Goal: Task Accomplishment & Management: Manage account settings

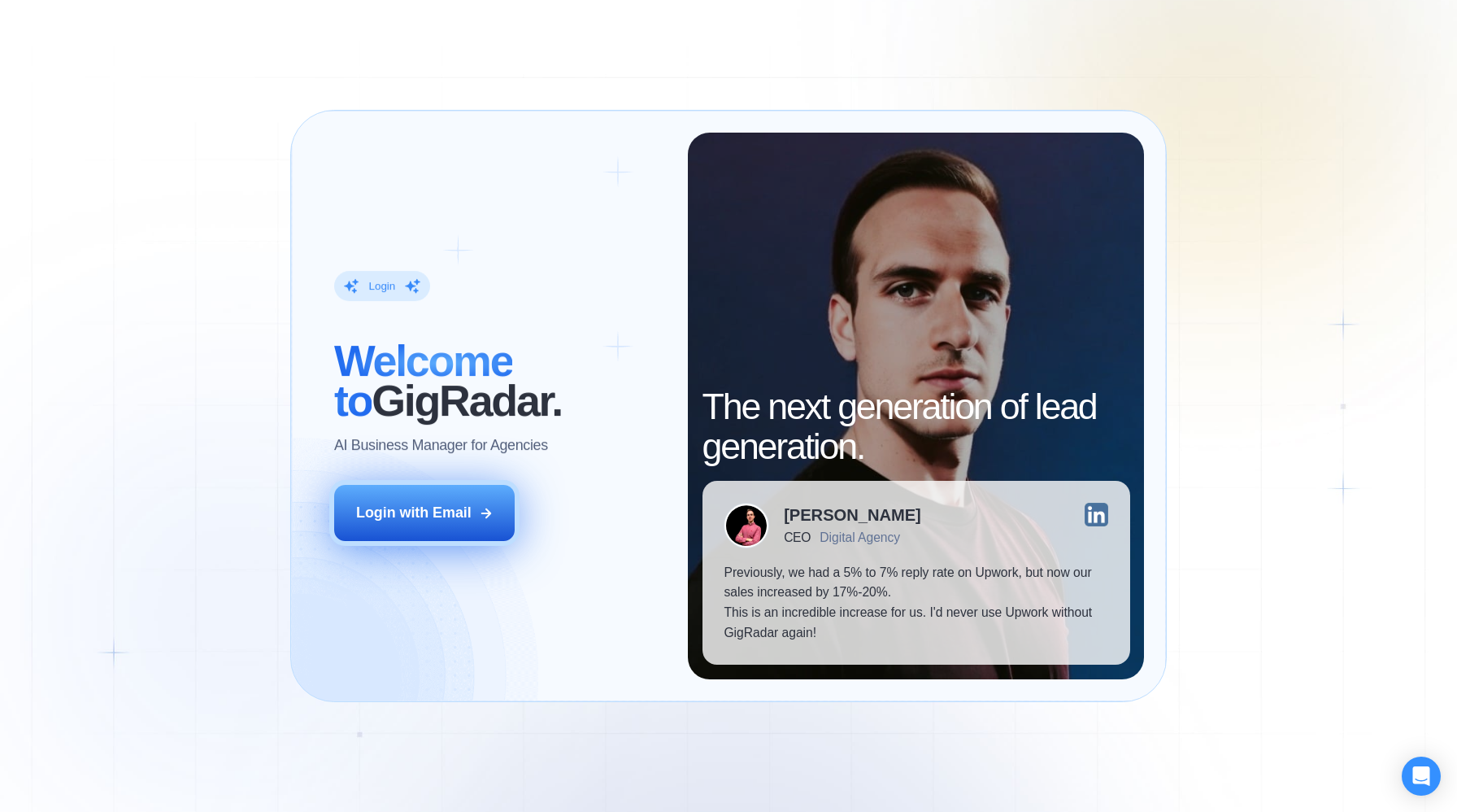
click at [417, 515] on div "Login with Email" at bounding box center [414, 512] width 116 height 20
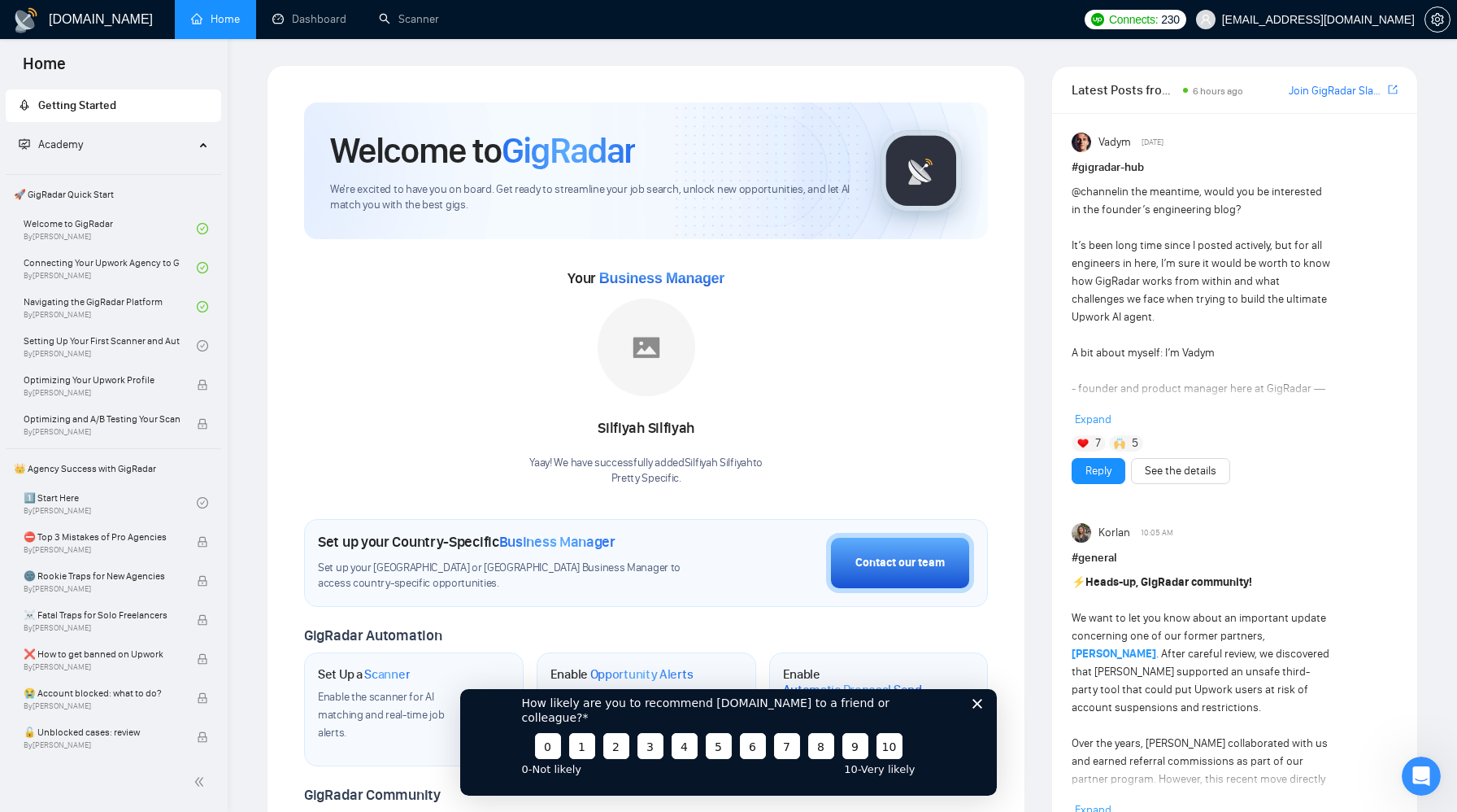
click at [982, 708] on icon "Close survey" at bounding box center [977, 702] width 10 height 10
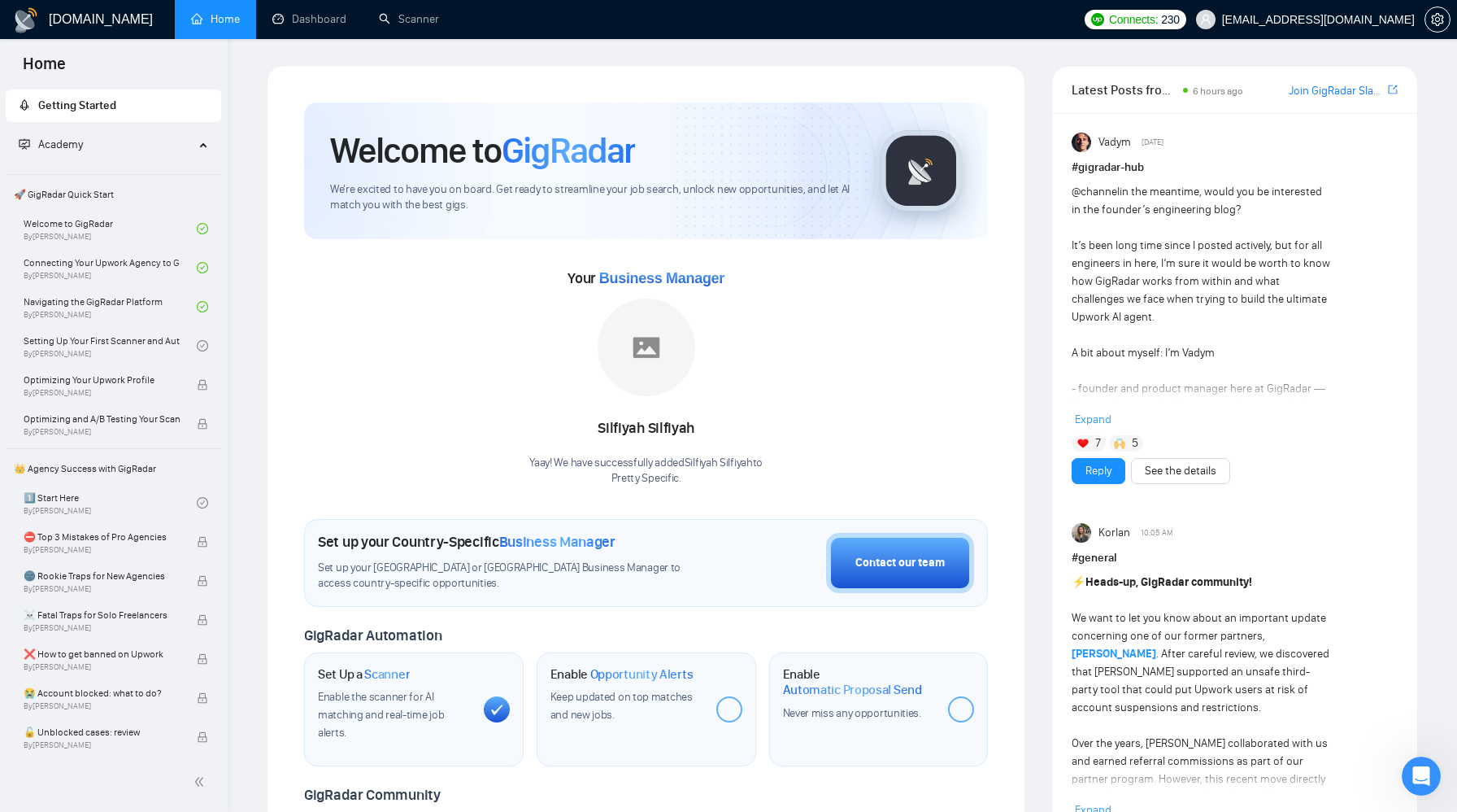
click at [421, 21] on link "Scanner" at bounding box center [409, 19] width 60 height 14
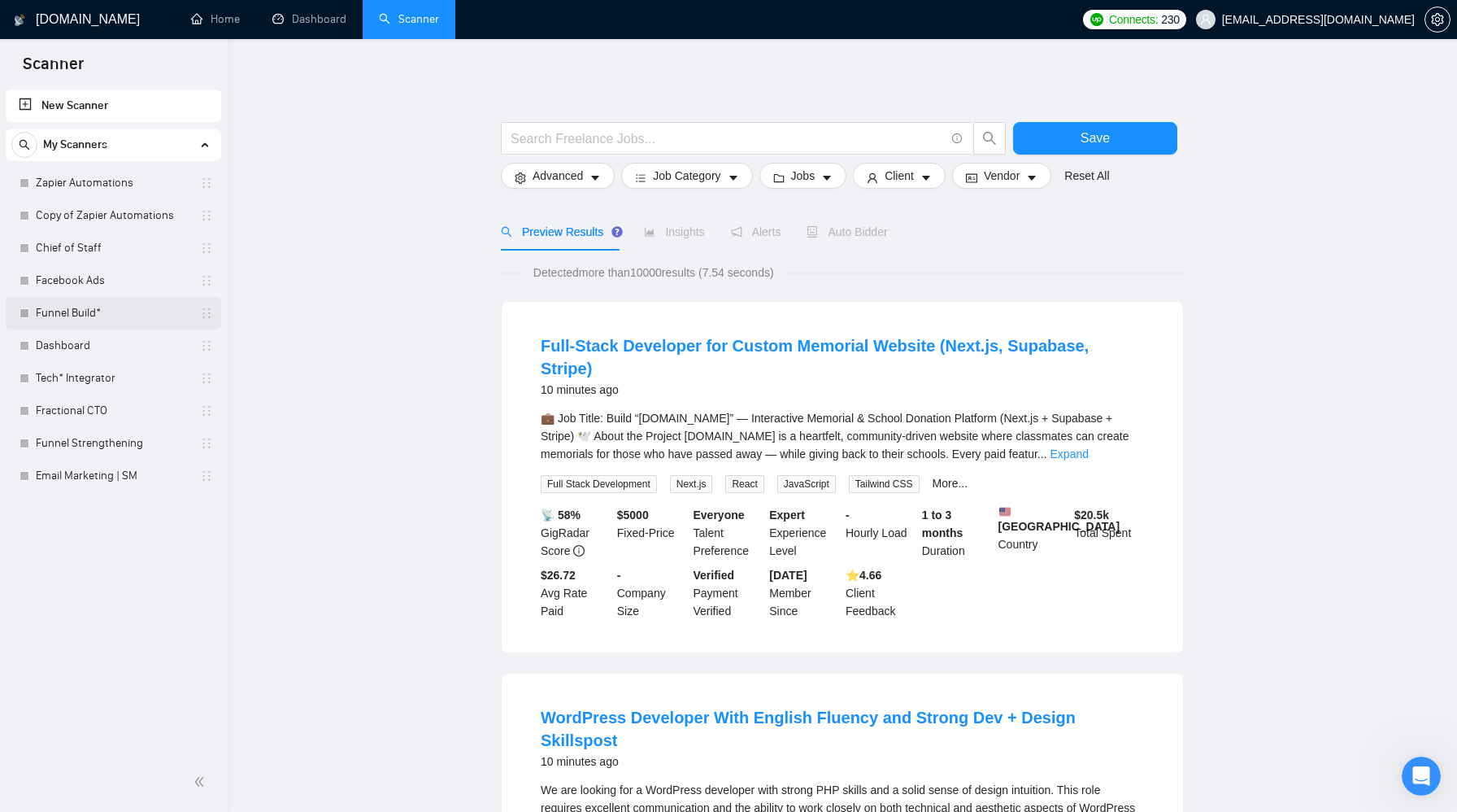
click at [147, 313] on link "Funnel Build*" at bounding box center [113, 312] width 155 height 32
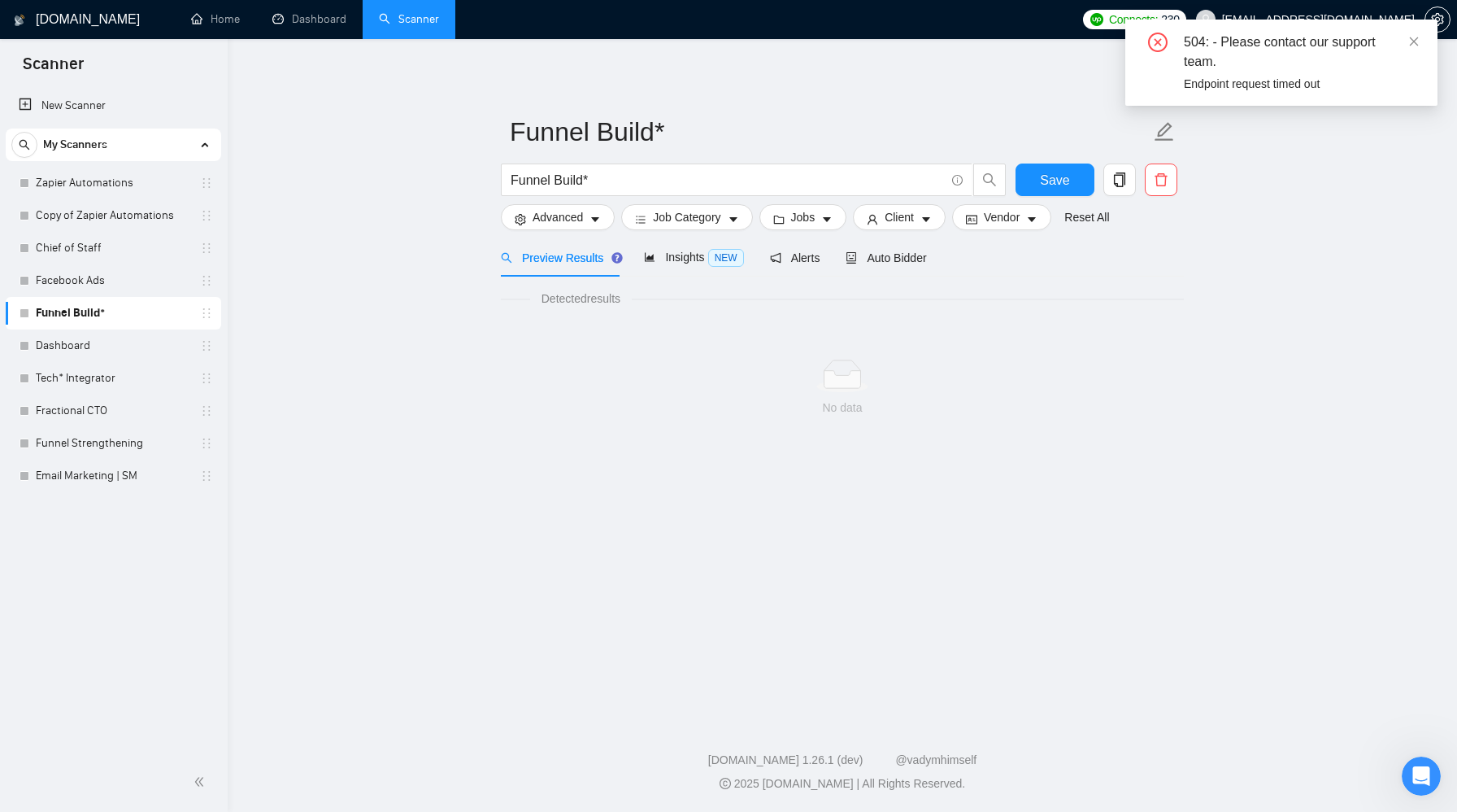
click at [1424, 35] on div "504: - Please contact our support team. Endpoint request timed out" at bounding box center [1281, 62] width 312 height 87
click at [1418, 40] on icon "close" at bounding box center [1414, 41] width 11 height 11
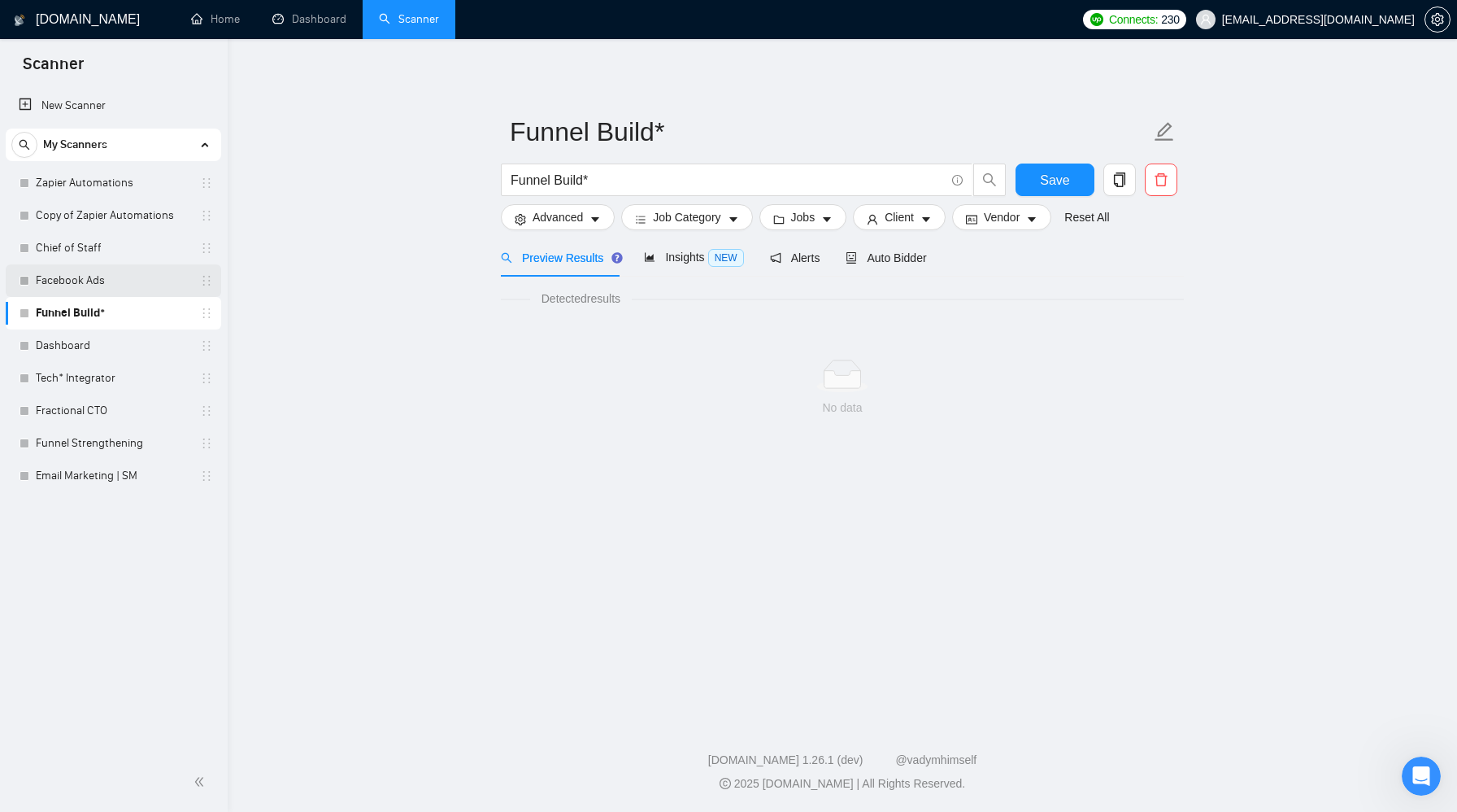
click at [116, 279] on link "Facebook Ads" at bounding box center [113, 280] width 155 height 32
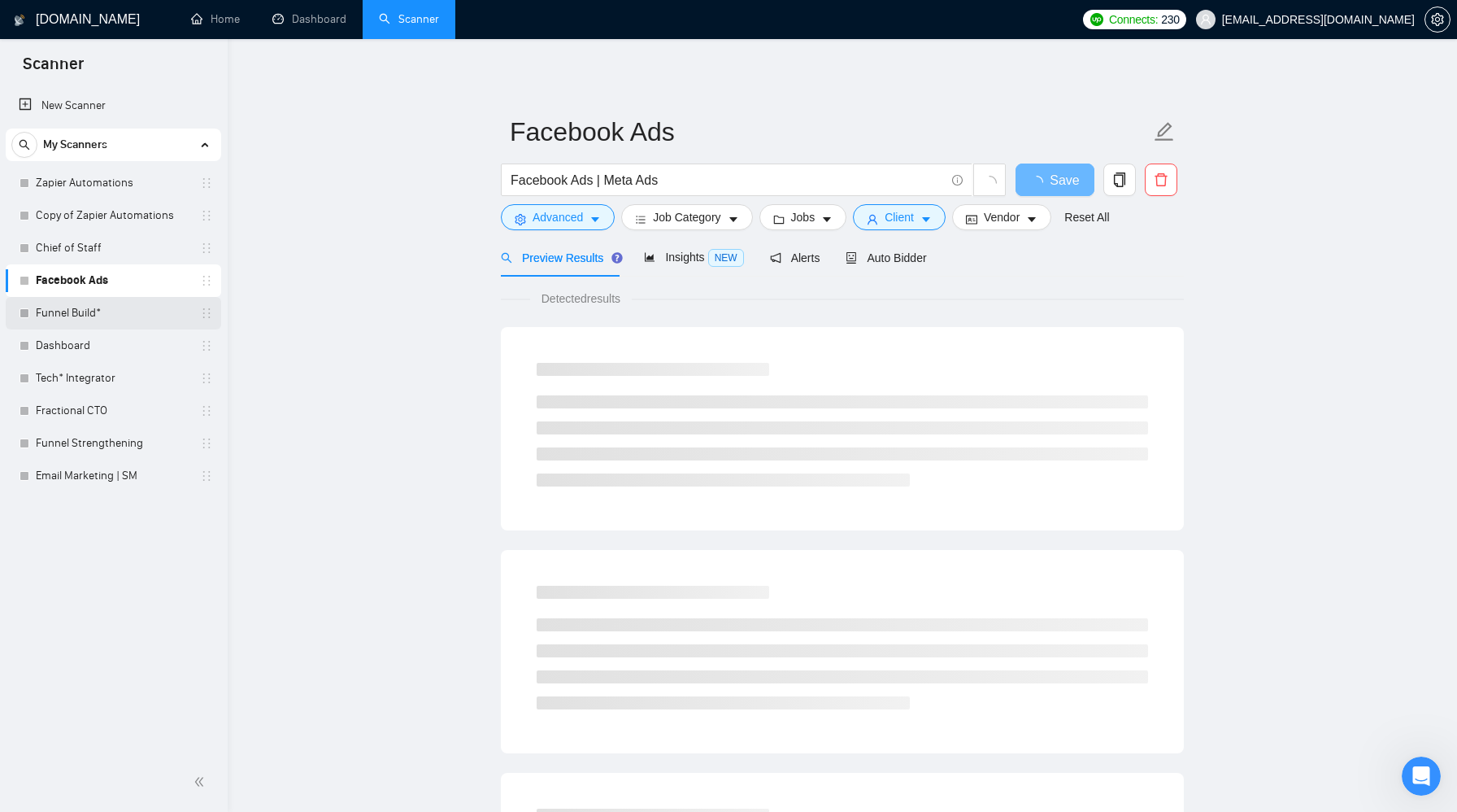
click at [118, 308] on link "Funnel Build*" at bounding box center [113, 312] width 155 height 32
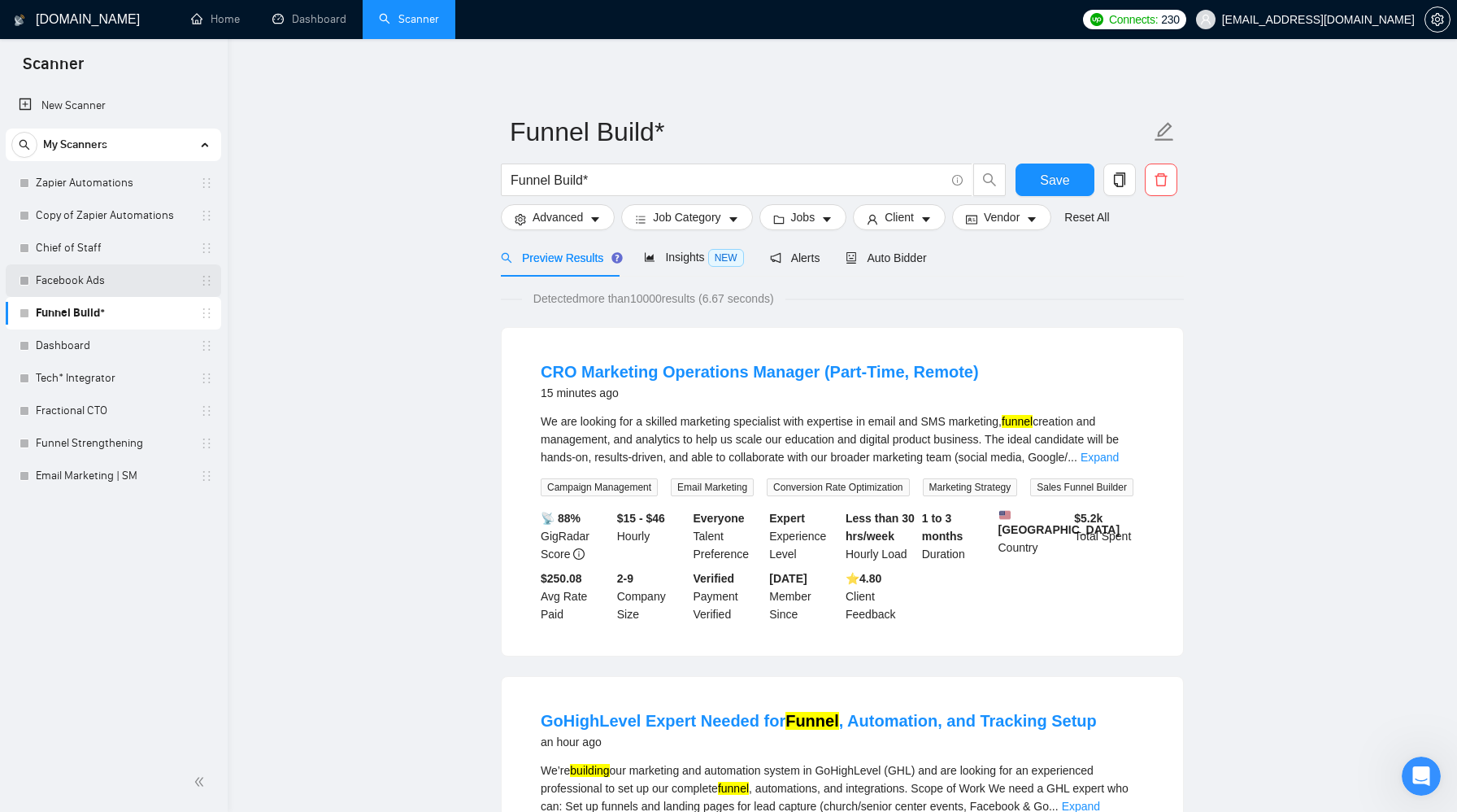
click at [116, 276] on link "Facebook Ads" at bounding box center [113, 280] width 155 height 32
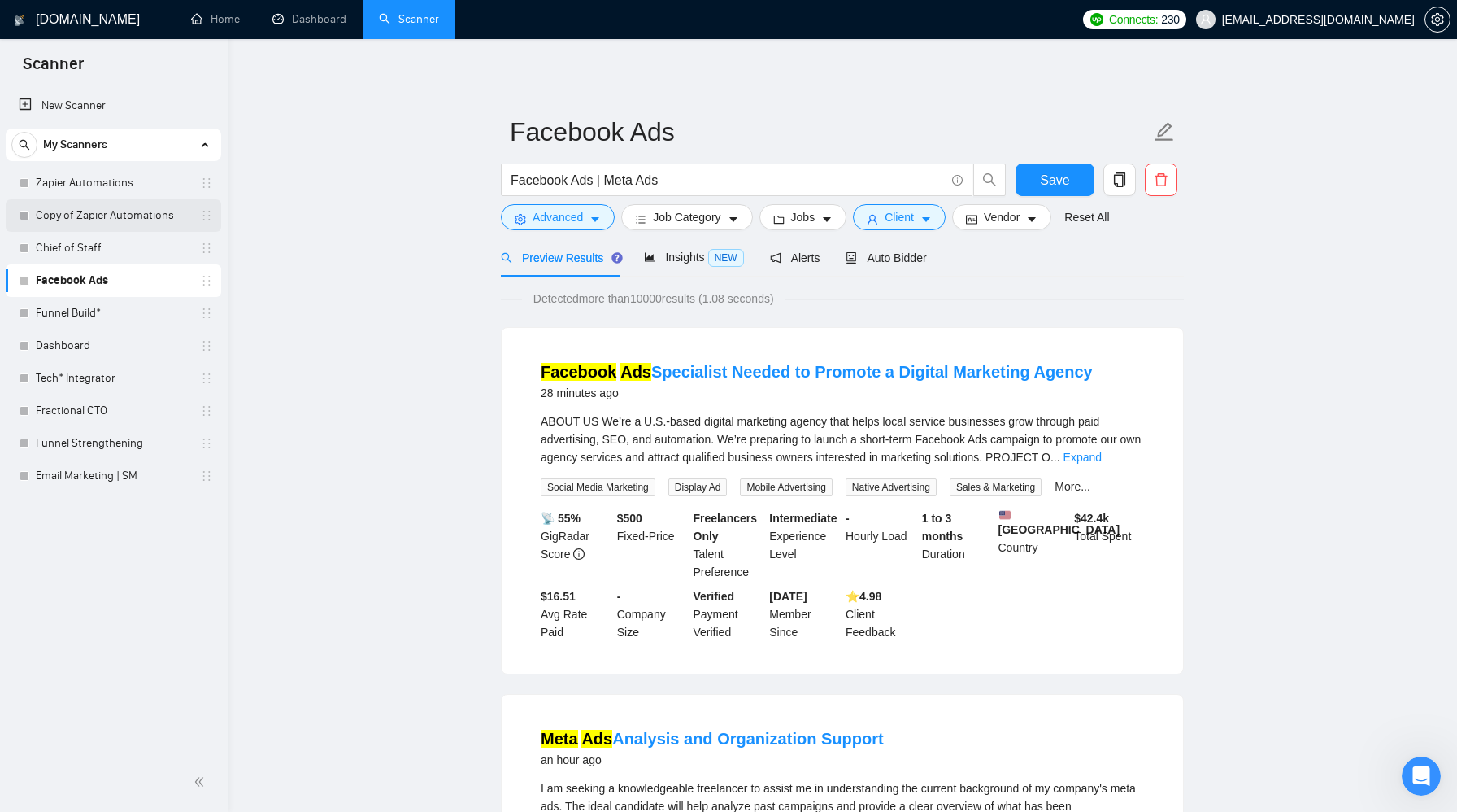
click at [134, 219] on link "Copy of Zapier Automations" at bounding box center [113, 215] width 155 height 32
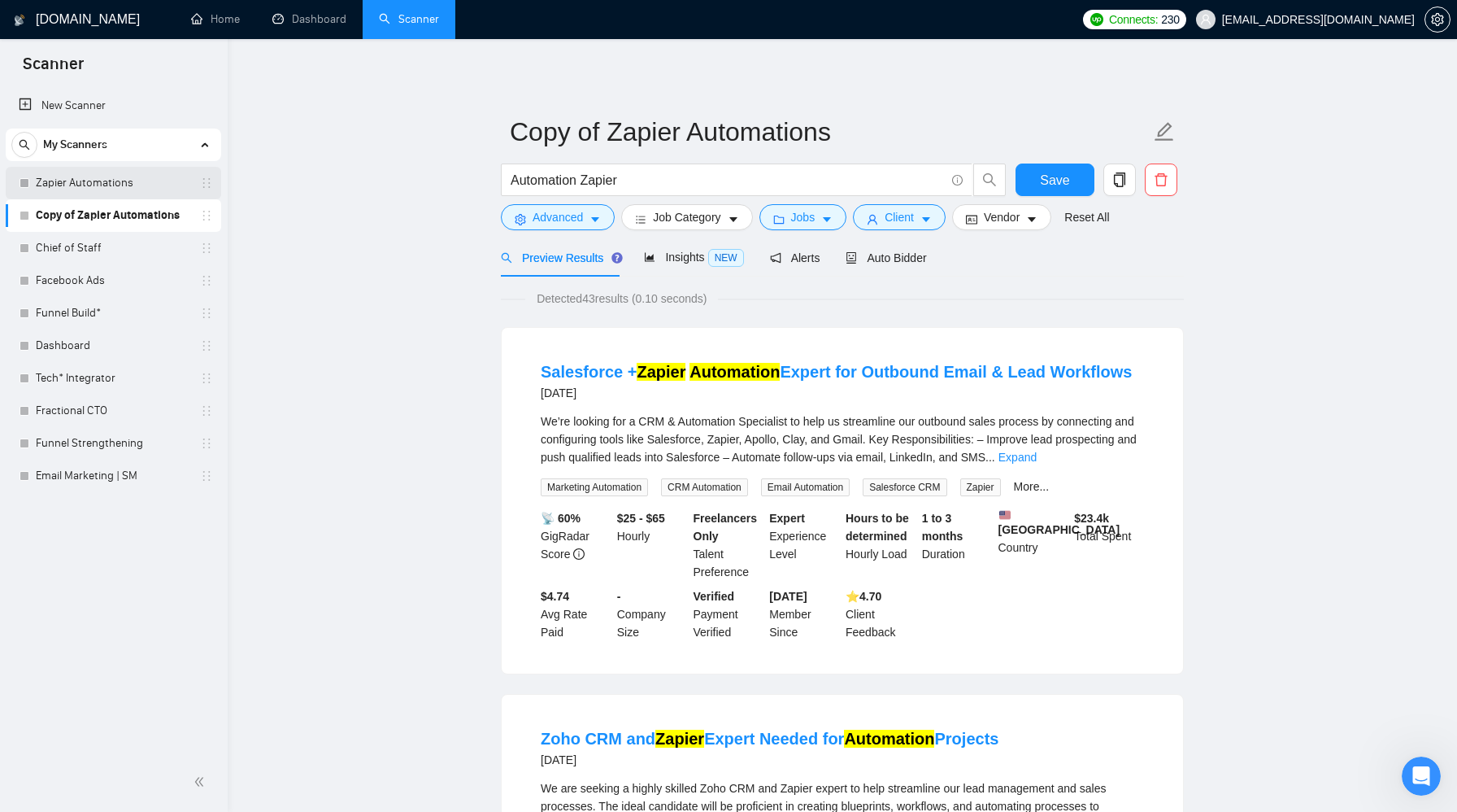
click at [135, 192] on link "Zapier Automations" at bounding box center [113, 183] width 155 height 32
click at [139, 253] on link "Chief of Staff" at bounding box center [113, 248] width 155 height 32
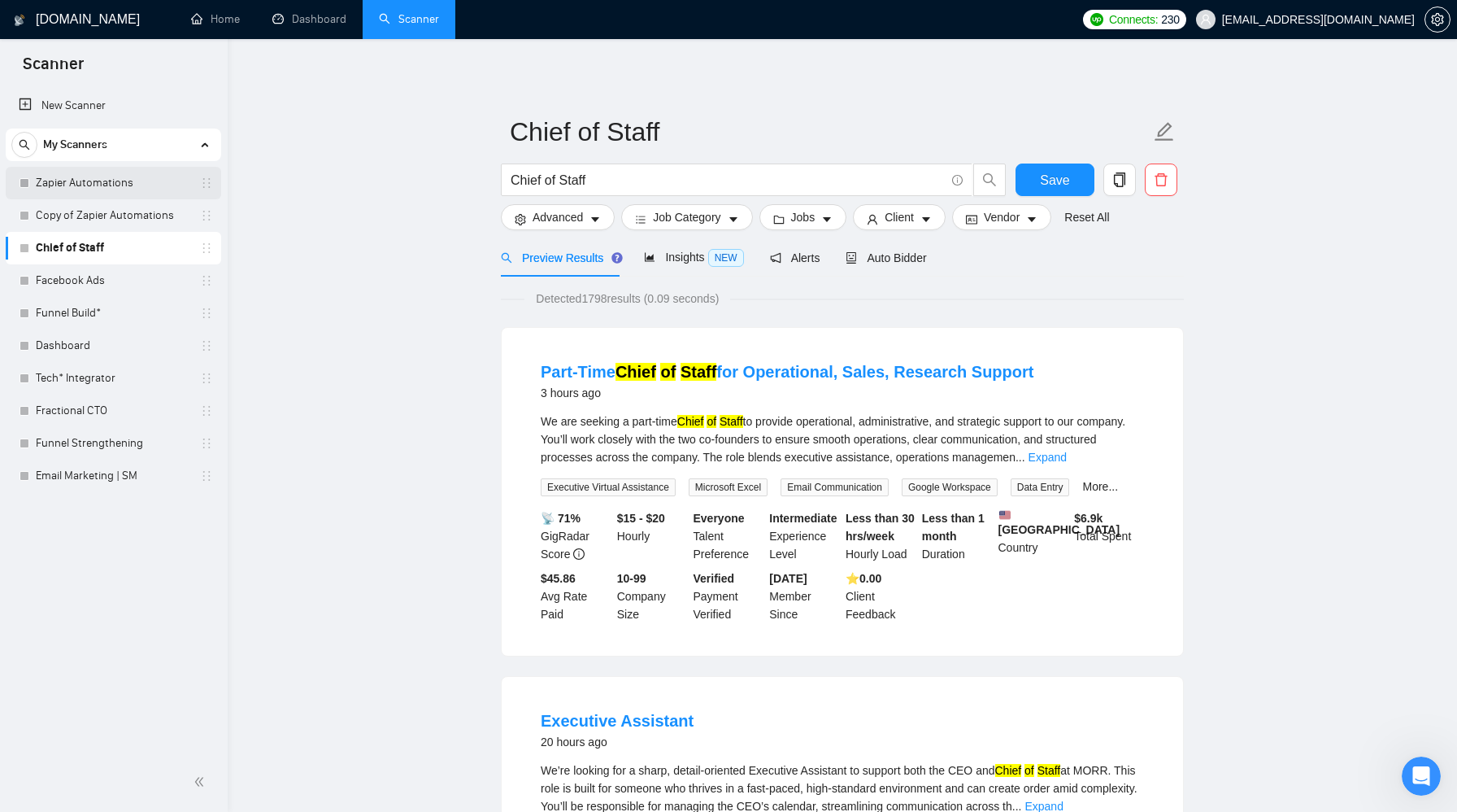
click at [152, 190] on link "Zapier Automations" at bounding box center [113, 183] width 155 height 32
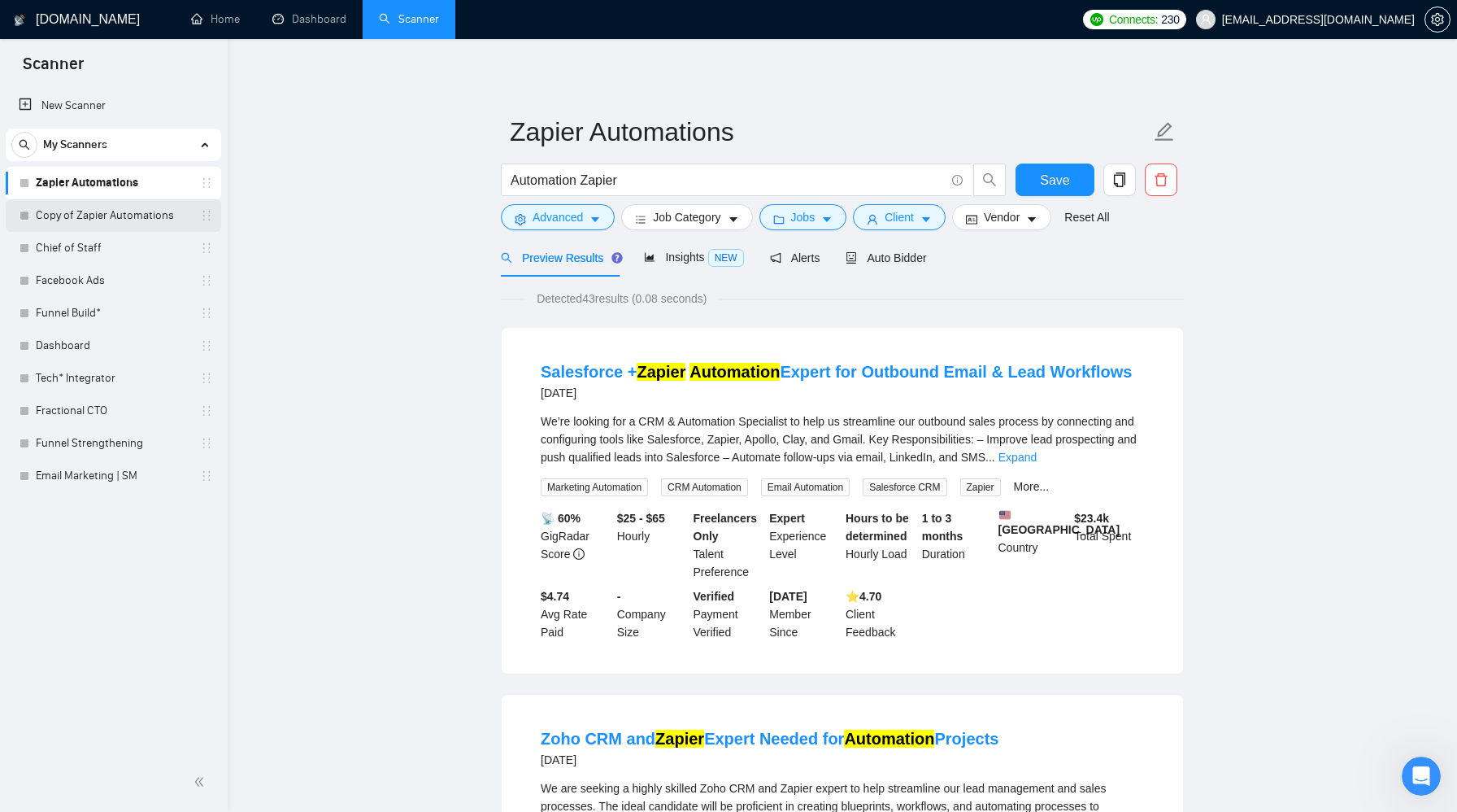
click at [152, 215] on link "Copy of Zapier Automations" at bounding box center [113, 215] width 155 height 32
click at [59, 284] on link "Facebook Ads" at bounding box center [113, 280] width 155 height 32
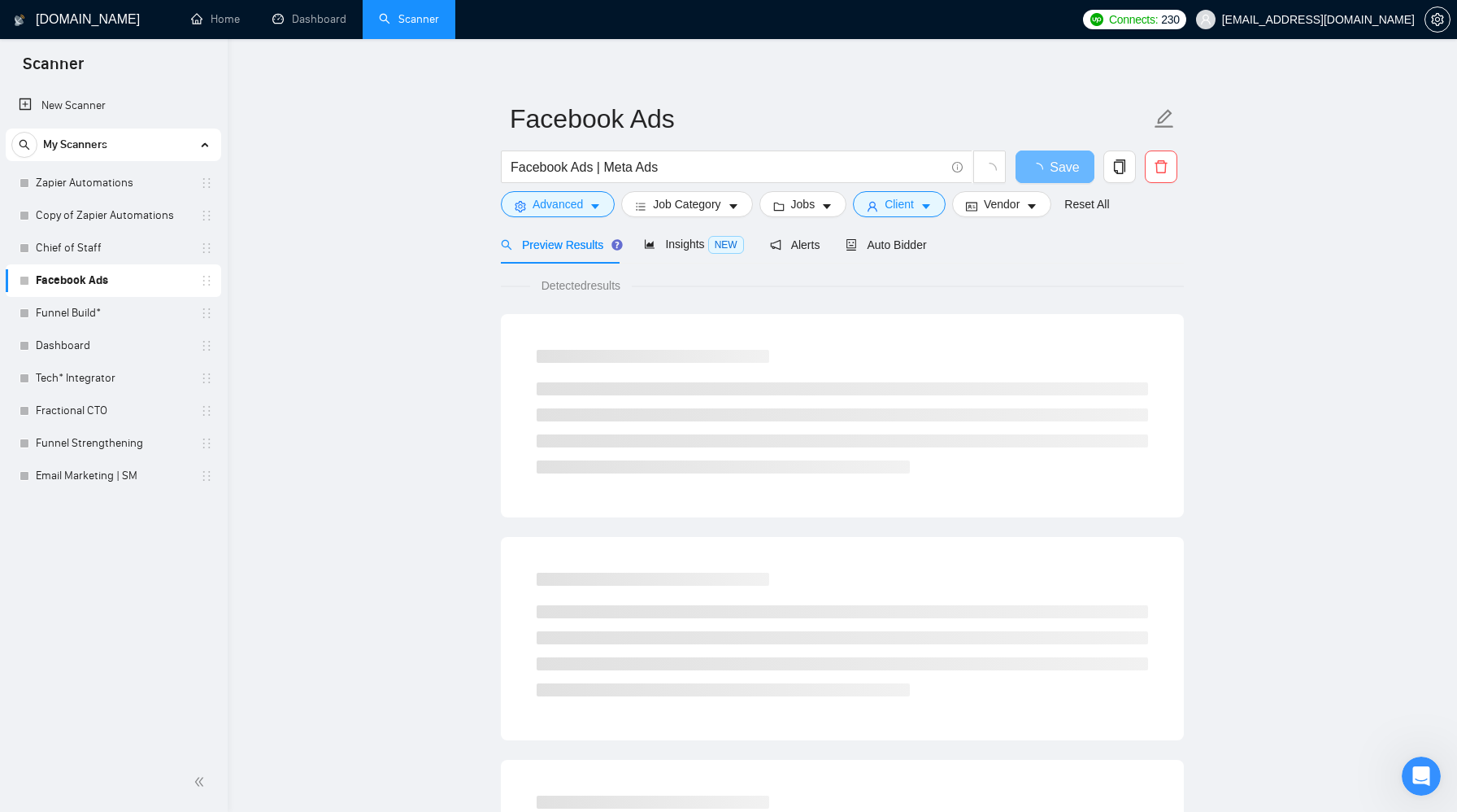
scroll to position [23, 0]
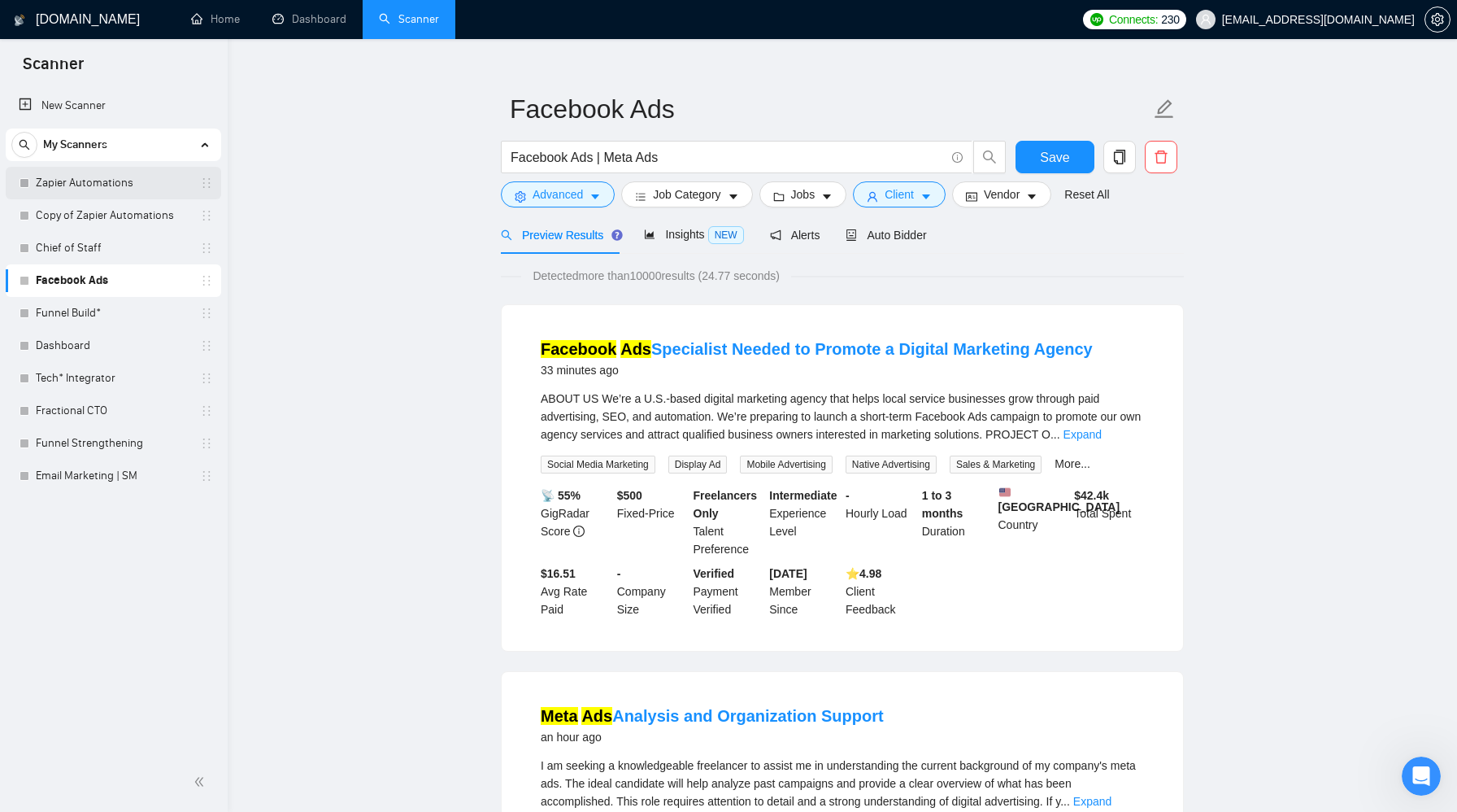
click at [145, 186] on link "Zapier Automations" at bounding box center [113, 183] width 155 height 32
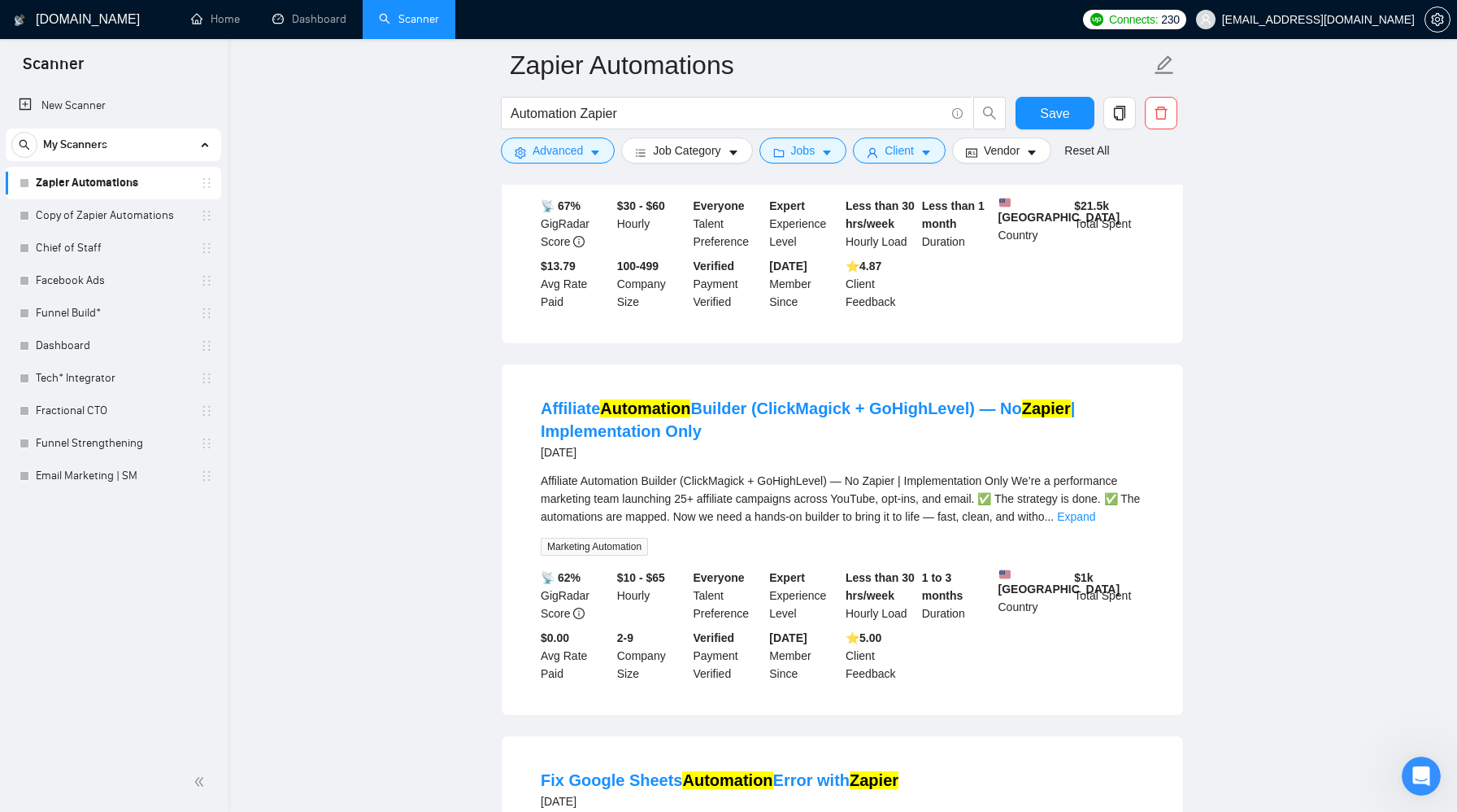
scroll to position [1800, 0]
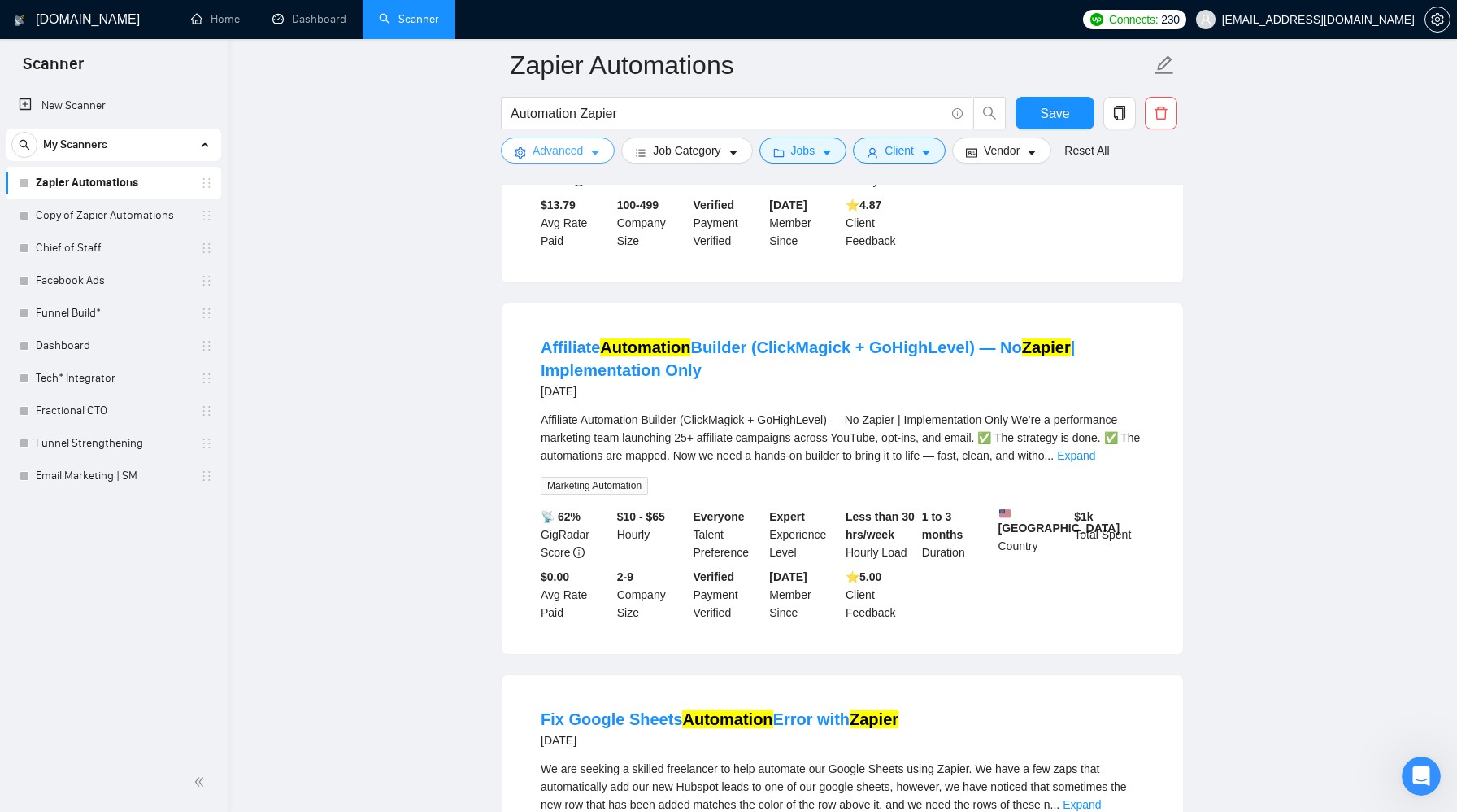
click at [575, 149] on span "Advanced" at bounding box center [558, 150] width 51 height 18
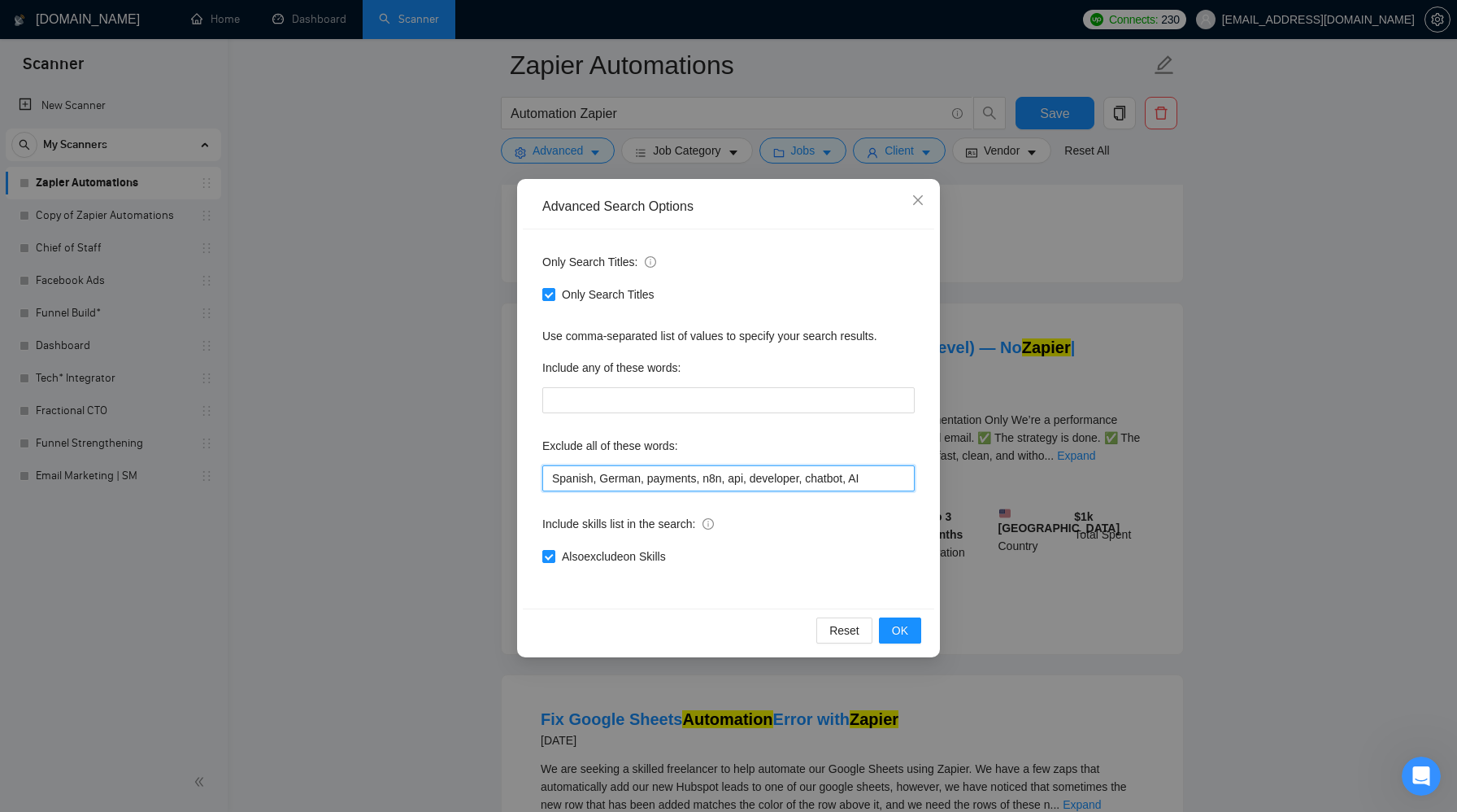
click at [887, 474] on input "Spanish, German, payments, n8n, api, developer, chatbot, AI" at bounding box center [729, 479] width 373 height 26
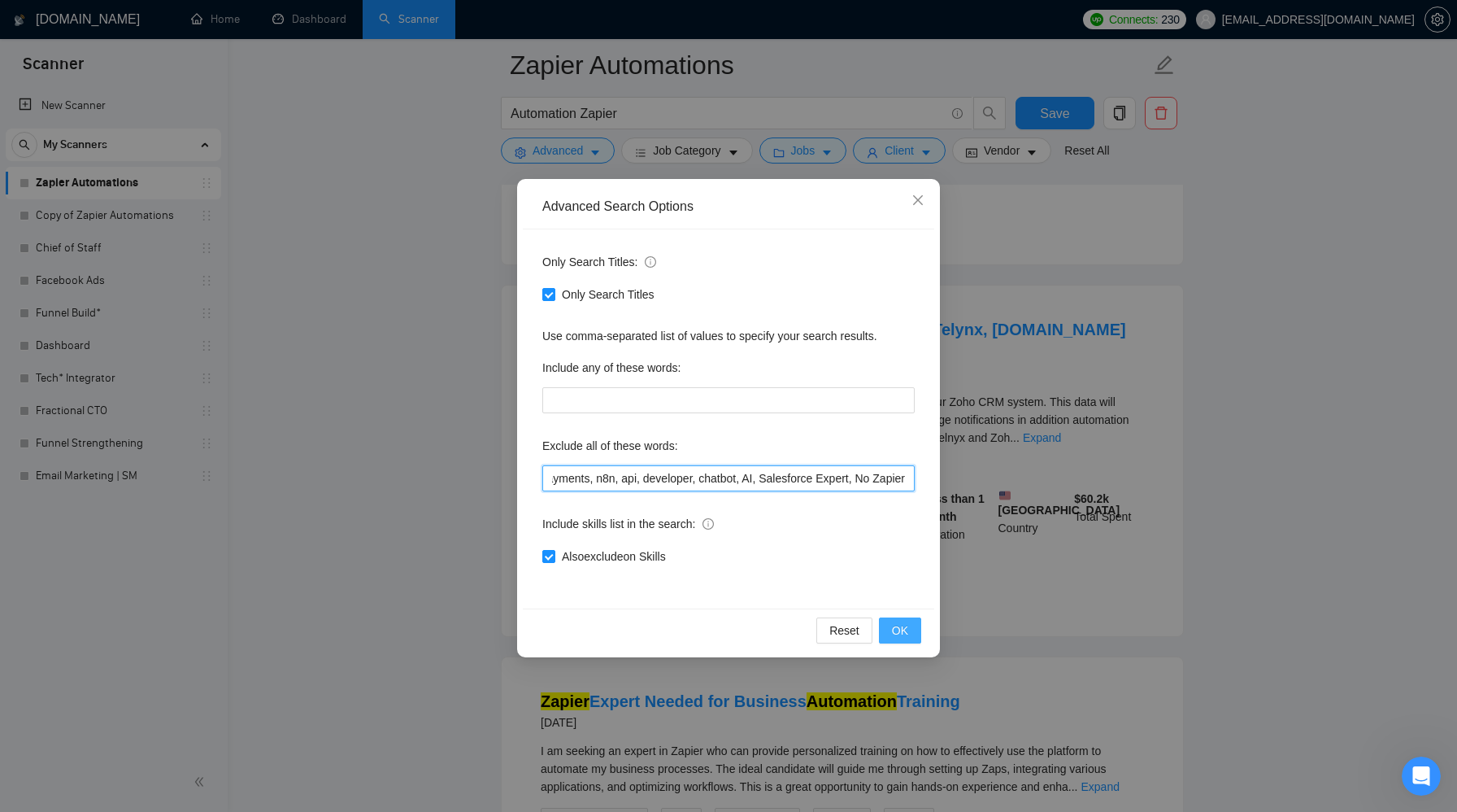
type input "Spanish, German, payments, n8n, api, developer, chatbot, AI, Salesforce Expert,…"
click at [900, 634] on span "OK" at bounding box center [900, 630] width 17 height 18
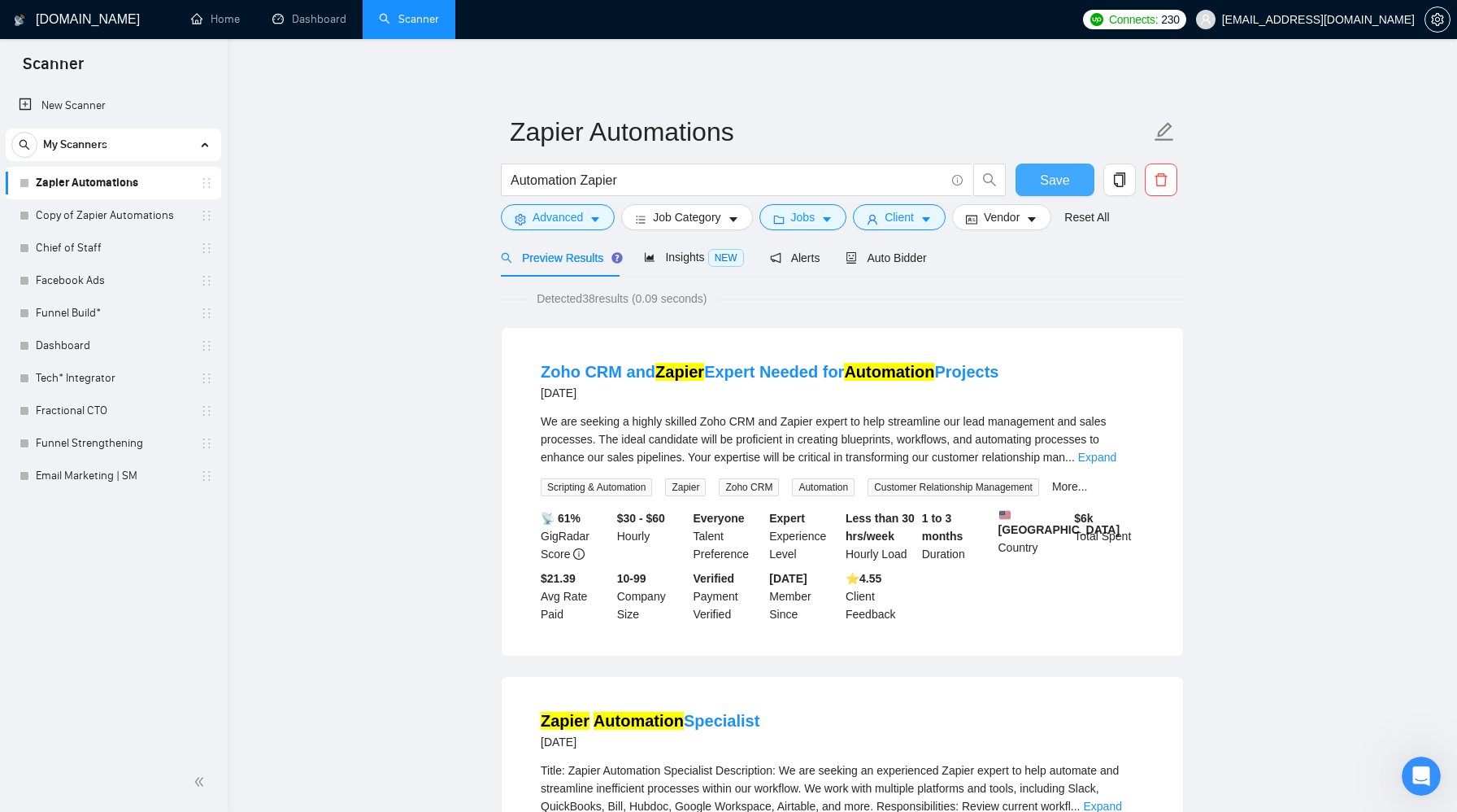
click at [1040, 183] on button "Save" at bounding box center [1055, 179] width 79 height 32
click at [888, 261] on span "Auto Bidder" at bounding box center [886, 257] width 81 height 13
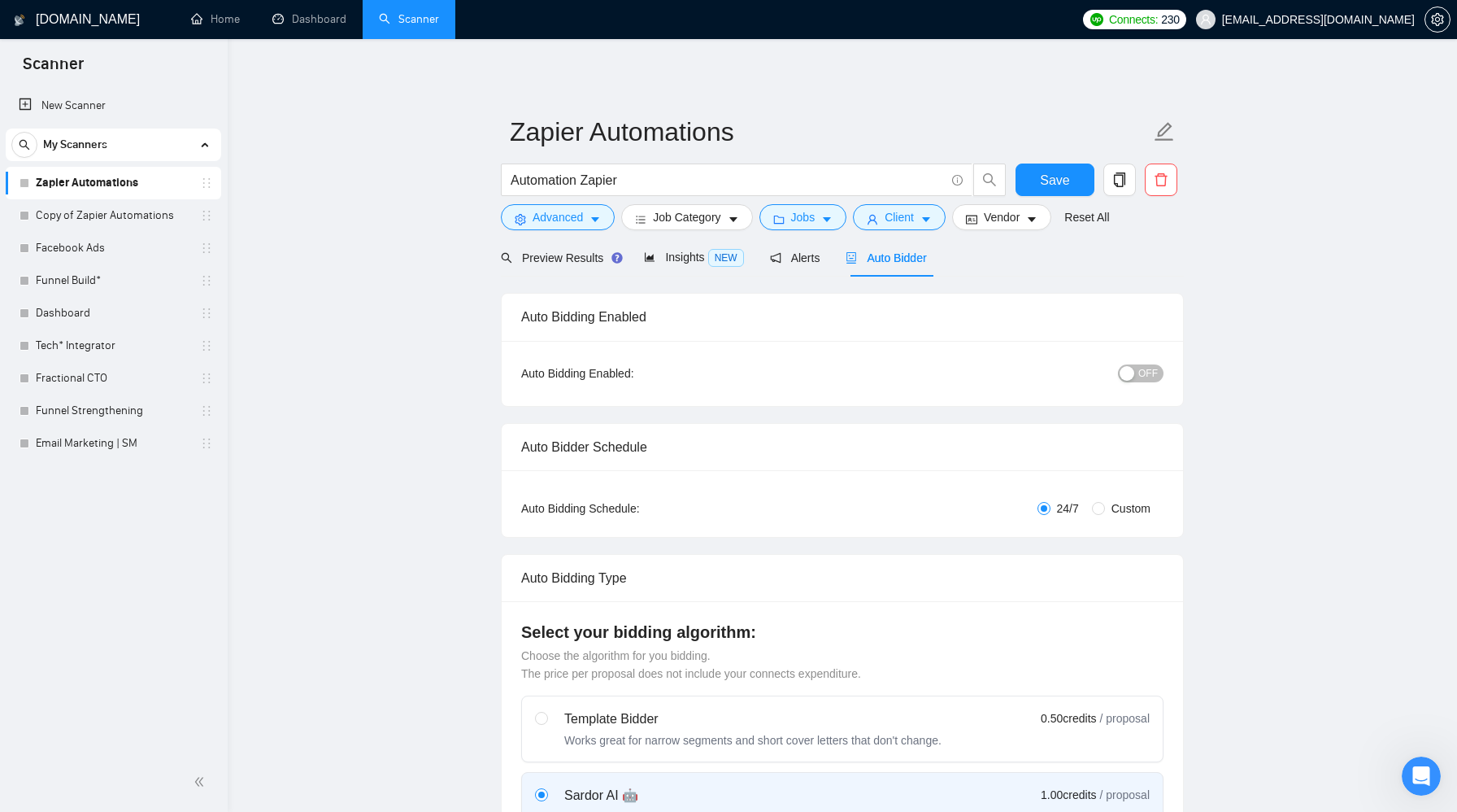
click at [1131, 368] on div "button" at bounding box center [1127, 373] width 15 height 15
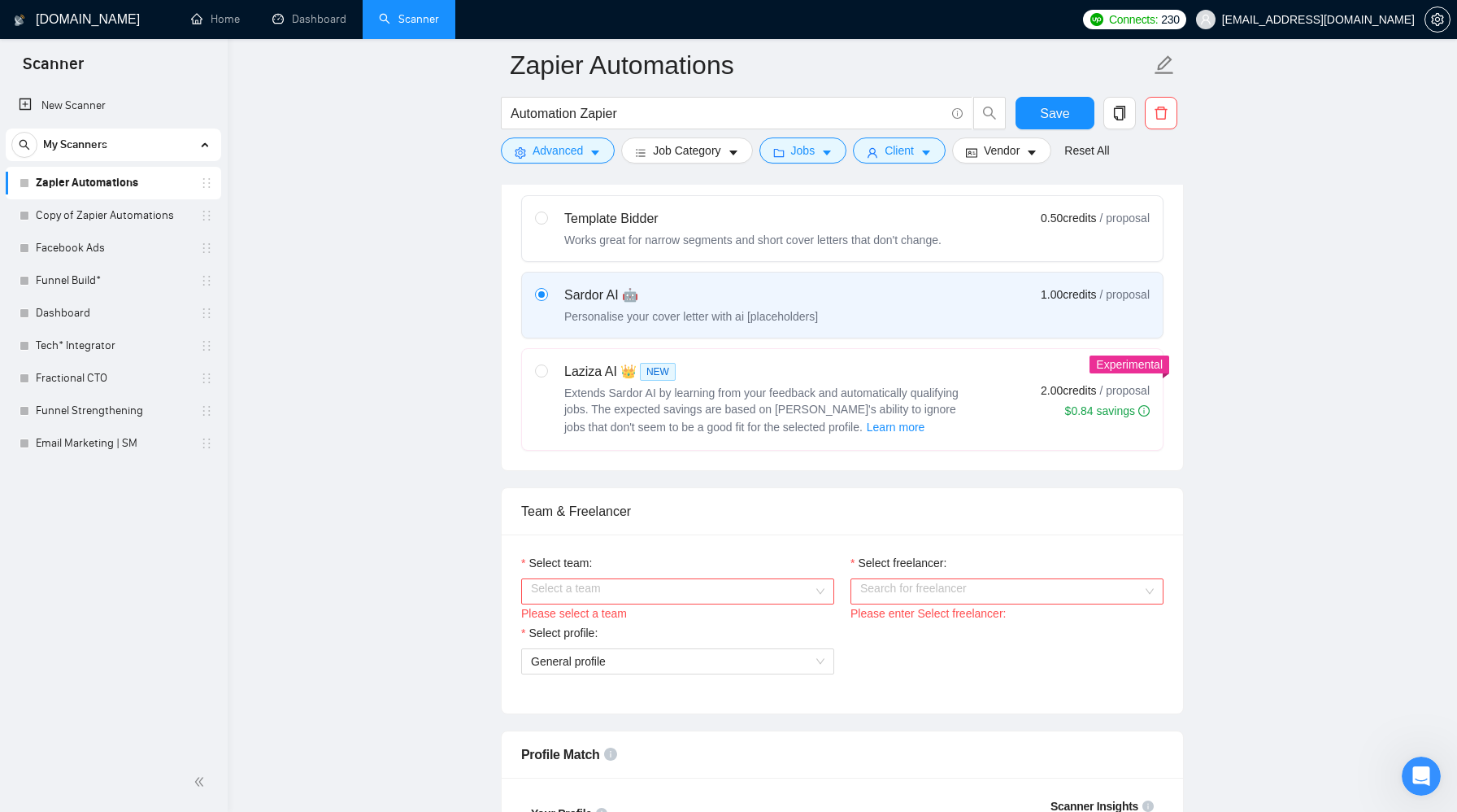
scroll to position [547, 0]
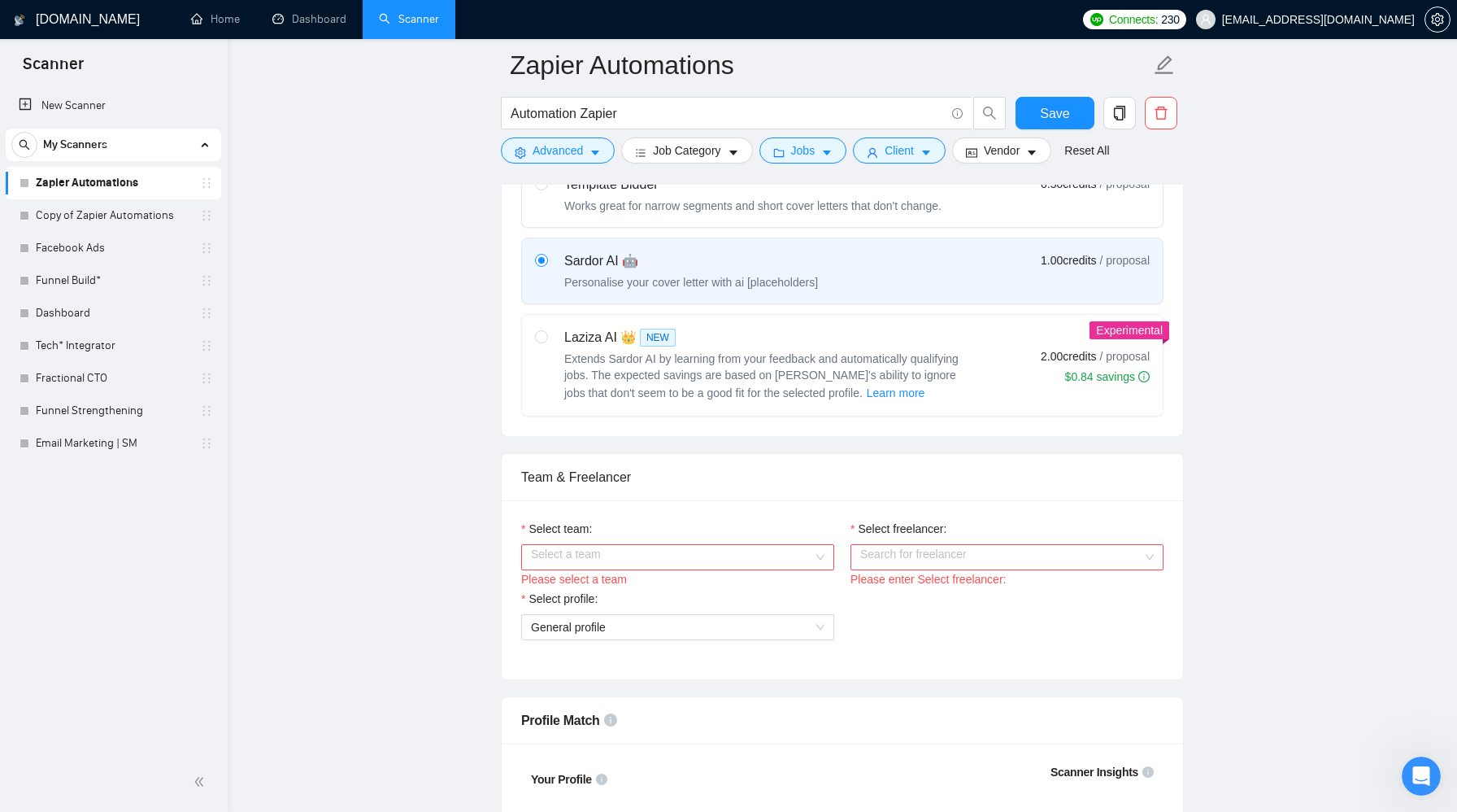
click at [731, 562] on input "Select team:" at bounding box center [672, 557] width 283 height 24
click at [723, 591] on div "Pretty Specific" at bounding box center [678, 590] width 294 height 18
click at [916, 559] on input "Select freelancer:" at bounding box center [1001, 557] width 283 height 24
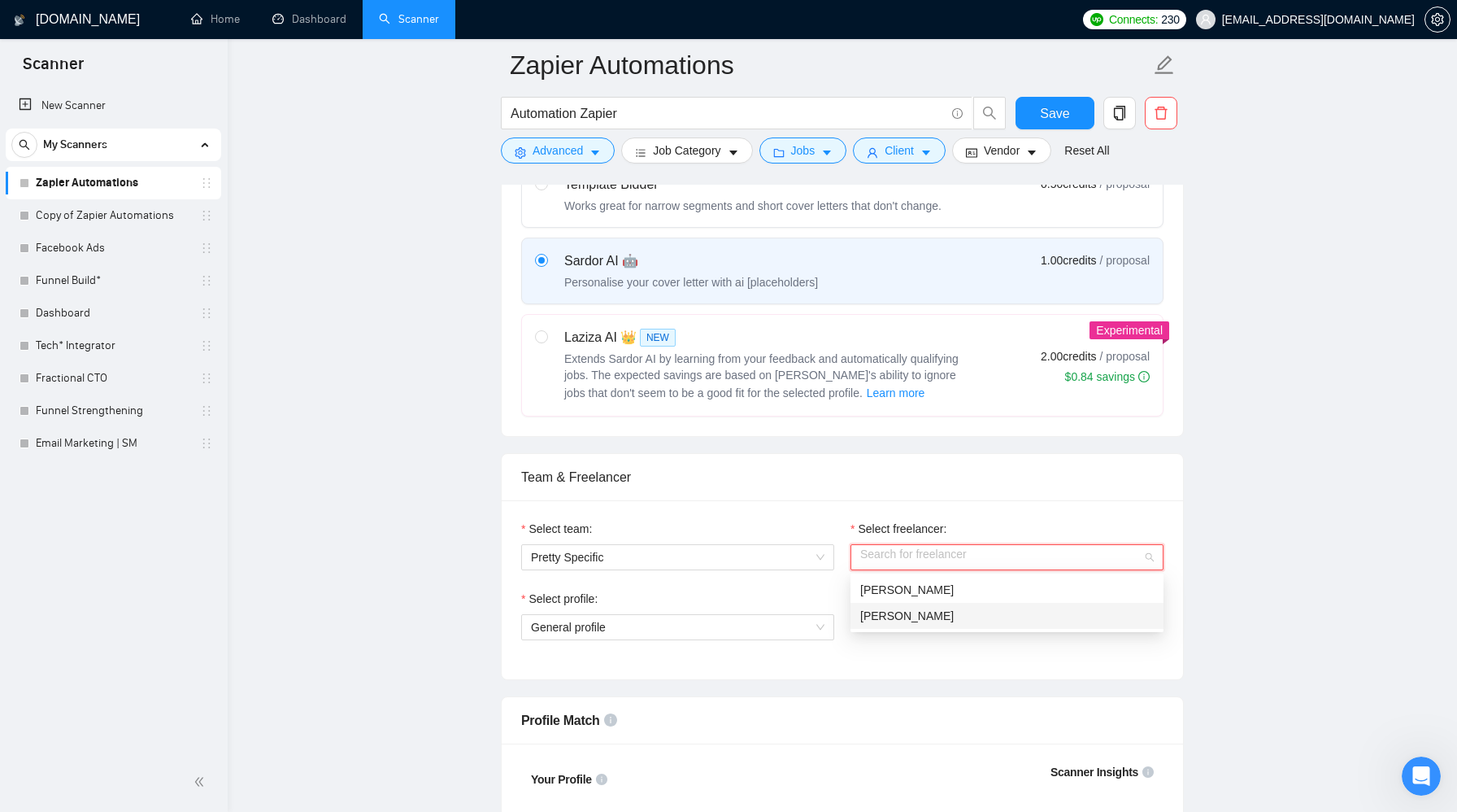
click at [928, 614] on div "[PERSON_NAME]" at bounding box center [1007, 615] width 294 height 18
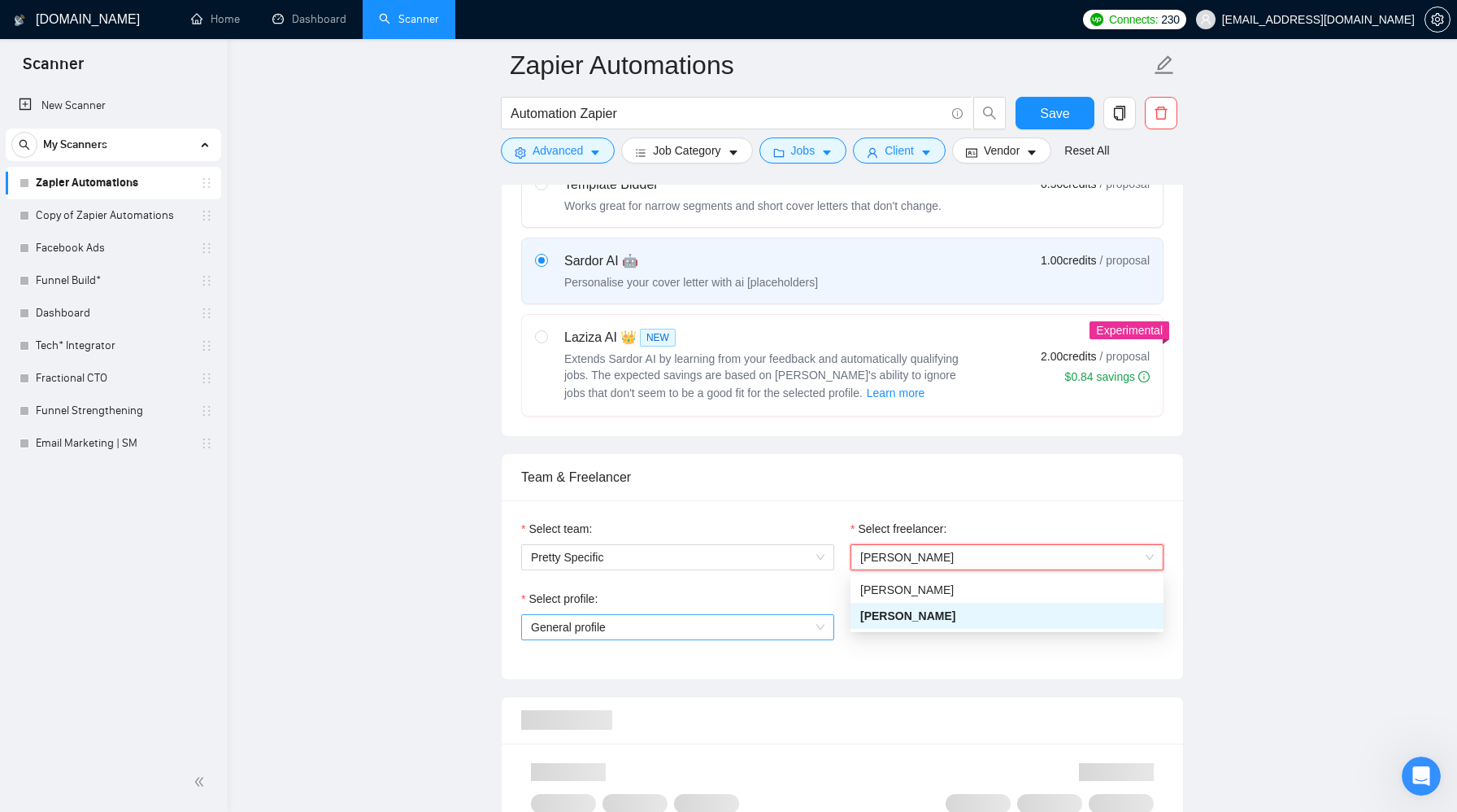
click at [720, 628] on span "General profile" at bounding box center [678, 627] width 294 height 24
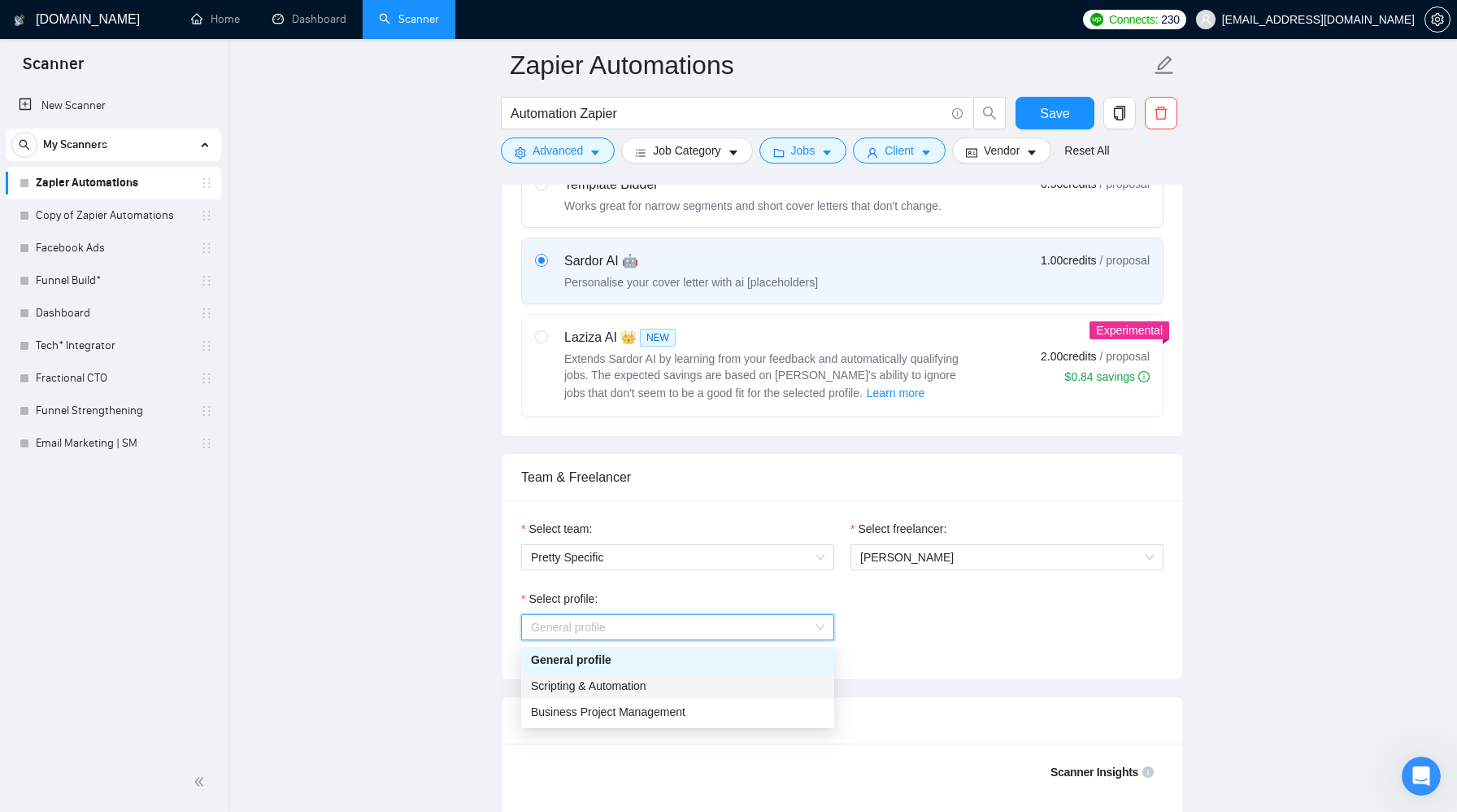
click at [708, 690] on div "Scripting & Automation" at bounding box center [678, 685] width 294 height 18
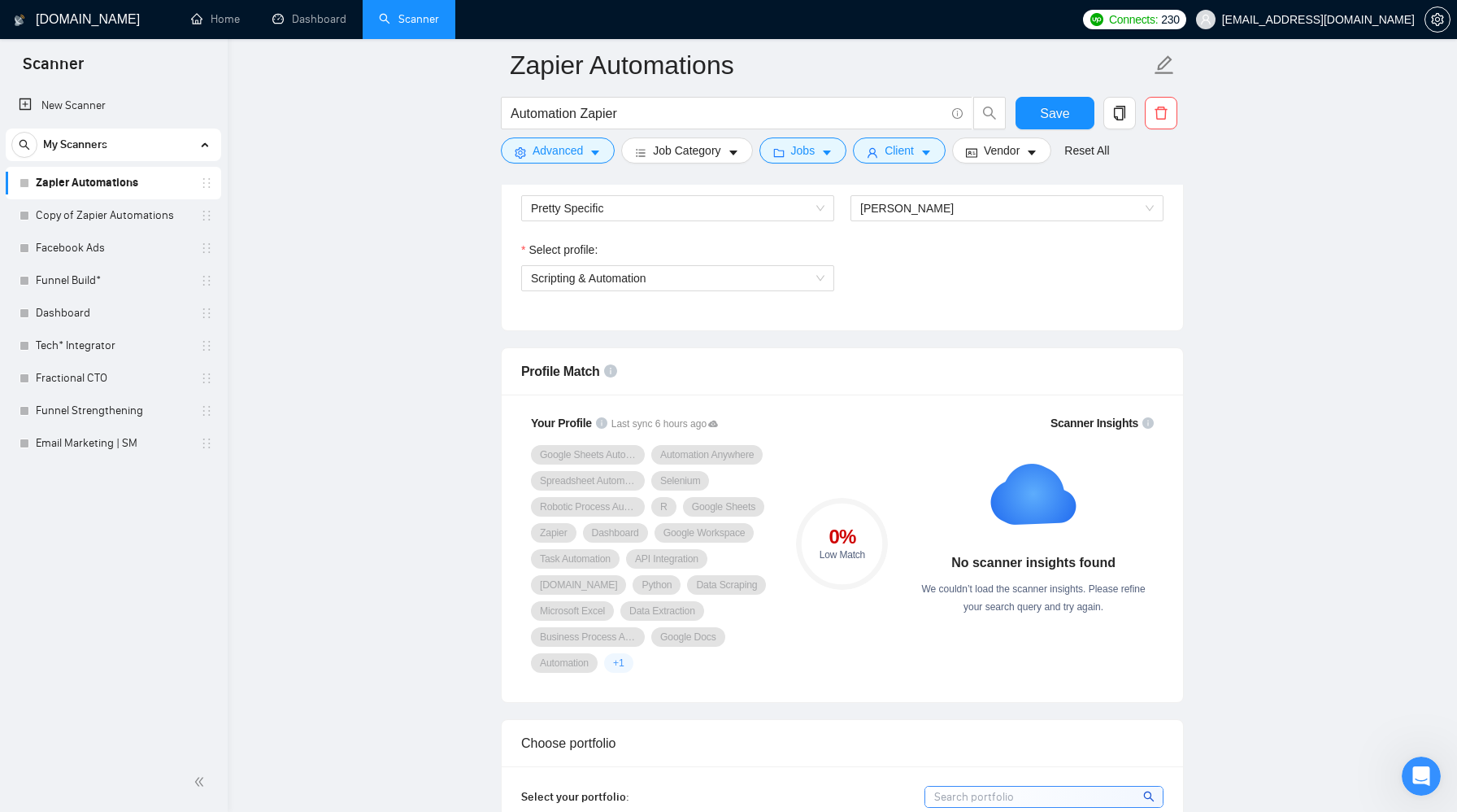
scroll to position [911, 0]
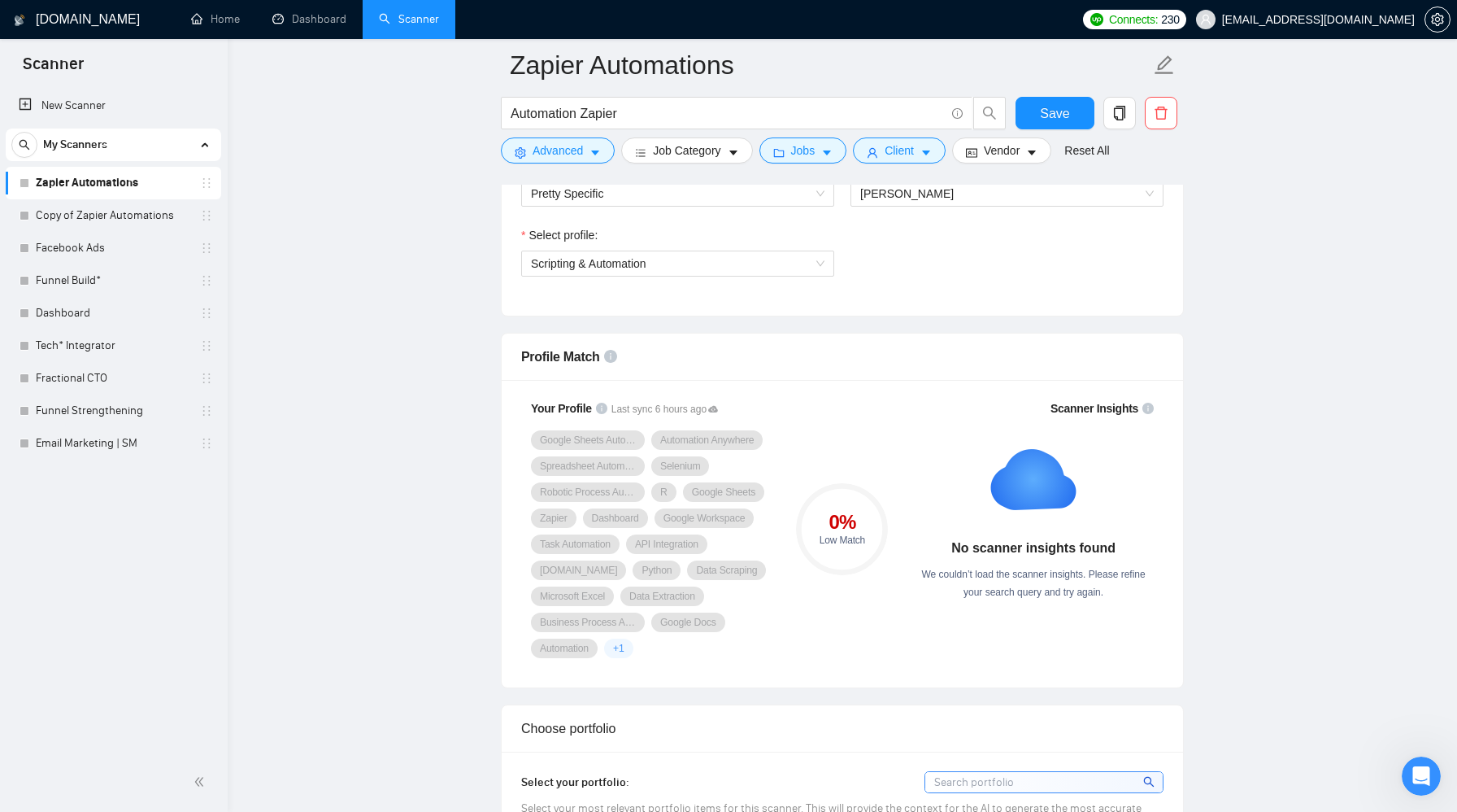
click at [1020, 455] on rect at bounding box center [1033, 479] width 104 height 104
click at [1150, 406] on icon "info-circle" at bounding box center [1148, 408] width 11 height 11
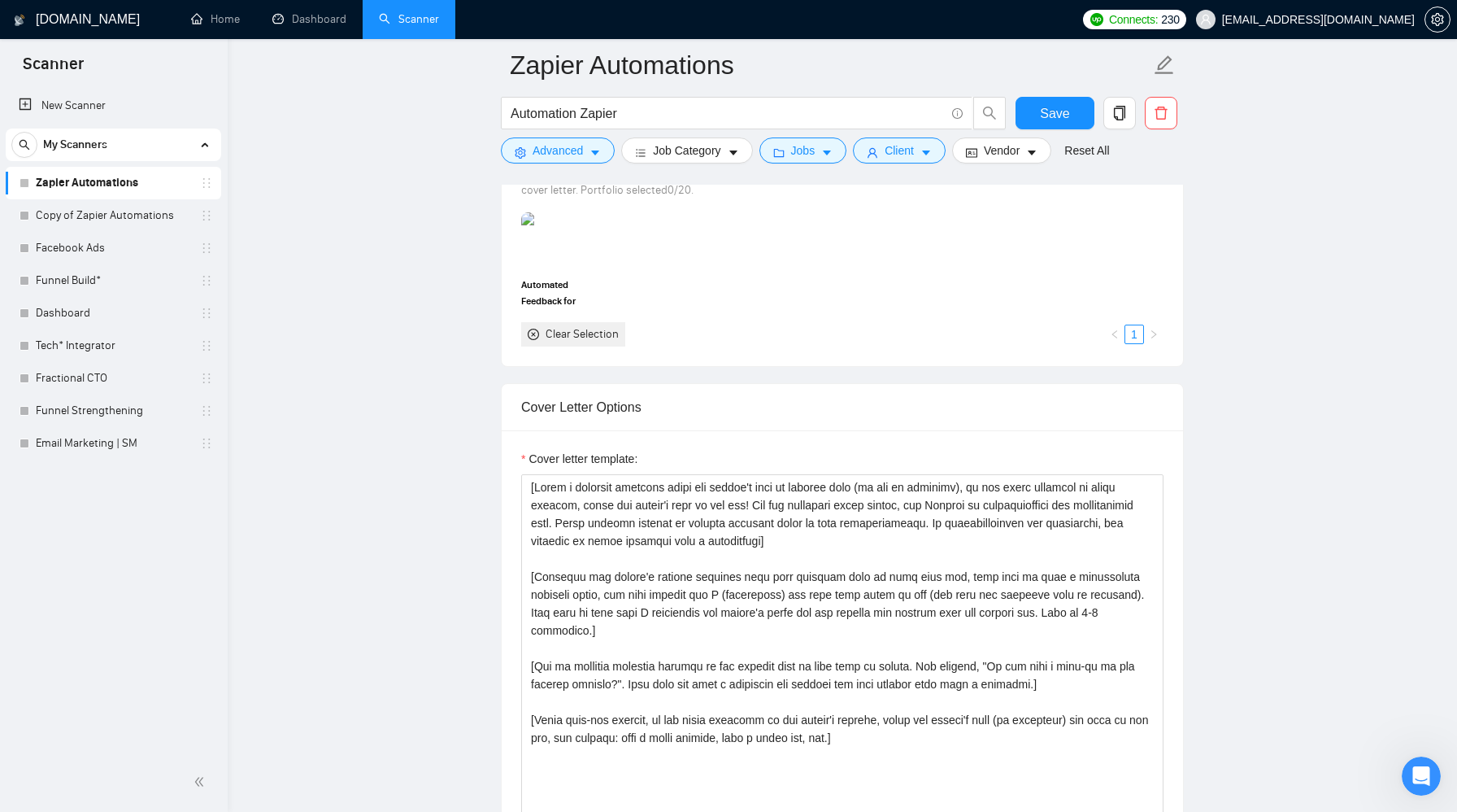
scroll to position [1688, 0]
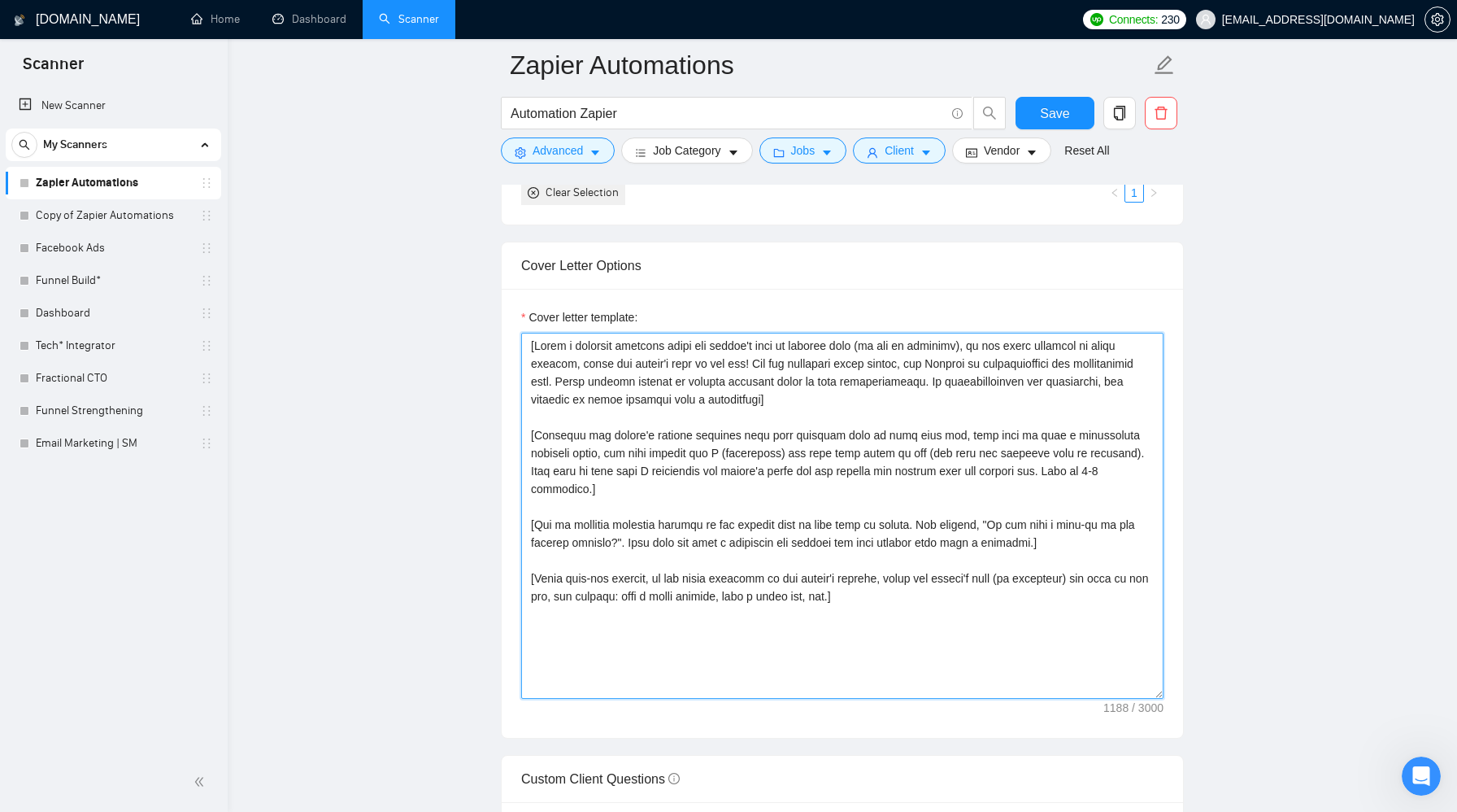
click at [811, 444] on textarea "Cover letter template:" at bounding box center [843, 515] width 642 height 366
click at [984, 583] on textarea "Cover letter template:" at bounding box center [843, 515] width 642 height 366
drag, startPoint x: 983, startPoint y: 585, endPoint x: 510, endPoint y: 318, distance: 543.2
click at [510, 318] on div "Cover letter template:" at bounding box center [842, 513] width 682 height 449
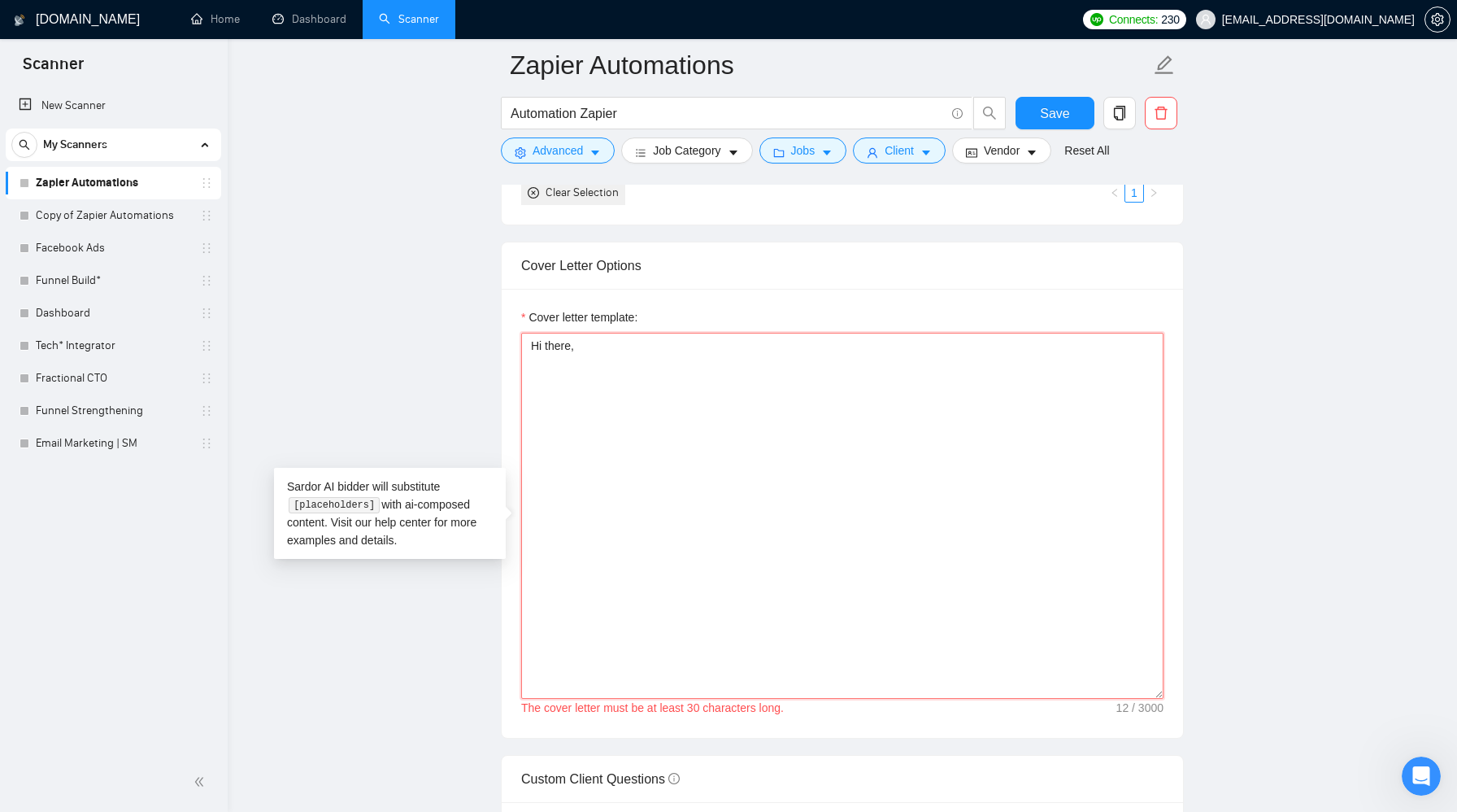
paste textarea "Hey [Client’s Name], Ever feel like your business is running you instead of the…"
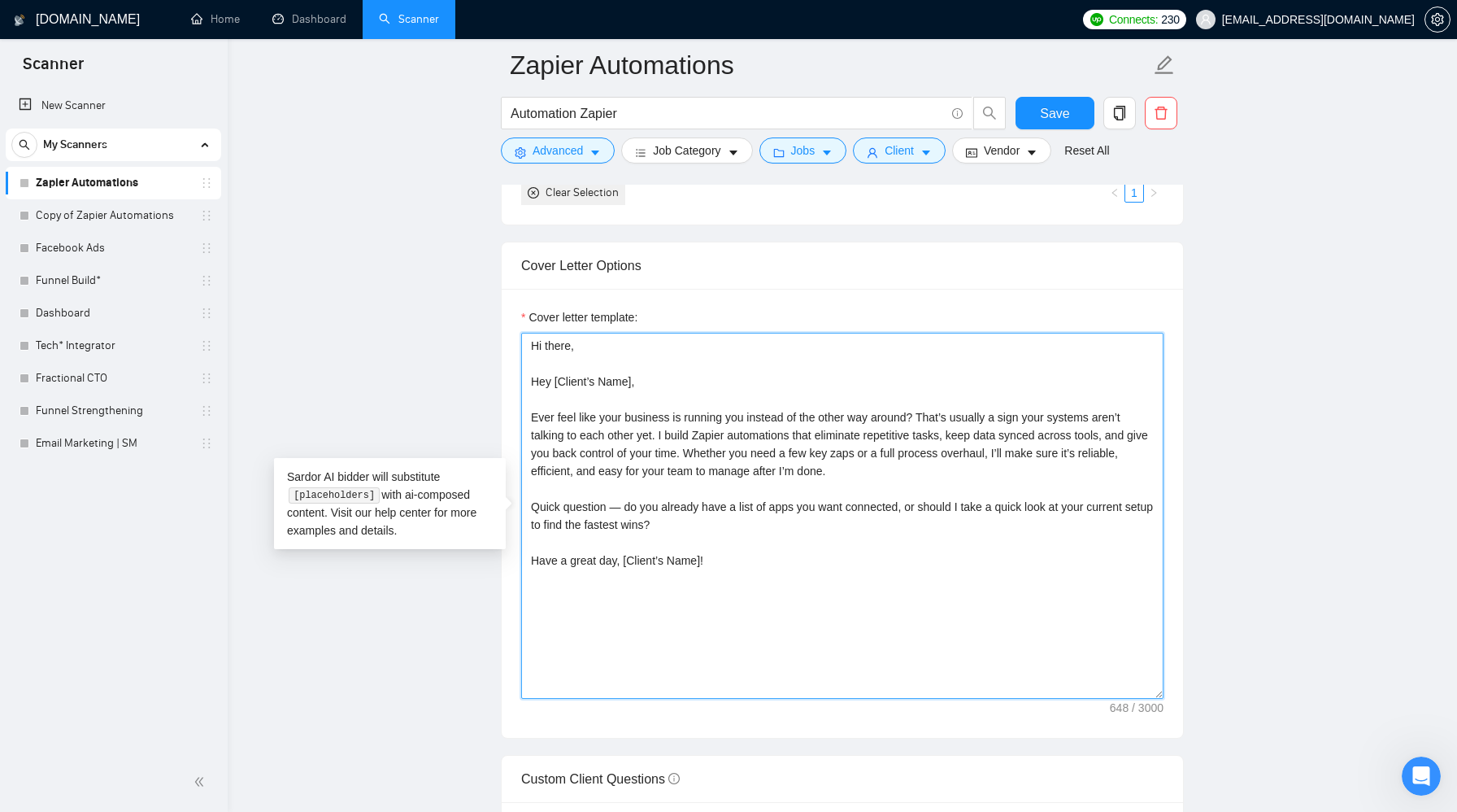
drag, startPoint x: 788, startPoint y: 396, endPoint x: 788, endPoint y: 351, distance: 45.0
click at [788, 351] on textarea "Hi there, Hey [Client’s Name], Ever feel like your business is running you inst…" at bounding box center [843, 515] width 642 height 366
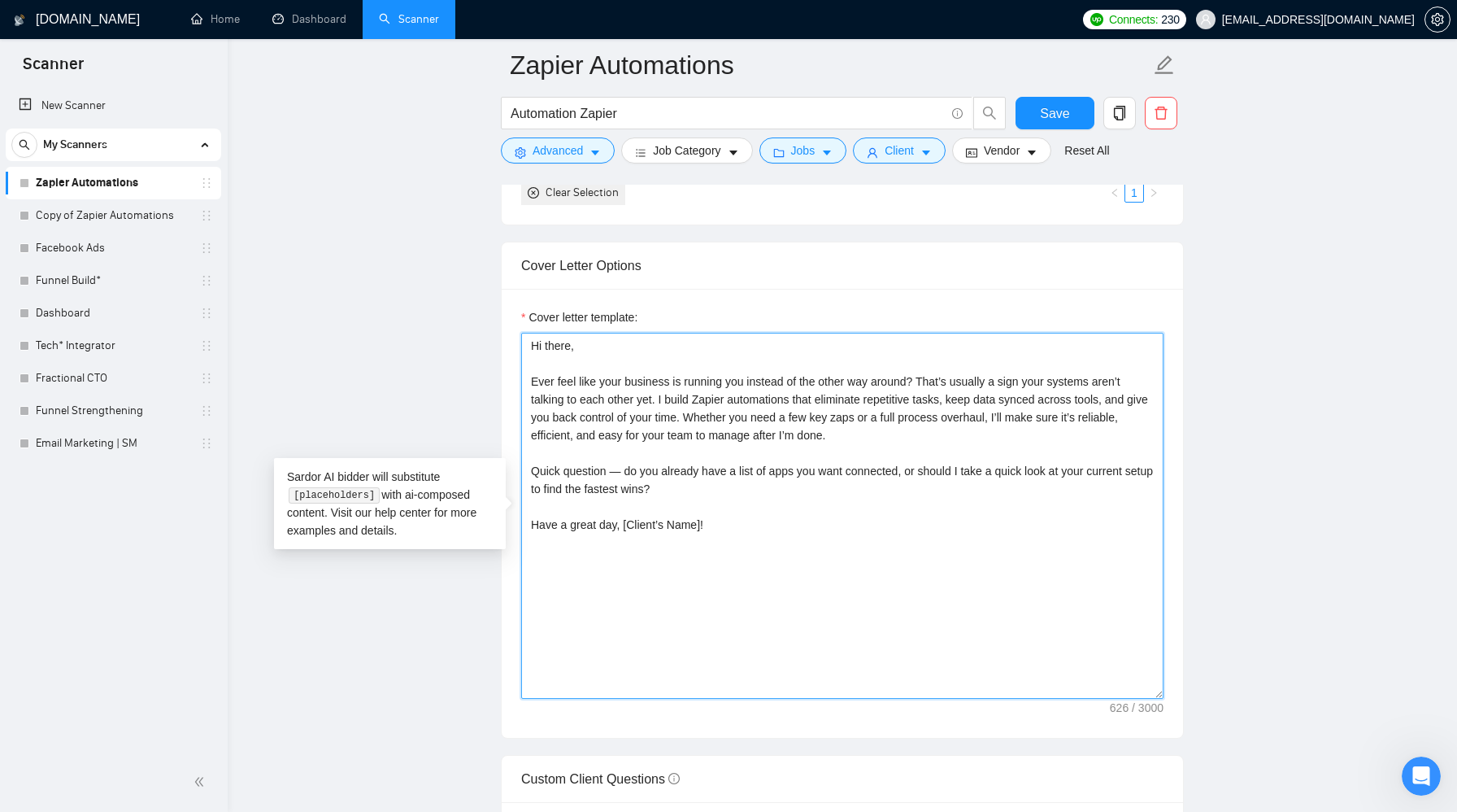
click at [872, 490] on textarea "Hi there, Ever feel like your business is running you instead of the other way …" at bounding box center [843, 515] width 642 height 366
drag, startPoint x: 630, startPoint y: 470, endPoint x: 493, endPoint y: 470, distance: 137.0
click at [795, 485] on textarea "Hi there, Ever feel like your business is running you instead of the other way …" at bounding box center [843, 515] width 642 height 366
drag, startPoint x: 793, startPoint y: 520, endPoint x: 621, endPoint y: 524, distance: 172.0
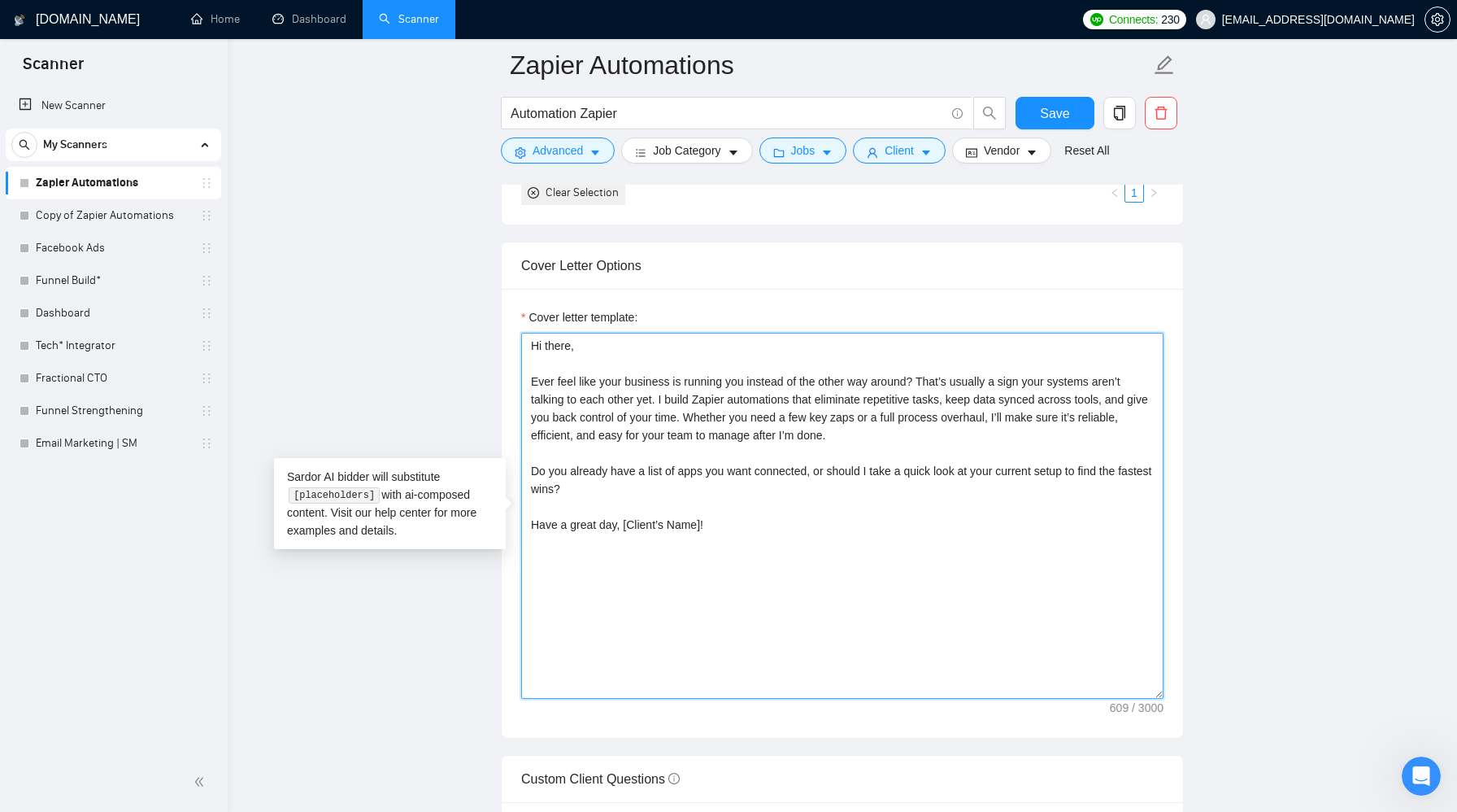
click at [622, 524] on textarea "Hi there, Ever feel like your business is running you instead of the other way …" at bounding box center [843, 515] width 642 height 366
drag, startPoint x: 735, startPoint y: 540, endPoint x: 571, endPoint y: 474, distance: 176.8
click at [571, 474] on textarea "Hi there, Ever feel like your business is running you instead of the other way …" at bounding box center [843, 515] width 642 height 366
paste textarea "[URL][DOMAIN_NAME]"
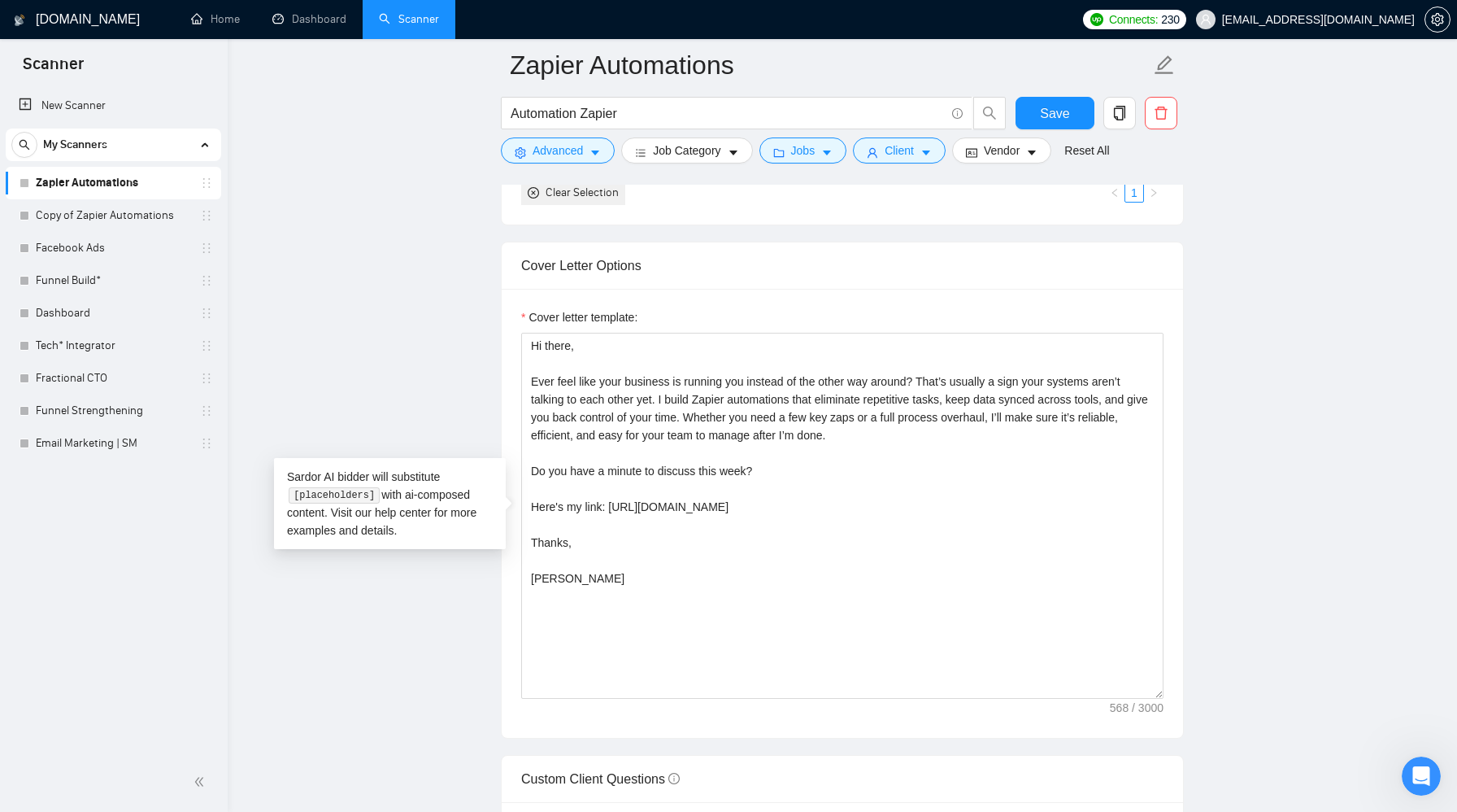
click at [1292, 442] on main "Zapier Automations Automation Zapier Save Advanced Job Category Jobs Client Ven…" at bounding box center [843, 556] width 1178 height 4359
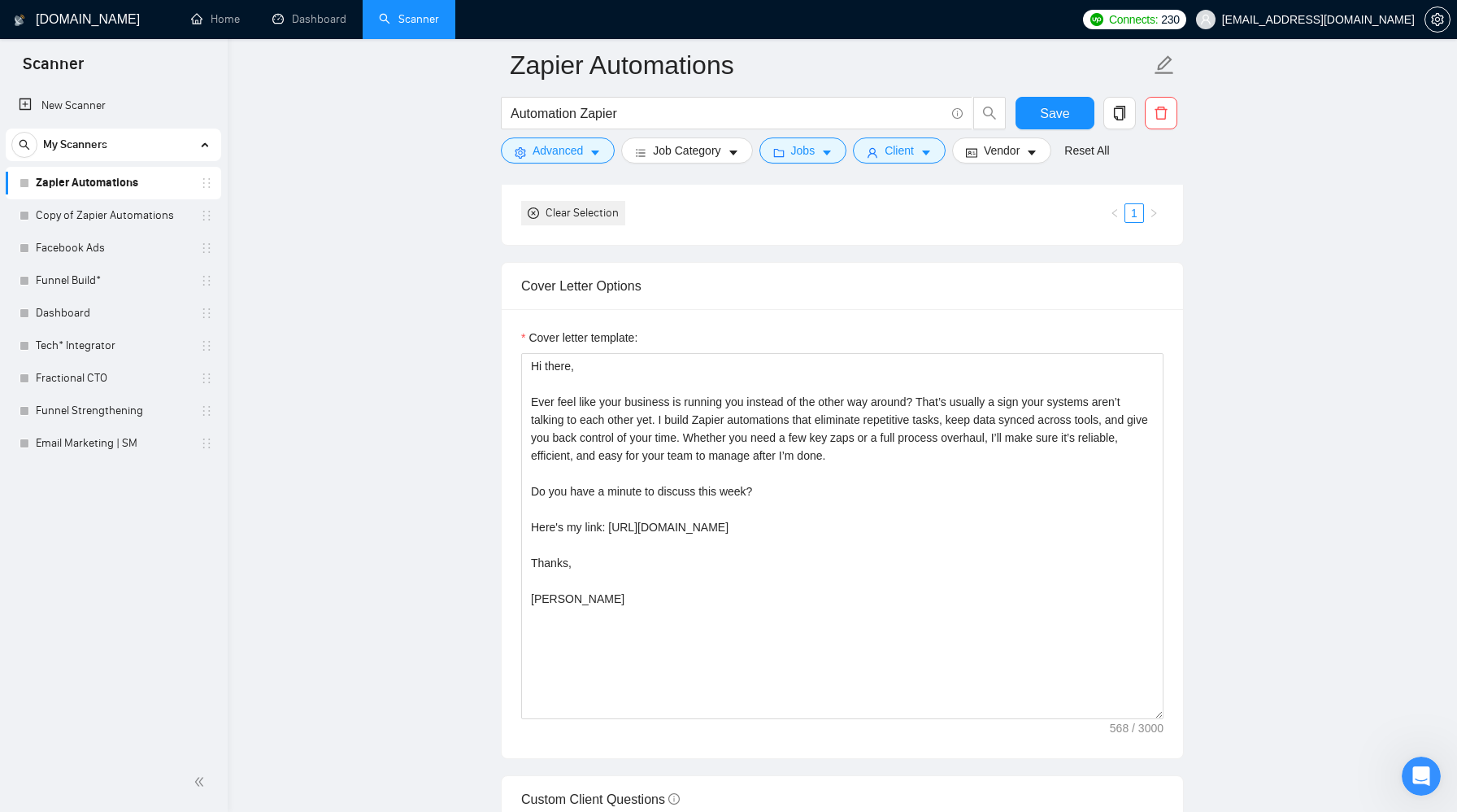
scroll to position [1676, 0]
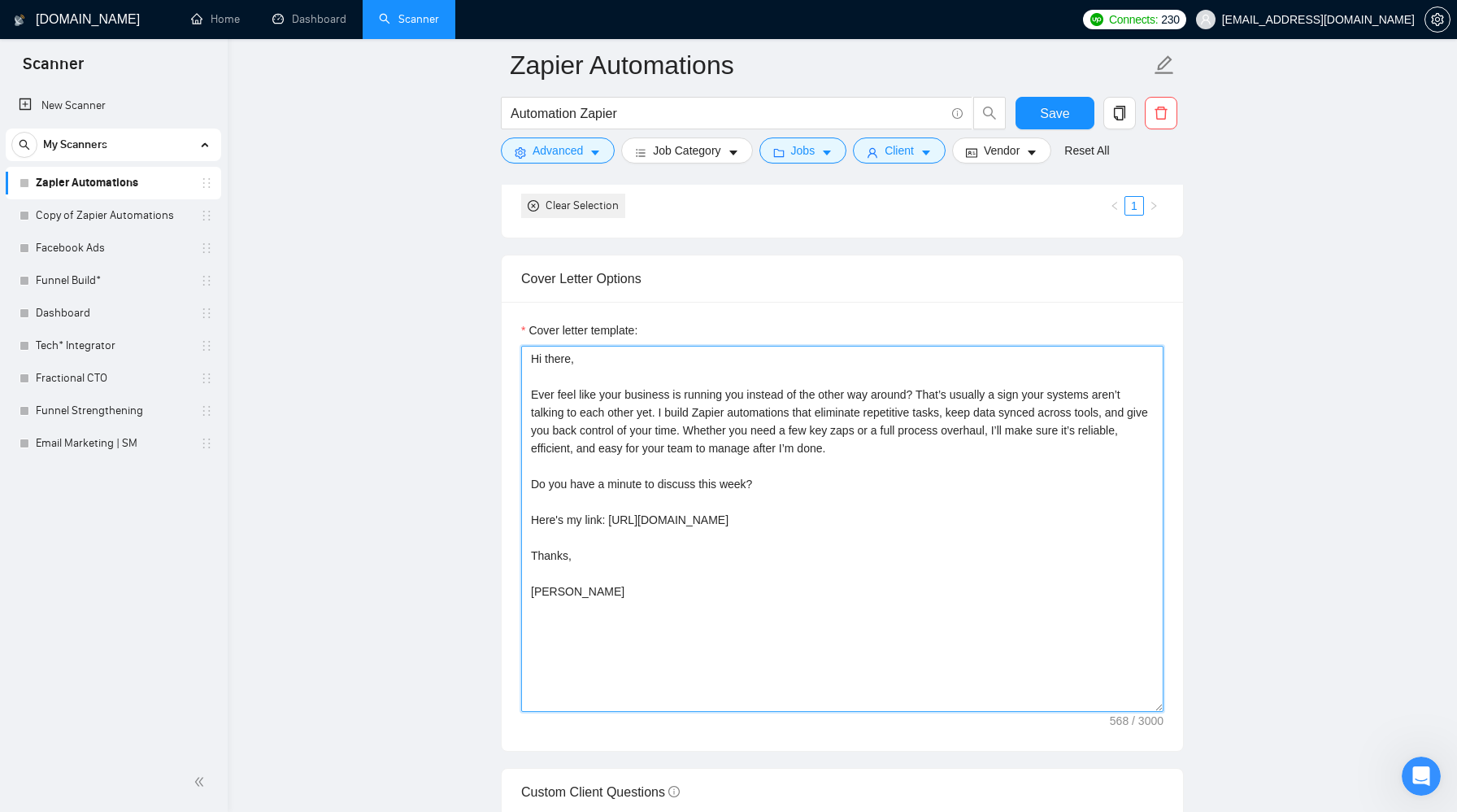
click at [871, 614] on textarea "Hi there, Ever feel like your business is running you instead of the other way …" at bounding box center [843, 528] width 642 height 366
click at [933, 451] on textarea "Hi there, Ever feel like your business is running you instead of the other way …" at bounding box center [843, 528] width 642 height 366
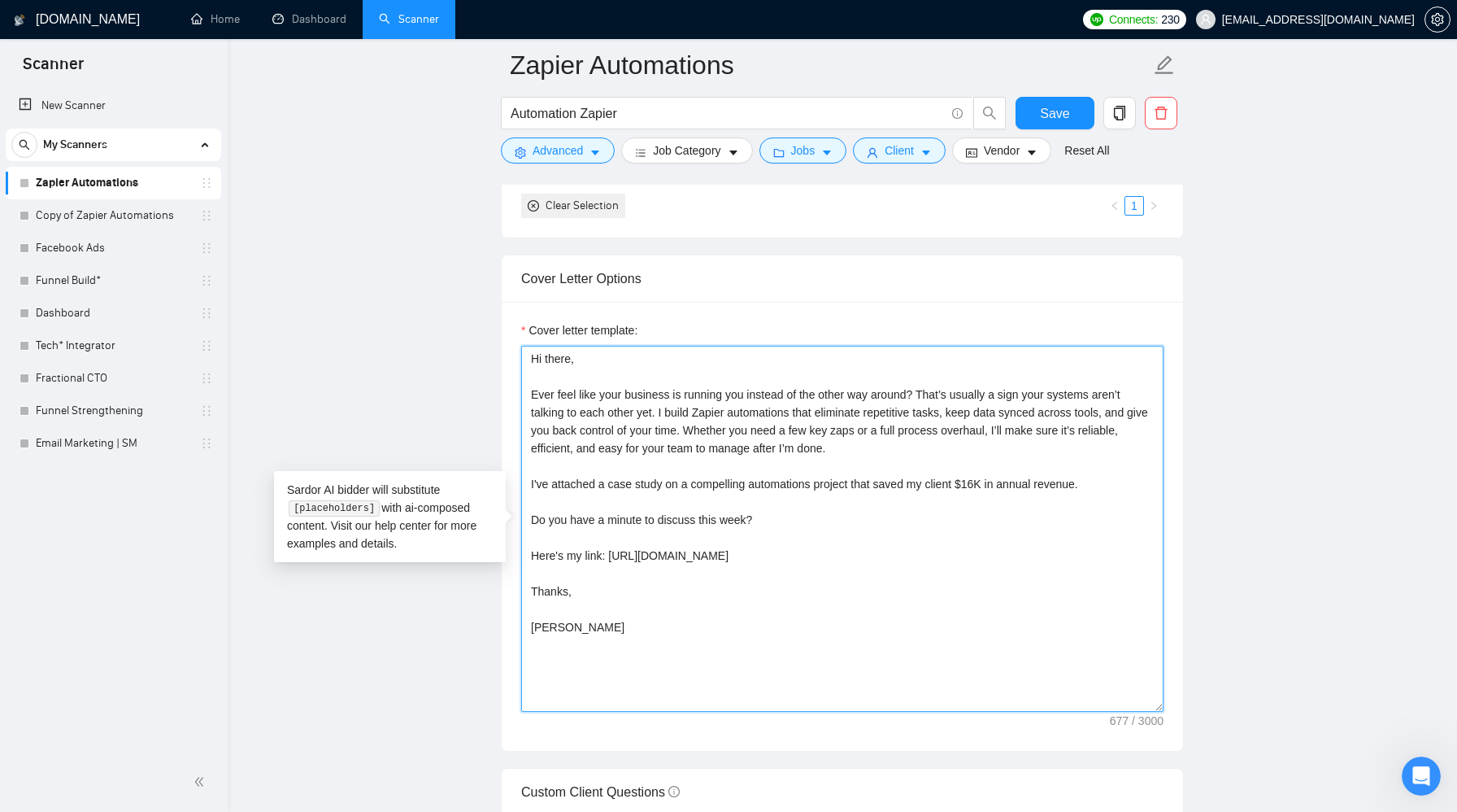
click at [1079, 487] on textarea "Hi there, Ever feel like your business is running you instead of the other way …" at bounding box center [843, 528] width 642 height 366
type textarea "Hi there, Ever feel like your business is running you instead of the other way …"
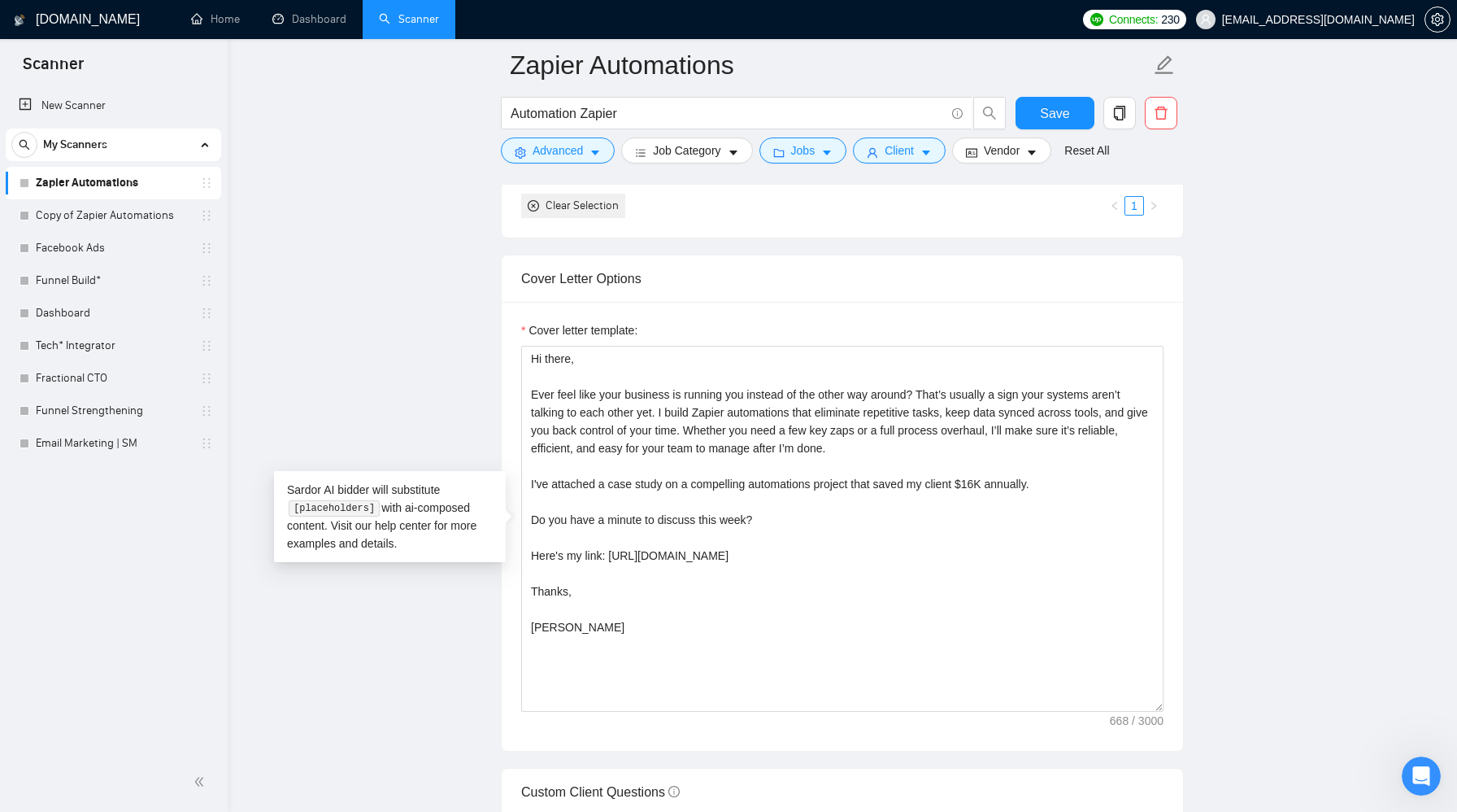
click at [1298, 590] on main "Zapier Automations Automation Zapier Save Advanced Job Category Jobs Client Ven…" at bounding box center [843, 570] width 1178 height 4359
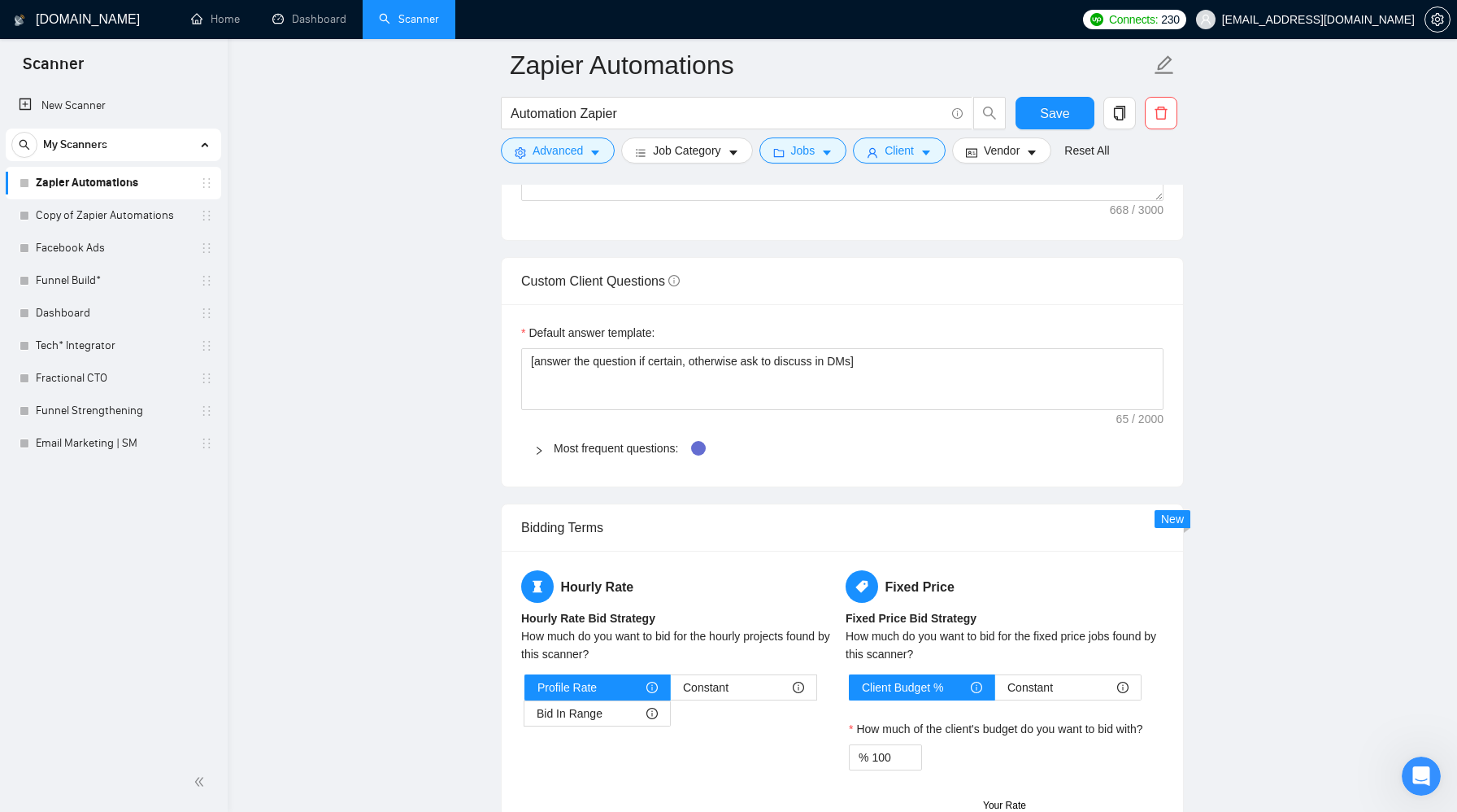
scroll to position [2244, 0]
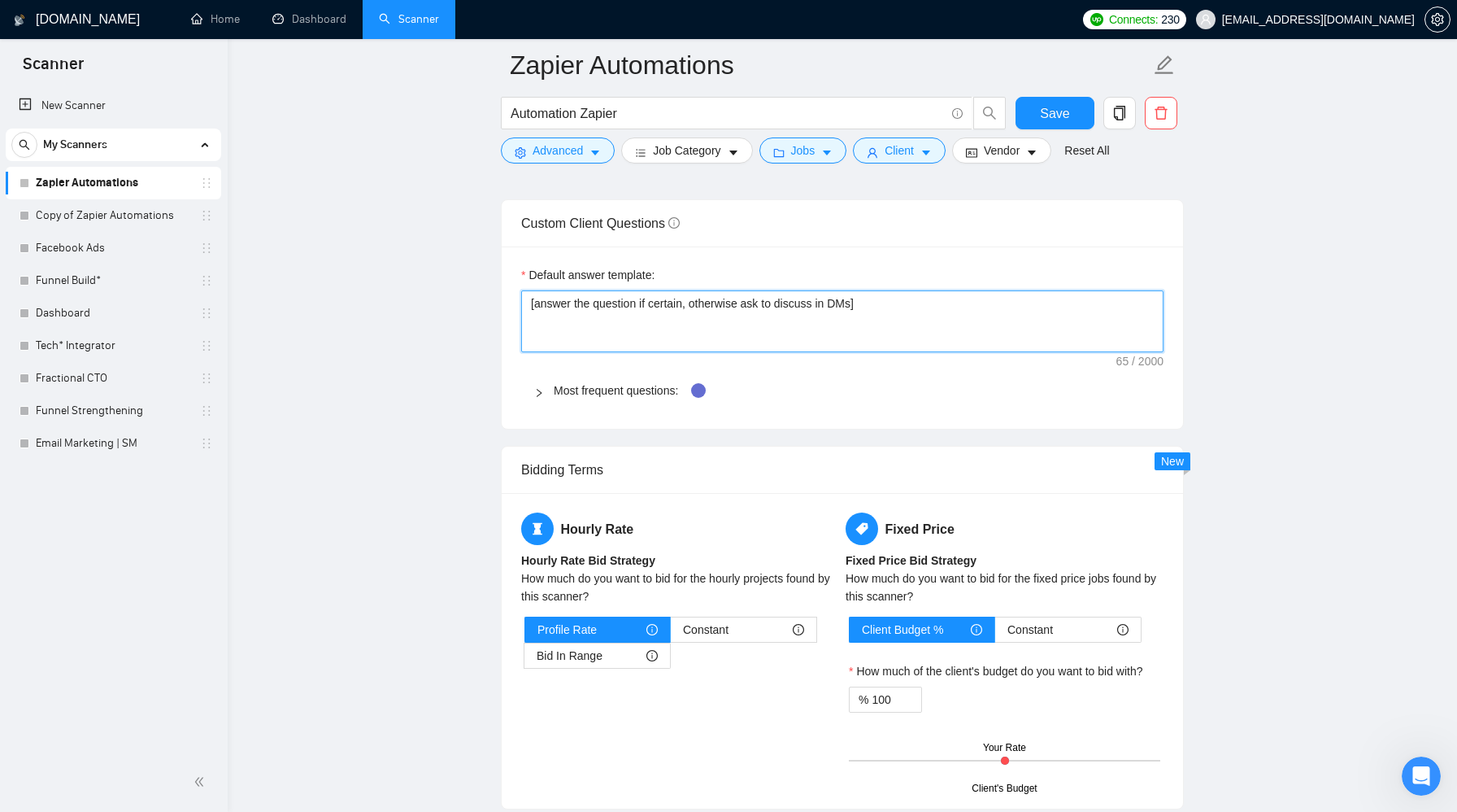
click at [927, 301] on textarea "[answer the question if certain, otherwise ask to discuss in DMs]" at bounding box center [843, 321] width 642 height 62
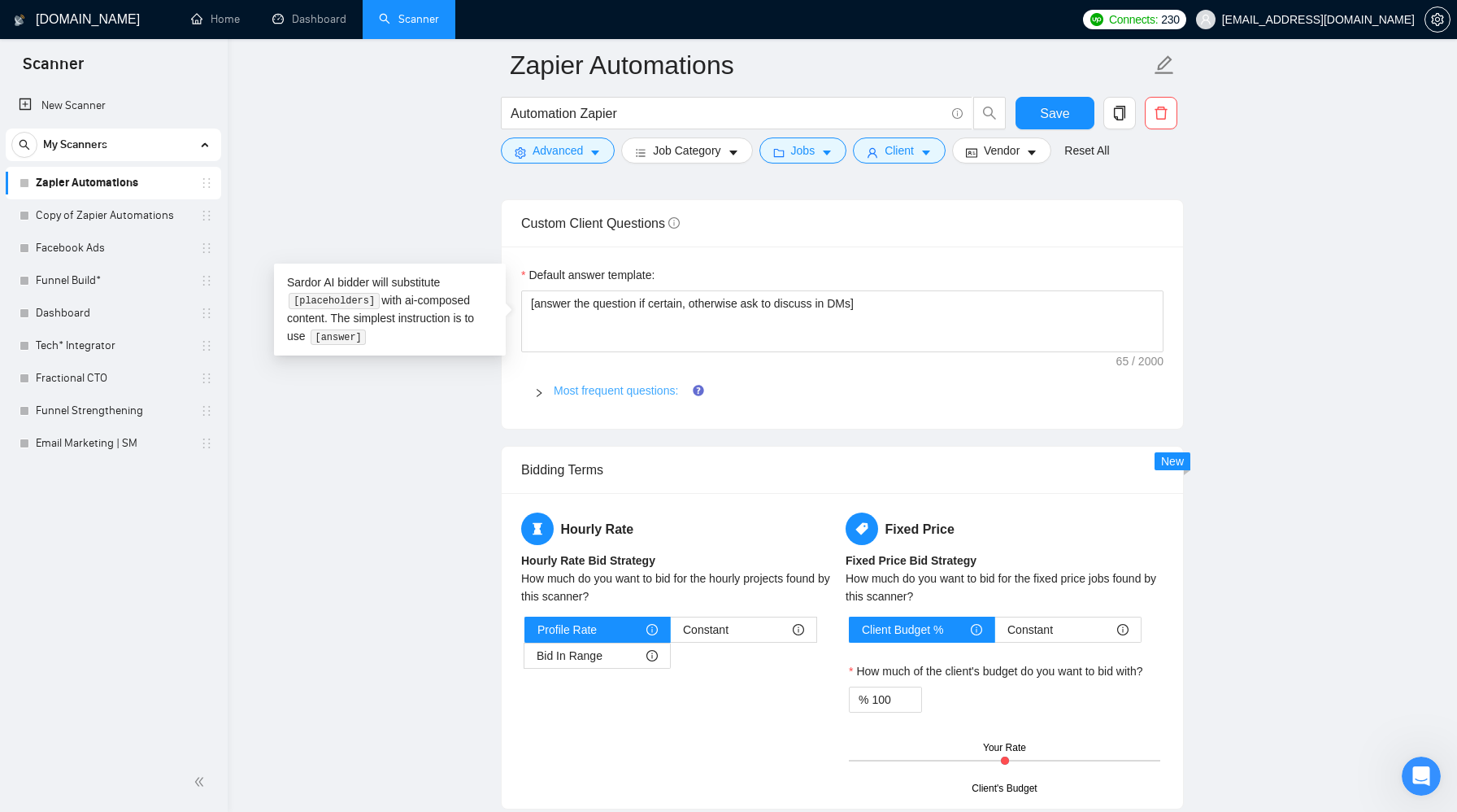
click at [614, 389] on link "Most frequent questions:" at bounding box center [616, 390] width 124 height 13
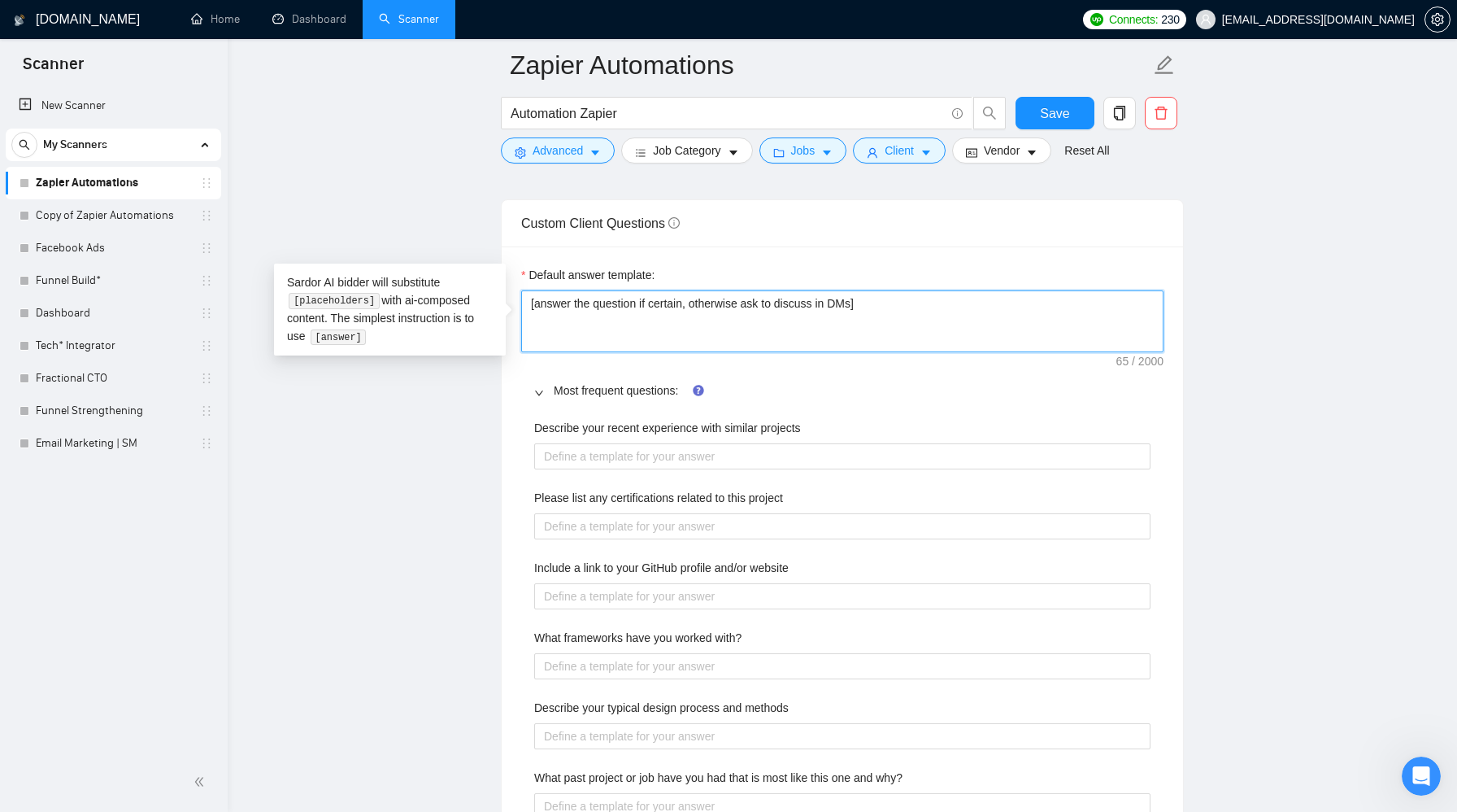
click at [654, 304] on textarea "[answer the question if certain, otherwise ask to discuss in DMs]" at bounding box center [843, 321] width 642 height 62
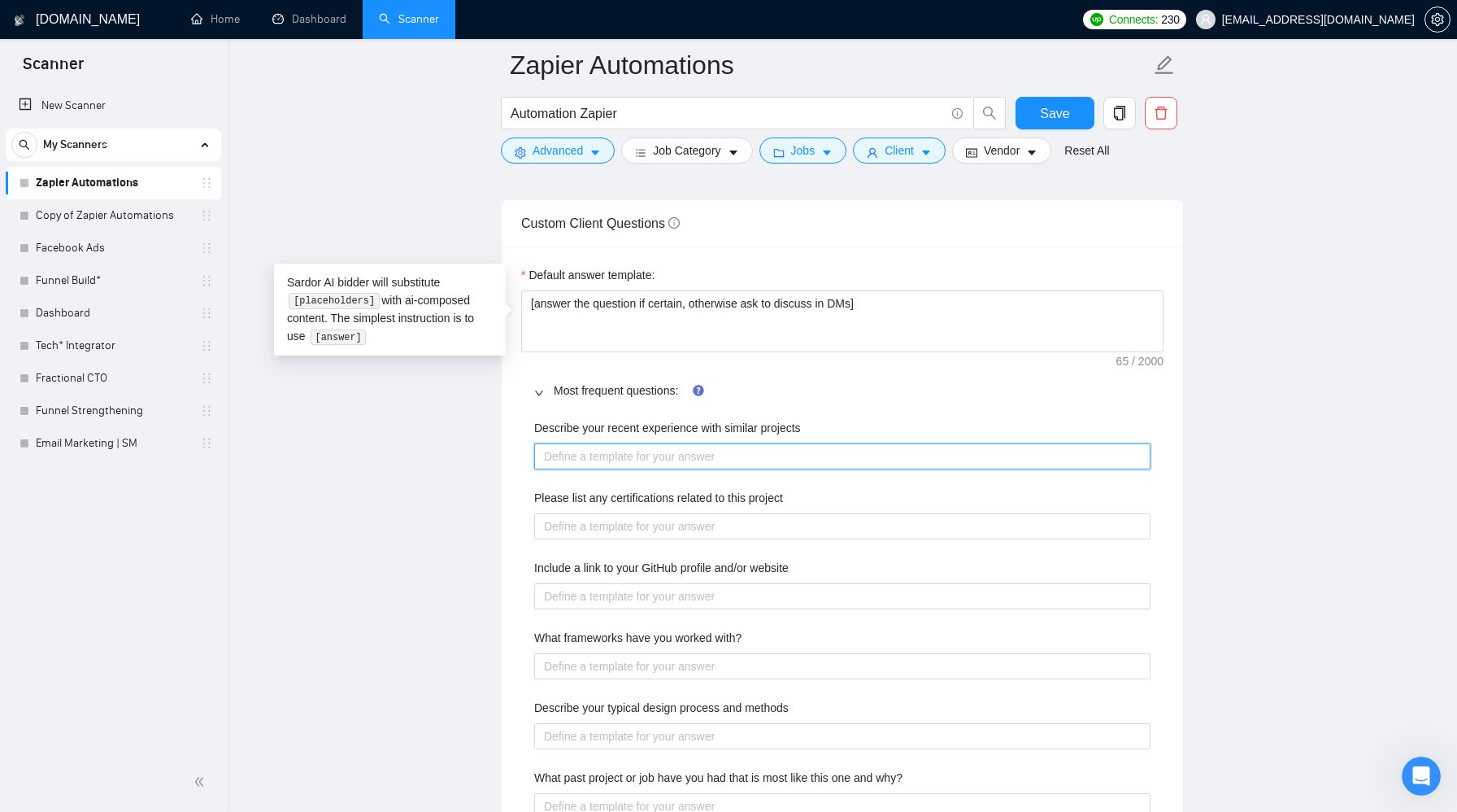
click at [655, 457] on projects "Describe your recent experience with similar projects" at bounding box center [843, 457] width 616 height 26
type projects "P"
type projects "Pl"
type projects "Plea"
type projects "Pleas"
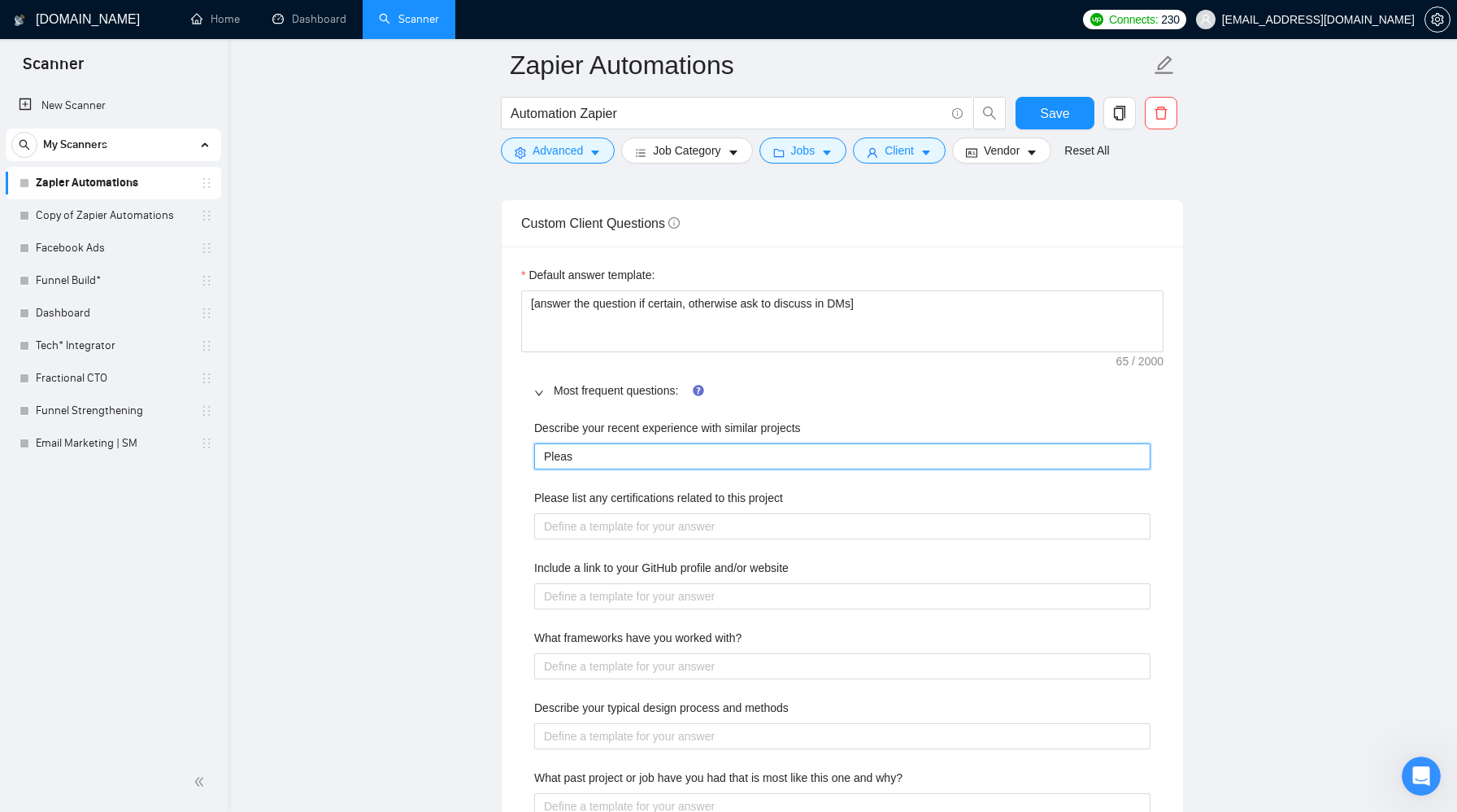
type projects "Pleas"
type projects "Pleas s"
type projects "Pleas se"
type projects "Pleas s"
type projects "Pleas"
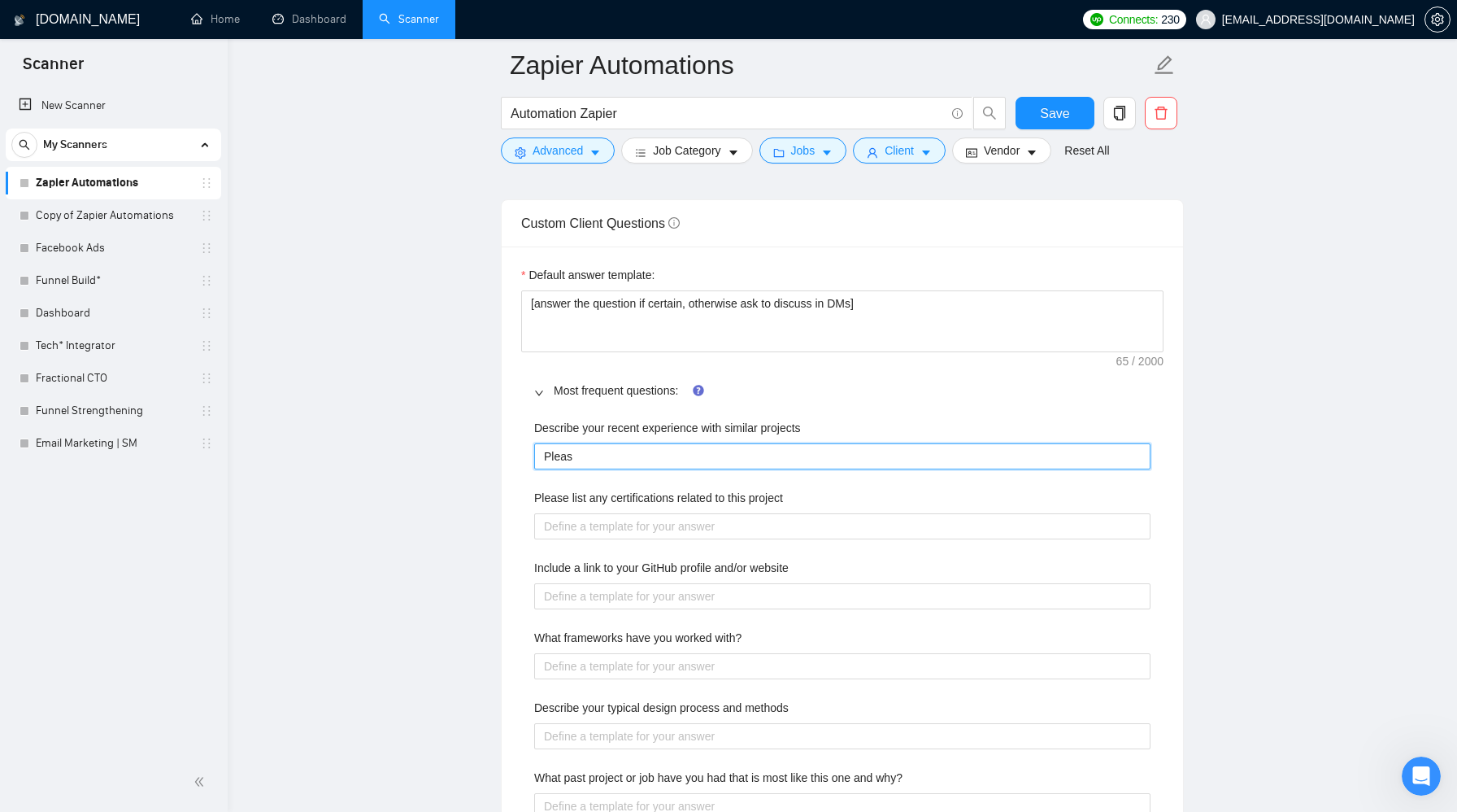
type projects "Pleas"
type projects "Please"
type projects "Please s"
type projects "Please se"
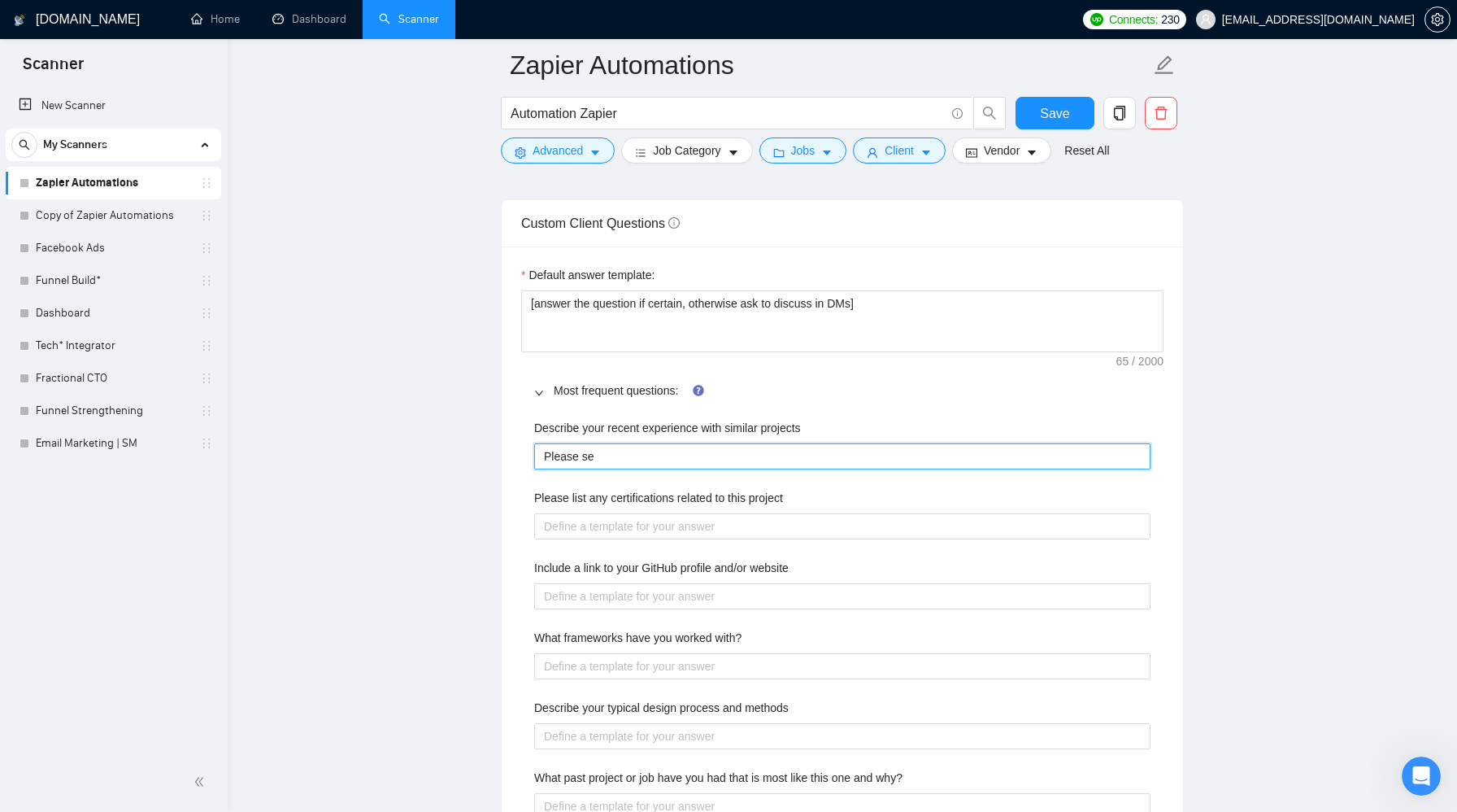
type projects "Please see"
type projects "Please see th"
type projects "Please see the"
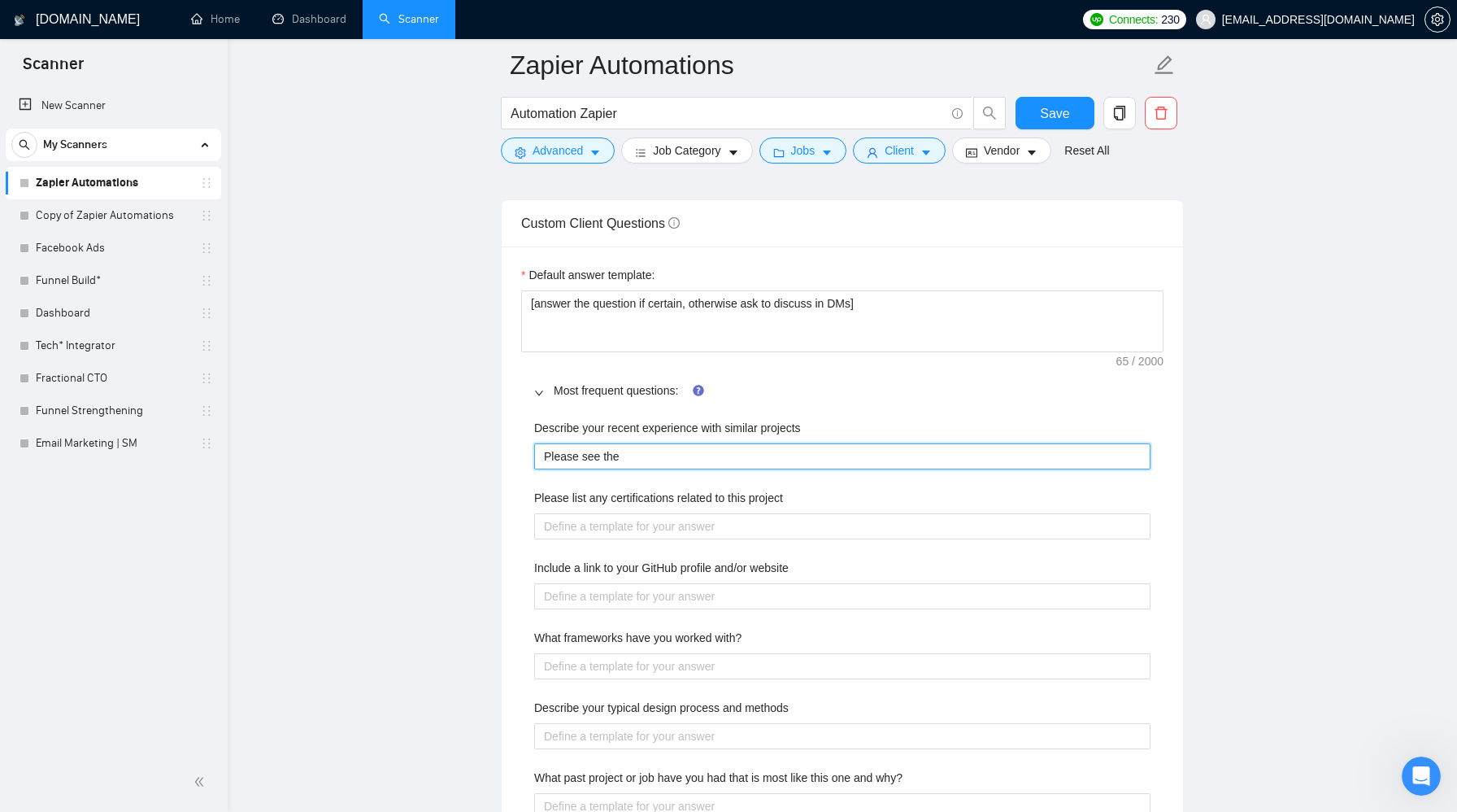
type projects "Please see the c"
type projects "Please see the ca"
type projects "Please see the cas"
type projects "Please see the case"
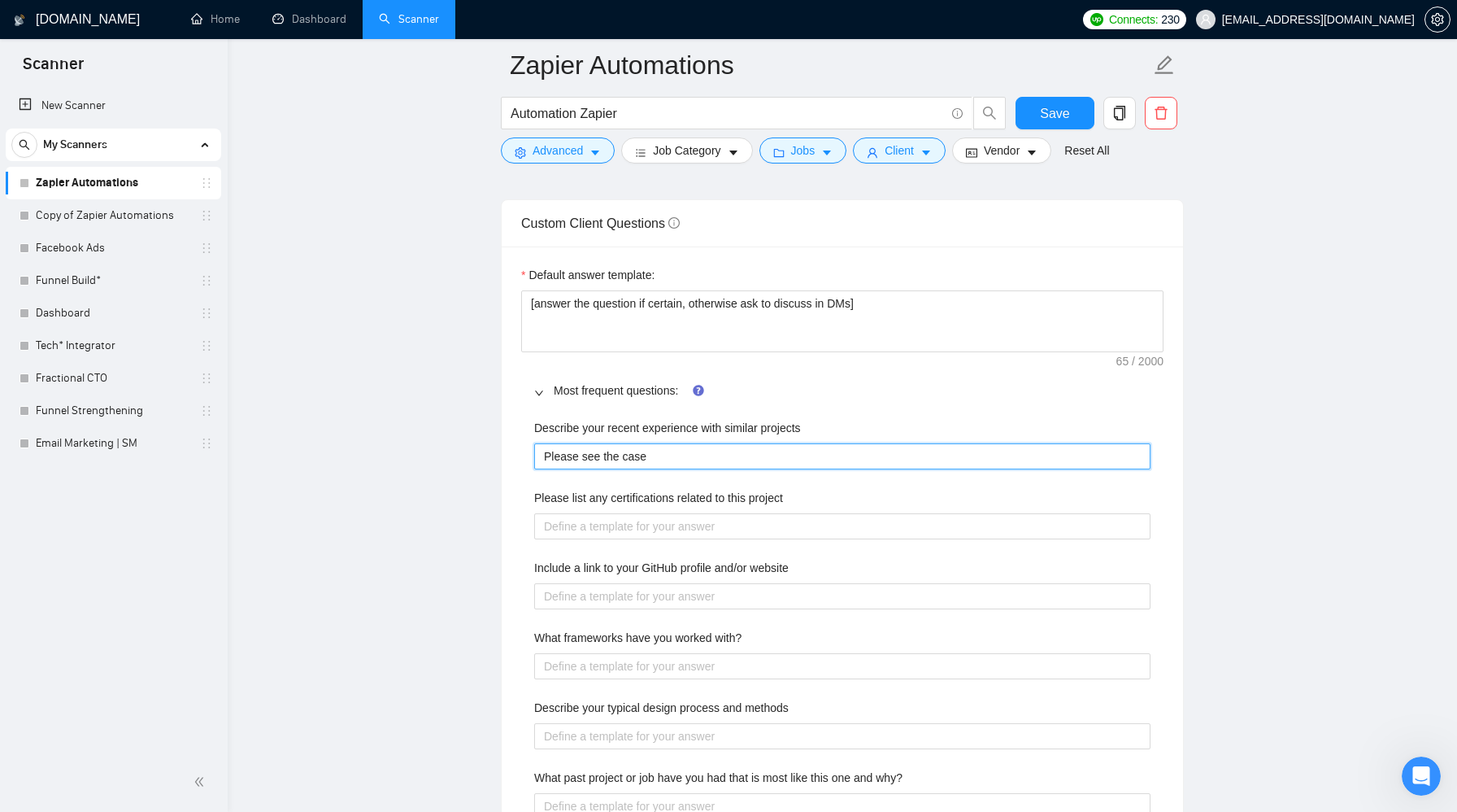
type projects "Please see the case s"
type projects "Please see the case st"
type projects "Please see the case stu"
type projects "Please see the case stud"
type projects "Please see the case study"
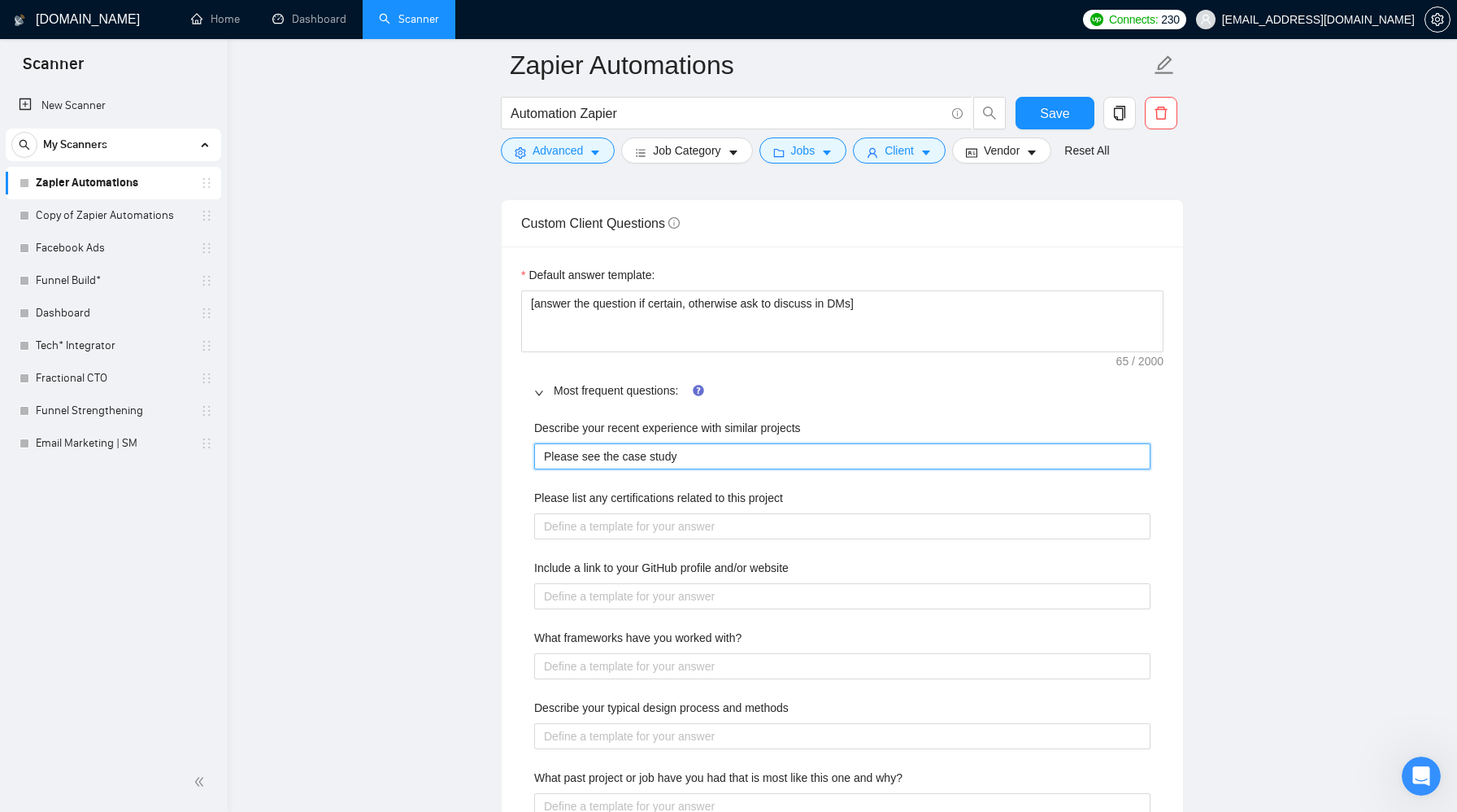
type projects "Please see the case study"
type projects "Please see the case study t"
type projects "Please see the case study th"
type projects "Please see the case study tha"
type projects "Please see the case study that"
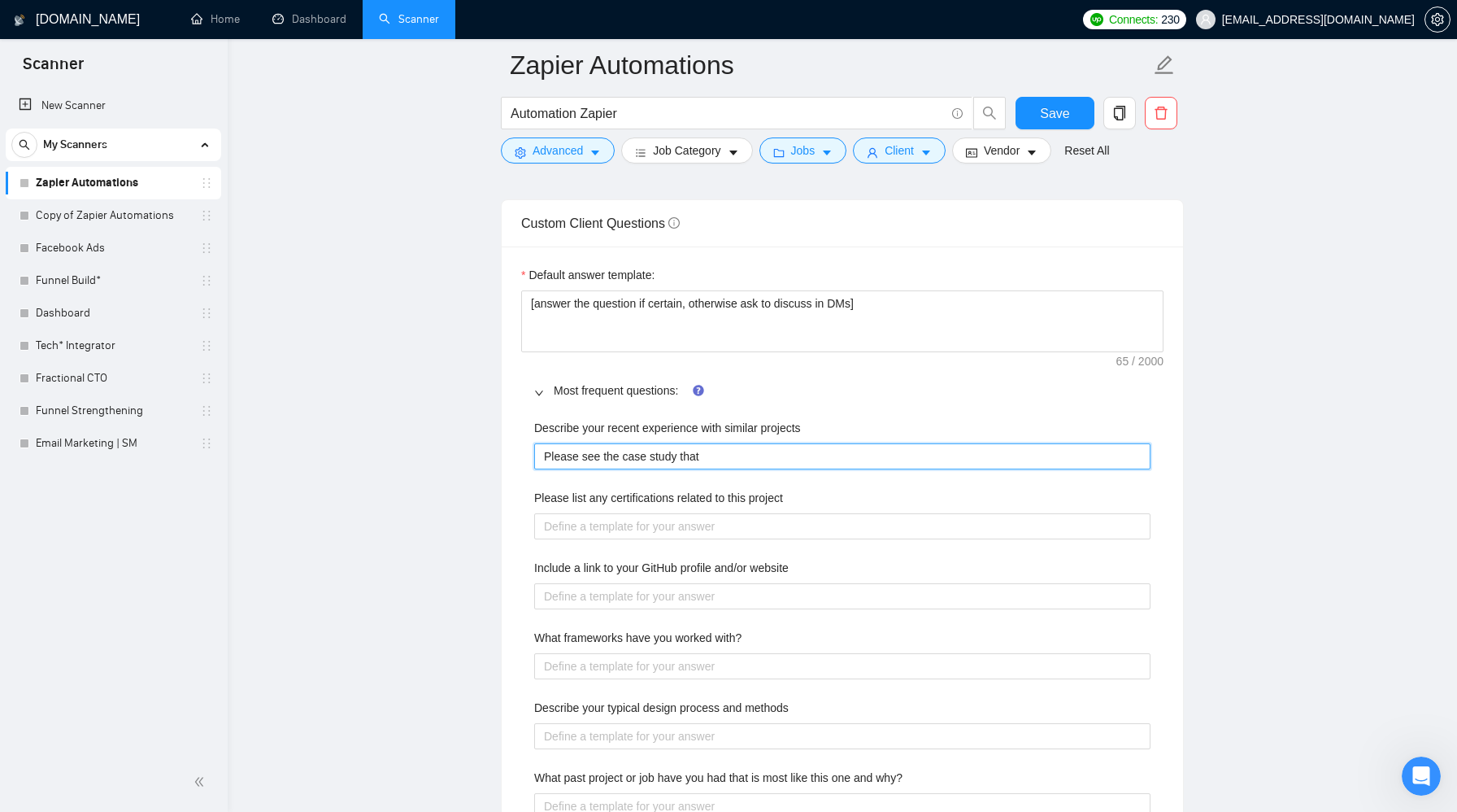
type projects "Please see the case study that"
type projects "Please see the case study that I"
type projects "Please see the case study that I a"
type projects "Please see the case study that I at"
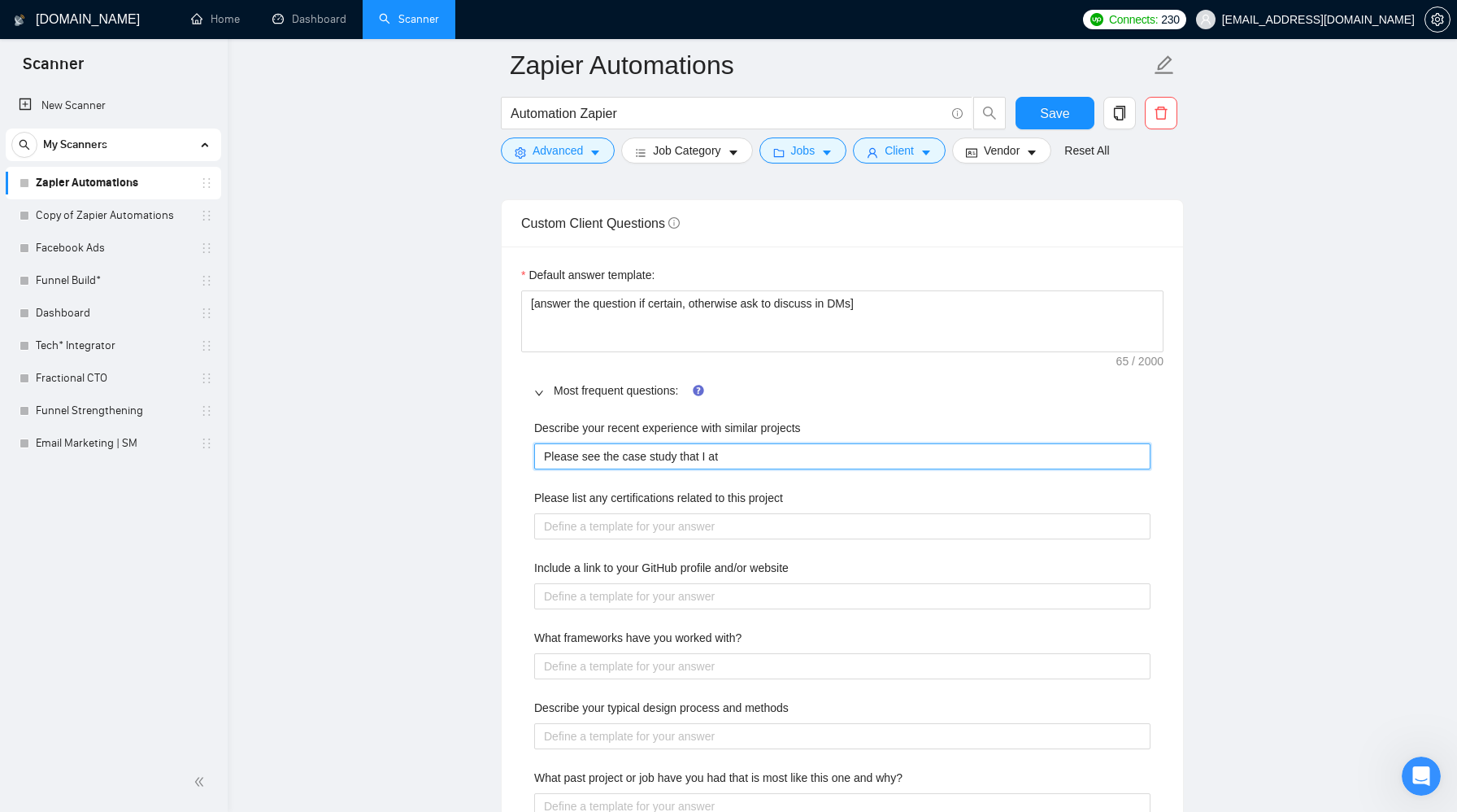
type projects "Please see the case study that I att"
type projects "Please see the case study that I atta"
type projects "Please see the case study that I attac"
type projects "Please see the case study that I attach"
type projects "Please see the case study that I attache"
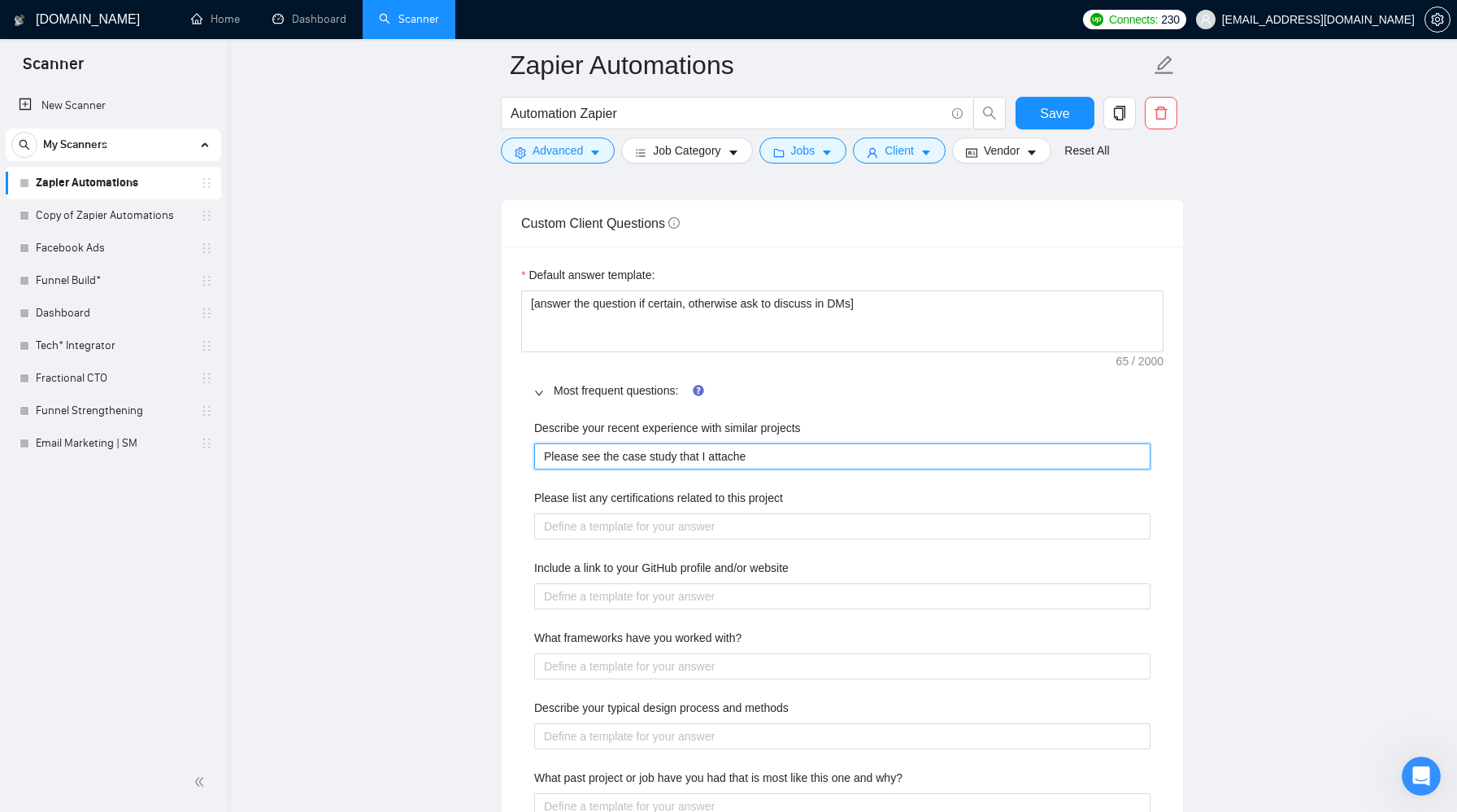
type projects "Please see the case study that I attached"
type projects "Please see the case study that I attached."
type projects "Please see the case study that I attached. I"
type projects "Please see the case study that I attached. I a"
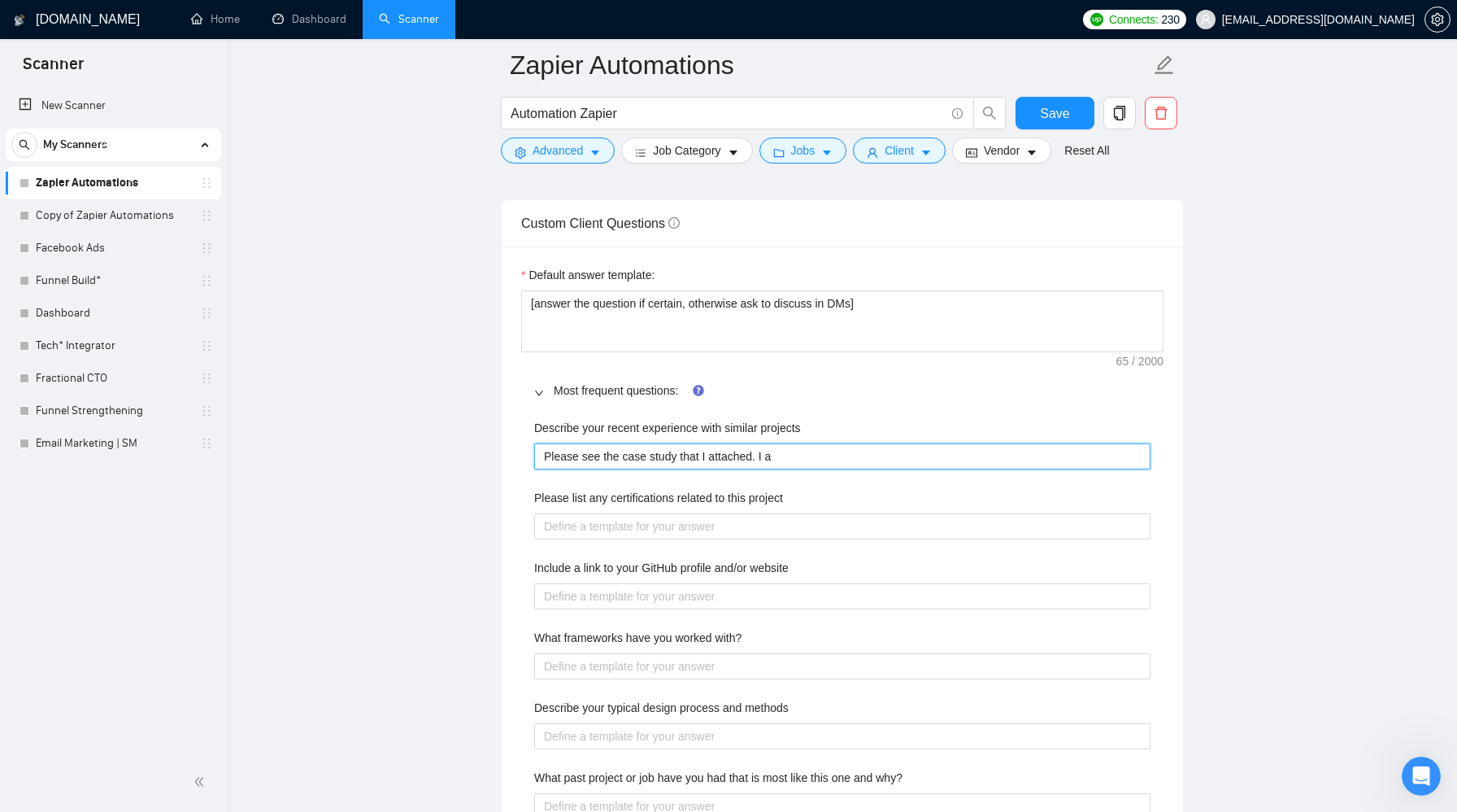
type projects "Please see the case study that I attached. I ac"
type projects "Please see the case study that I attached. I acco"
type projects "Please see the case study that I attached. I accom"
type projects "Please see the case study that I attached. I accomp"
type projects "Please see the case study that I attached. I accompl"
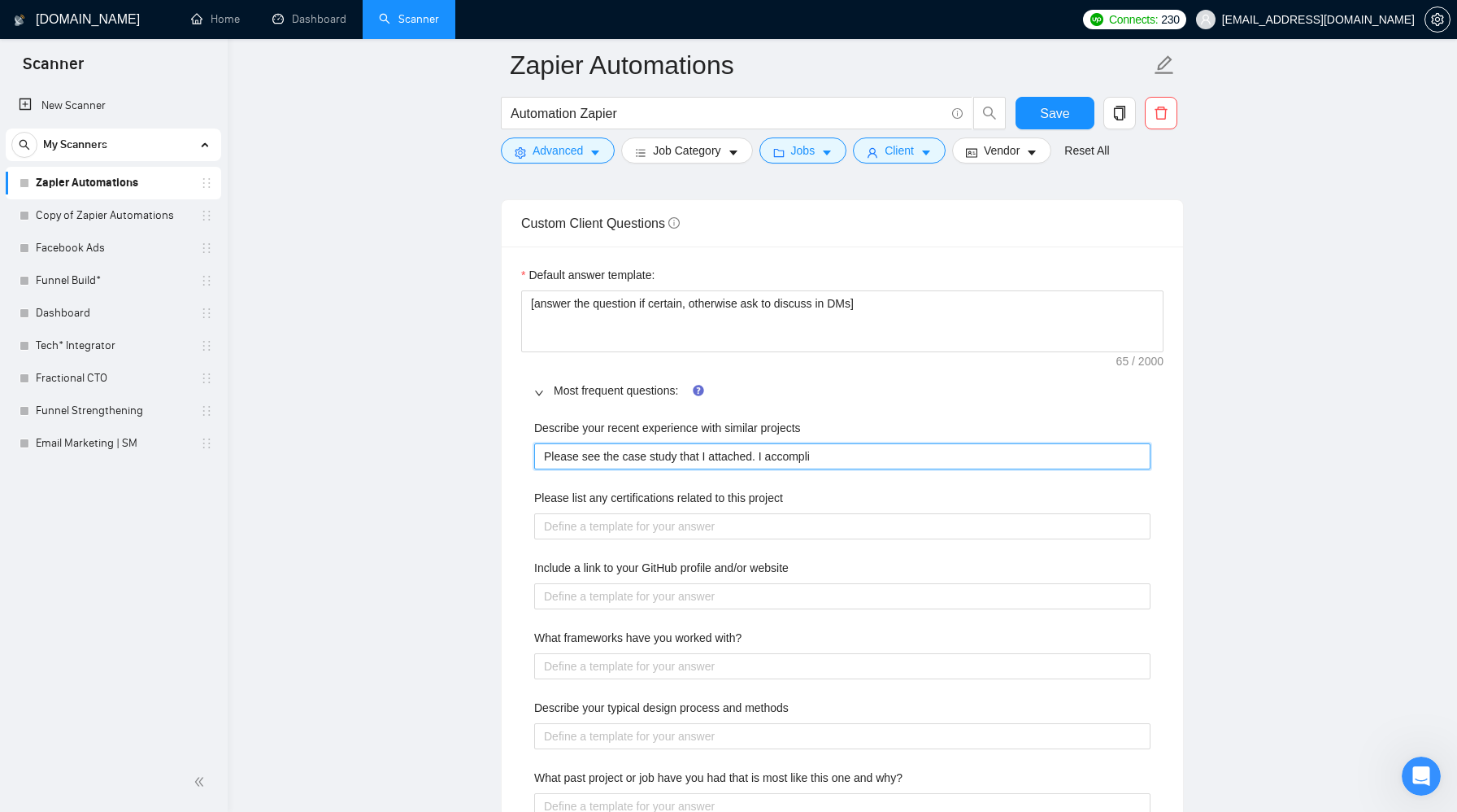
type projects "Please see the case study that I attached. I accomplis"
type projects "Please see the case study that I attached. I accomplish"
type projects "Please see the case study that I attached. I accomplishe"
type projects "Please see the case study that I attached. I accomplished"
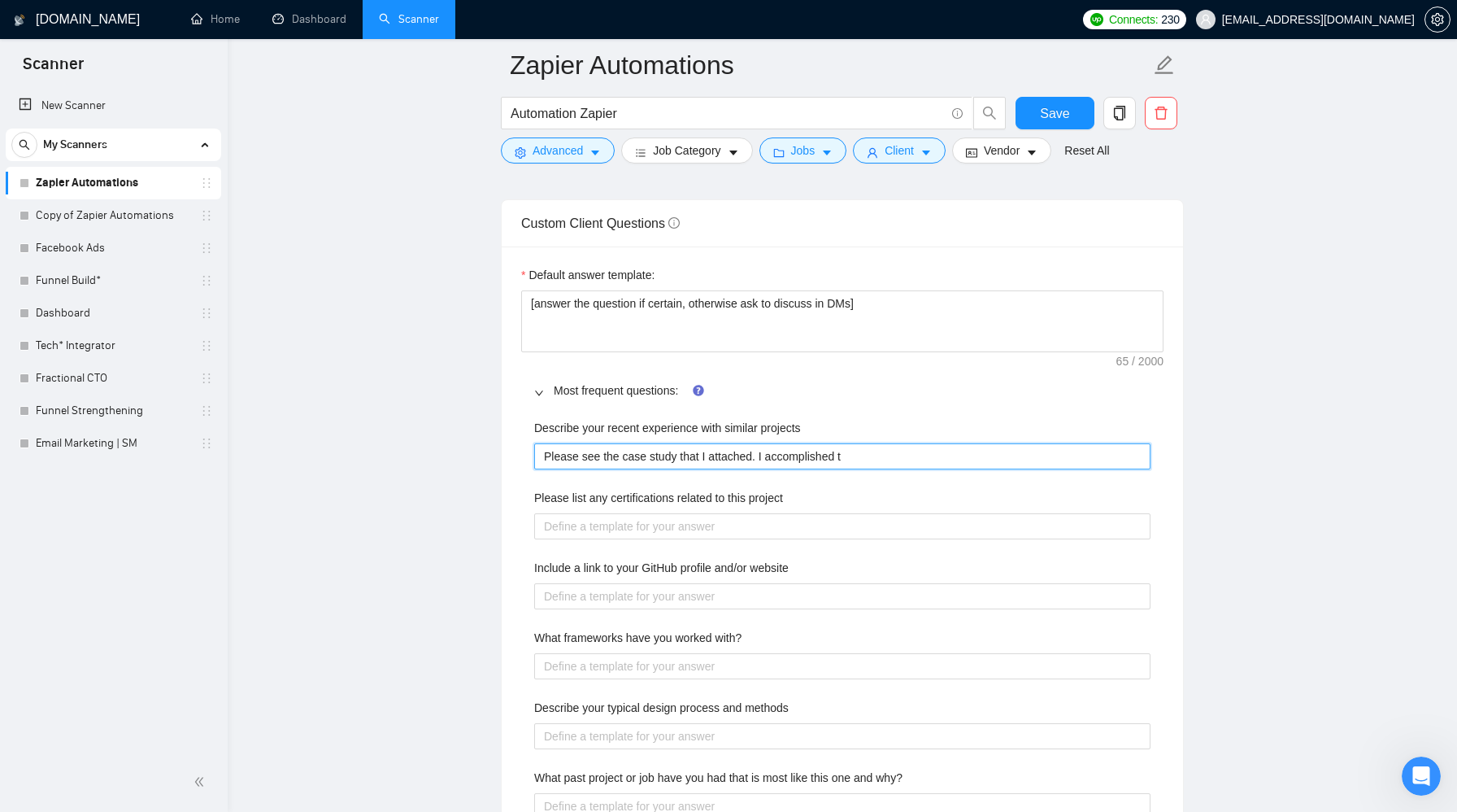
type projects "Please see the case study that I attached. I accomplished th"
type projects "Please see the case study that I attached. I accomplished thi"
type projects "Please see the case study that I attached. I accomplished this"
type projects "Please see the case study that I attached. I accomplished this w"
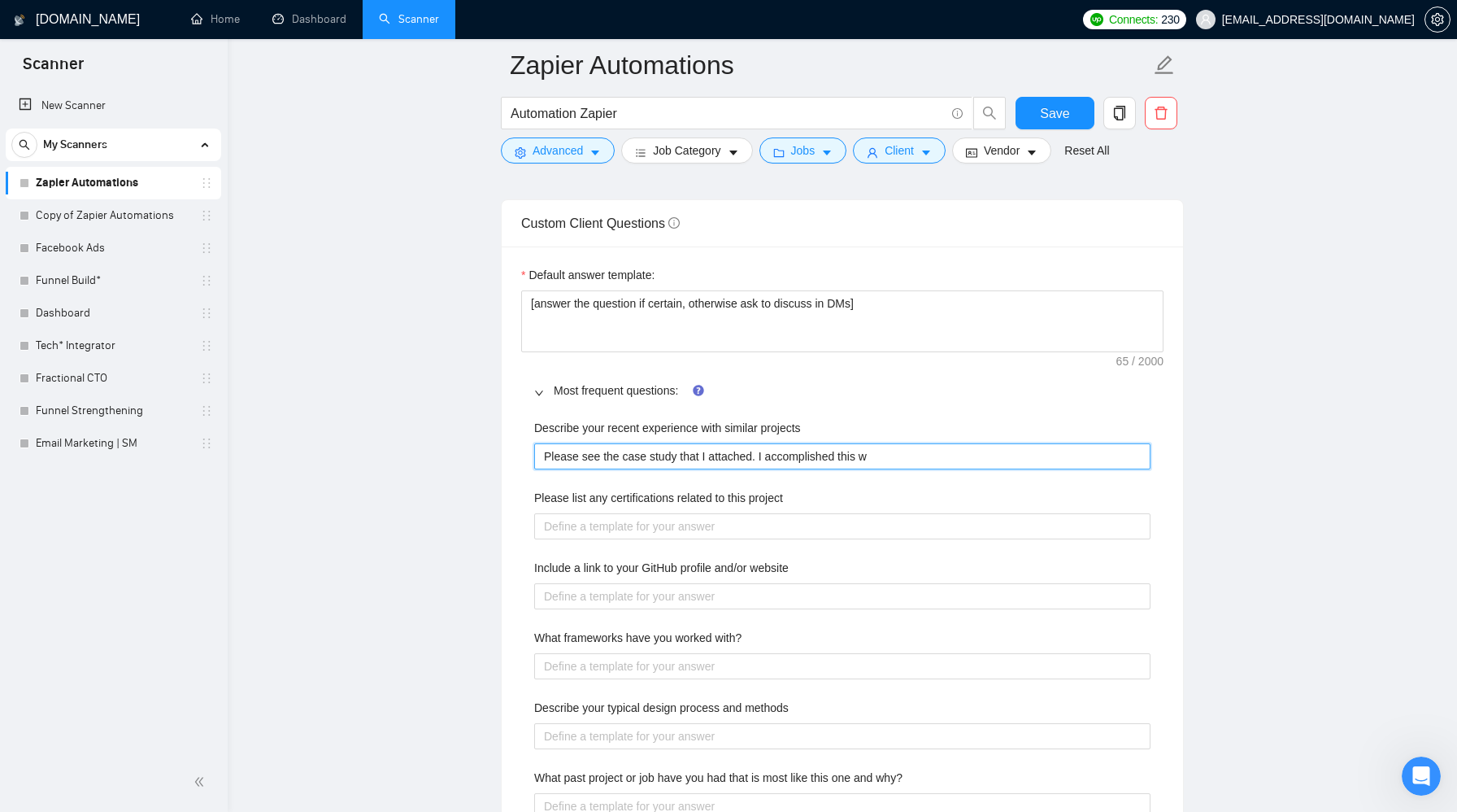
type projects "Please see the case study that I attached. I accomplished this wi"
type projects "Please see the case study that I attached. I accomplished this with"
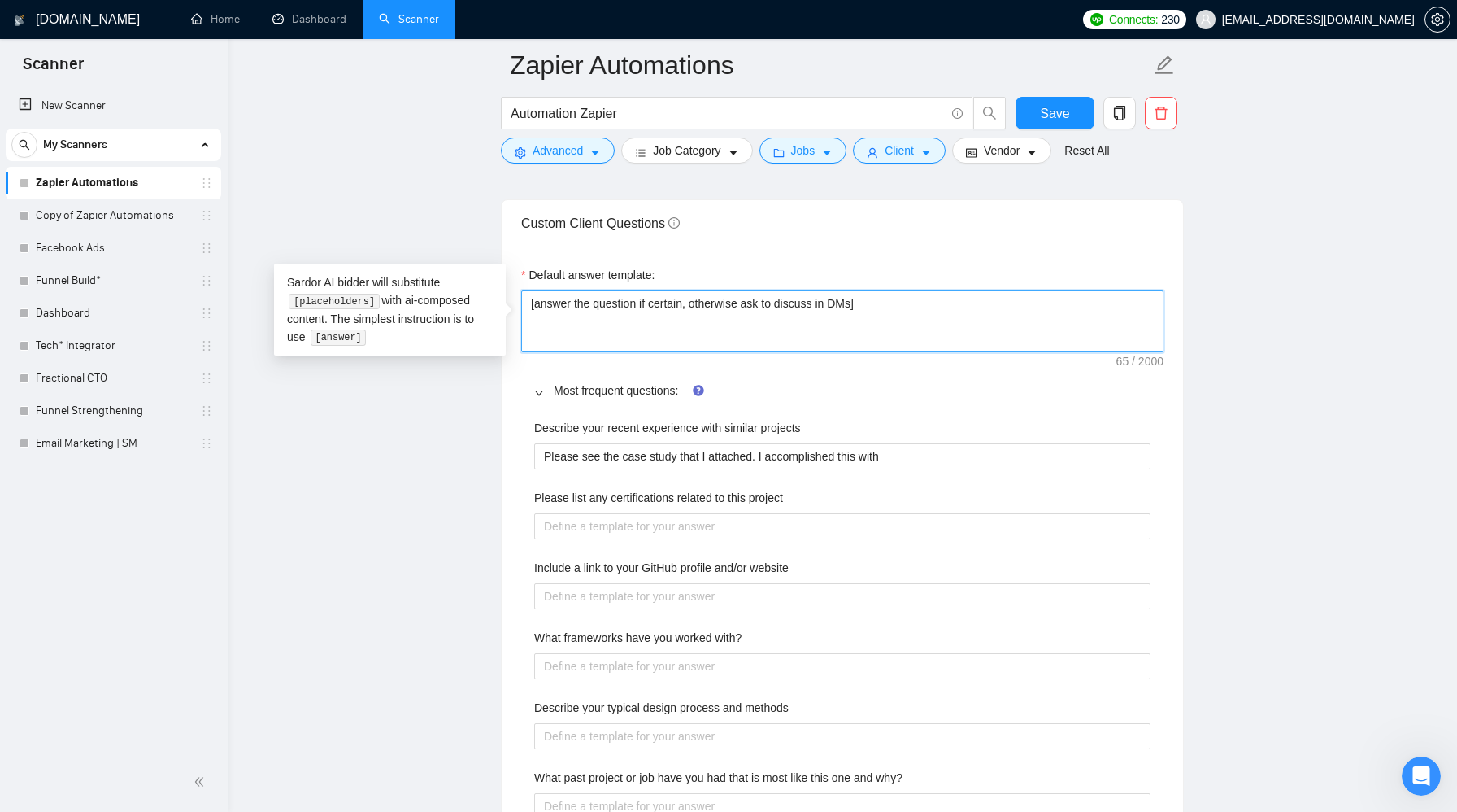
click at [712, 294] on textarea "[answer the question if certain, otherwise ask to discuss in DMs]" at bounding box center [843, 321] width 642 height 62
click at [942, 296] on textarea "[answer the question if certain, otherwise ask to discuss in DMs]" at bounding box center [843, 321] width 642 height 62
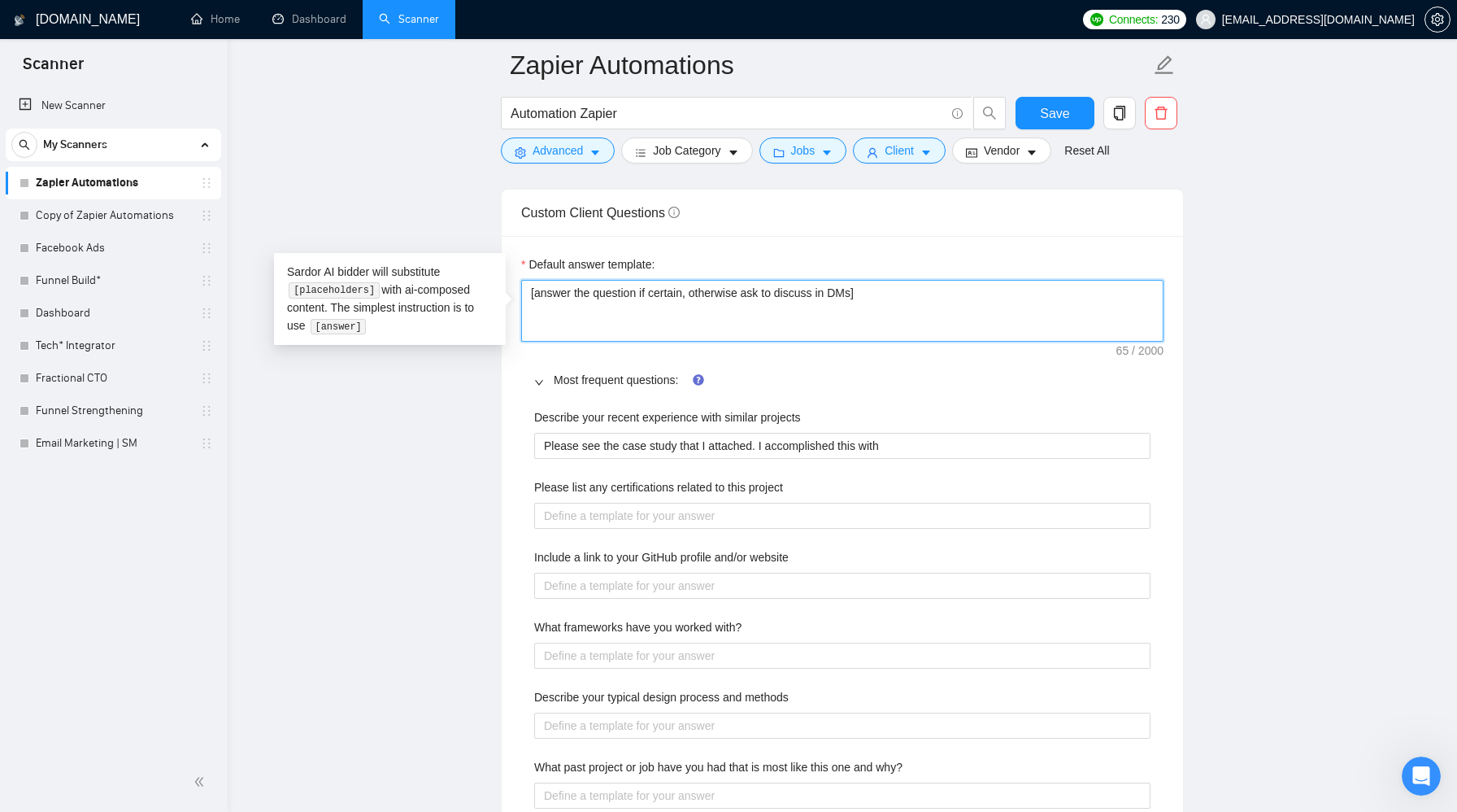
scroll to position [2261, 0]
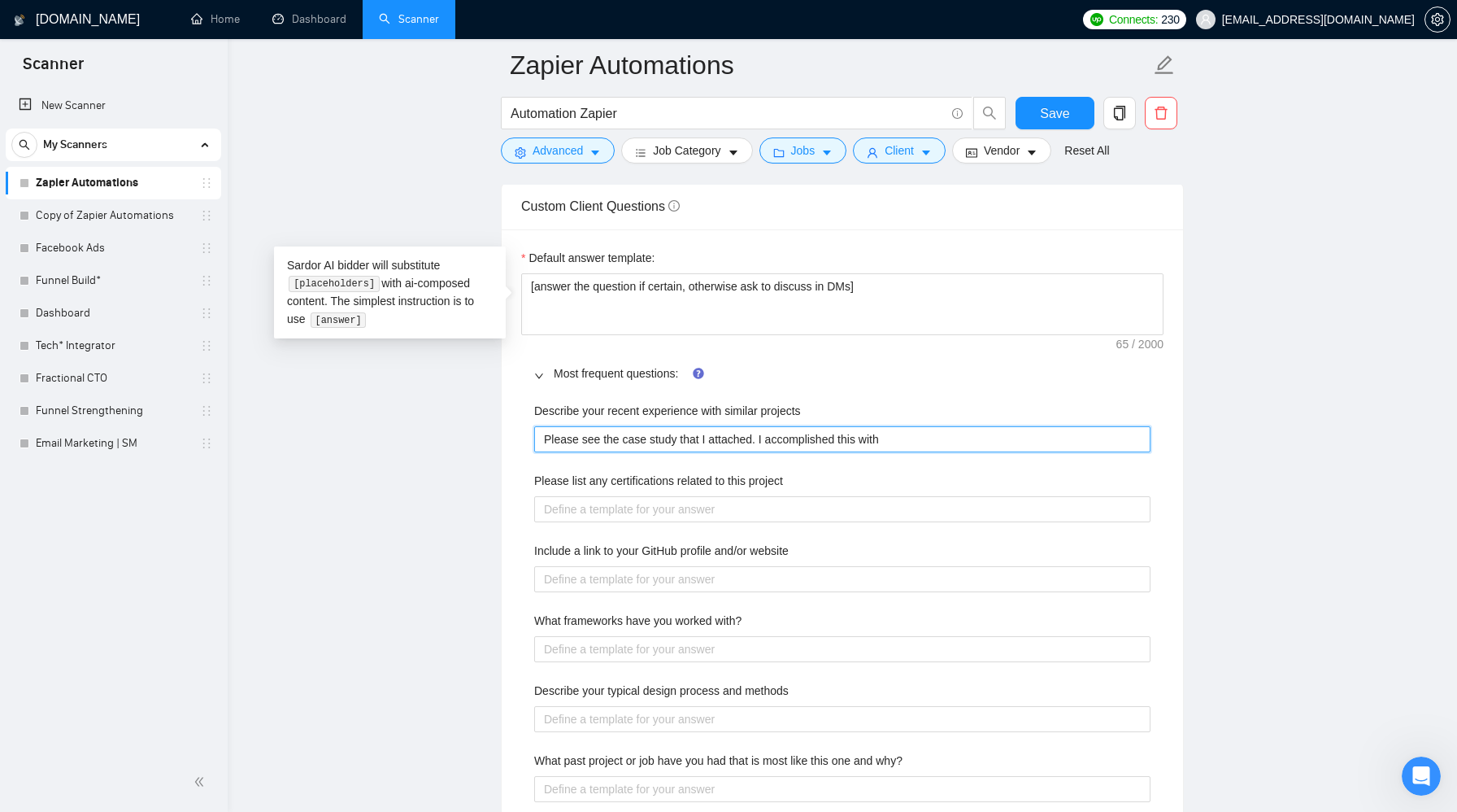
click at [911, 440] on projects "Please see the case study that I attached. I accomplished this with" at bounding box center [843, 439] width 616 height 26
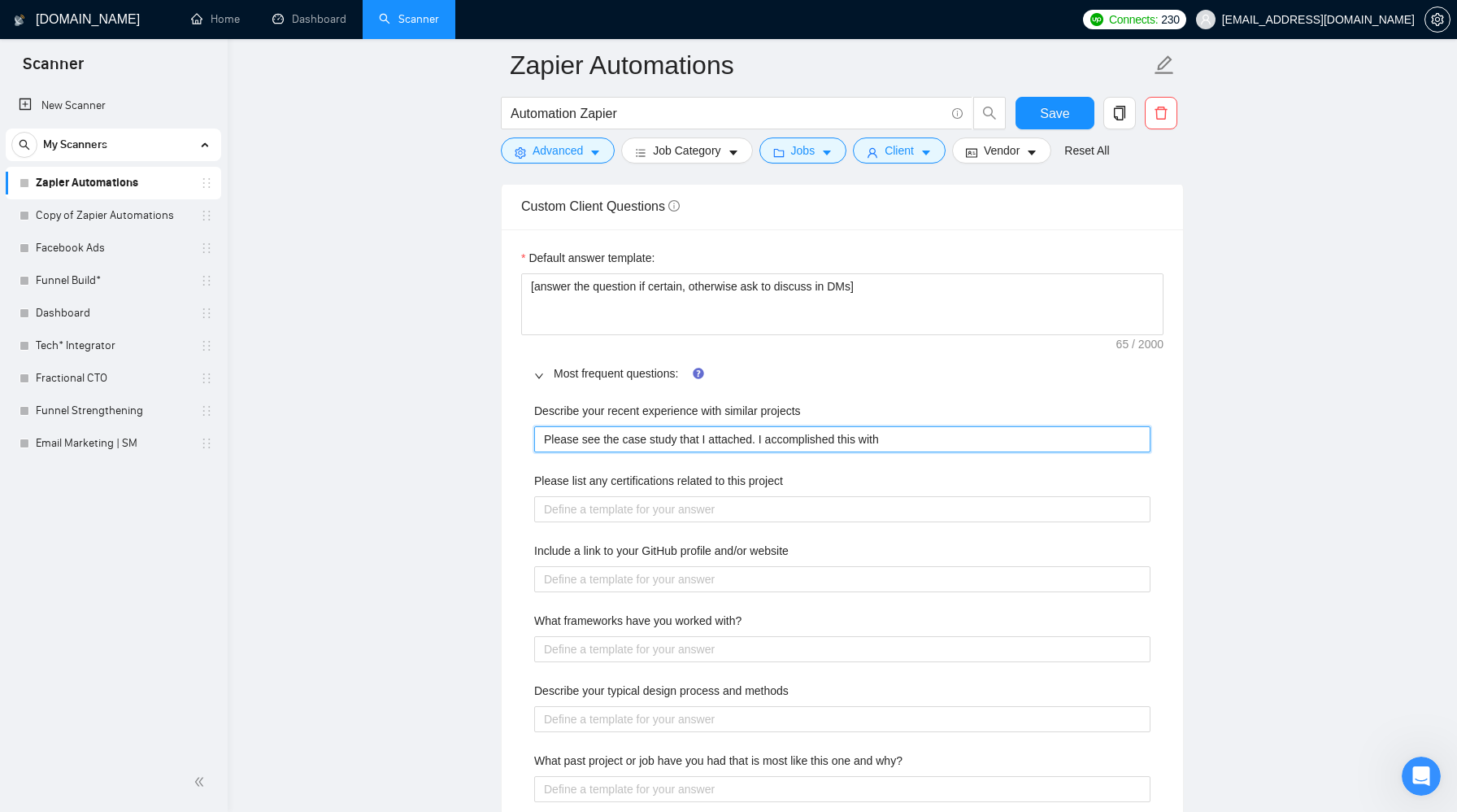
scroll to position [2279, 0]
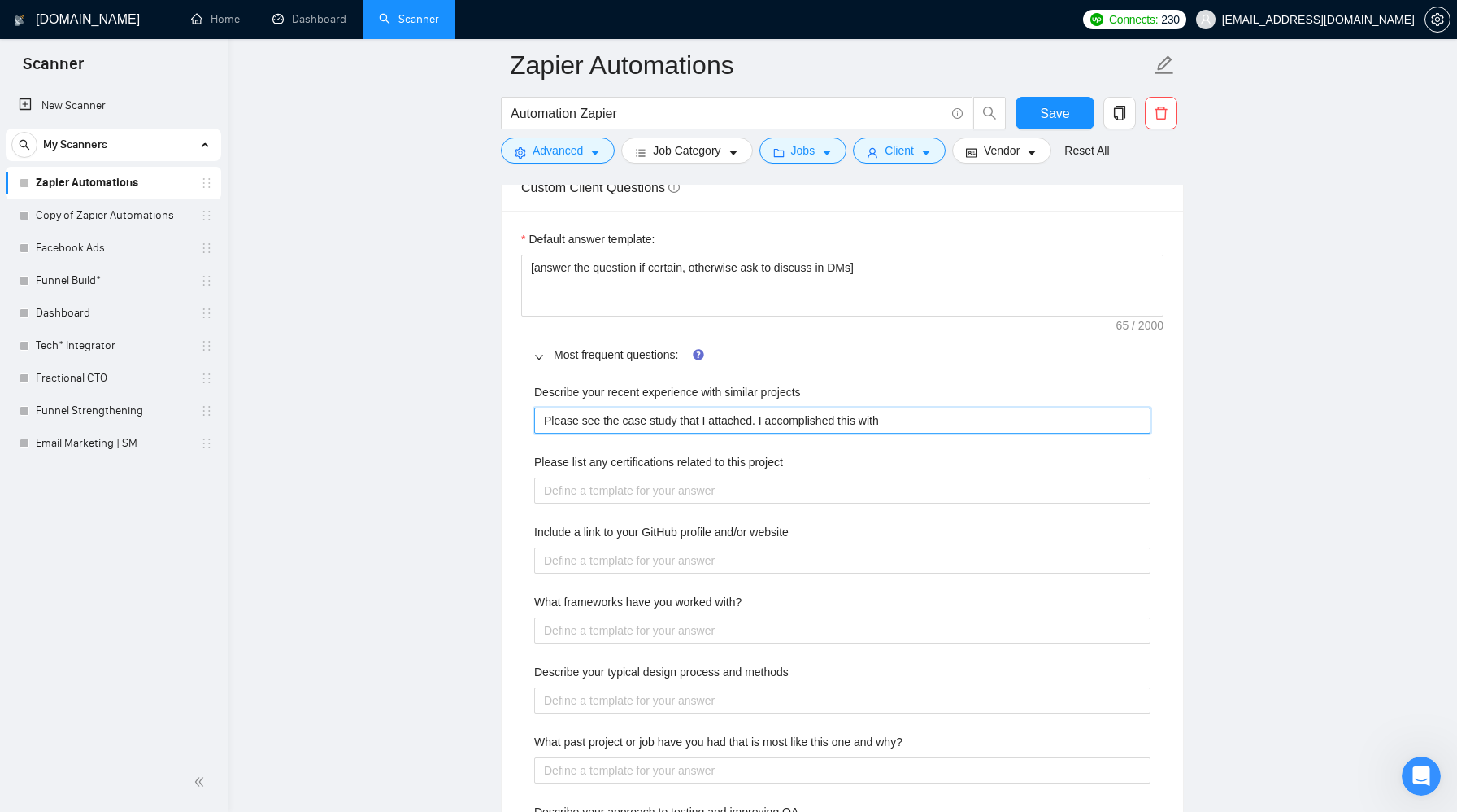
type projects "Please see the case study that I attached. I accomplished this with A"
type projects "Please see the case study that I attached. I accomplished this with [PERSON_NAM…"
type projects "Please see the case study that I attached. I accomplished this with Air"
type projects "Please see the case study that I attached. I accomplished this with Airt"
type projects "Please see the case study that I attached. I accomplished this with Airta"
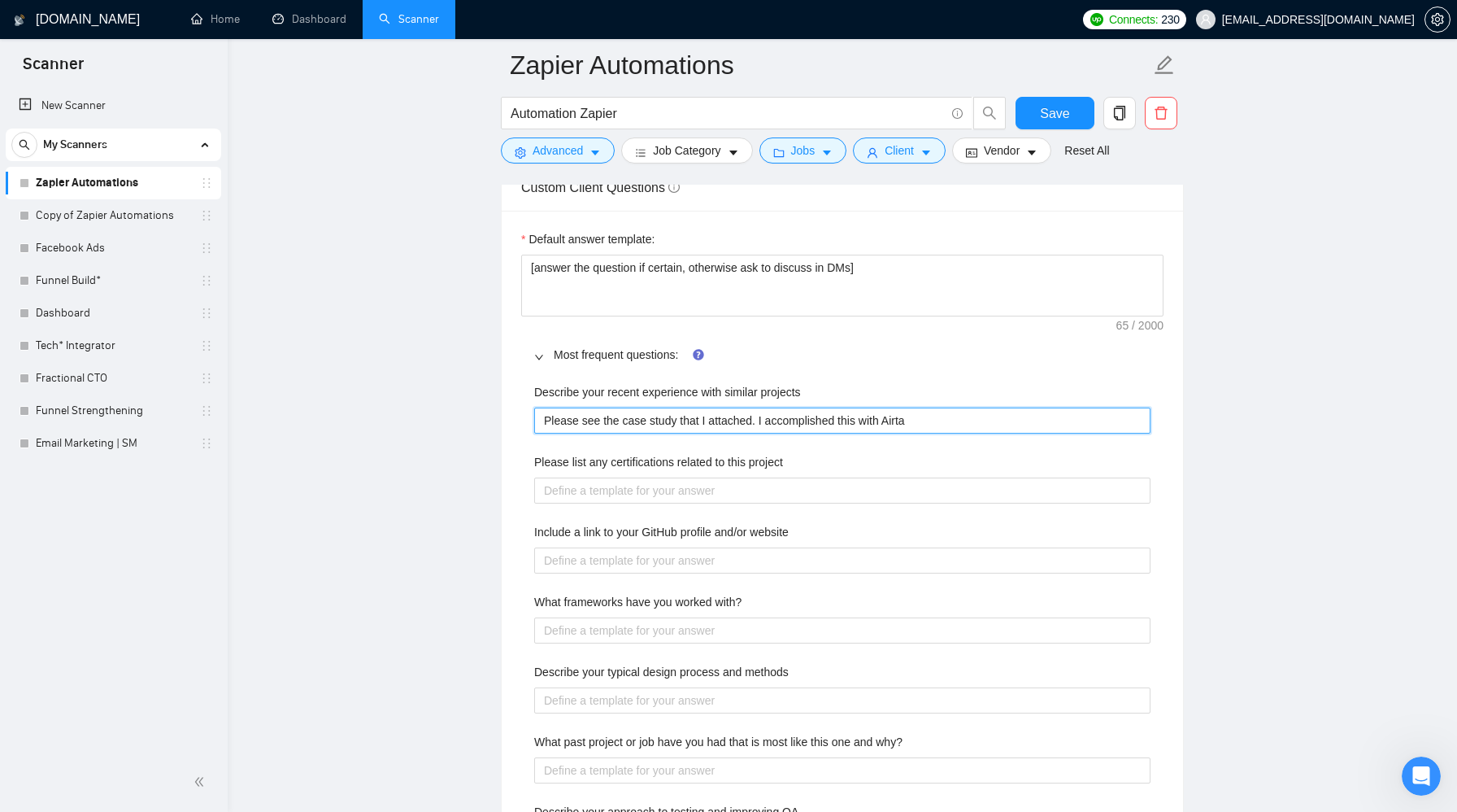
type projects "Please see the case study that I attached. I accomplished this with Airtab"
type projects "Please see the case study that I attached. I accomplished this with Airtabl"
type projects "Please see the case study that I attached. I accomplished this with Airtable"
type projects "Please see the case study that I attached. I accomplished this with Airtable,"
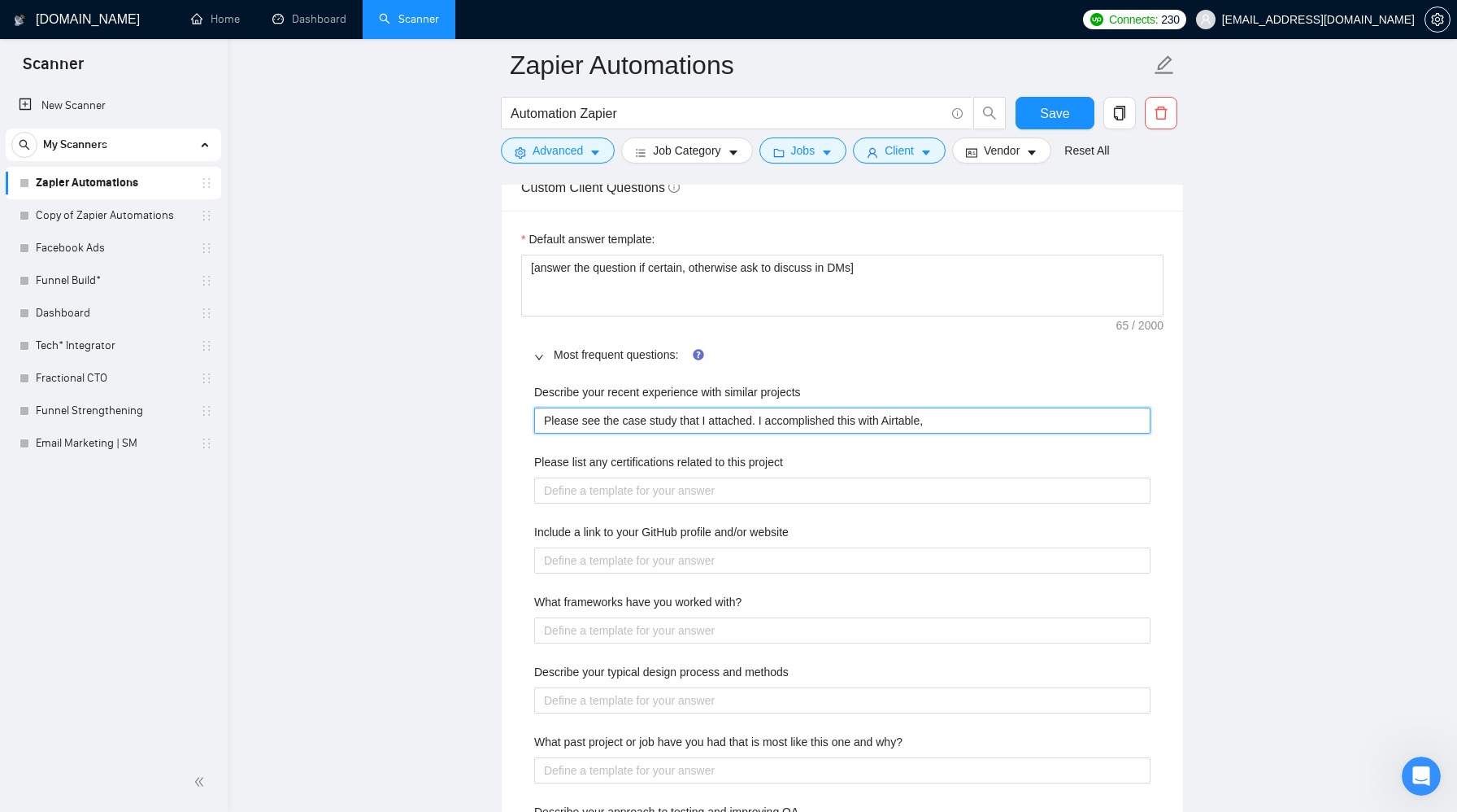
type projects "Please see the case study that I attached. I accomplished this with Airtable, G"
type projects "Please see the case study that I attached. I accomplished this with Airtable, GH"
type projects "Please see the case study that I attached. I accomplished this with Airtable, G…"
type projects "Please see the case study that I attached. I accomplished this with Airtable, GH"
type projects "Please see the case study that I attached. I accomplished this with Airtable, G"
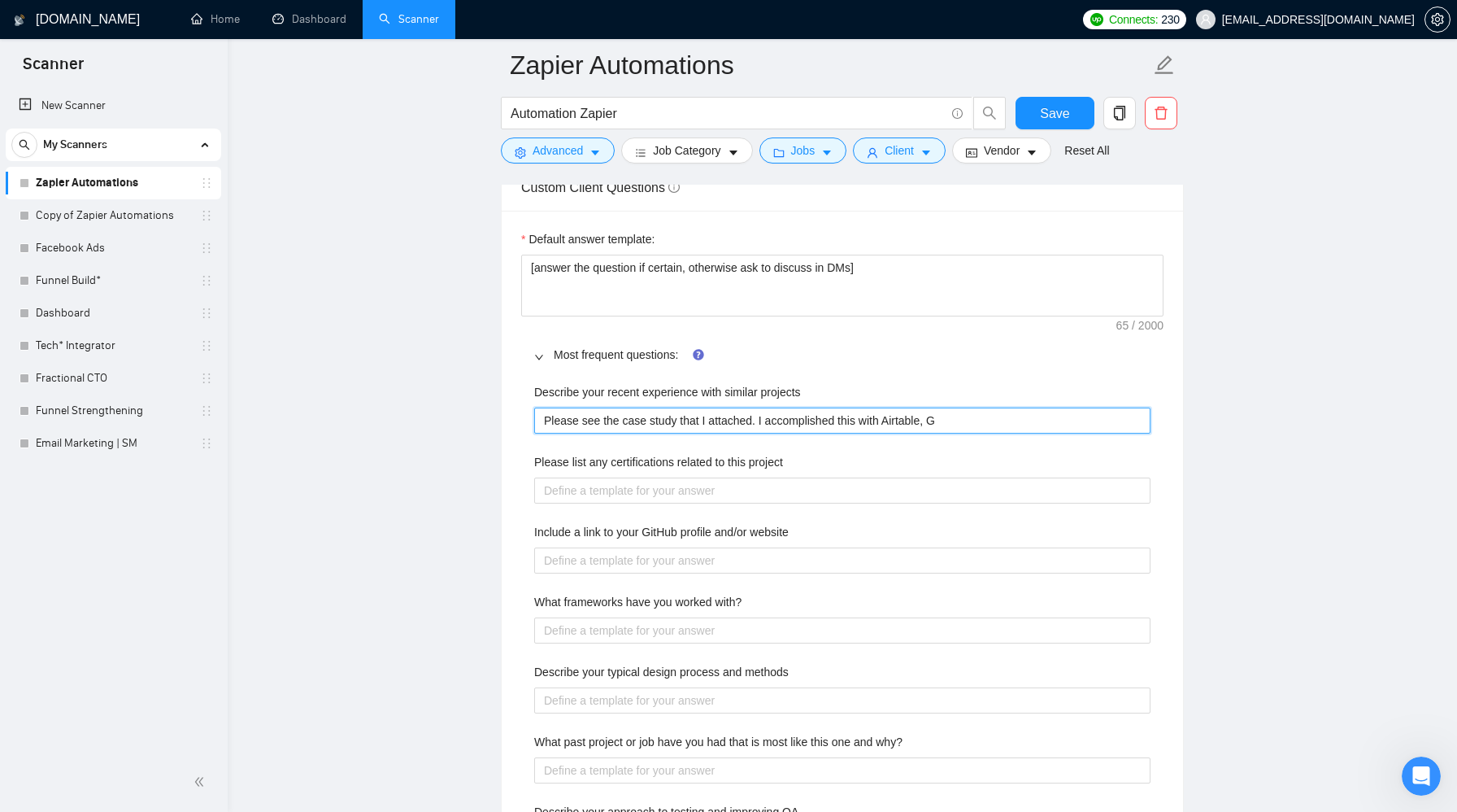
type projects "Please see the case study that I attached. I accomplished this with Airtable, Go"
type projects "Please see the case study that I attached. I accomplished this with Airtable, G…"
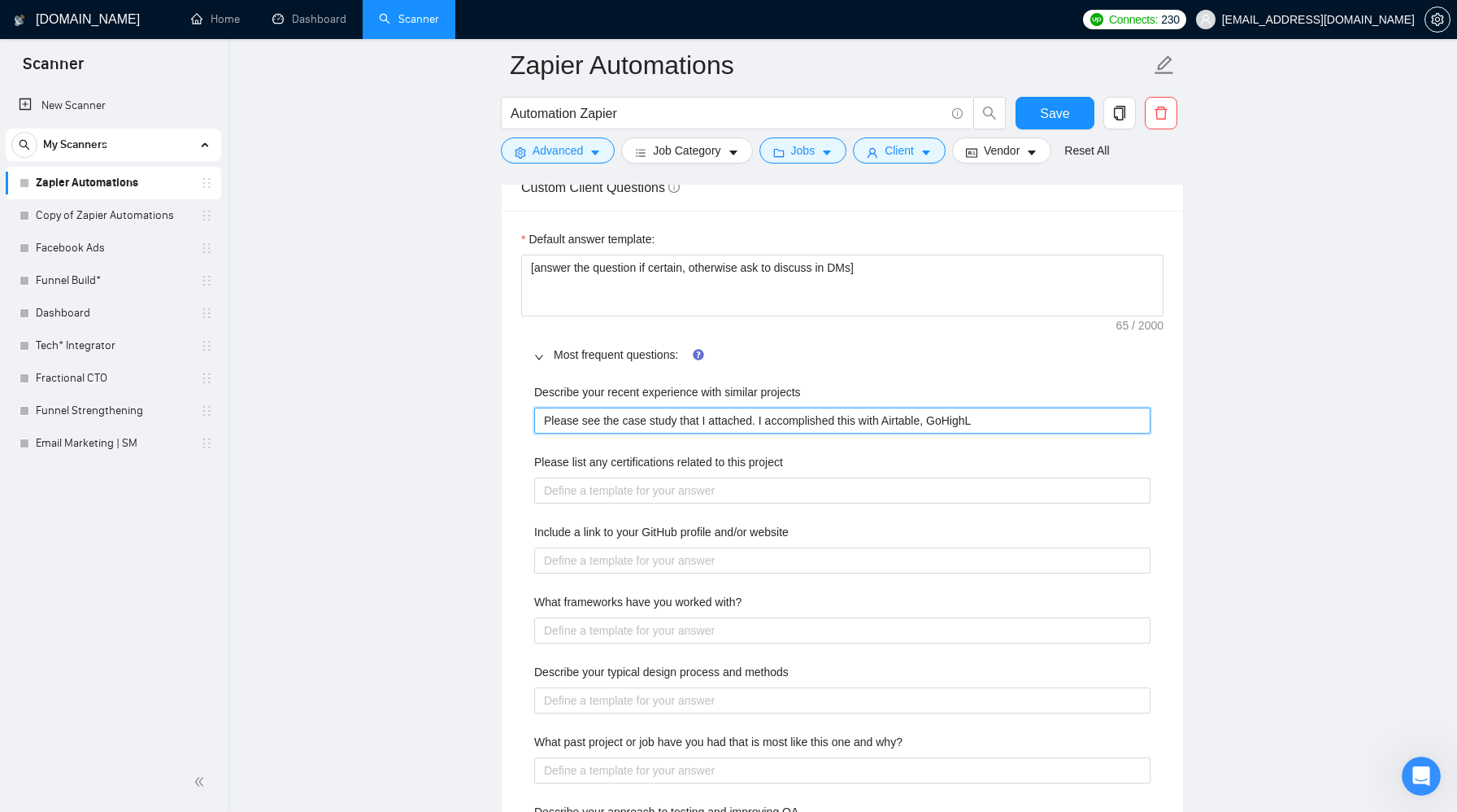
type projects "Please see the case study that I attached. I accomplished this with Airtable, G…"
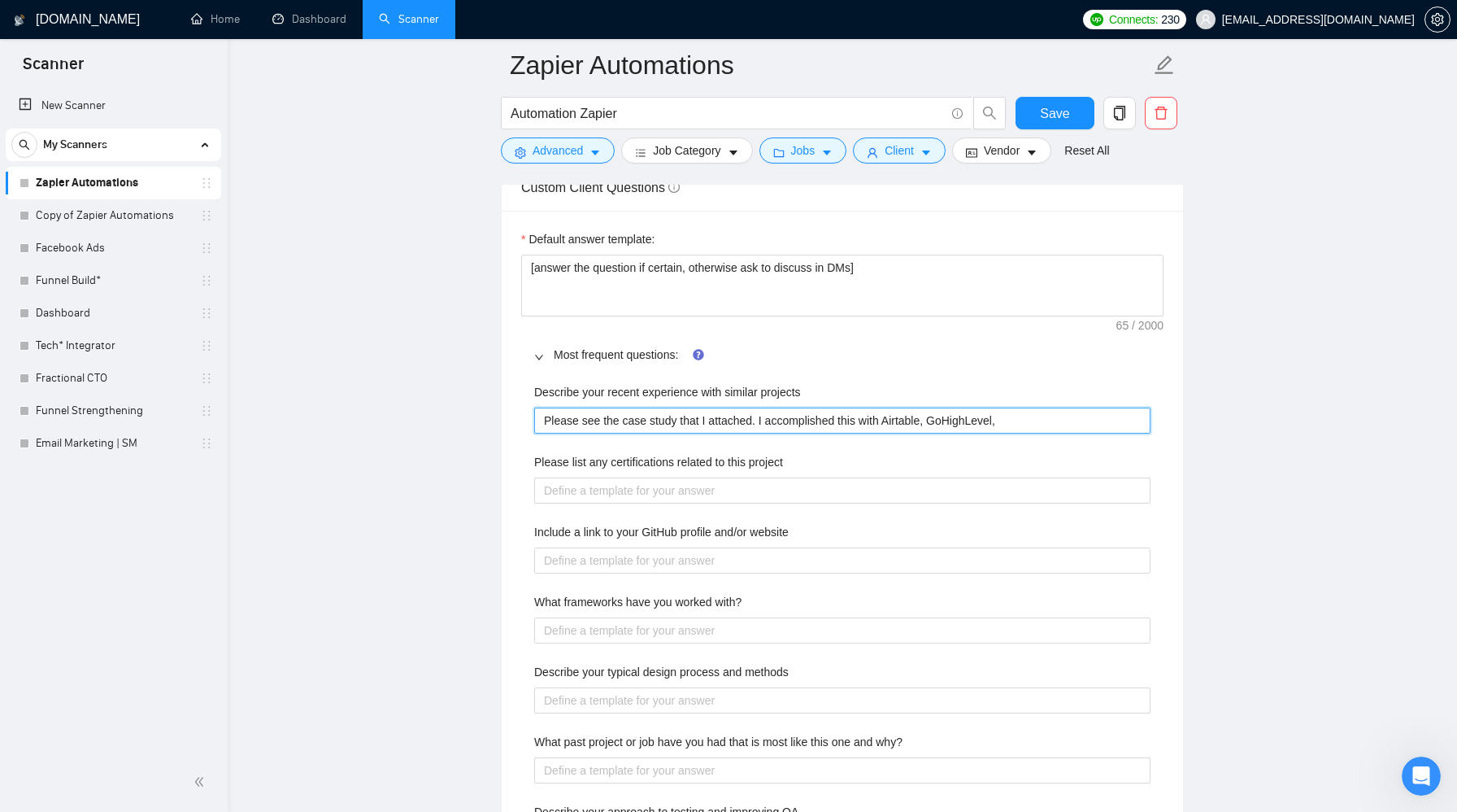
type projects "Please see the case study that I attached. I accomplished this with Airtable, G…"
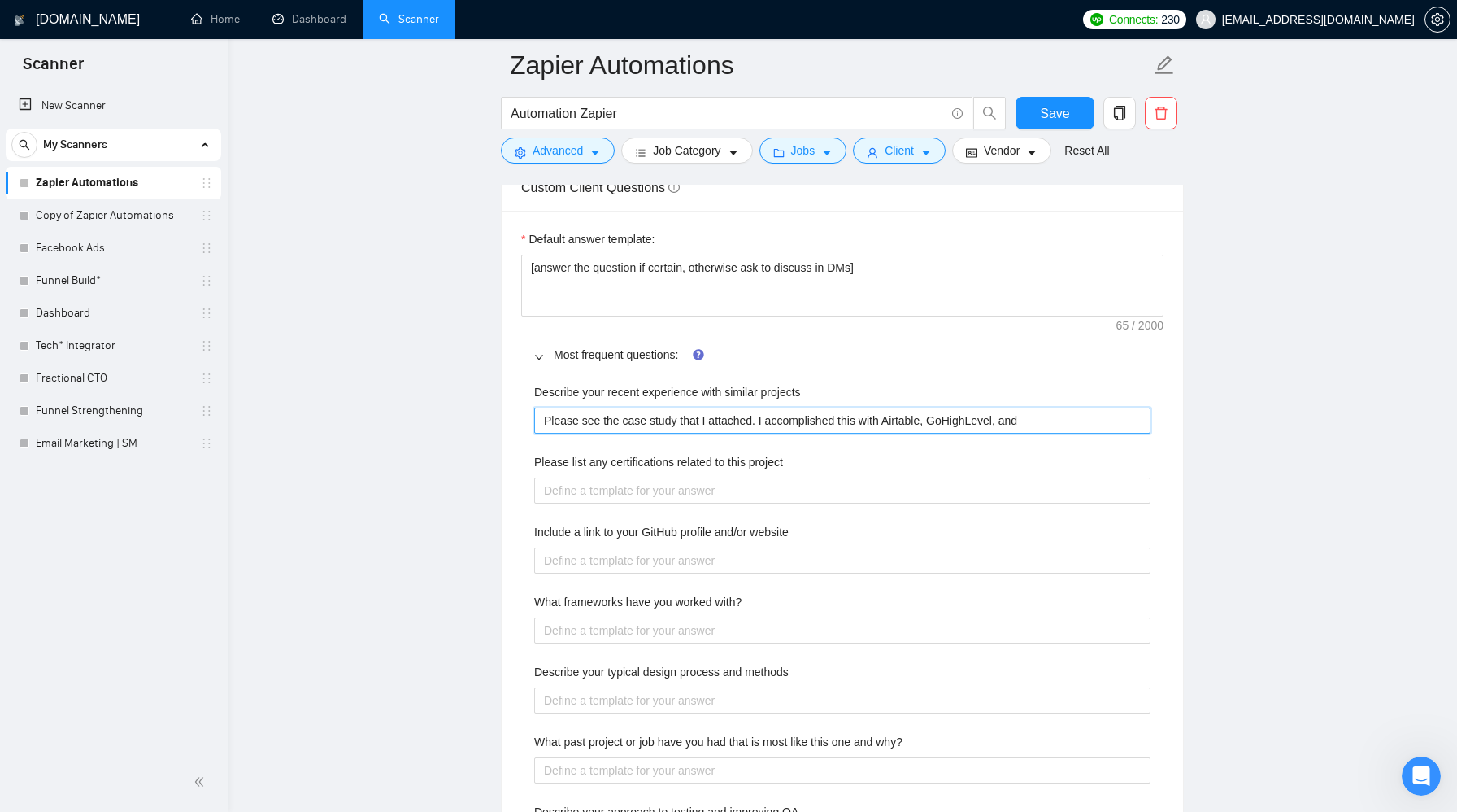
type projects "Please see the case study that I attached. I accomplished this with Airtable, G…"
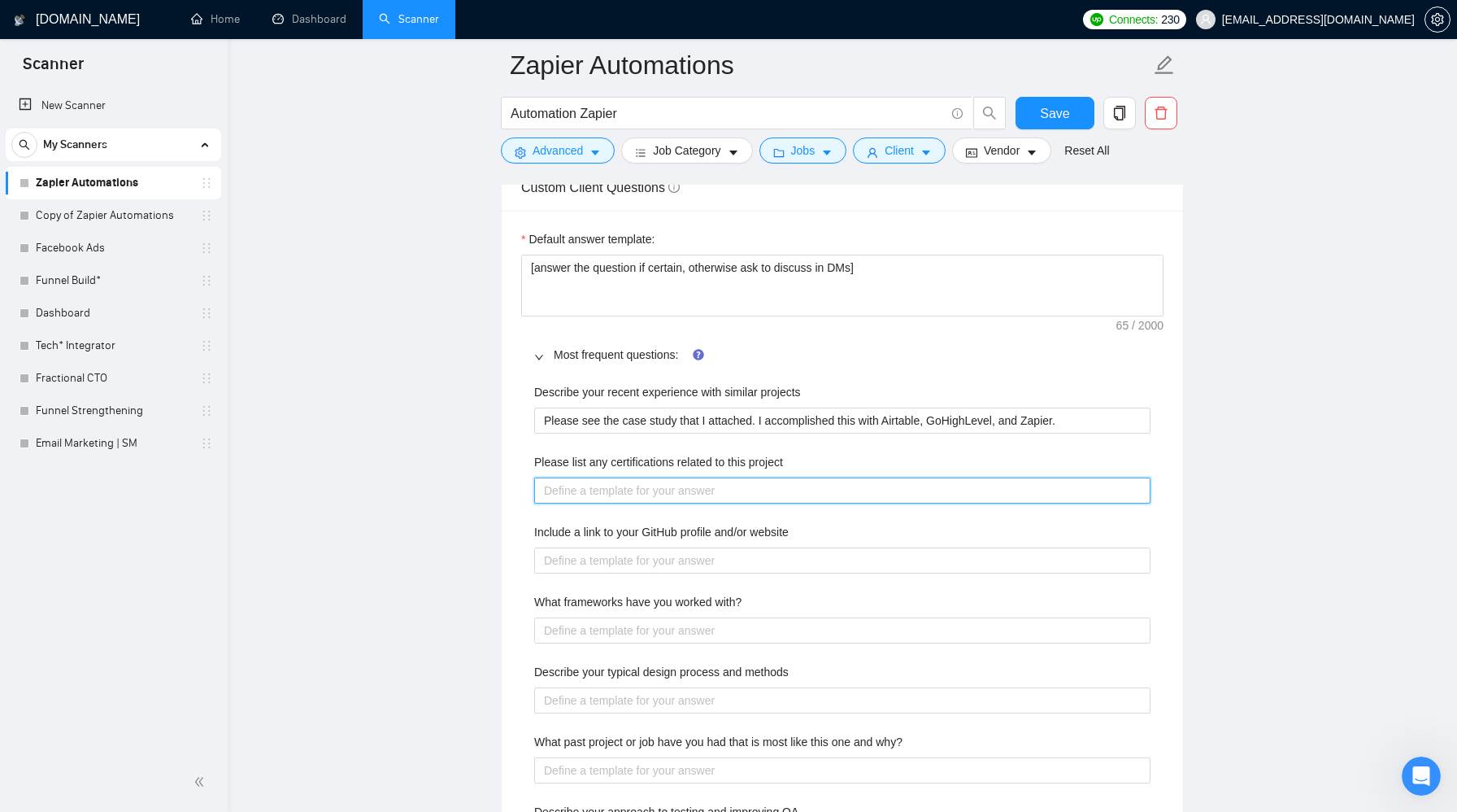
click at [1042, 478] on project "Please list any certifications related to this project" at bounding box center [843, 491] width 616 height 26
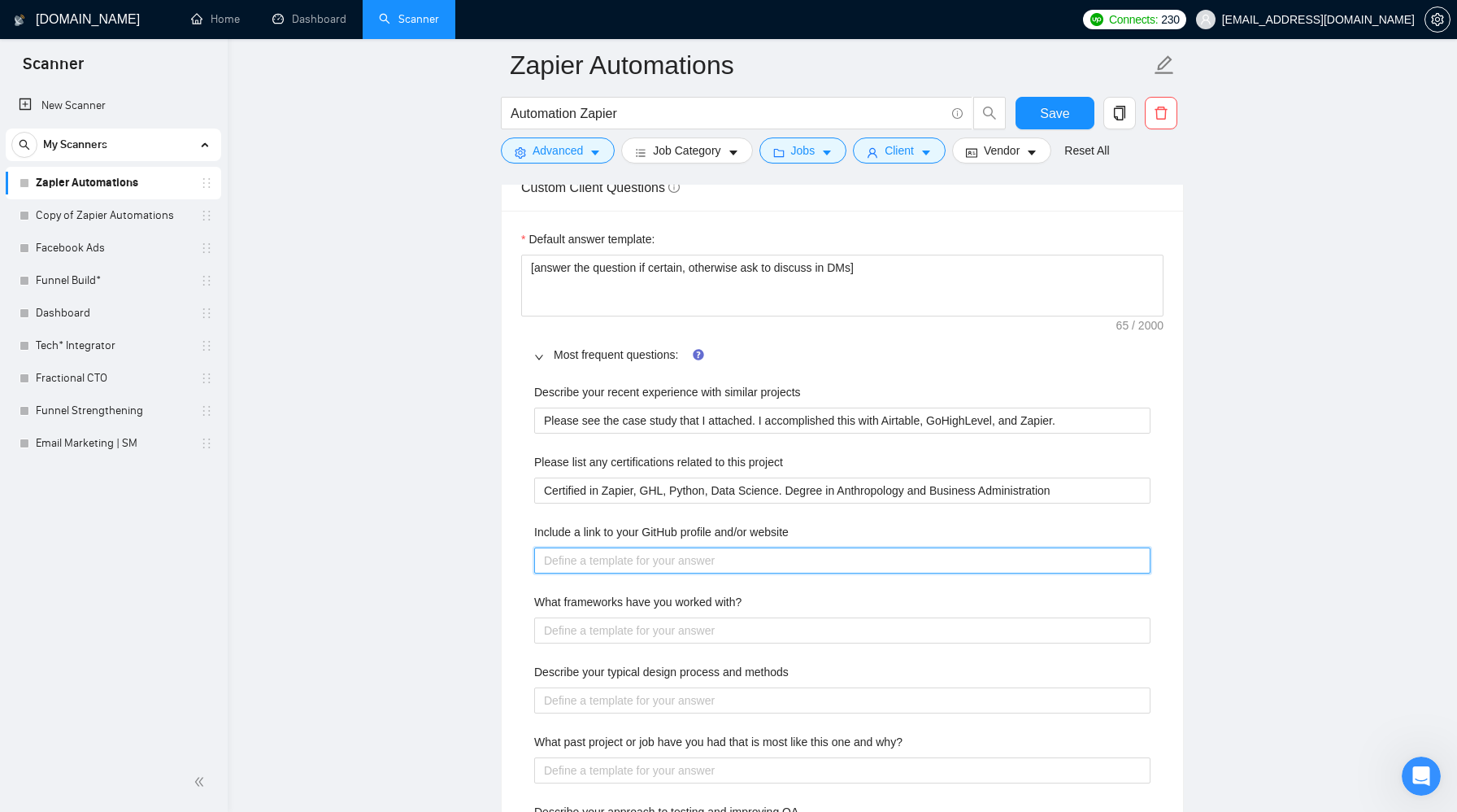
click at [1028, 547] on website "Include a link to your GitHub profile and/or website" at bounding box center [843, 560] width 616 height 26
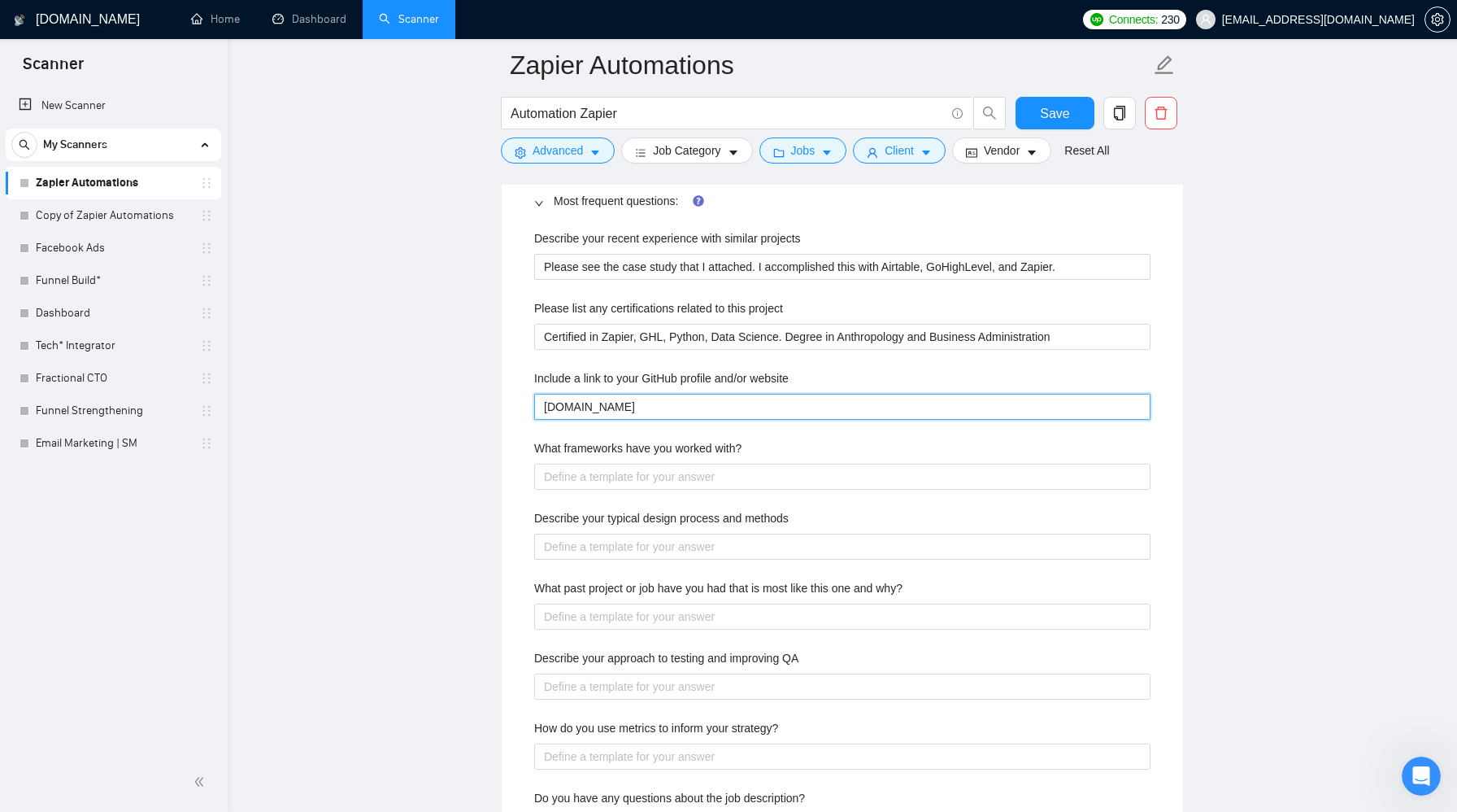
scroll to position [2495, 0]
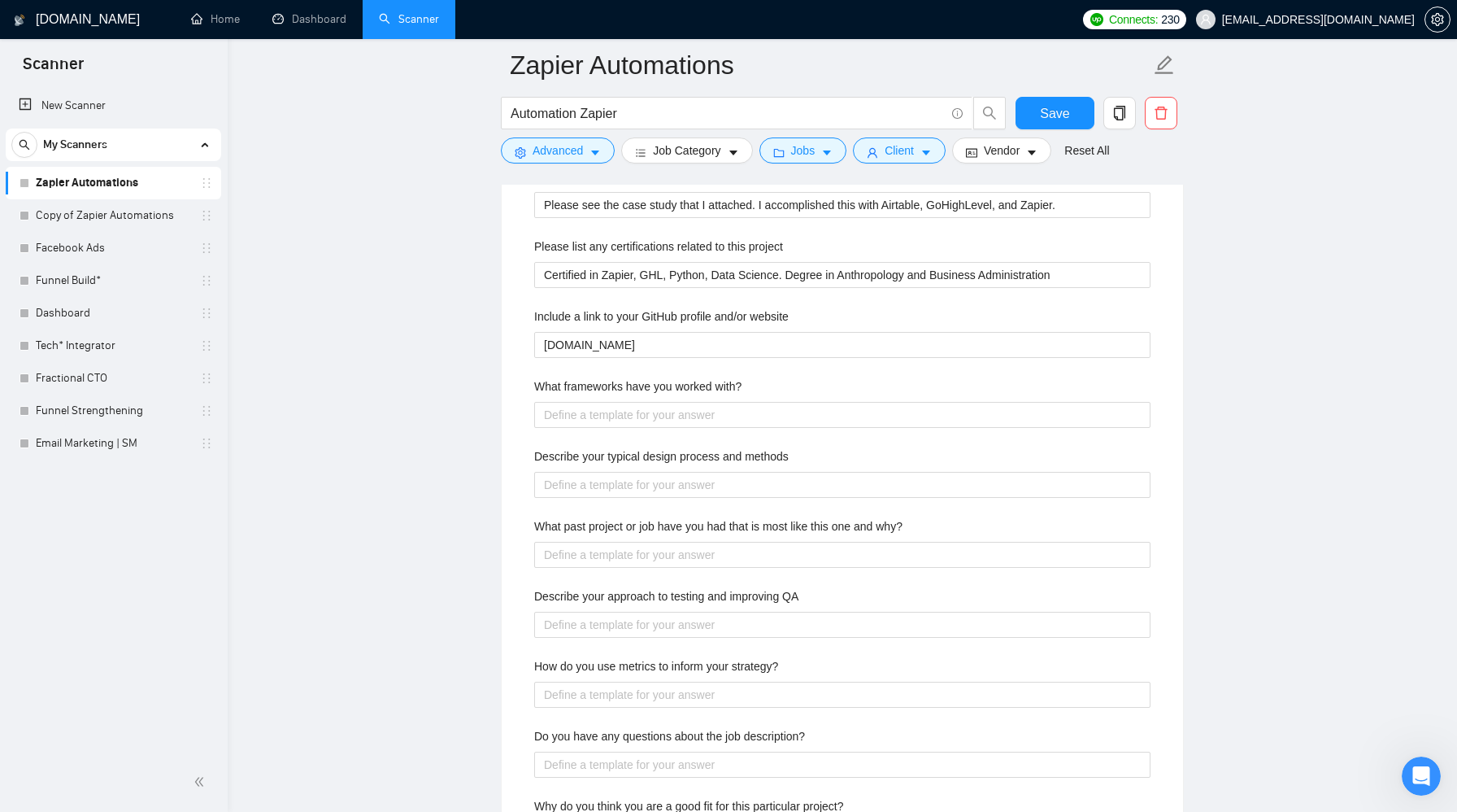
click at [940, 394] on div "What frameworks have you worked with?" at bounding box center [843, 389] width 616 height 24
click at [940, 414] on with\? "What frameworks have you worked with?" at bounding box center [843, 415] width 616 height 26
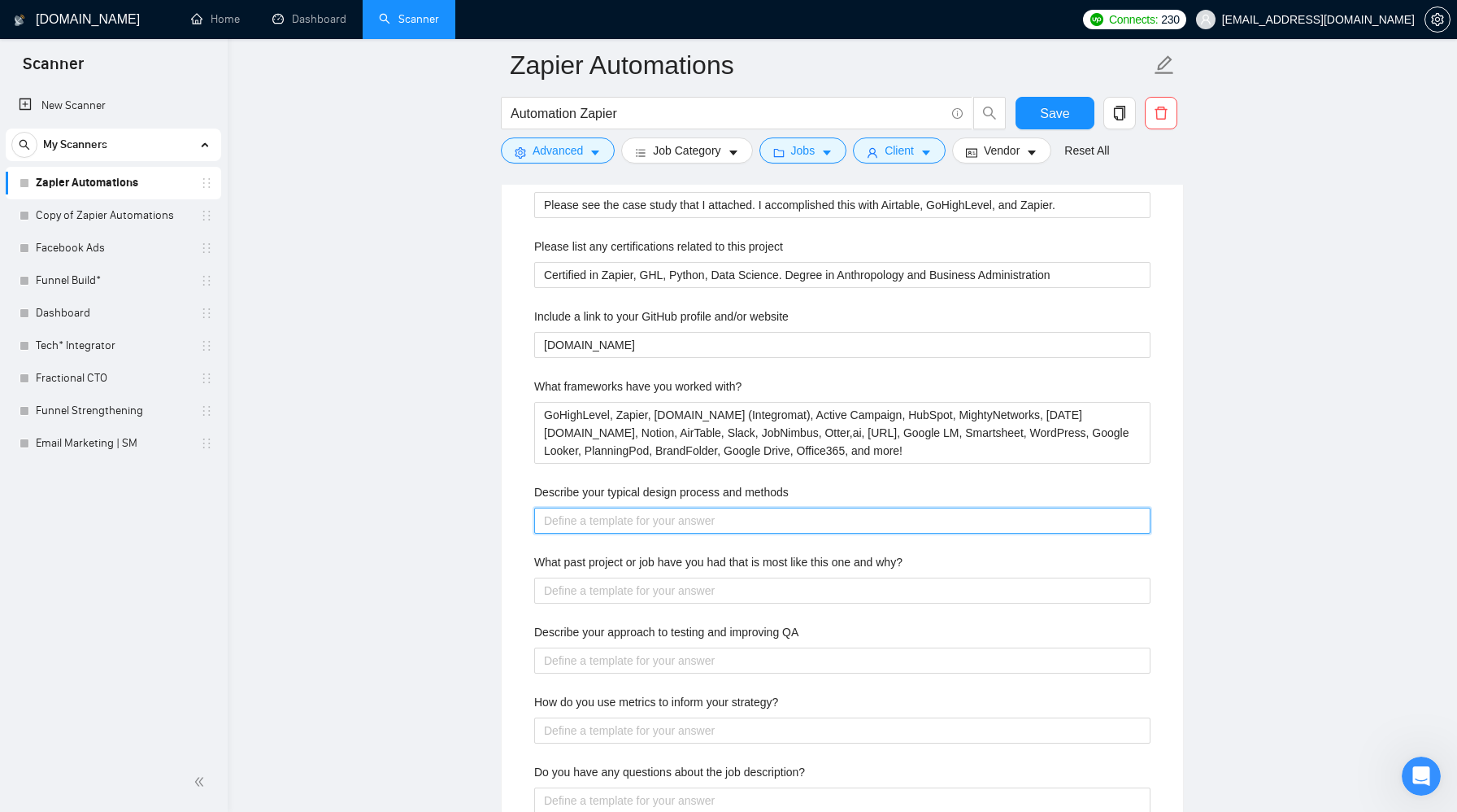
click at [830, 515] on methods "Describe your typical design process and methods" at bounding box center [843, 521] width 616 height 26
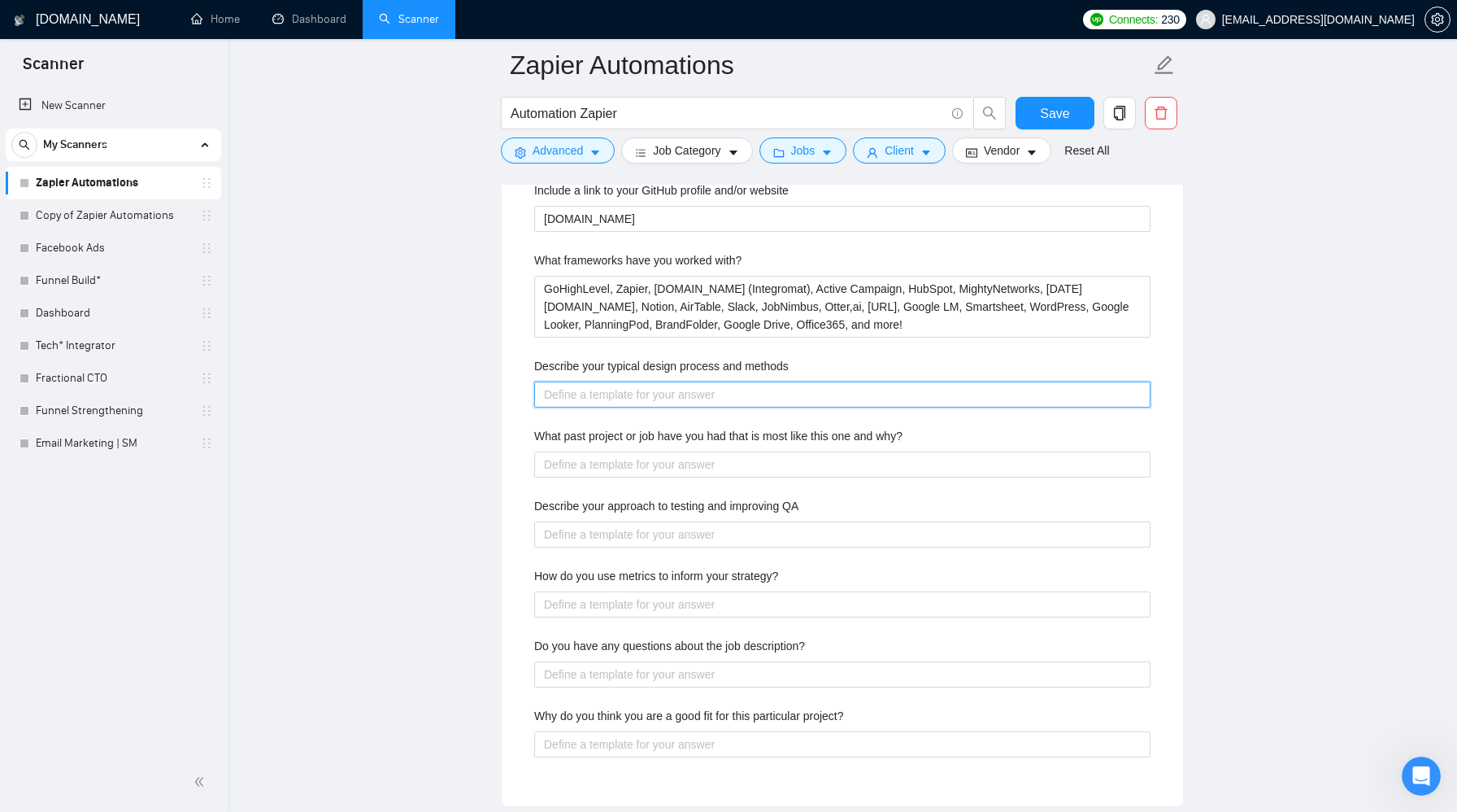
scroll to position [2622, 0]
drag, startPoint x: 557, startPoint y: 397, endPoint x: 664, endPoint y: 397, distance: 107.0
click at [664, 397] on methods "1. make a map" at bounding box center [843, 394] width 616 height 26
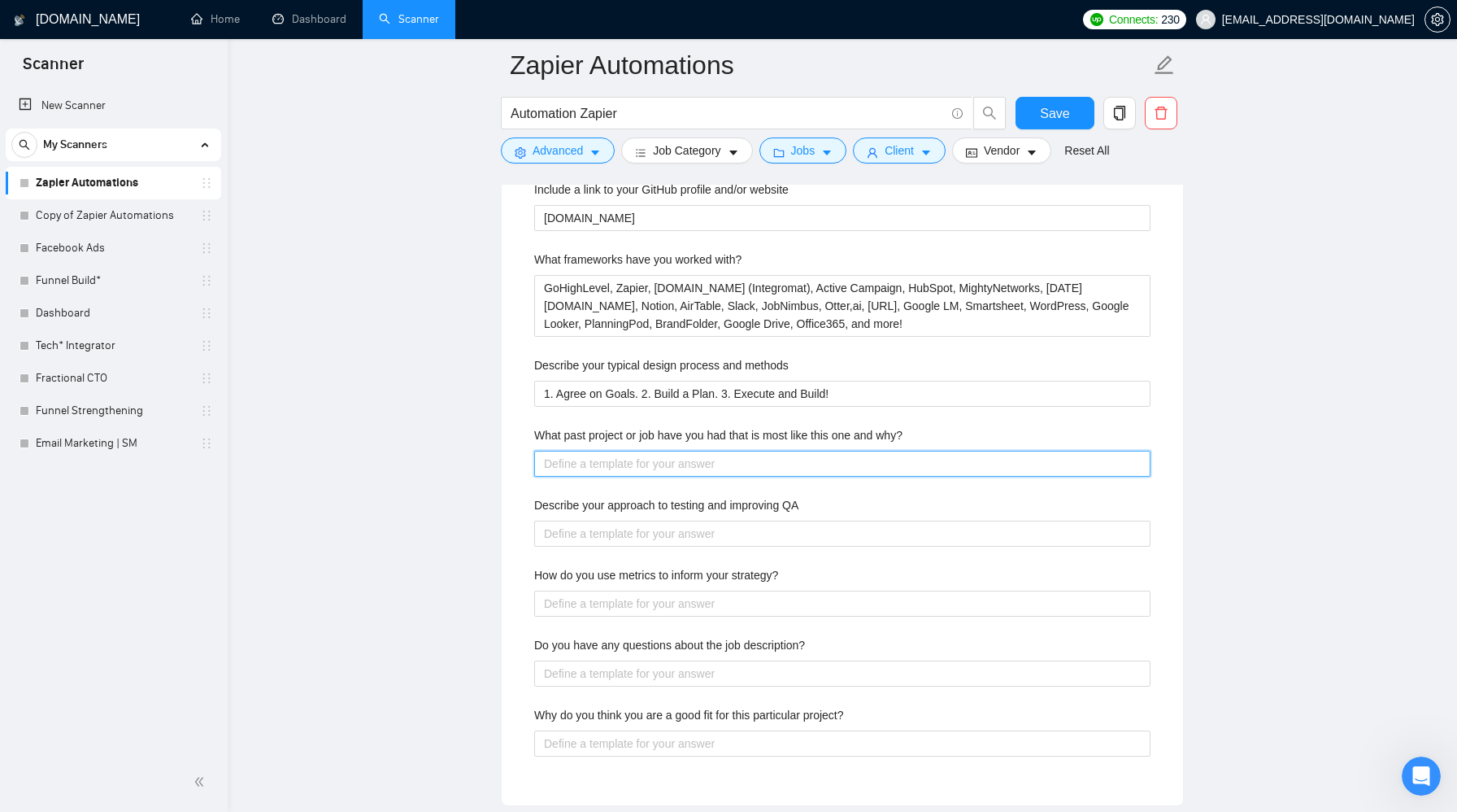
click at [695, 465] on why\? "What past project or job have you had that is most like this one and why?" at bounding box center [843, 464] width 616 height 26
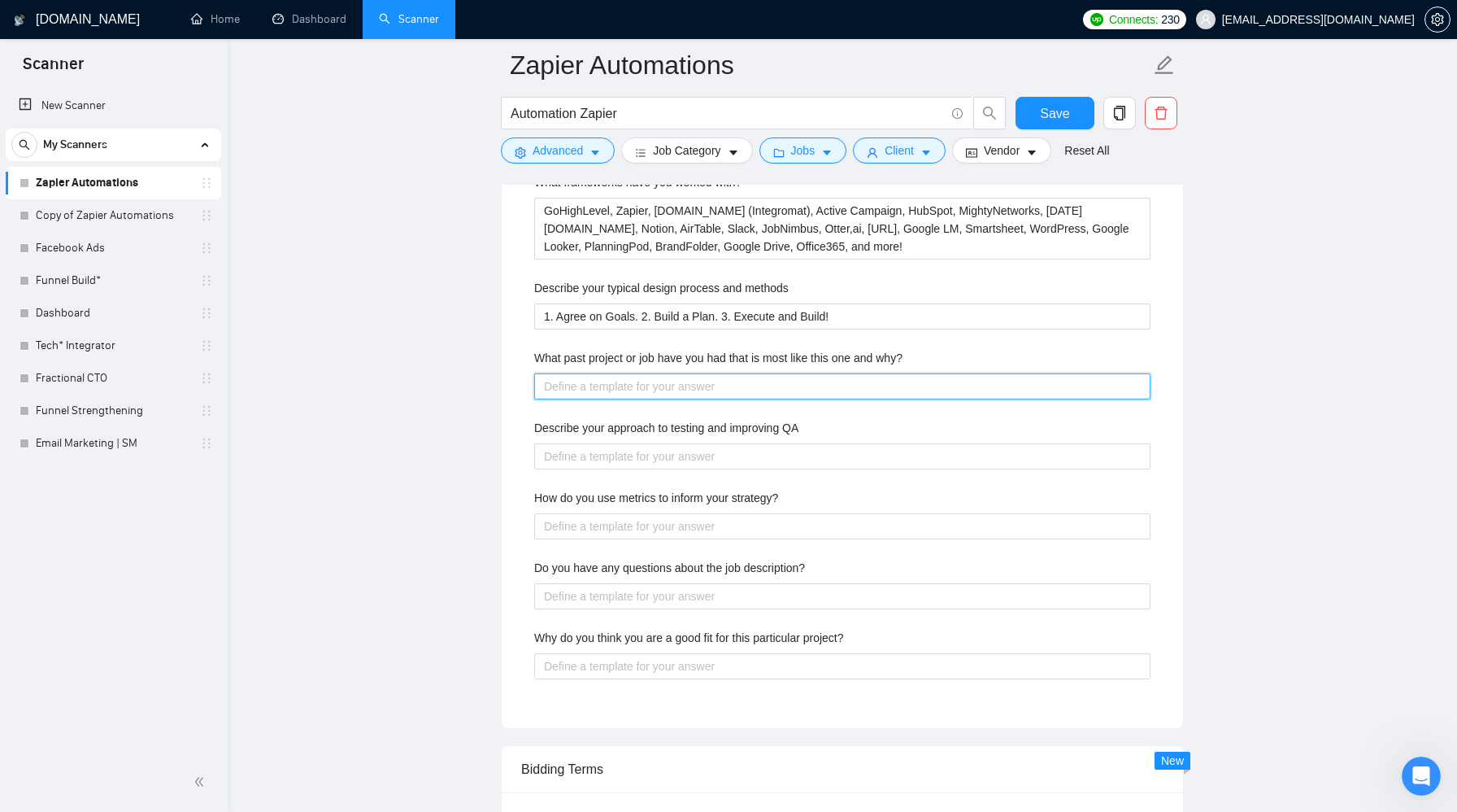
scroll to position [2700, 0]
click at [570, 373] on why\? "One of the first projects that I had in" at bounding box center [843, 386] width 616 height 26
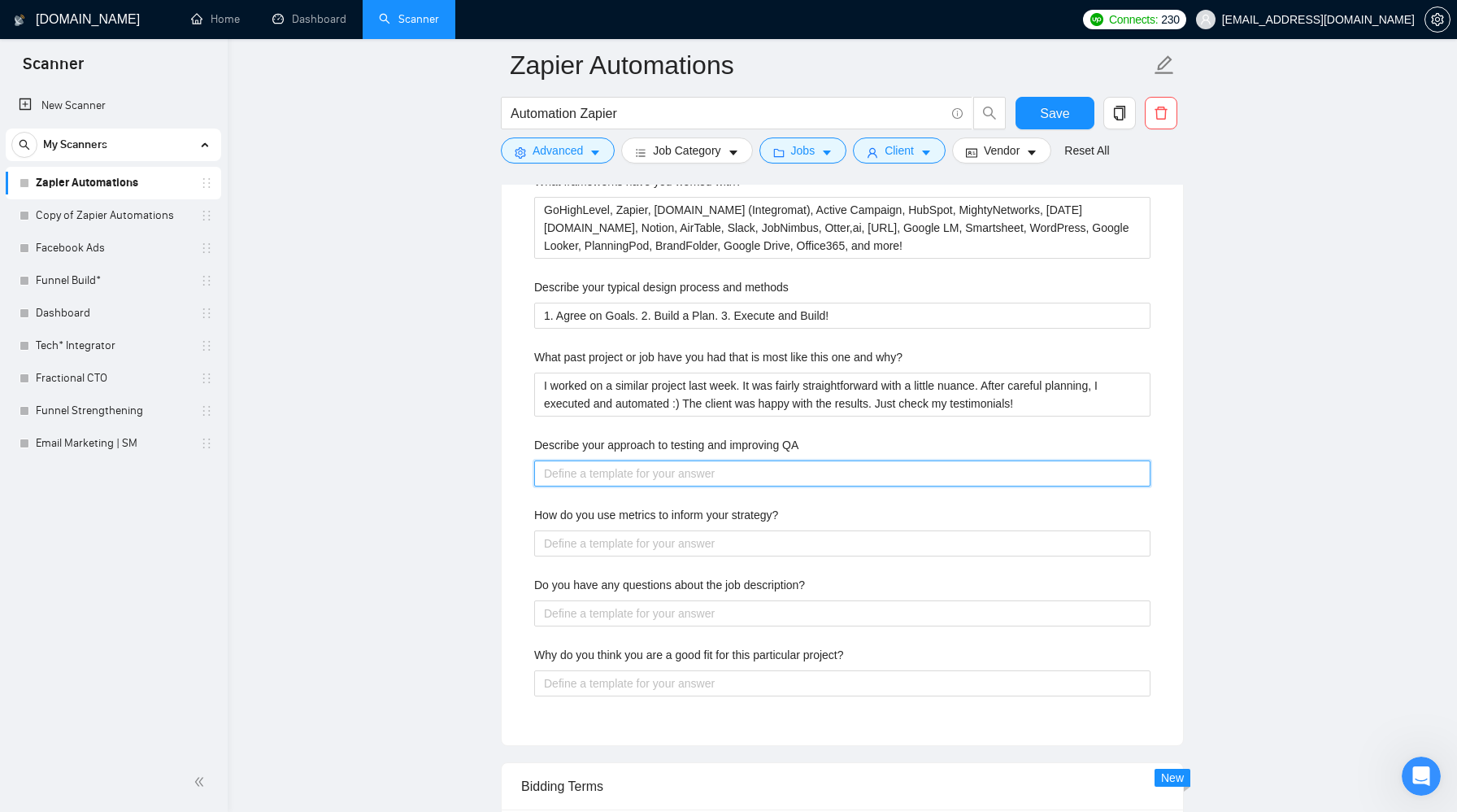
click at [571, 468] on QA "Describe your approach to testing and improving QA" at bounding box center [843, 473] width 616 height 26
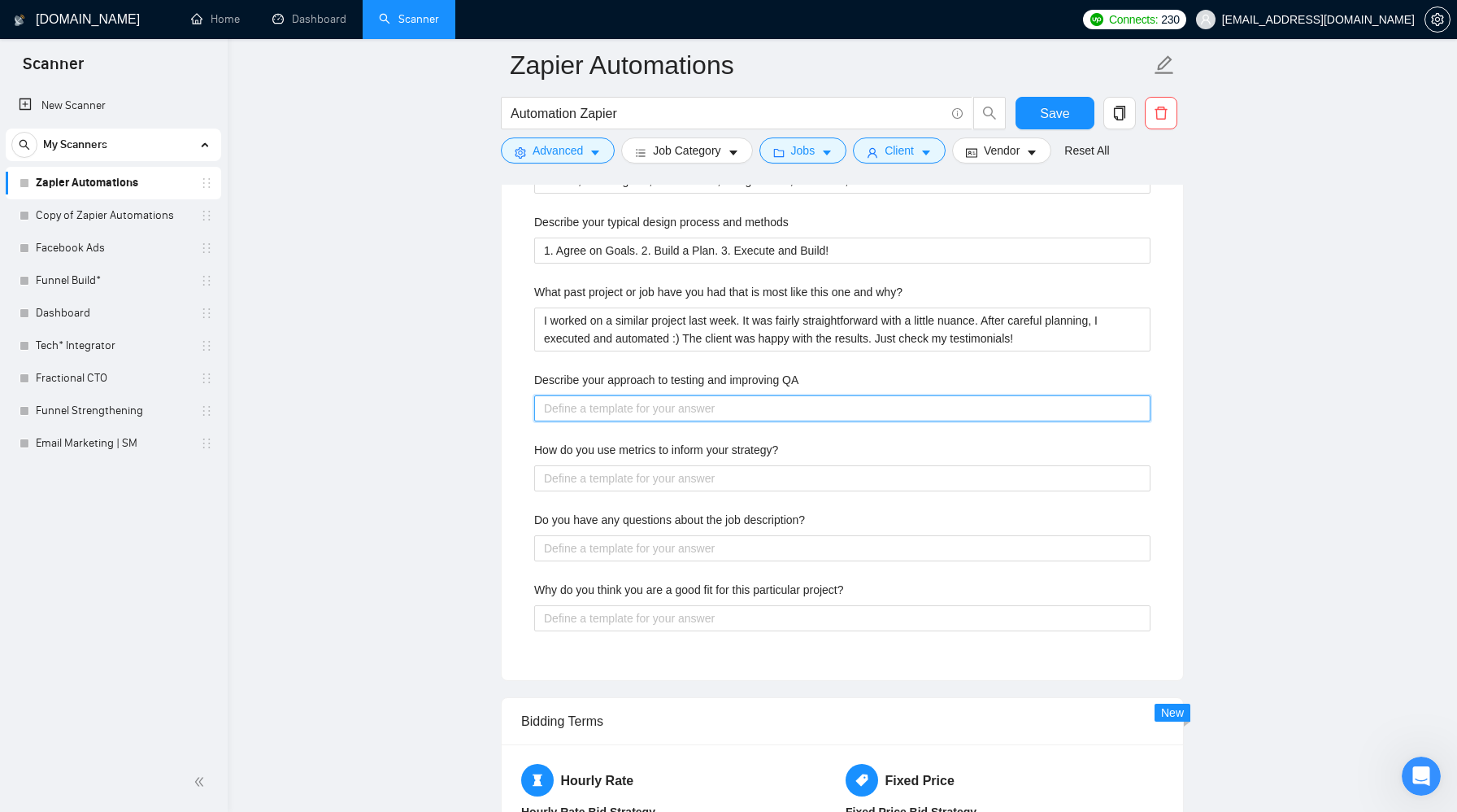
scroll to position [2772, 0]
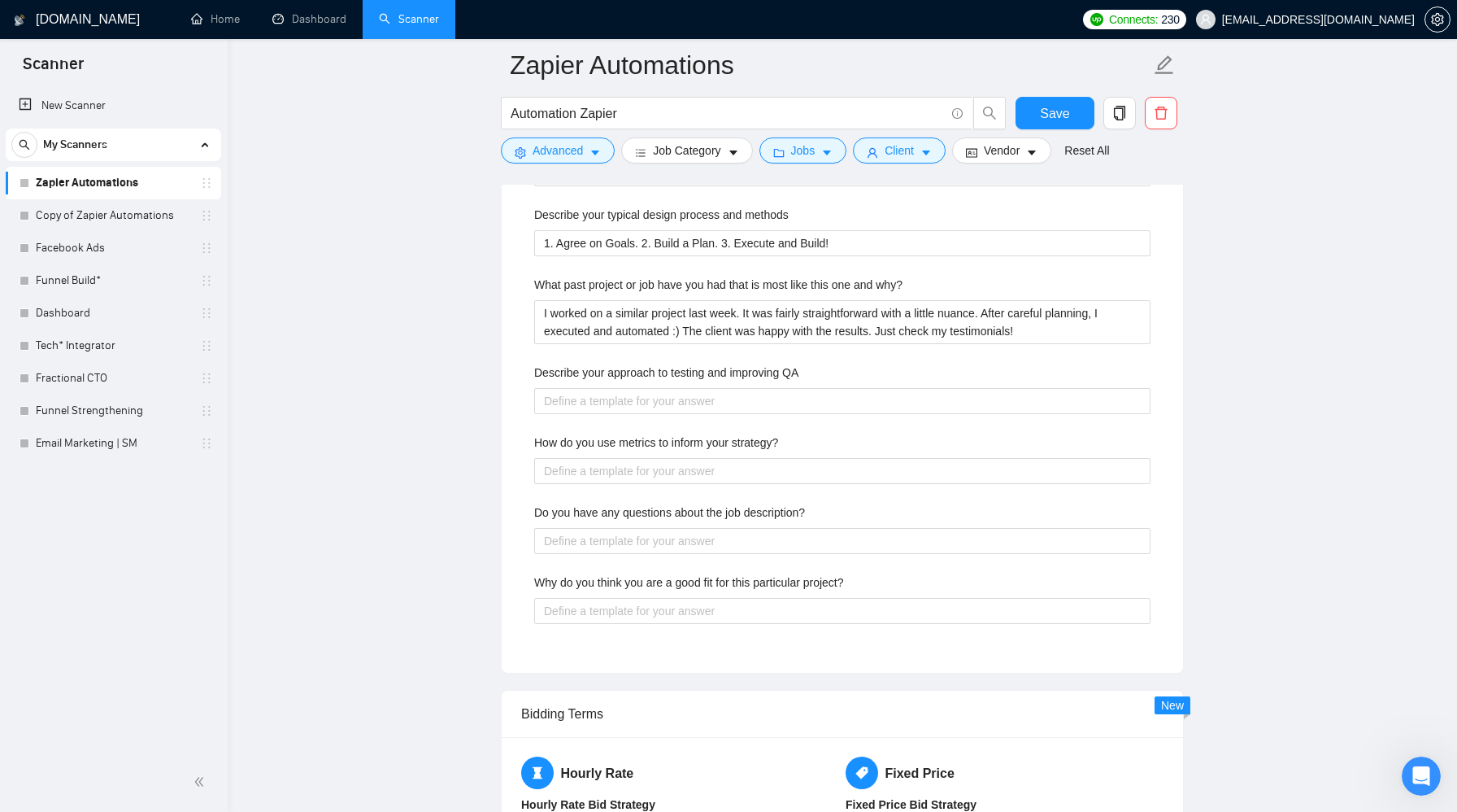
click at [735, 371] on label "Describe your approach to testing and improving QA" at bounding box center [667, 372] width 264 height 18
click at [735, 388] on QA "Describe your approach to testing and improving QA" at bounding box center [843, 401] width 616 height 26
click at [735, 371] on label "Describe your approach to testing and improving QA" at bounding box center [667, 372] width 264 height 18
click at [735, 388] on QA "Describe your approach to testing and improving QA" at bounding box center [843, 401] width 616 height 26
click at [735, 371] on label "Describe your approach to testing and improving QA" at bounding box center [667, 372] width 264 height 18
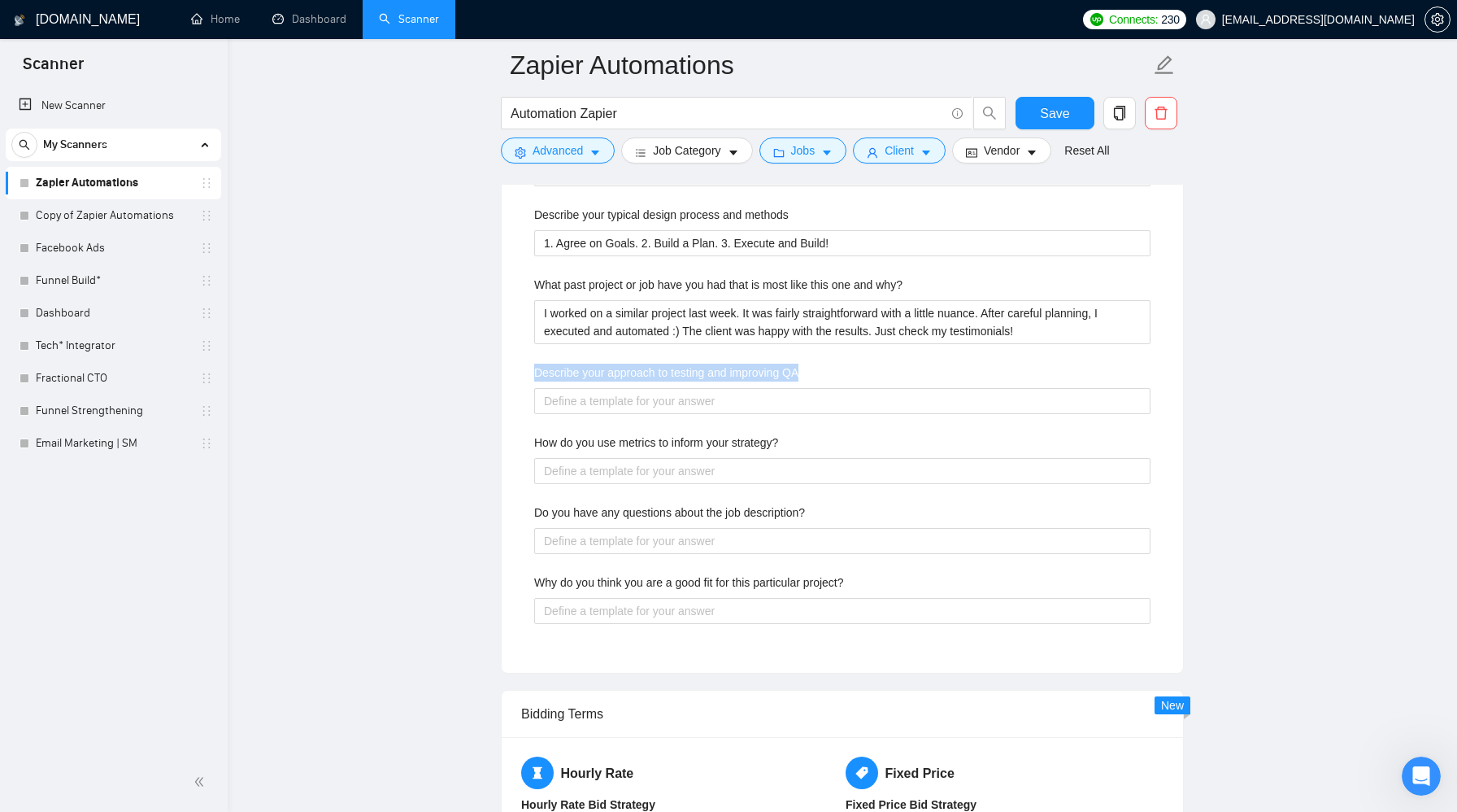
click at [735, 388] on QA "Describe your approach to testing and improving QA" at bounding box center [843, 401] width 616 height 26
copy label "Describe your approach to testing and improving QA"
click at [656, 402] on QA "Describe your approach to testing and improving QA" at bounding box center [843, 401] width 616 height 26
paste QA "When it comes to testing and improving QA for automations, my approach is struc…"
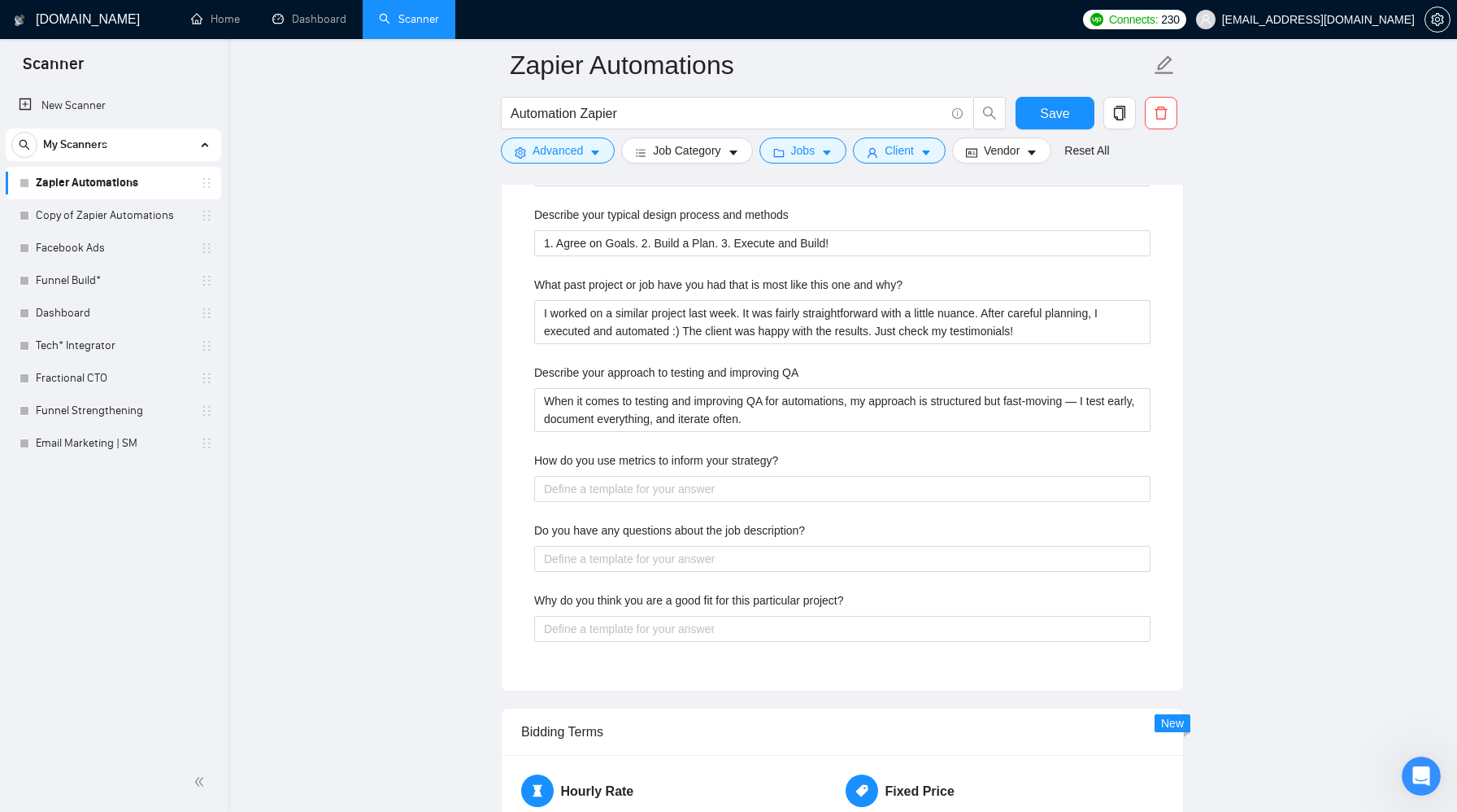
click at [911, 455] on div "How do you use metrics to inform your strategy?" at bounding box center [843, 464] width 616 height 24
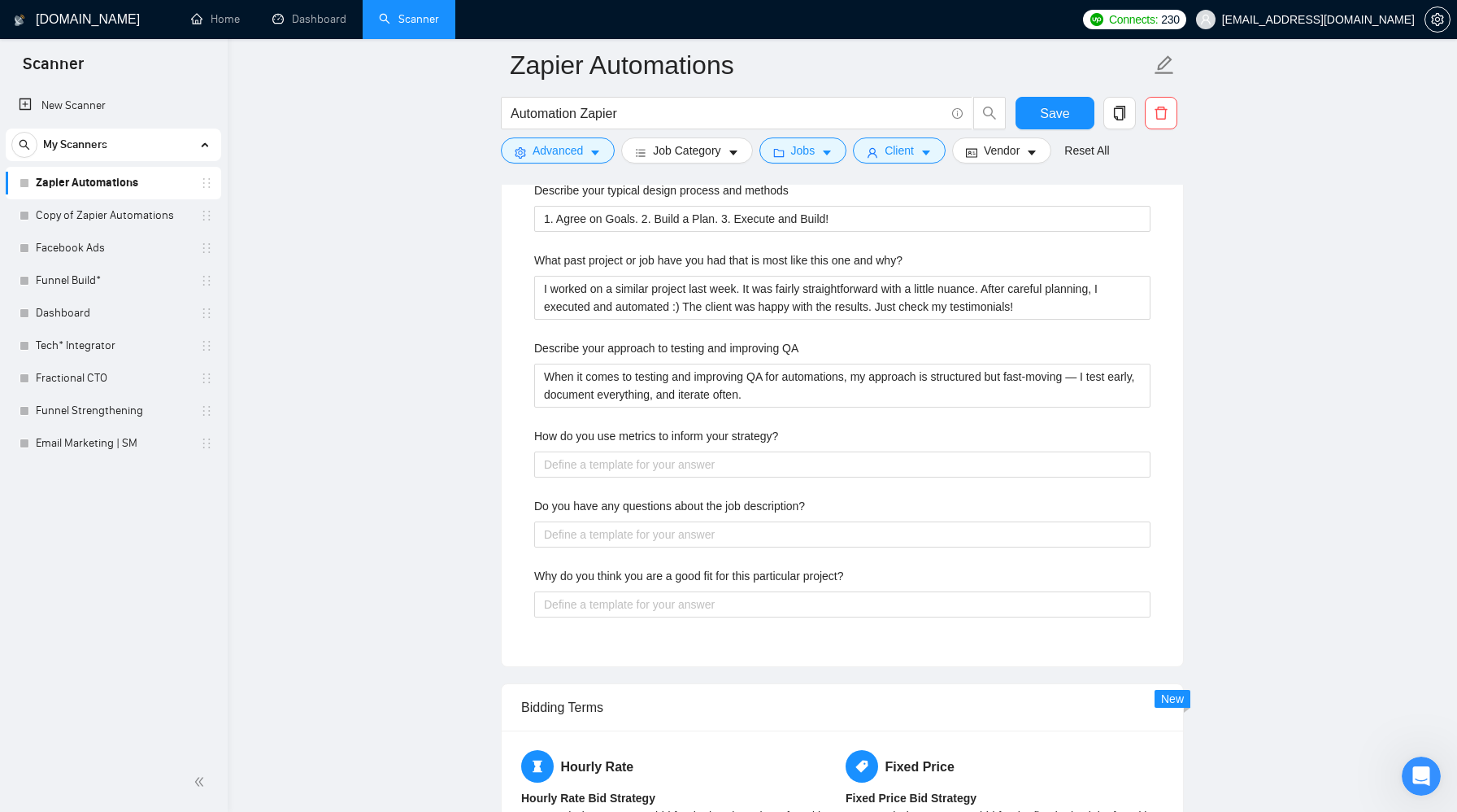
scroll to position [2798, 0]
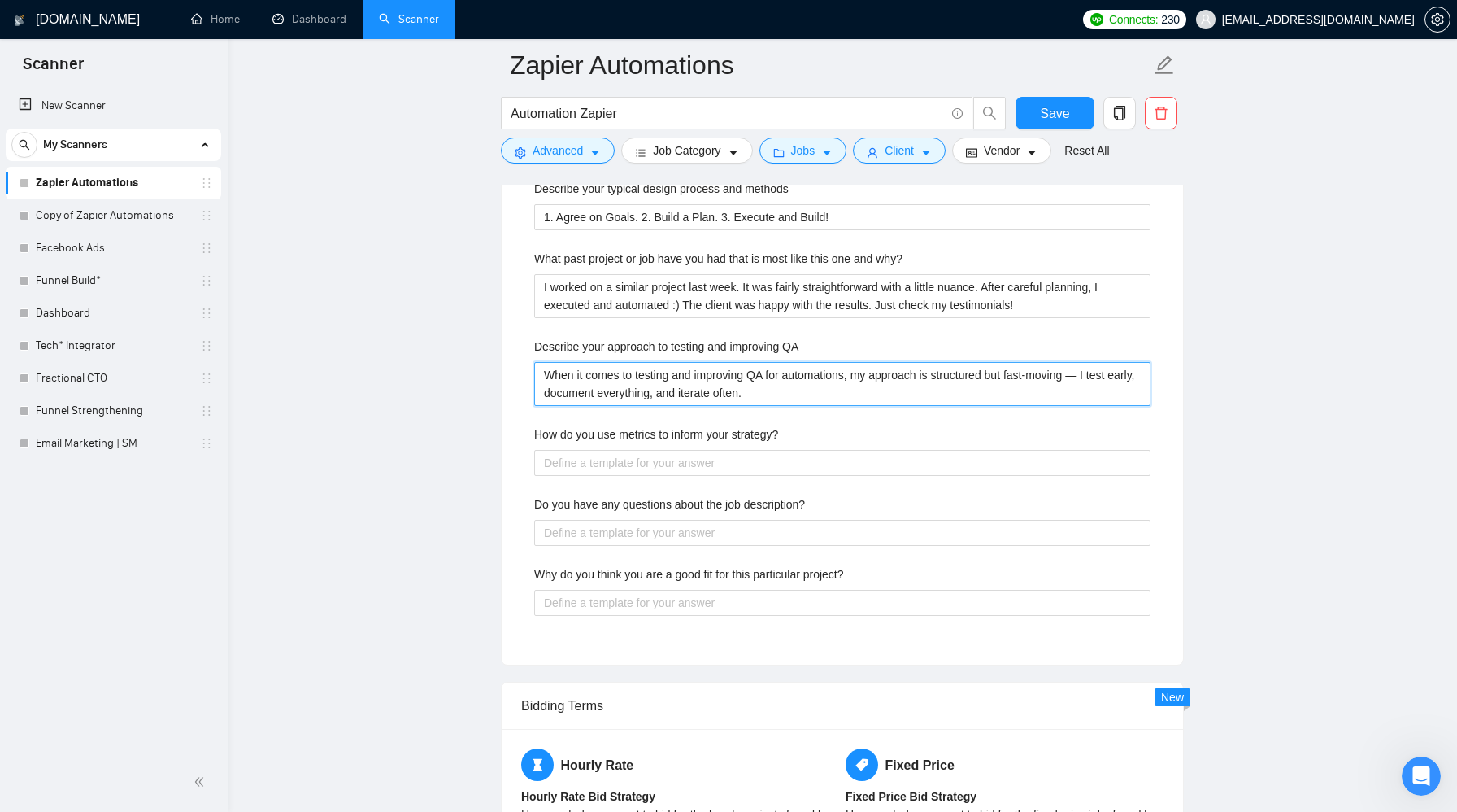
click at [1100, 374] on QA "When it comes to testing and improving QA for automations, my approach is struc…" at bounding box center [843, 384] width 616 height 44
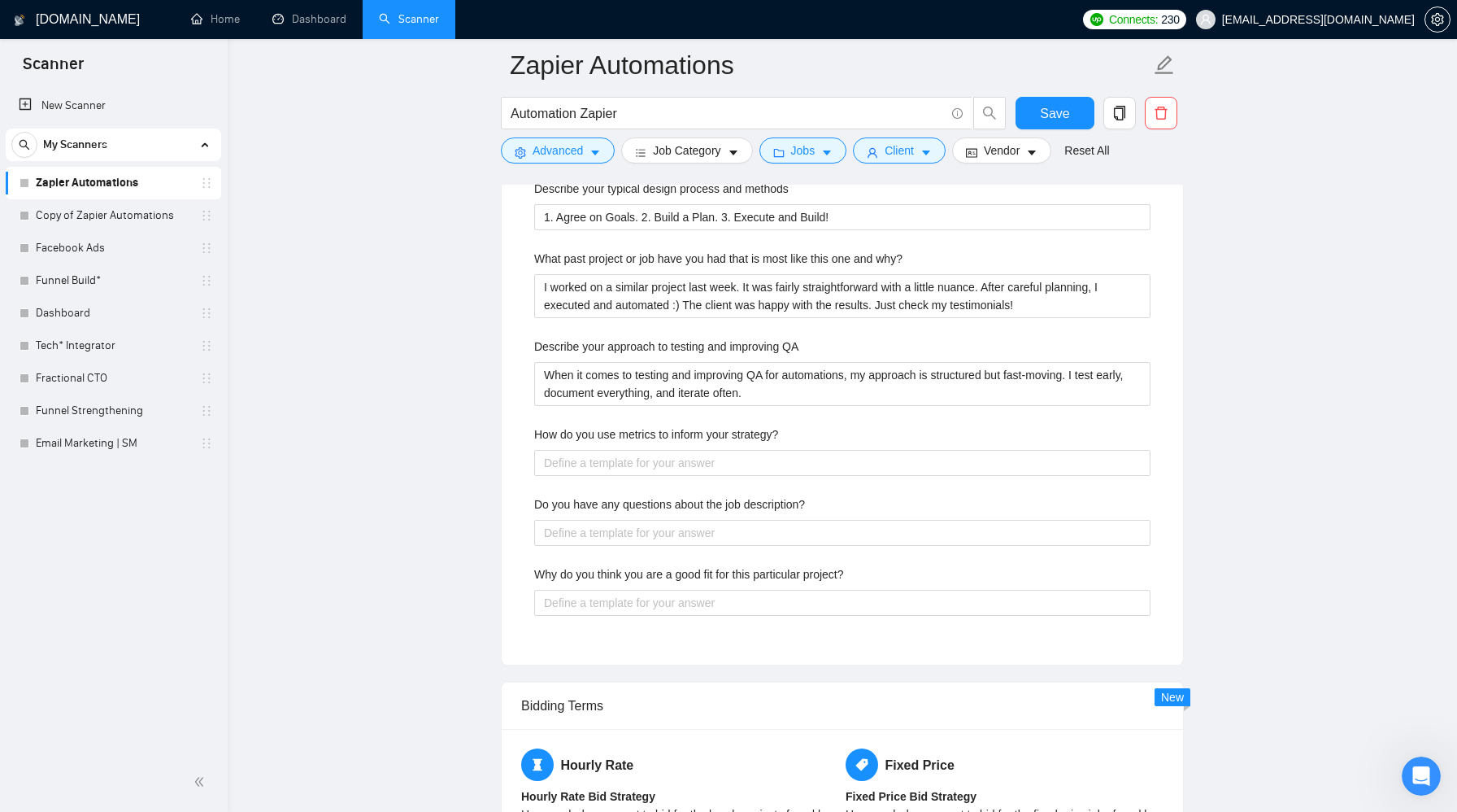
click at [1035, 423] on div "Describe your recent experience with similar projects Please see the case study…" at bounding box center [843, 249] width 642 height 790
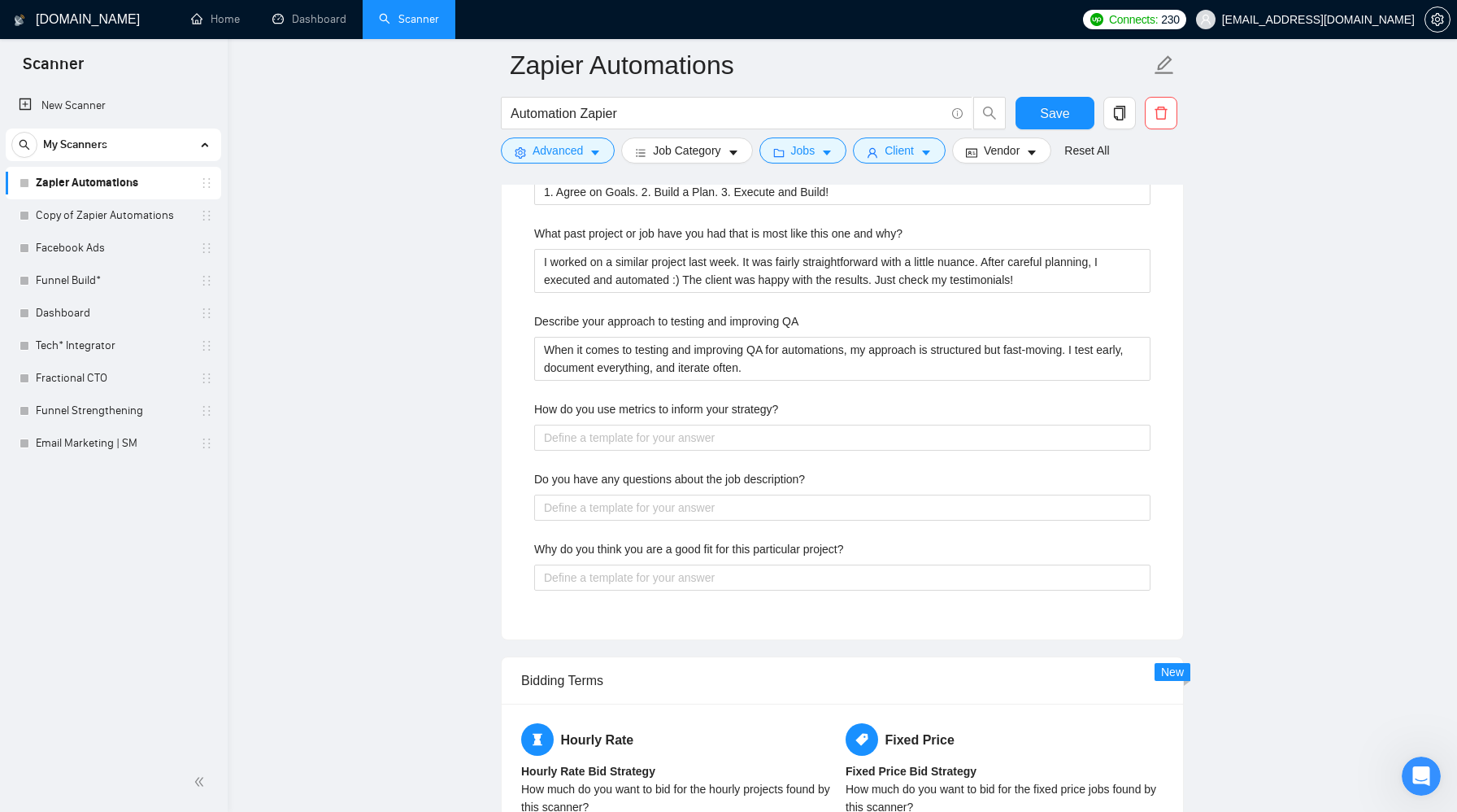
scroll to position [2834, 0]
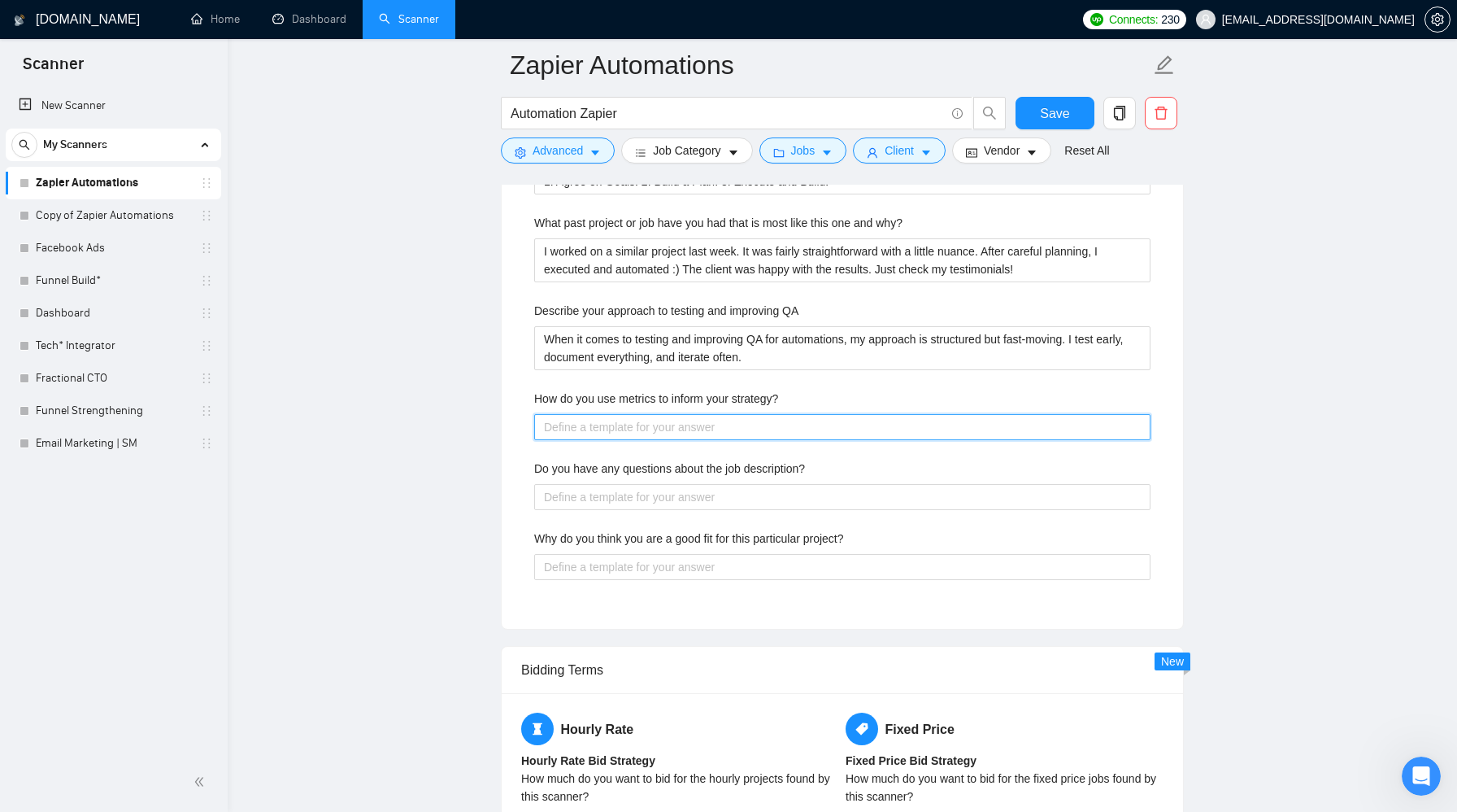
click at [1035, 422] on strategy\? "How do you use metrics to inform your strategy?" at bounding box center [843, 427] width 616 height 26
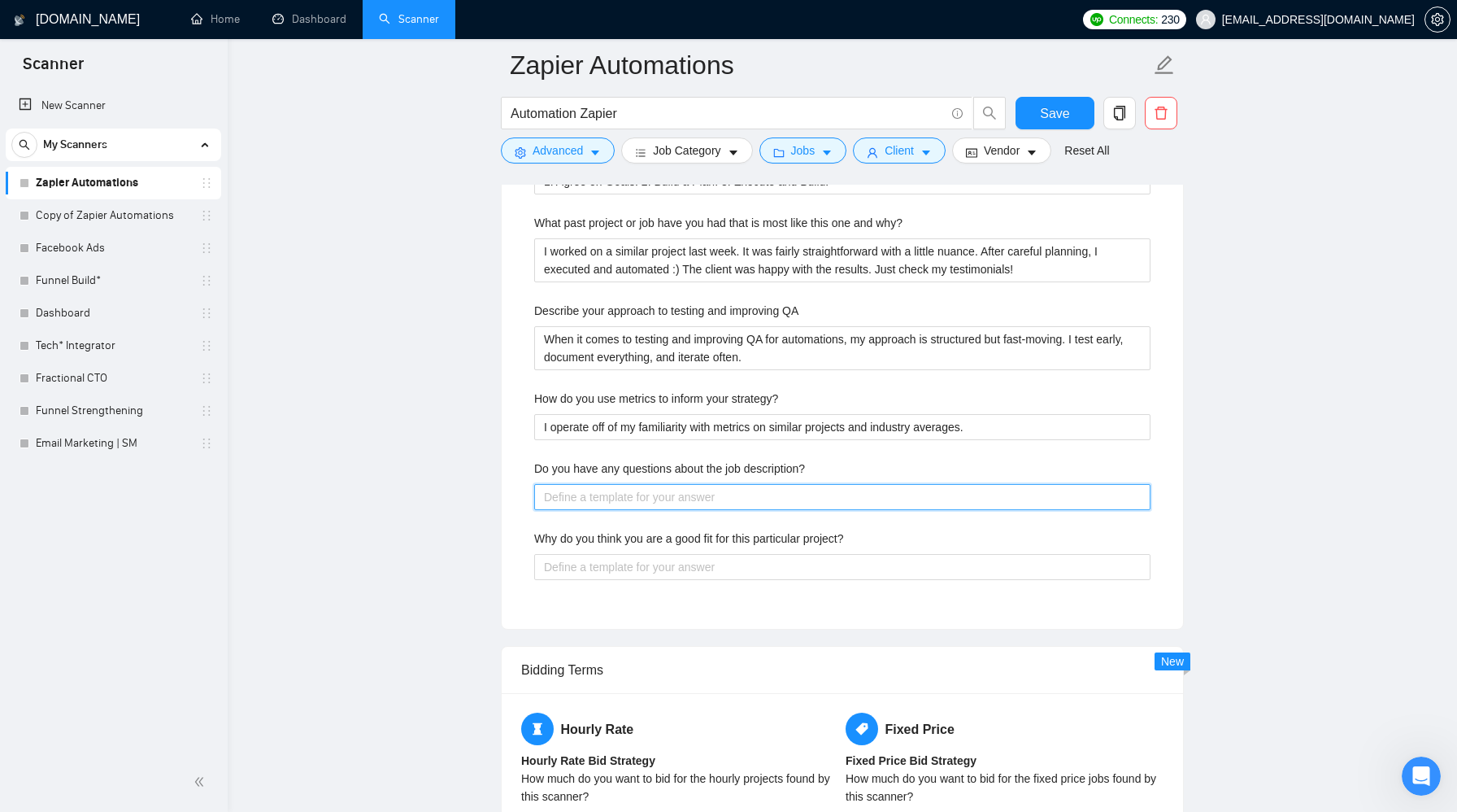
click at [1018, 497] on description\? "Do you have any questions about the job description?" at bounding box center [843, 497] width 616 height 26
drag, startPoint x: 564, startPoint y: 501, endPoint x: 520, endPoint y: 493, distance: 44.7
click at [520, 493] on div "Default answer template: [answer the question if certain, otherwise ask to disc…" at bounding box center [842, 143] width 682 height 973
click at [835, 504] on description\? "Yes- I'm hoping we can discuss on a call soon." at bounding box center [843, 497] width 616 height 26
click at [814, 570] on project\? "Why do you think you are a good fit for this particular project?" at bounding box center [843, 567] width 616 height 26
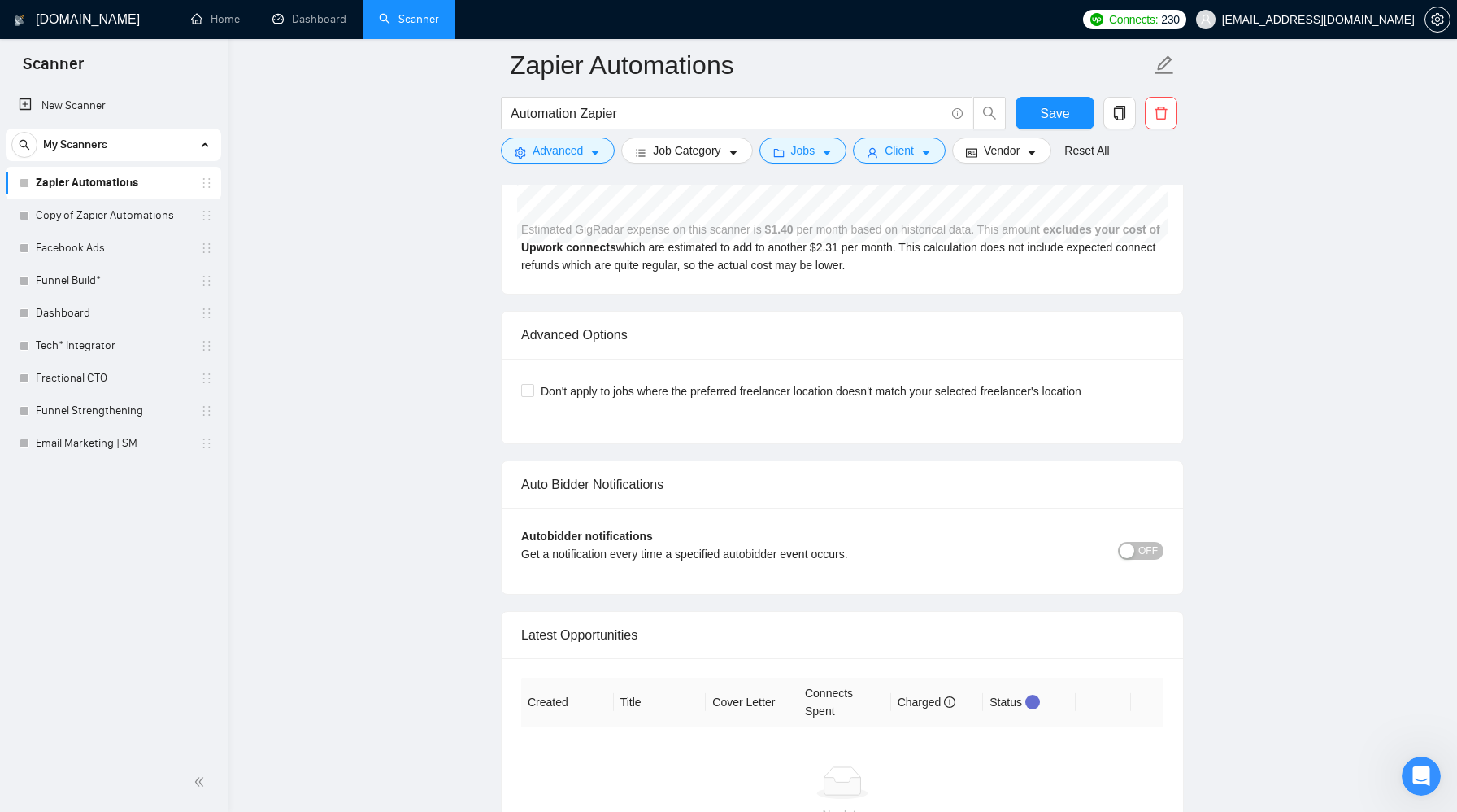
scroll to position [4333, 0]
click at [1150, 551] on span "OFF" at bounding box center [1148, 549] width 19 height 18
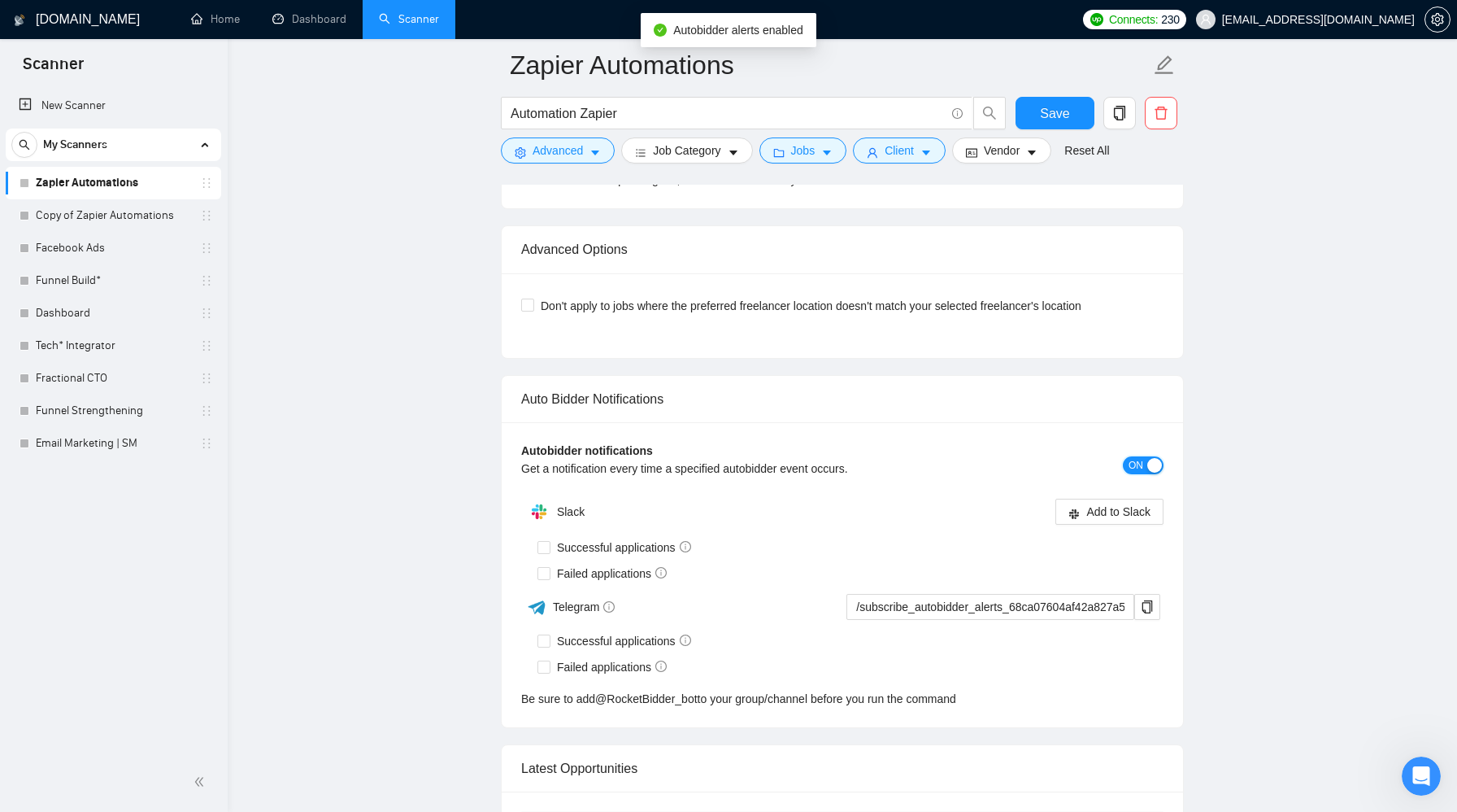
scroll to position [4418, 0]
click at [543, 540] on input "Successful applications" at bounding box center [543, 544] width 11 height 11
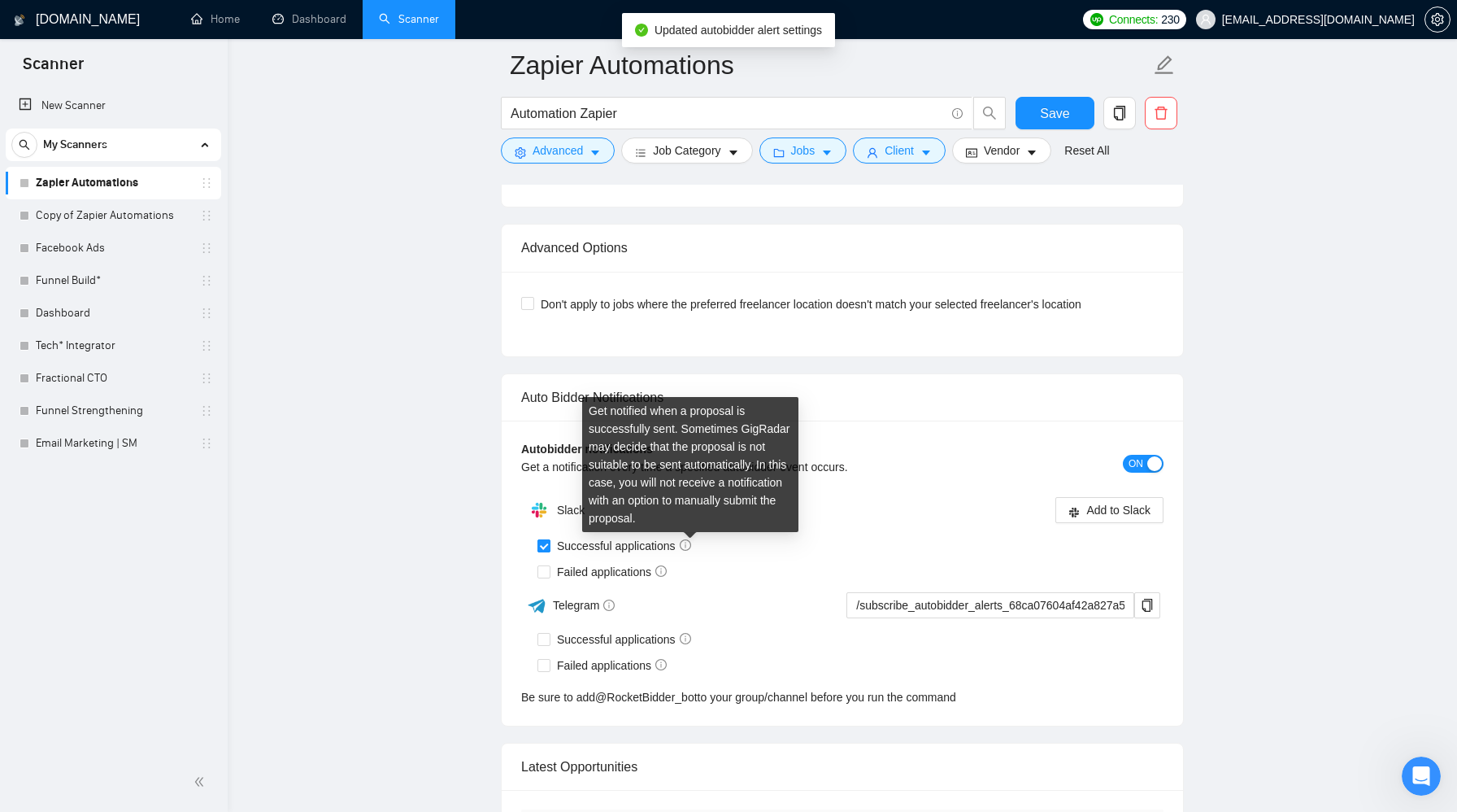
click at [690, 545] on icon "info-circle" at bounding box center [685, 544] width 11 height 11
click at [549, 545] on input "Successful applications" at bounding box center [543, 544] width 11 height 11
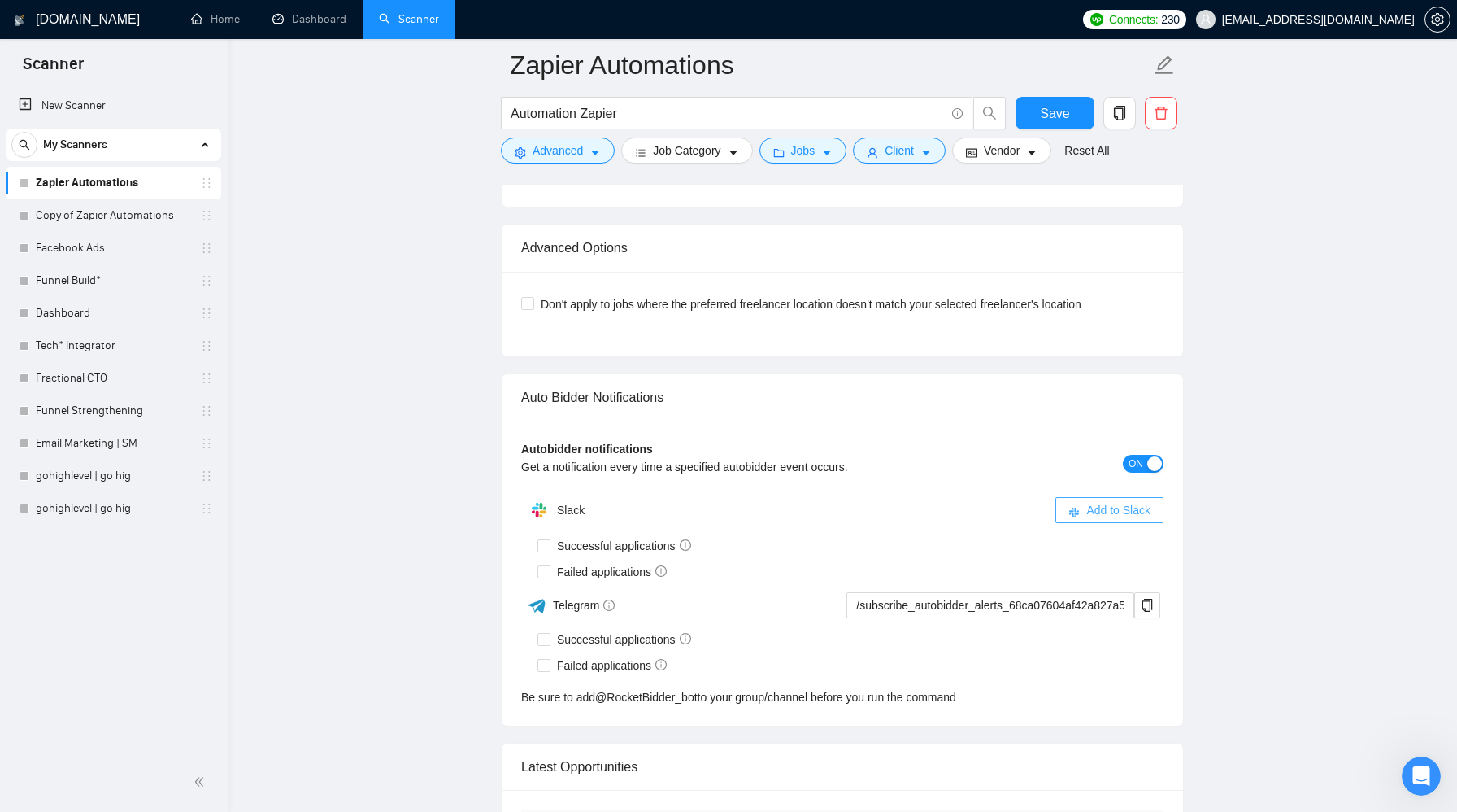
click at [1146, 506] on span "Add to Slack" at bounding box center [1118, 510] width 64 height 18
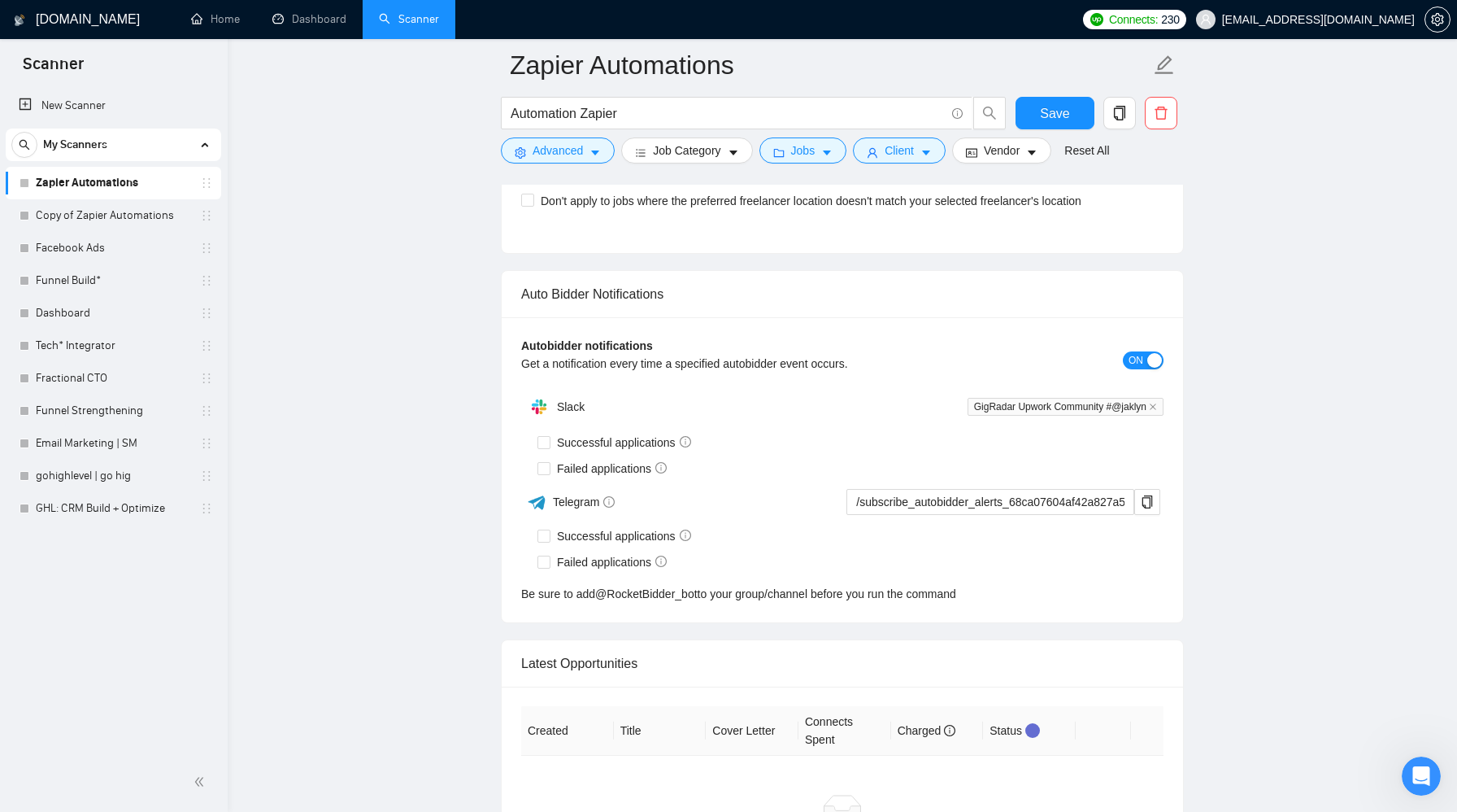
scroll to position [3616, 0]
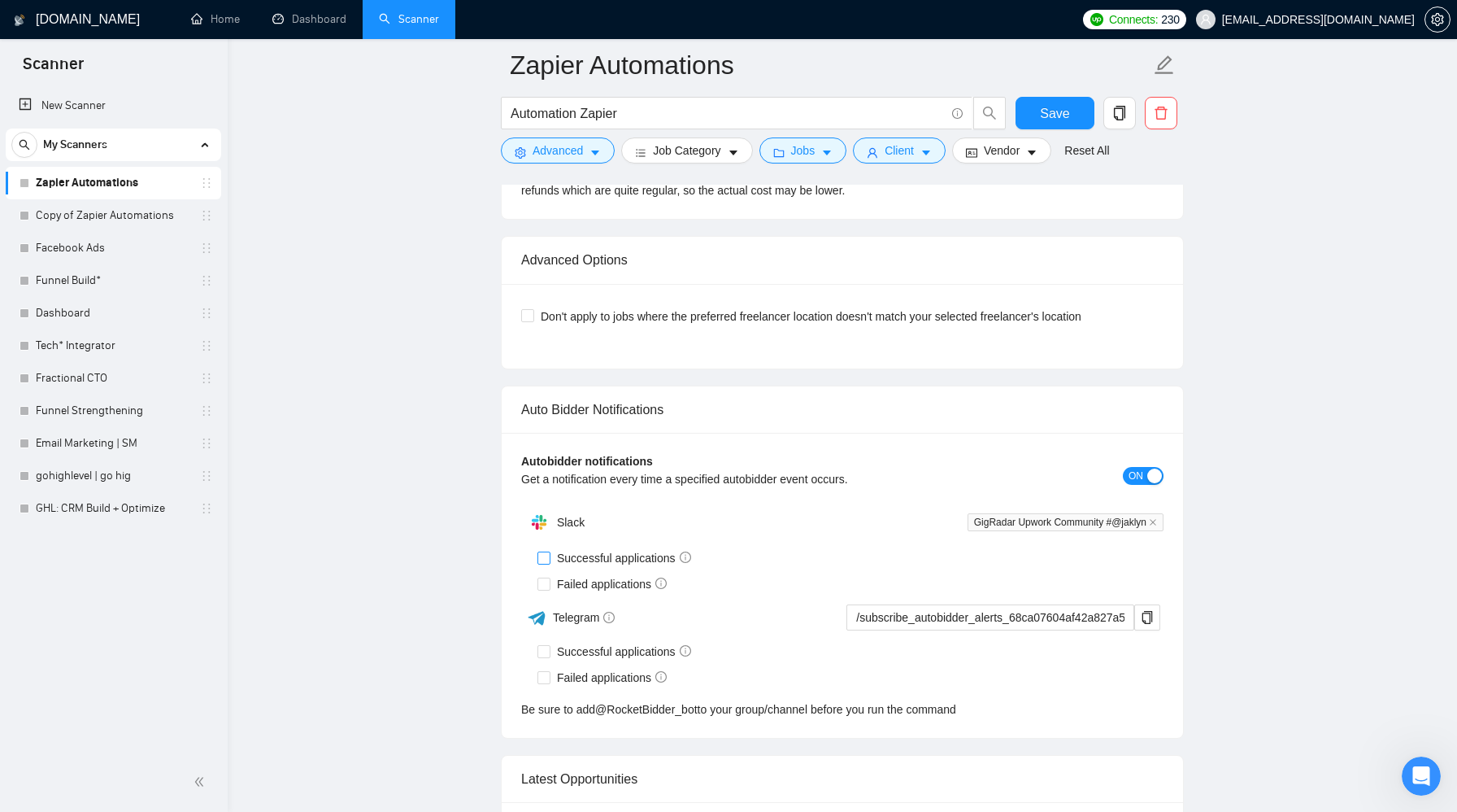
click at [546, 558] on input "Successful applications" at bounding box center [543, 556] width 11 height 11
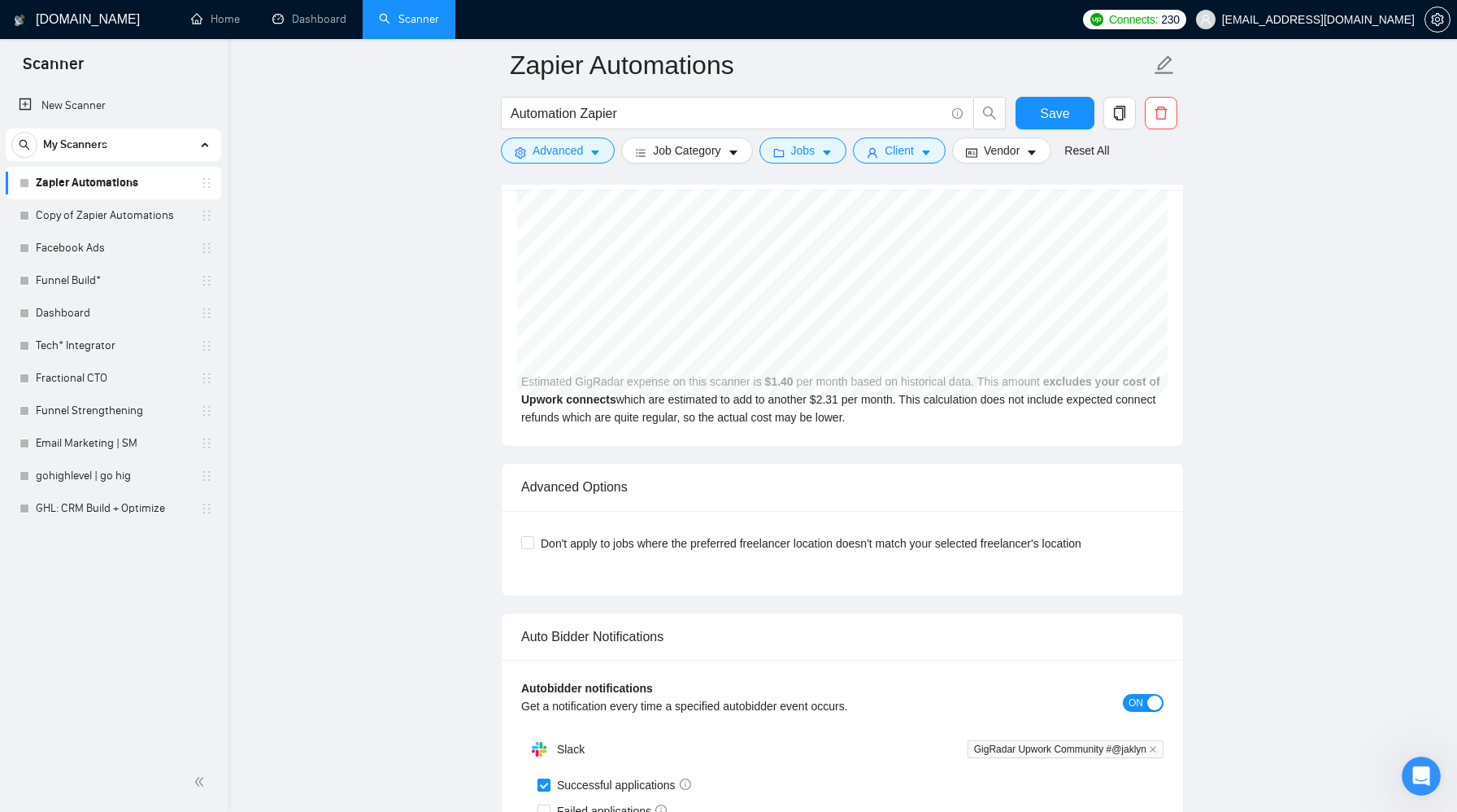
scroll to position [3378, 0]
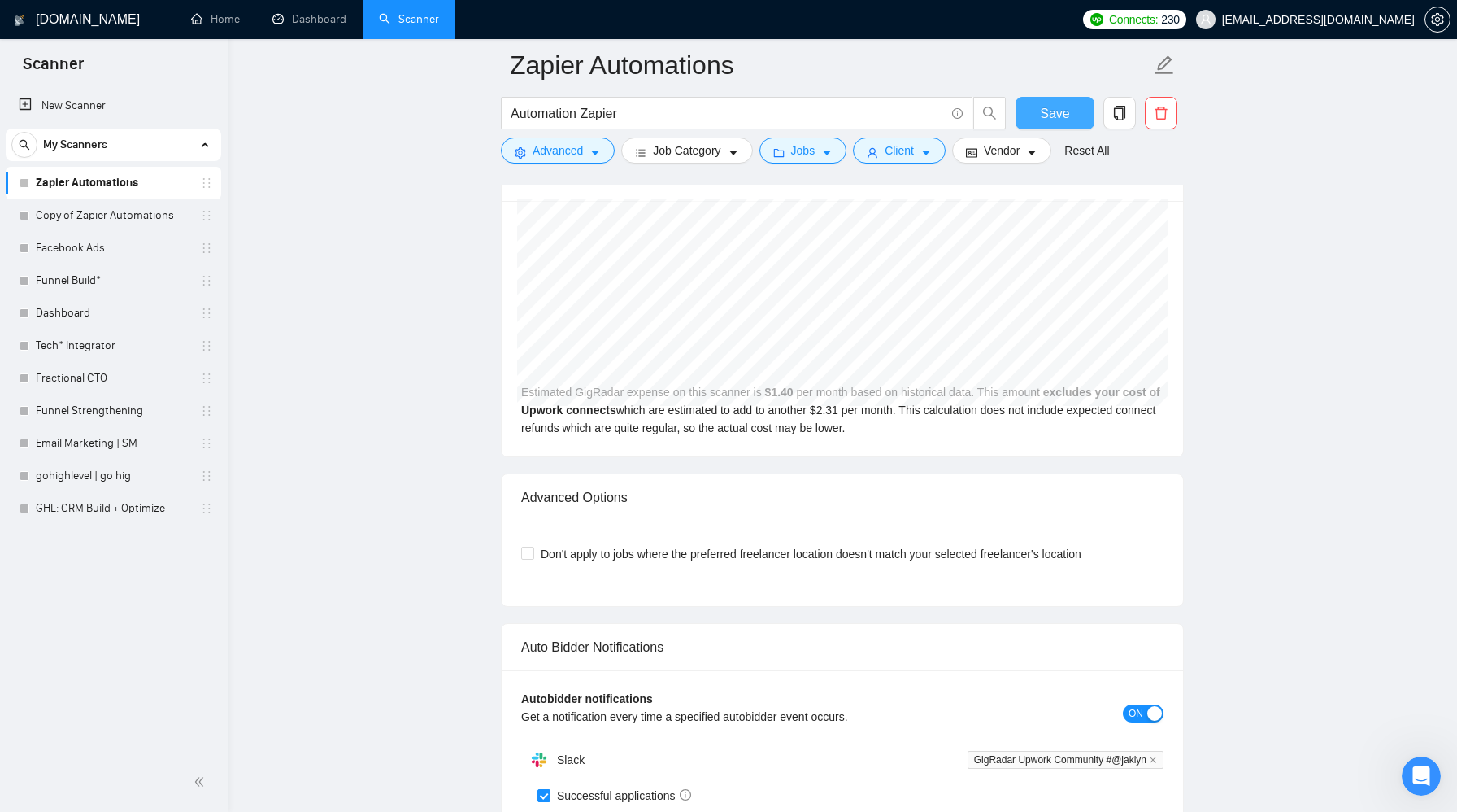
click at [1060, 109] on span "Save" at bounding box center [1054, 113] width 29 height 20
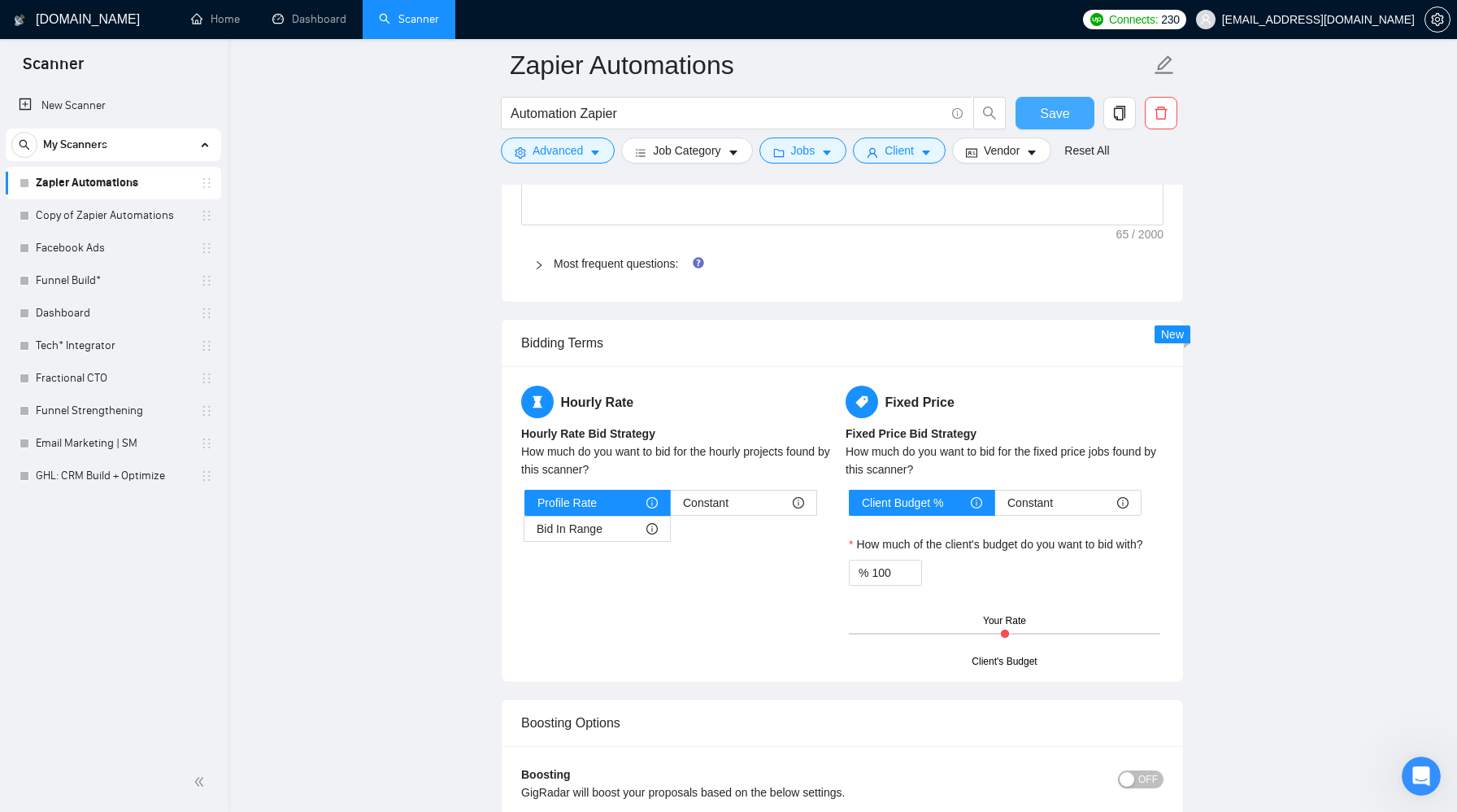
scroll to position [2369, 0]
click at [639, 503] on div "Profile Rate" at bounding box center [598, 501] width 121 height 24
click at [525, 506] on input "Profile Rate" at bounding box center [525, 506] width 0 height 0
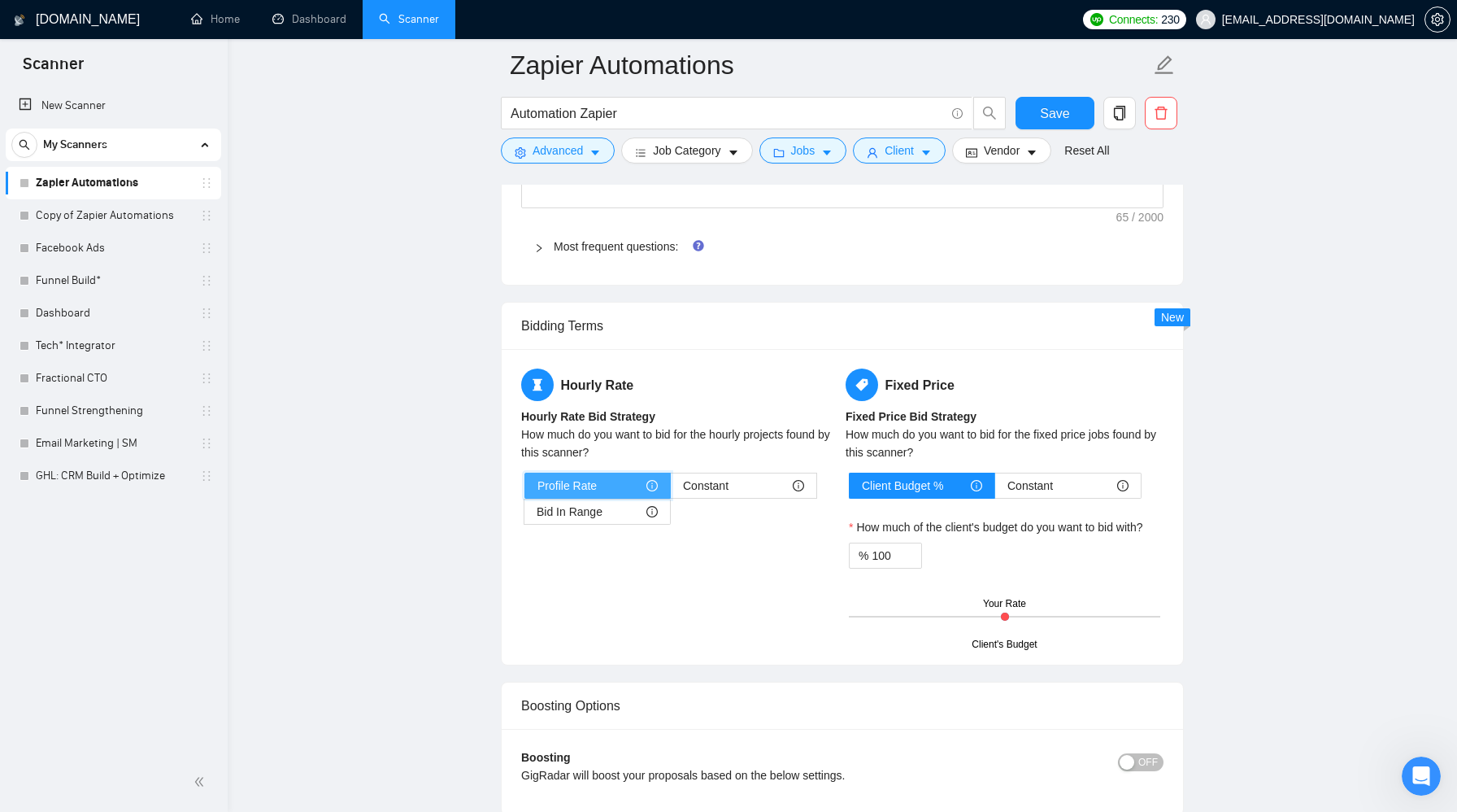
scroll to position [2390, 0]
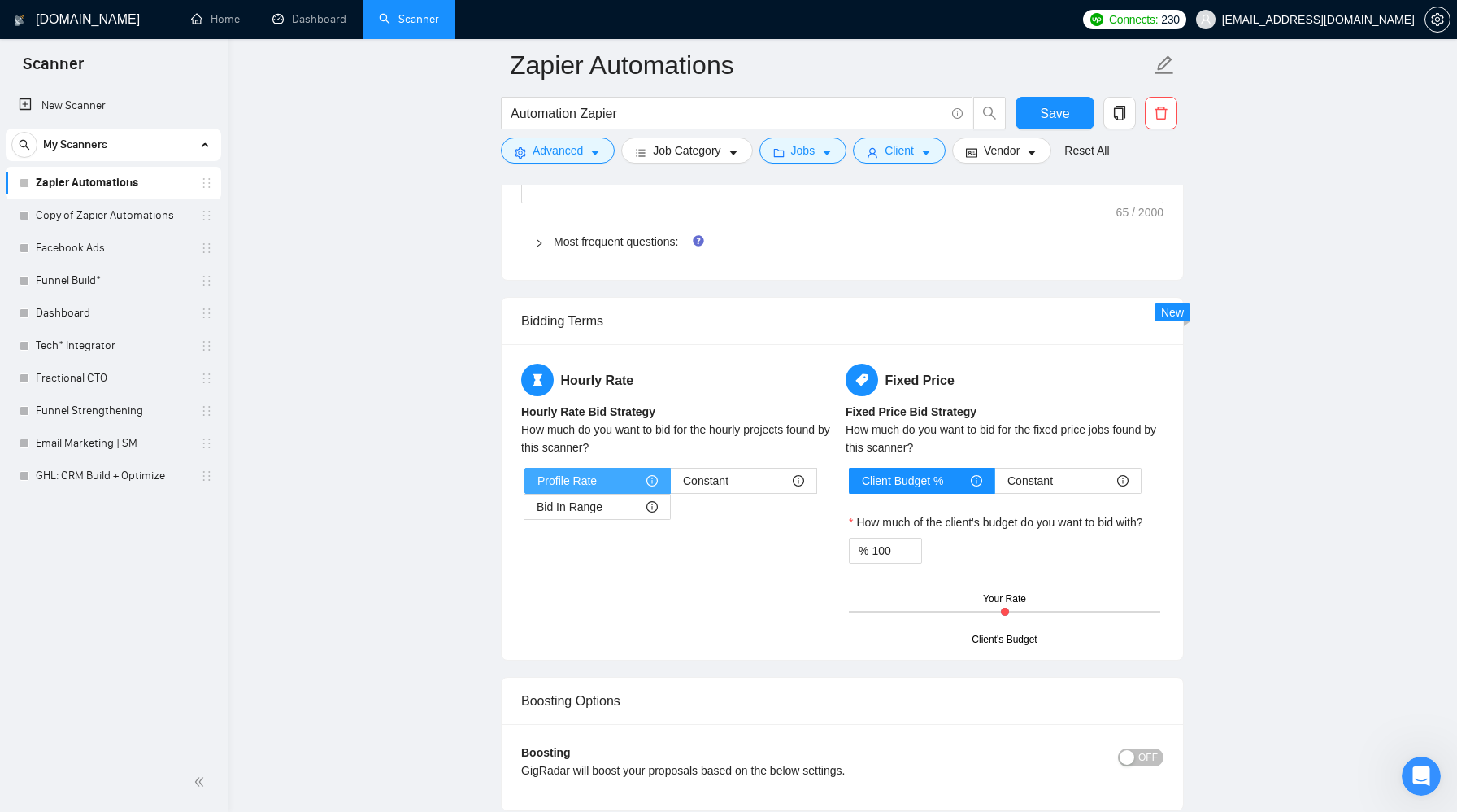
click at [639, 503] on div "Bid In Range" at bounding box center [597, 507] width 121 height 24
click at [524, 511] on input "Bid In Range" at bounding box center [524, 511] width 0 height 0
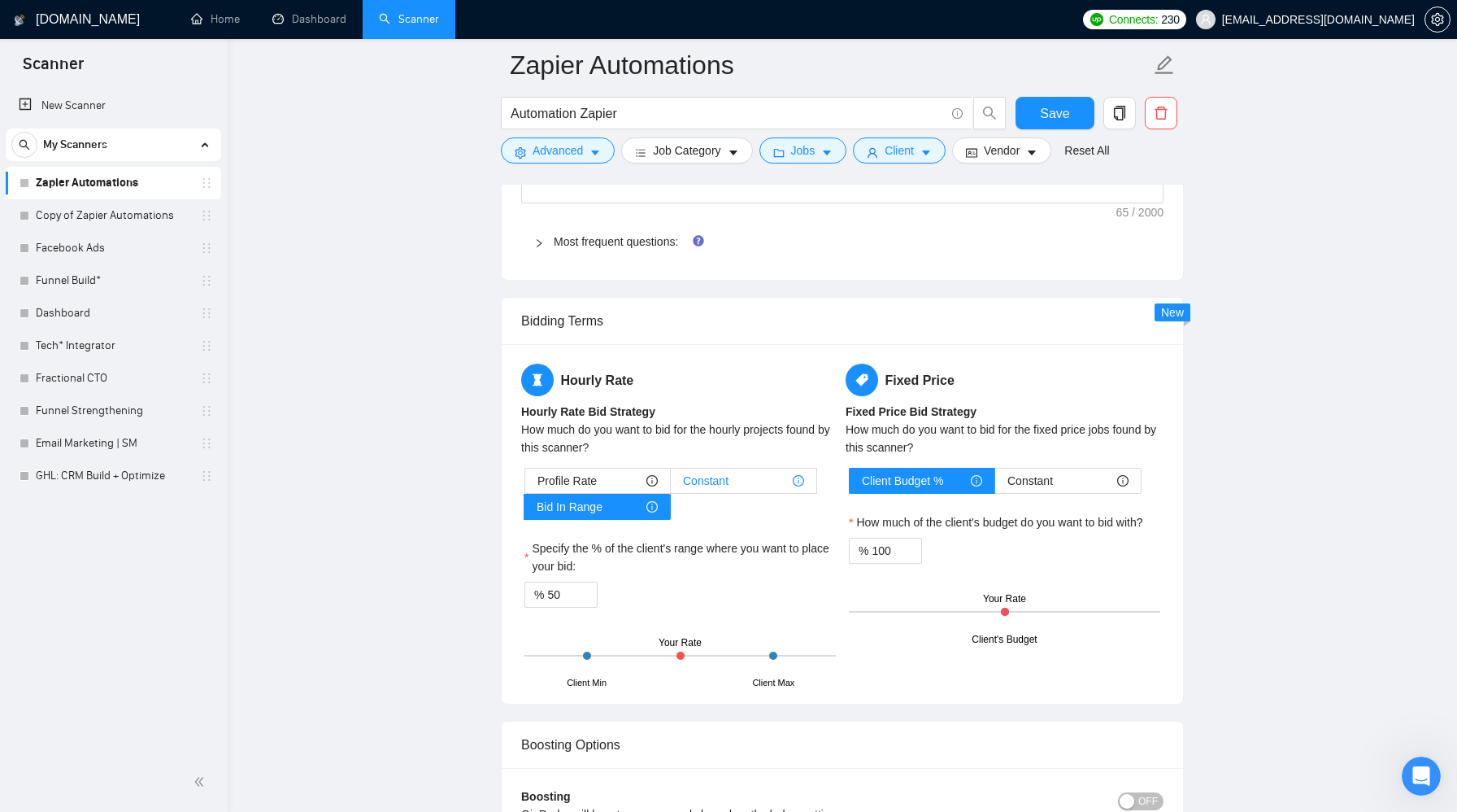
click at [717, 479] on span "Constant" at bounding box center [706, 480] width 46 height 24
click at [671, 485] on input "Constant" at bounding box center [671, 485] width 0 height 0
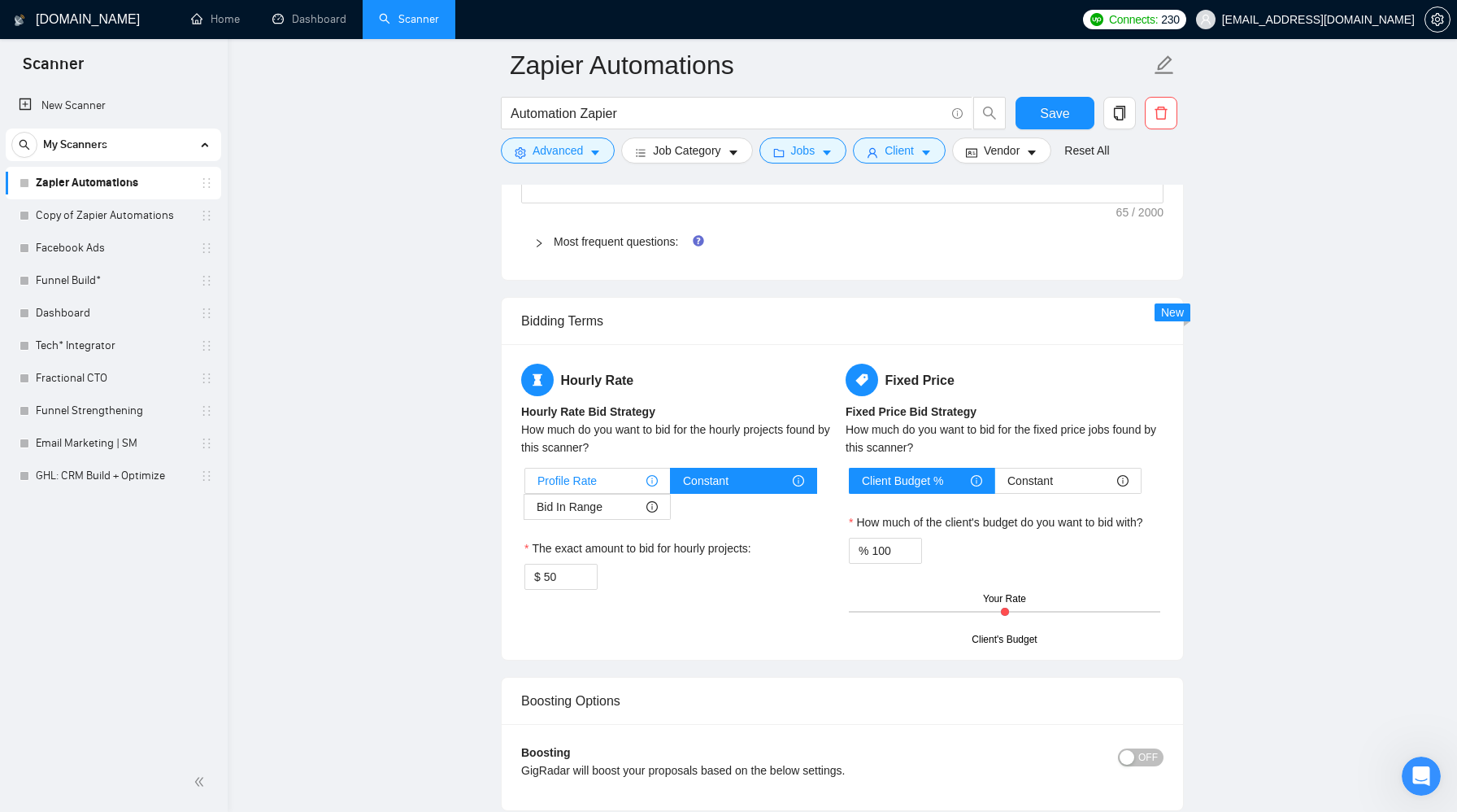
click at [608, 477] on div "Profile Rate" at bounding box center [598, 480] width 121 height 24
click at [525, 485] on input "Profile Rate" at bounding box center [525, 485] width 0 height 0
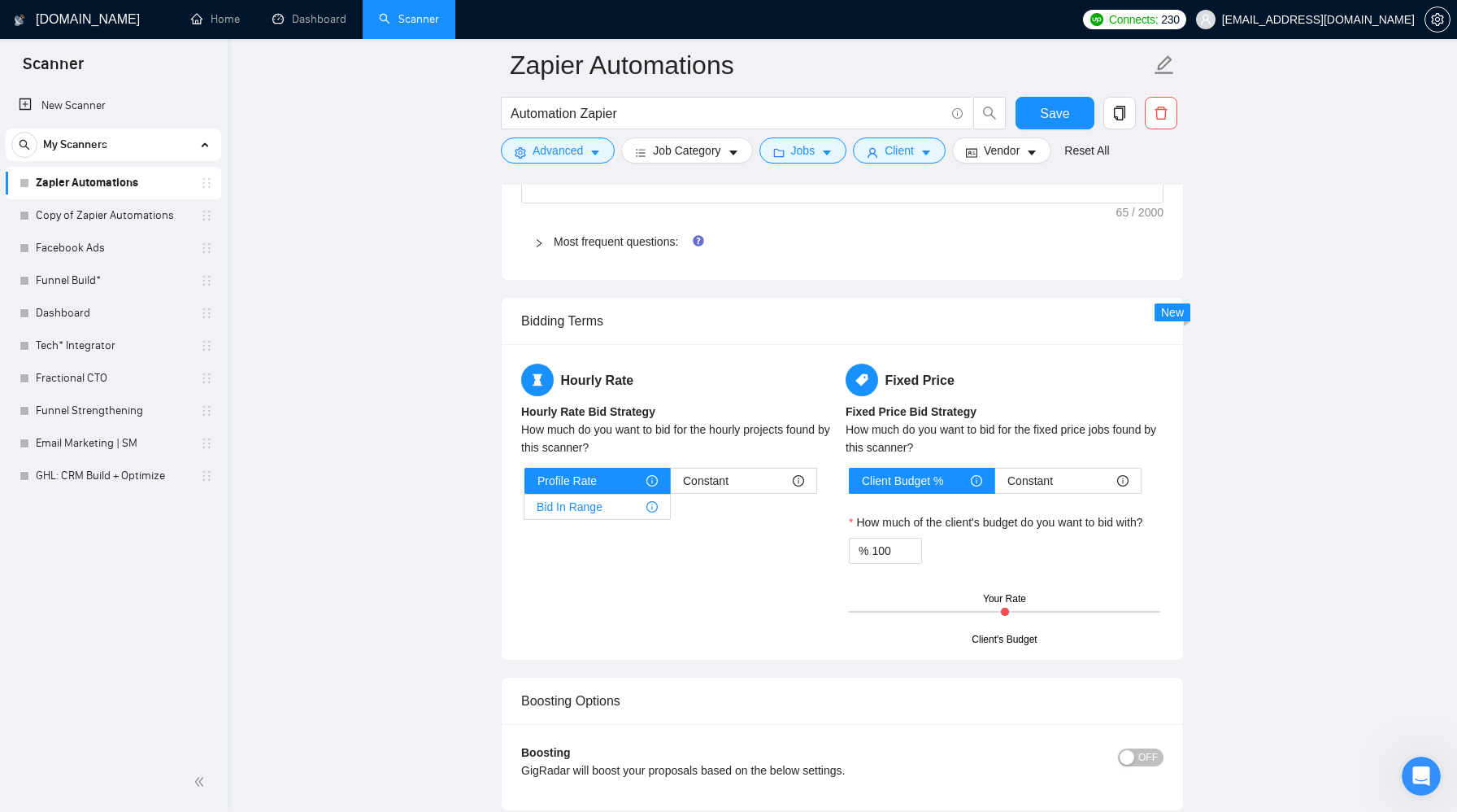
click at [606, 508] on div "Bid In Range" at bounding box center [597, 507] width 121 height 24
click at [524, 511] on input "Bid In Range" at bounding box center [524, 511] width 0 height 0
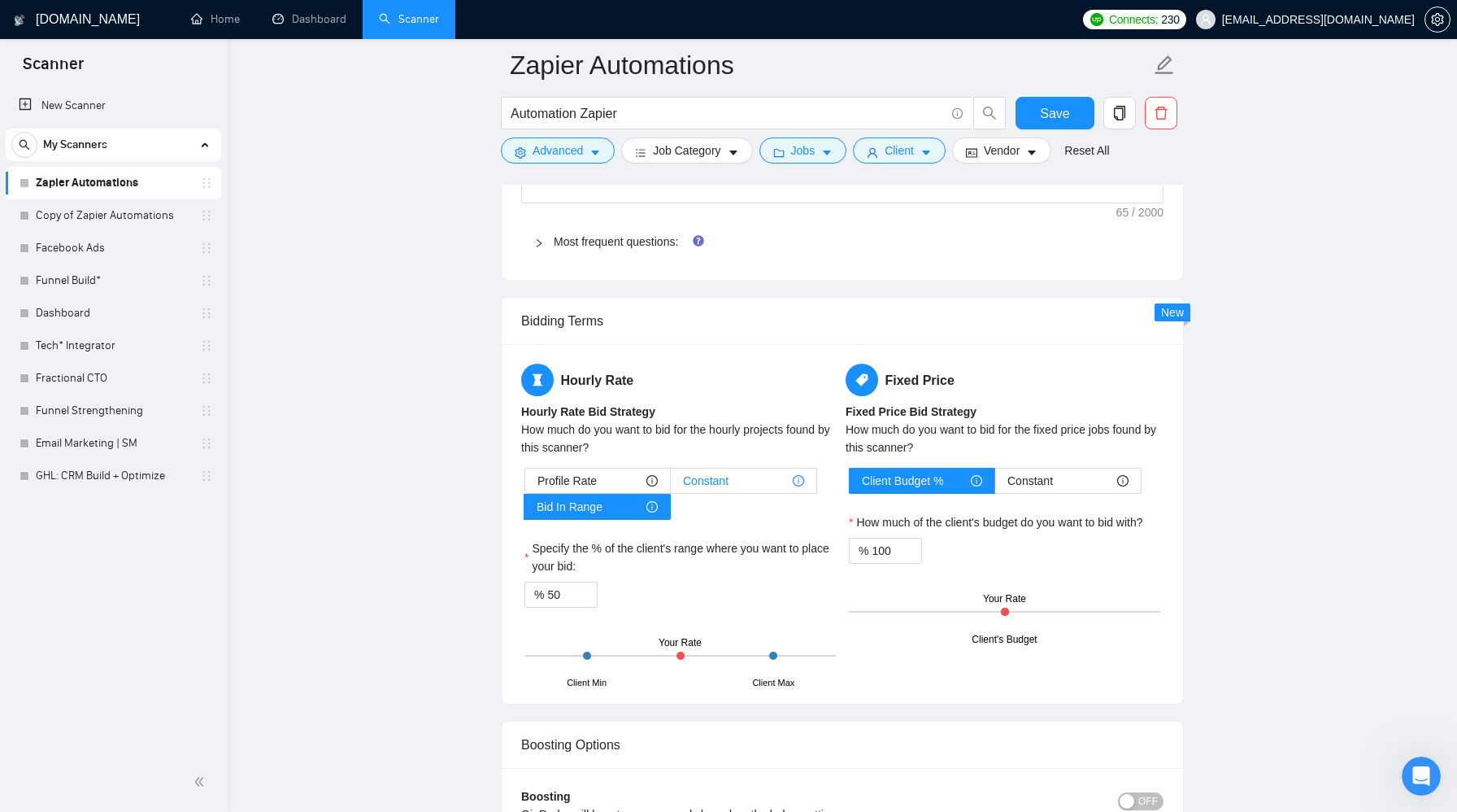
click at [733, 482] on div "Constant" at bounding box center [744, 480] width 121 height 24
click at [671, 485] on input "Constant" at bounding box center [671, 485] width 0 height 0
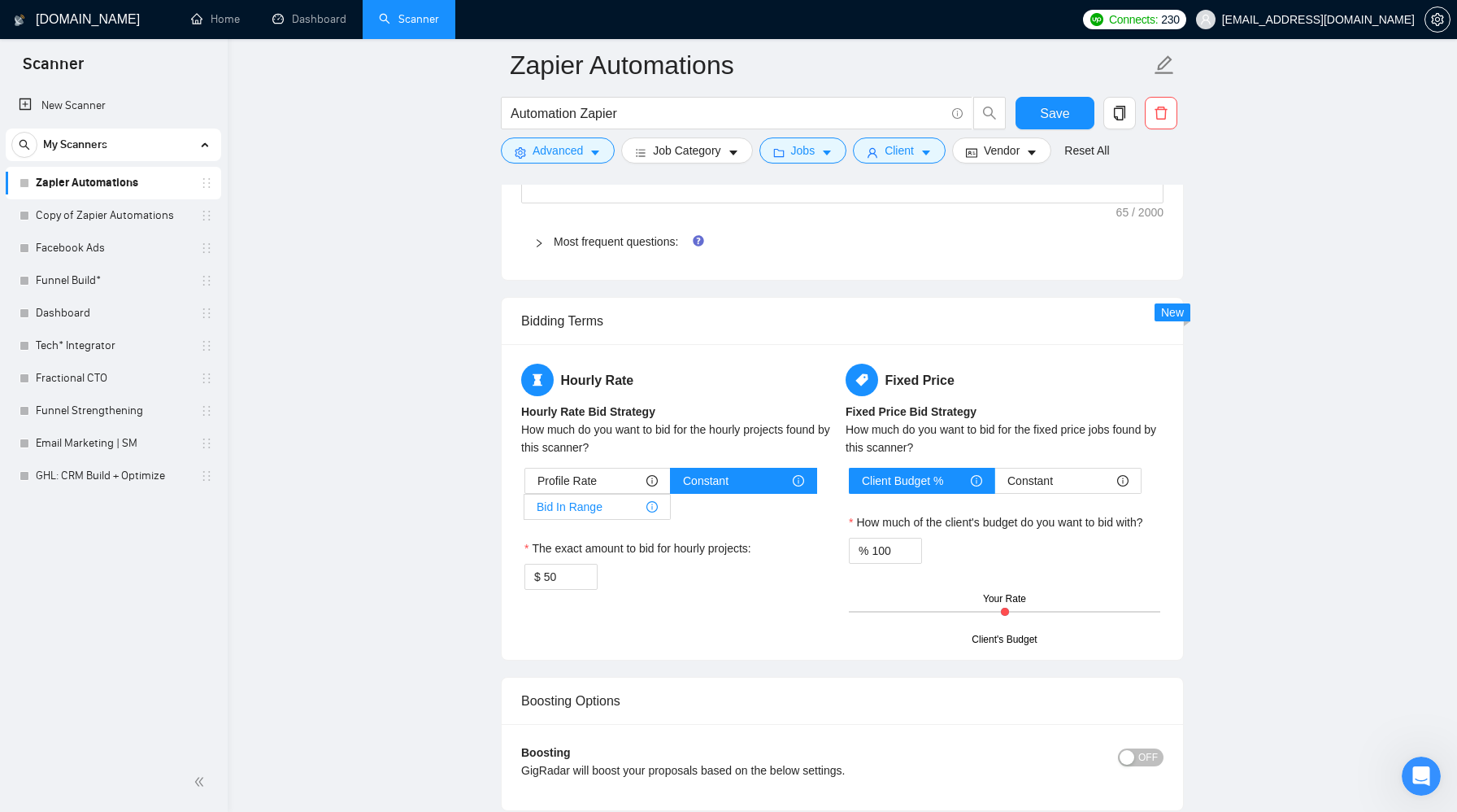
click at [643, 498] on div "Bid In Range" at bounding box center [597, 507] width 121 height 24
click at [524, 511] on input "Bid In Range" at bounding box center [524, 511] width 0 height 0
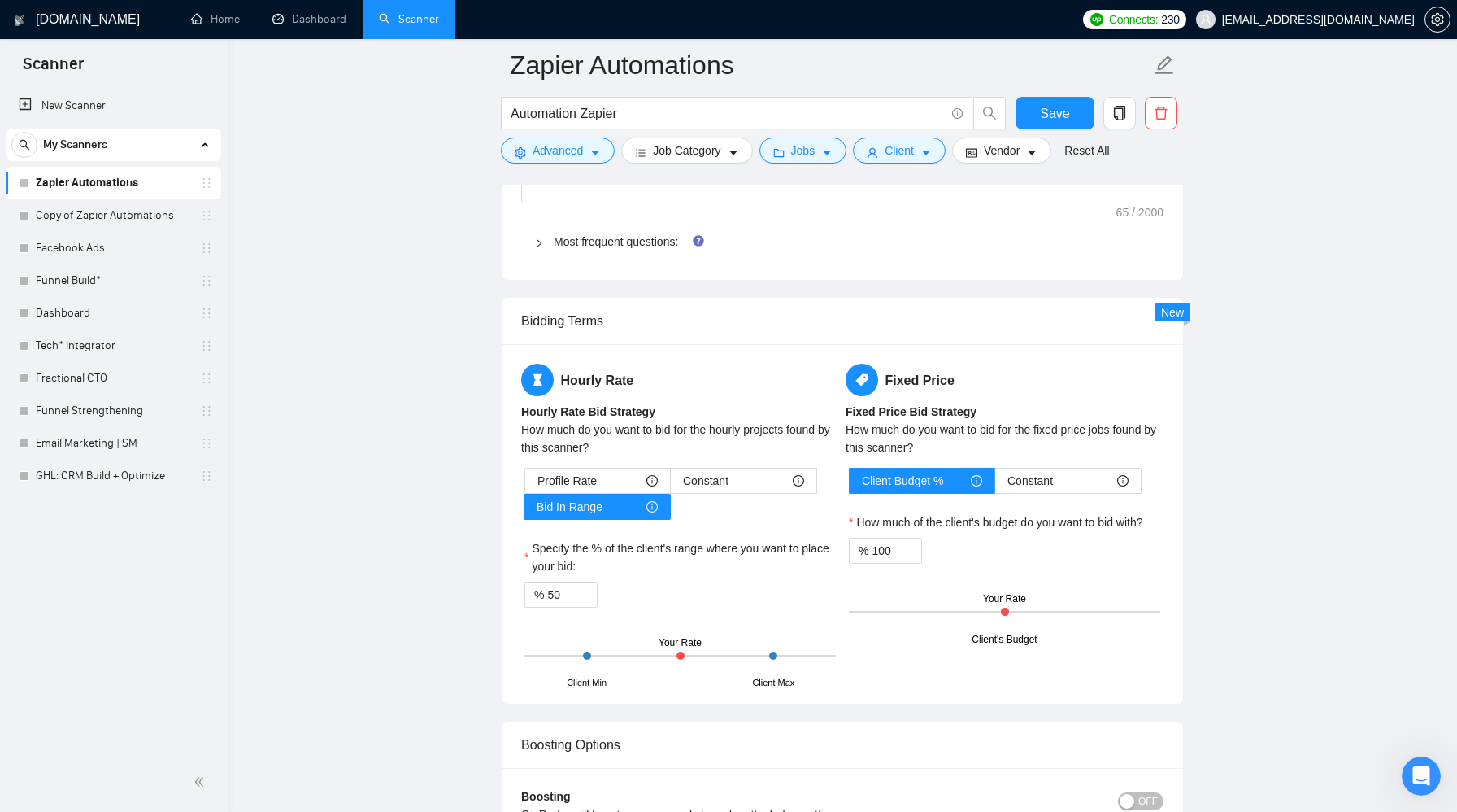
click at [743, 498] on div "Profile Rate Constant Bid In Range" at bounding box center [680, 493] width 312 height 52
click at [743, 486] on div "Constant" at bounding box center [744, 480] width 121 height 24
click at [671, 485] on input "Constant" at bounding box center [671, 485] width 0 height 0
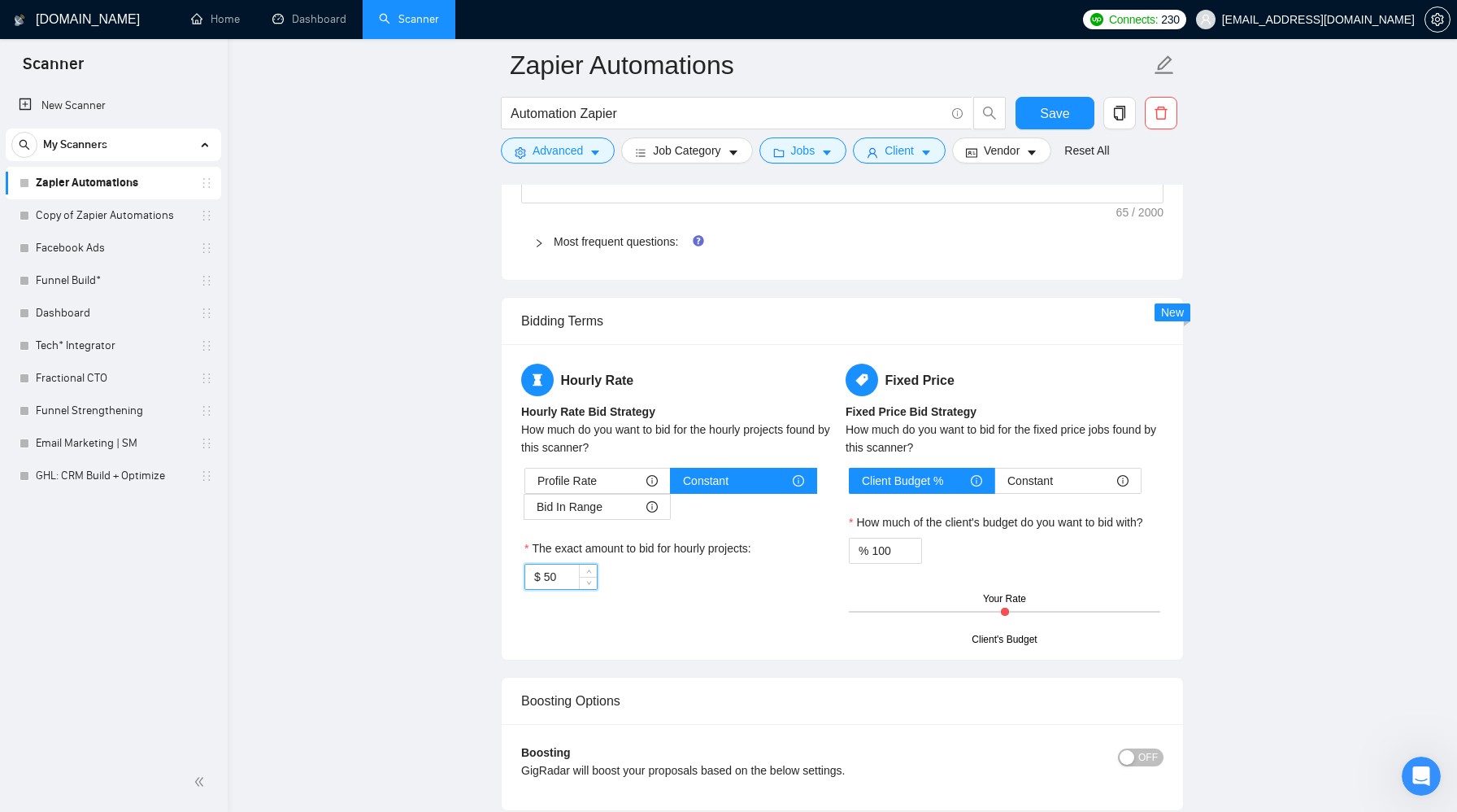
click at [564, 578] on input "50" at bounding box center [571, 577] width 53 height 24
click at [936, 472] on span "Client Budget %" at bounding box center [902, 480] width 81 height 24
click at [850, 485] on input "Client Budget %" at bounding box center [850, 485] width 0 height 0
click at [1032, 485] on span "Constant" at bounding box center [1031, 480] width 46 height 24
click at [996, 485] on input "Constant" at bounding box center [996, 485] width 0 height 0
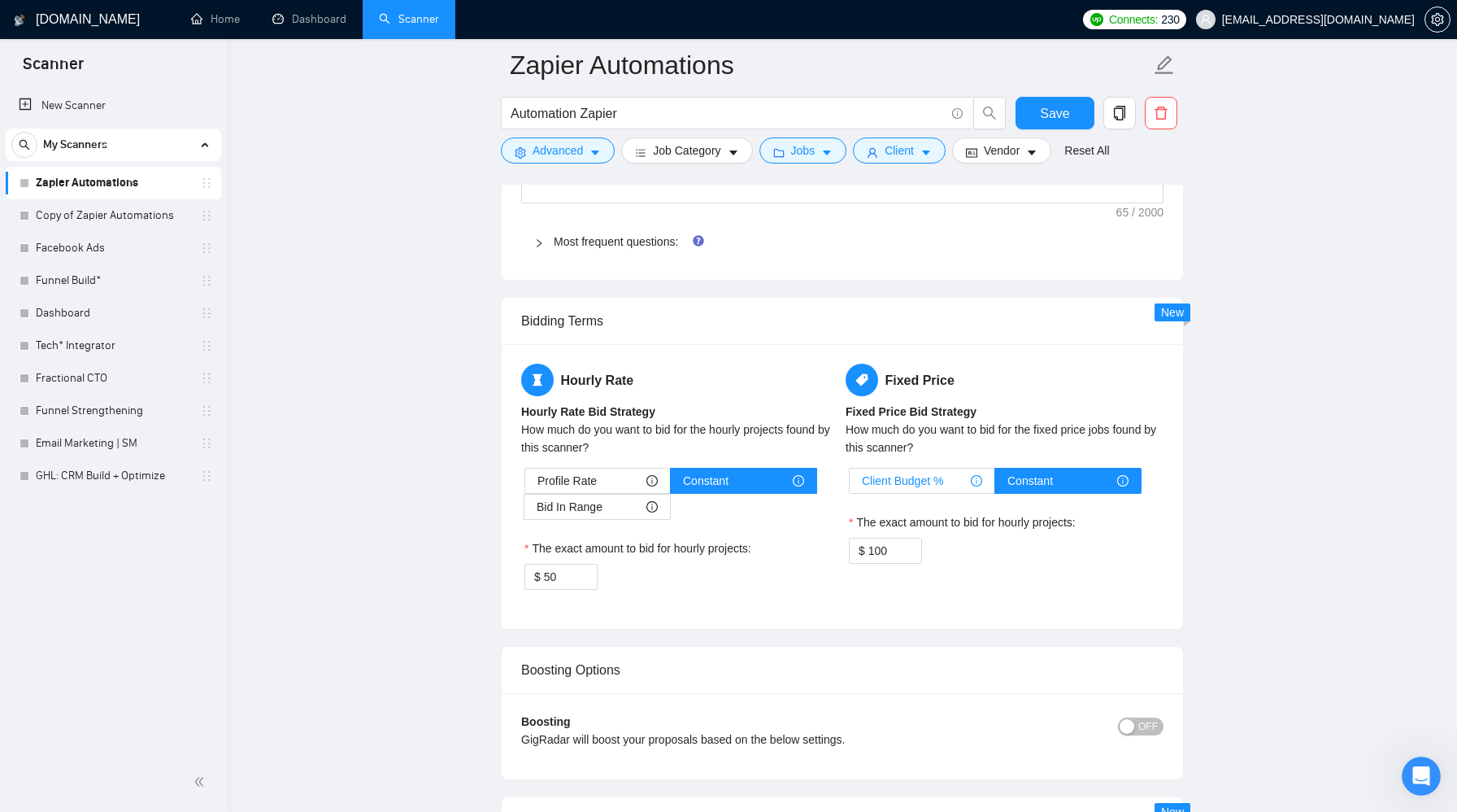
click at [906, 486] on span "Client Budget %" at bounding box center [902, 480] width 81 height 24
click at [850, 485] on input "Client Budget %" at bounding box center [850, 485] width 0 height 0
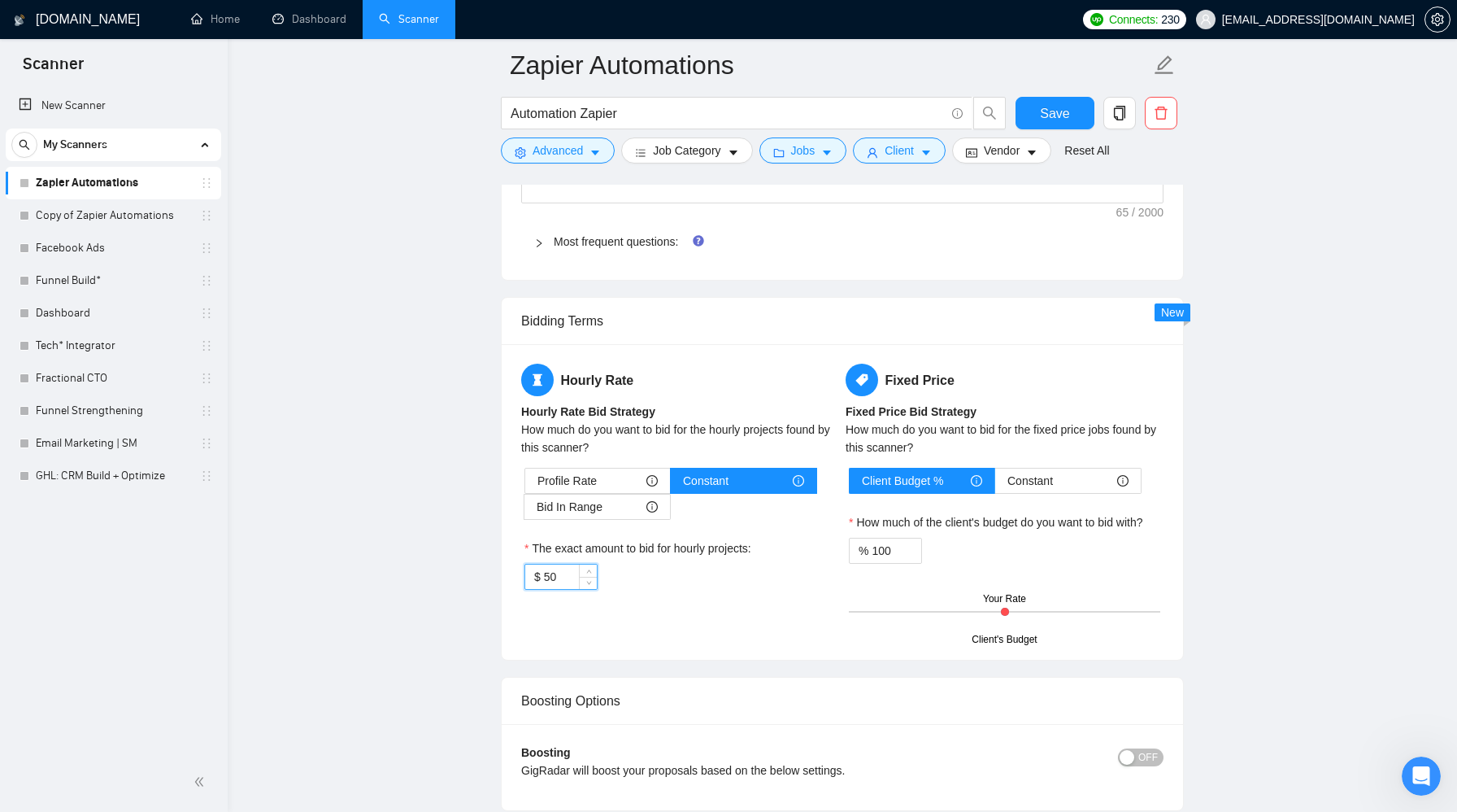
click at [566, 580] on input "50" at bounding box center [571, 577] width 53 height 24
click at [640, 578] on div "$ 60" at bounding box center [680, 577] width 312 height 26
click at [1042, 116] on span "Save" at bounding box center [1054, 113] width 29 height 20
click at [803, 158] on span "Jobs" at bounding box center [803, 150] width 25 height 18
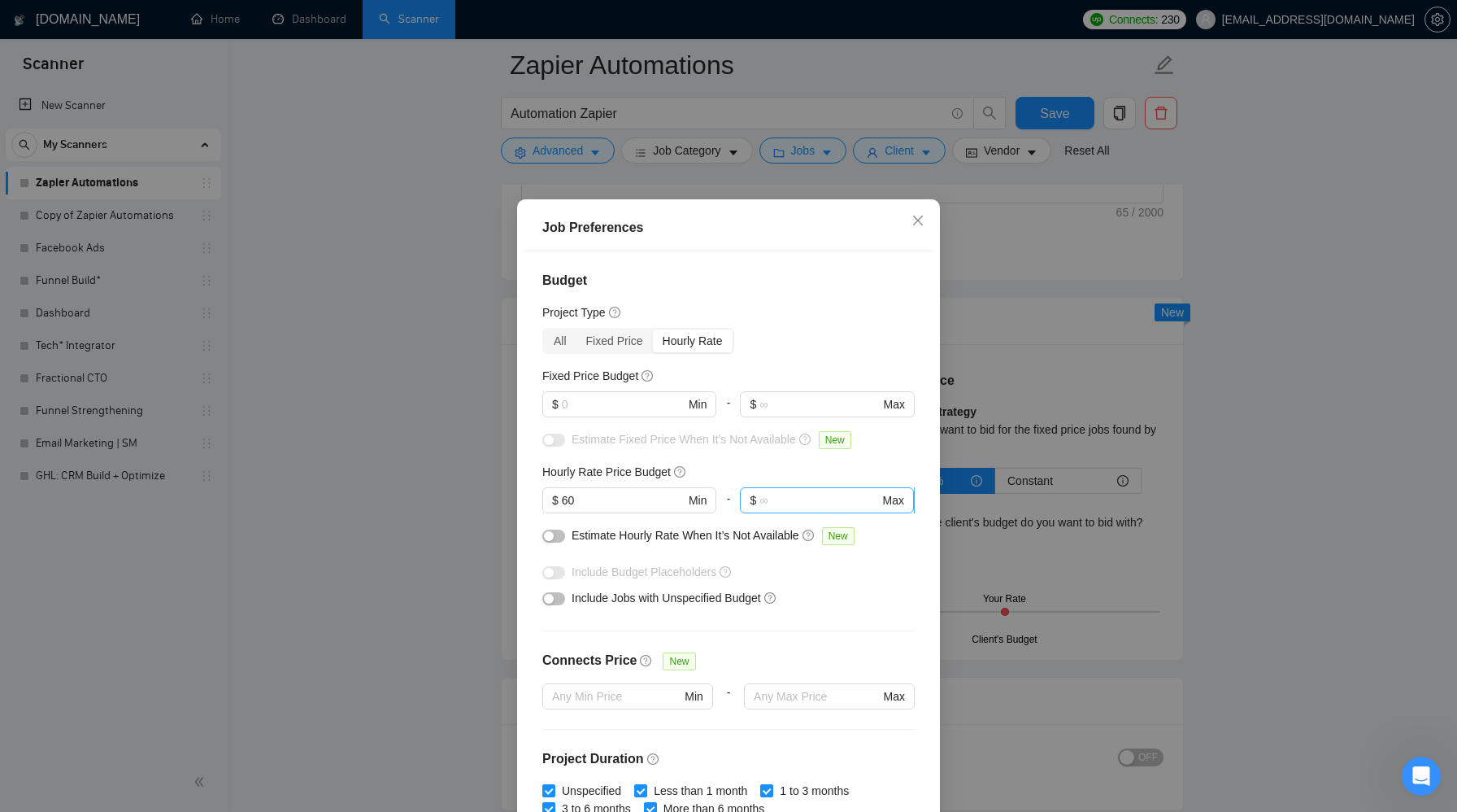
scroll to position [42, 0]
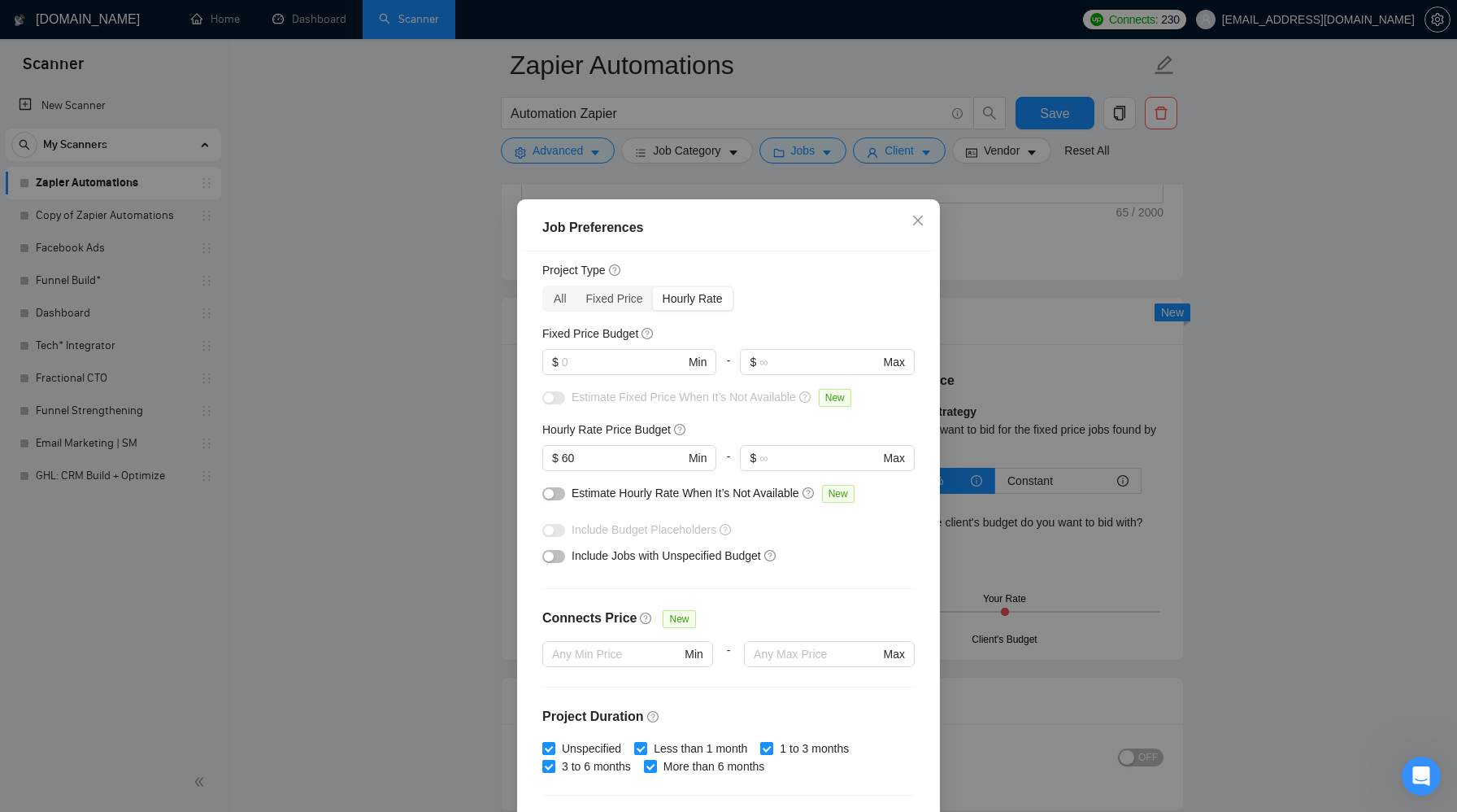
click at [557, 556] on button "button" at bounding box center [554, 556] width 23 height 13
click at [554, 493] on button "button" at bounding box center [554, 494] width 23 height 13
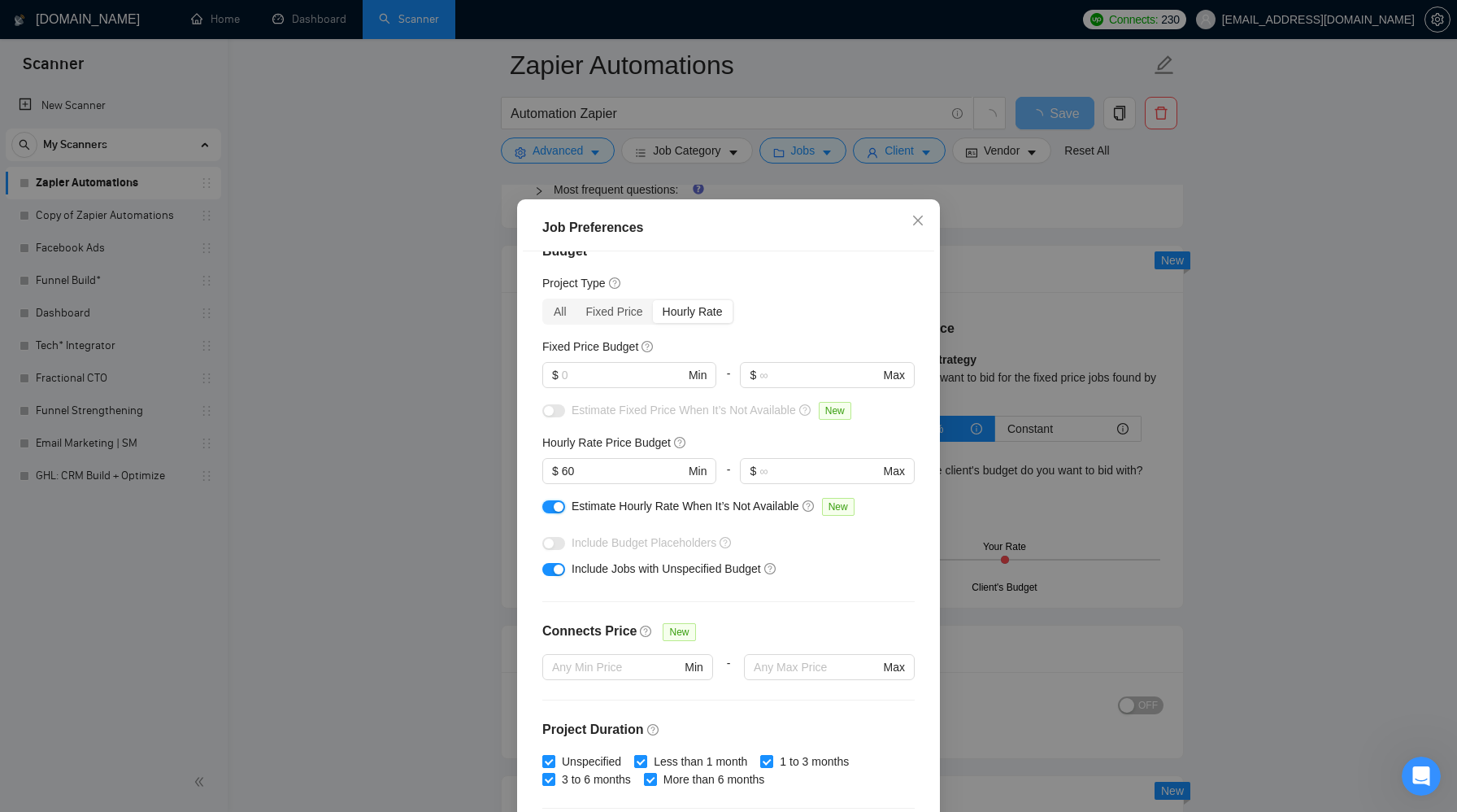
scroll to position [21, 0]
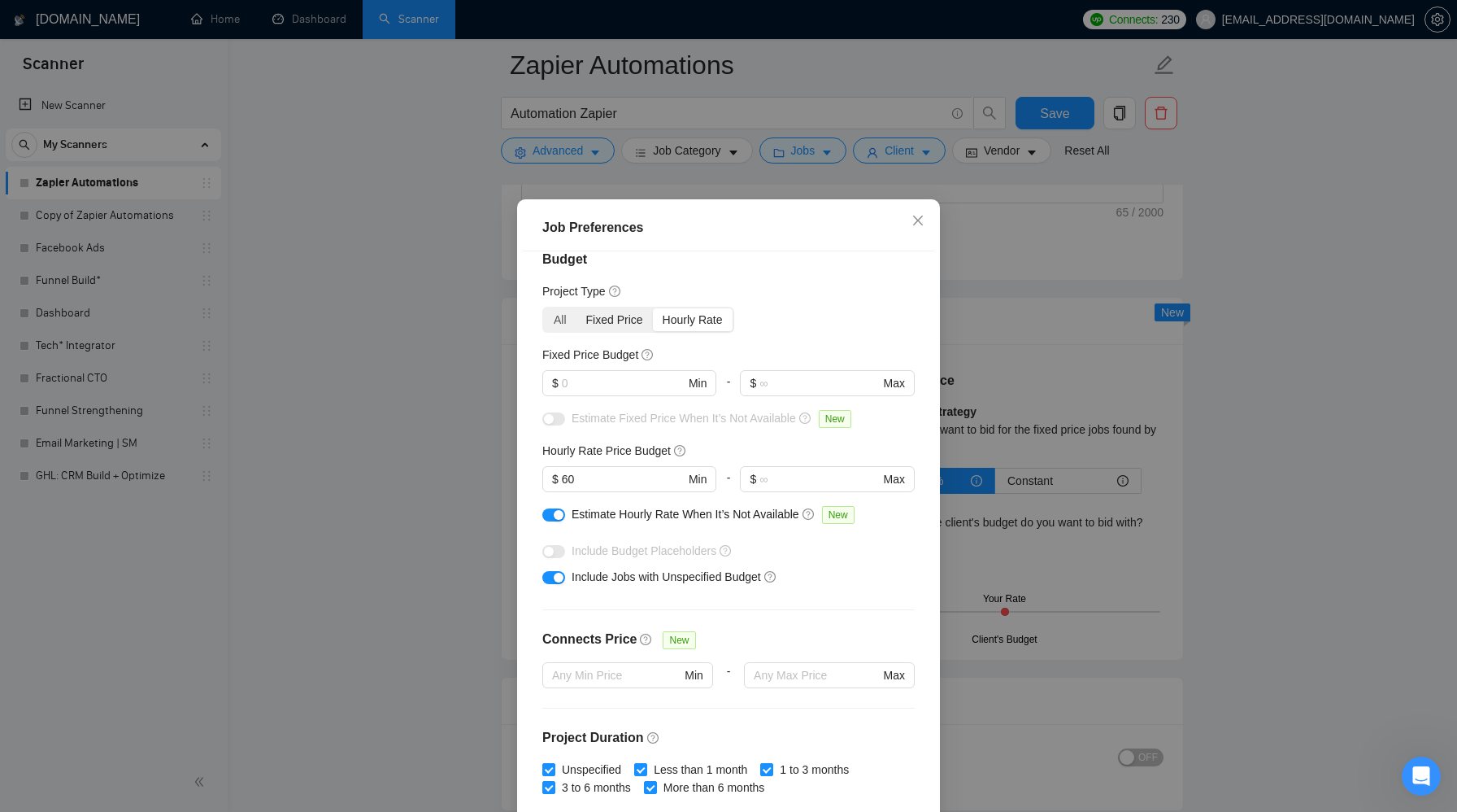
click at [606, 324] on div "Fixed Price" at bounding box center [614, 319] width 76 height 23
click at [577, 308] on input "Fixed Price" at bounding box center [577, 308] width 0 height 0
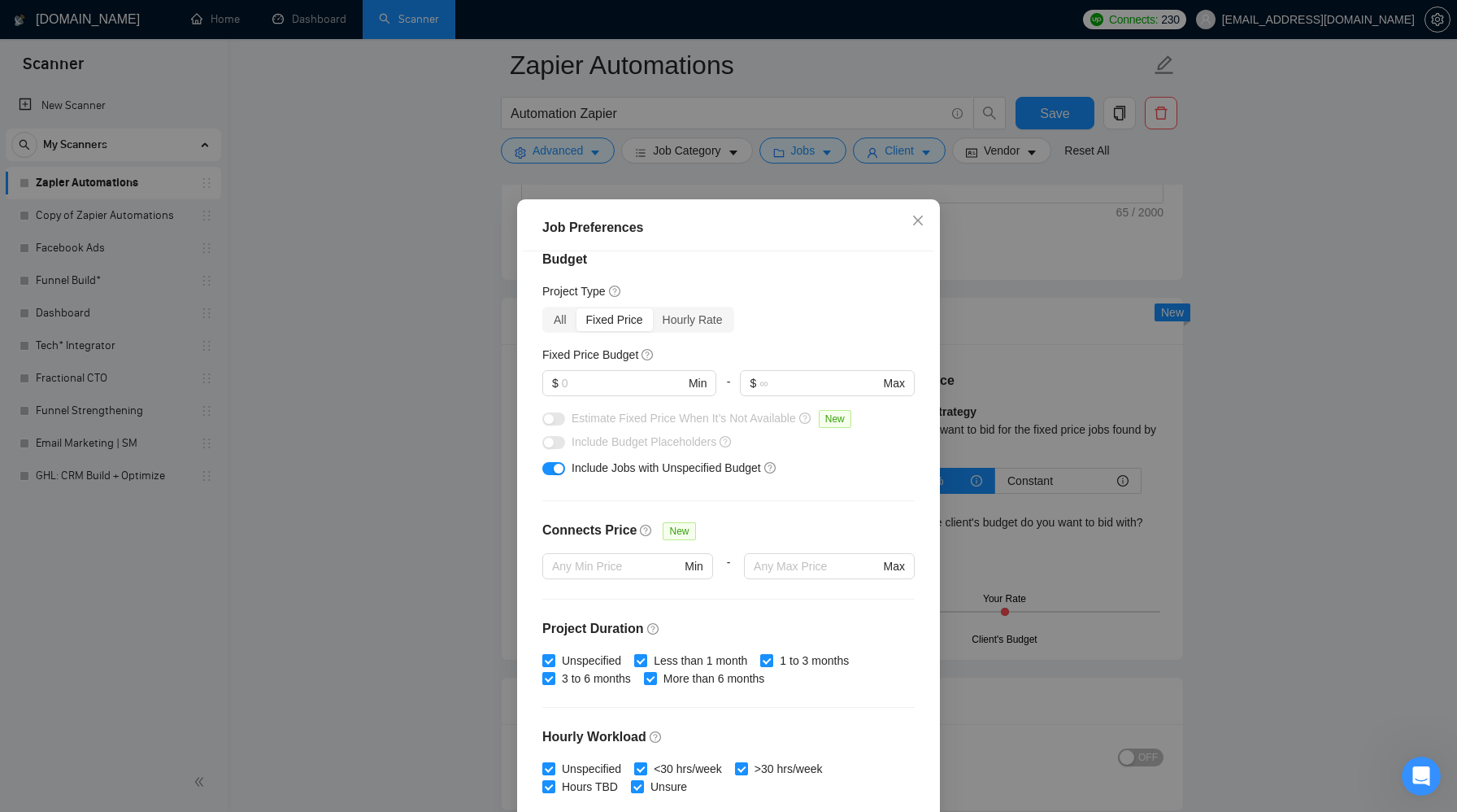
click at [558, 466] on div "button" at bounding box center [558, 468] width 10 height 10
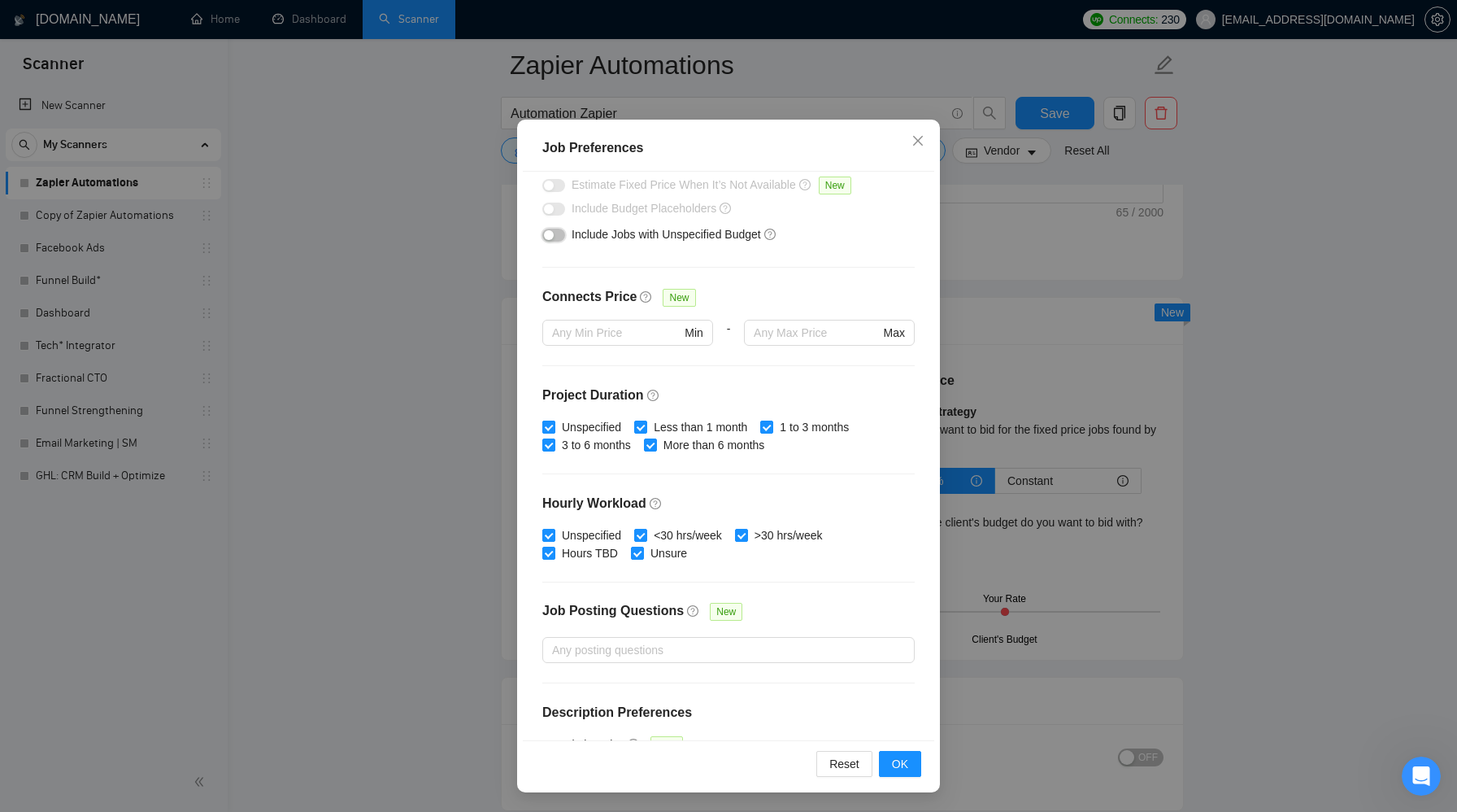
scroll to position [0, 0]
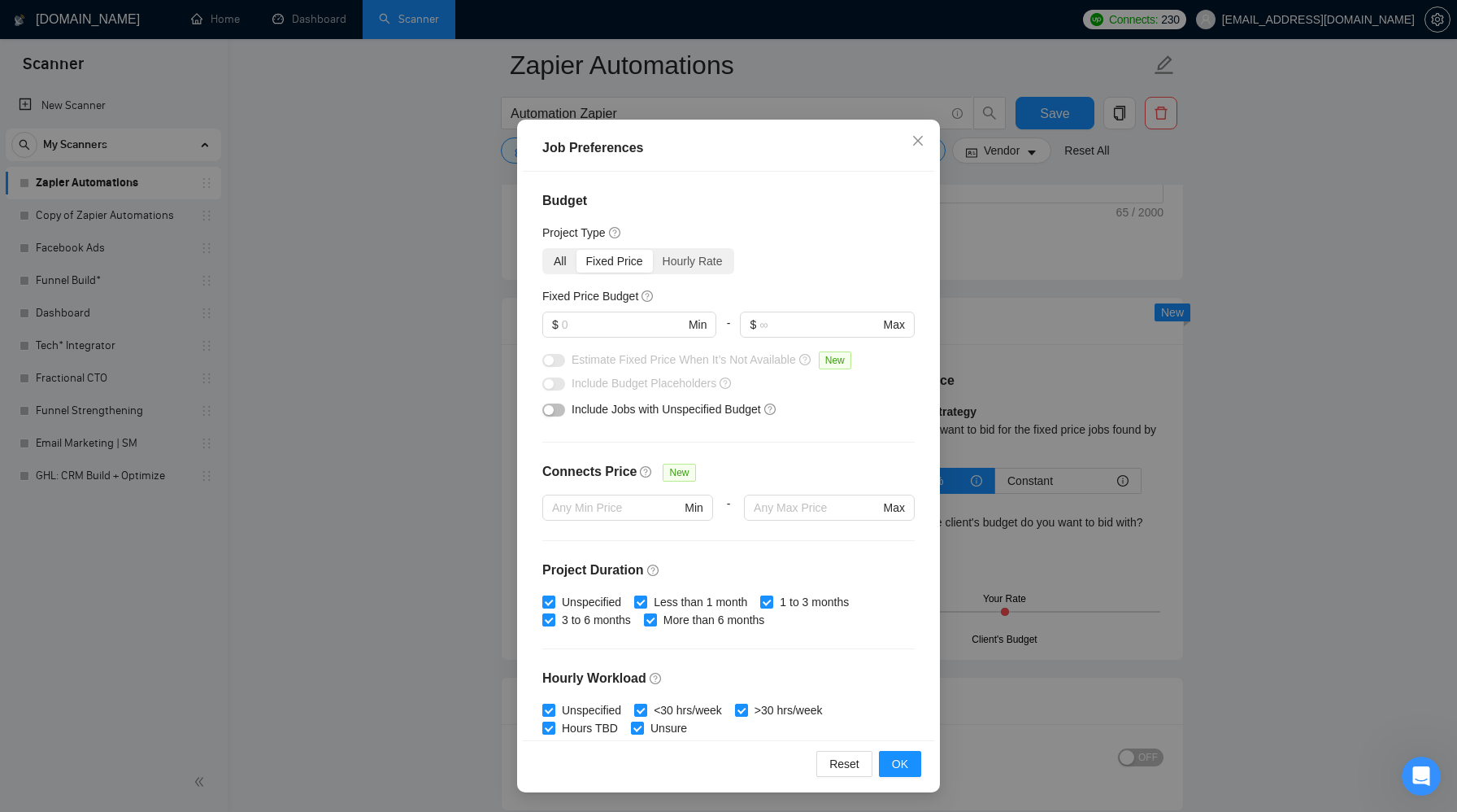
click at [566, 270] on div "All" at bounding box center [560, 261] width 32 height 23
click at [544, 249] on input "All" at bounding box center [544, 249] width 0 height 0
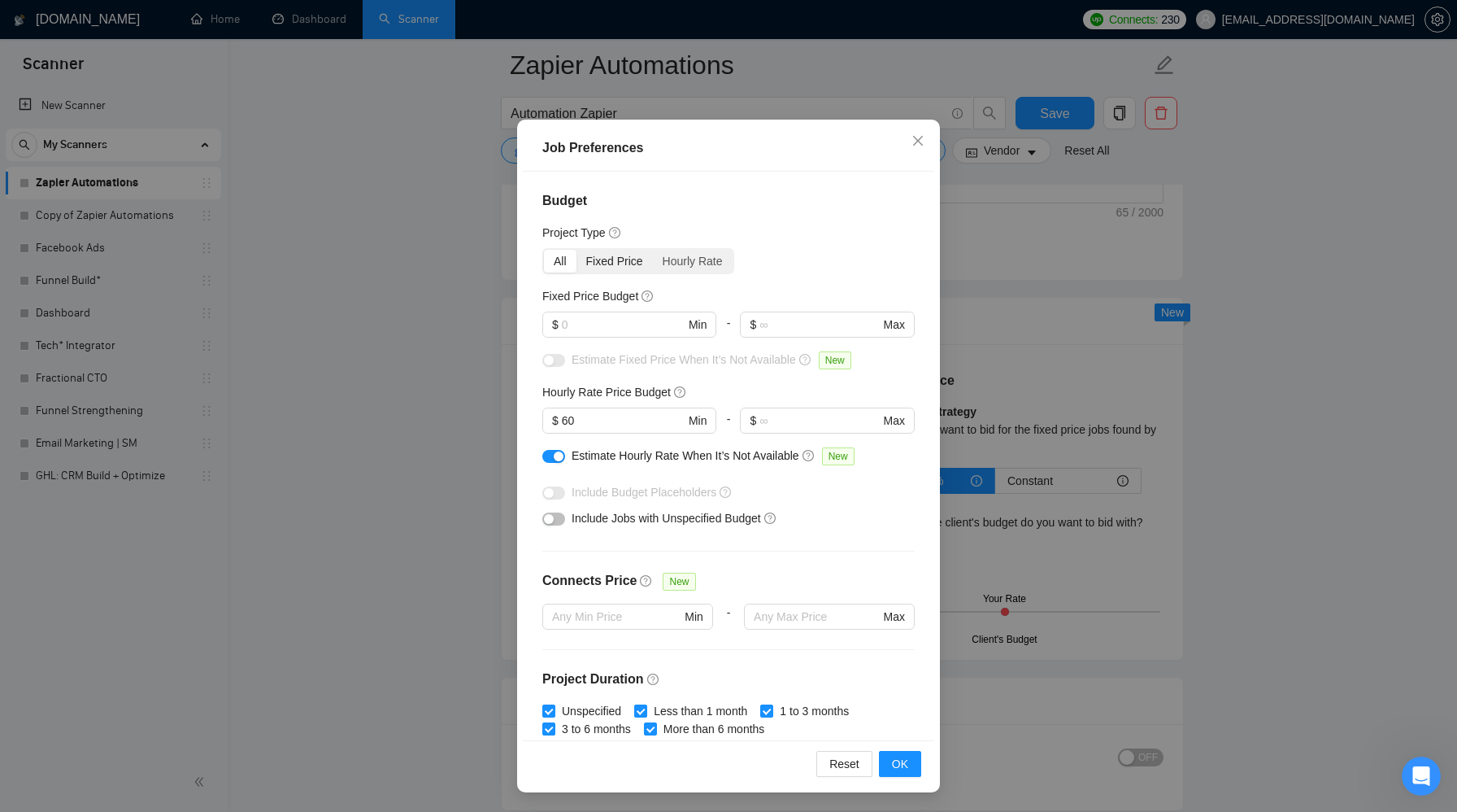
click at [601, 260] on div "Fixed Price" at bounding box center [614, 261] width 76 height 23
click at [577, 249] on input "Fixed Price" at bounding box center [577, 249] width 0 height 0
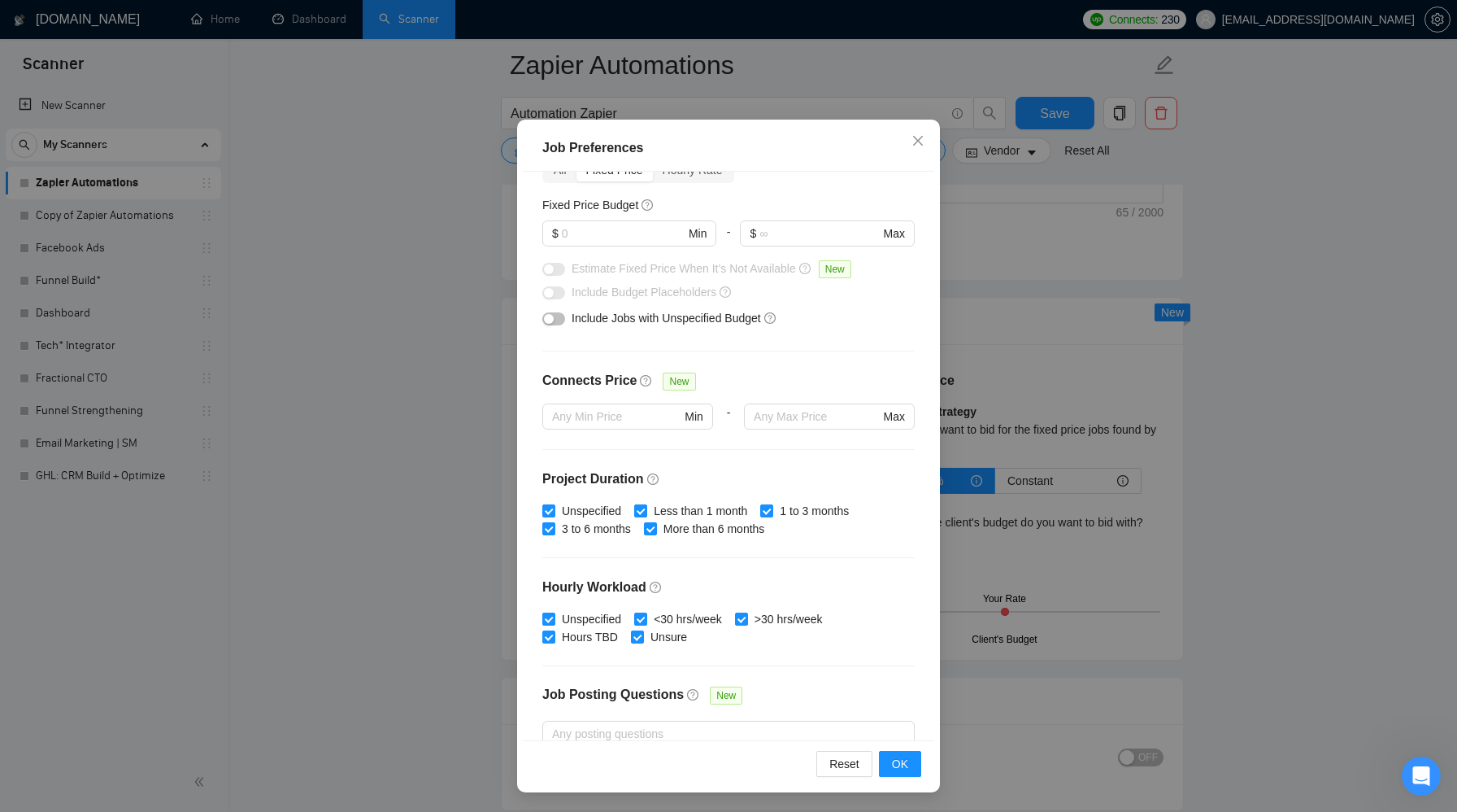
scroll to position [214, 0]
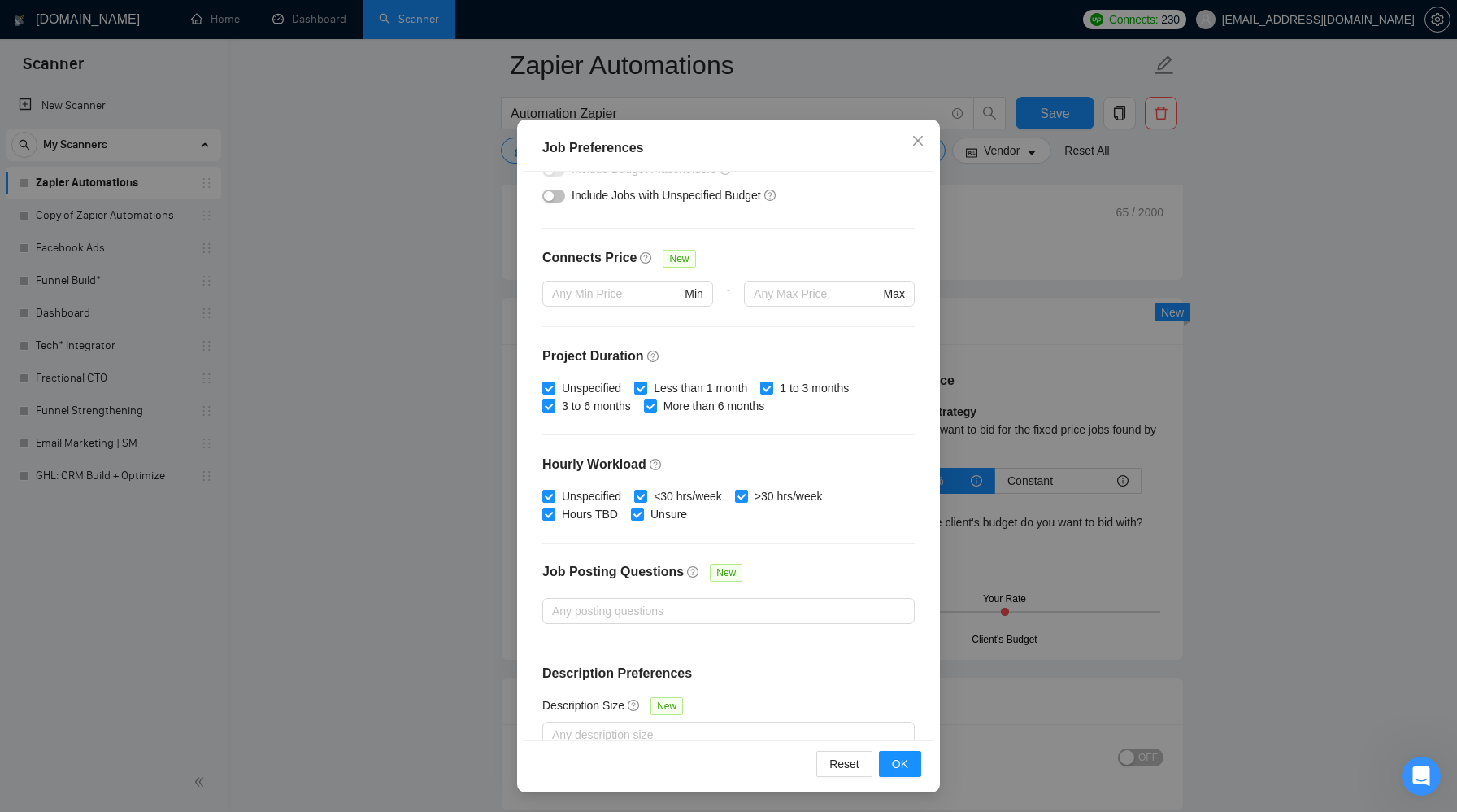
click at [550, 385] on input "Unspecified" at bounding box center [548, 387] width 11 height 11
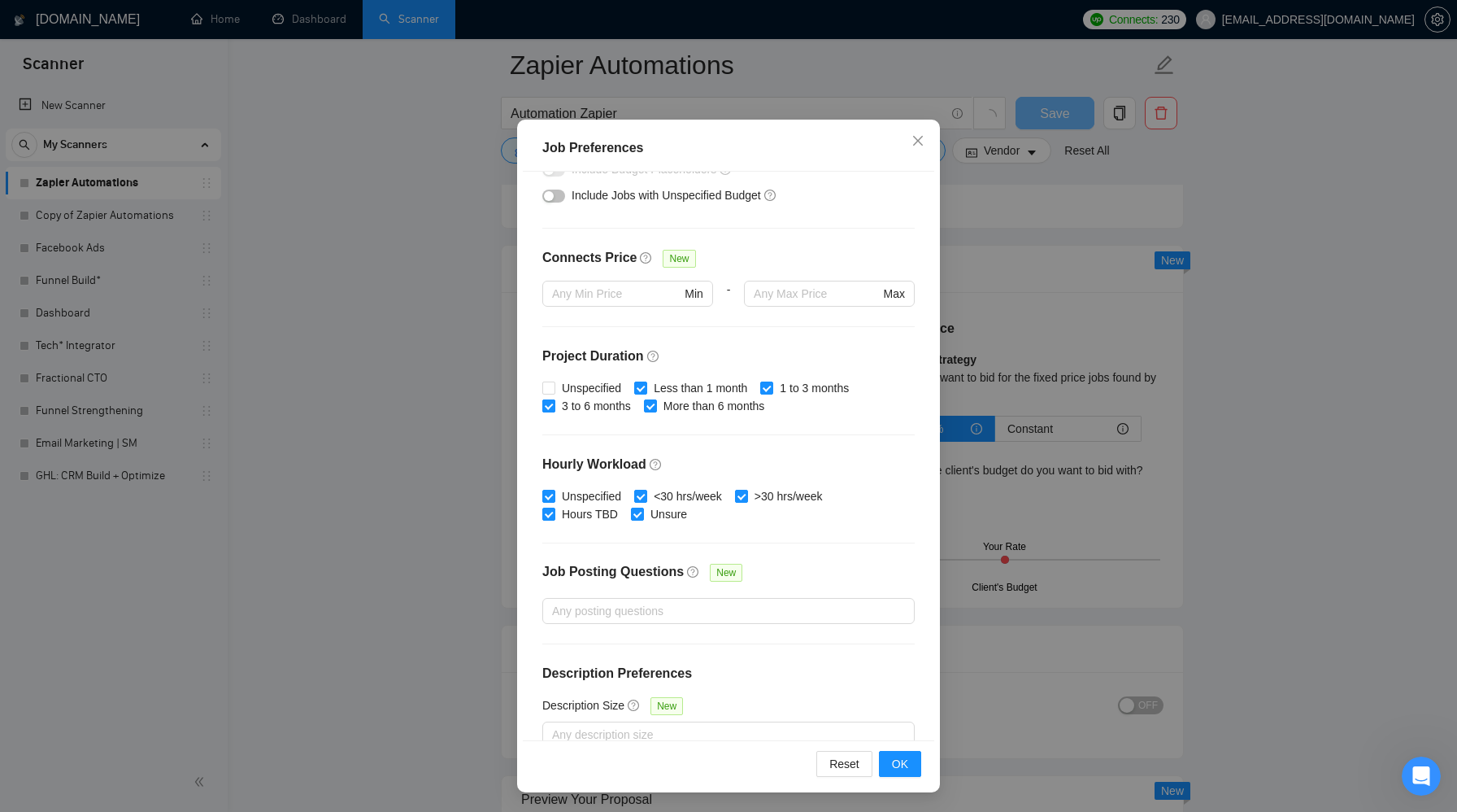
click at [550, 406] on input "3 to 6 months" at bounding box center [548, 404] width 11 height 11
click at [641, 387] on input "Less than 1 month" at bounding box center [640, 387] width 11 height 11
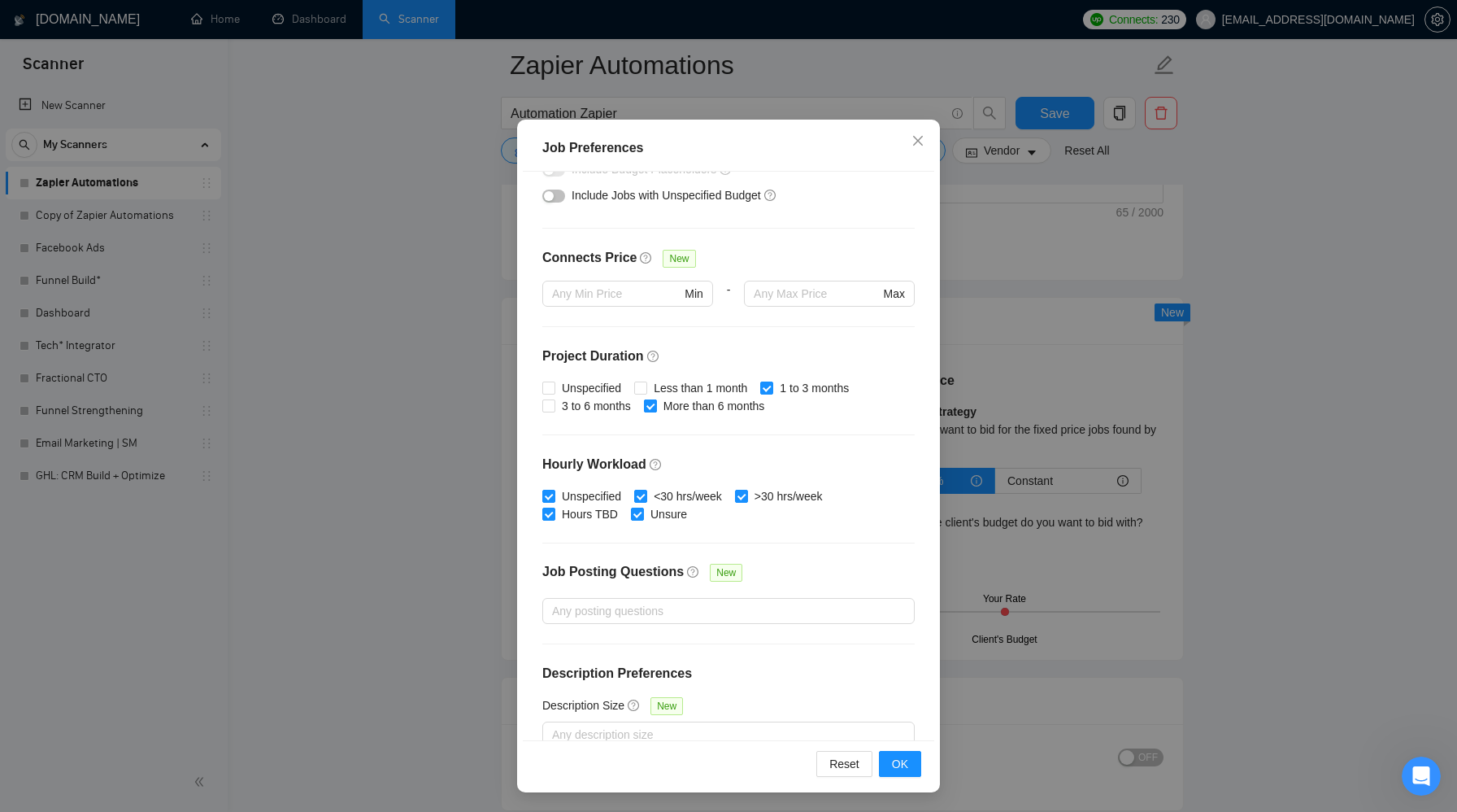
click at [655, 405] on input "More than 6 months" at bounding box center [649, 404] width 11 height 11
click at [772, 384] on input "1 to 3 months" at bounding box center [766, 387] width 11 height 11
click at [645, 496] on input "<30 hrs/week" at bounding box center [640, 494] width 11 height 11
click at [643, 510] on span at bounding box center [637, 514] width 13 height 13
click at [642, 510] on input "Unsure" at bounding box center [636, 513] width 11 height 11
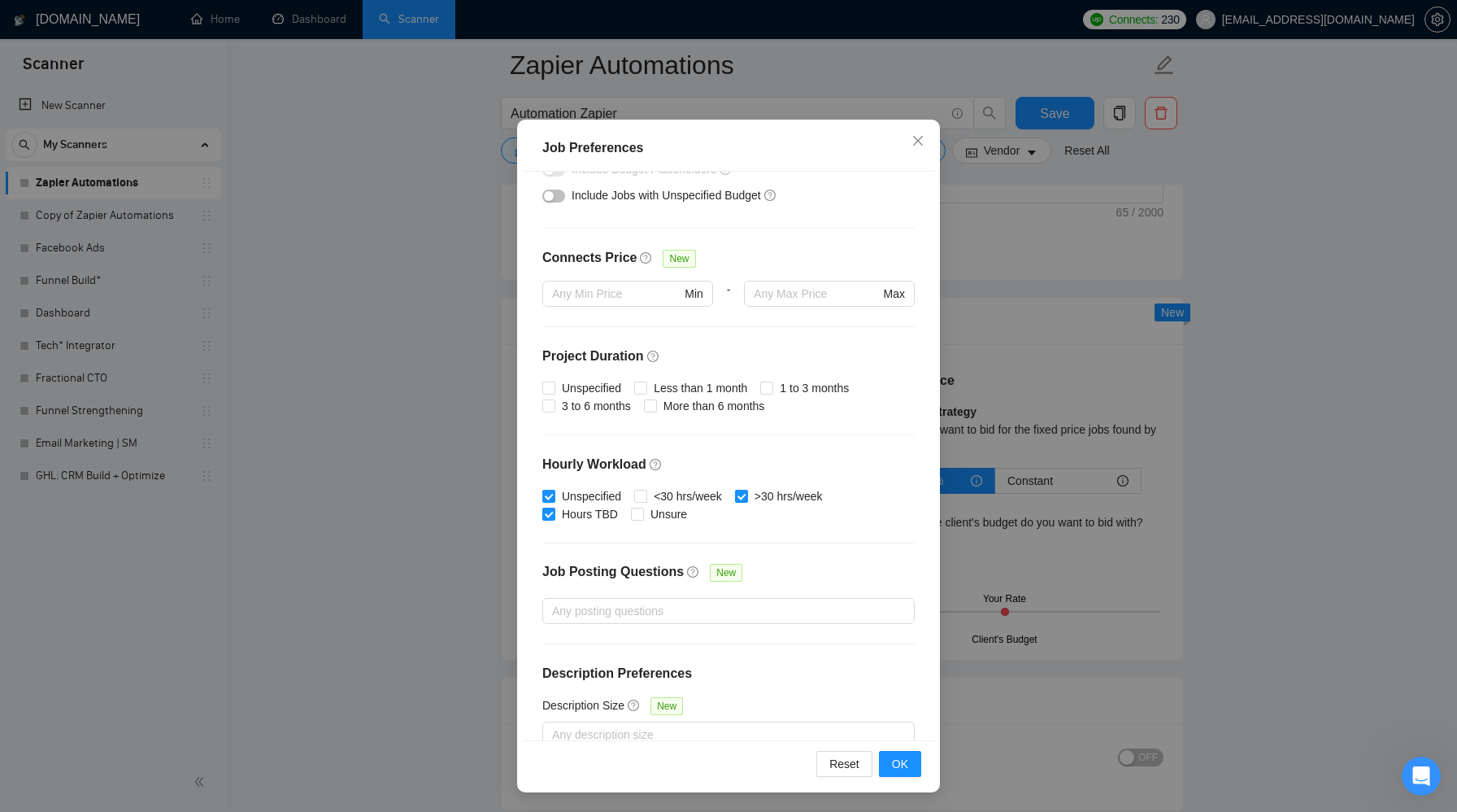
click at [746, 493] on input ">30 hrs/week" at bounding box center [740, 494] width 11 height 11
click at [555, 493] on span at bounding box center [549, 495] width 13 height 13
click at [554, 493] on input "Unspecified" at bounding box center [548, 494] width 11 height 11
click at [549, 514] on input "Hours TBD" at bounding box center [548, 513] width 11 height 11
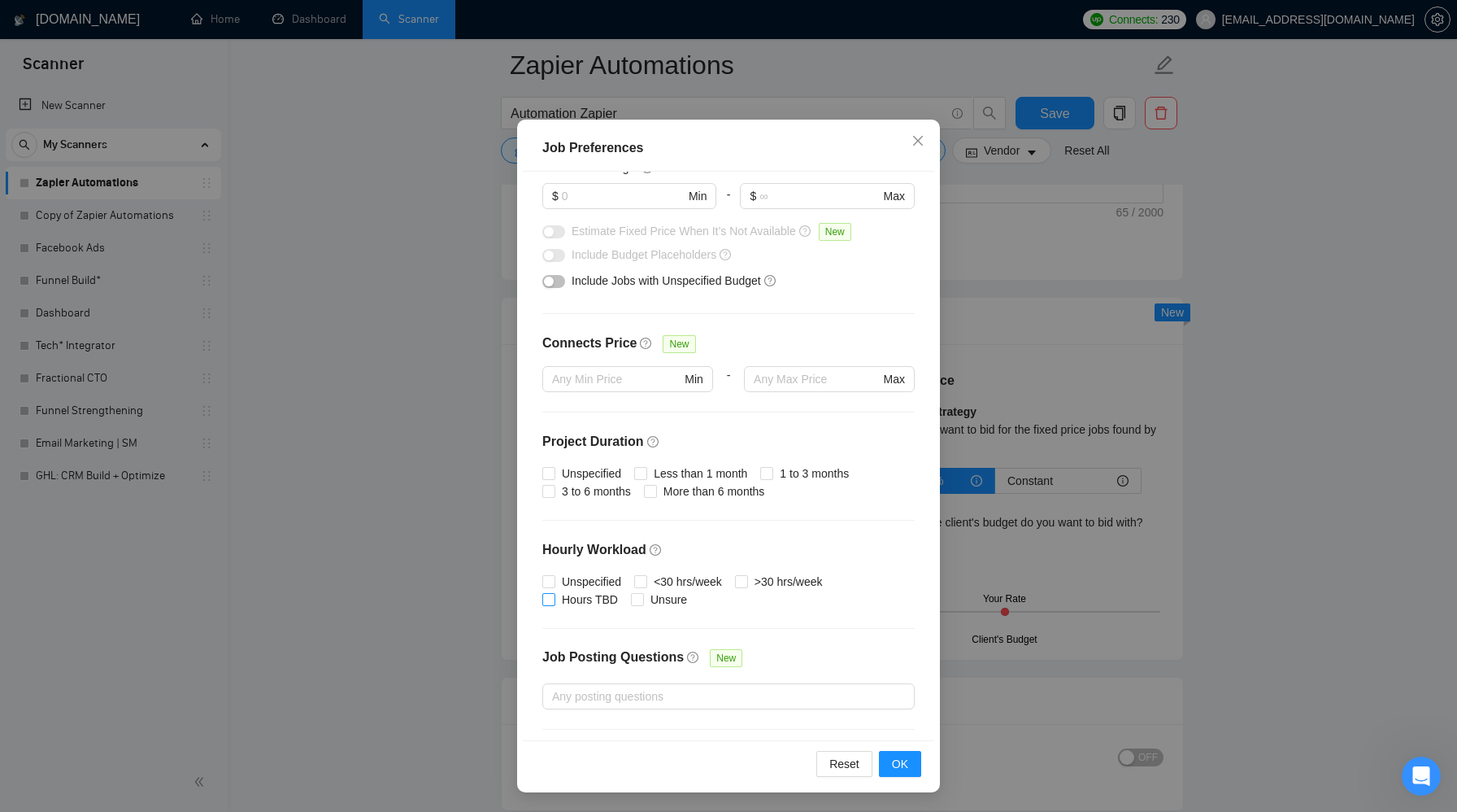
scroll to position [0, 0]
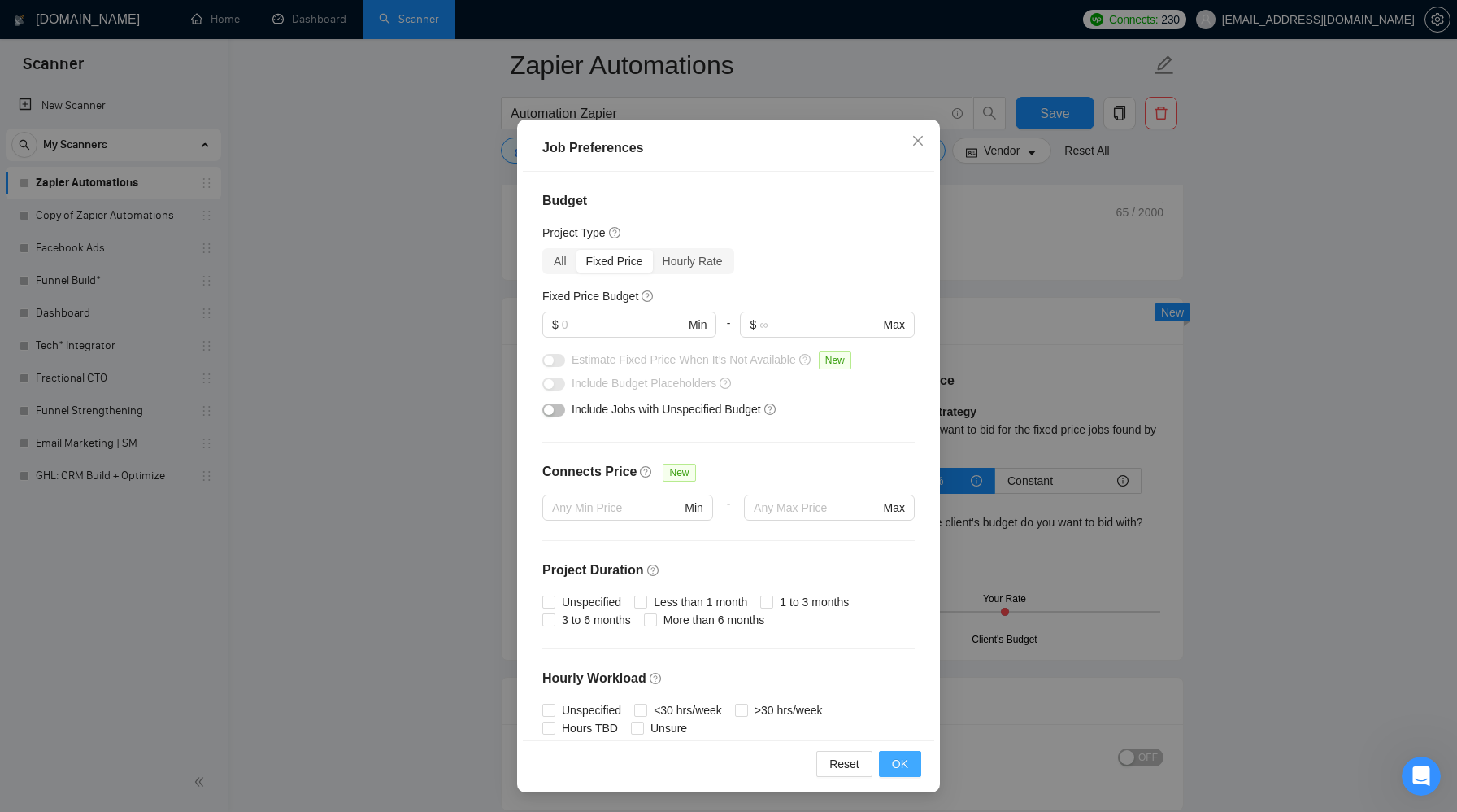
click at [904, 765] on span "OK" at bounding box center [900, 763] width 17 height 18
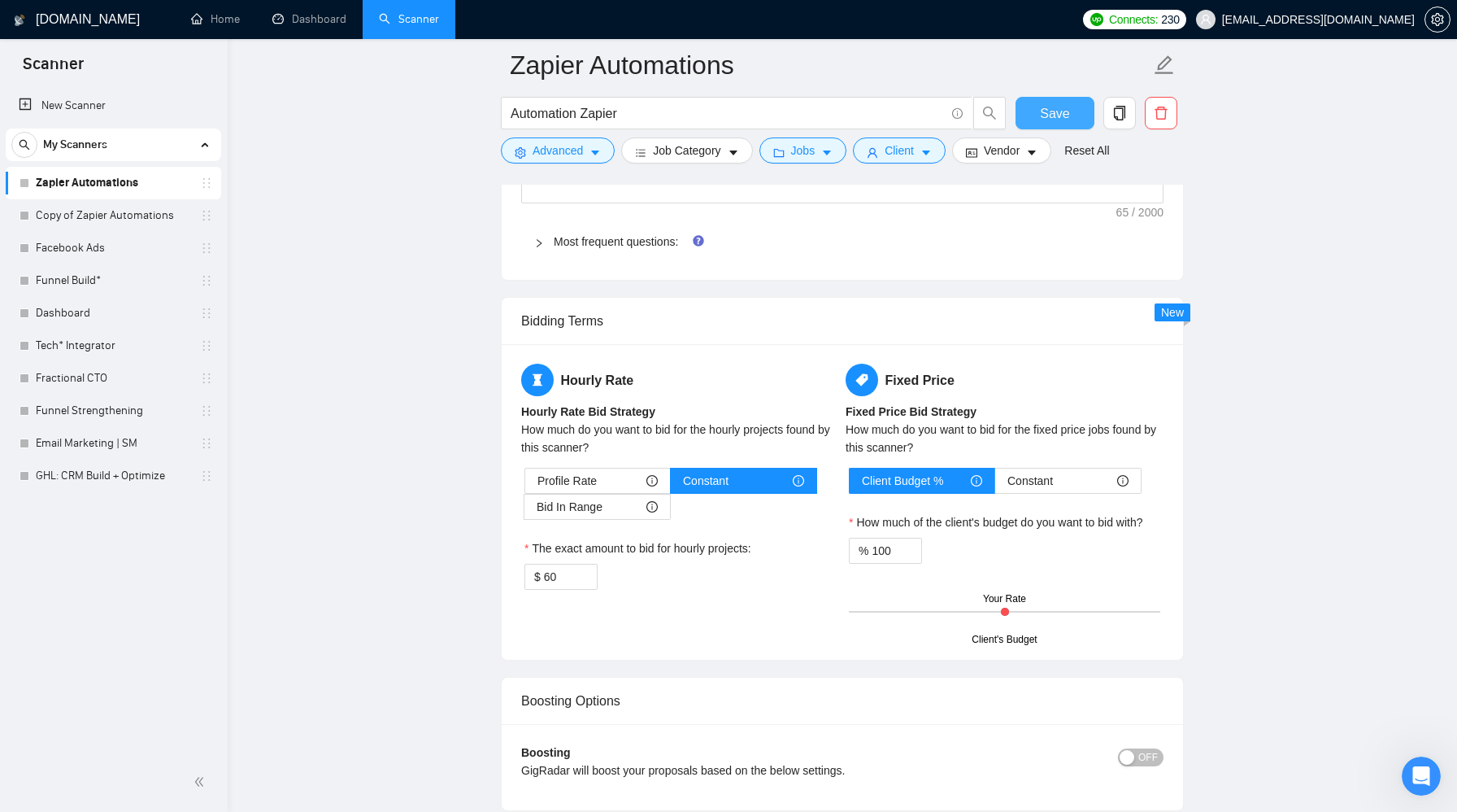
click at [1061, 111] on span "Save" at bounding box center [1054, 113] width 29 height 20
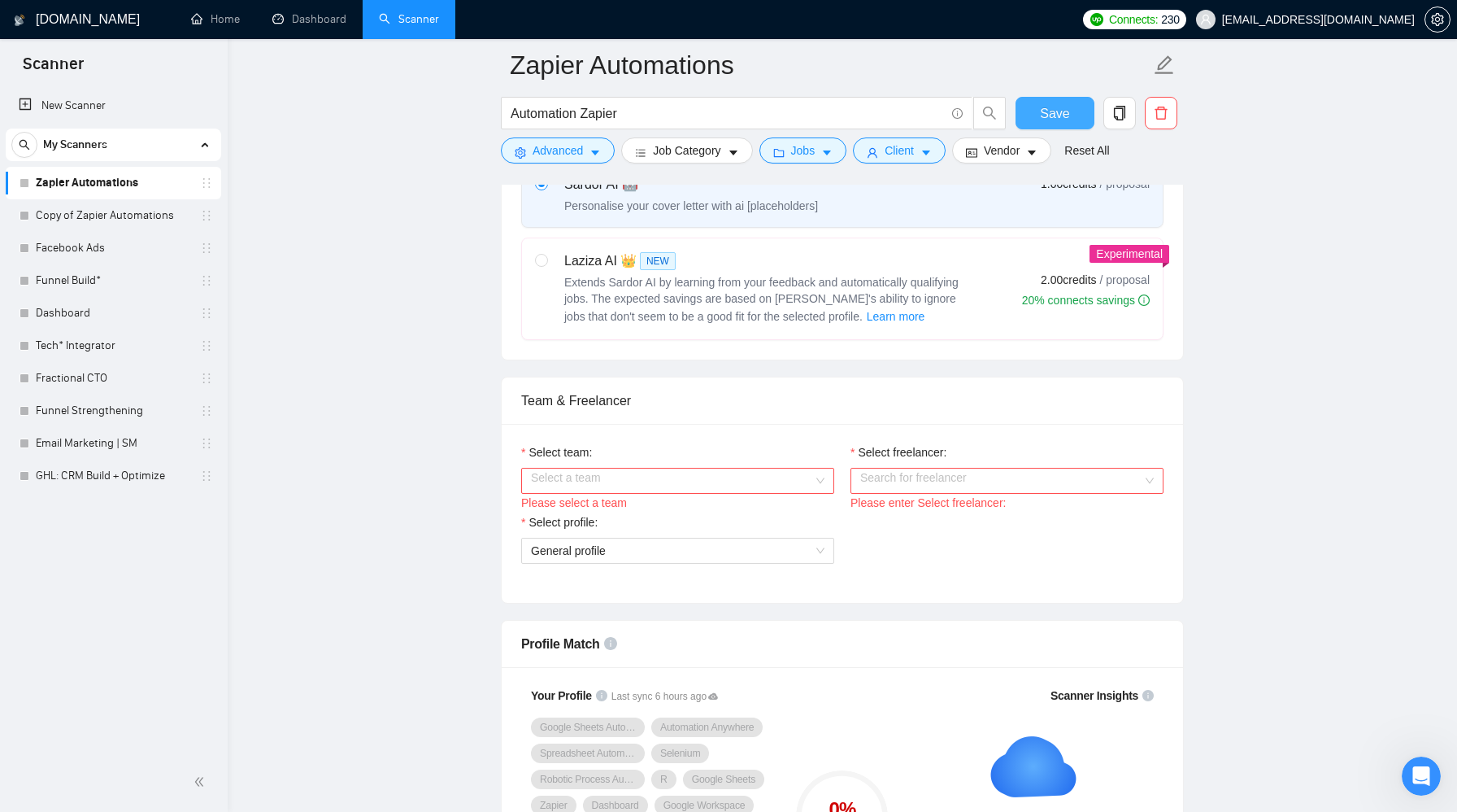
scroll to position [636, 0]
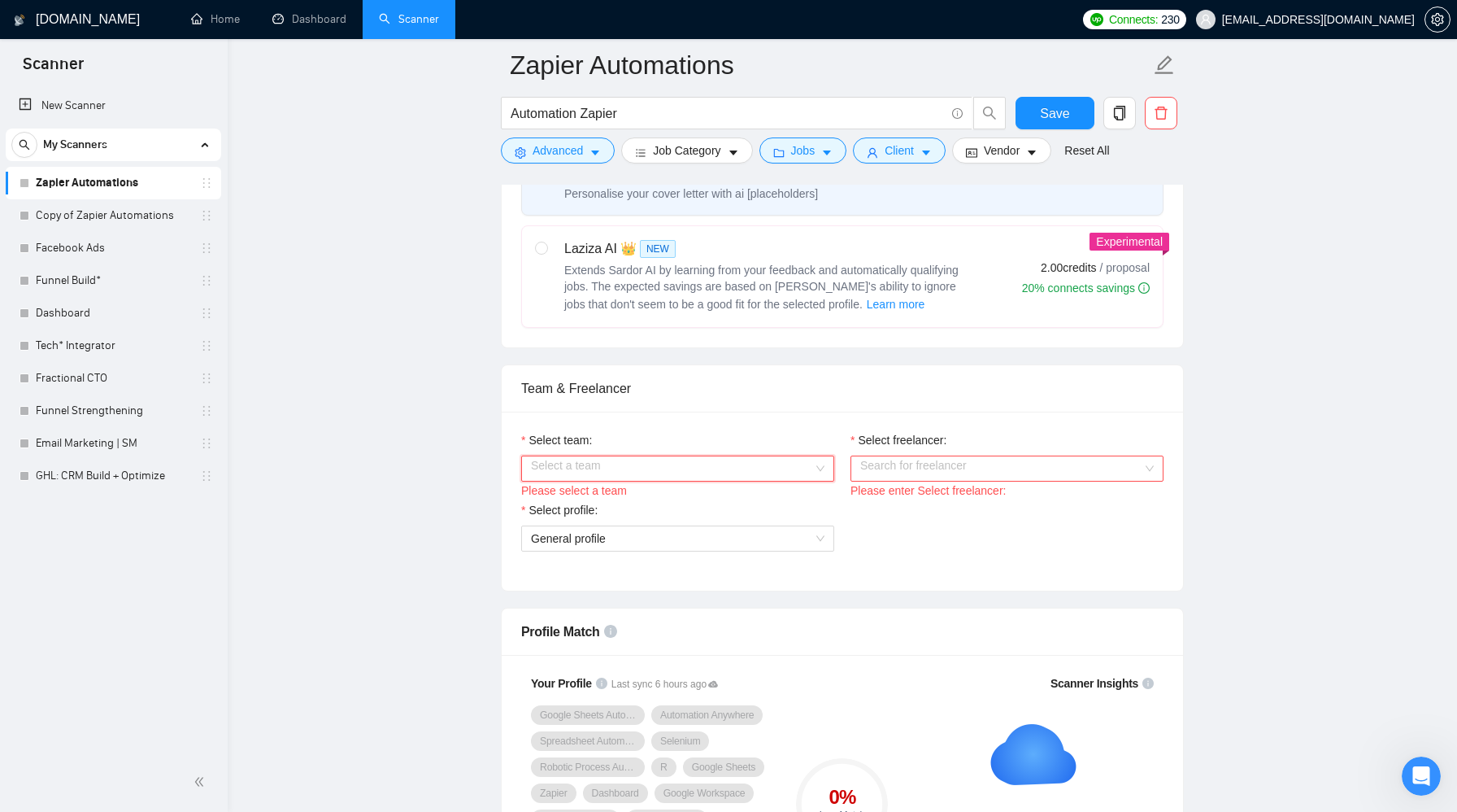
click at [674, 472] on input "Select team:" at bounding box center [672, 468] width 283 height 24
click at [663, 495] on div "Pretty Specific" at bounding box center [678, 500] width 294 height 18
click at [912, 466] on input "Select freelancer:" at bounding box center [1001, 468] width 283 height 24
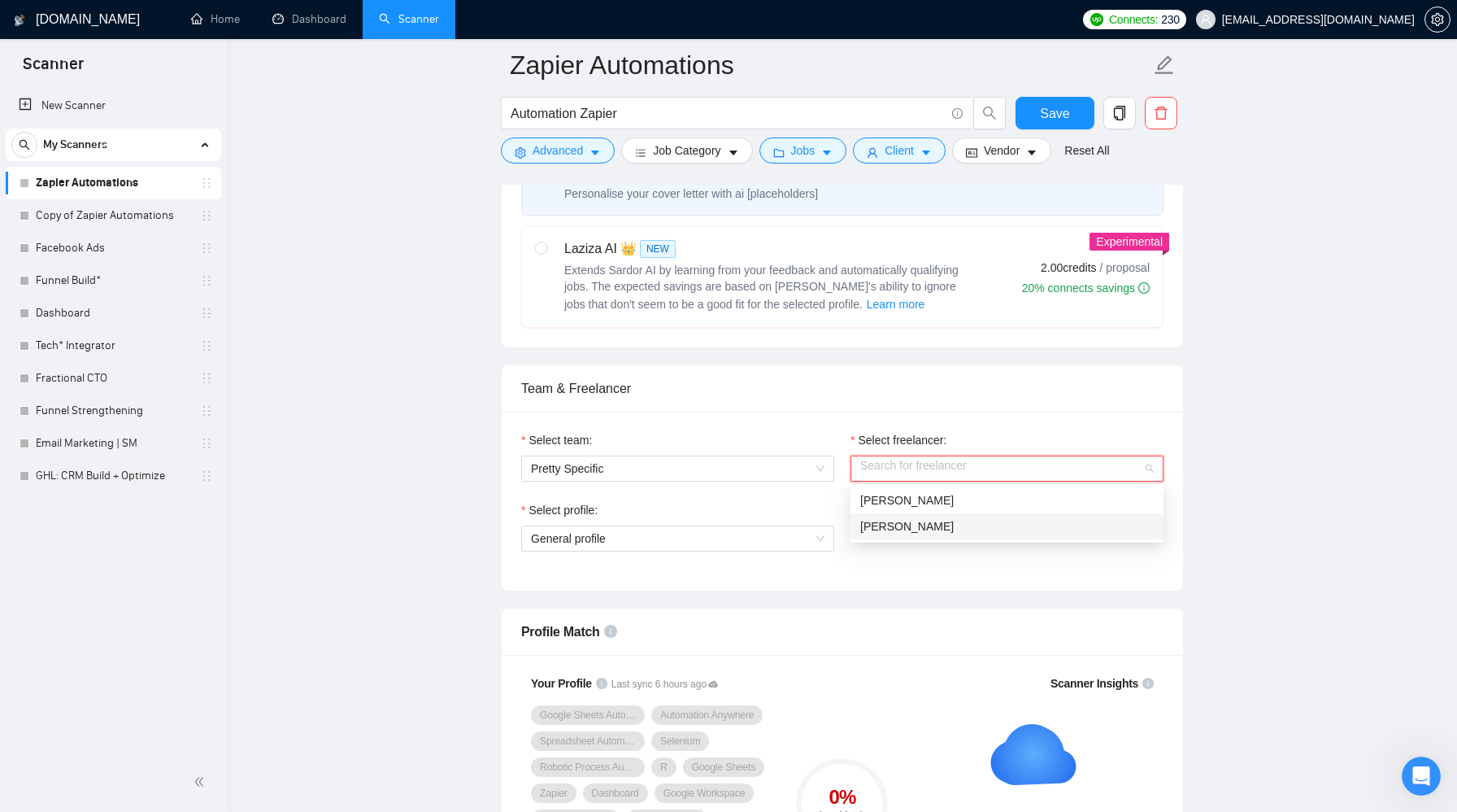
click at [917, 524] on span "[PERSON_NAME]" at bounding box center [907, 526] width 94 height 13
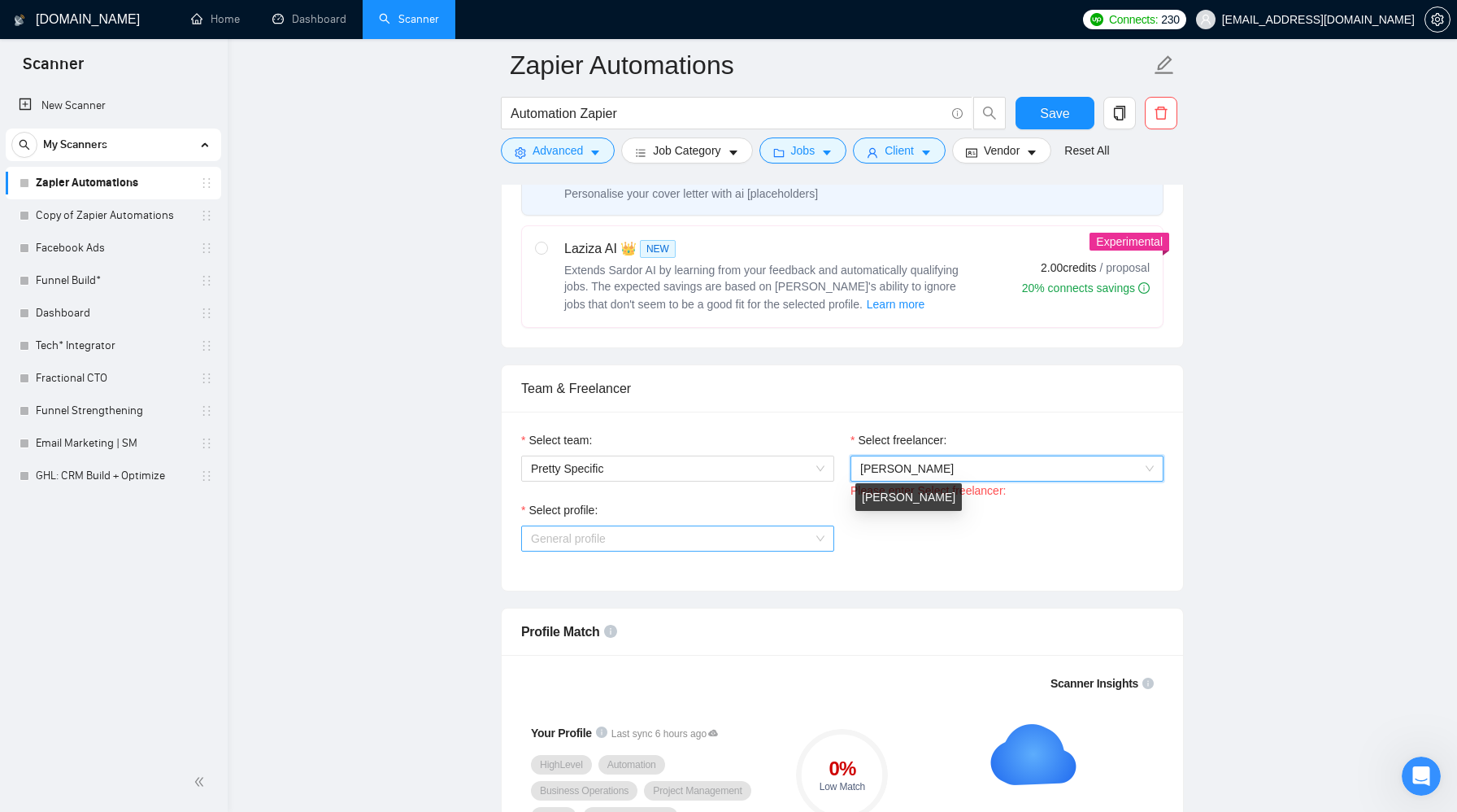
click at [718, 538] on span "General profile" at bounding box center [678, 538] width 294 height 24
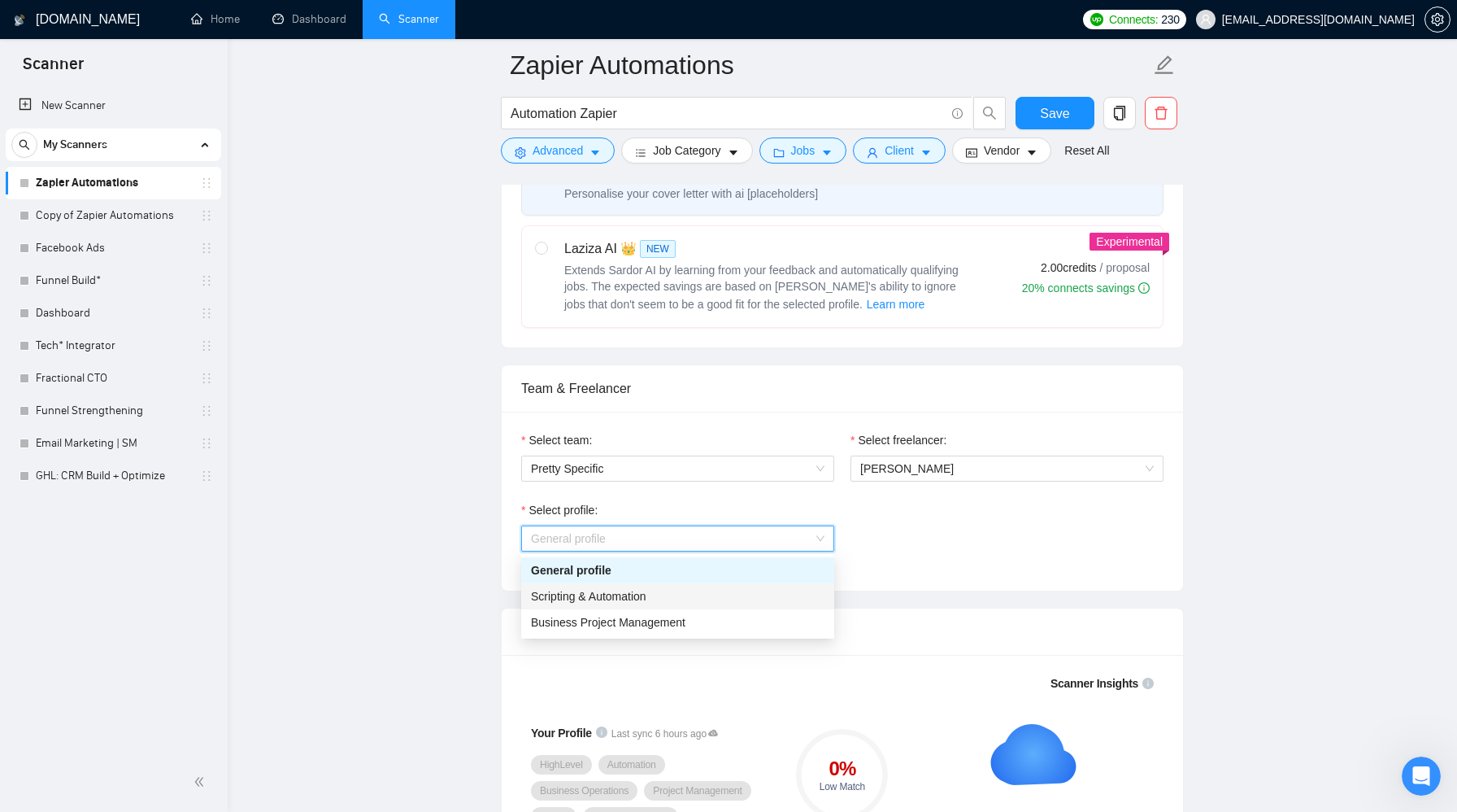
click at [704, 606] on div "Scripting & Automation" at bounding box center [678, 596] width 313 height 26
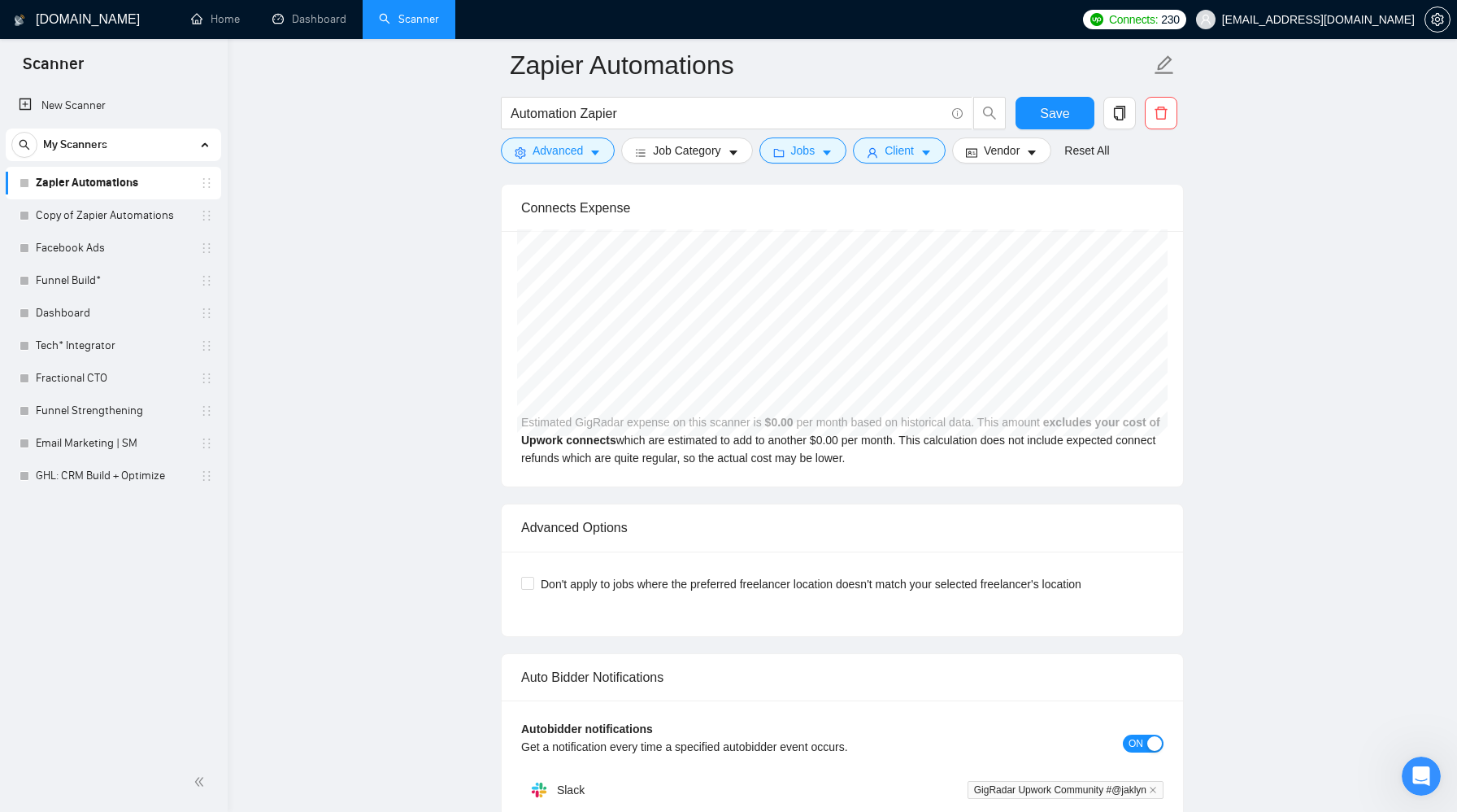
scroll to position [3372, 0]
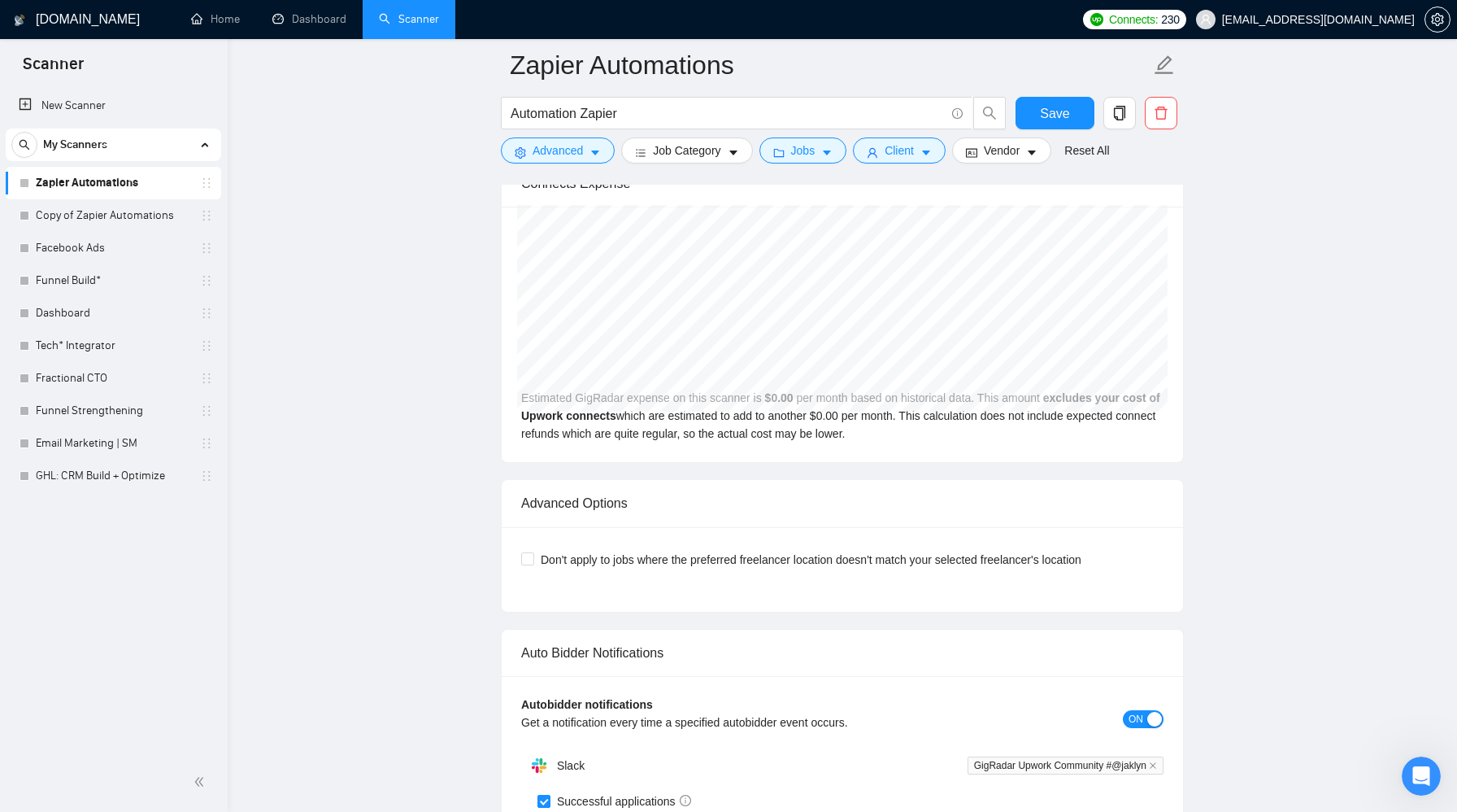
click at [101, 186] on link "Zapier Automations" at bounding box center [113, 183] width 155 height 32
click at [1063, 129] on button "Save" at bounding box center [1055, 113] width 79 height 32
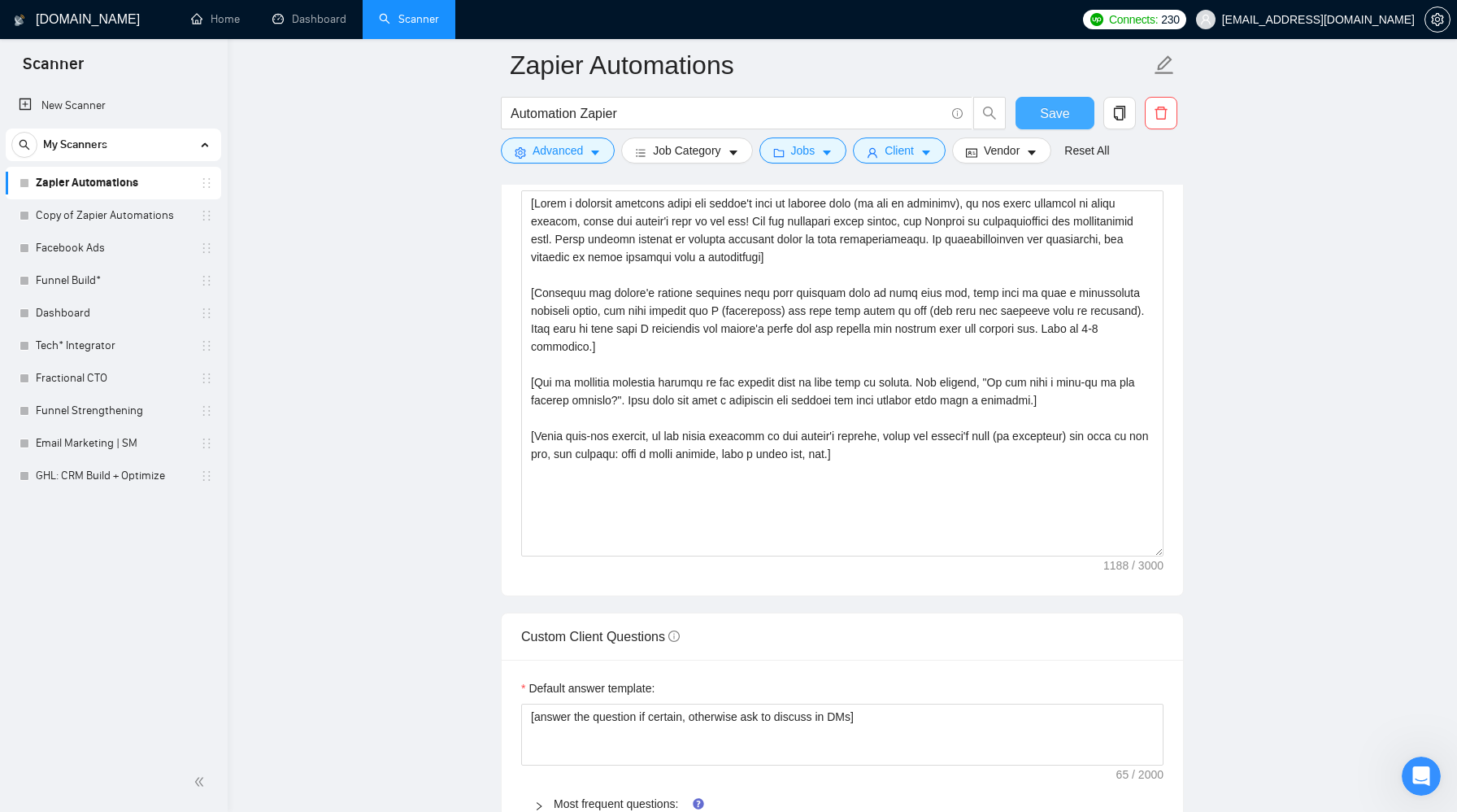
scroll to position [1638, 0]
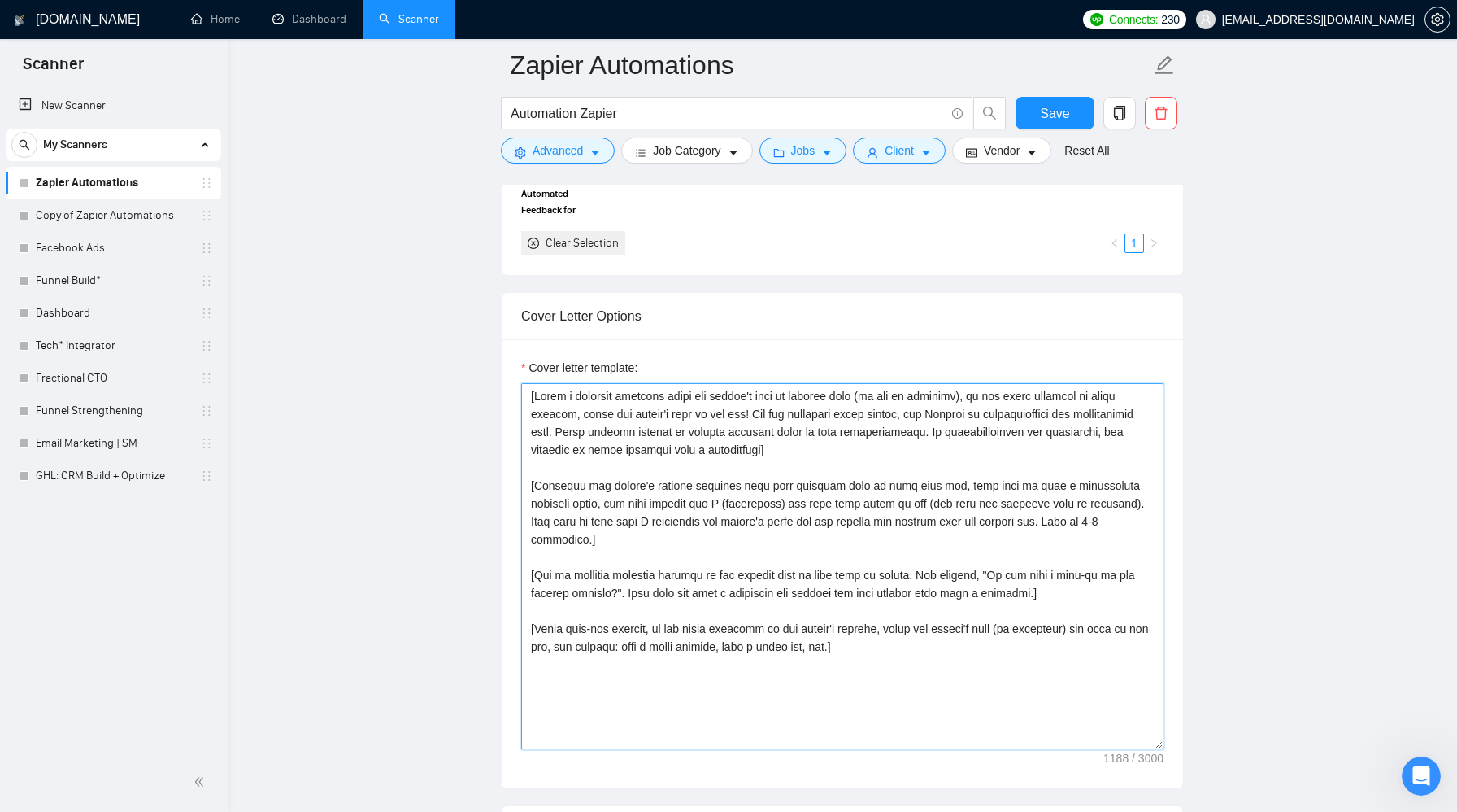
click at [778, 424] on textarea "Cover letter template:" at bounding box center [843, 566] width 642 height 366
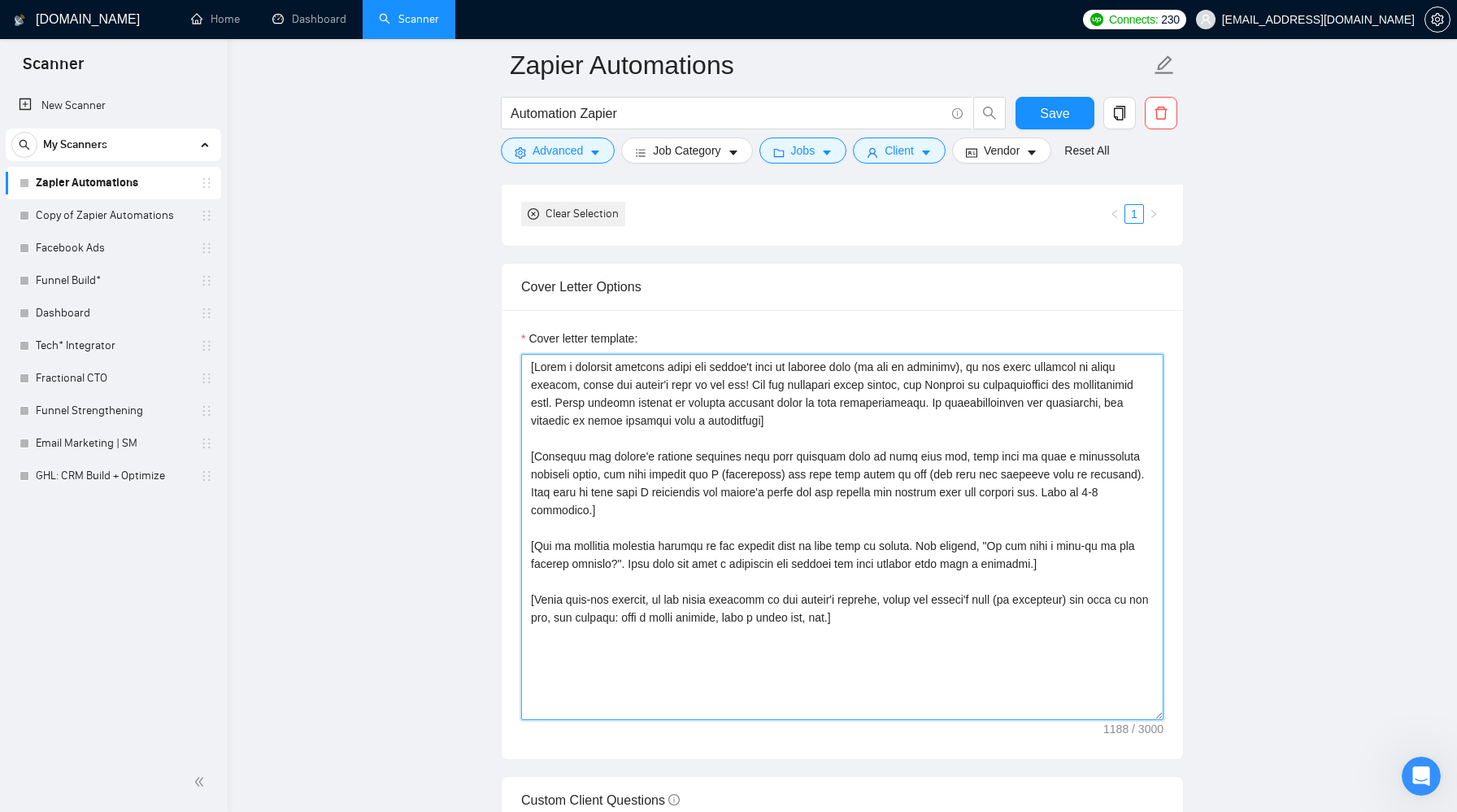
scroll to position [1703, 0]
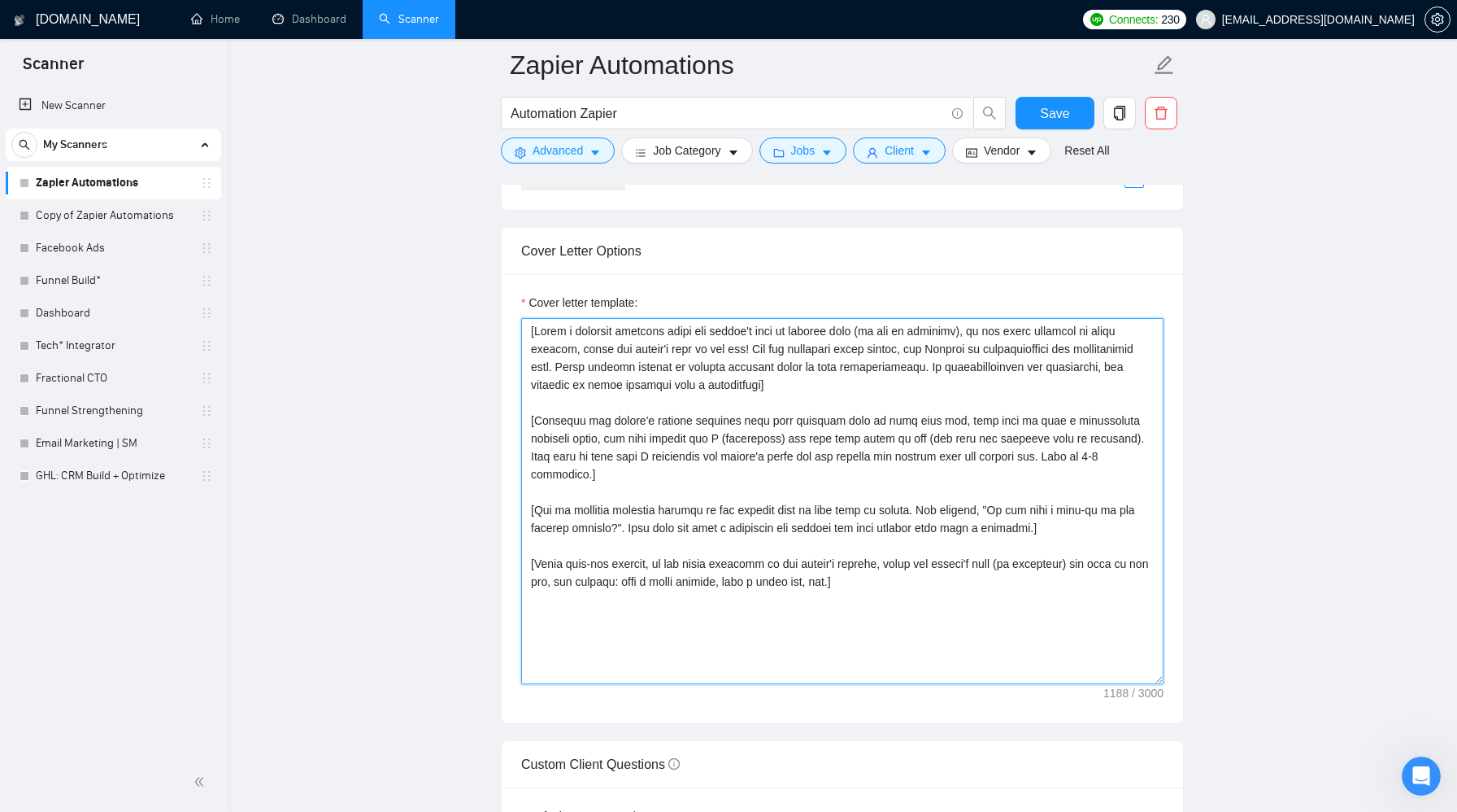
click at [778, 424] on textarea "Cover letter template:" at bounding box center [843, 500] width 642 height 366
click at [900, 577] on textarea "Cover letter template:" at bounding box center [843, 500] width 642 height 366
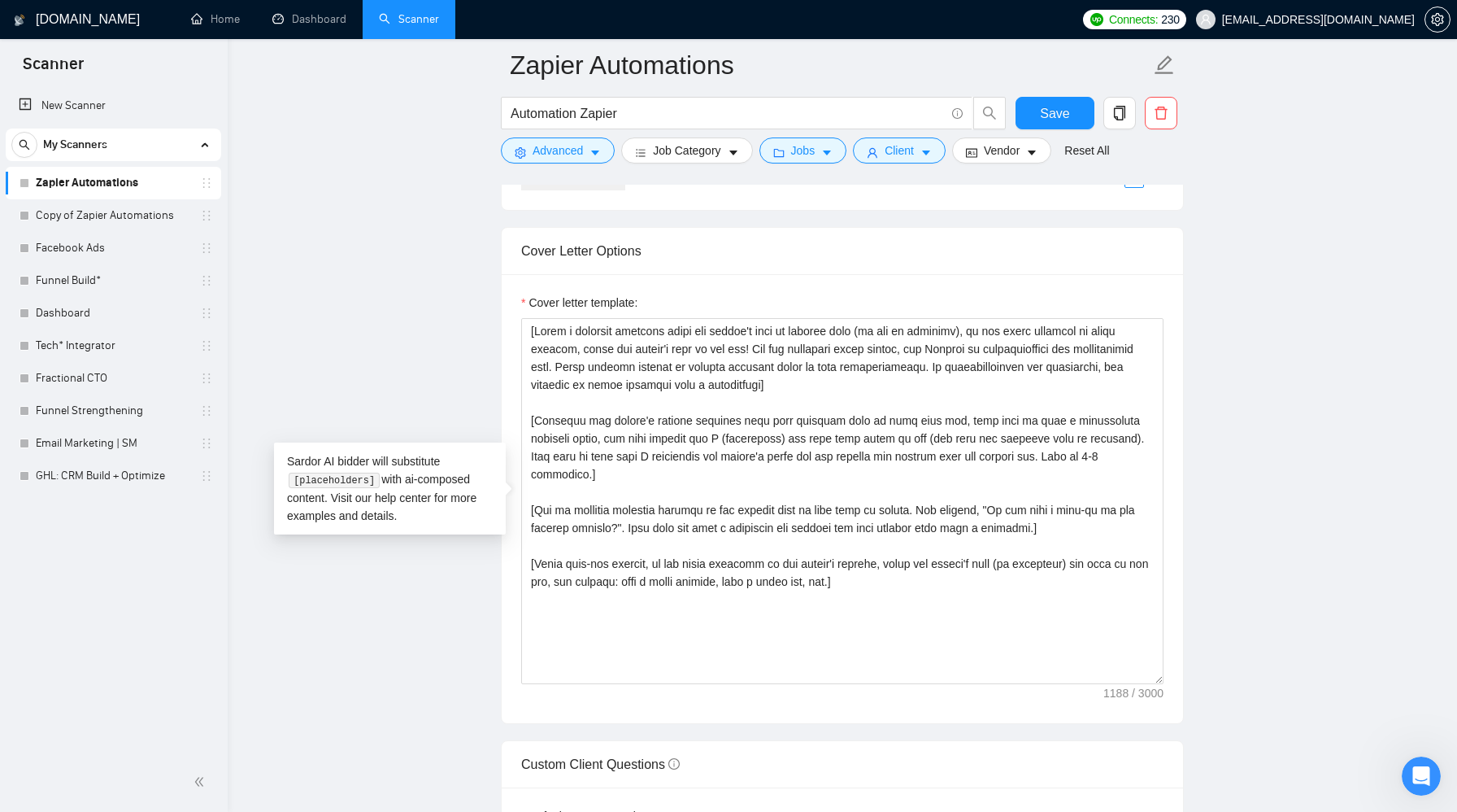
click at [375, 624] on main "Zapier Automations Automation Zapier Save Advanced Job Category Jobs Client Ven…" at bounding box center [843, 651] width 1178 height 4578
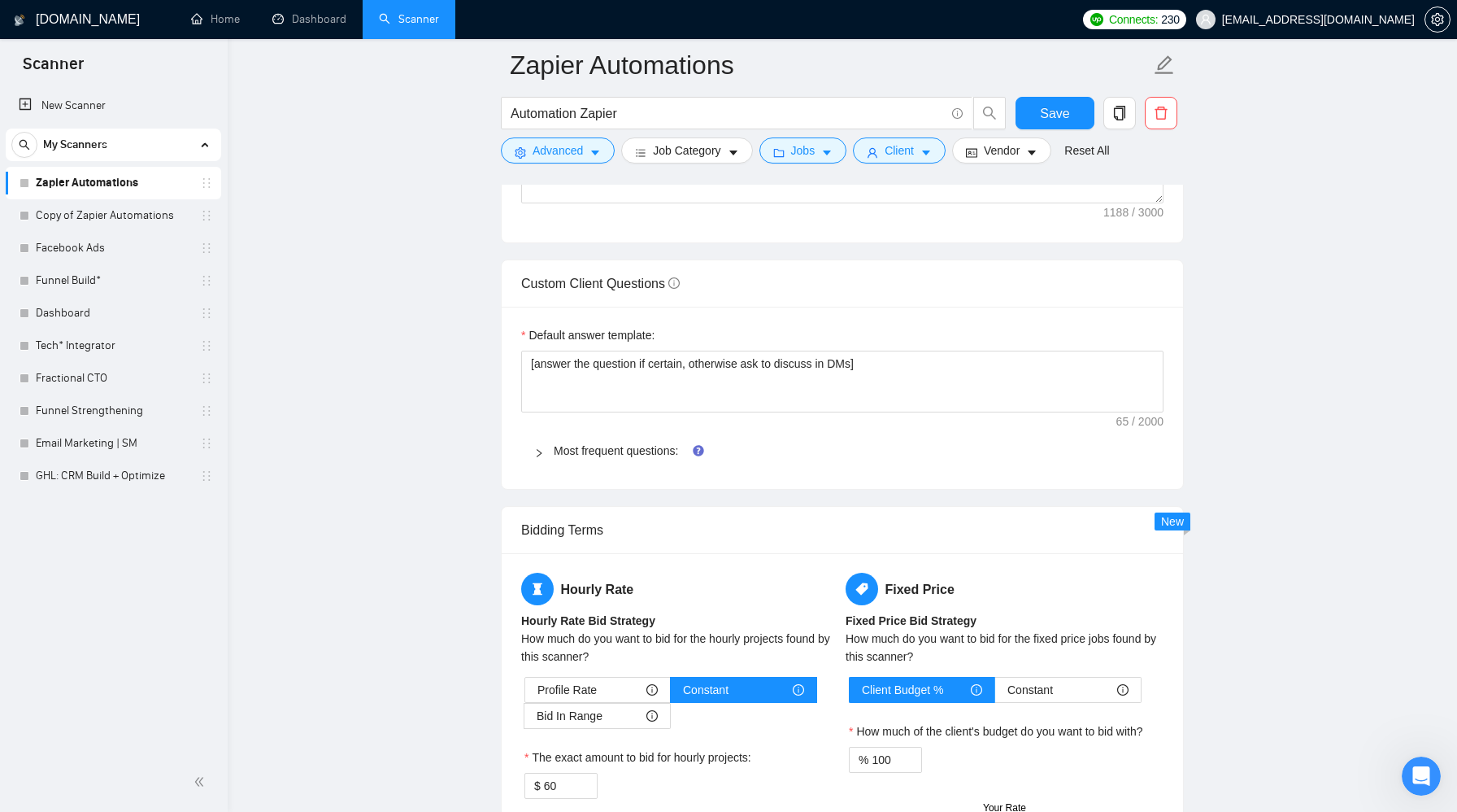
scroll to position [2210, 0]
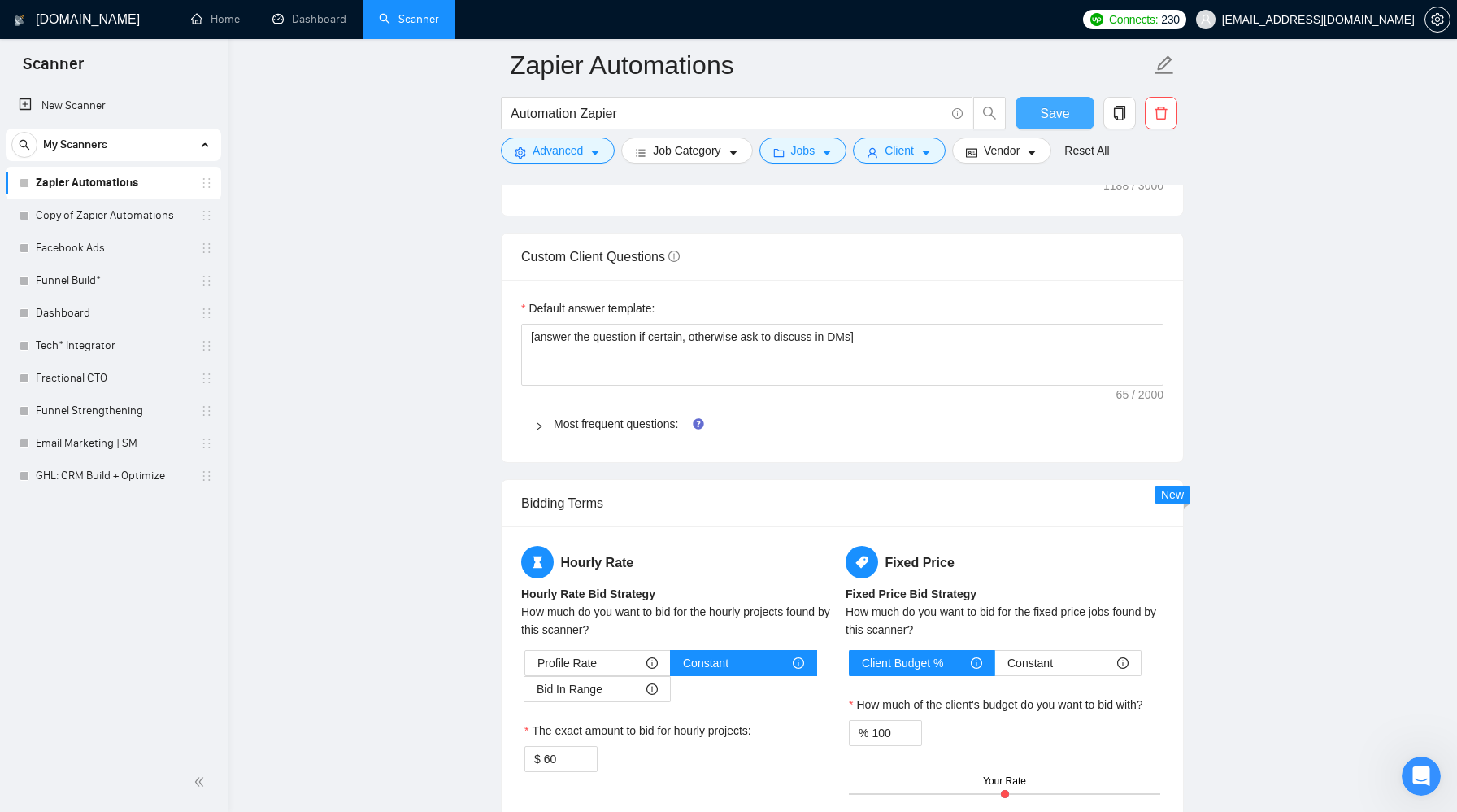
click at [1056, 111] on span "Save" at bounding box center [1054, 113] width 29 height 20
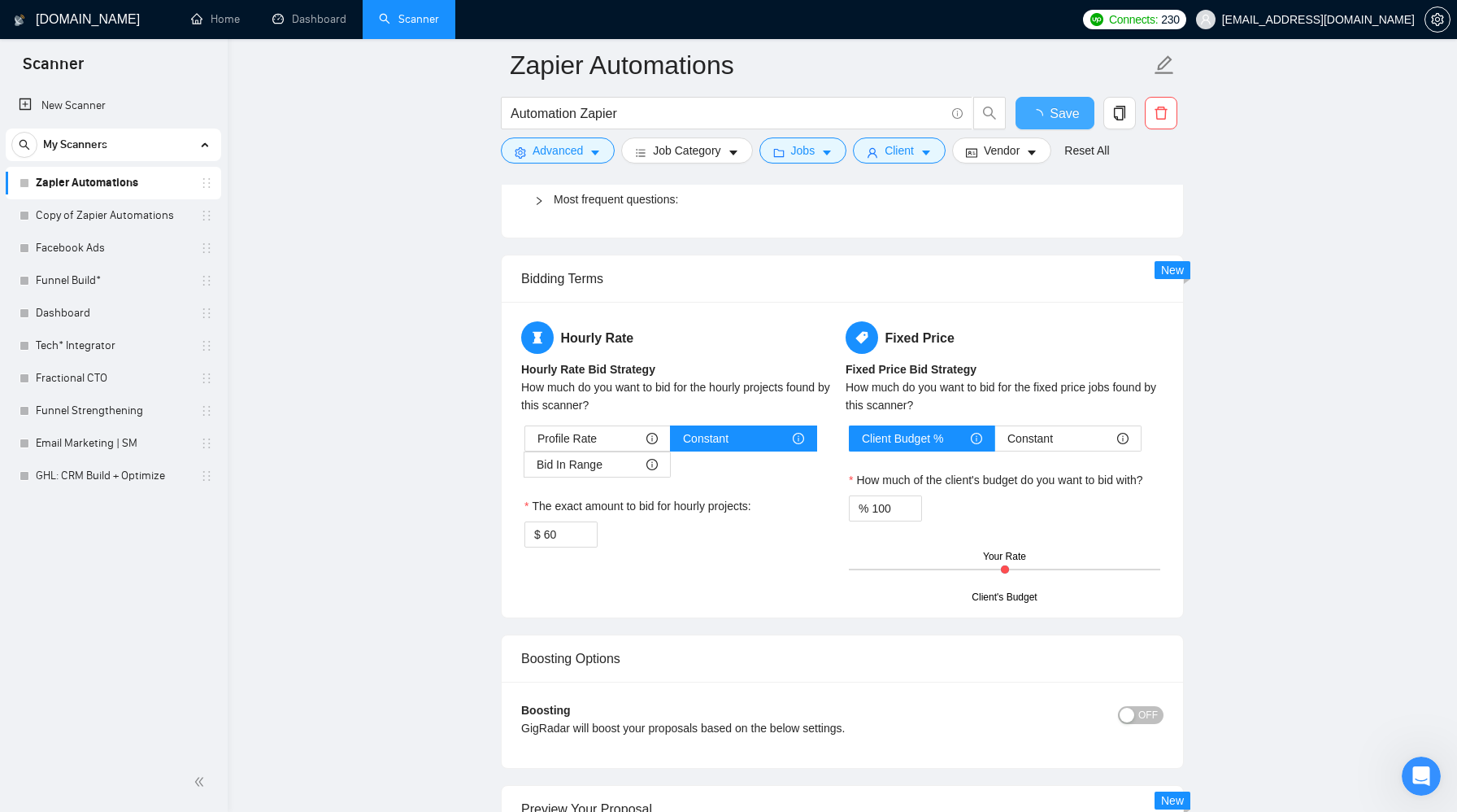
scroll to position [2076, 0]
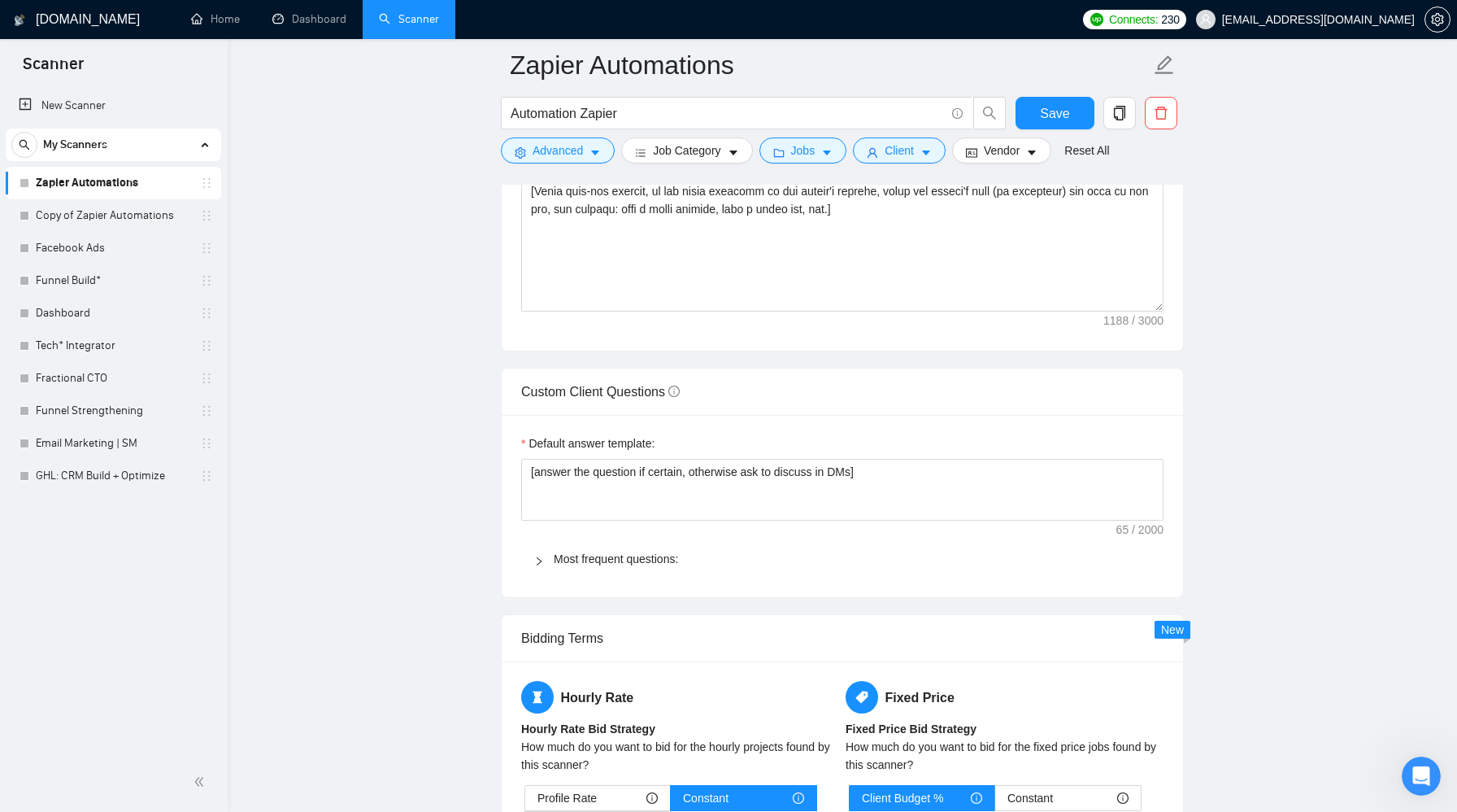
click at [642, 452] on div "Default answer template:" at bounding box center [843, 446] width 642 height 24
click at [645, 559] on link "Most frequent questions:" at bounding box center [616, 558] width 124 height 13
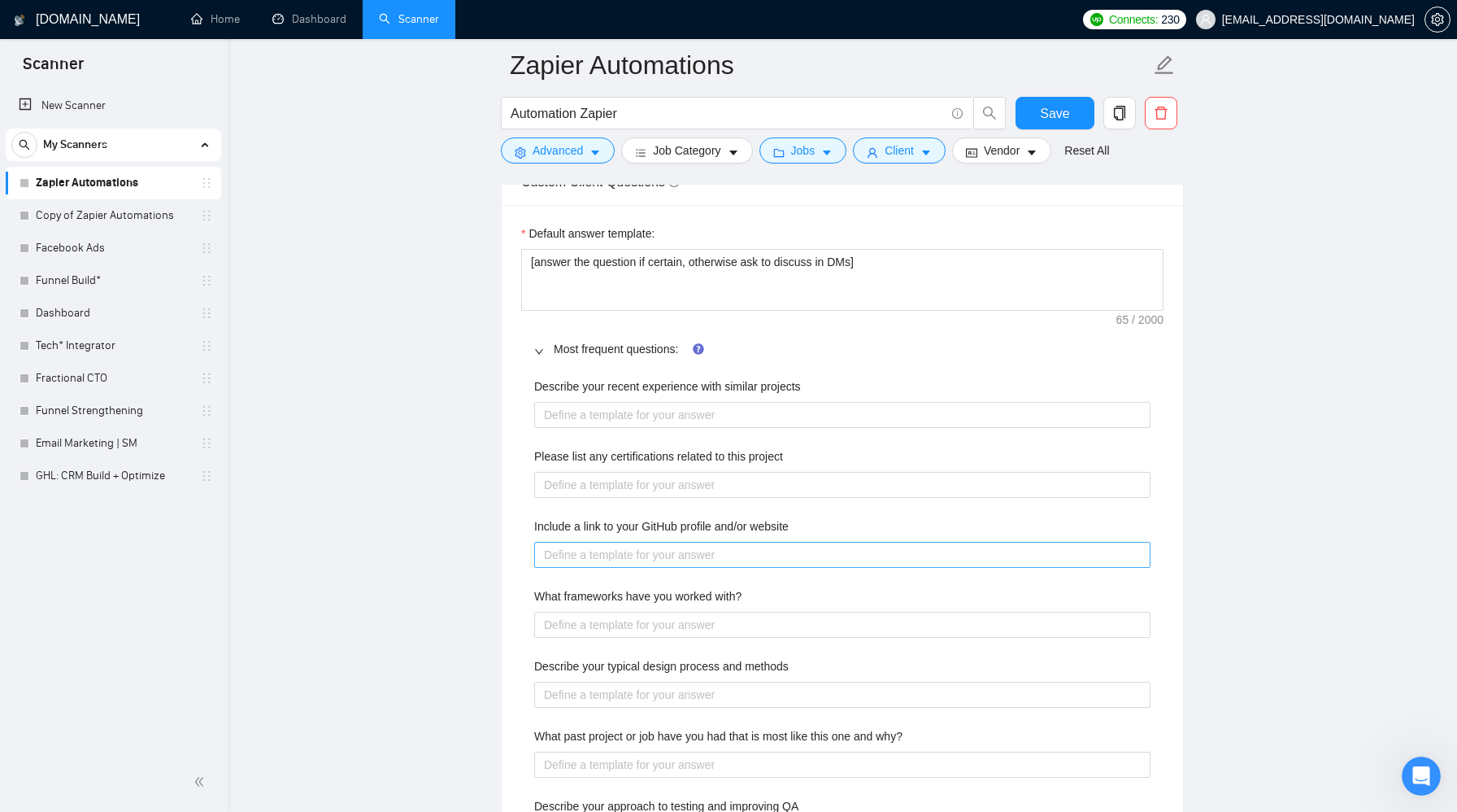
scroll to position [2256, 0]
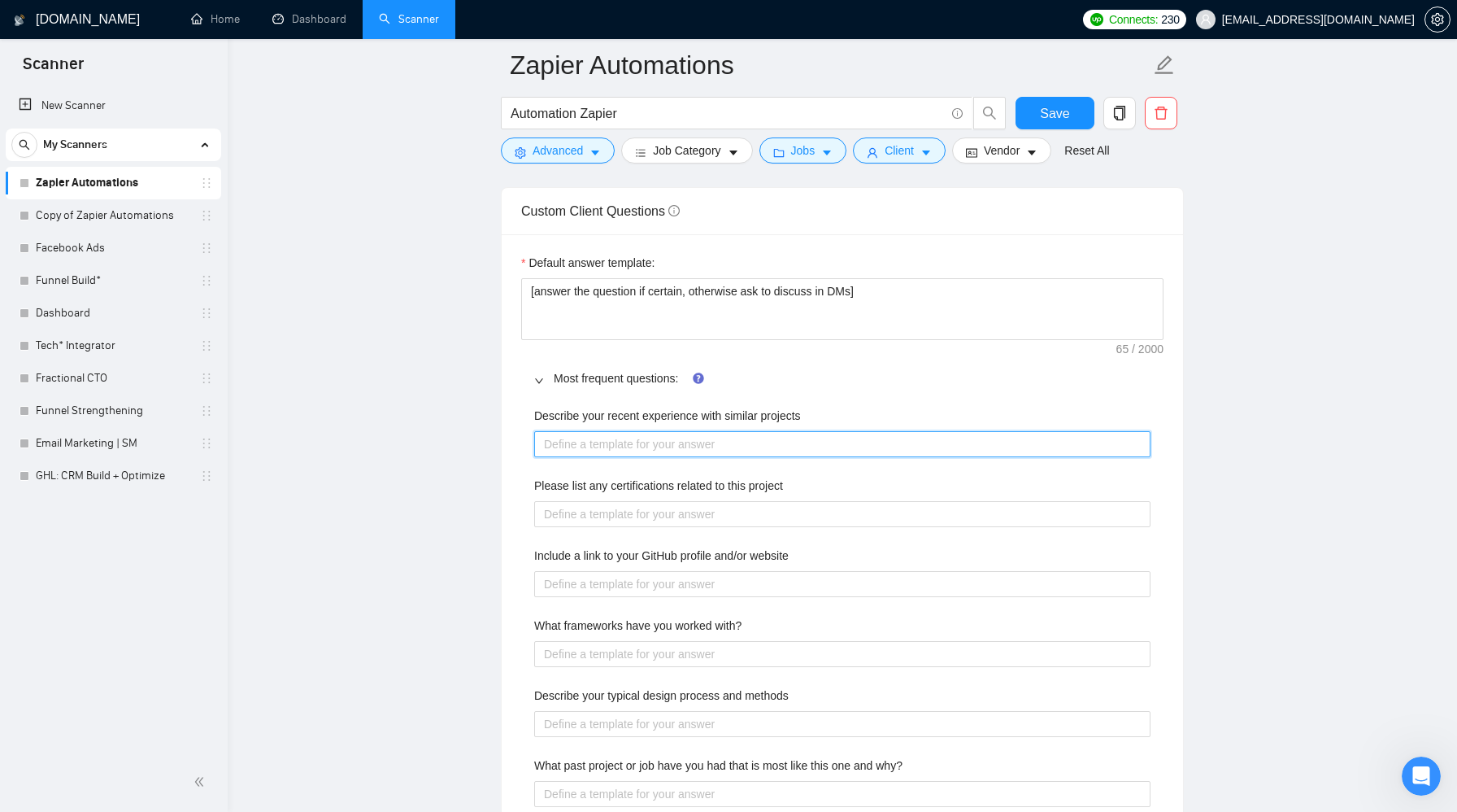
click at [859, 443] on projects "Describe your recent experience with similar projects" at bounding box center [843, 444] width 616 height 26
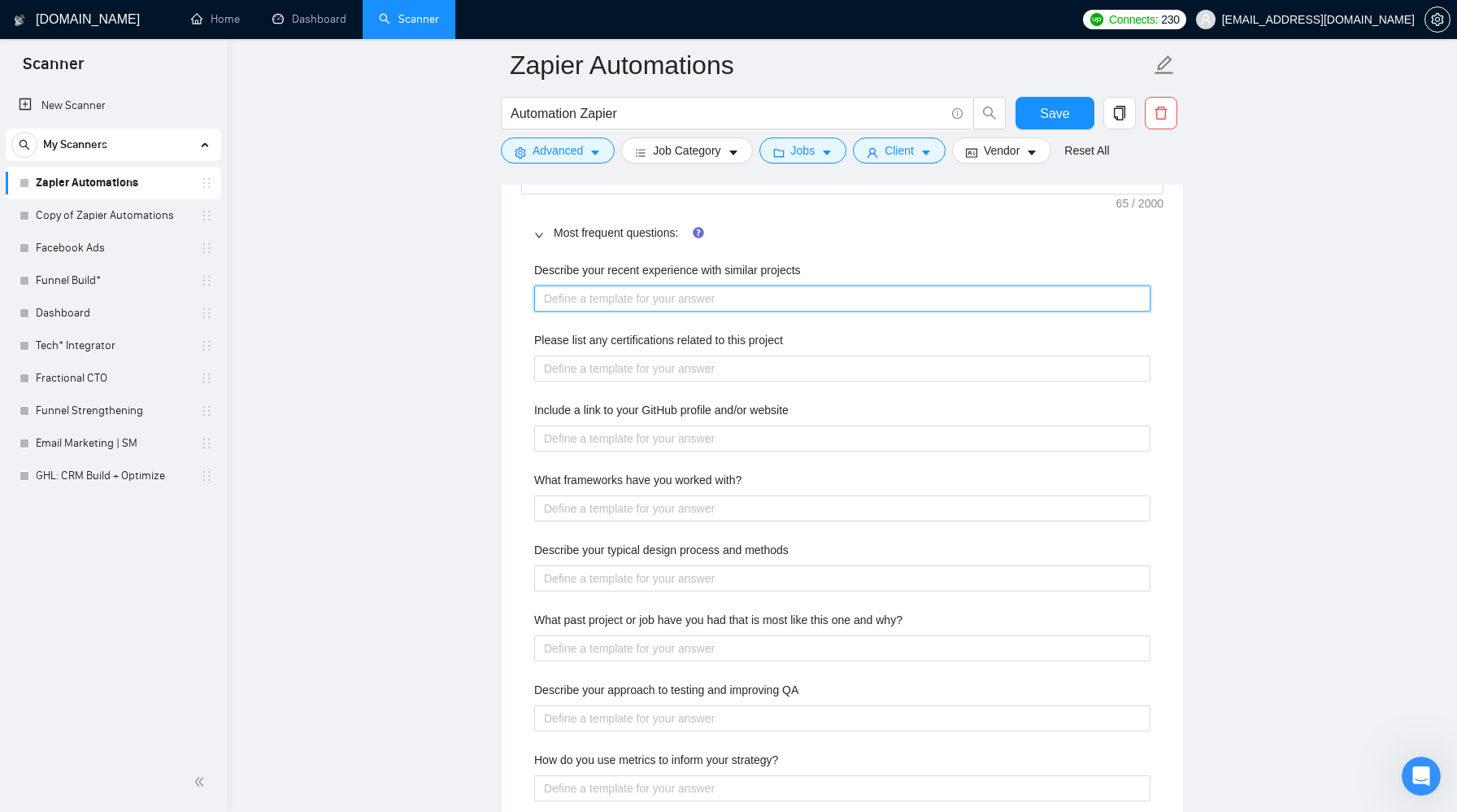
scroll to position [2398, 0]
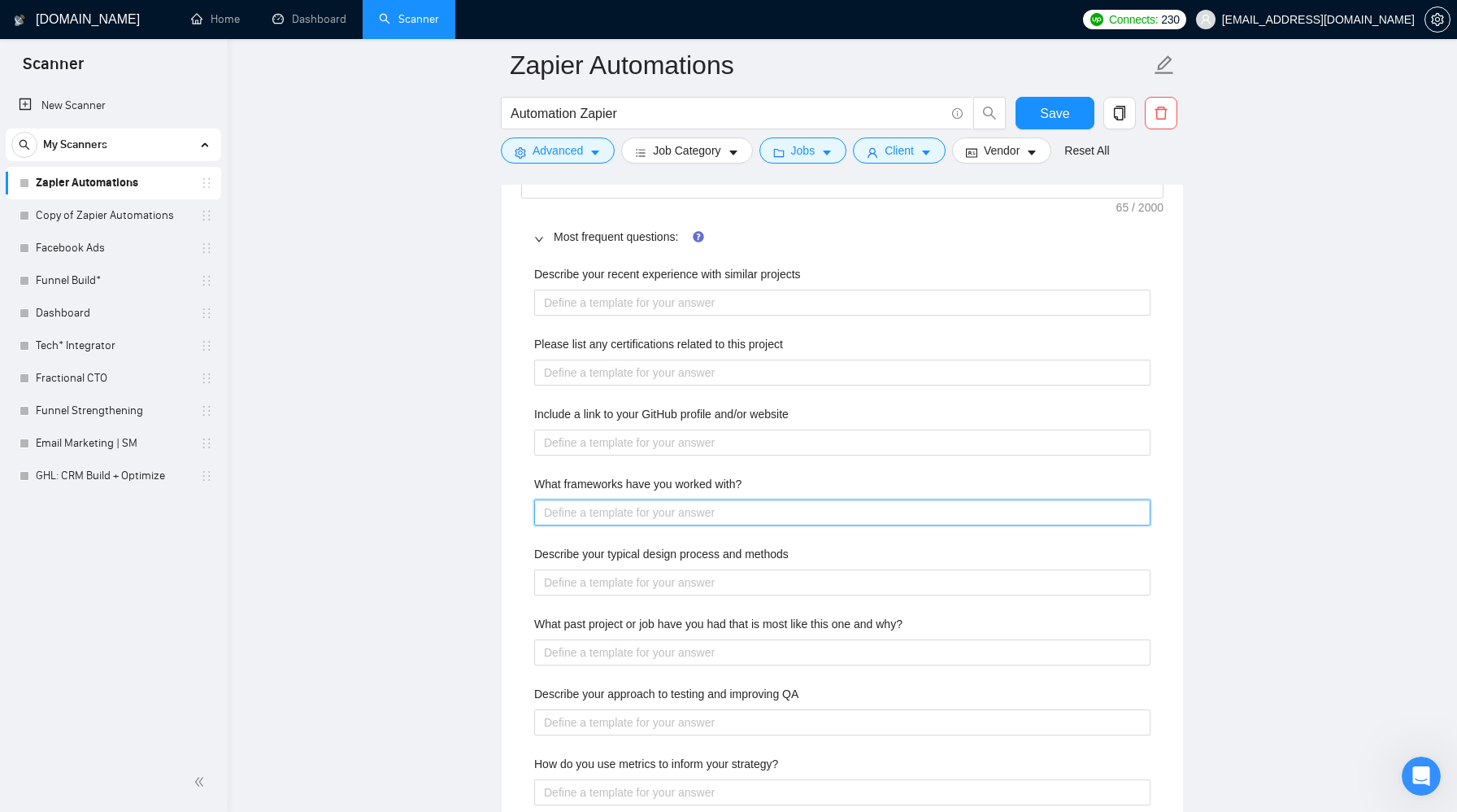
click at [870, 514] on with\? "What frameworks have you worked with?" at bounding box center [843, 513] width 616 height 26
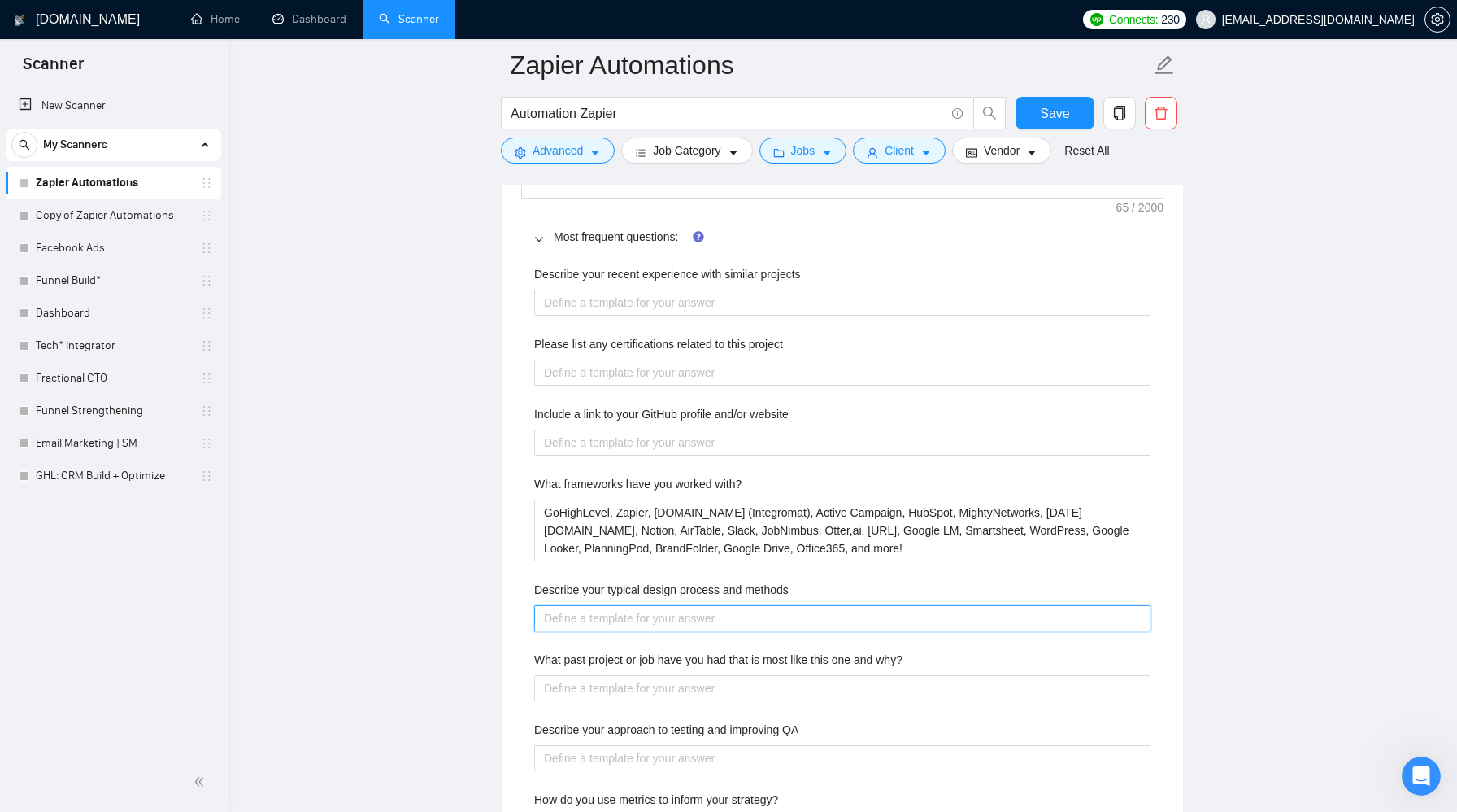
click at [833, 612] on methods "Describe your typical design process and methods" at bounding box center [843, 618] width 616 height 26
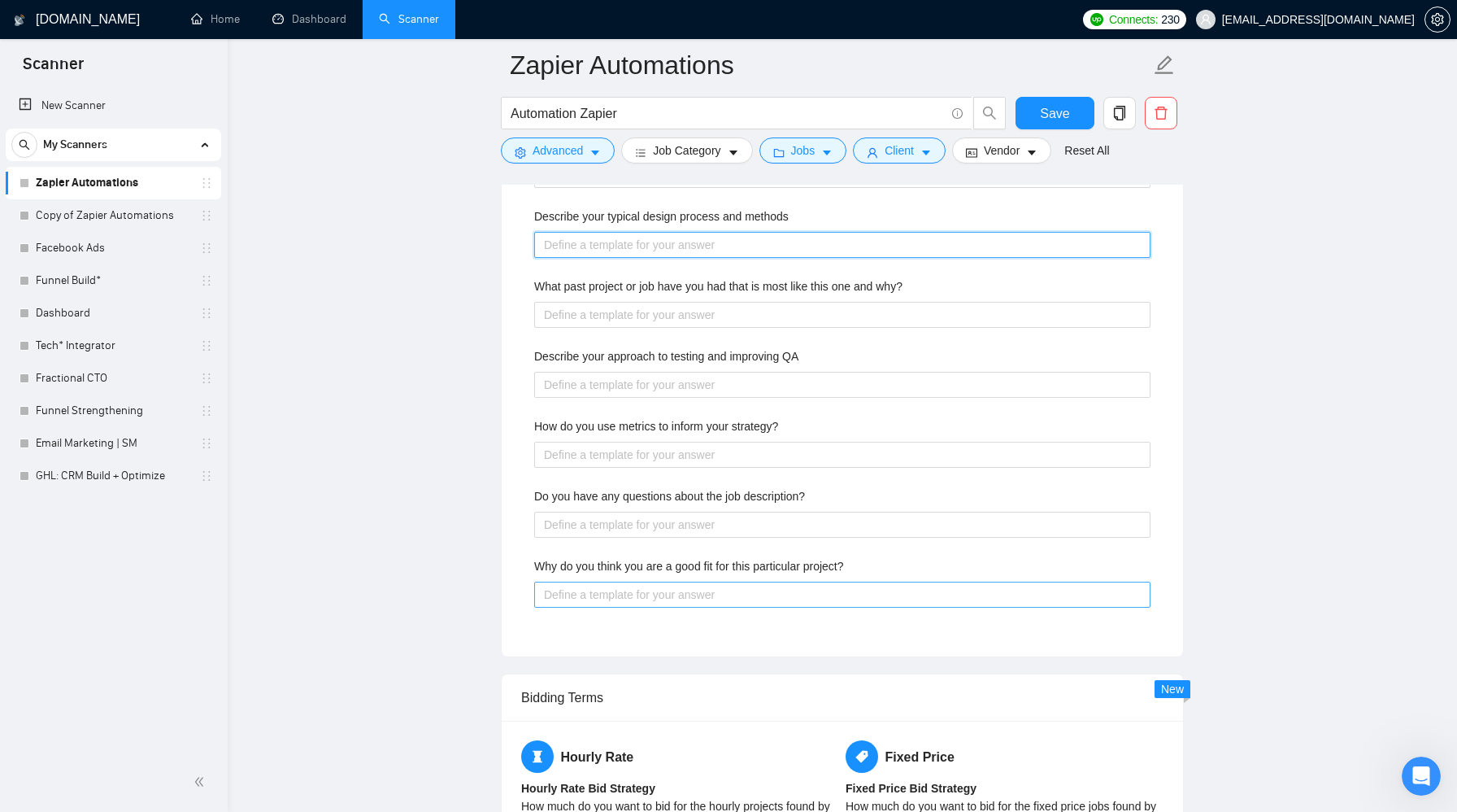
scroll to position [2773, 0]
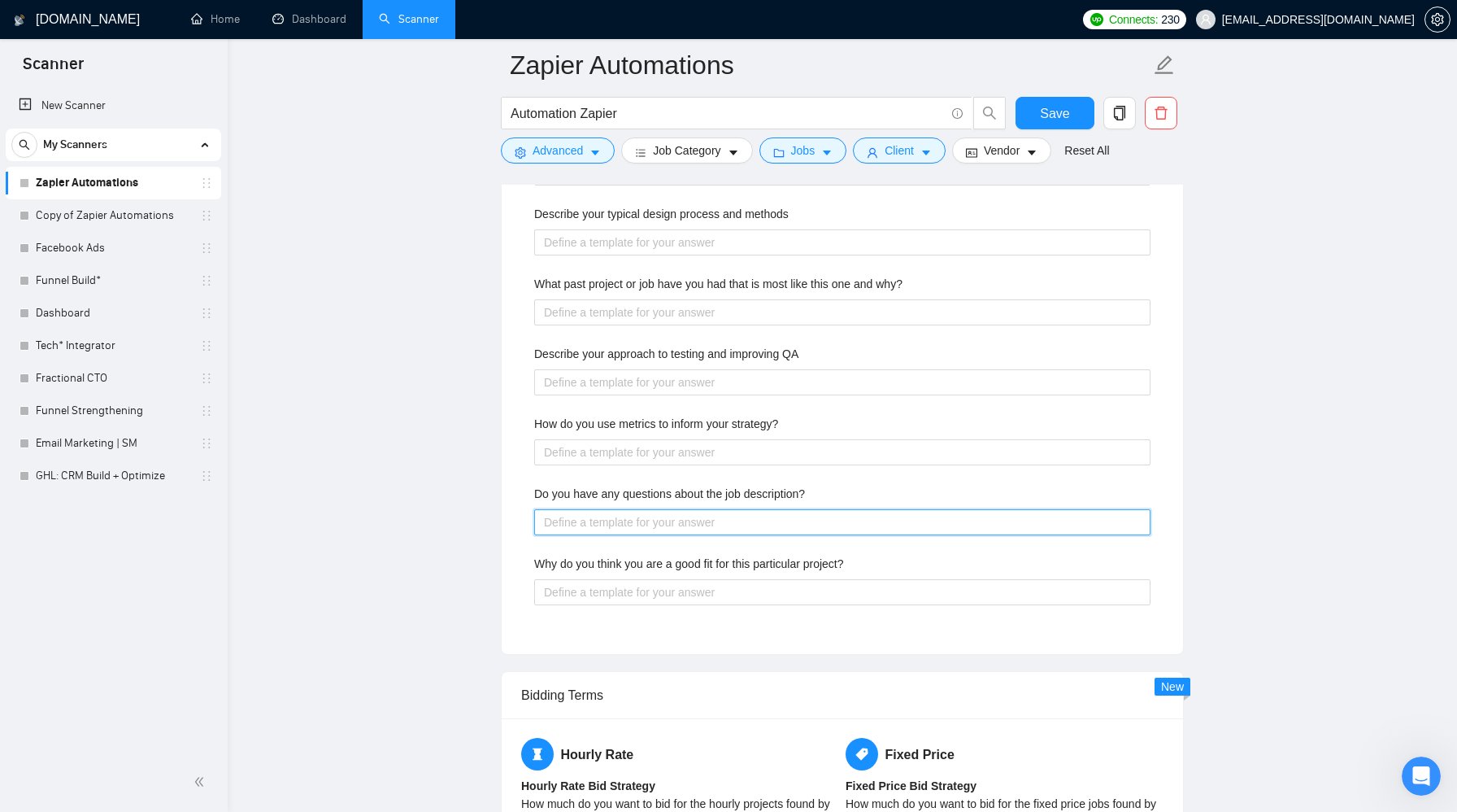
click at [829, 528] on description\? "Do you have any questions about the job description?" at bounding box center [843, 522] width 616 height 26
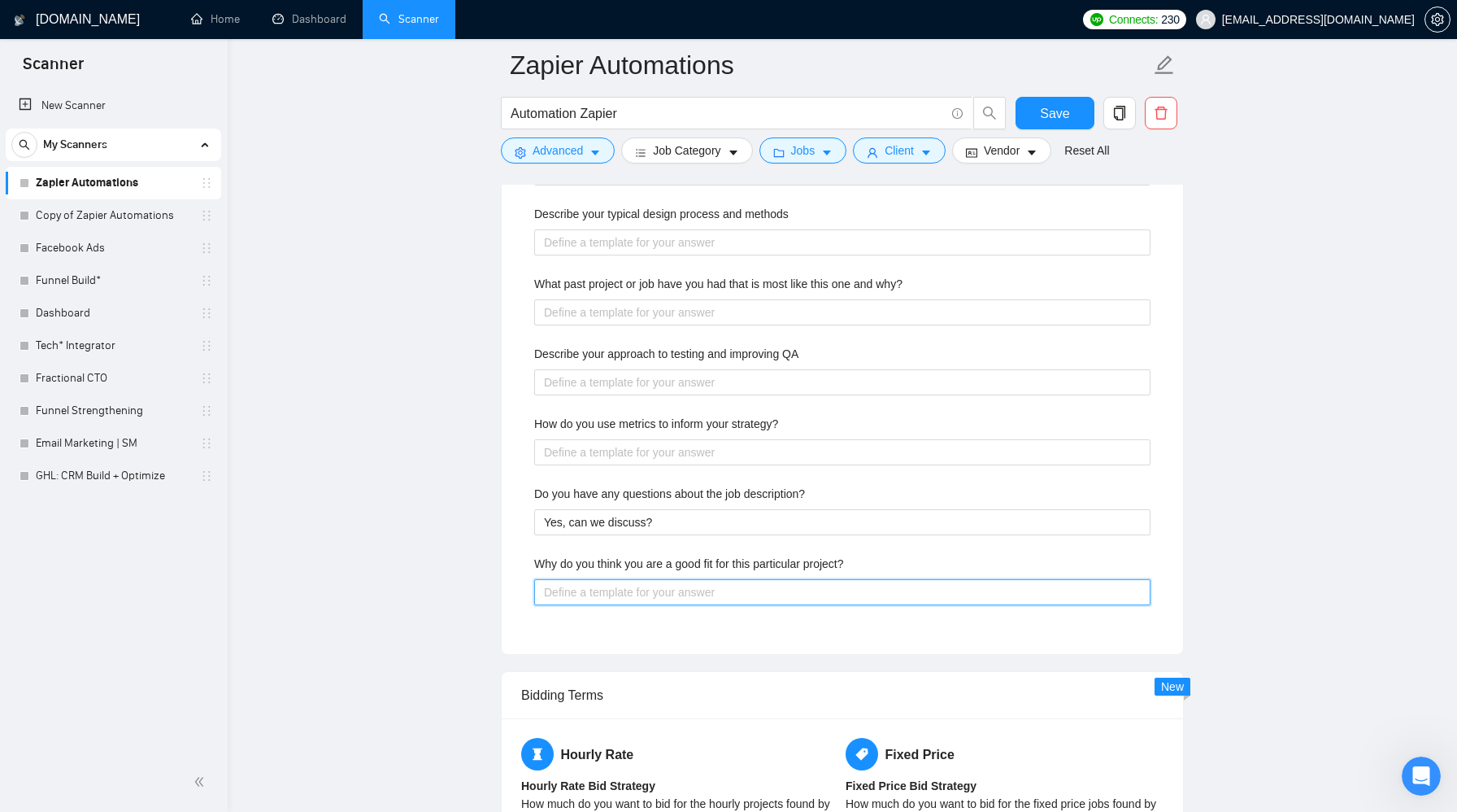
click at [814, 586] on project\? "Why do you think you are a good fit for this particular project?" at bounding box center [843, 592] width 616 height 26
click at [1054, 120] on span "Save" at bounding box center [1054, 113] width 29 height 20
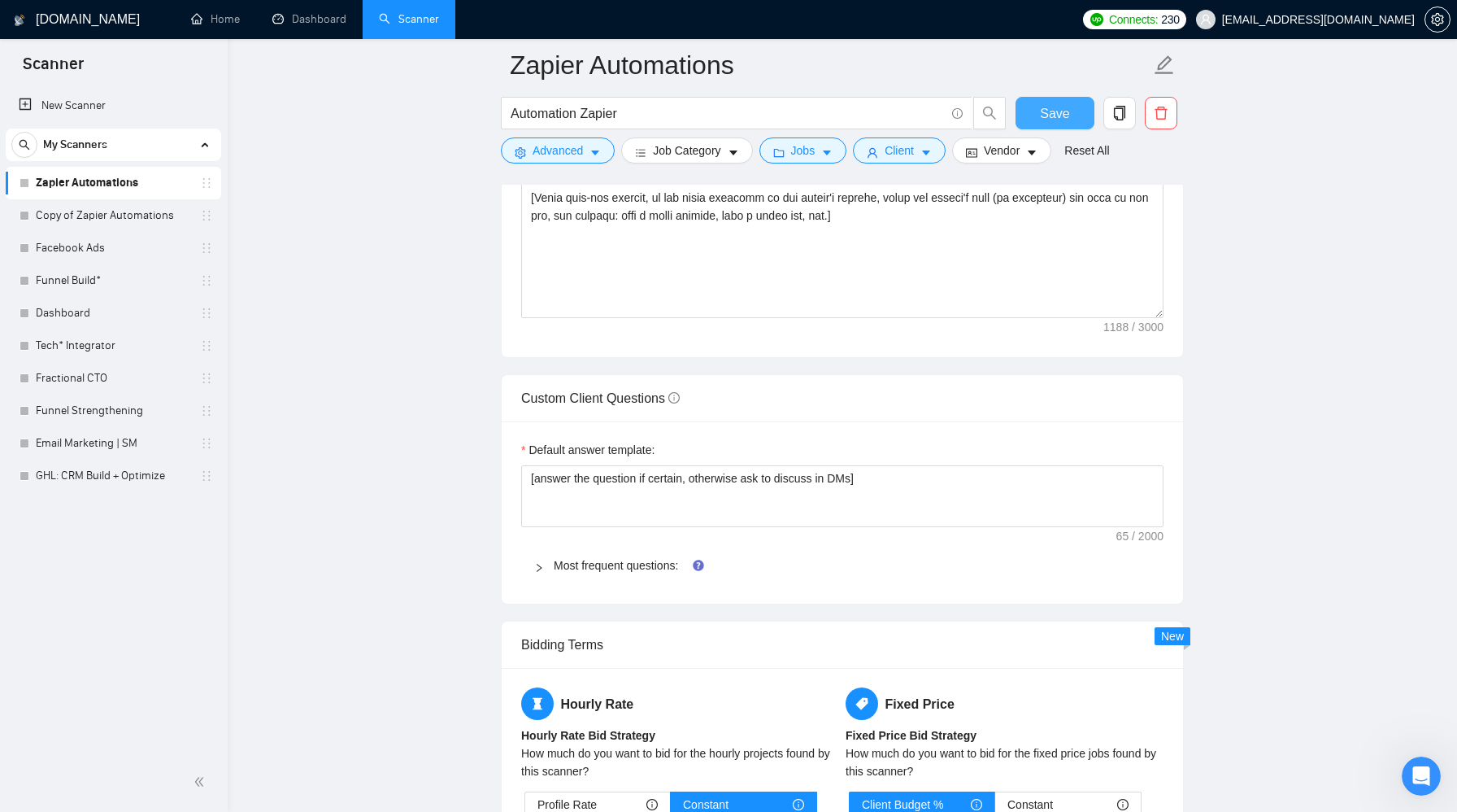
scroll to position [2057, 0]
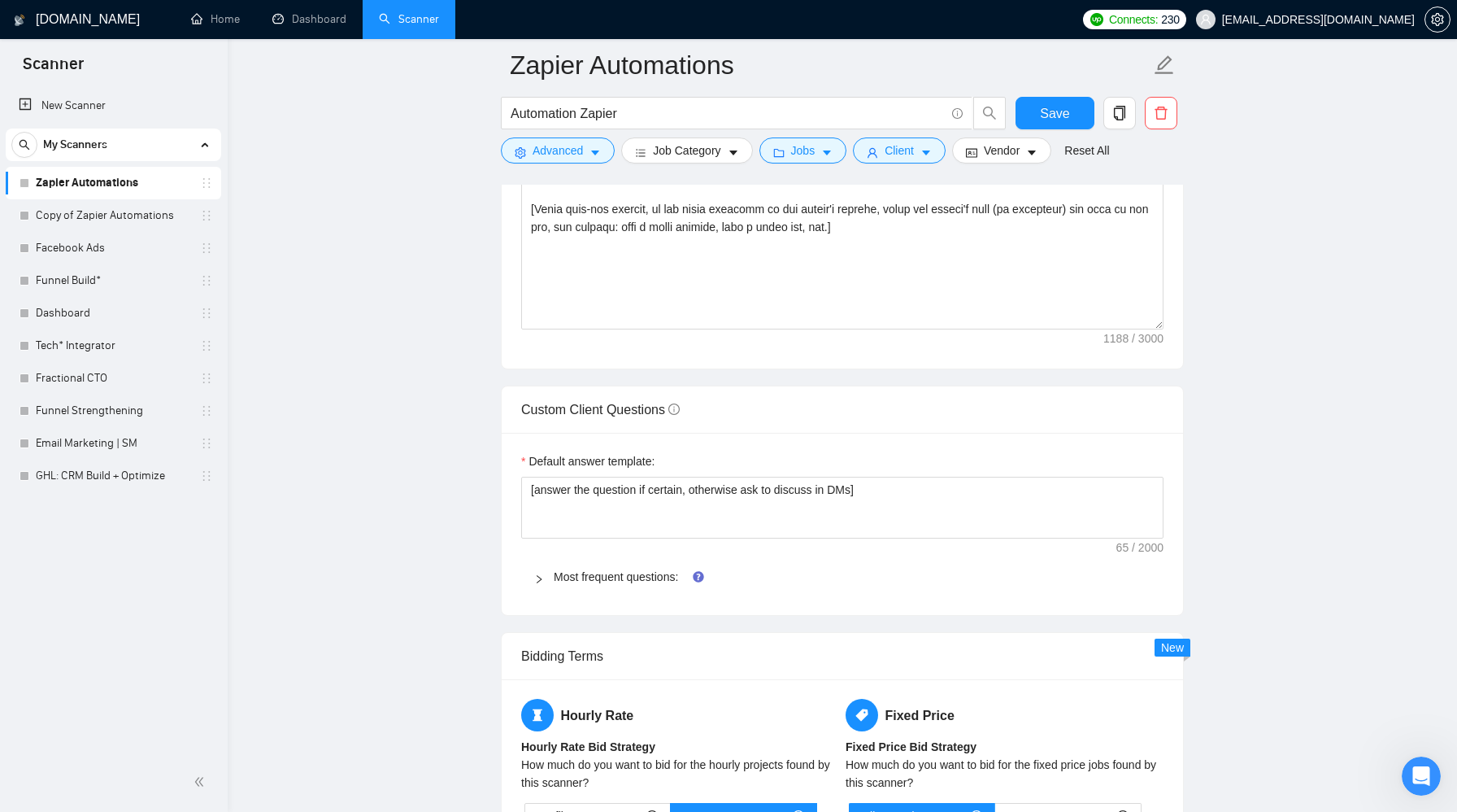
click at [641, 584] on span "Most frequent questions:" at bounding box center [852, 577] width 597 height 18
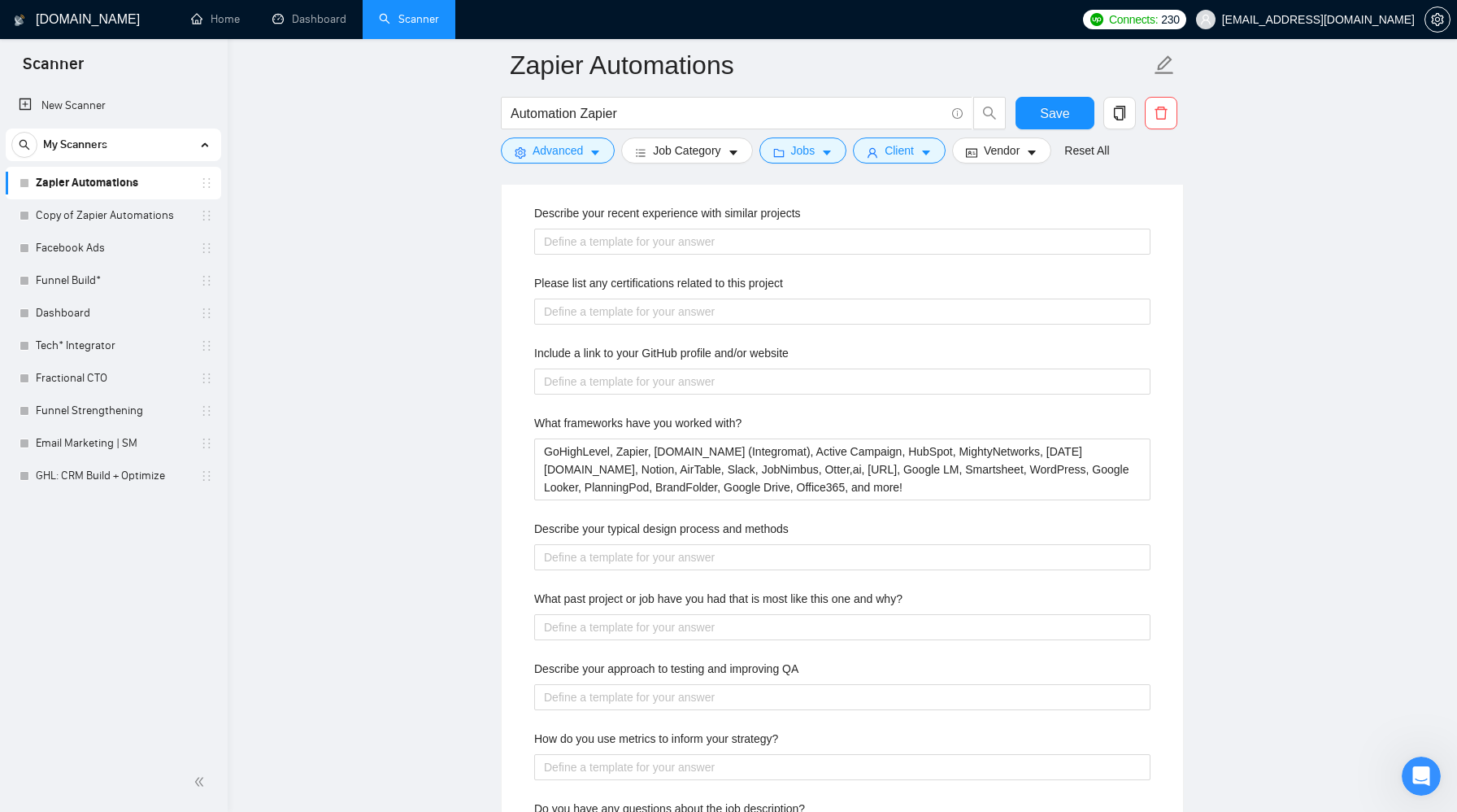
scroll to position [2458, 0]
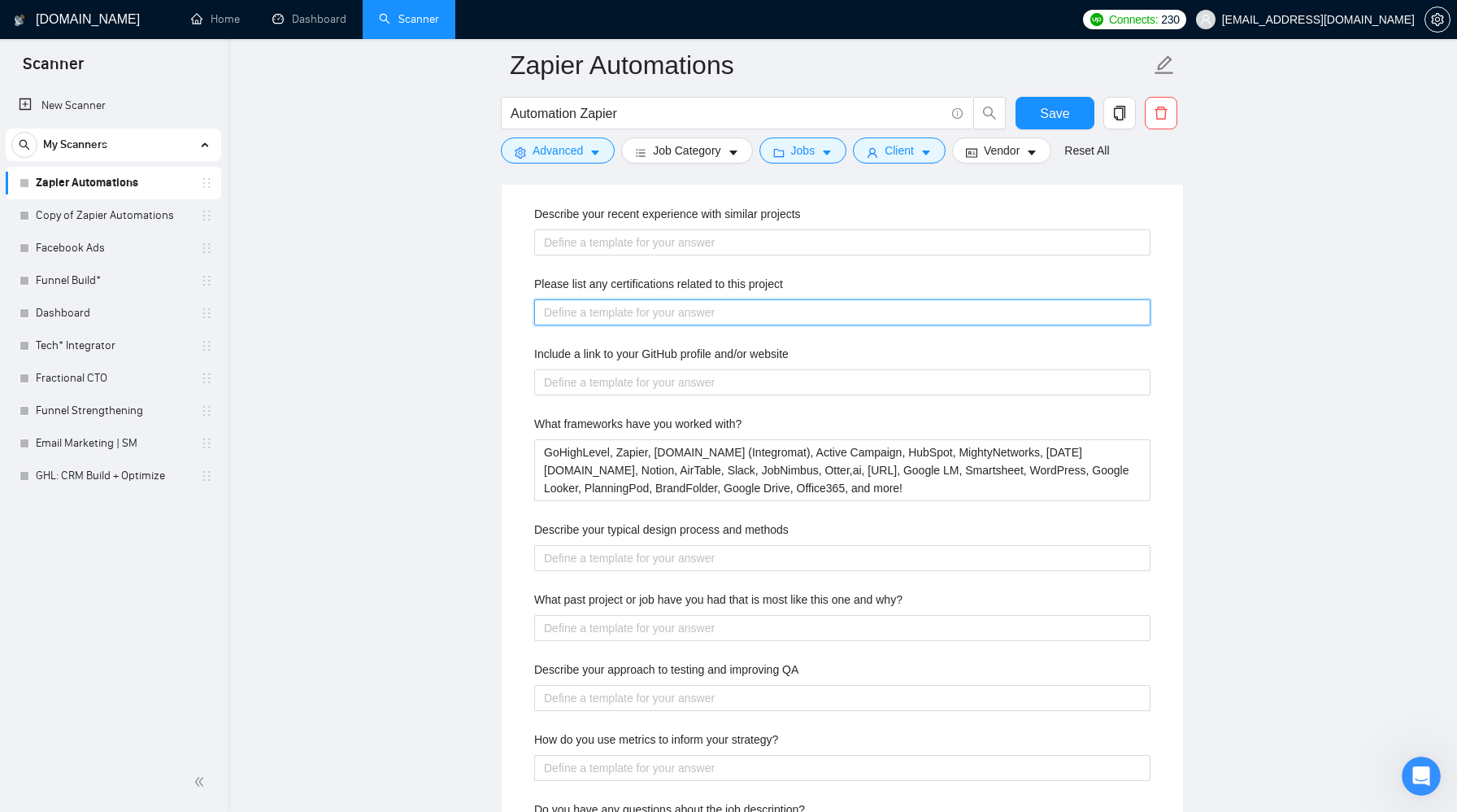
click at [696, 317] on project "Please list any certifications related to this project" at bounding box center [843, 312] width 616 height 26
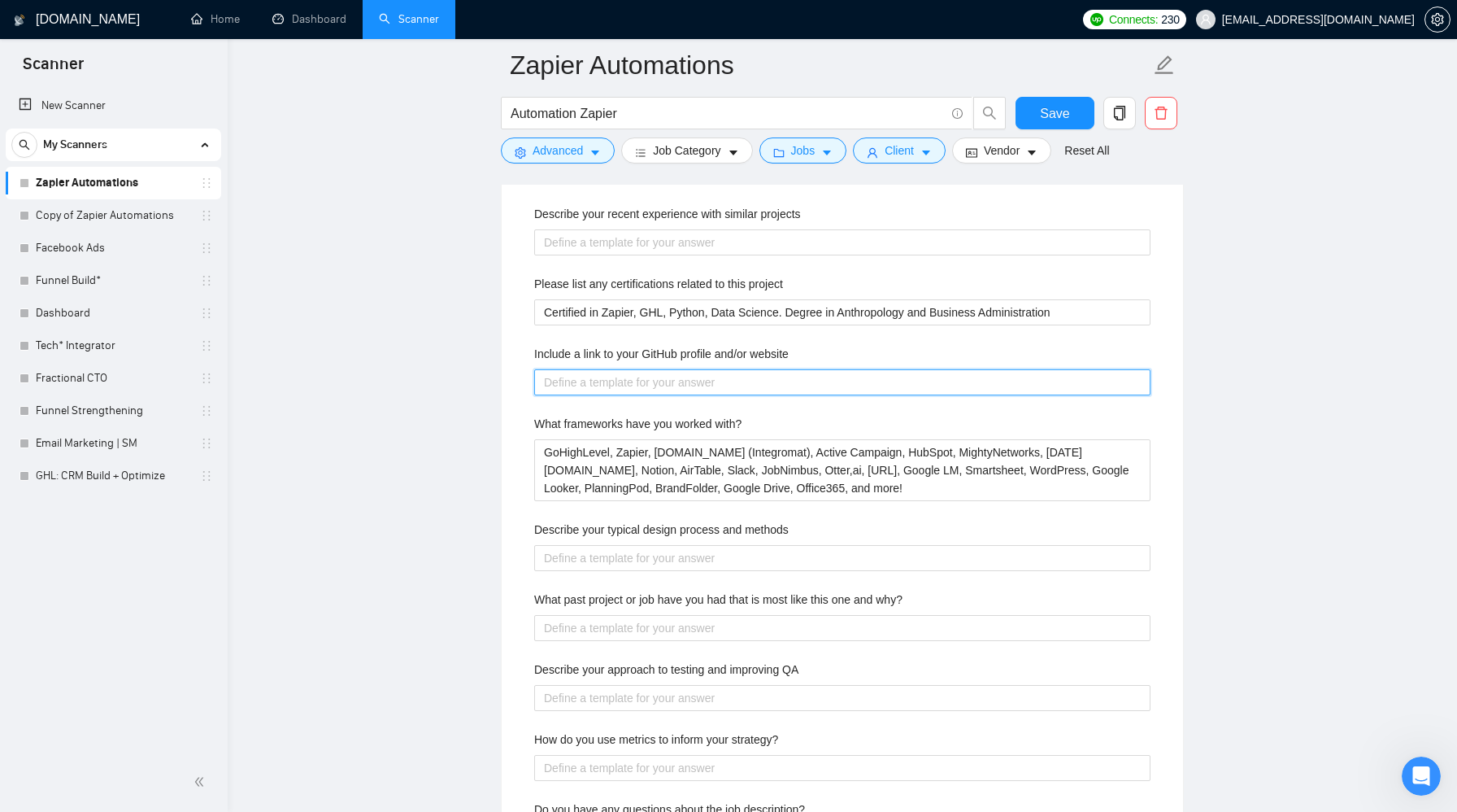
click at [699, 374] on website "Include a link to your GitHub profile and/or website" at bounding box center [843, 382] width 616 height 26
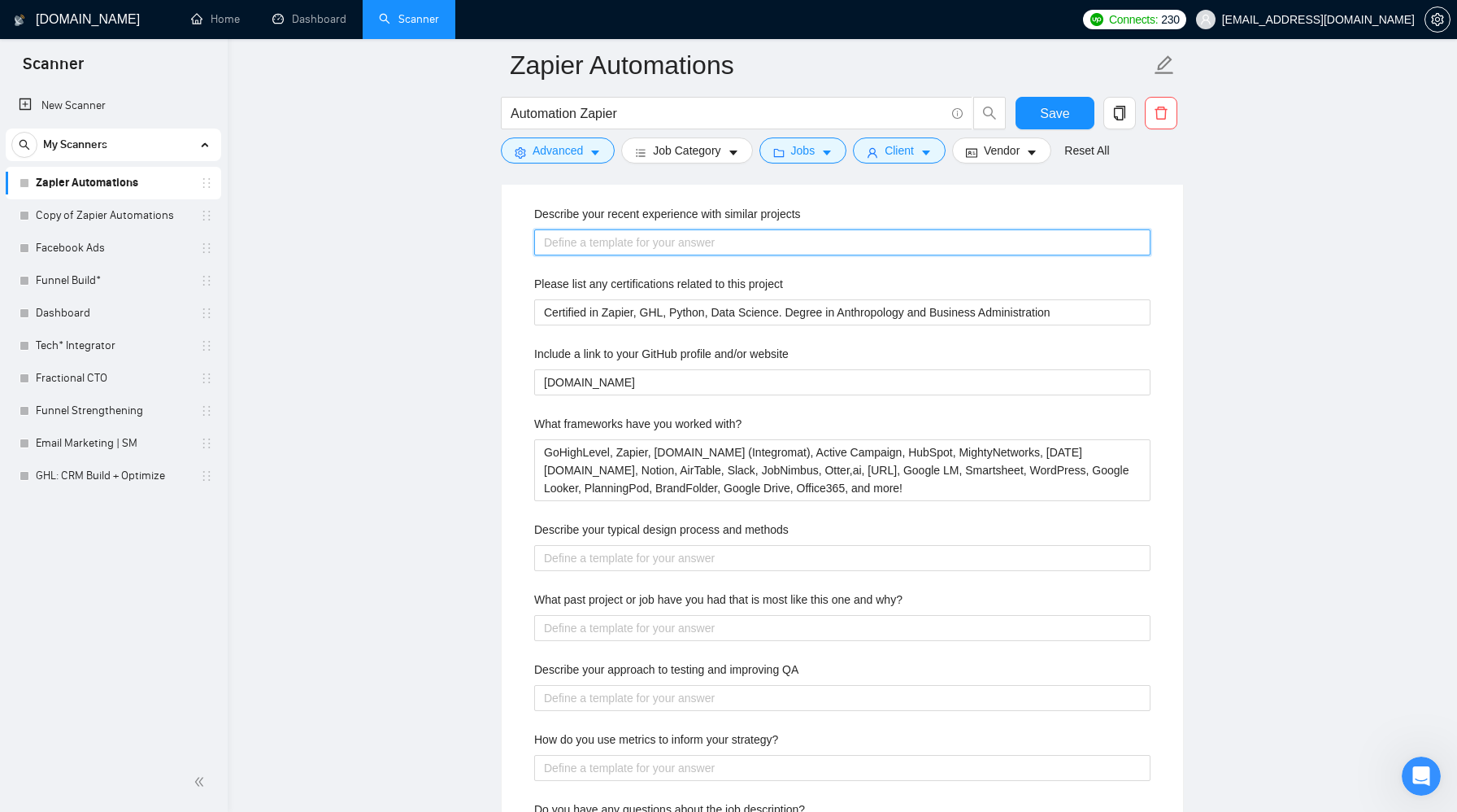
click at [706, 238] on projects "Describe your recent experience with similar projects" at bounding box center [843, 242] width 616 height 26
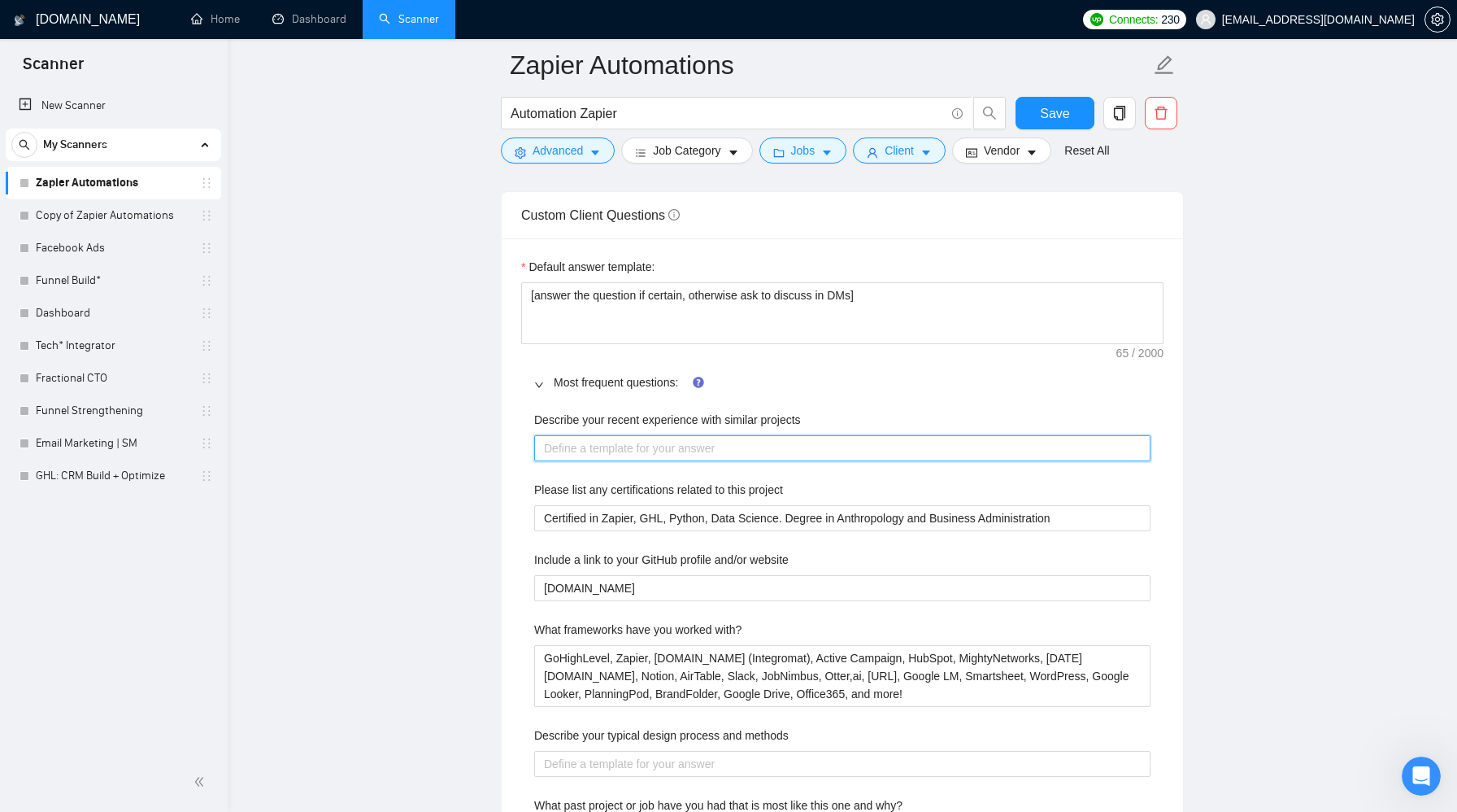
scroll to position [2247, 0]
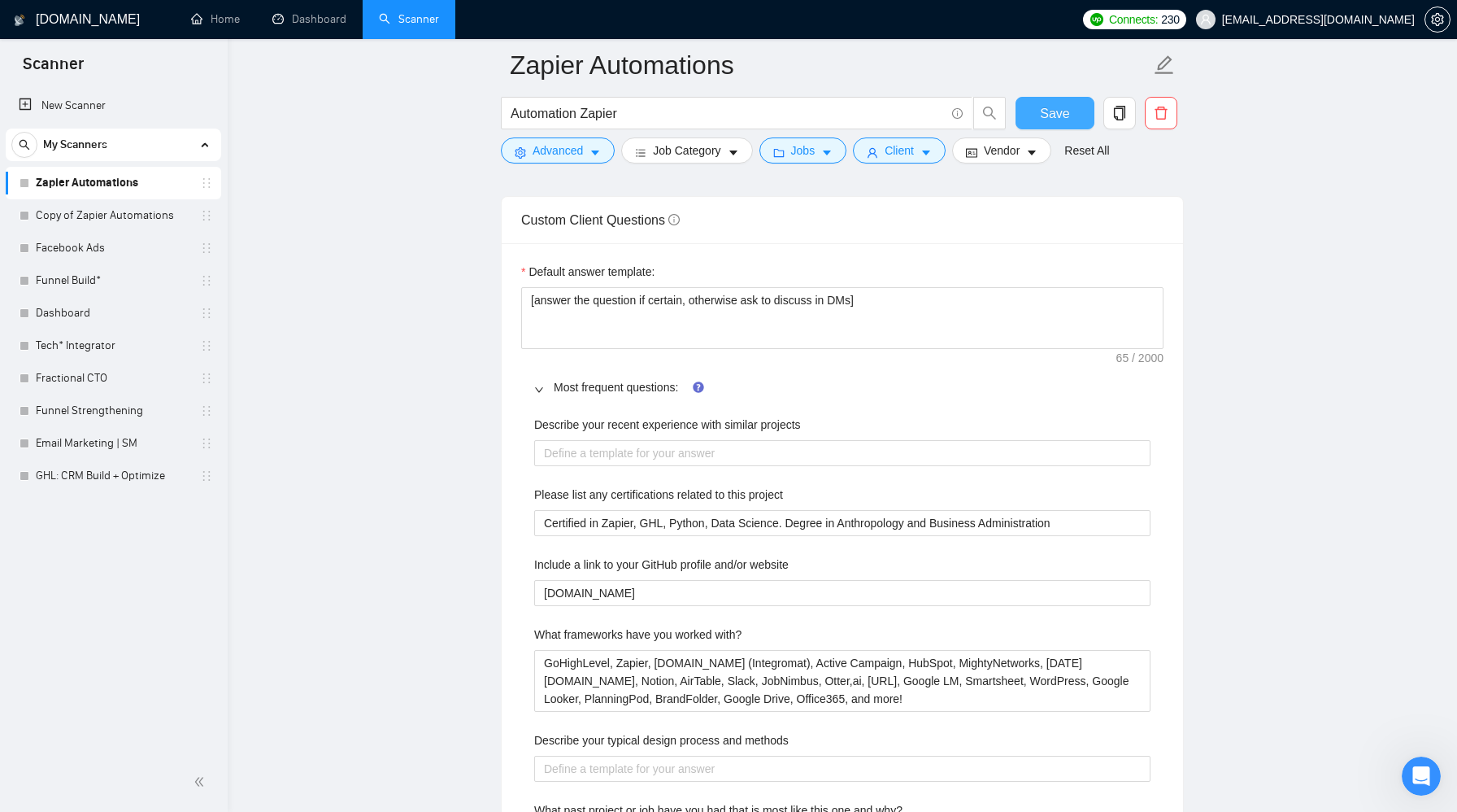
click at [1067, 117] on span "Save" at bounding box center [1054, 113] width 29 height 20
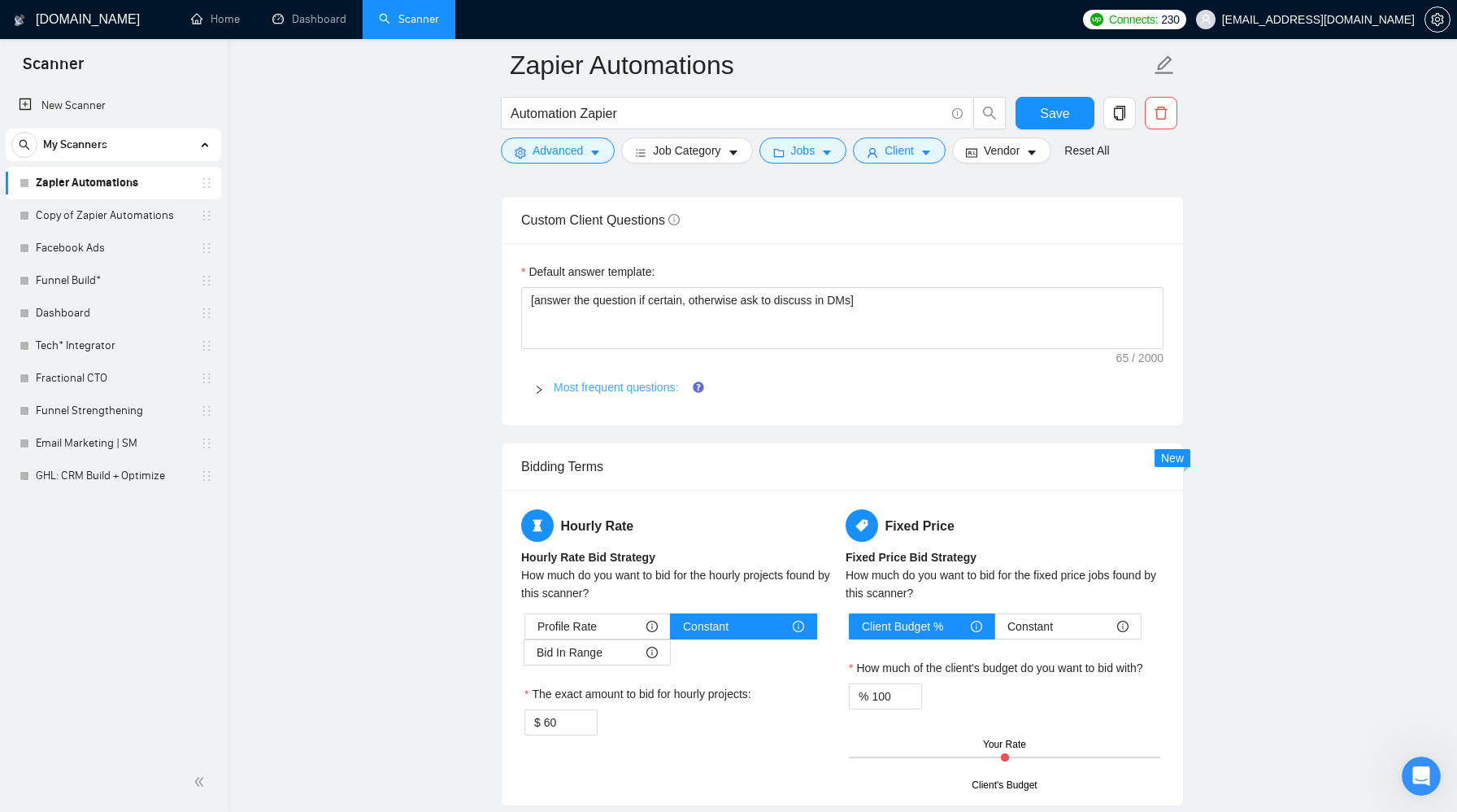
click at [640, 389] on link "Most frequent questions:" at bounding box center [616, 387] width 124 height 13
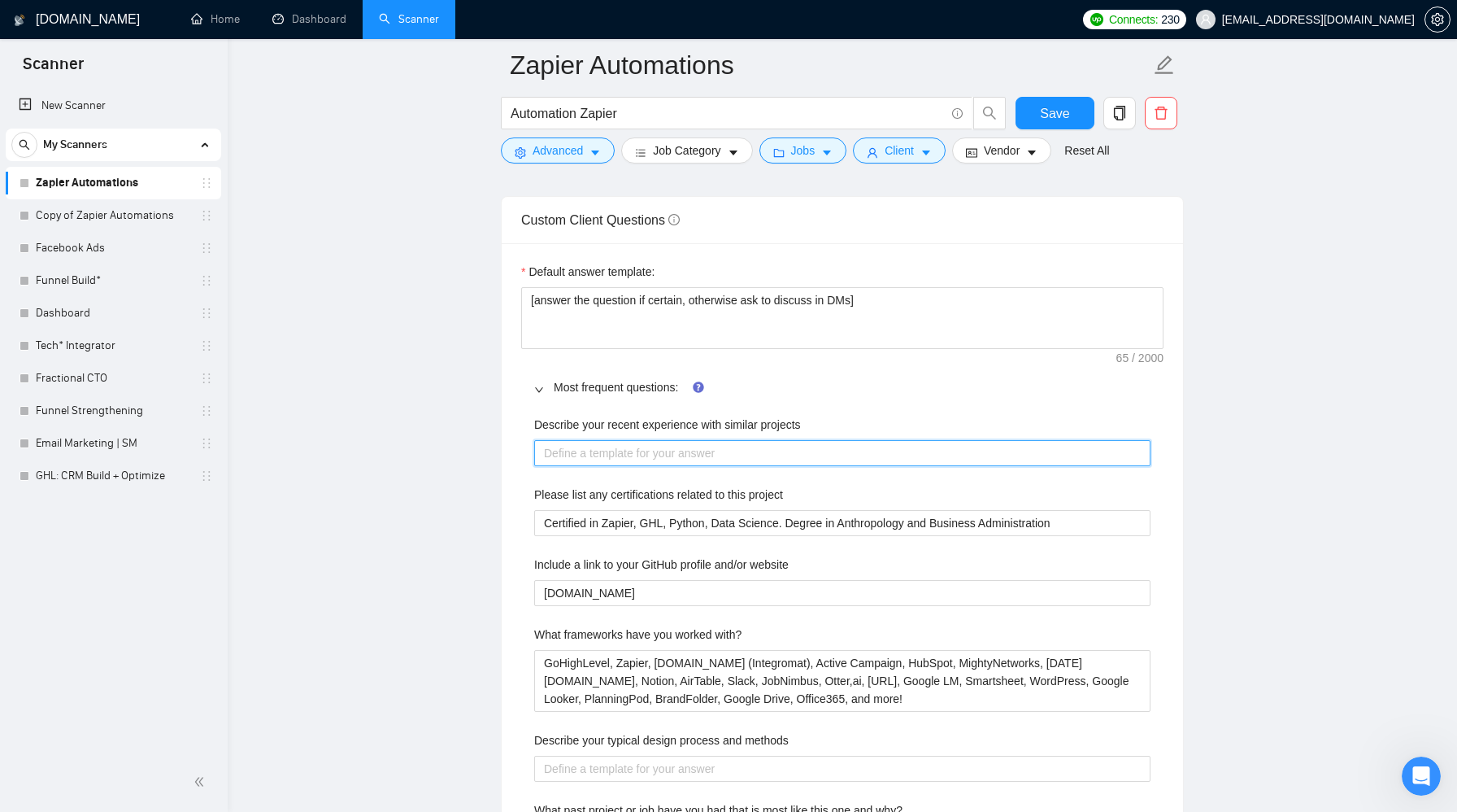
click at [752, 457] on projects "Describe your recent experience with similar projects" at bounding box center [843, 453] width 616 height 26
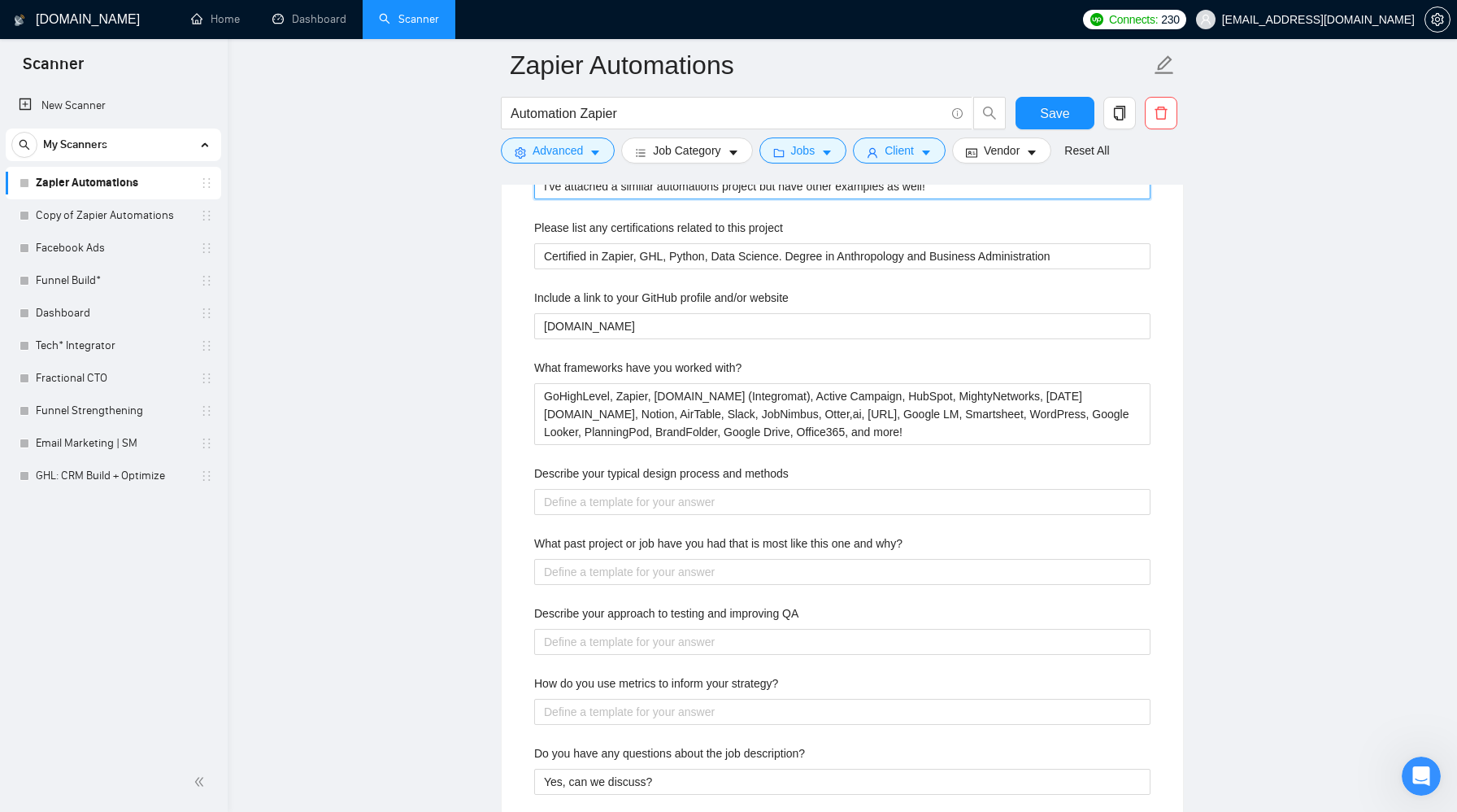
scroll to position [2552, 0]
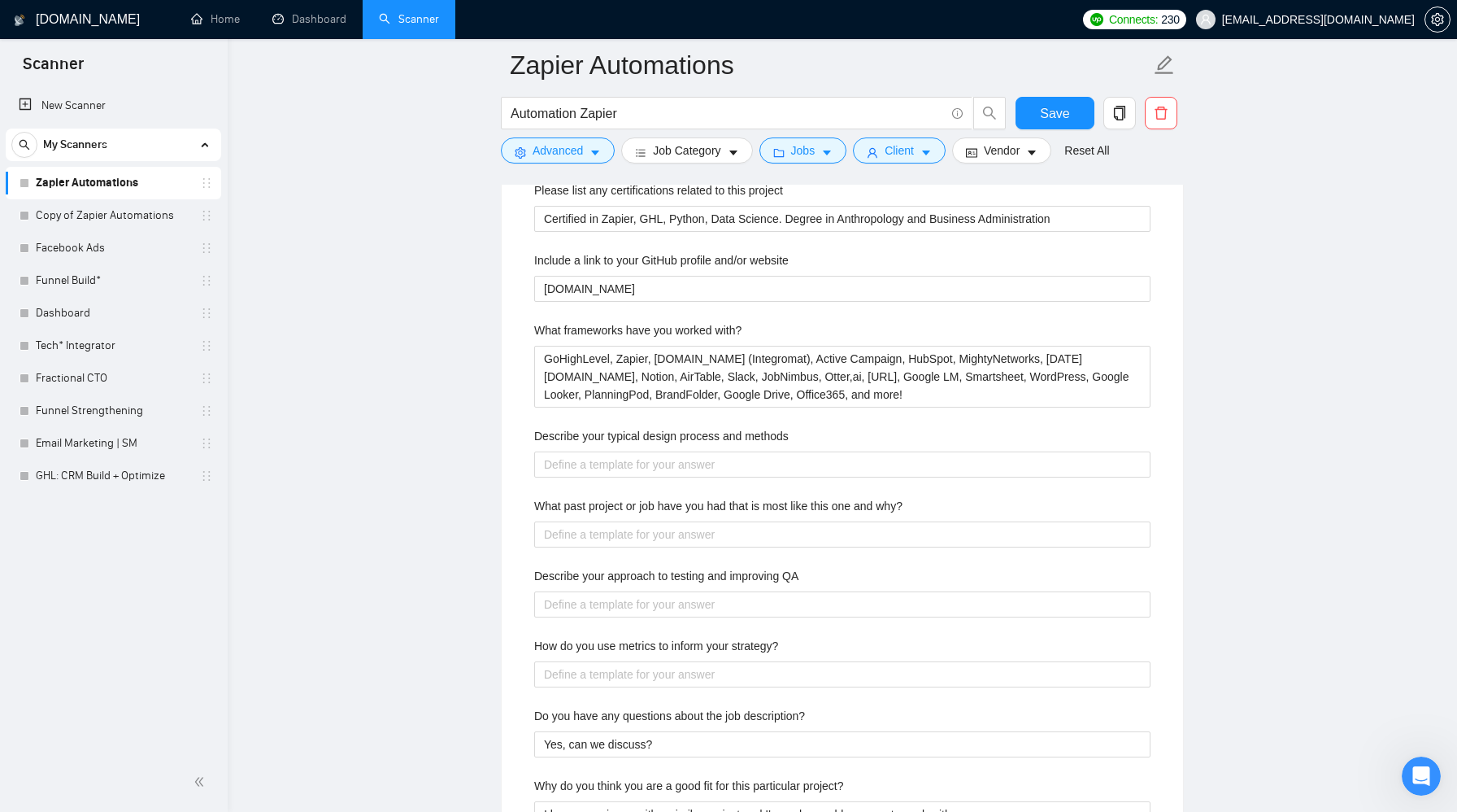
click at [735, 490] on div "Describe your recent experience with similar projects I've attached a similar a…" at bounding box center [843, 479] width 642 height 754
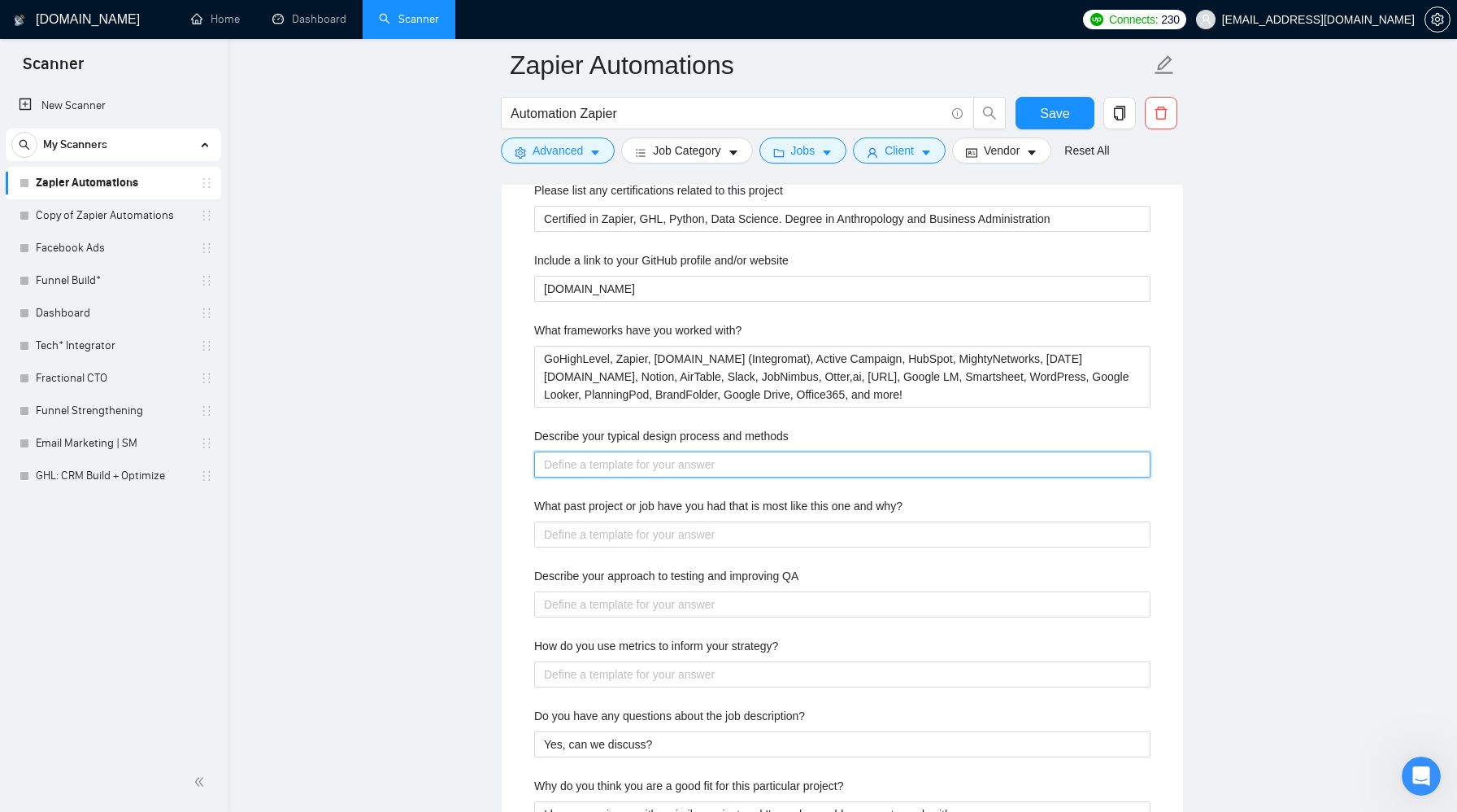
click at [743, 467] on methods "Describe your typical design process and methods" at bounding box center [843, 465] width 616 height 26
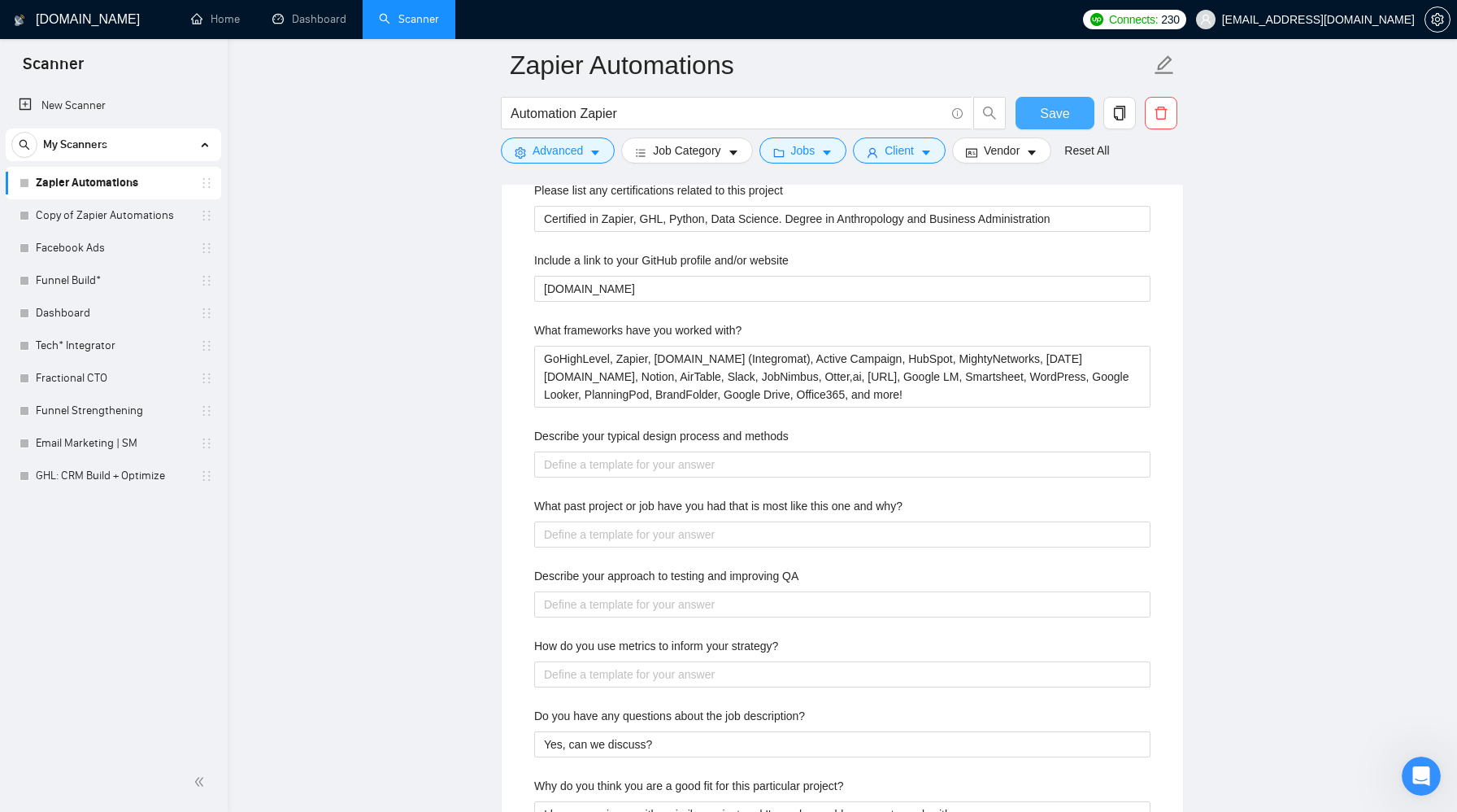
click at [1040, 128] on button "Save" at bounding box center [1055, 113] width 79 height 32
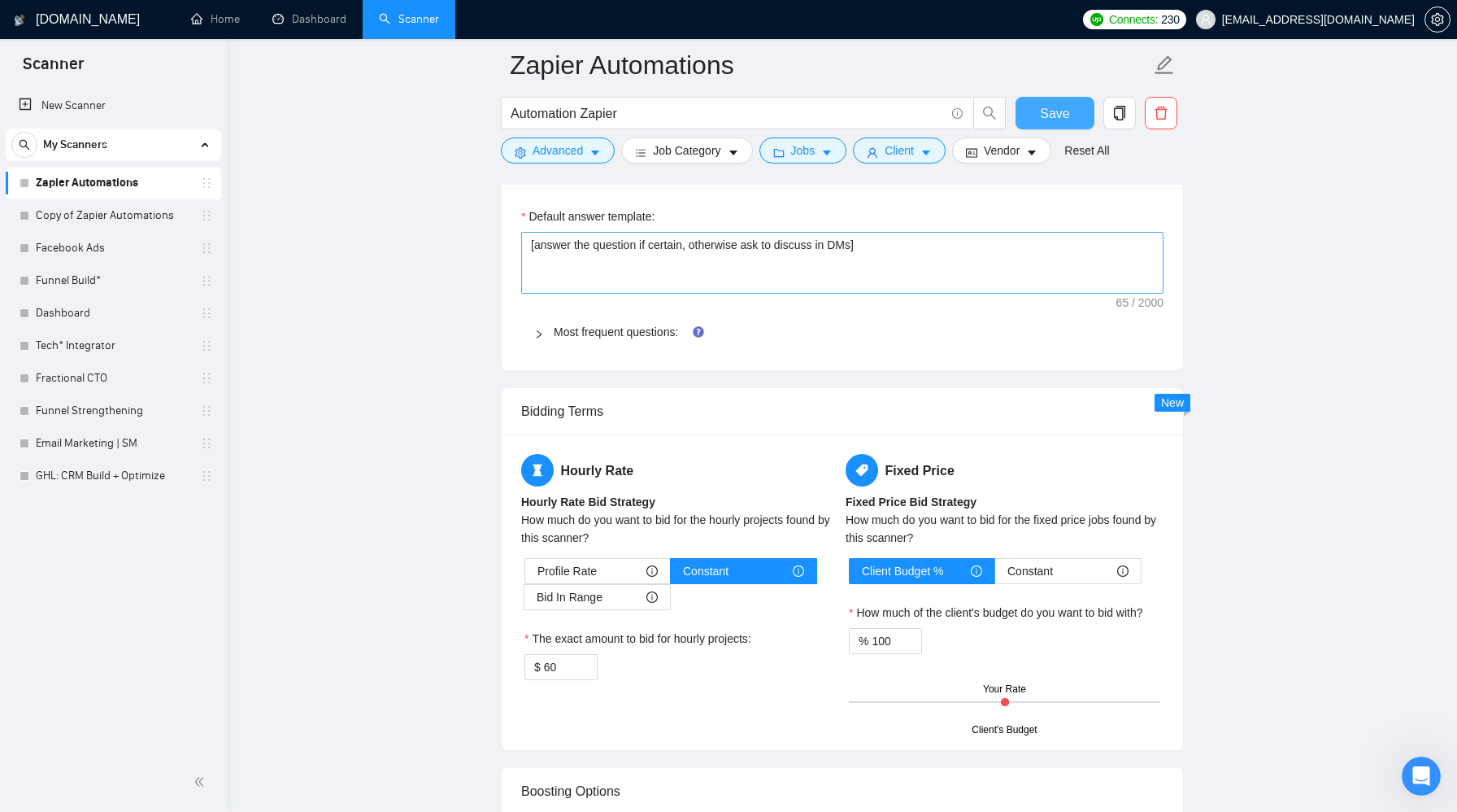
scroll to position [2185, 0]
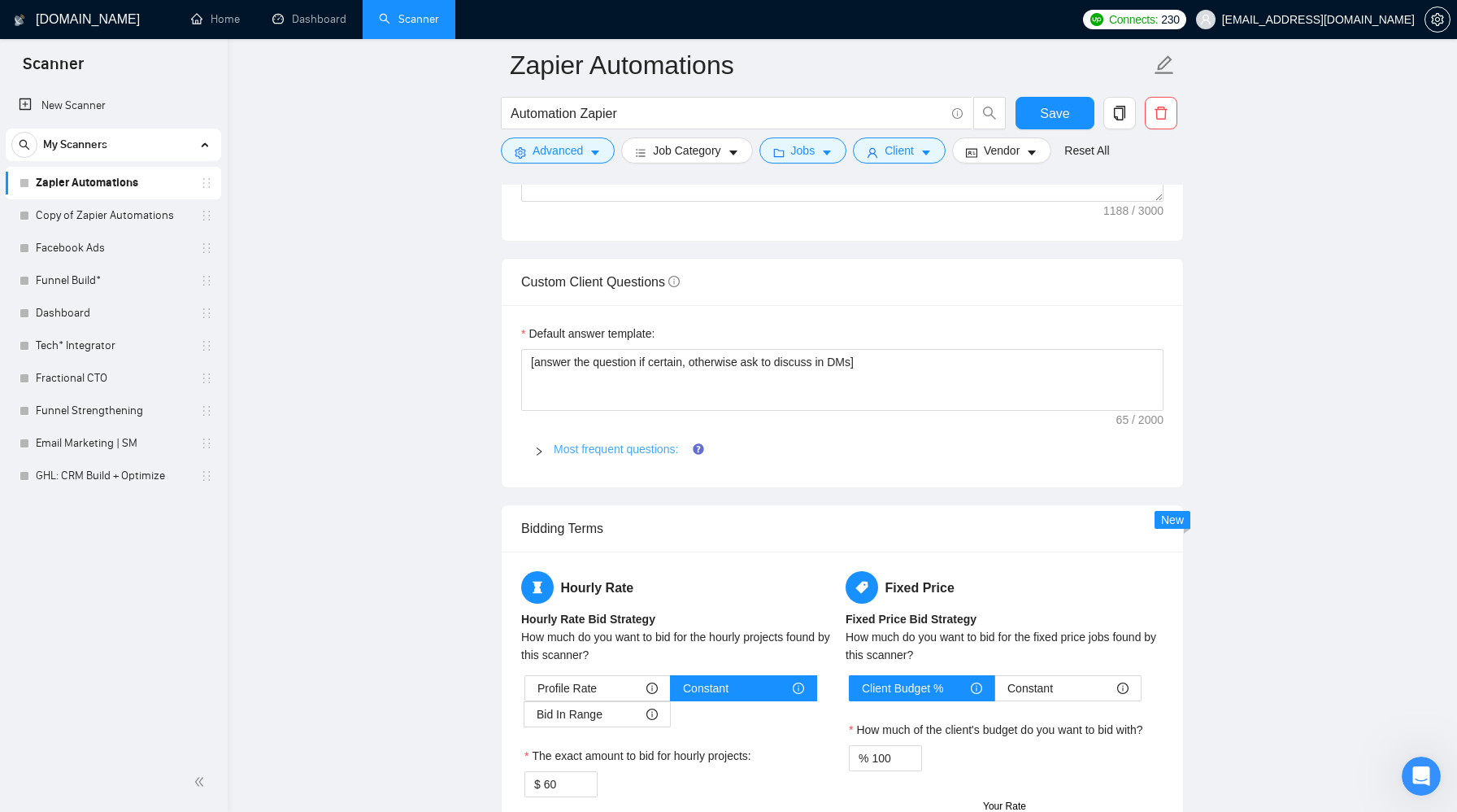
click at [604, 446] on link "Most frequent questions:" at bounding box center [616, 449] width 124 height 13
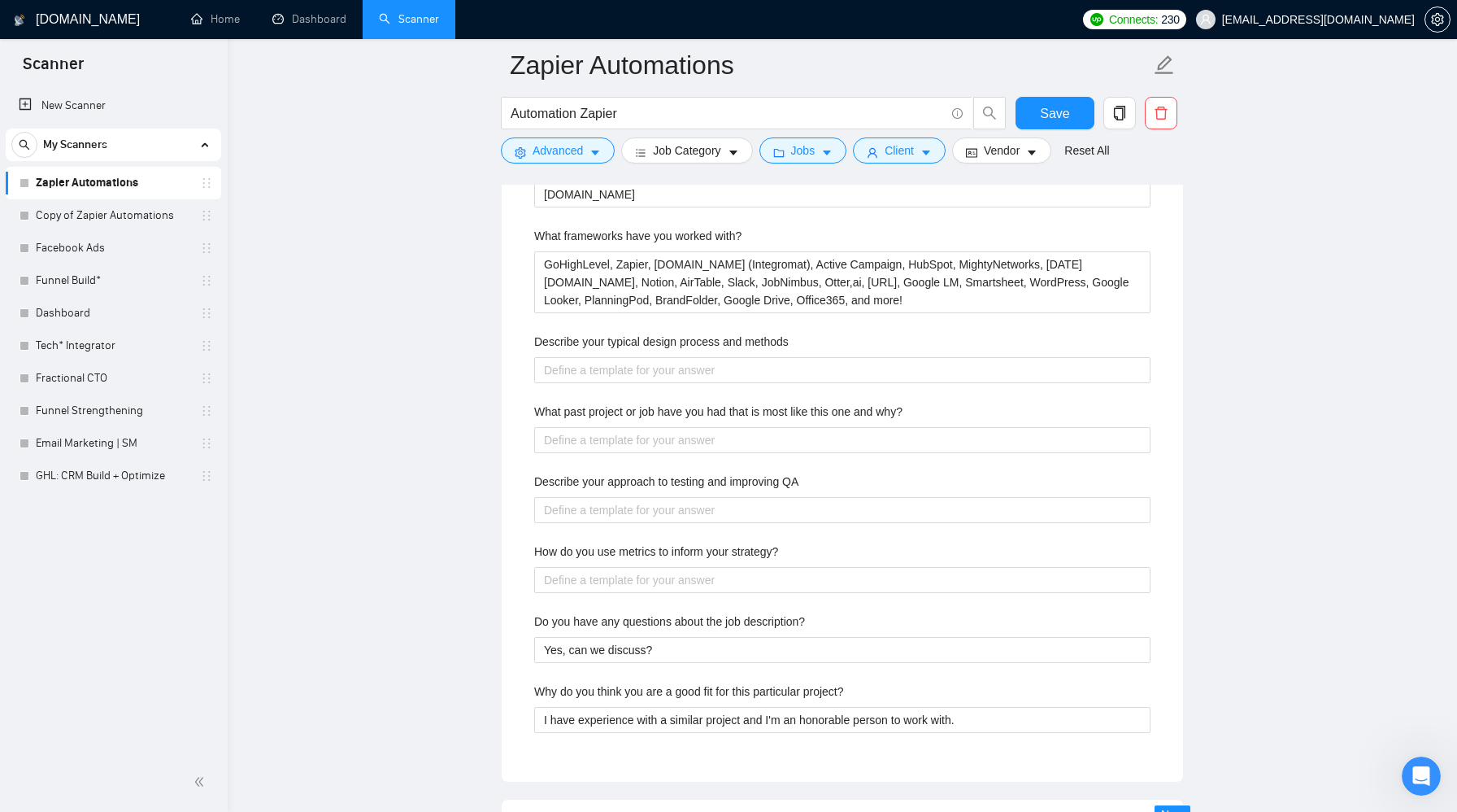
scroll to position [2655, 0]
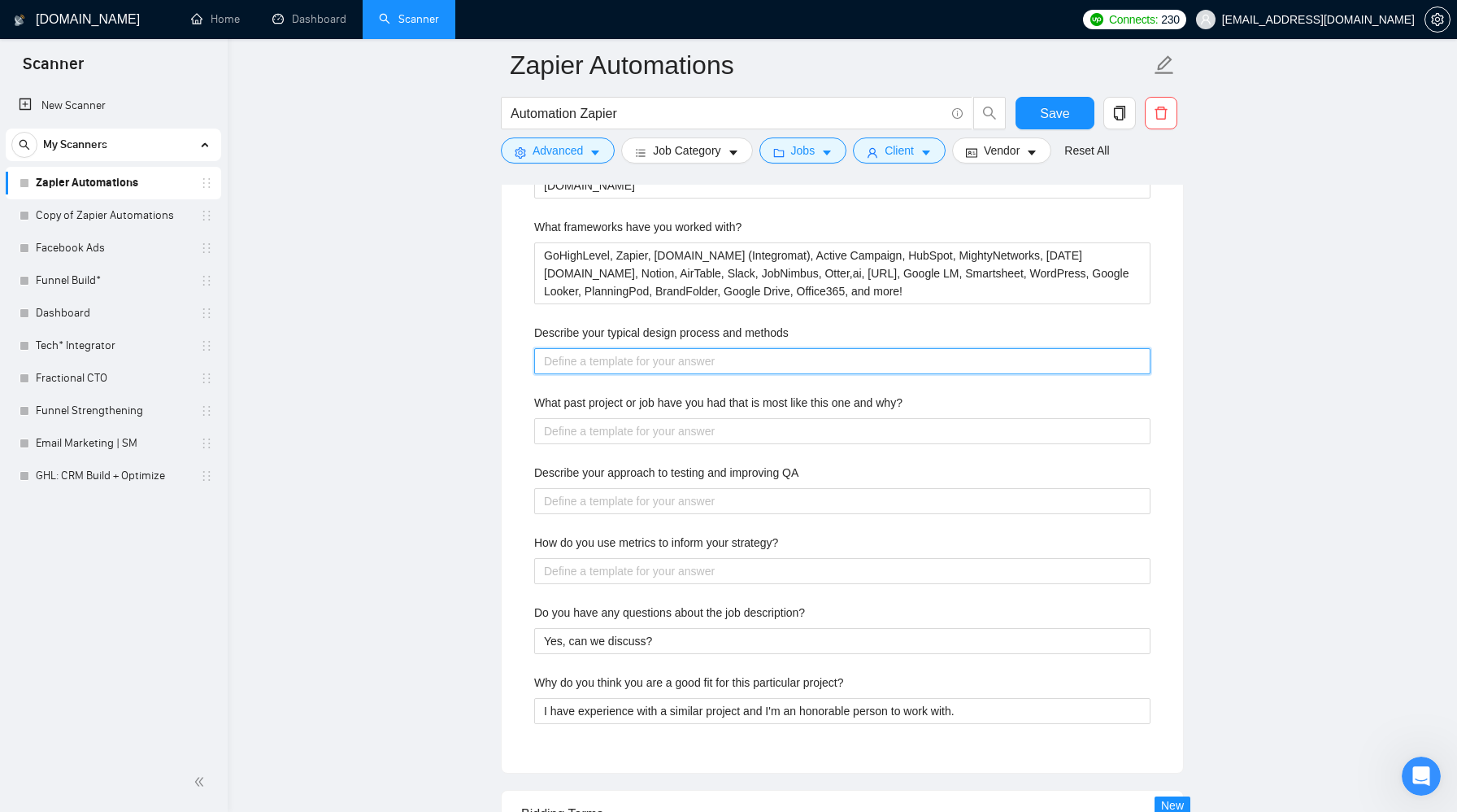
click at [747, 369] on methods "Describe your typical design process and methods" at bounding box center [843, 361] width 616 height 26
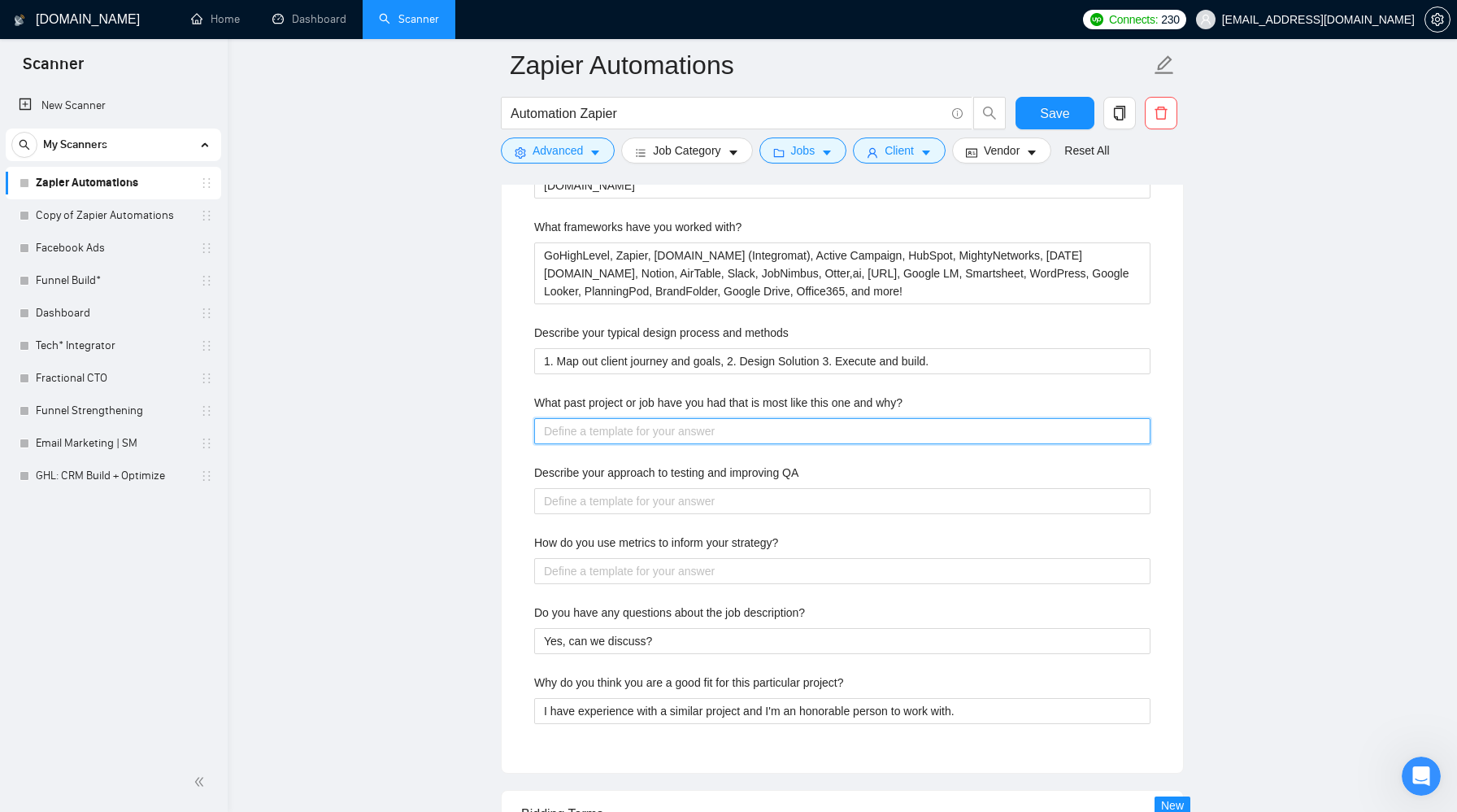
click at [730, 441] on why\? "What past project or job have you had that is most like this one and why?" at bounding box center [843, 431] width 616 height 26
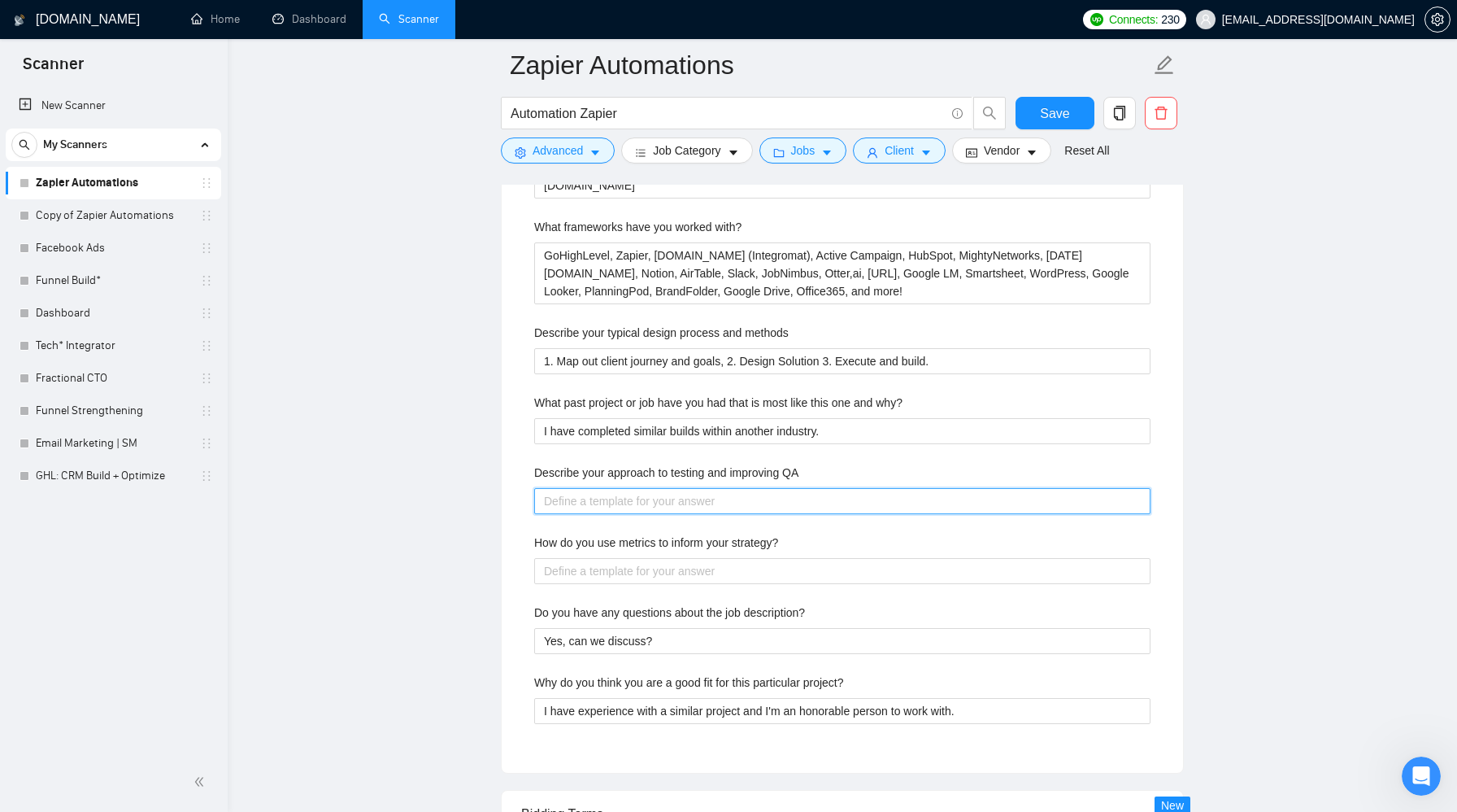
click at [616, 508] on QA "Describe your approach to testing and improving QA" at bounding box center [843, 501] width 616 height 26
paste QA "When it comes to testing and improving QA for automations, my approach is struc…"
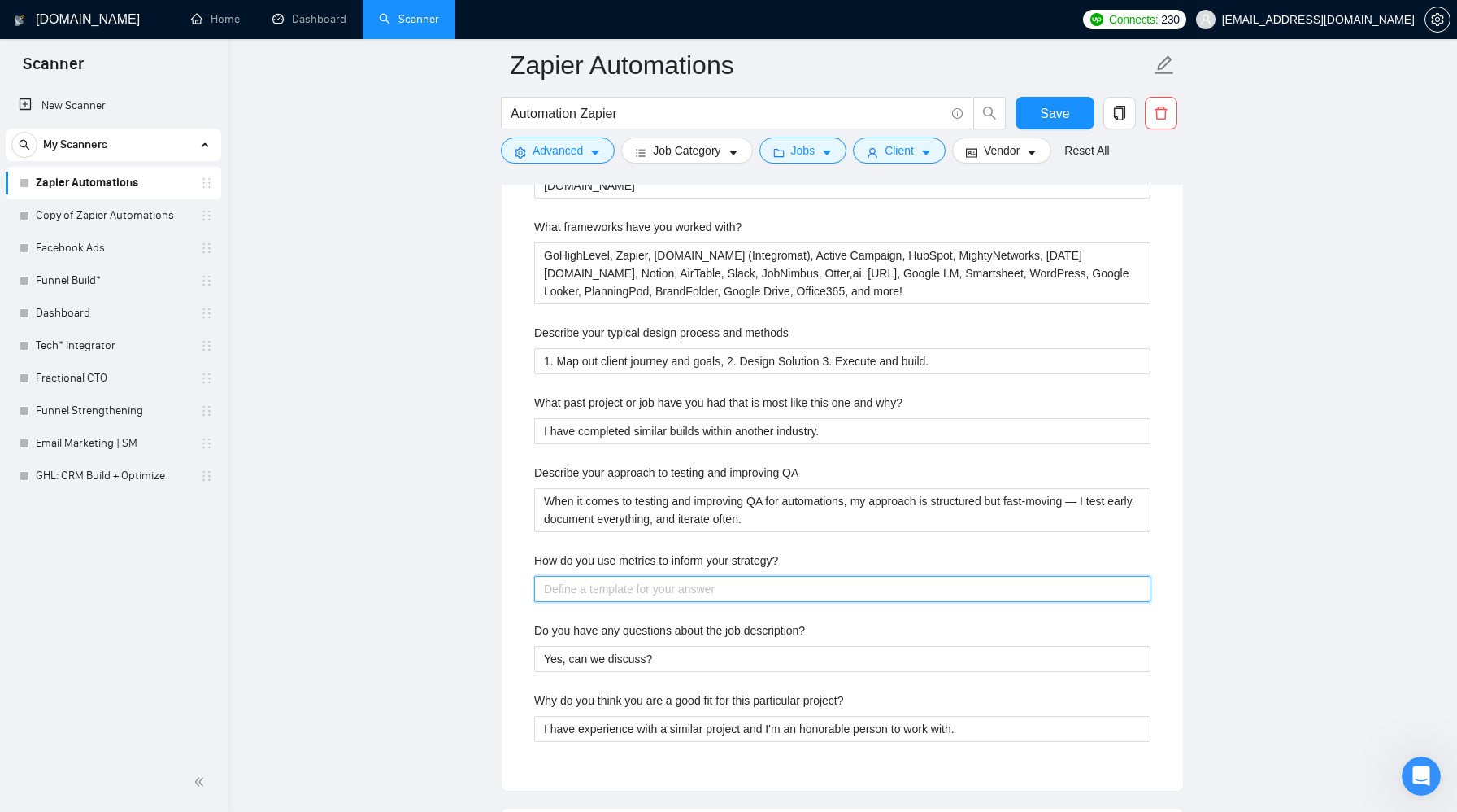
click at [640, 582] on strategy\? "How do you use metrics to inform your strategy?" at bounding box center [843, 589] width 616 height 26
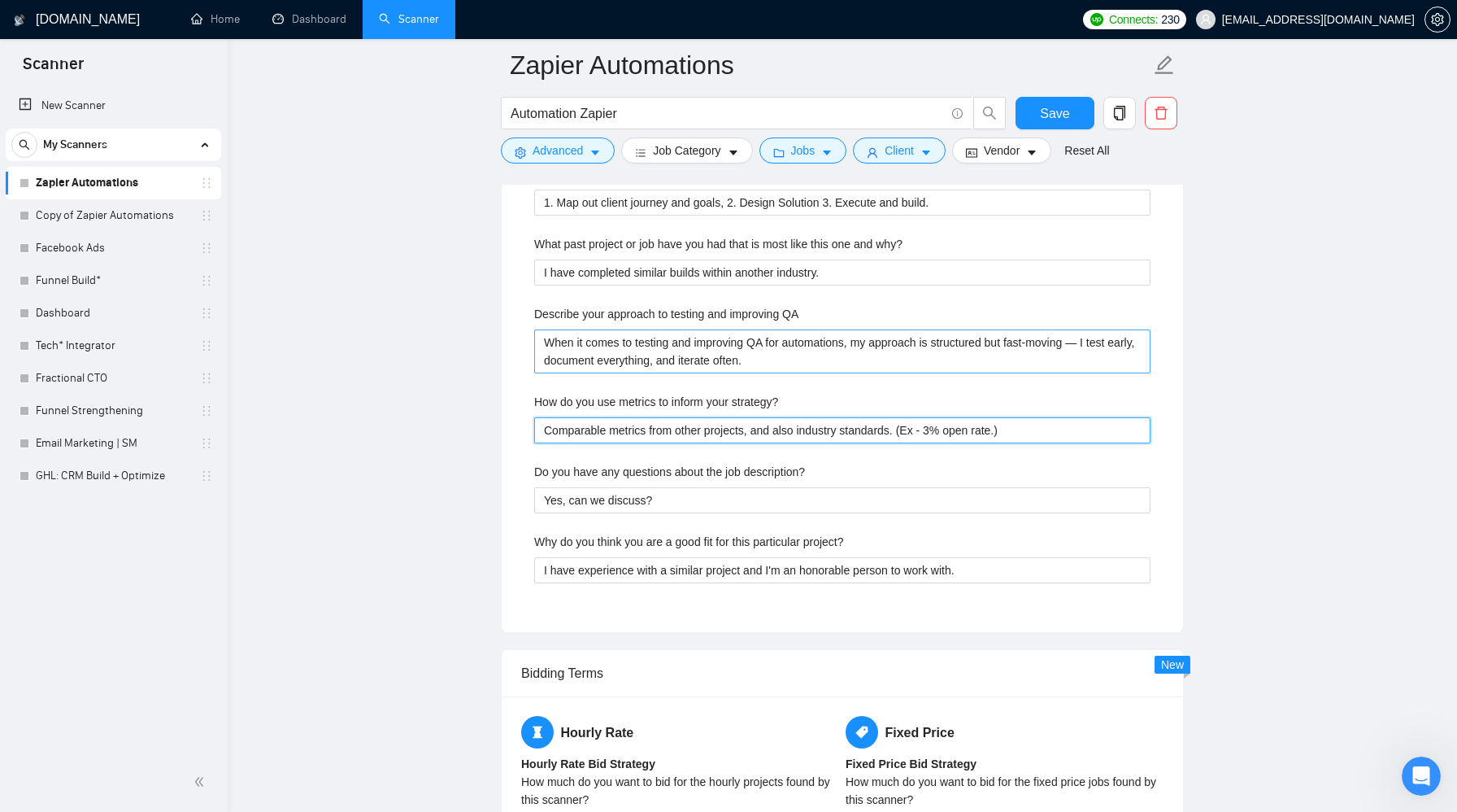
scroll to position [2838, 0]
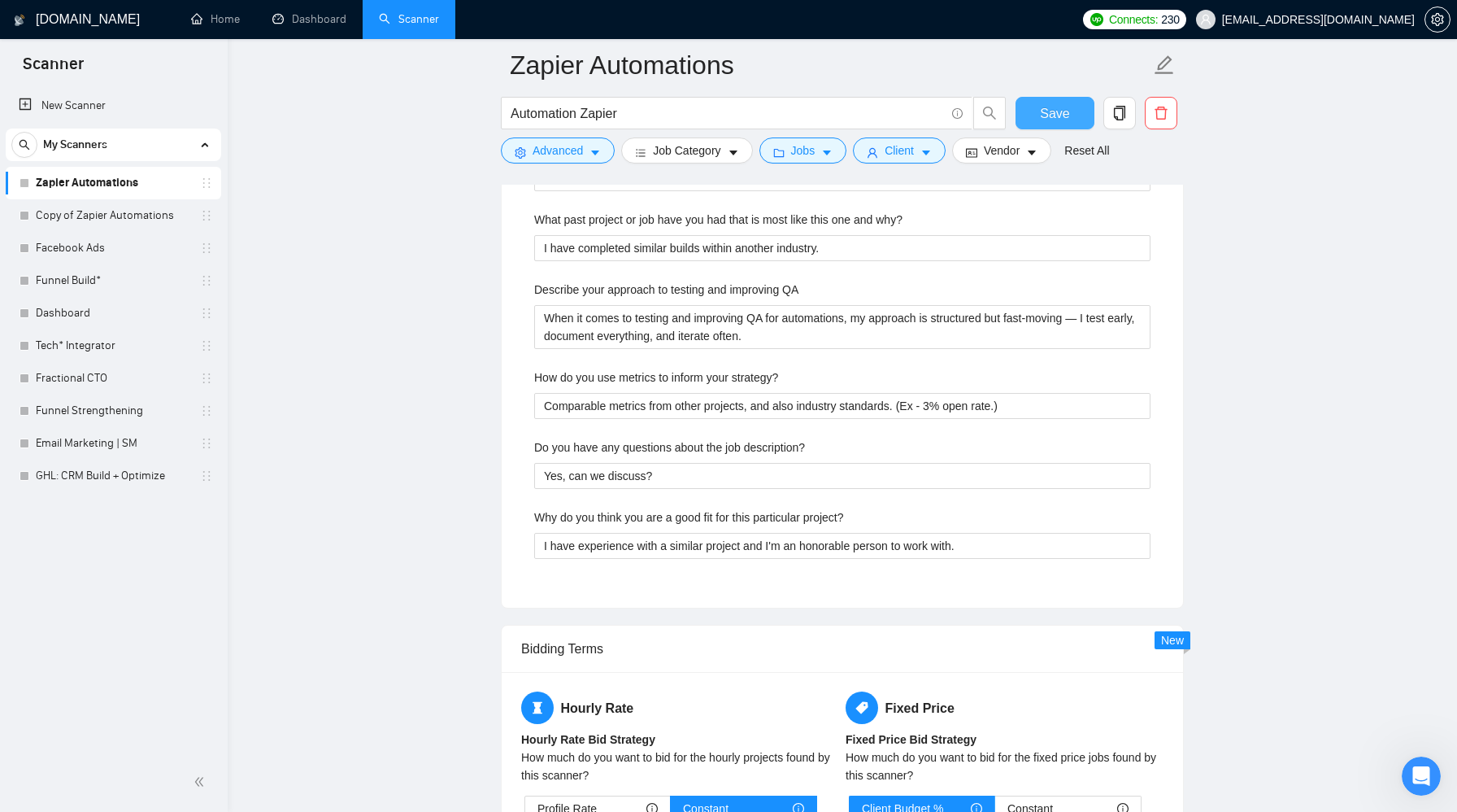
click at [1050, 106] on span "Save" at bounding box center [1054, 113] width 29 height 20
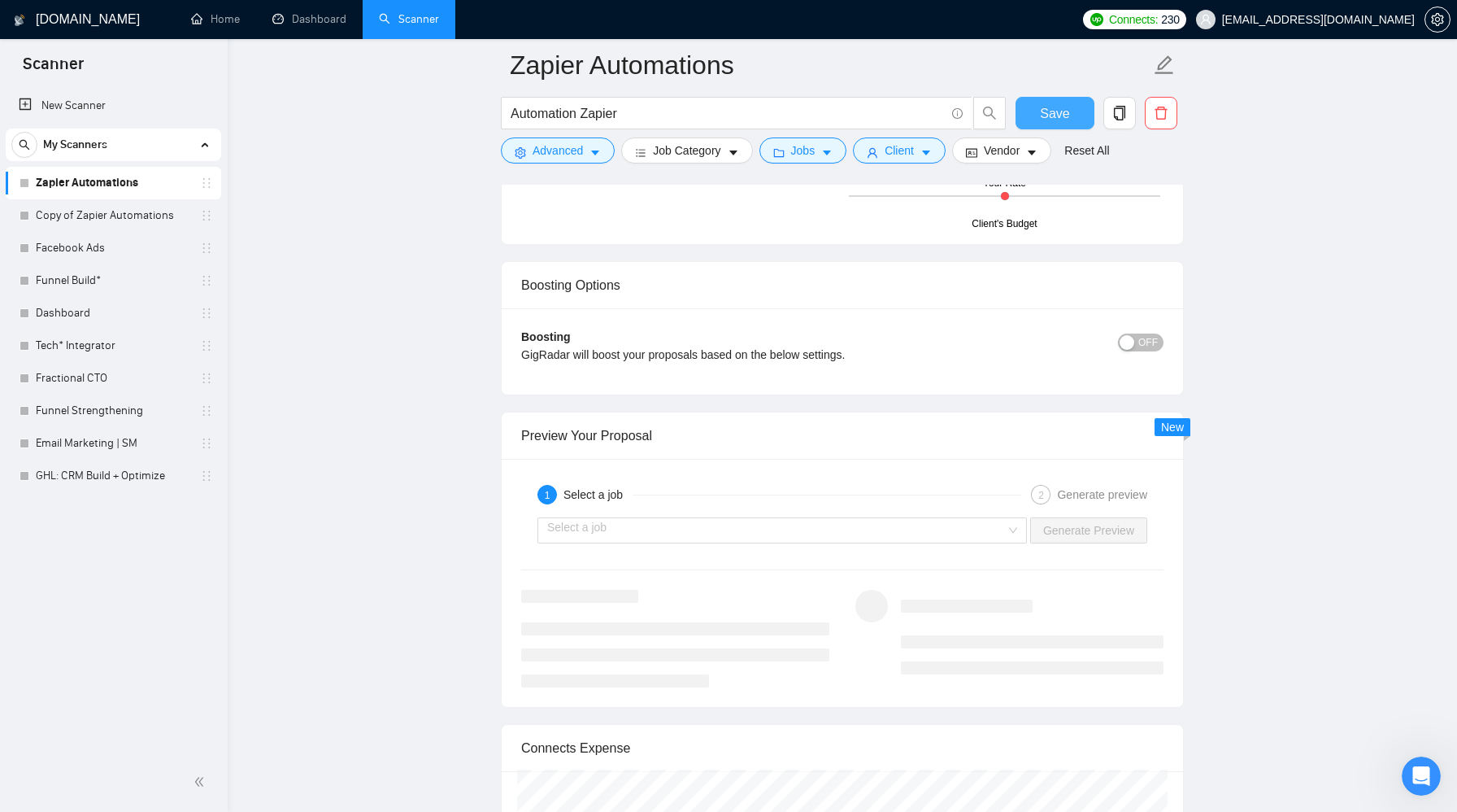
scroll to position [2781, 0]
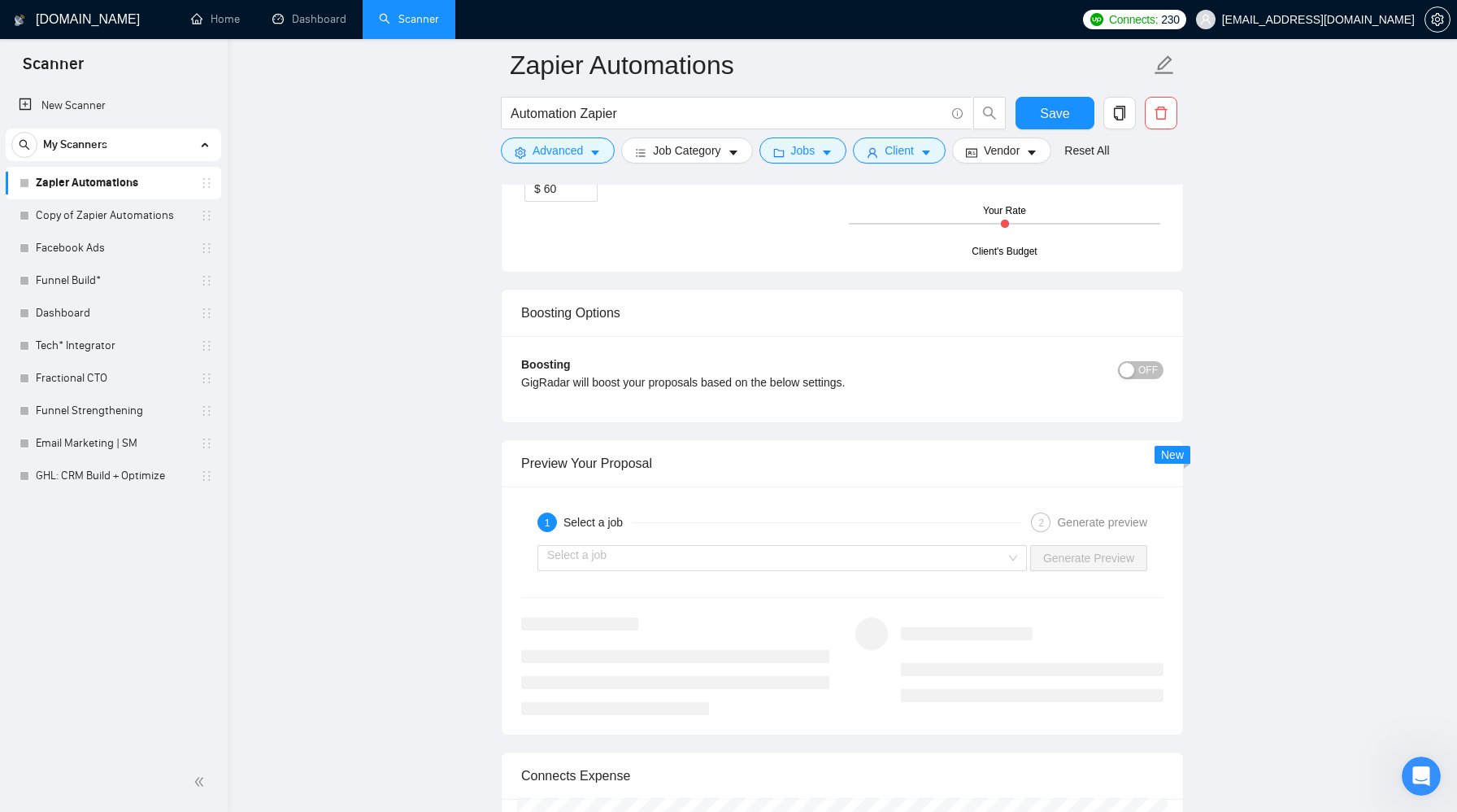
click at [1149, 368] on span "OFF" at bounding box center [1148, 370] width 19 height 18
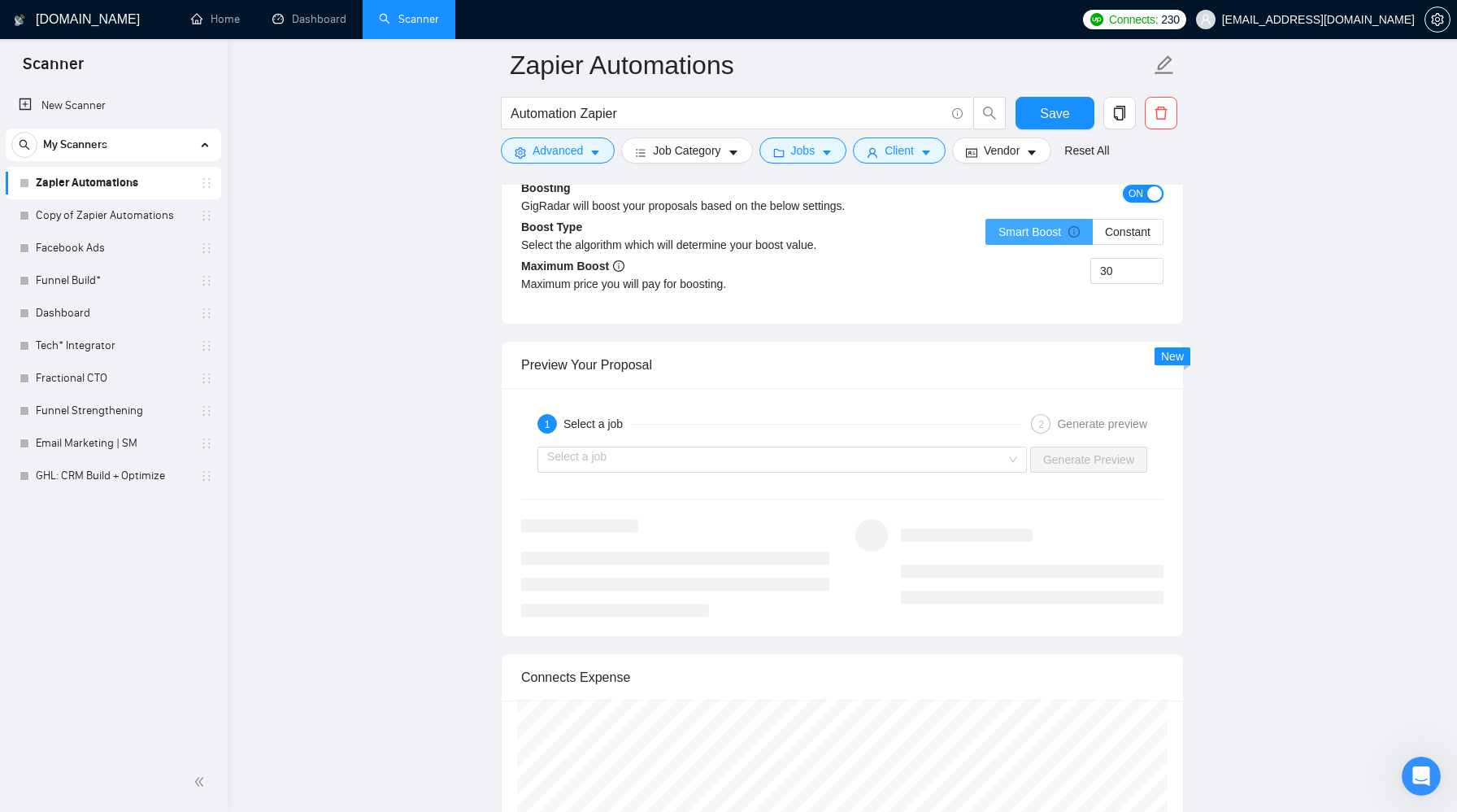
scroll to position [2968, 0]
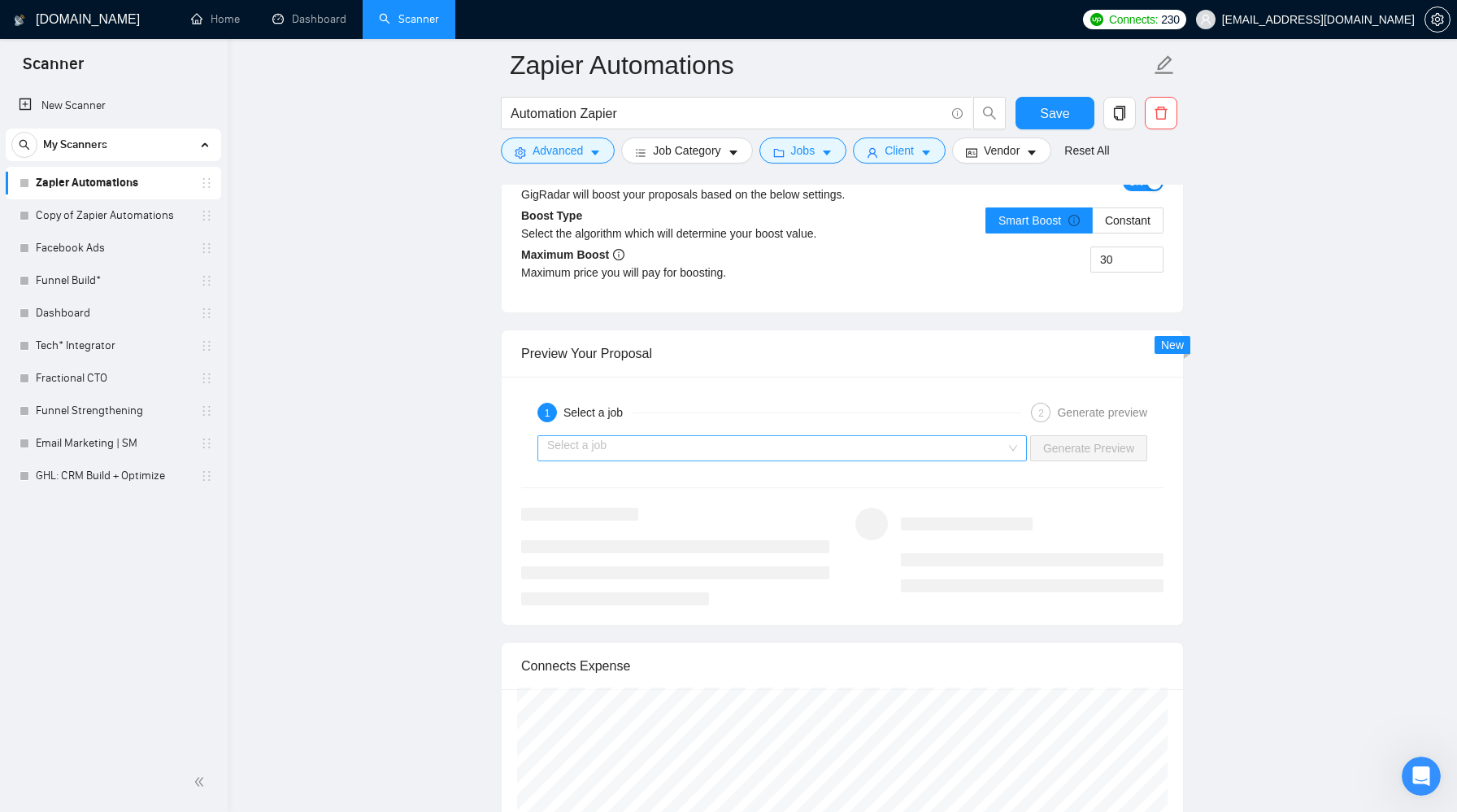
click at [998, 452] on input "search" at bounding box center [776, 448] width 459 height 24
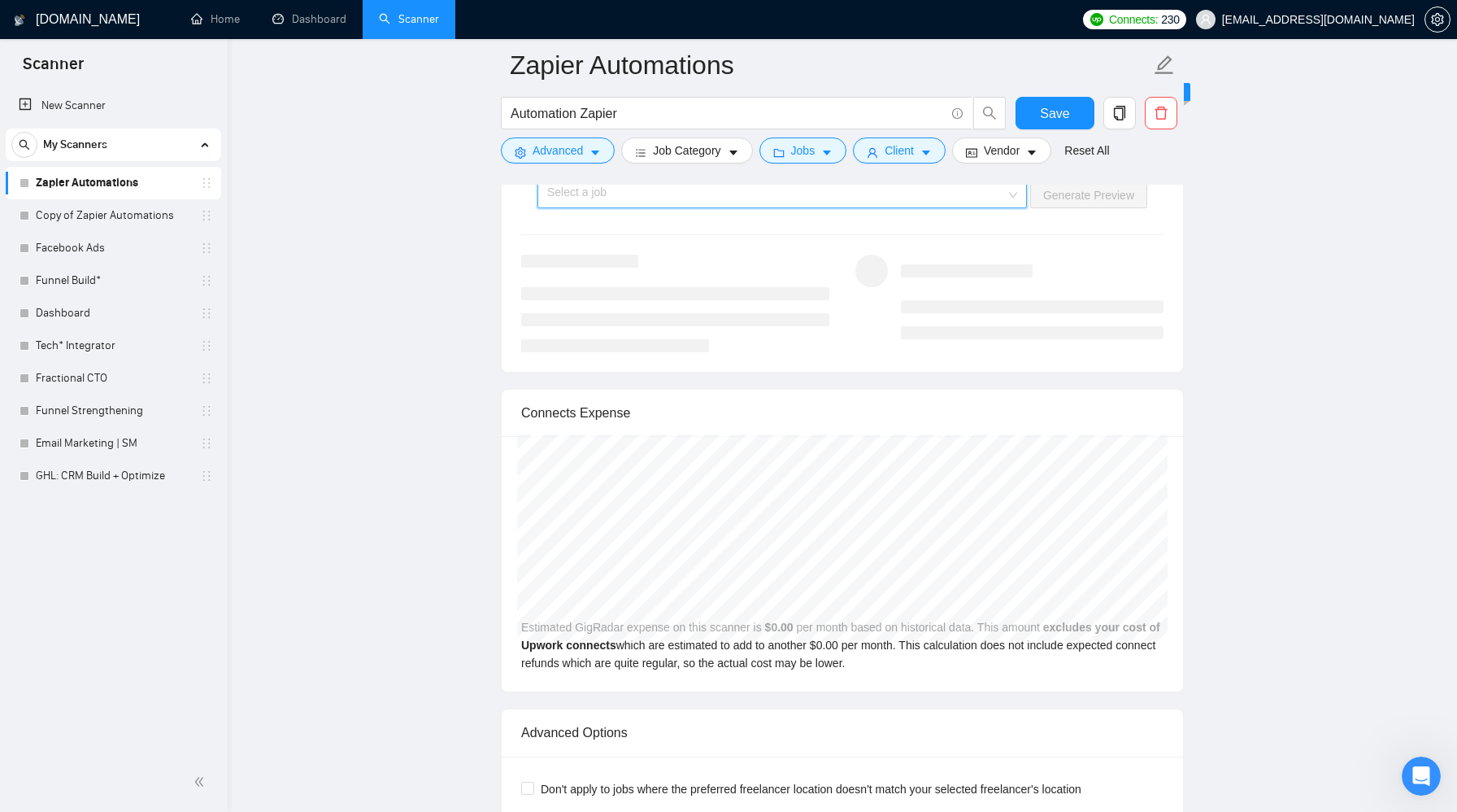
scroll to position [3266, 0]
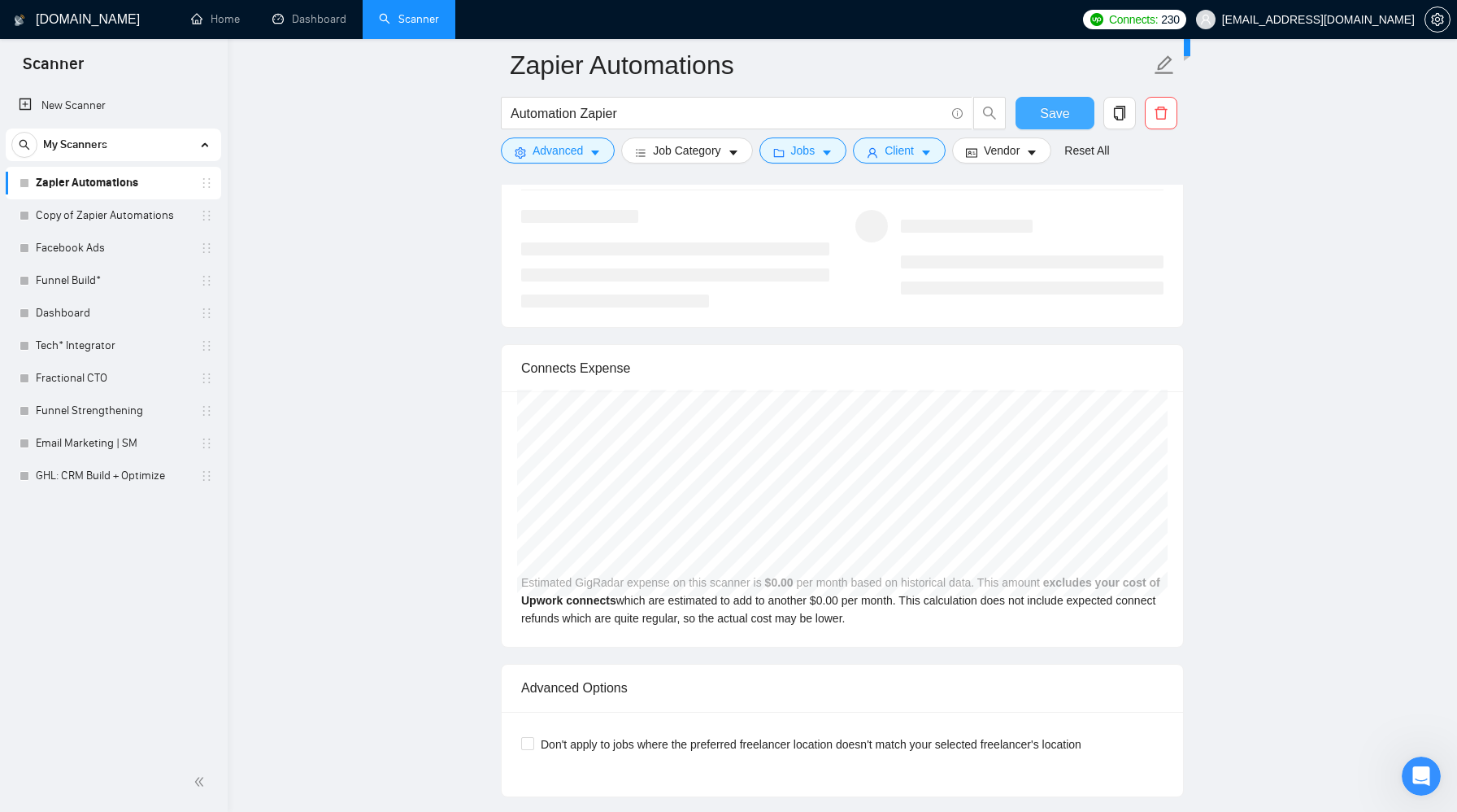
click at [1066, 110] on span "Save" at bounding box center [1054, 113] width 29 height 20
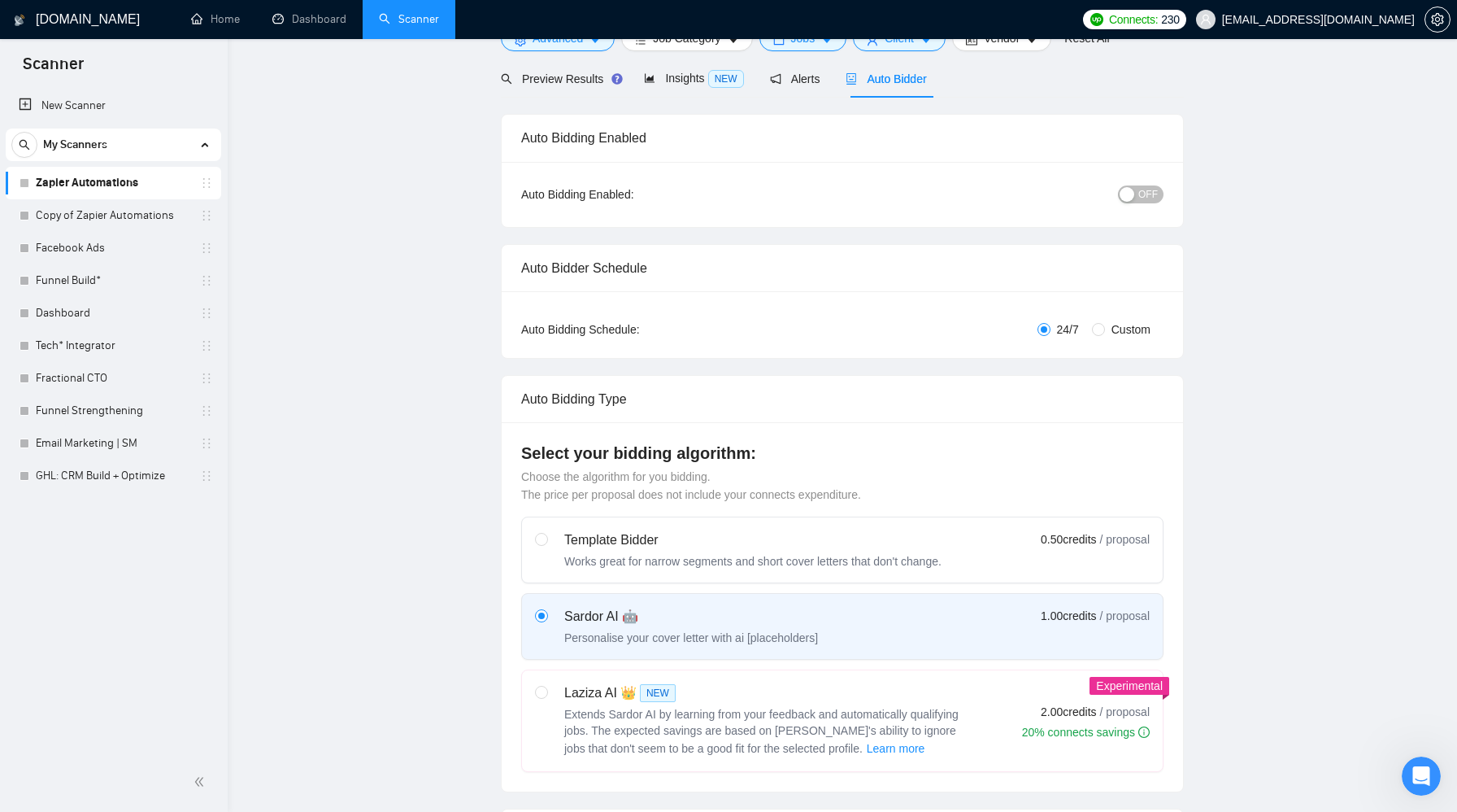
scroll to position [0, 0]
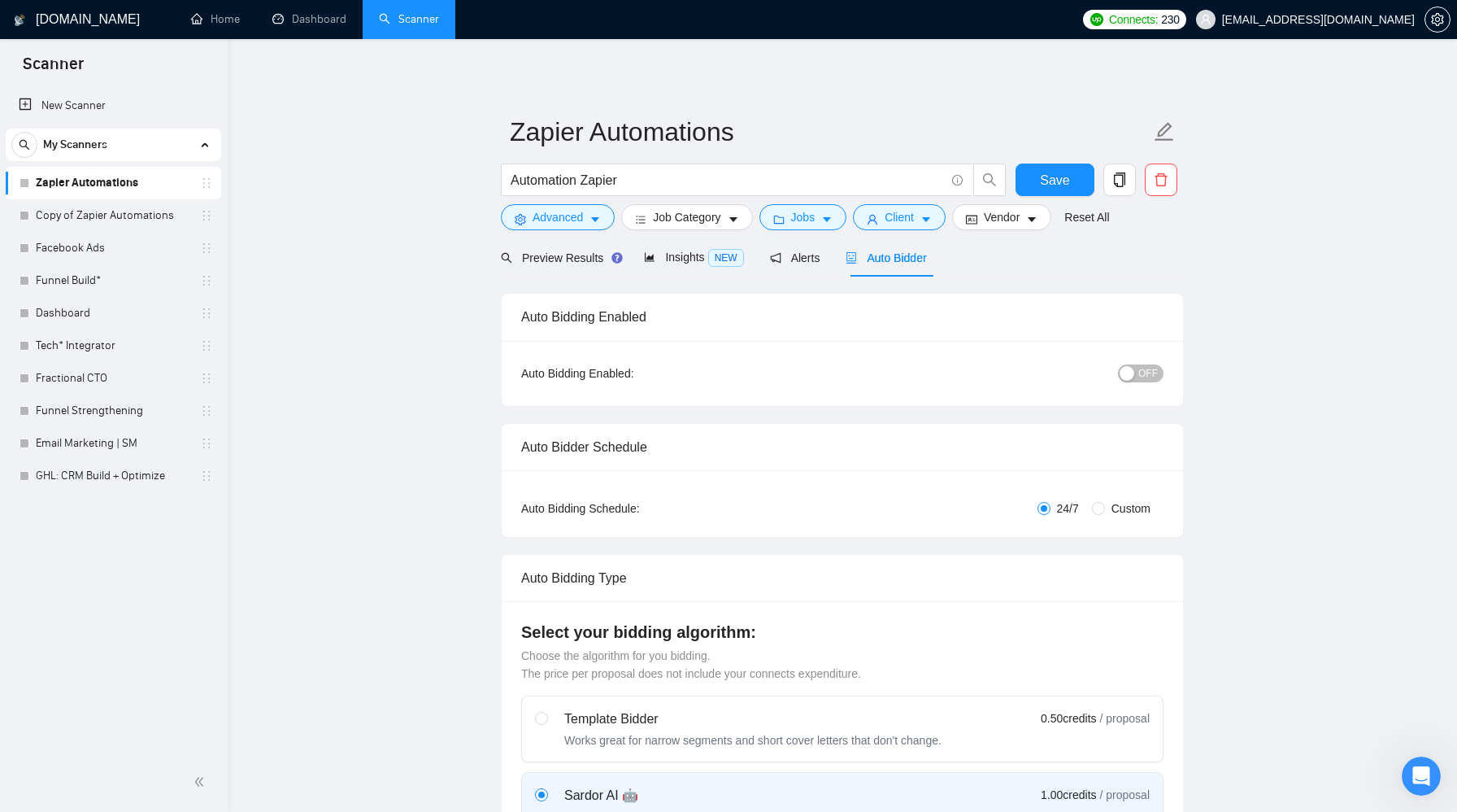
click at [1136, 368] on button "OFF" at bounding box center [1141, 373] width 46 height 18
click at [1059, 183] on span "Save" at bounding box center [1054, 179] width 29 height 20
click at [680, 257] on span "Insights NEW" at bounding box center [693, 256] width 99 height 13
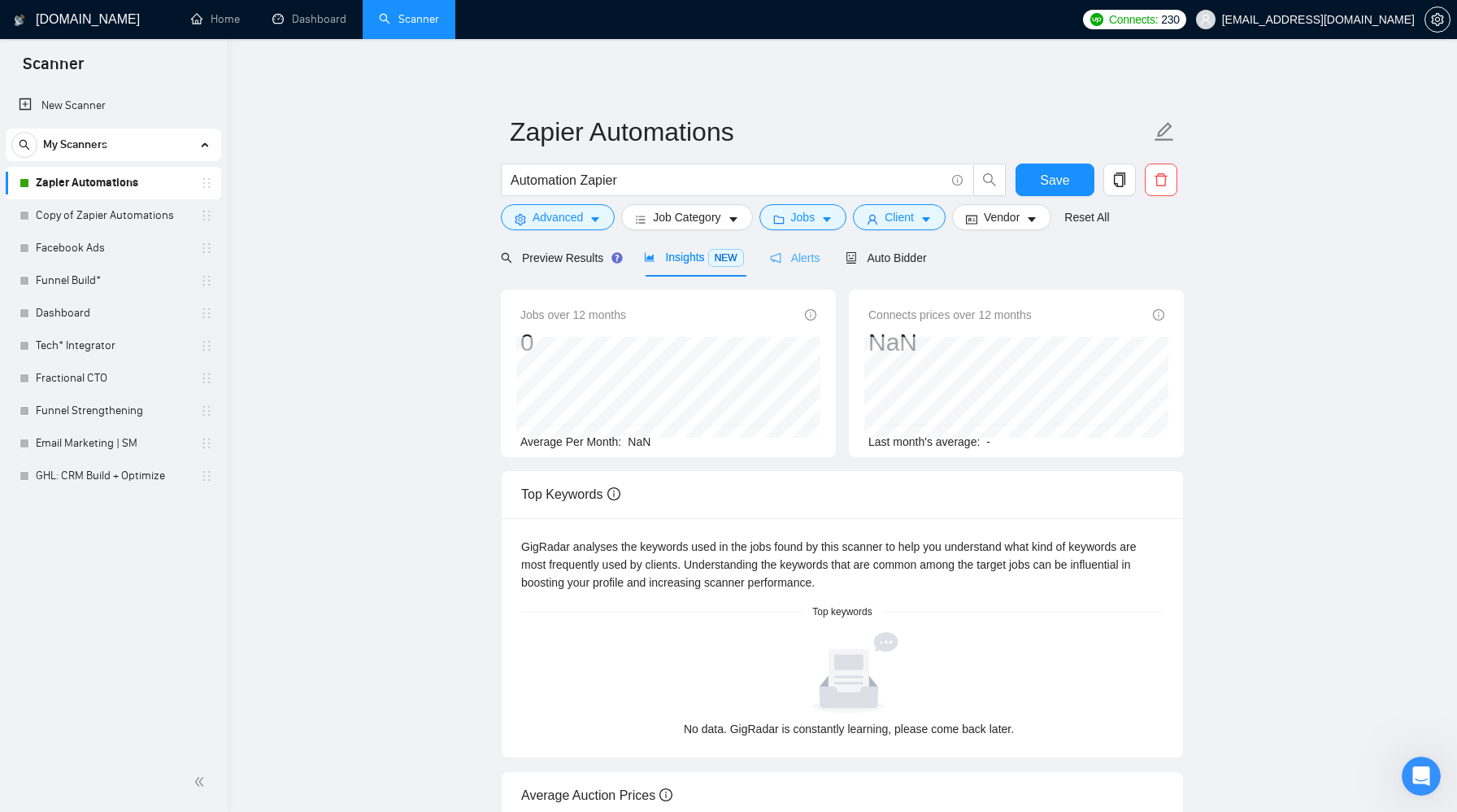
click at [795, 270] on div "Alerts" at bounding box center [795, 257] width 51 height 38
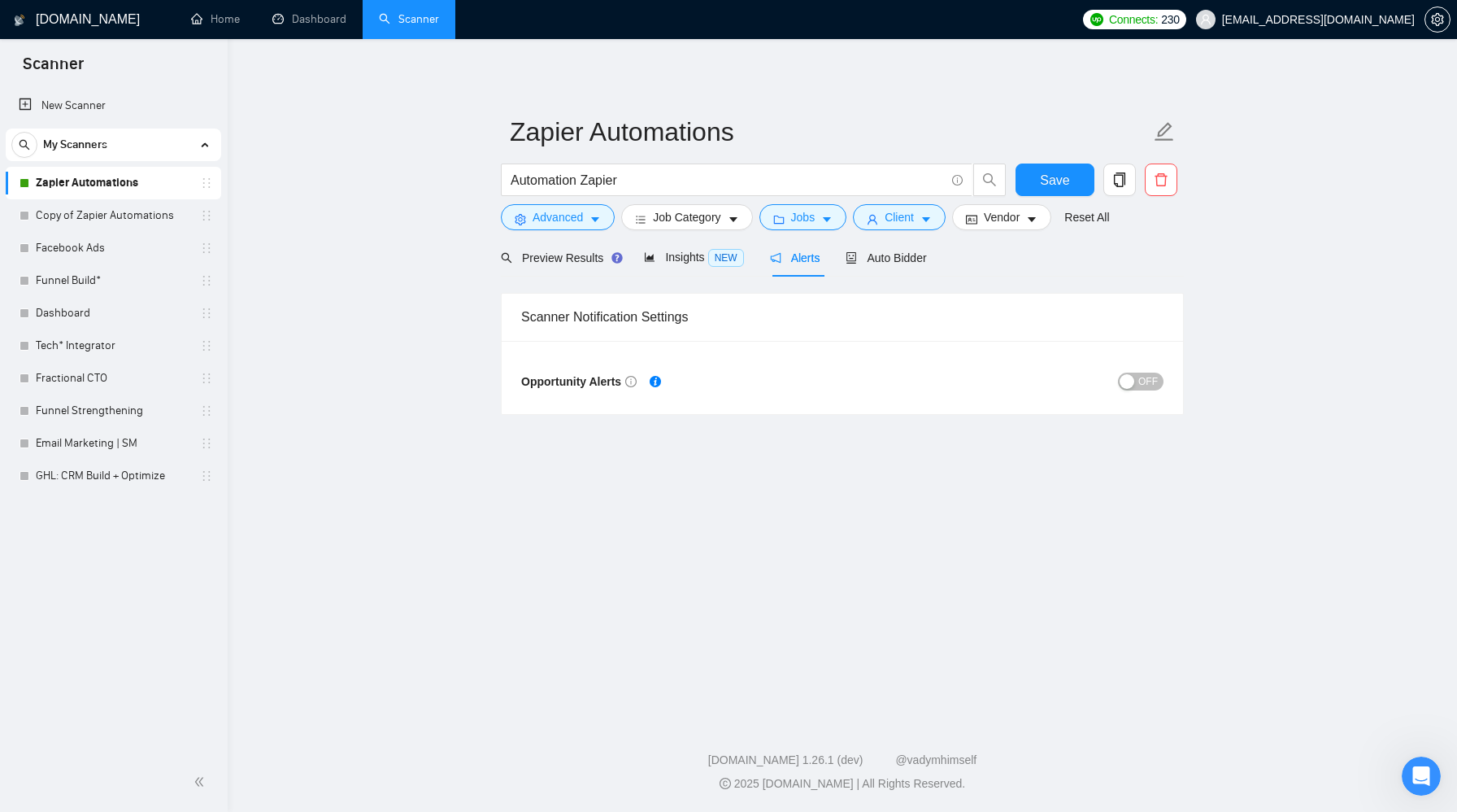
click at [1142, 383] on span "OFF" at bounding box center [1148, 382] width 19 height 18
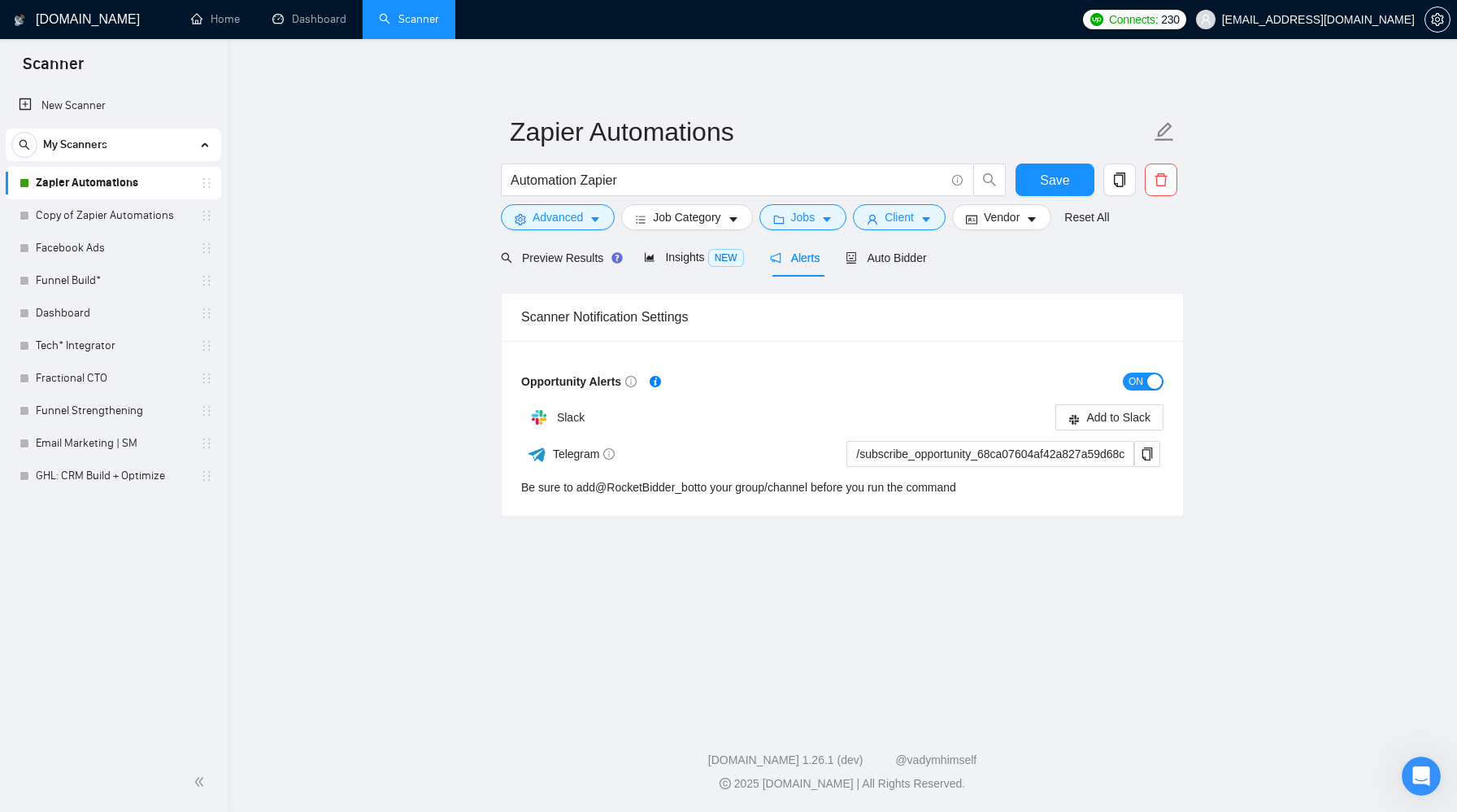
click at [1142, 383] on span "ON" at bounding box center [1136, 382] width 15 height 18
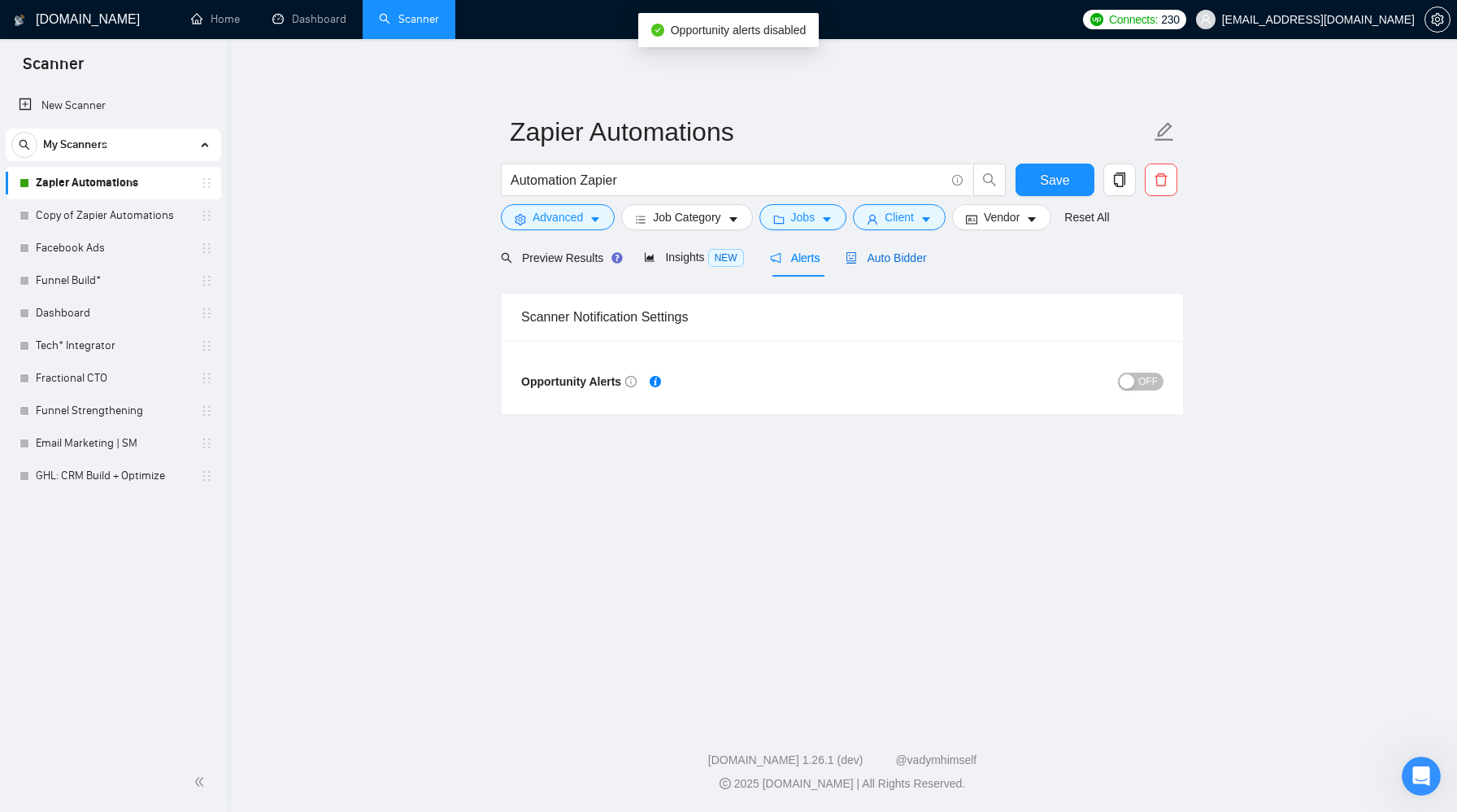
click at [877, 259] on span "Auto Bidder" at bounding box center [886, 257] width 81 height 13
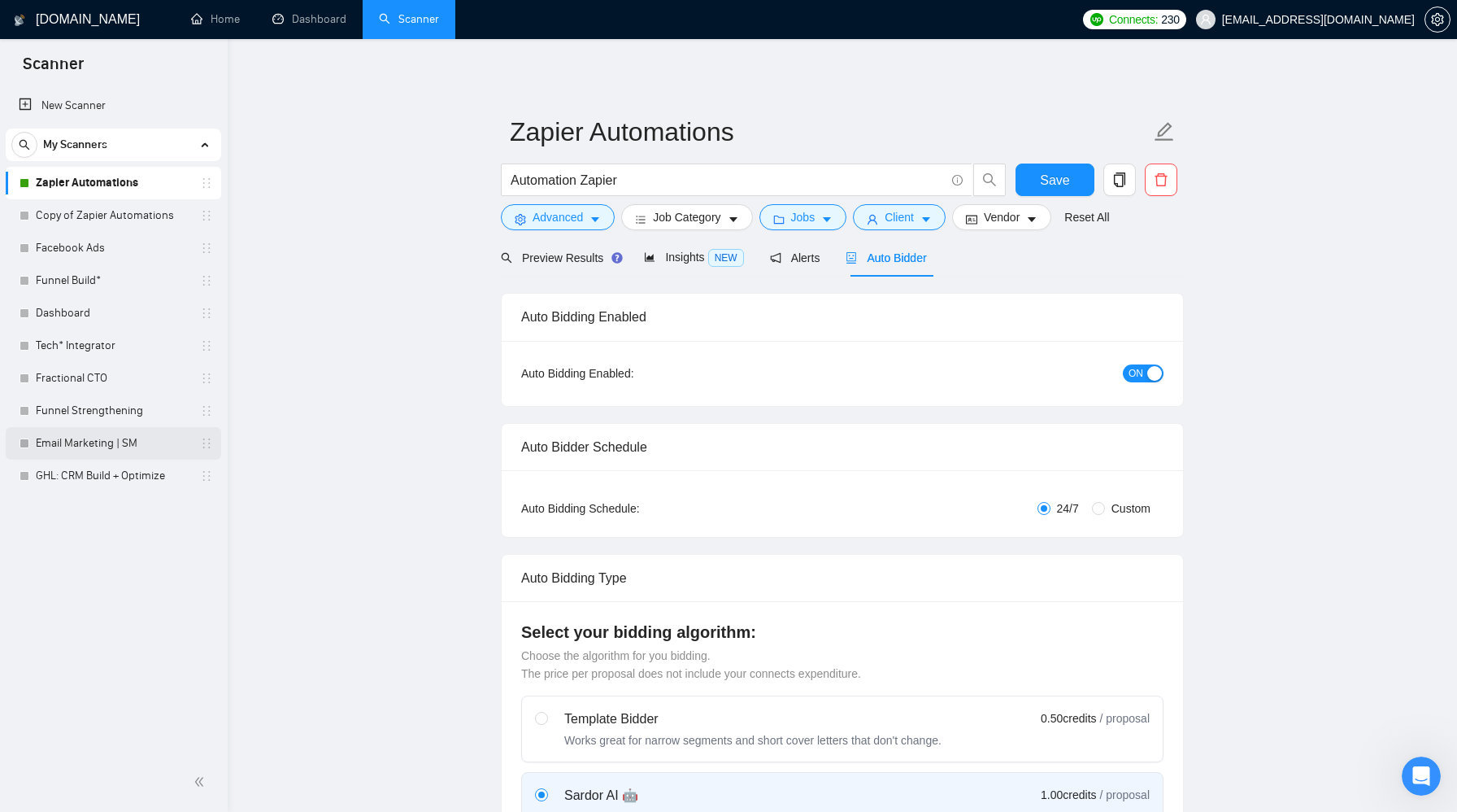
click at [159, 452] on link "Email Marketing | SM" at bounding box center [113, 443] width 155 height 32
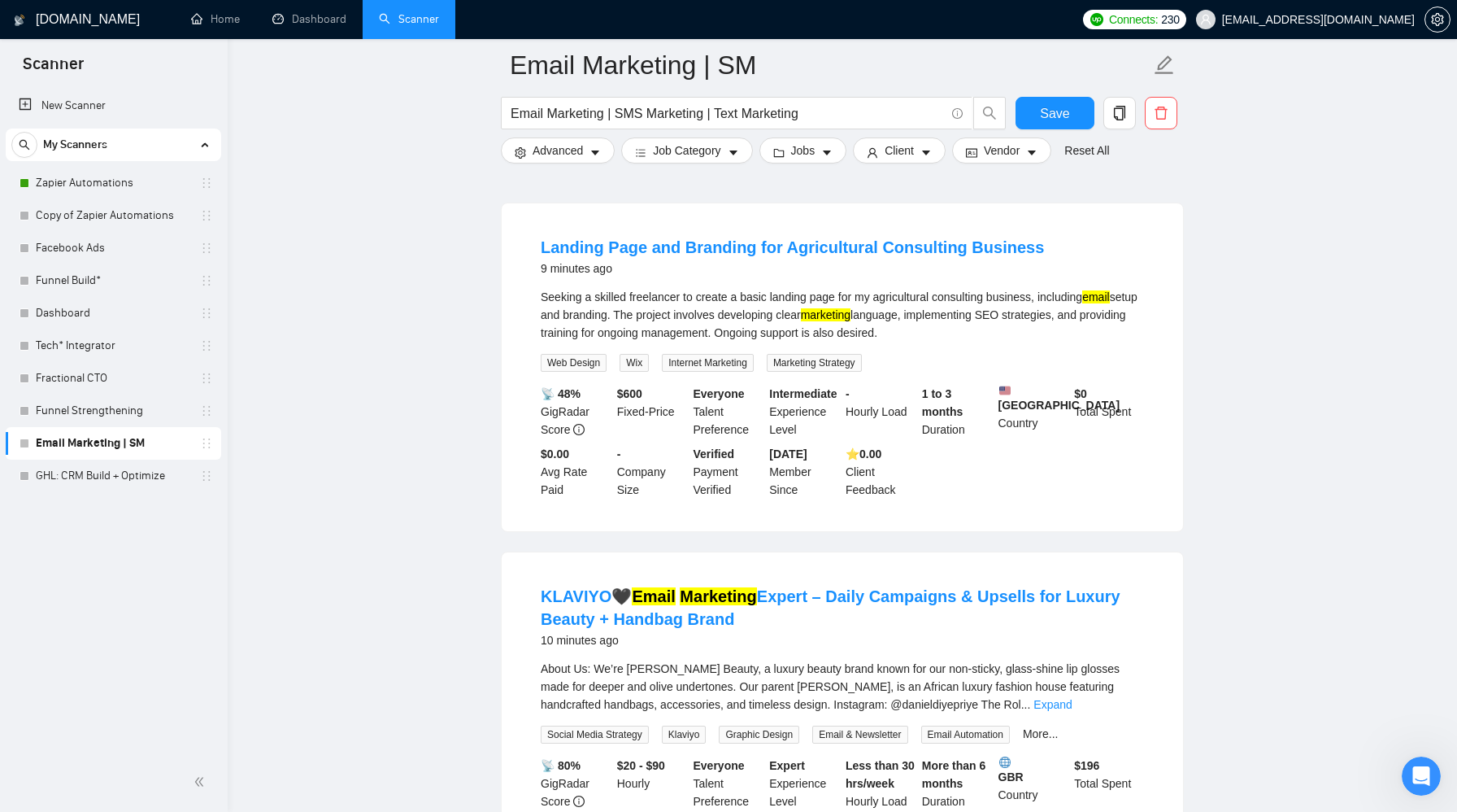
scroll to position [144, 0]
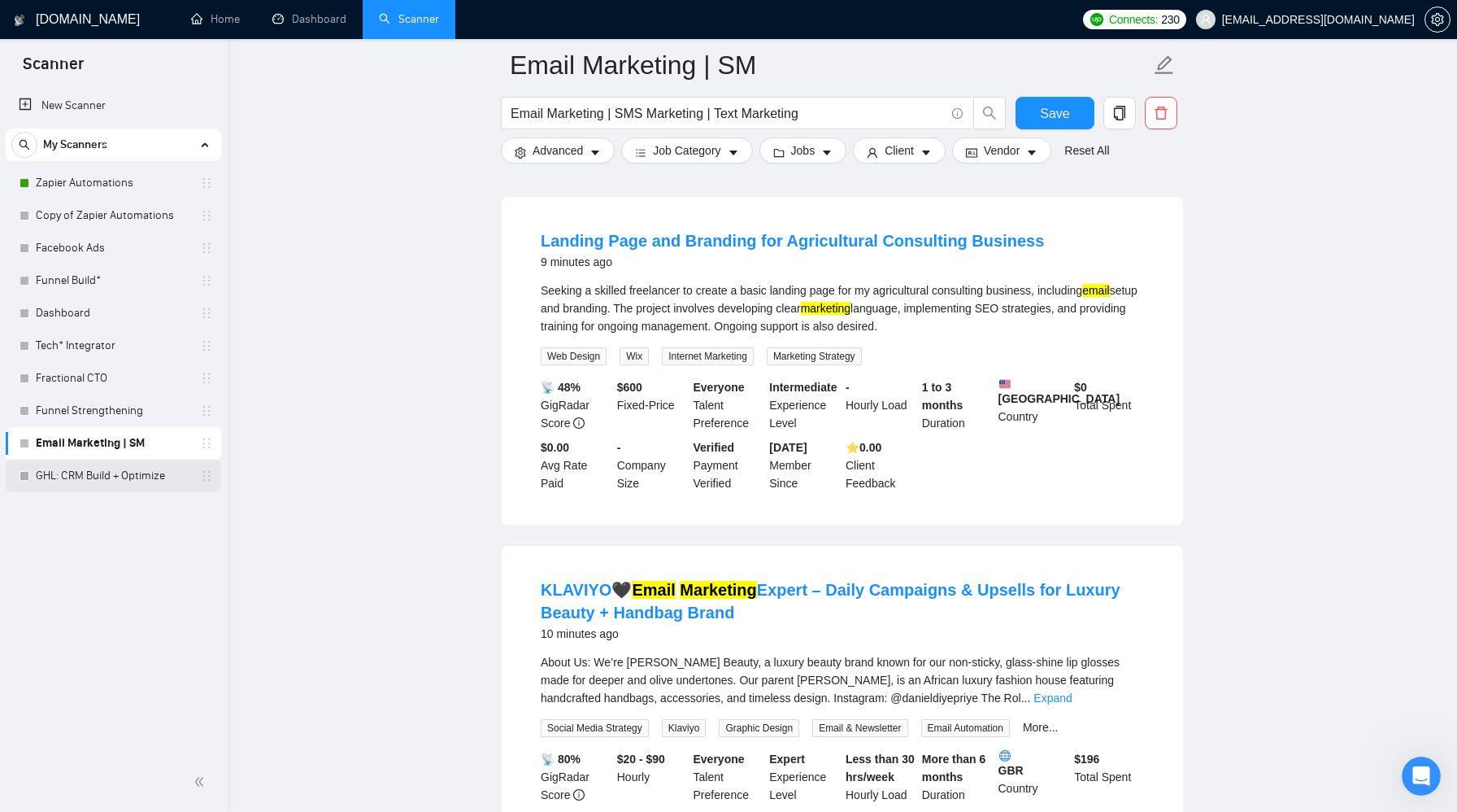
click at [171, 477] on link "GHL: CRM Build + Optimize" at bounding box center [113, 475] width 155 height 32
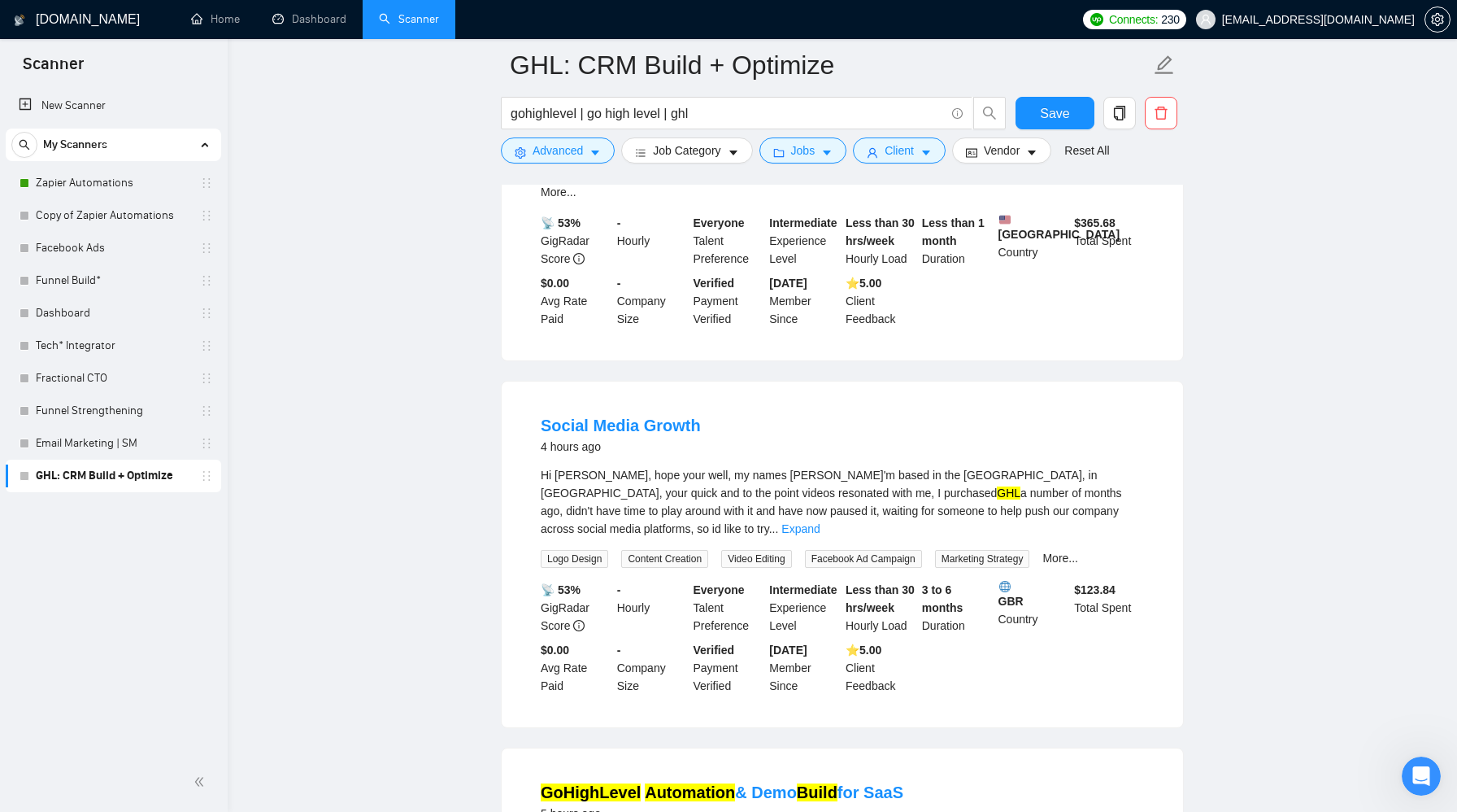
scroll to position [708, 0]
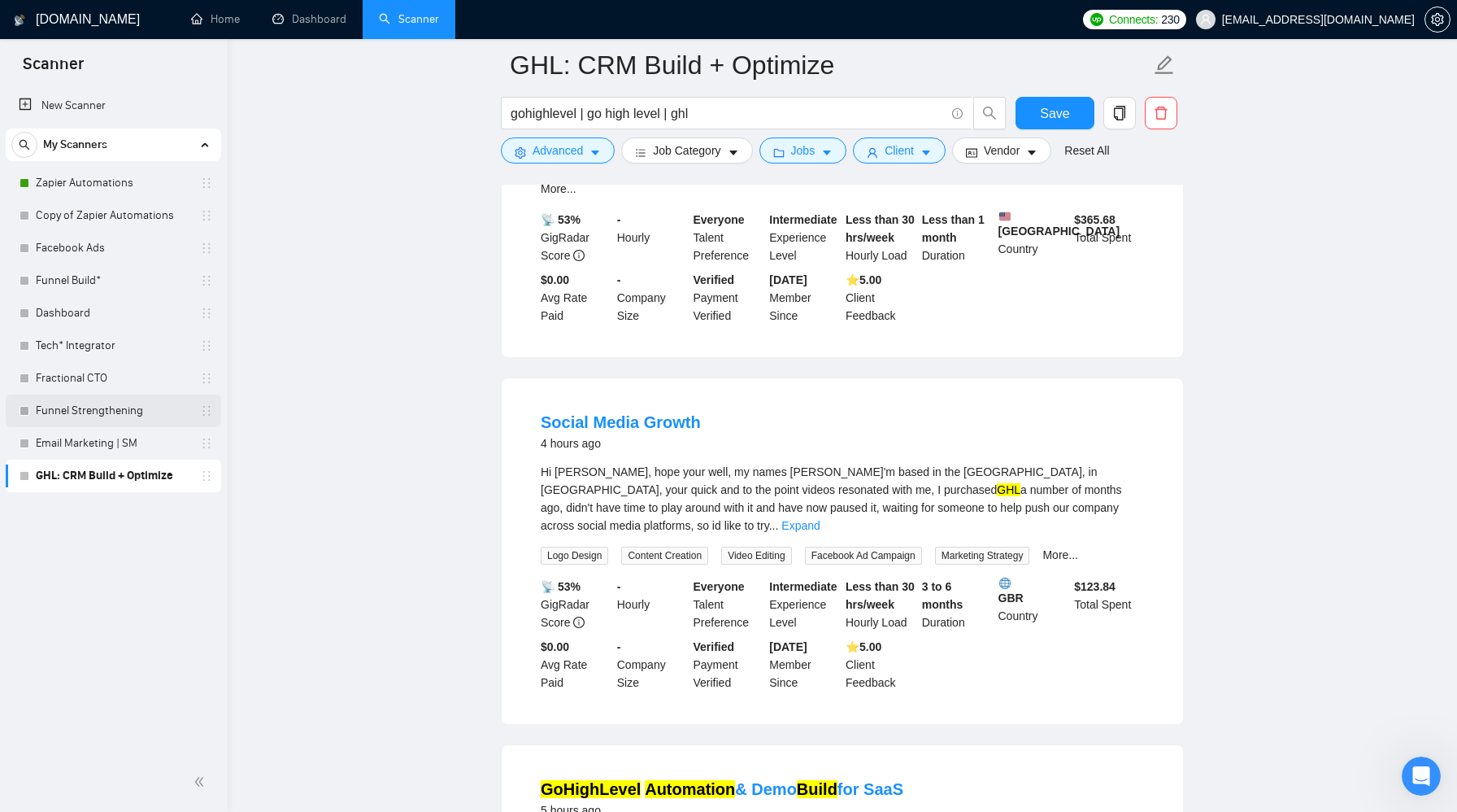
click at [130, 412] on link "Funnel Strengthening" at bounding box center [113, 410] width 155 height 32
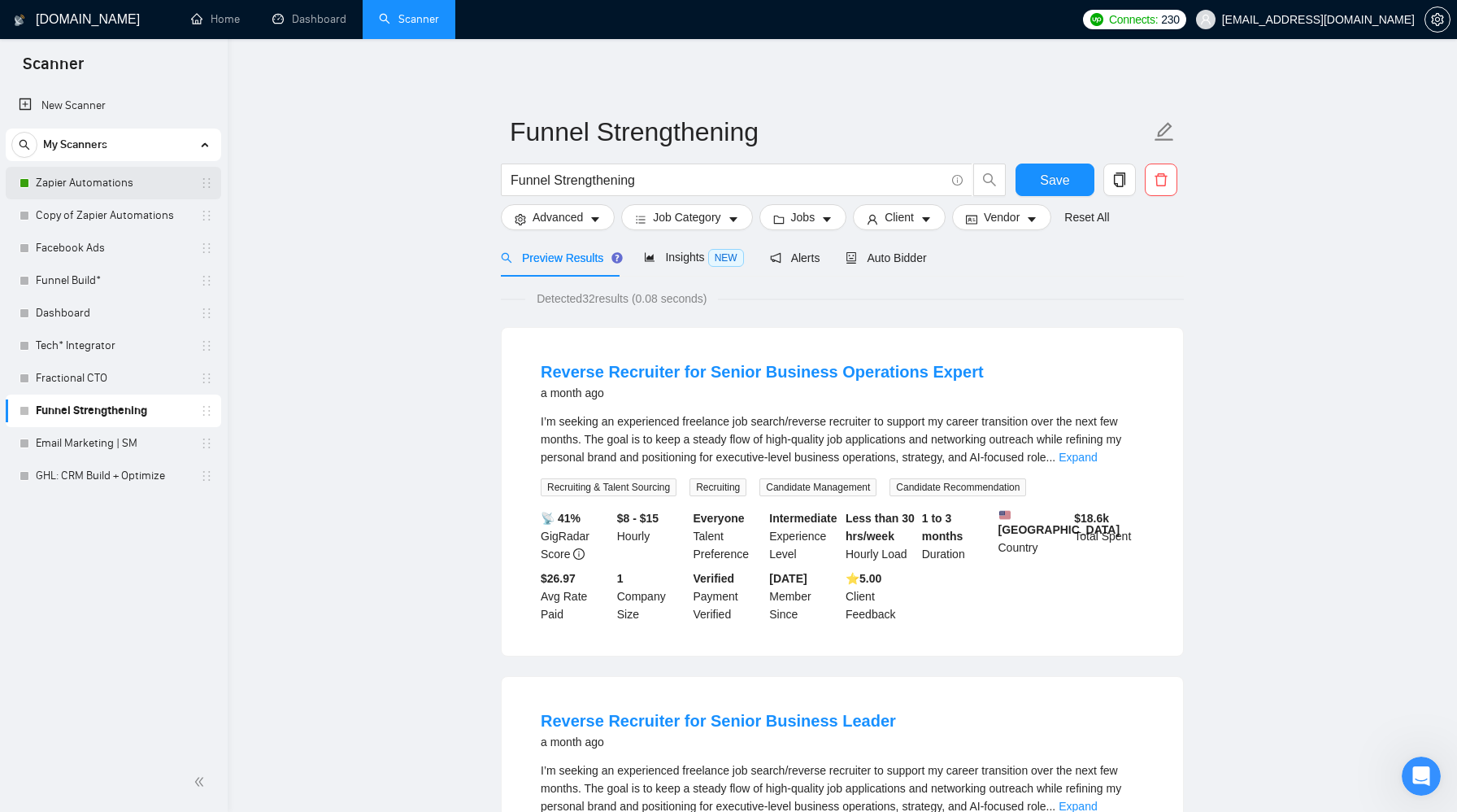
click at [124, 178] on link "Zapier Automations" at bounding box center [113, 183] width 155 height 32
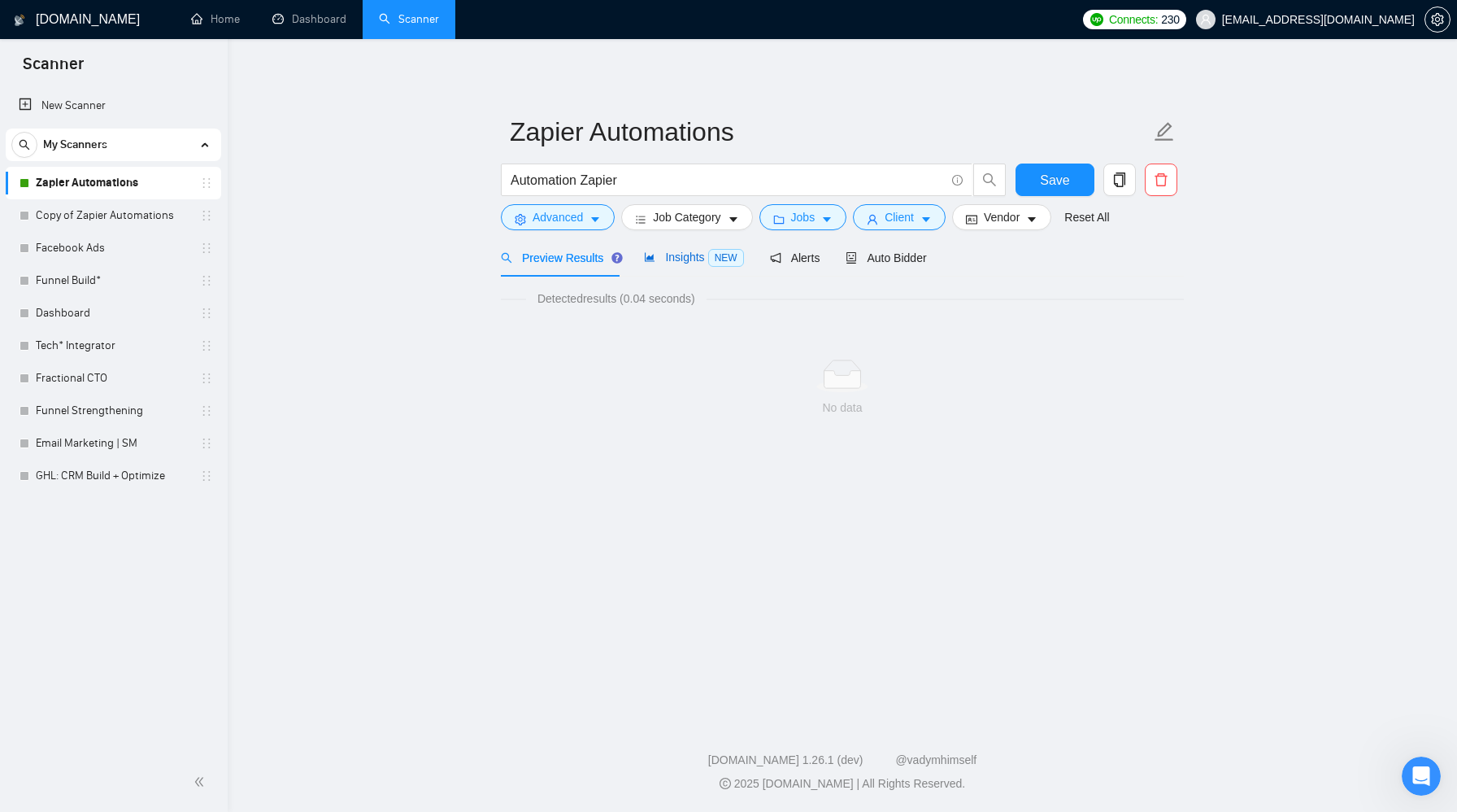
click at [683, 257] on span "Insights NEW" at bounding box center [693, 256] width 99 height 13
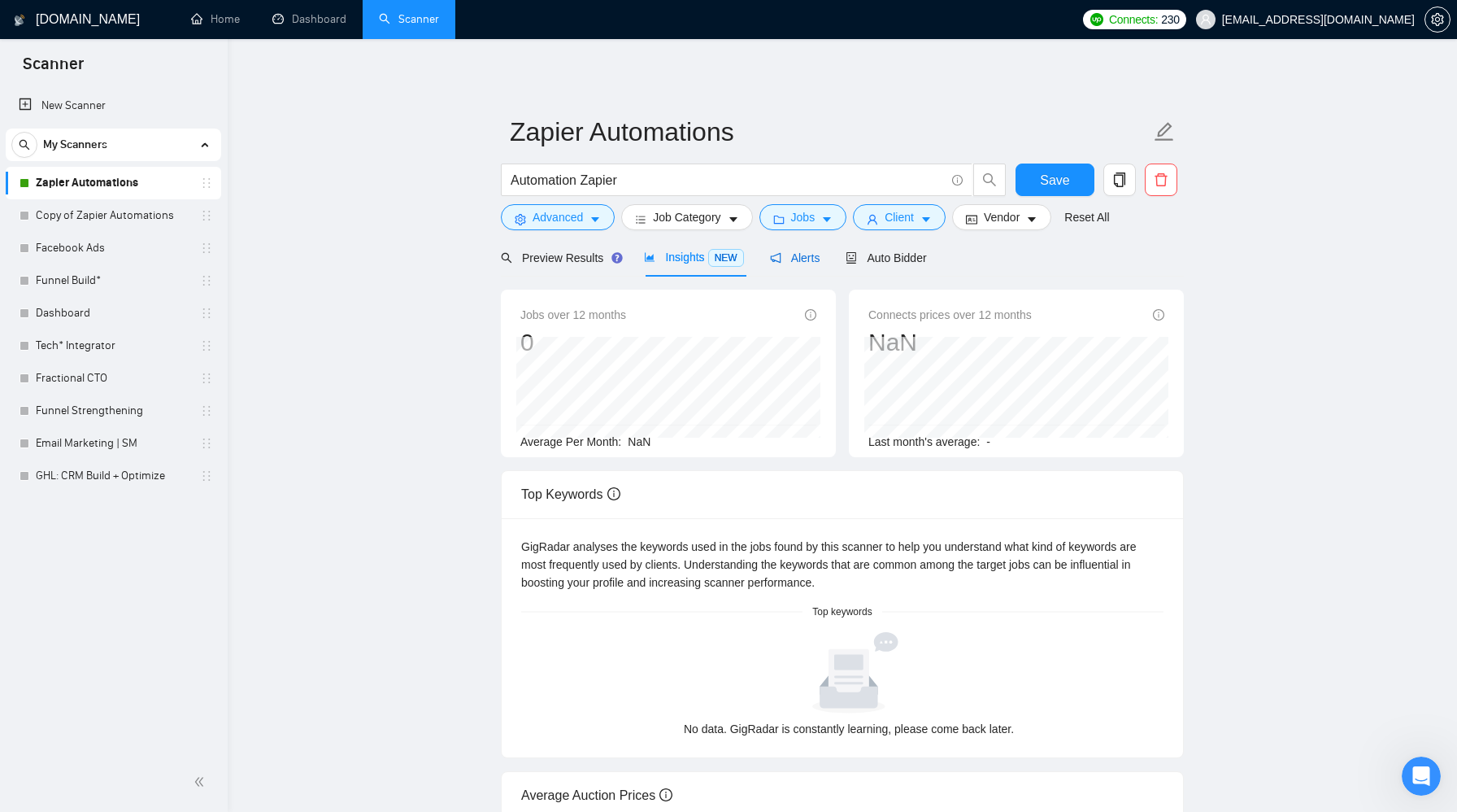
click at [793, 262] on span "Alerts" at bounding box center [795, 257] width 51 height 13
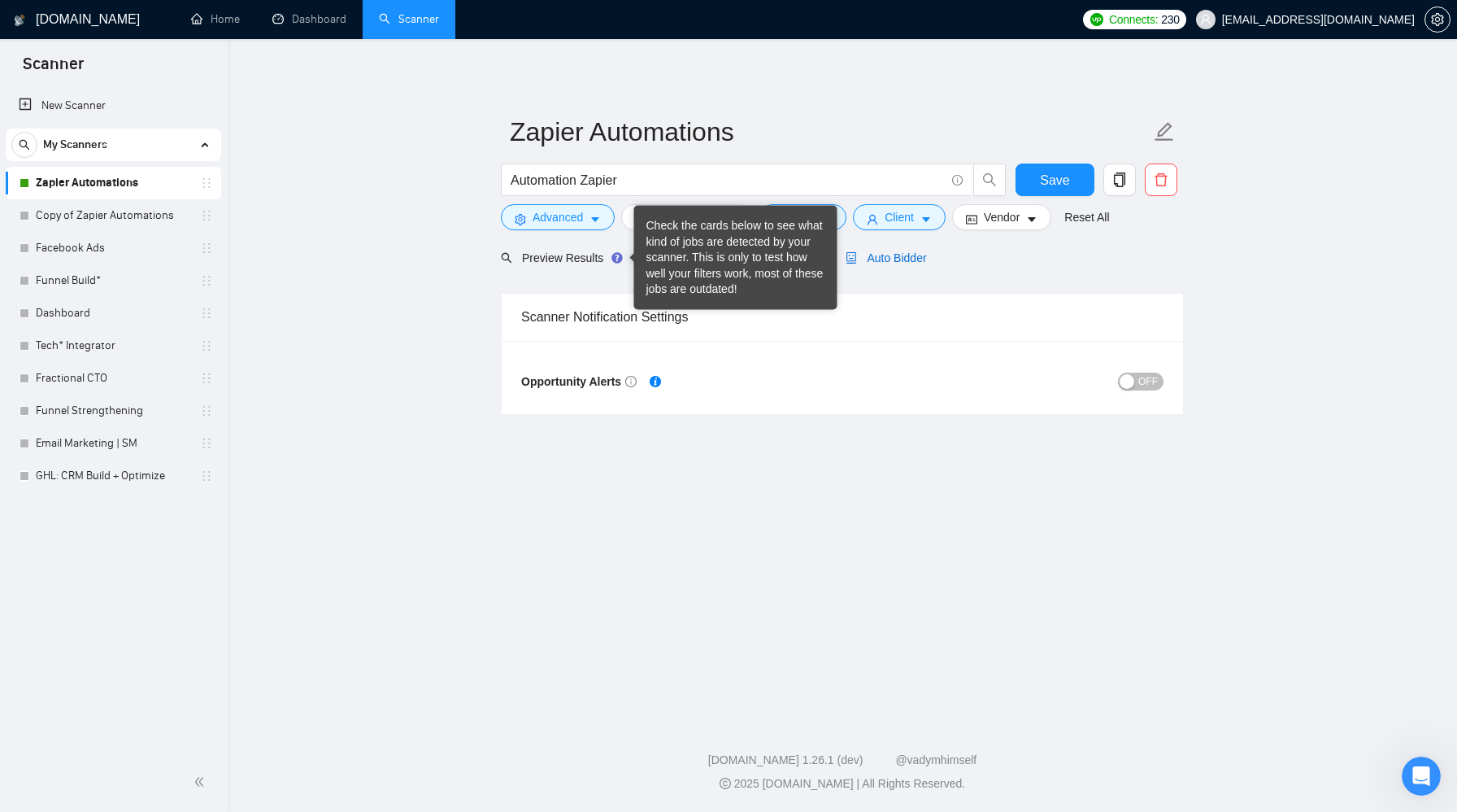
click at [885, 266] on div "Auto Bidder" at bounding box center [886, 257] width 81 height 18
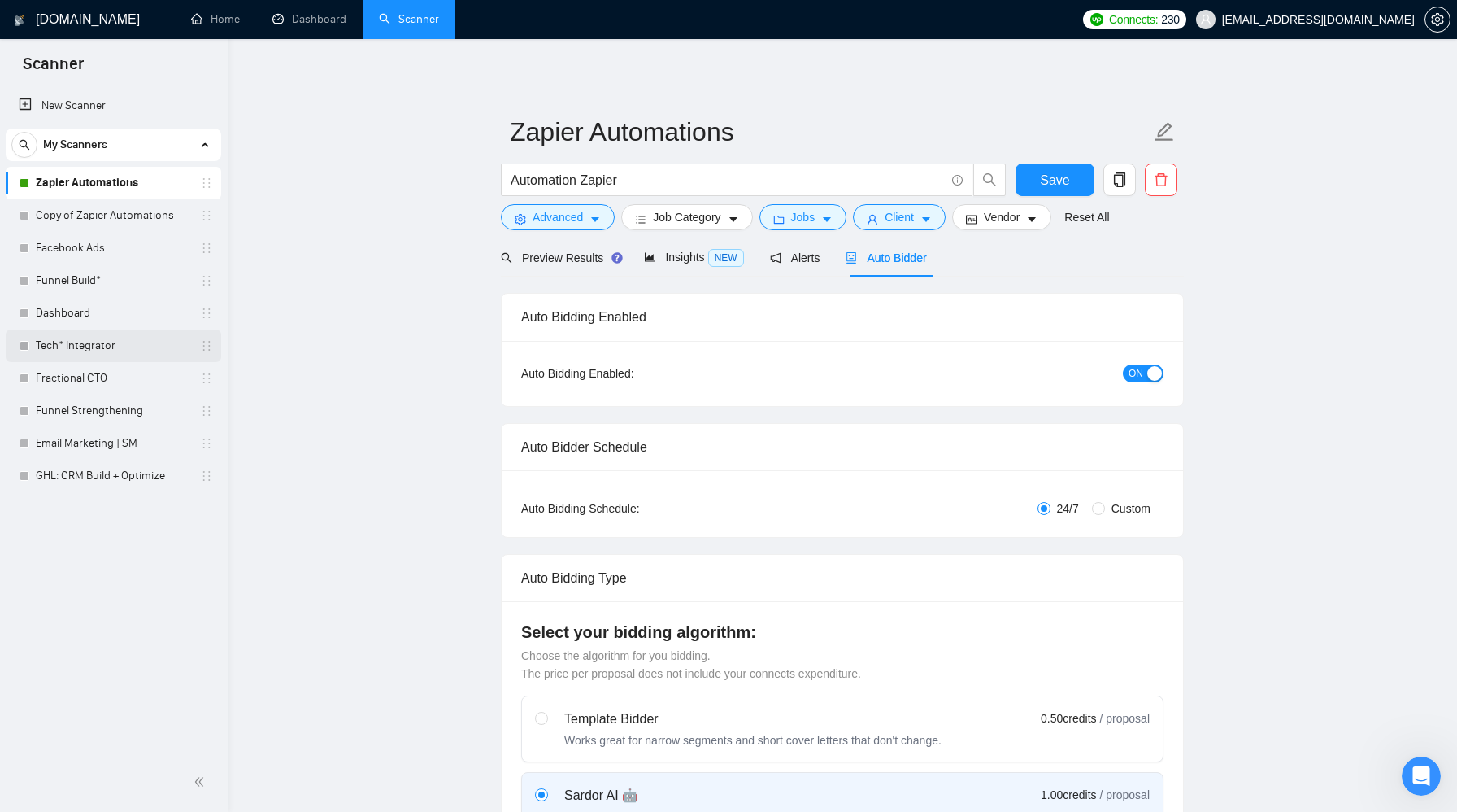
click at [154, 341] on link "Tech* Integrator" at bounding box center [113, 345] width 155 height 32
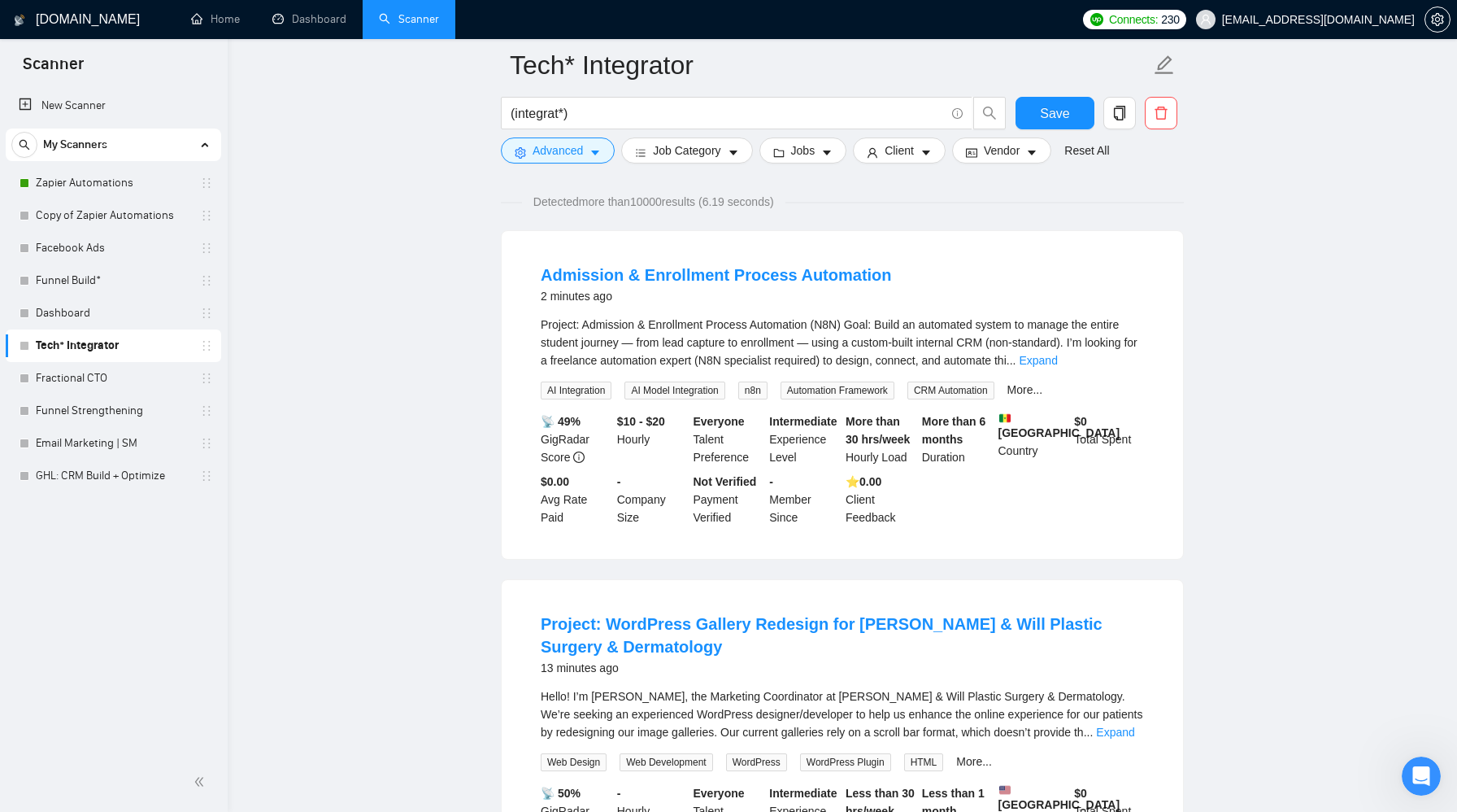
scroll to position [270, 0]
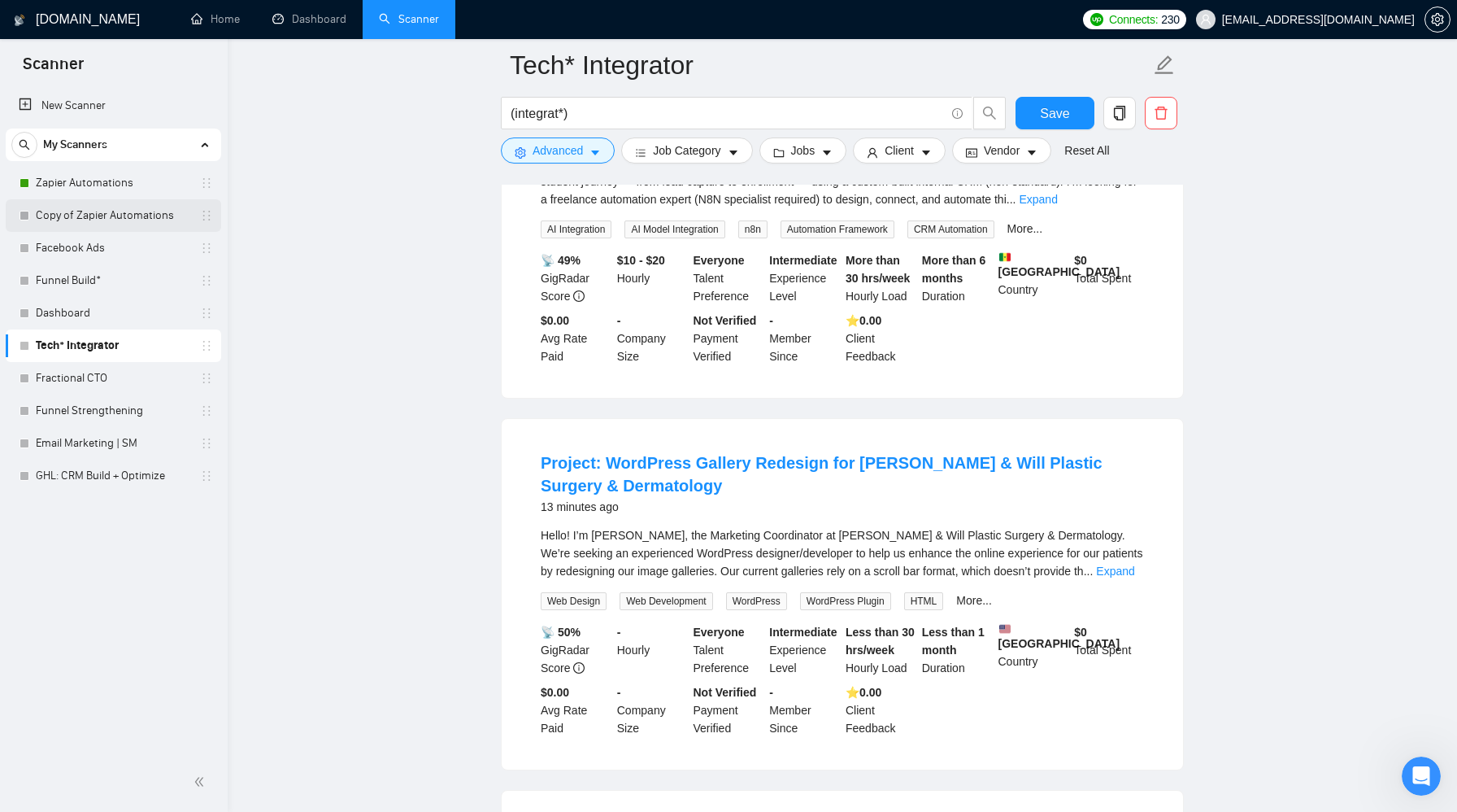
click at [77, 217] on link "Copy of Zapier Automations" at bounding box center [113, 215] width 155 height 32
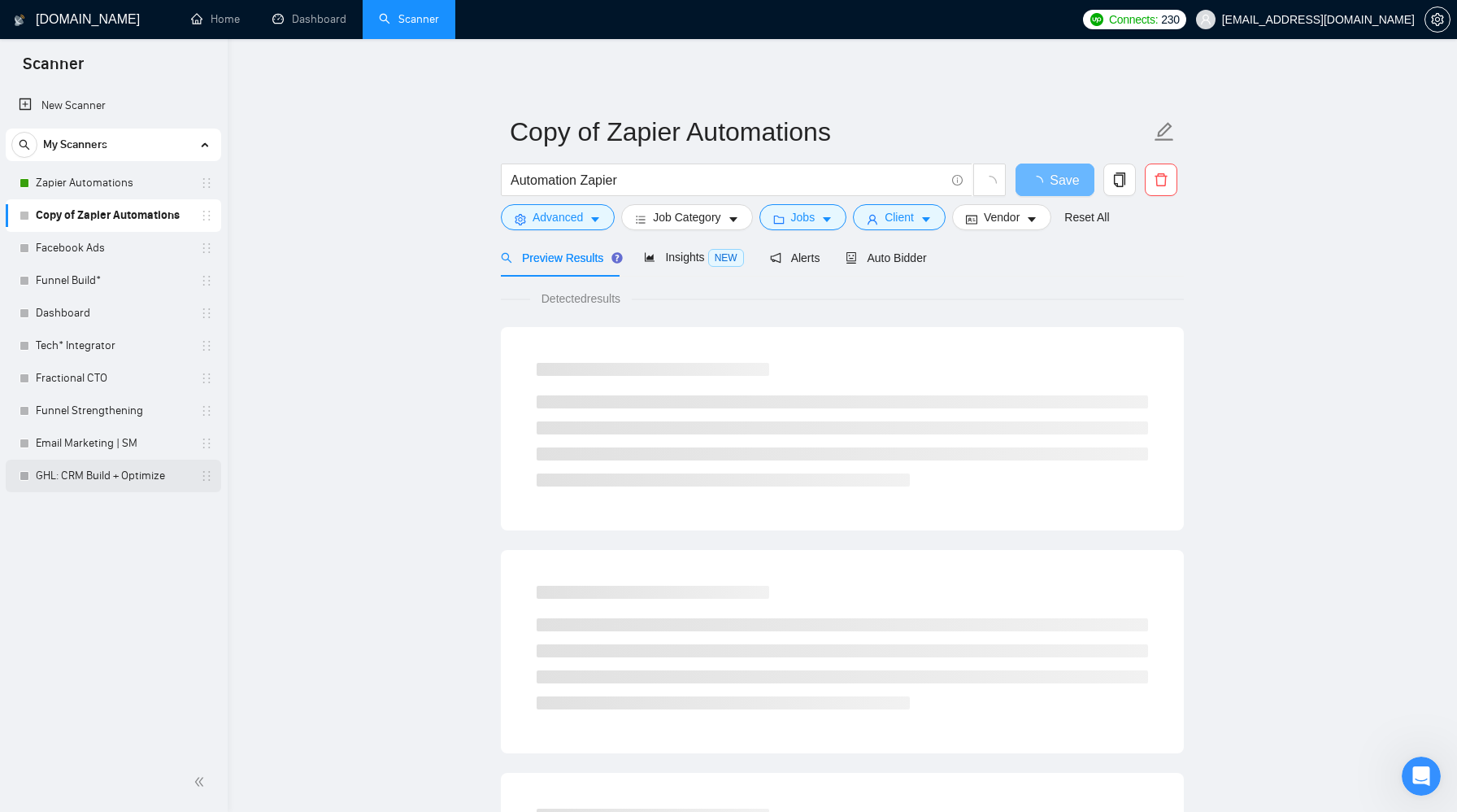
click at [100, 478] on link "GHL: CRM Build + Optimize" at bounding box center [113, 475] width 155 height 32
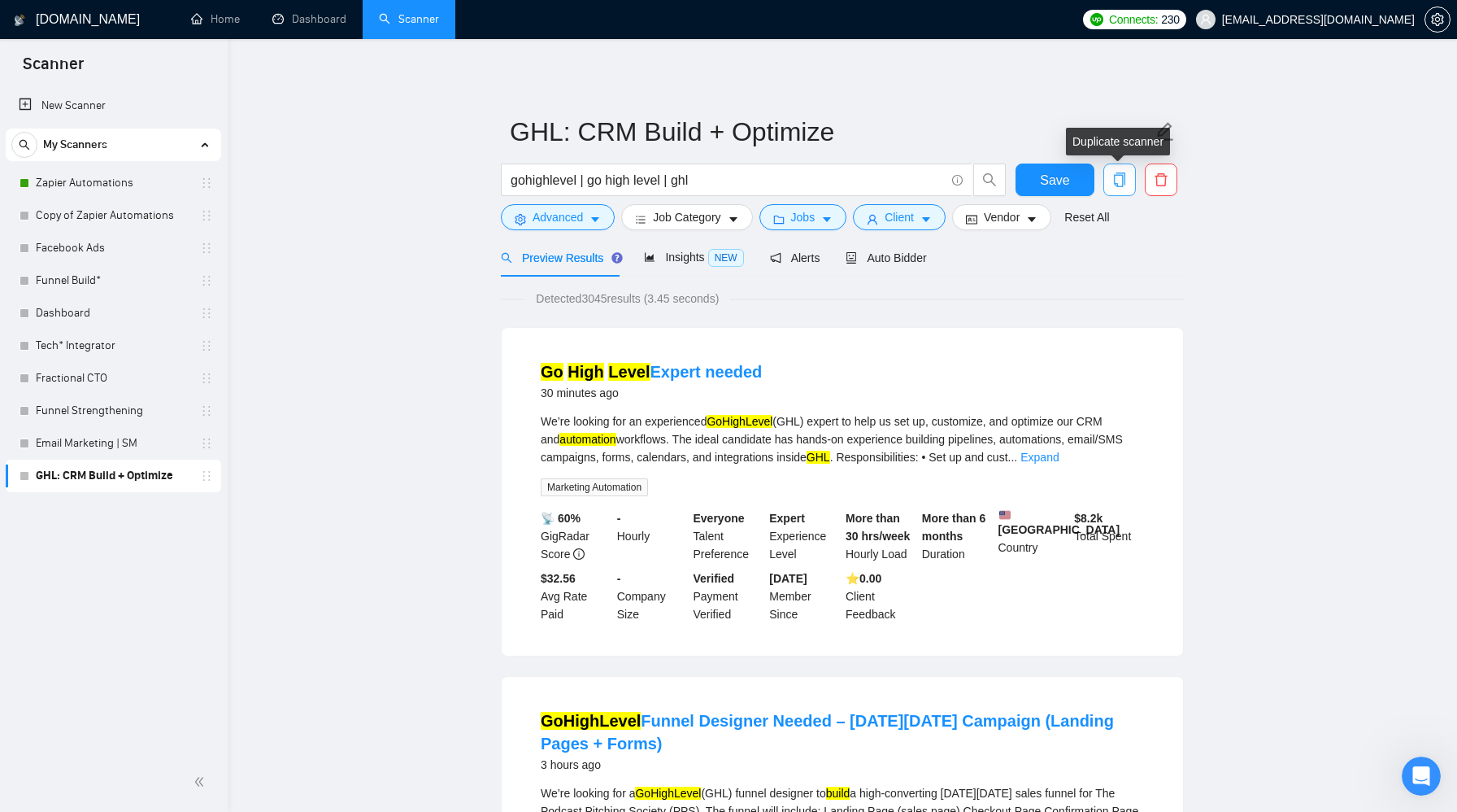
click at [1128, 178] on span "copy" at bounding box center [1119, 179] width 31 height 15
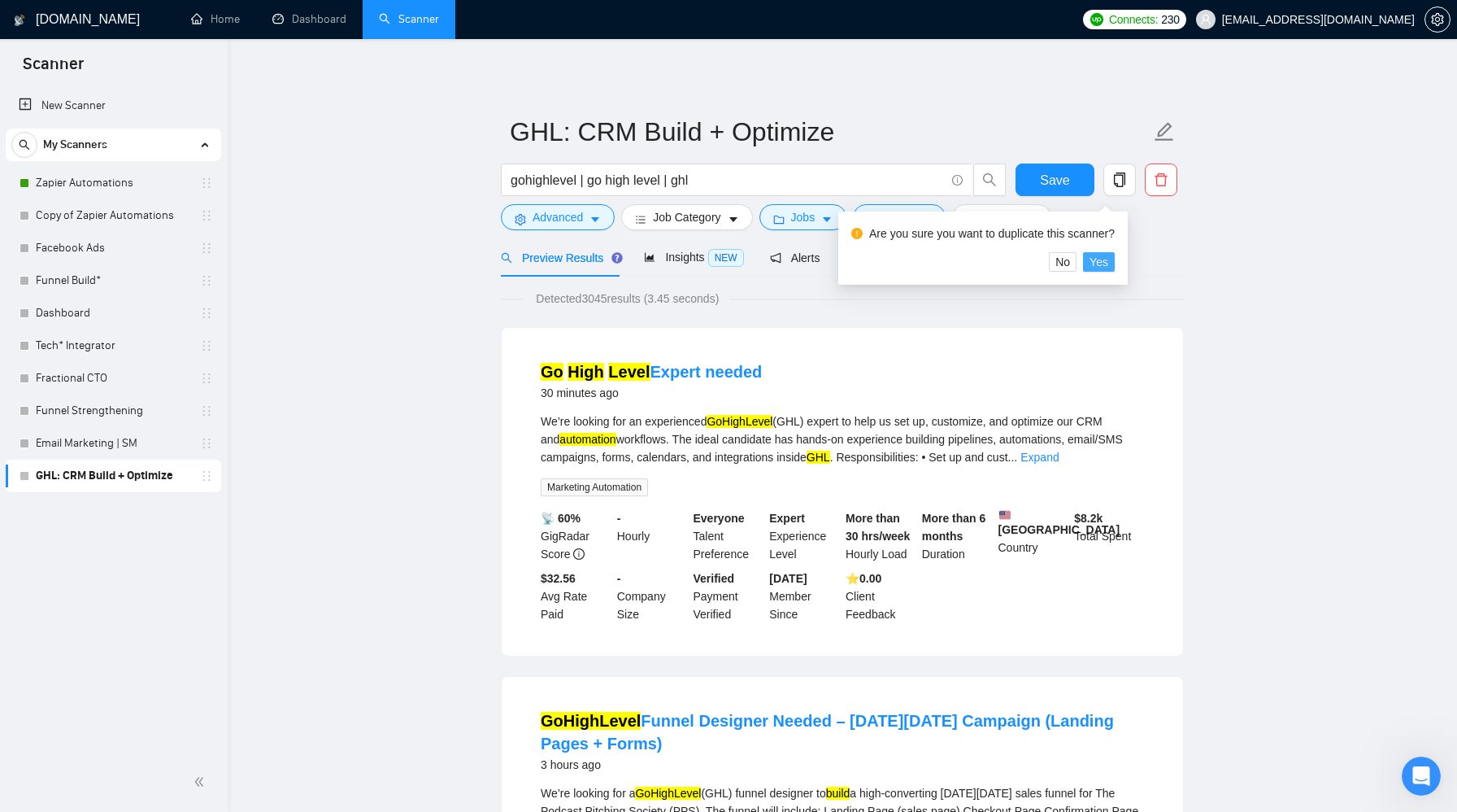
click at [1109, 261] on span "Yes" at bounding box center [1098, 262] width 18 height 18
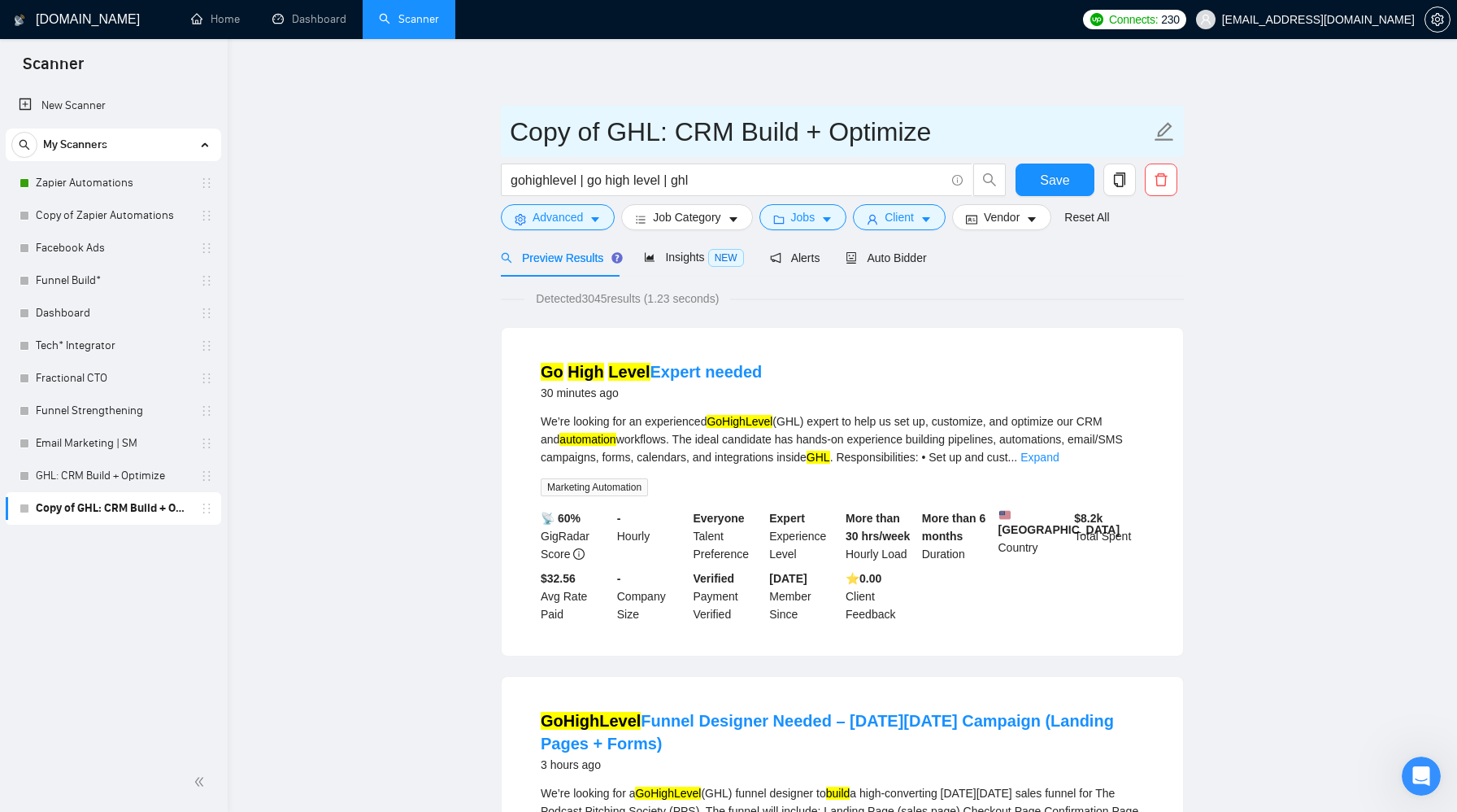
click at [1162, 130] on icon "edit" at bounding box center [1165, 130] width 18 height 18
click at [1163, 128] on icon "edit" at bounding box center [1165, 130] width 18 height 18
click at [618, 127] on input "Copy of GHL: CRM Build + Optimize" at bounding box center [830, 131] width 641 height 40
drag, startPoint x: 601, startPoint y: 131, endPoint x: 476, endPoint y: 128, distance: 125.0
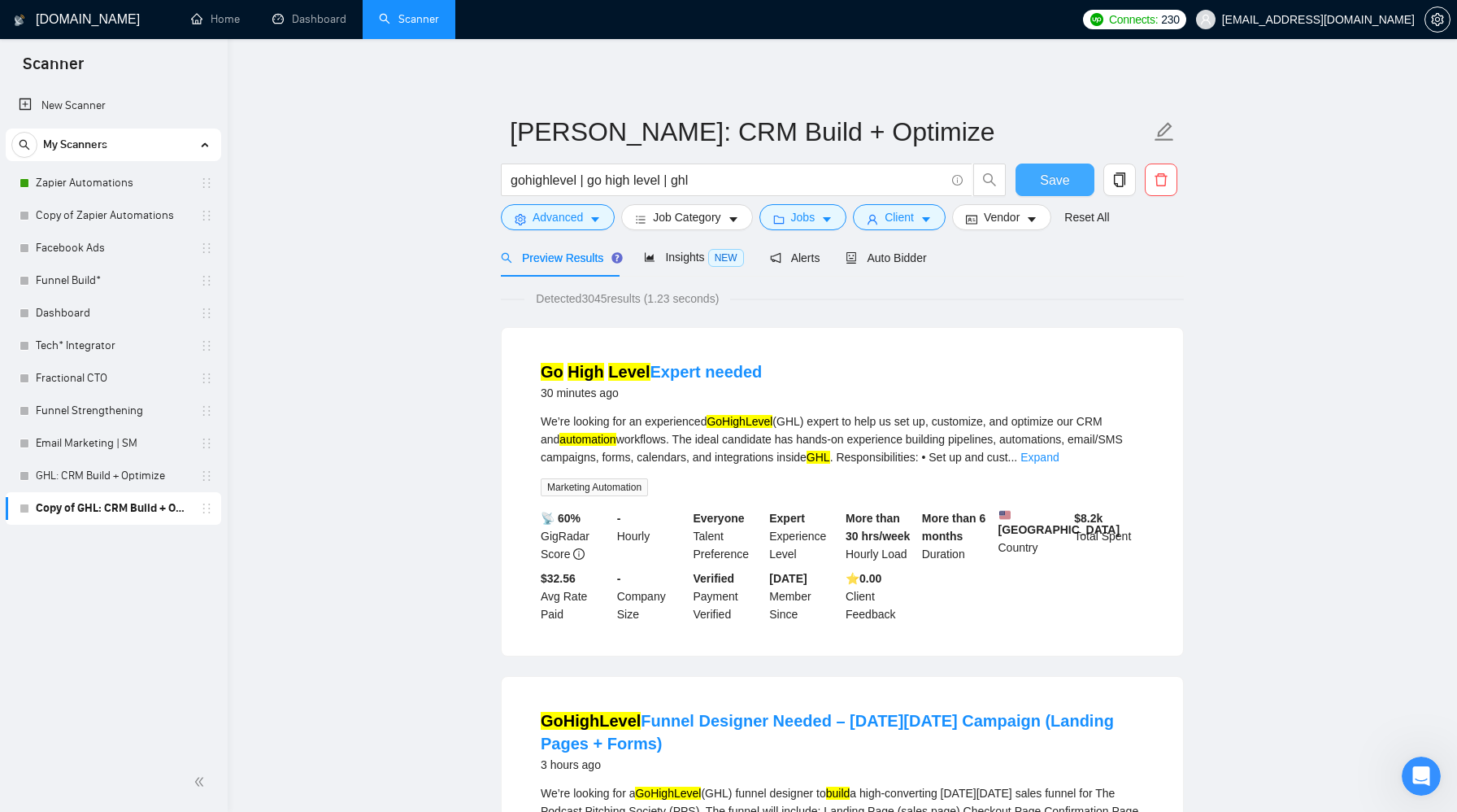
click at [1075, 178] on button "Save" at bounding box center [1055, 179] width 79 height 32
click at [691, 258] on span "Insights NEW" at bounding box center [693, 256] width 99 height 13
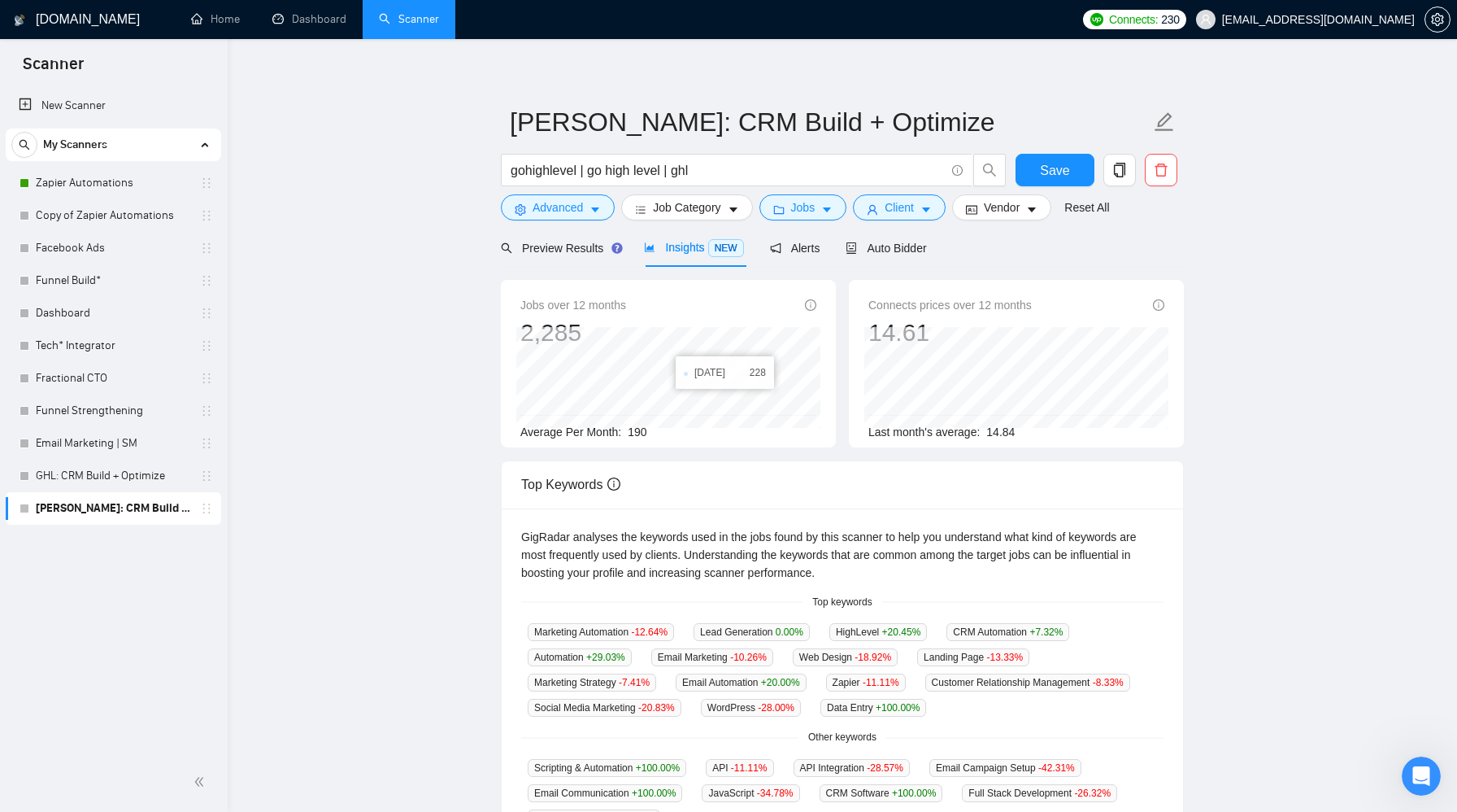
scroll to position [16, 0]
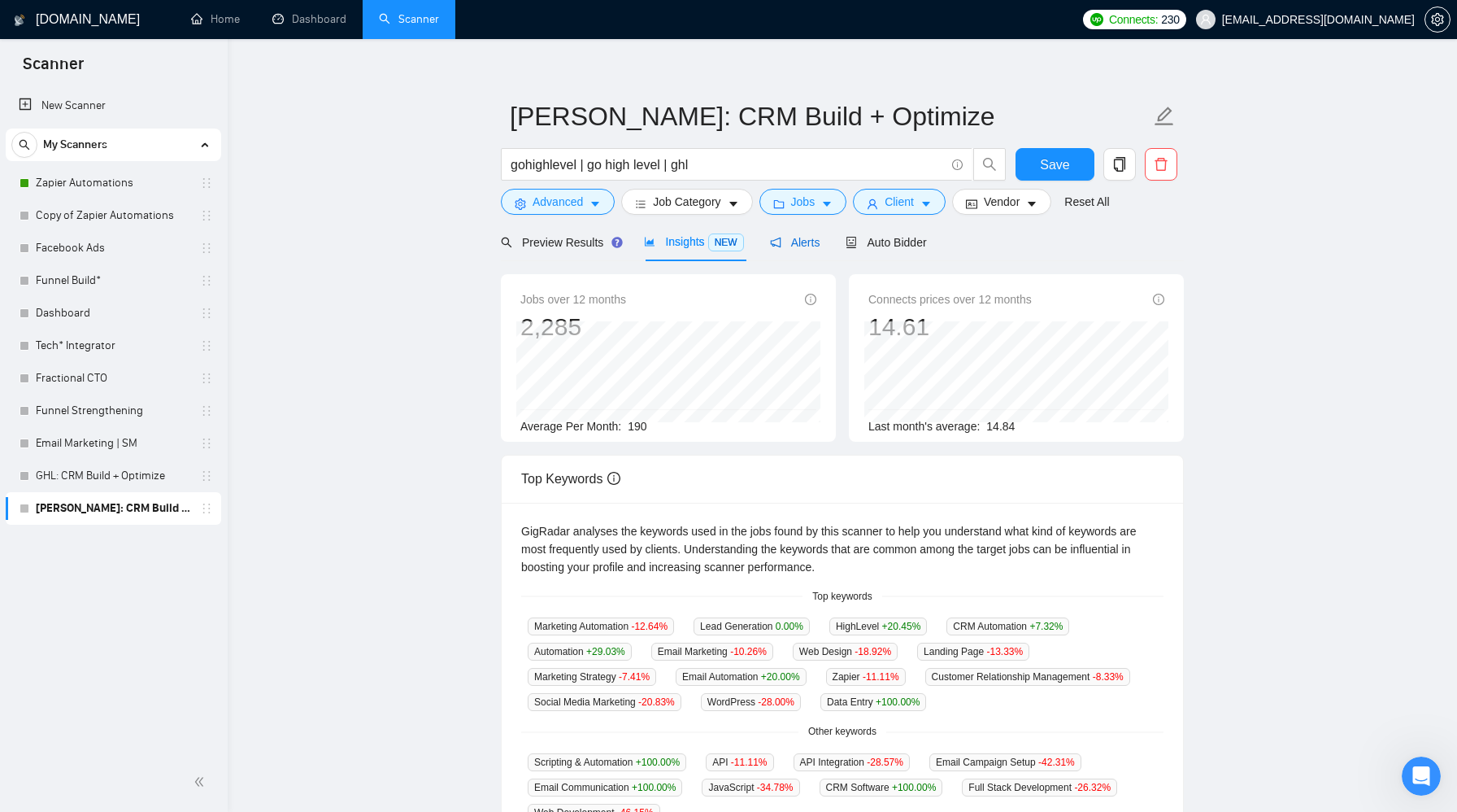
click at [812, 248] on span "Alerts" at bounding box center [795, 242] width 51 height 13
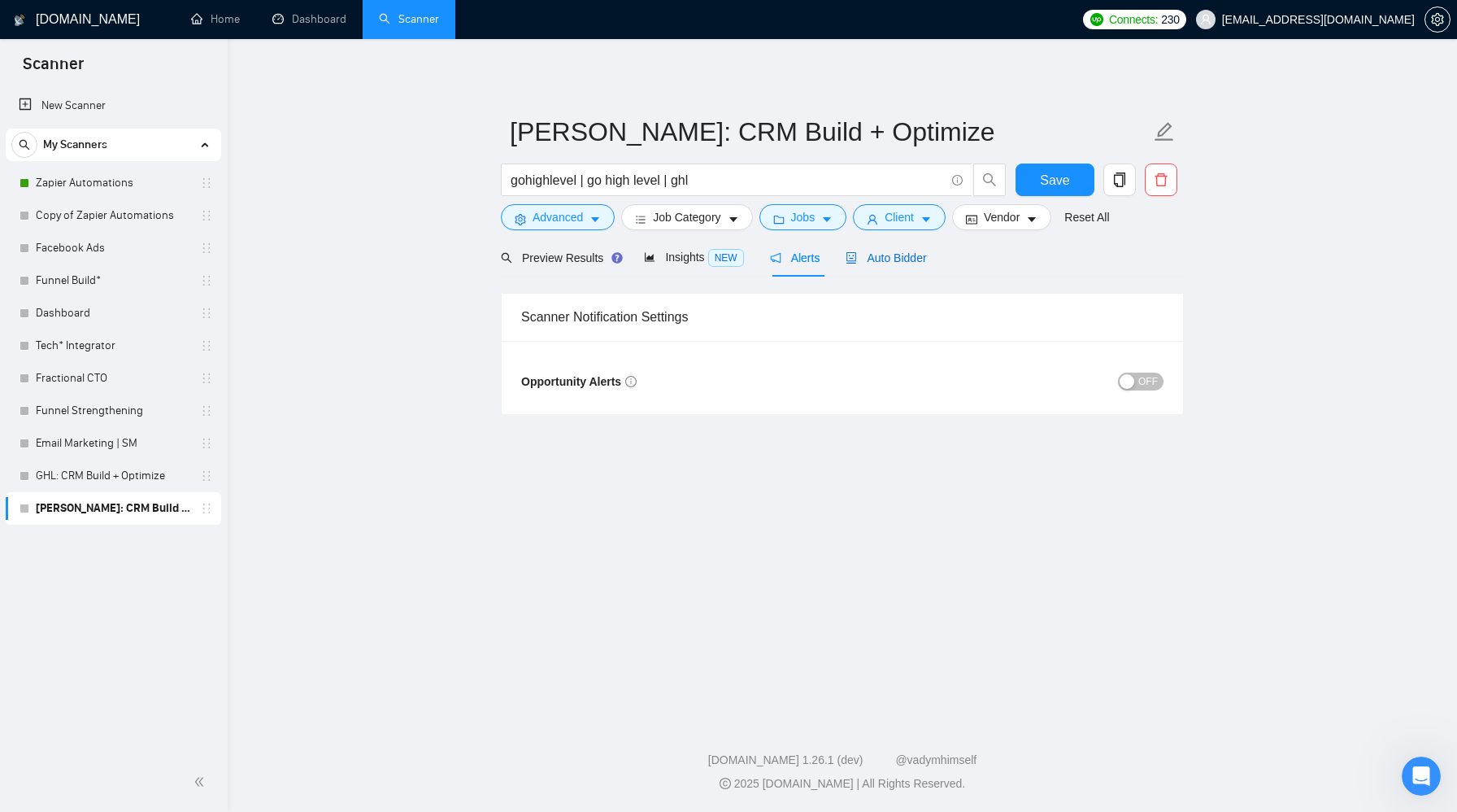
click at [883, 255] on span "Auto Bidder" at bounding box center [886, 257] width 81 height 13
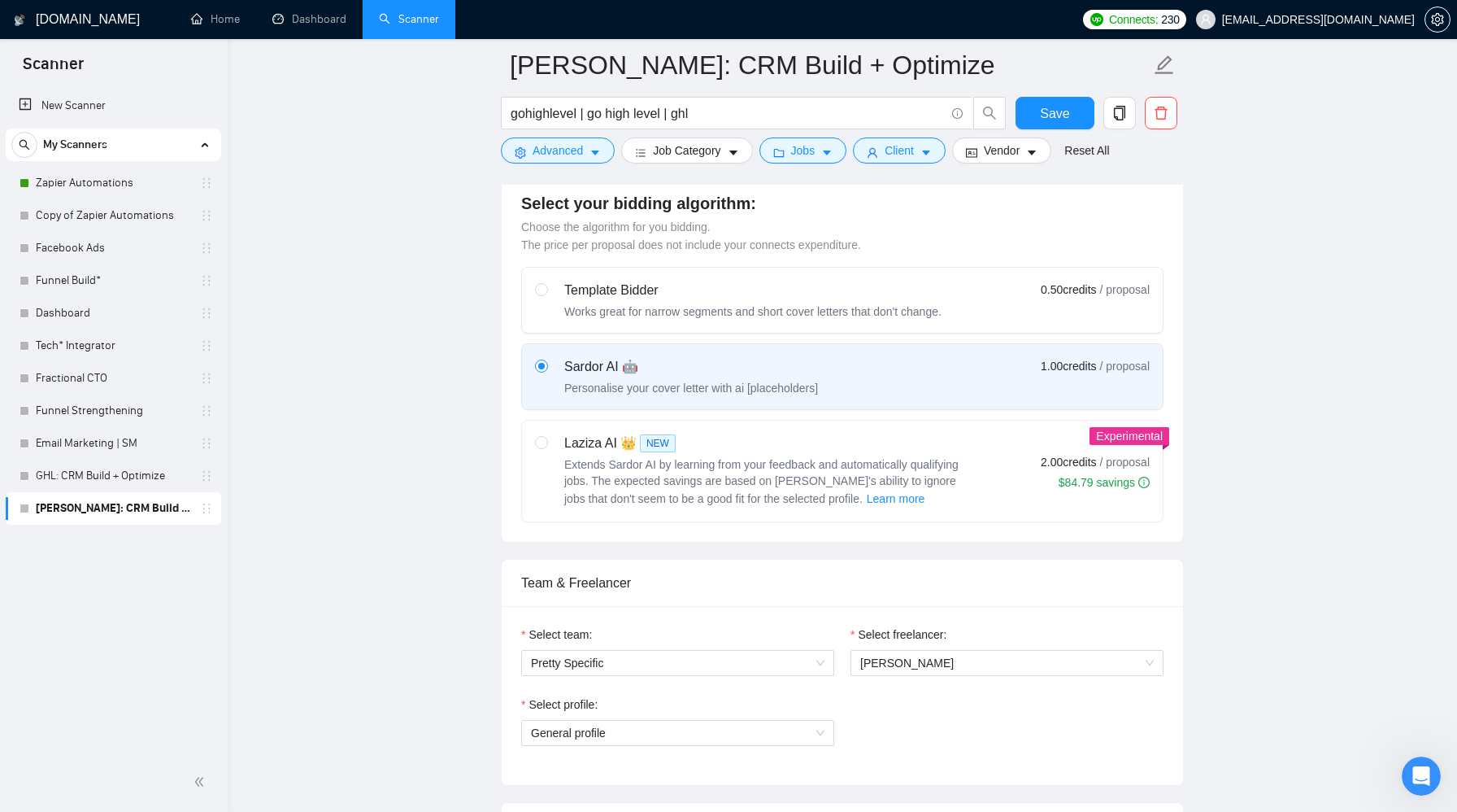
scroll to position [766, 0]
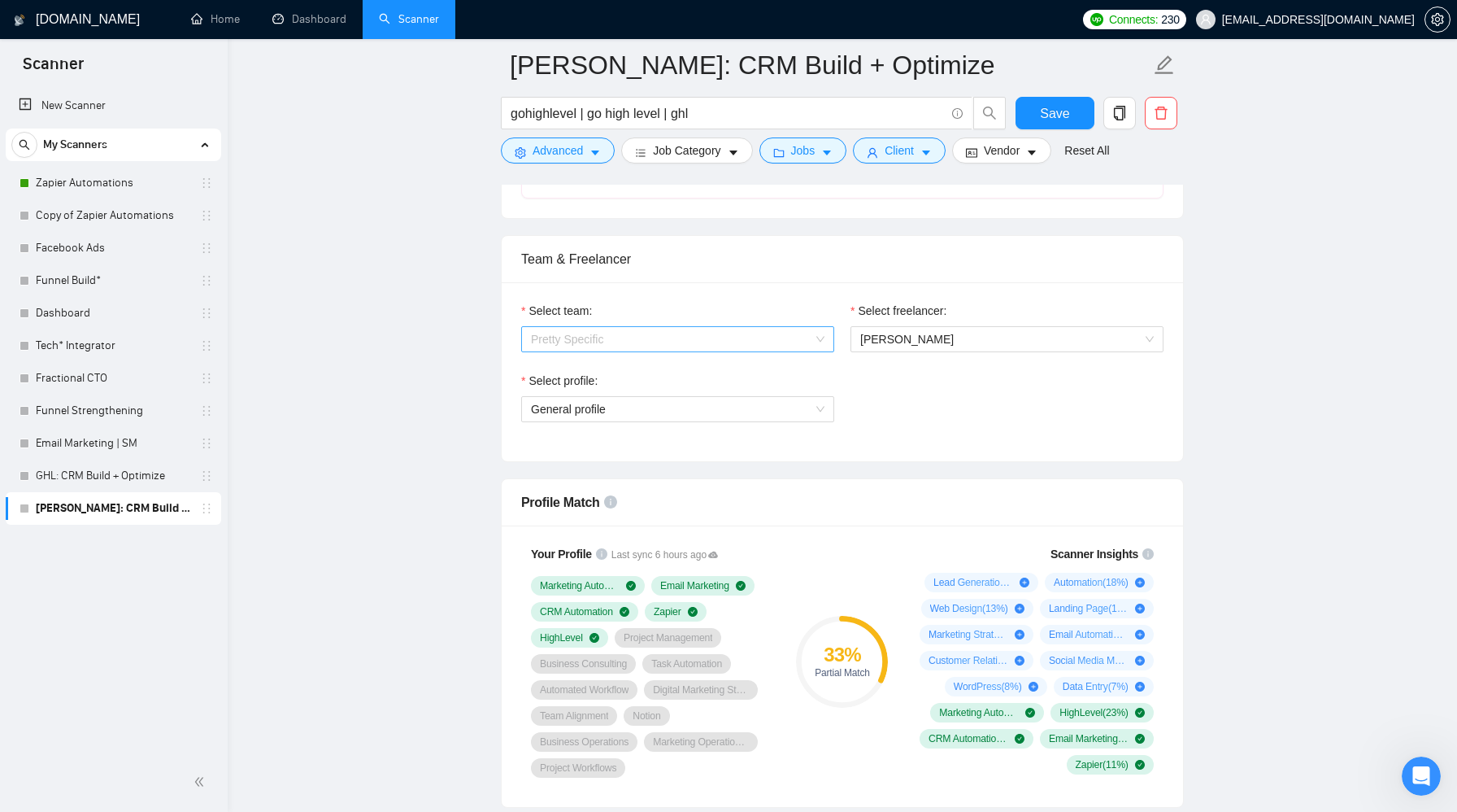
click at [773, 334] on span "Pretty Specific" at bounding box center [678, 340] width 294 height 24
click at [761, 374] on div "Pretty Specific" at bounding box center [678, 371] width 294 height 18
click at [933, 339] on span "[PERSON_NAME]" at bounding box center [1007, 340] width 294 height 24
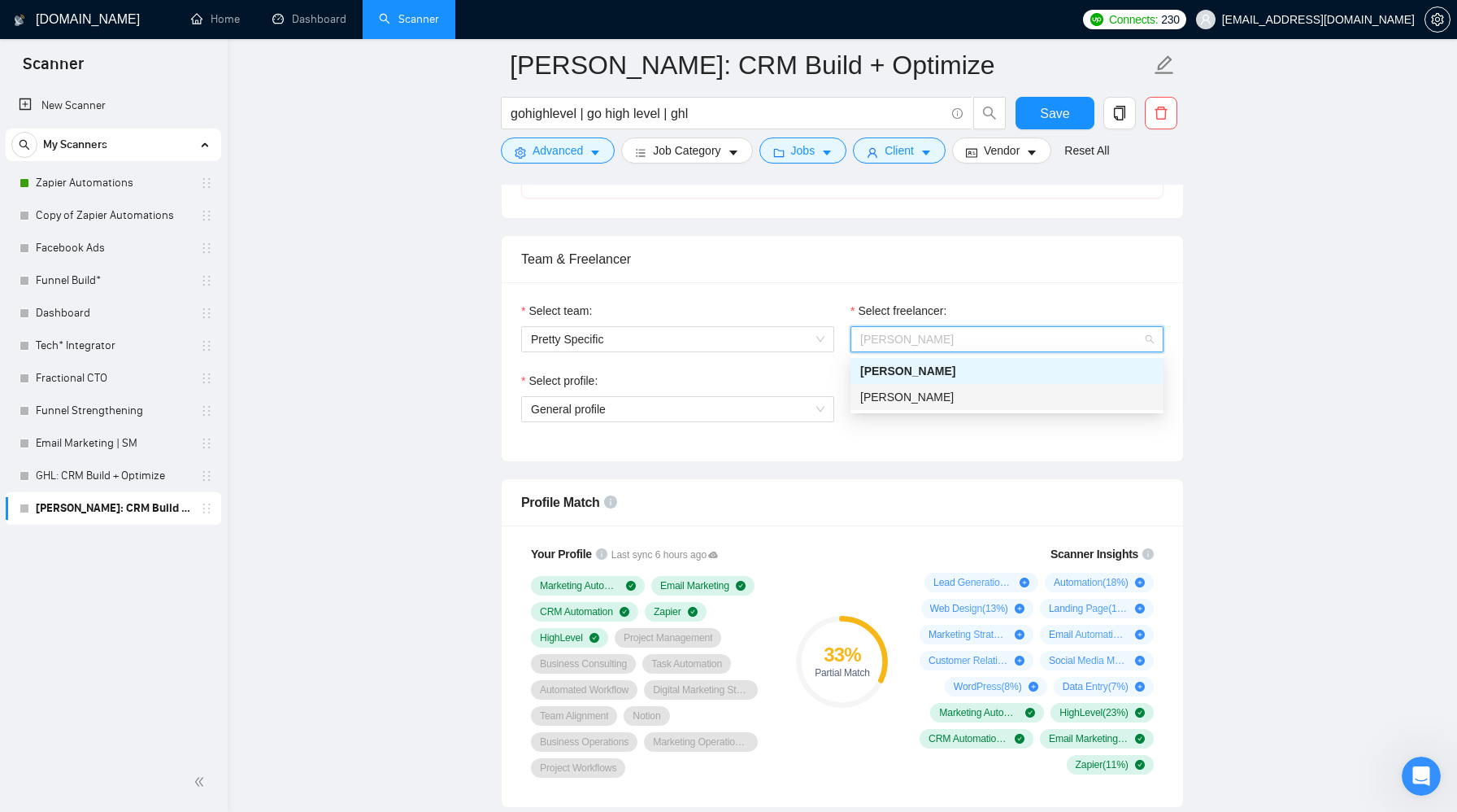
click at [934, 396] on div "[PERSON_NAME]" at bounding box center [1007, 396] width 294 height 18
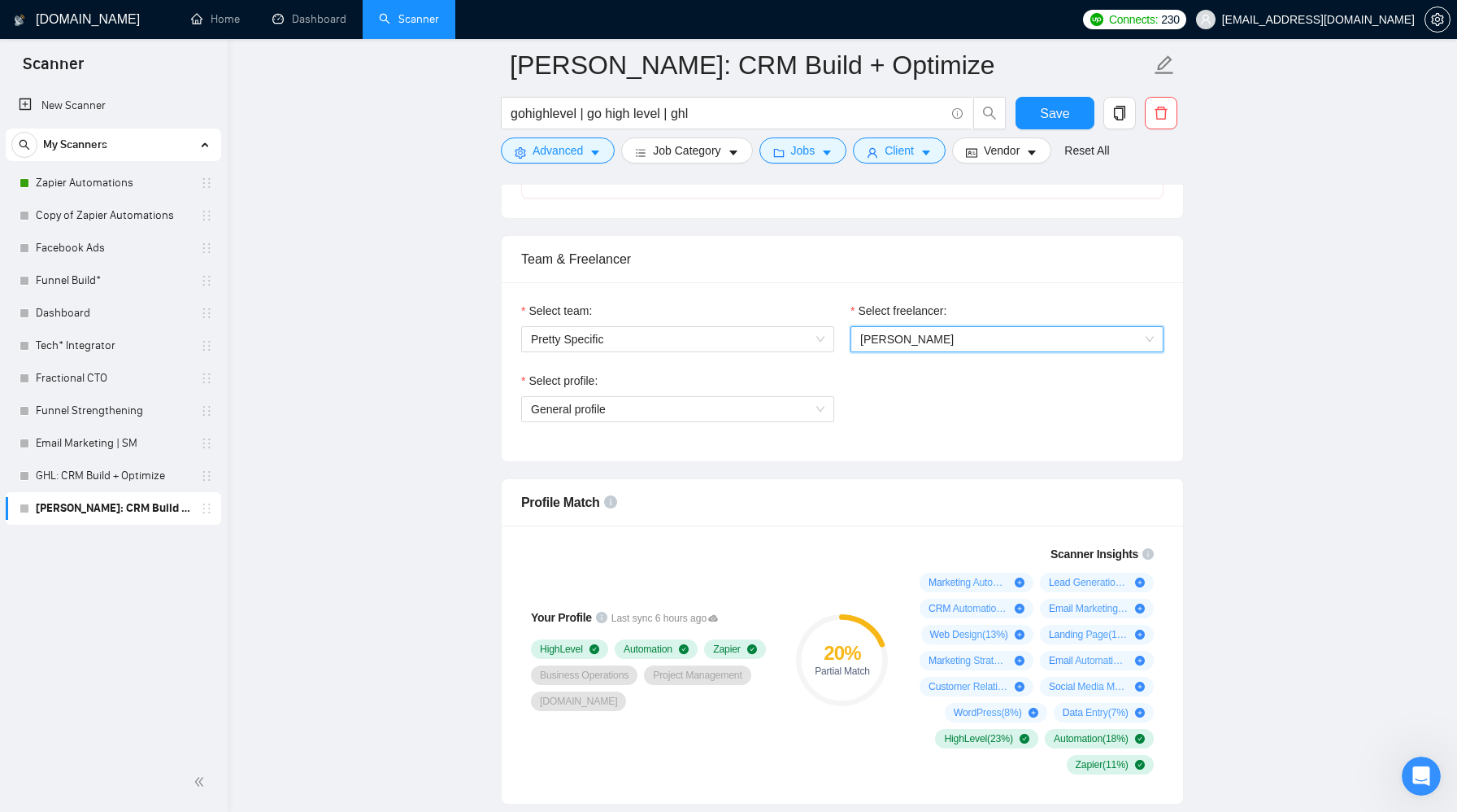
click at [794, 384] on div "Select profile:" at bounding box center [678, 384] width 313 height 24
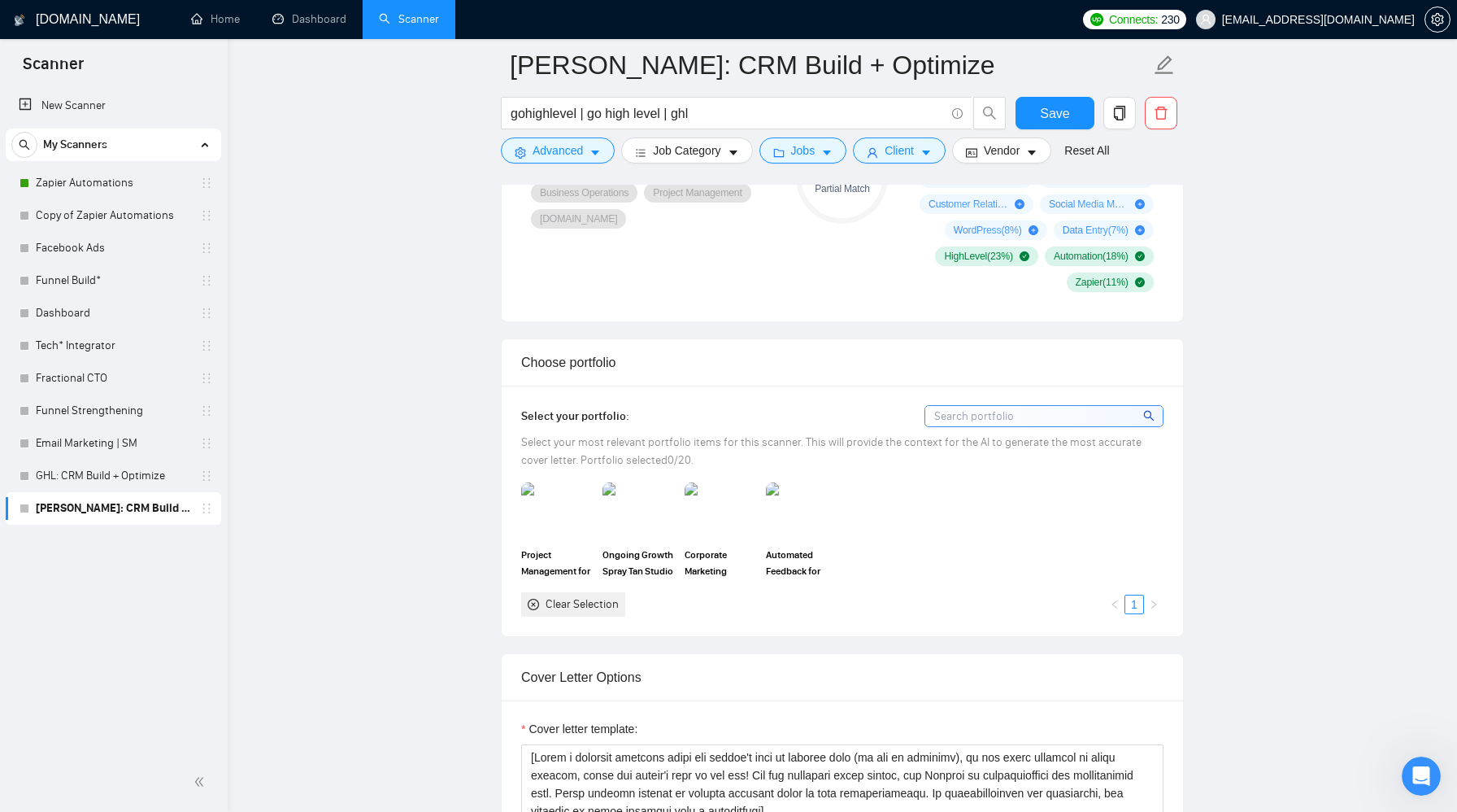
scroll to position [1365, 0]
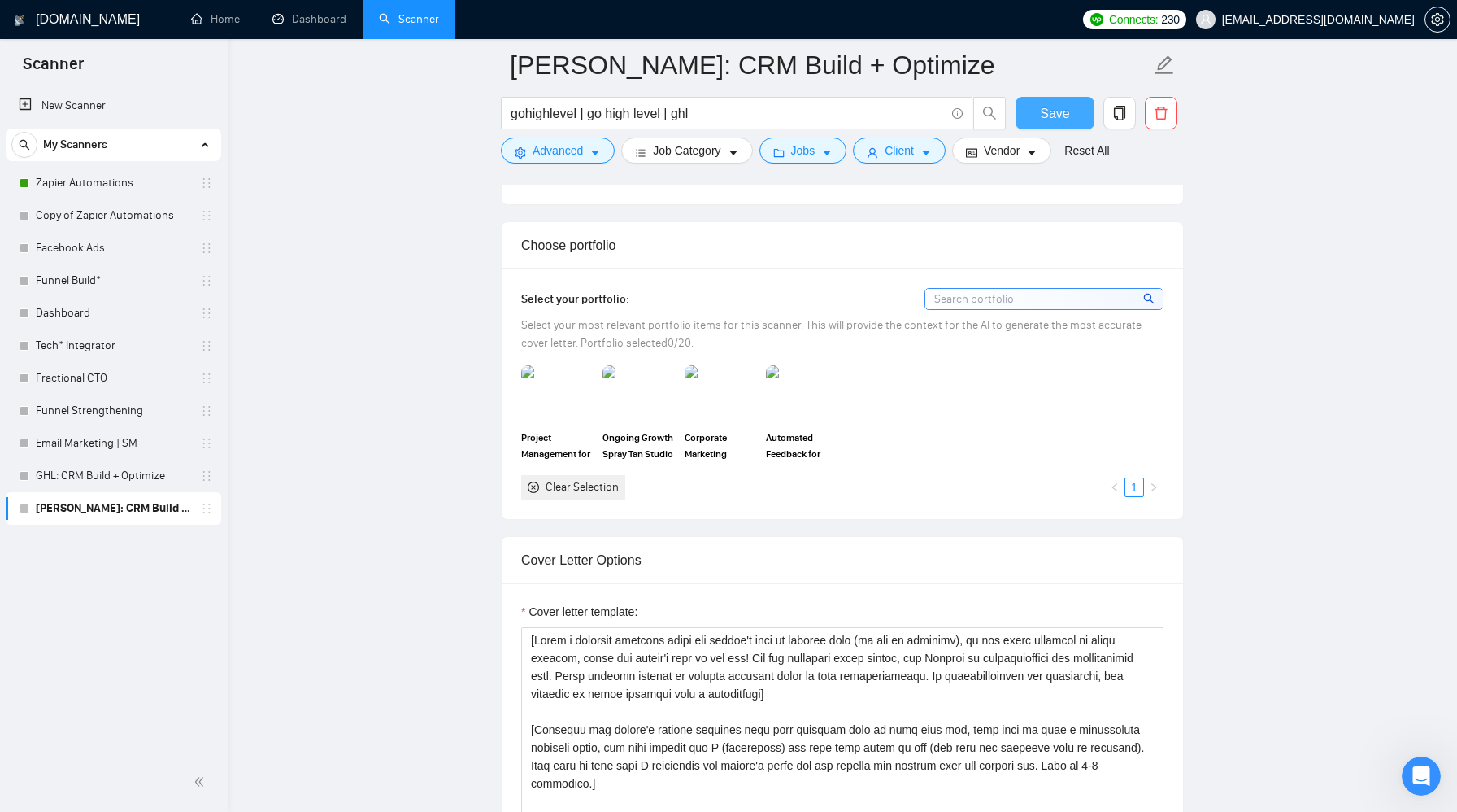
click at [1062, 123] on button "Save" at bounding box center [1055, 113] width 79 height 32
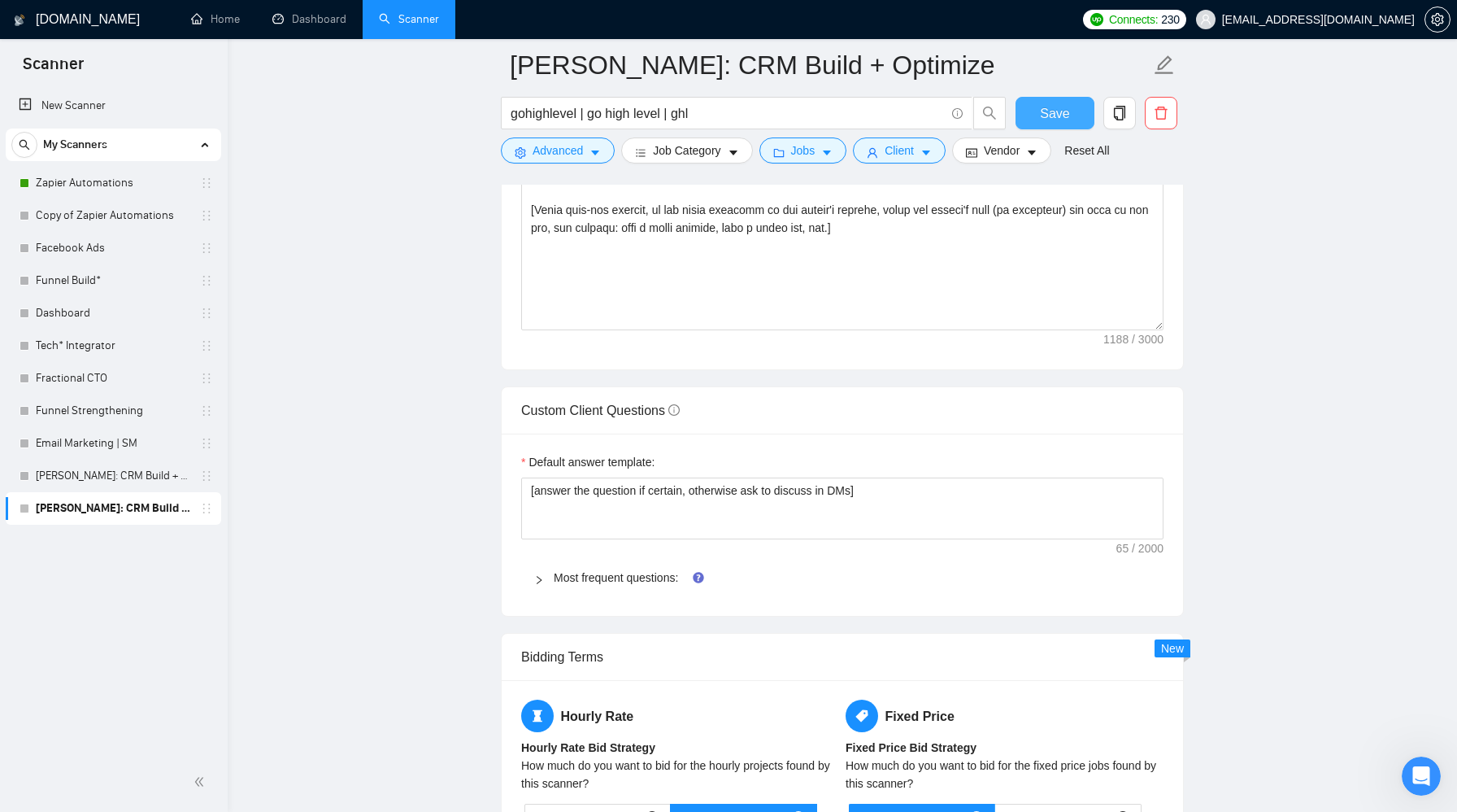
scroll to position [2313, 0]
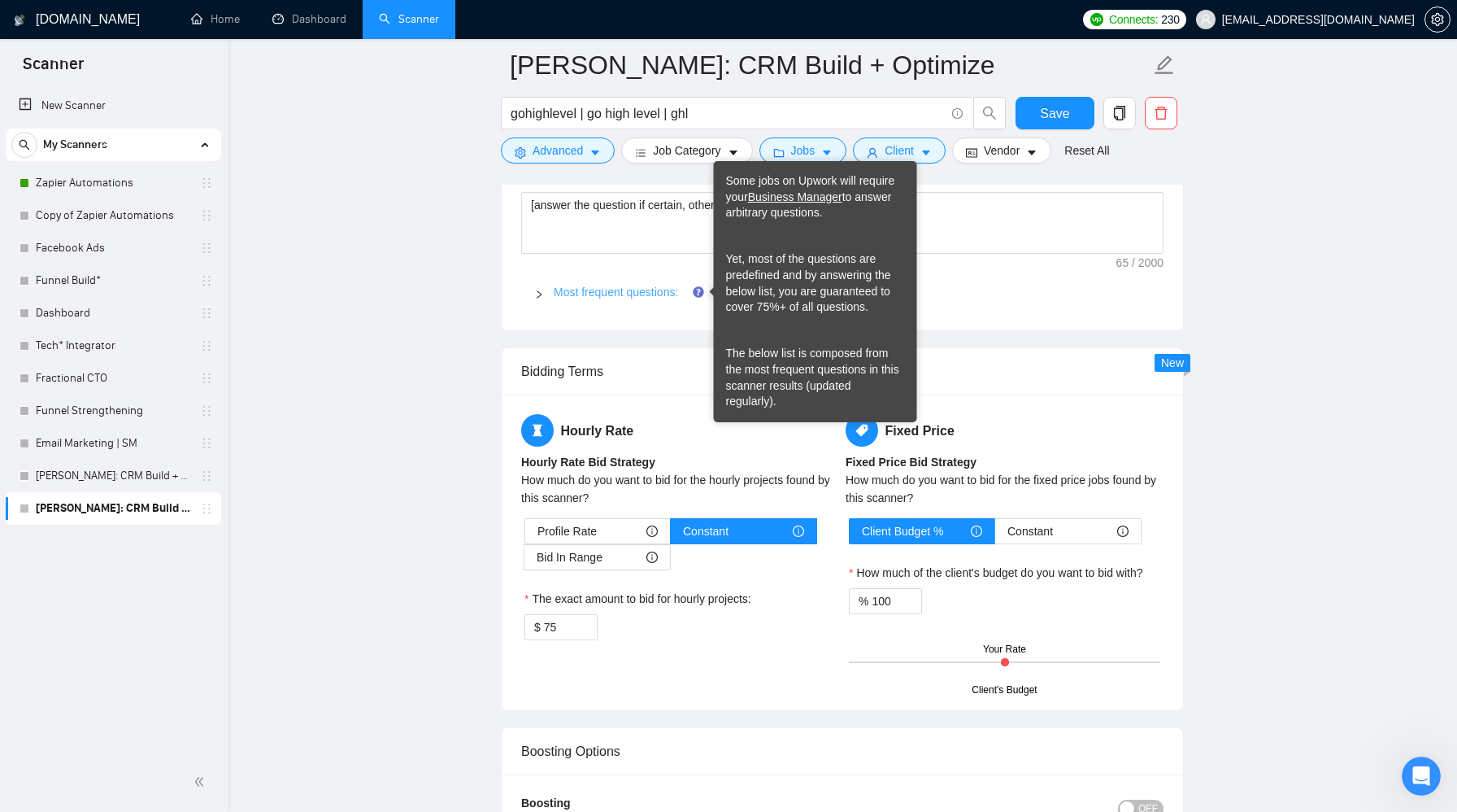
click at [668, 286] on link "Most frequent questions:" at bounding box center [616, 291] width 124 height 13
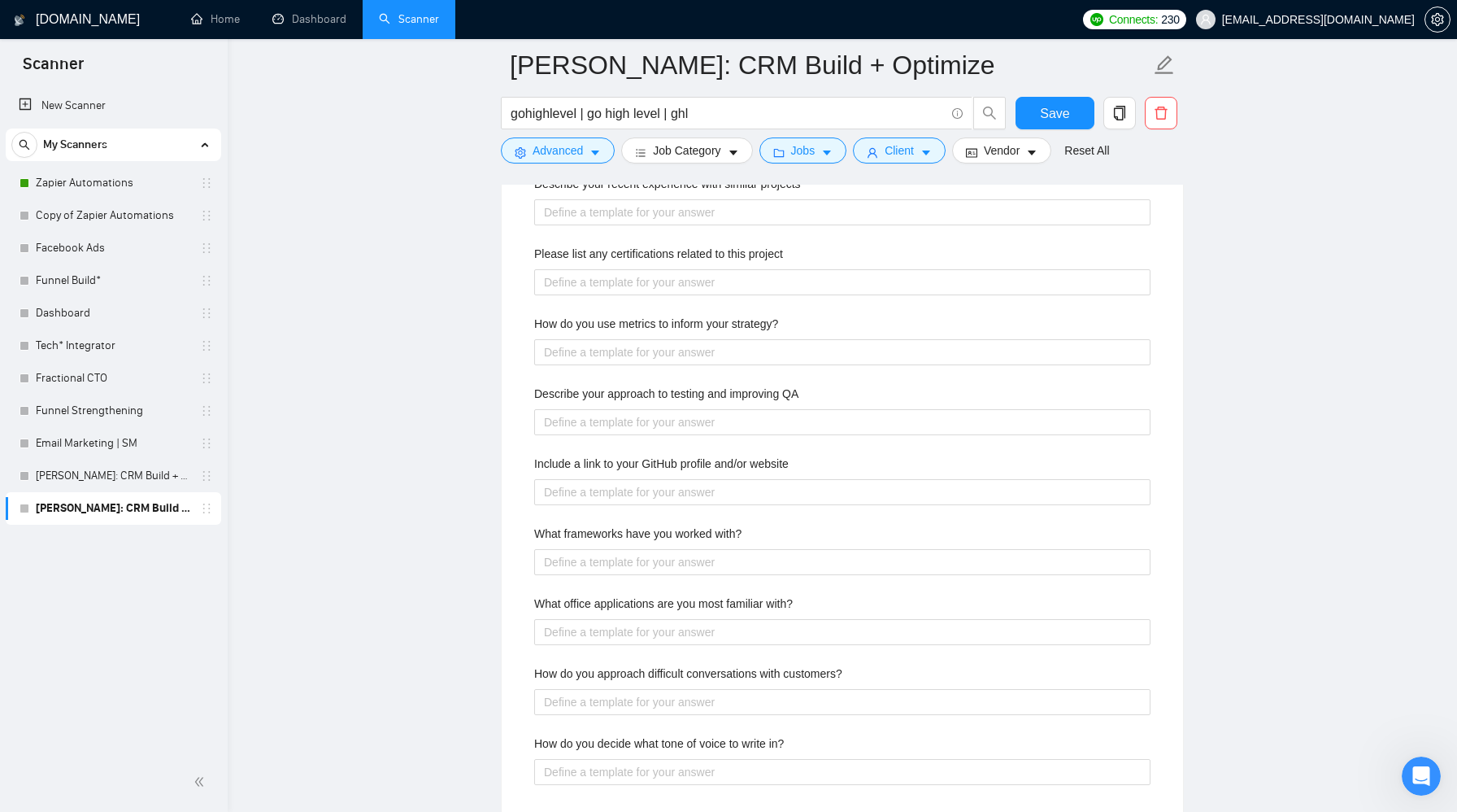
scroll to position [2543, 0]
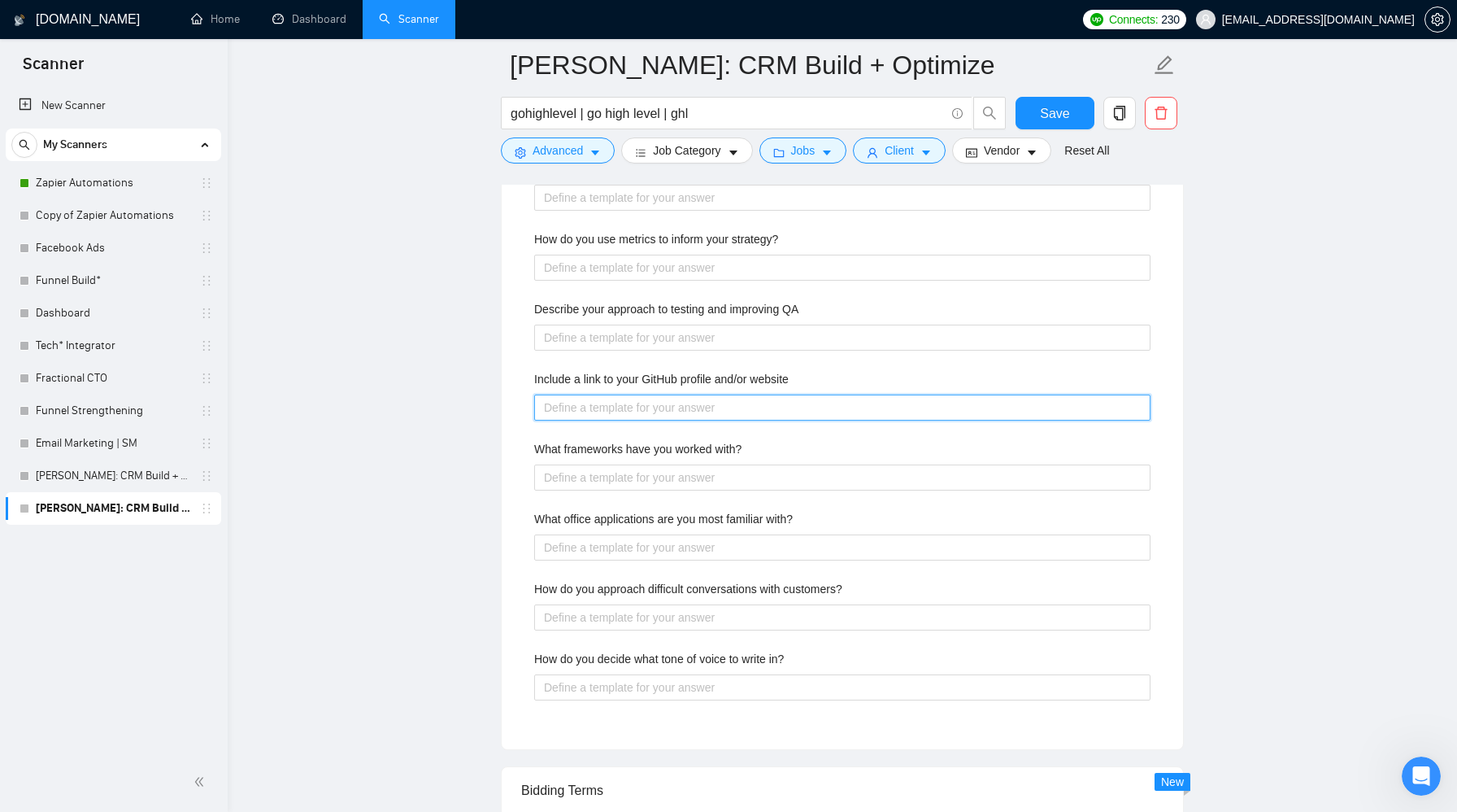
click at [860, 410] on website "Include a link to your GitHub profile and/or website" at bounding box center [843, 408] width 616 height 26
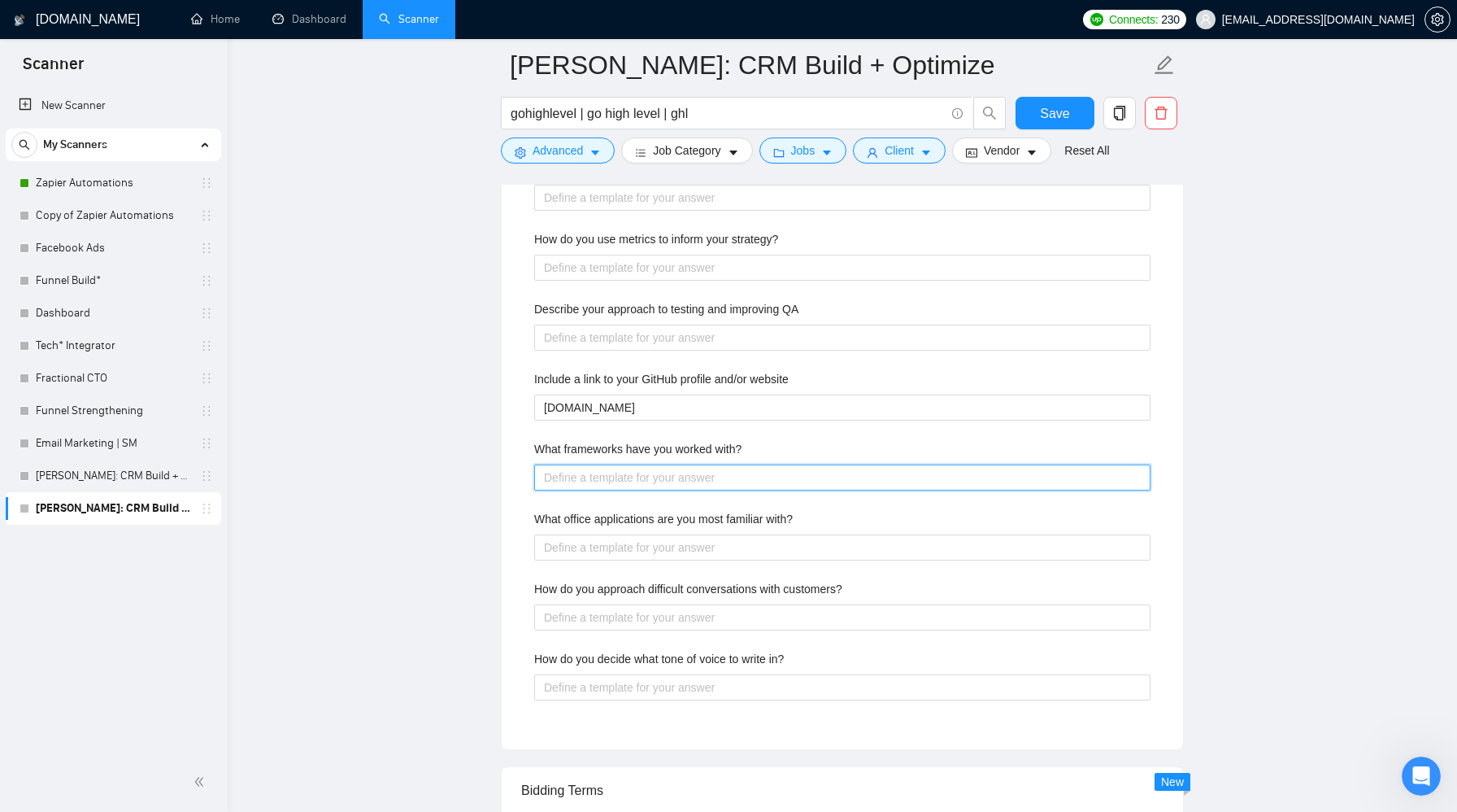
click at [842, 481] on with\? "What frameworks have you worked with?" at bounding box center [843, 478] width 616 height 26
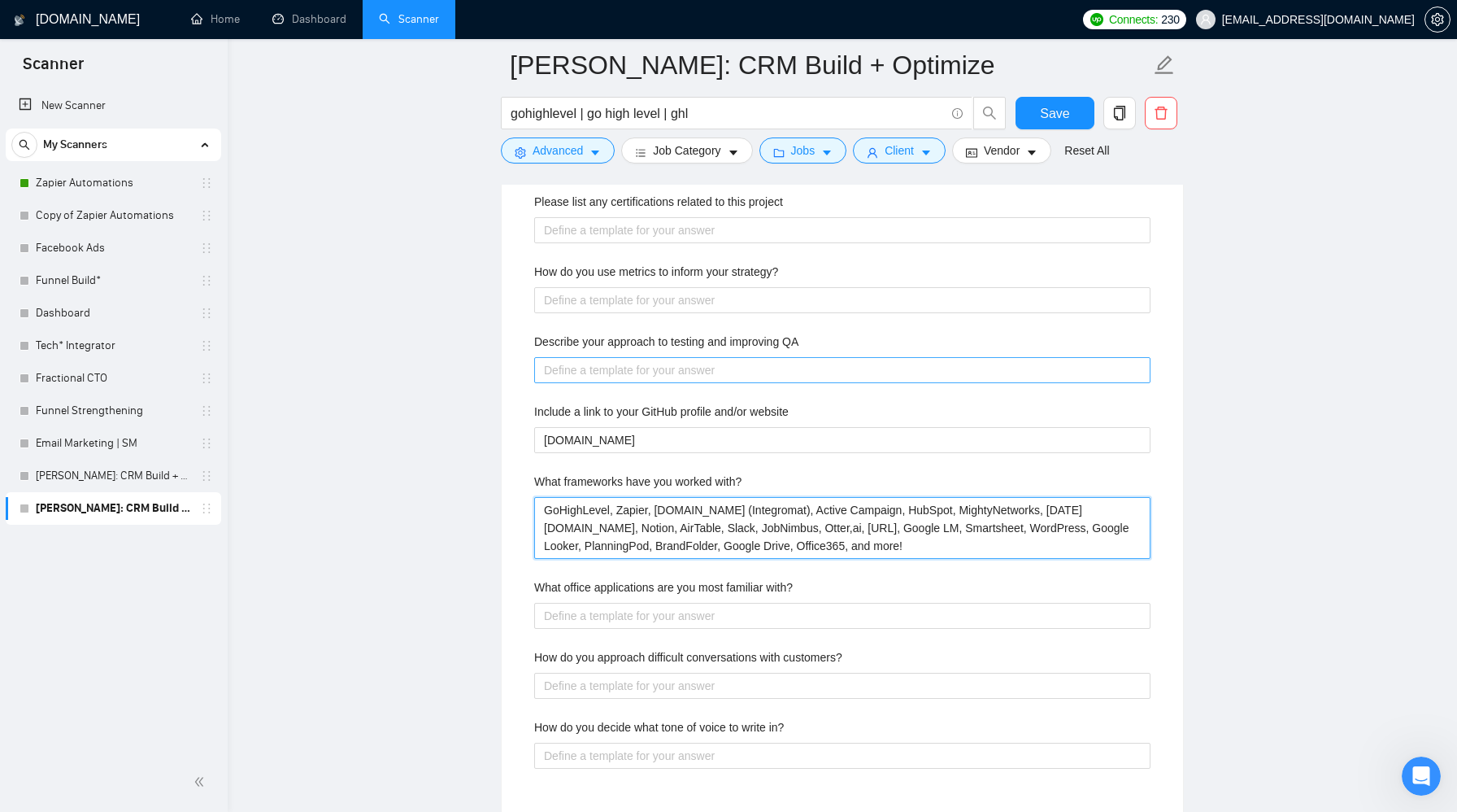
scroll to position [2509, 0]
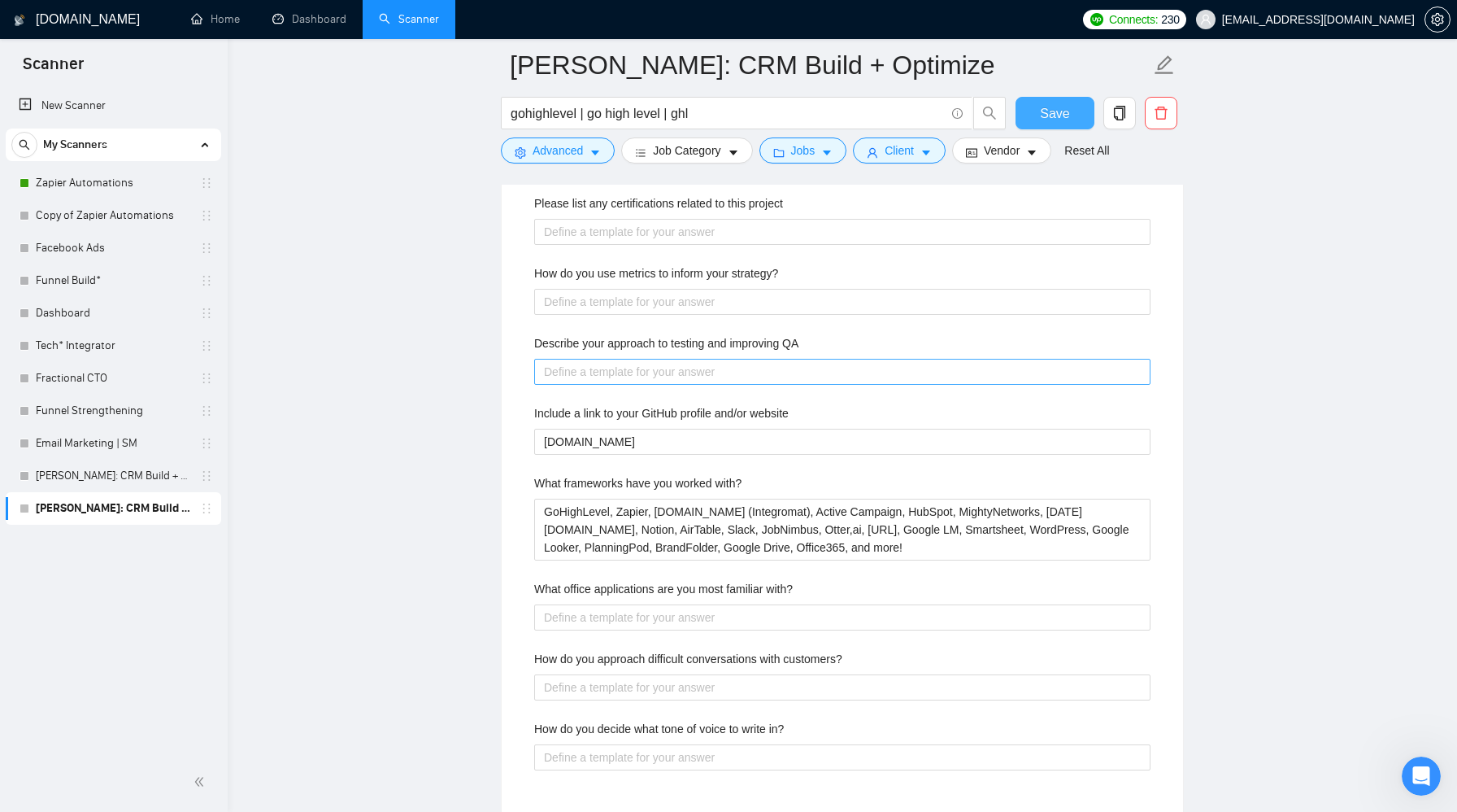
click at [1037, 117] on button "Save" at bounding box center [1055, 113] width 79 height 32
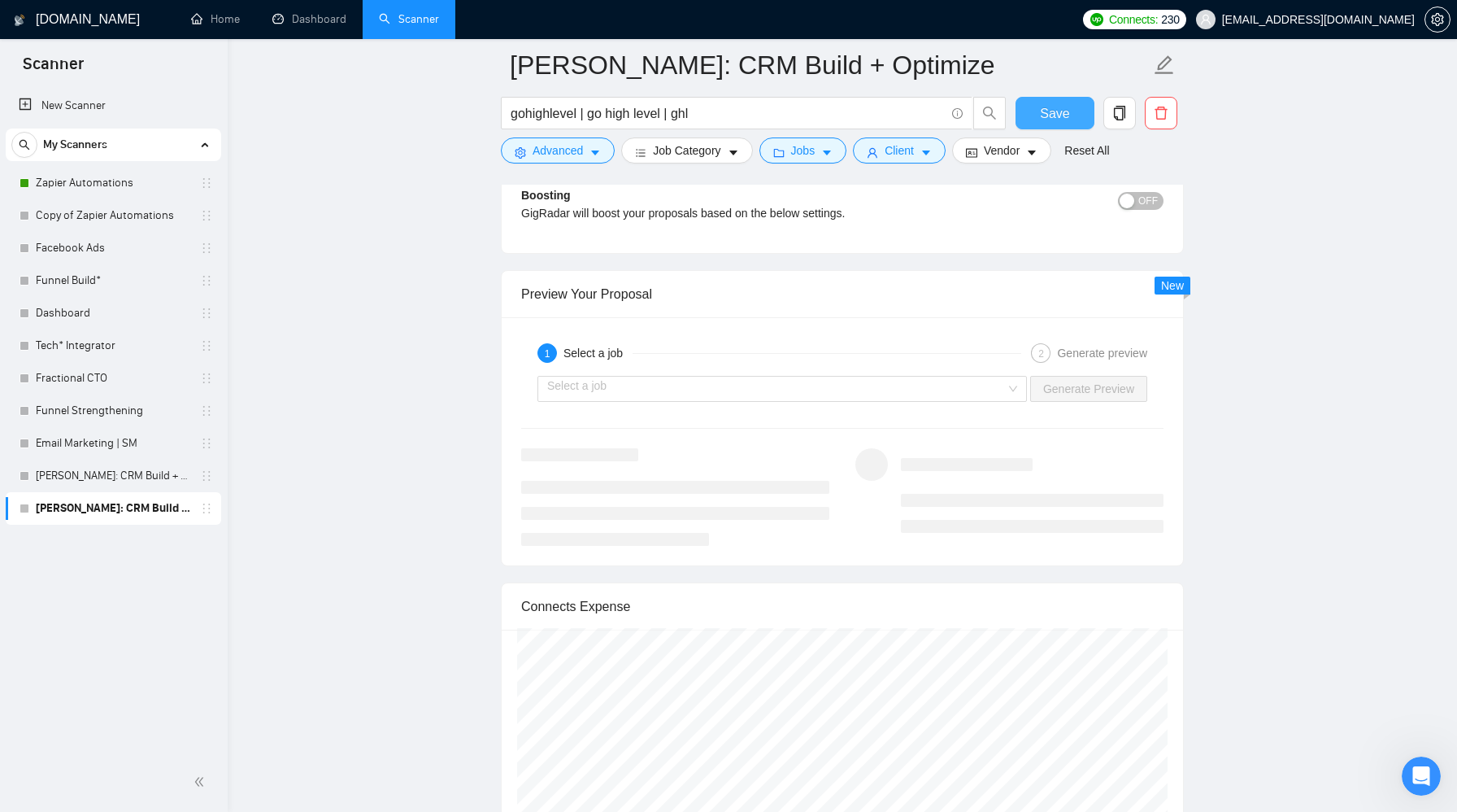
scroll to position [2845, 0]
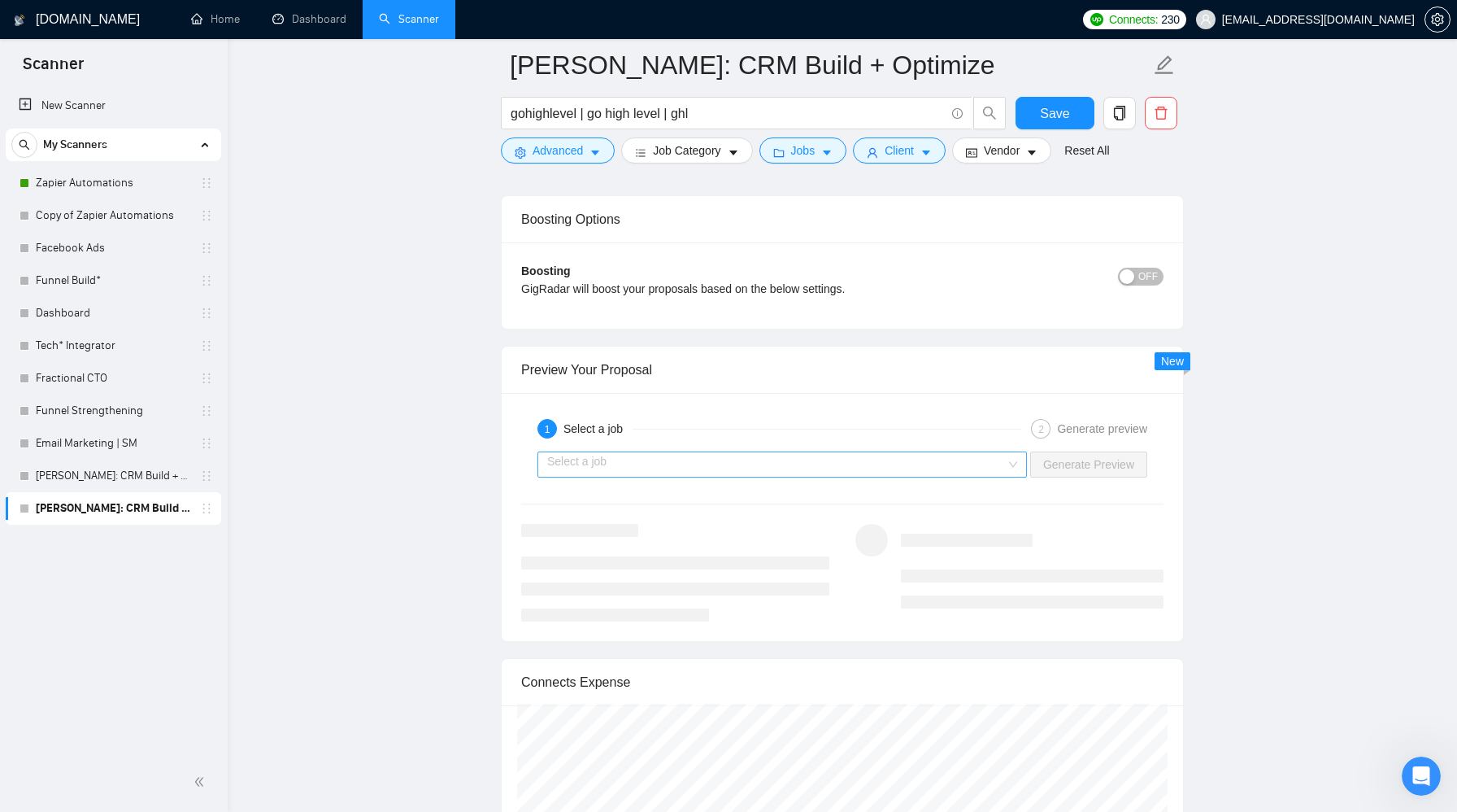
click at [858, 468] on input "search" at bounding box center [776, 465] width 459 height 24
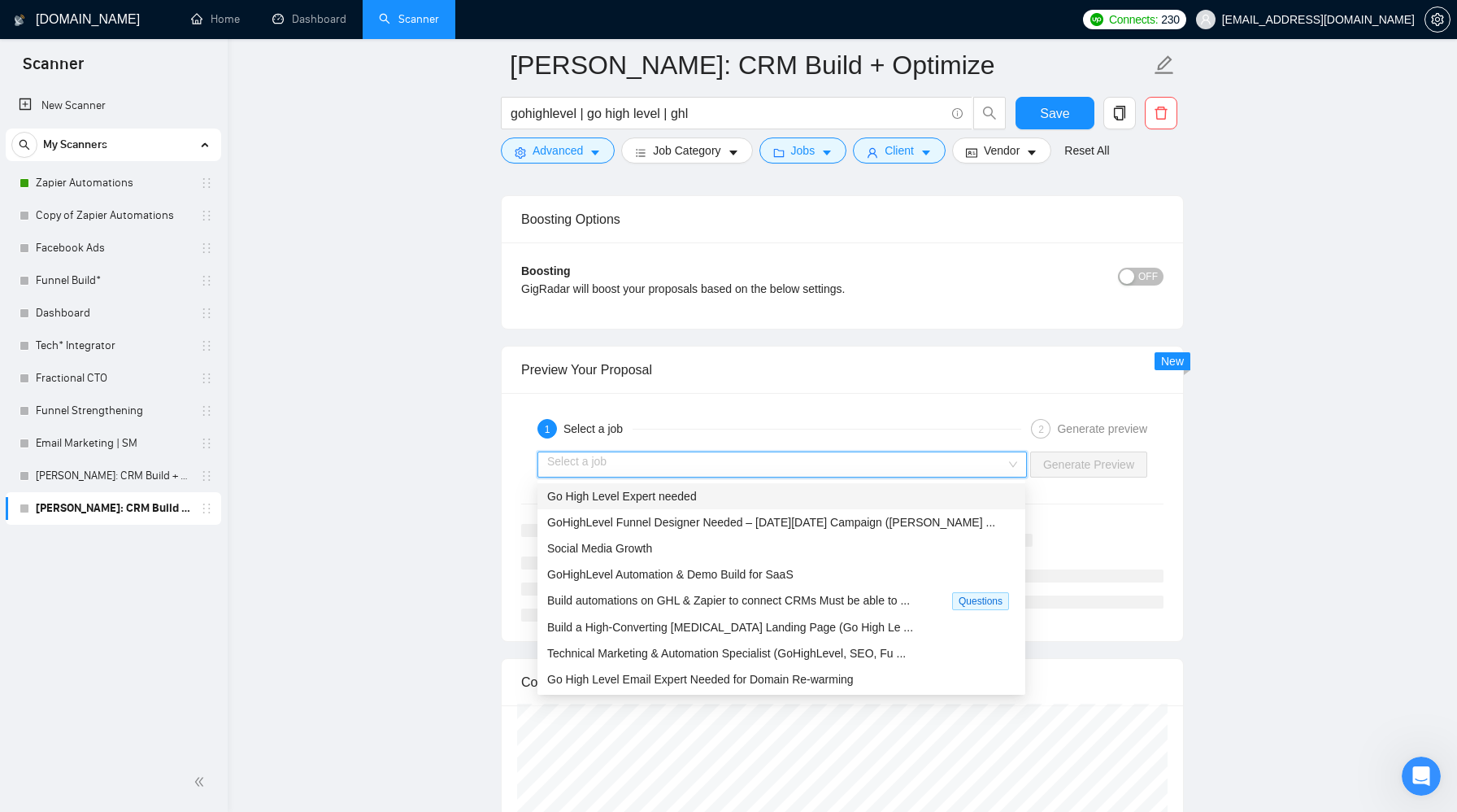
click at [866, 432] on div "1 Select a job" at bounding box center [779, 429] width 484 height 19
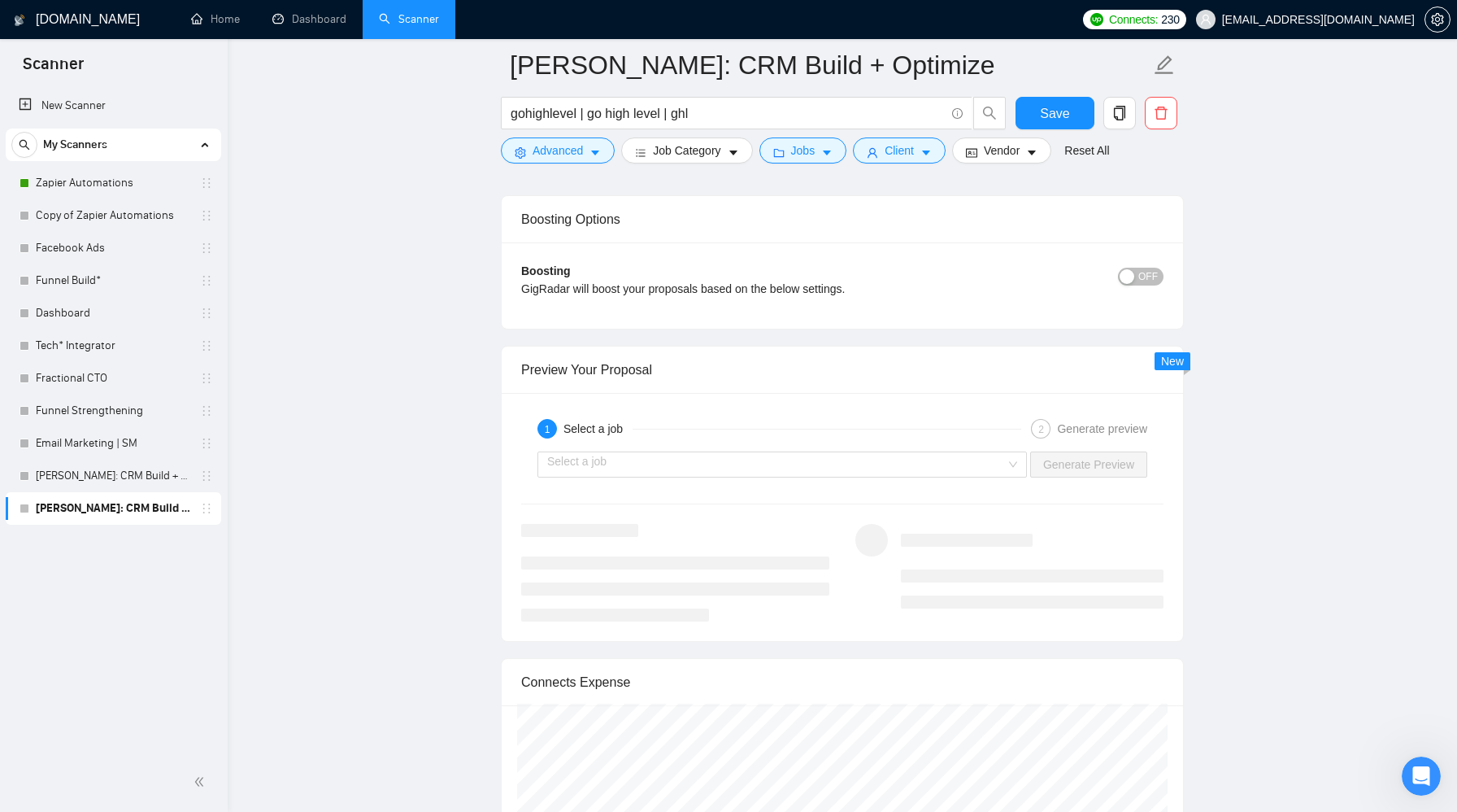
click at [866, 432] on div "1 Select a job" at bounding box center [779, 429] width 484 height 19
click at [866, 460] on input "search" at bounding box center [776, 465] width 459 height 24
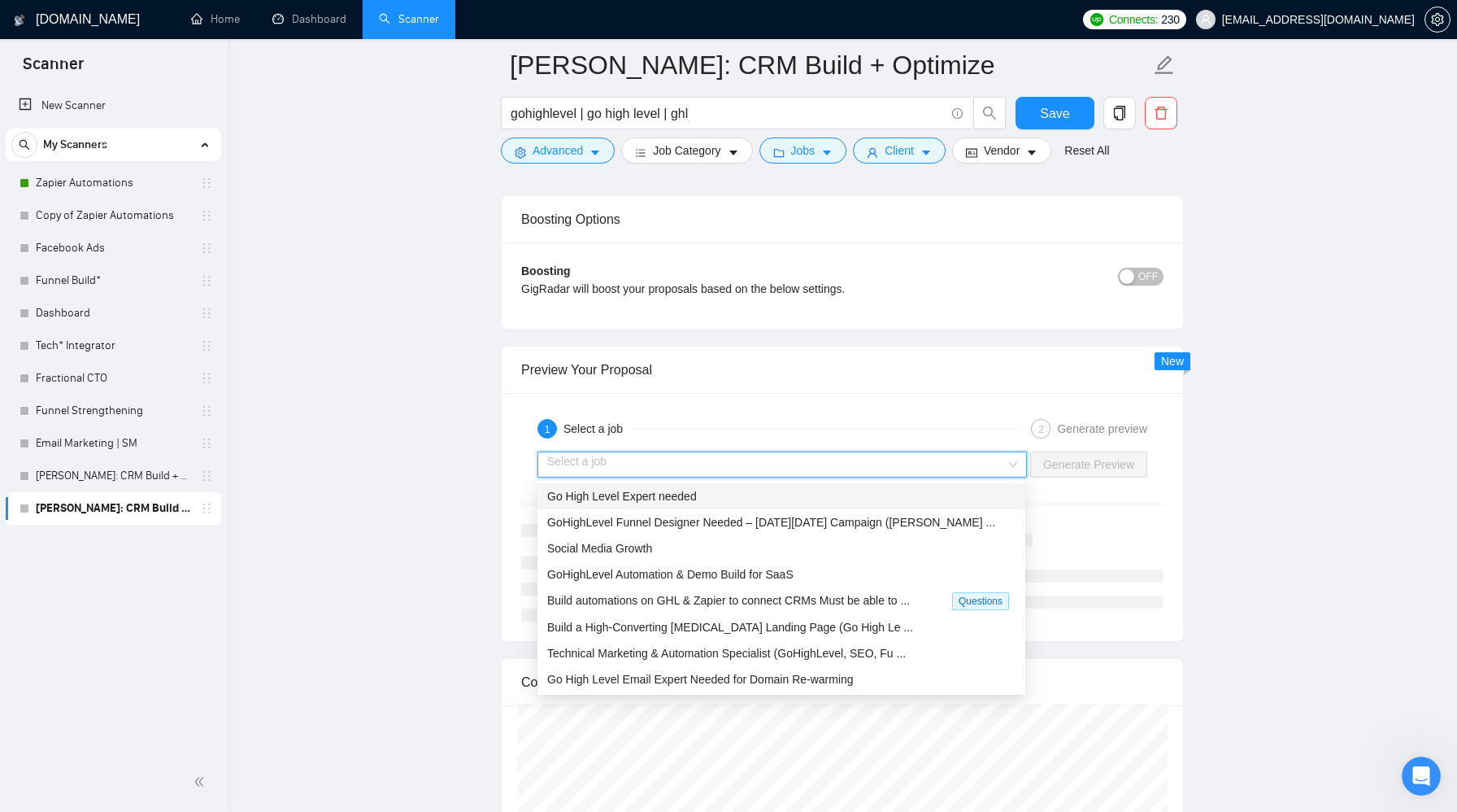
click at [858, 502] on div "Go High Level Expert needed" at bounding box center [781, 496] width 468 height 18
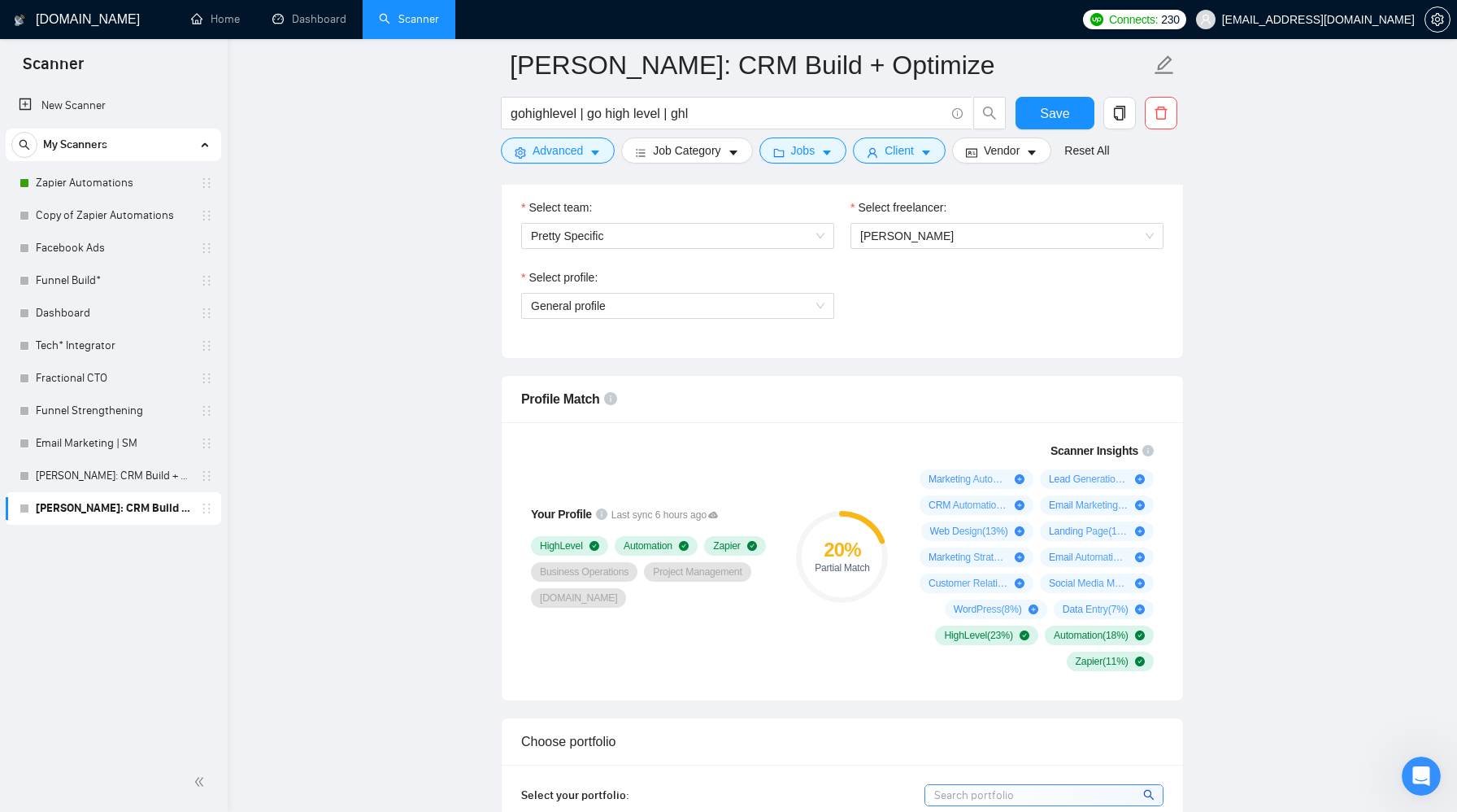
scroll to position [766, 0]
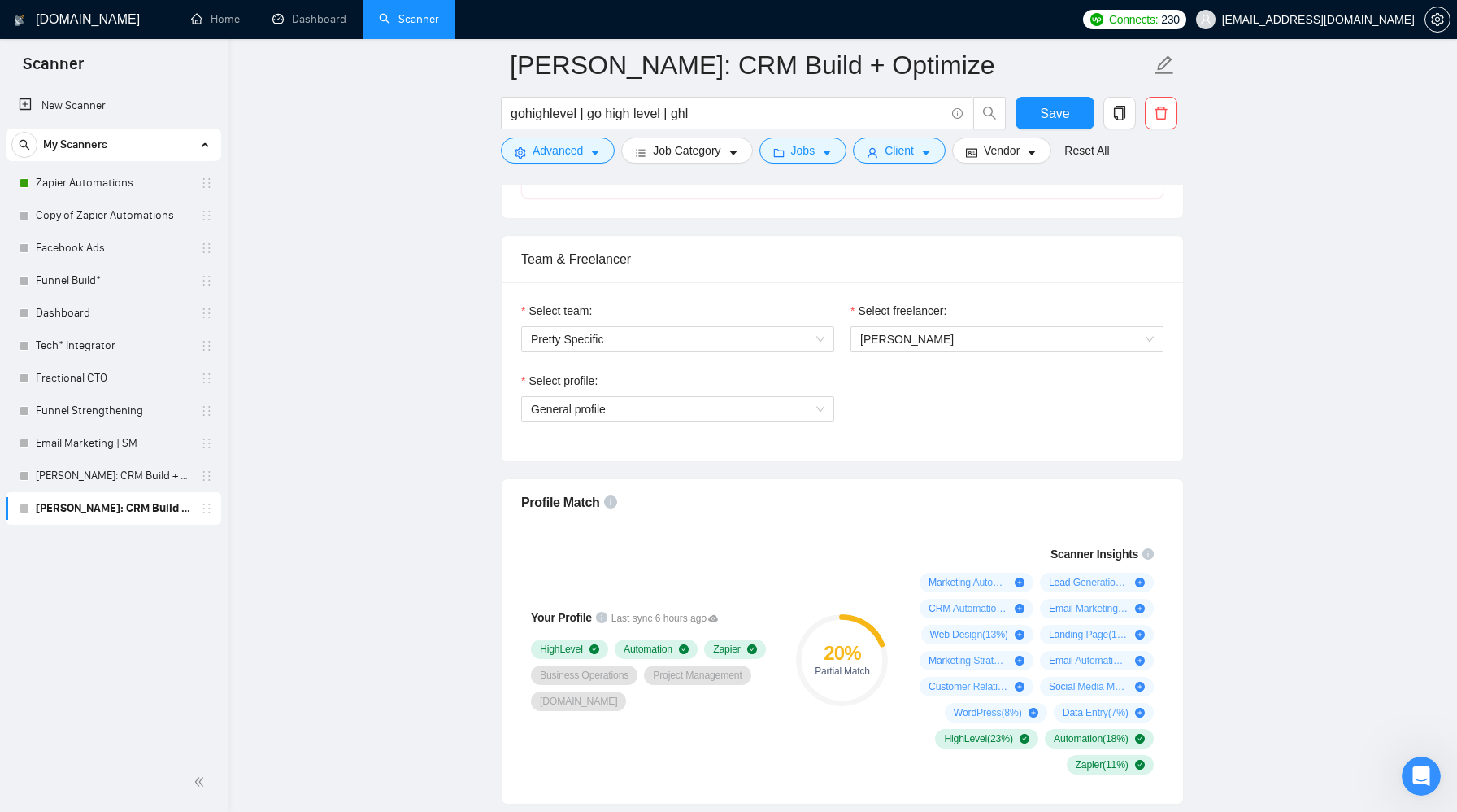
click at [768, 575] on div "Your Profile Last sync 6 hours ago HighLevel Automation Zapier Business Operati…" at bounding box center [651, 660] width 273 height 248
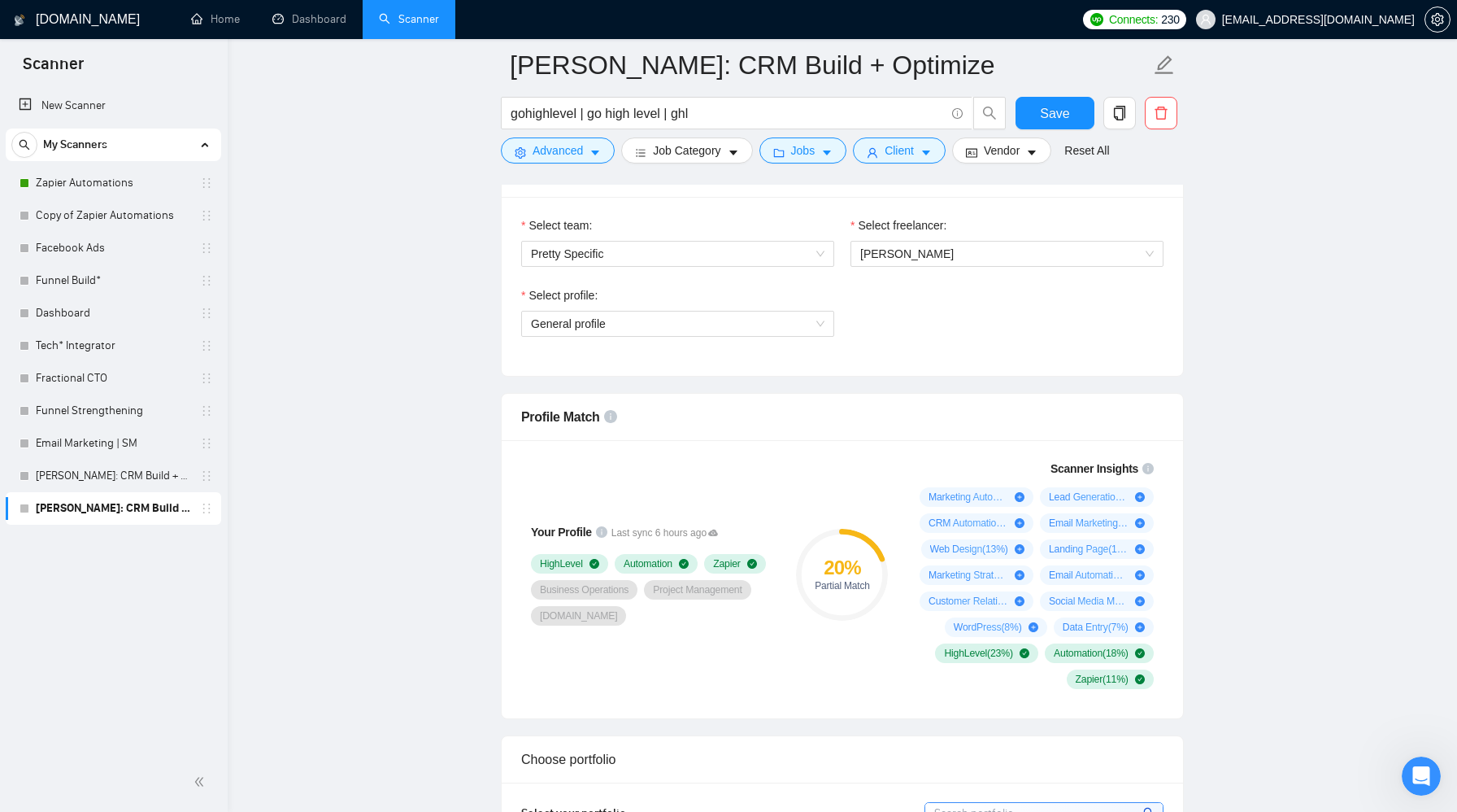
scroll to position [852, 0]
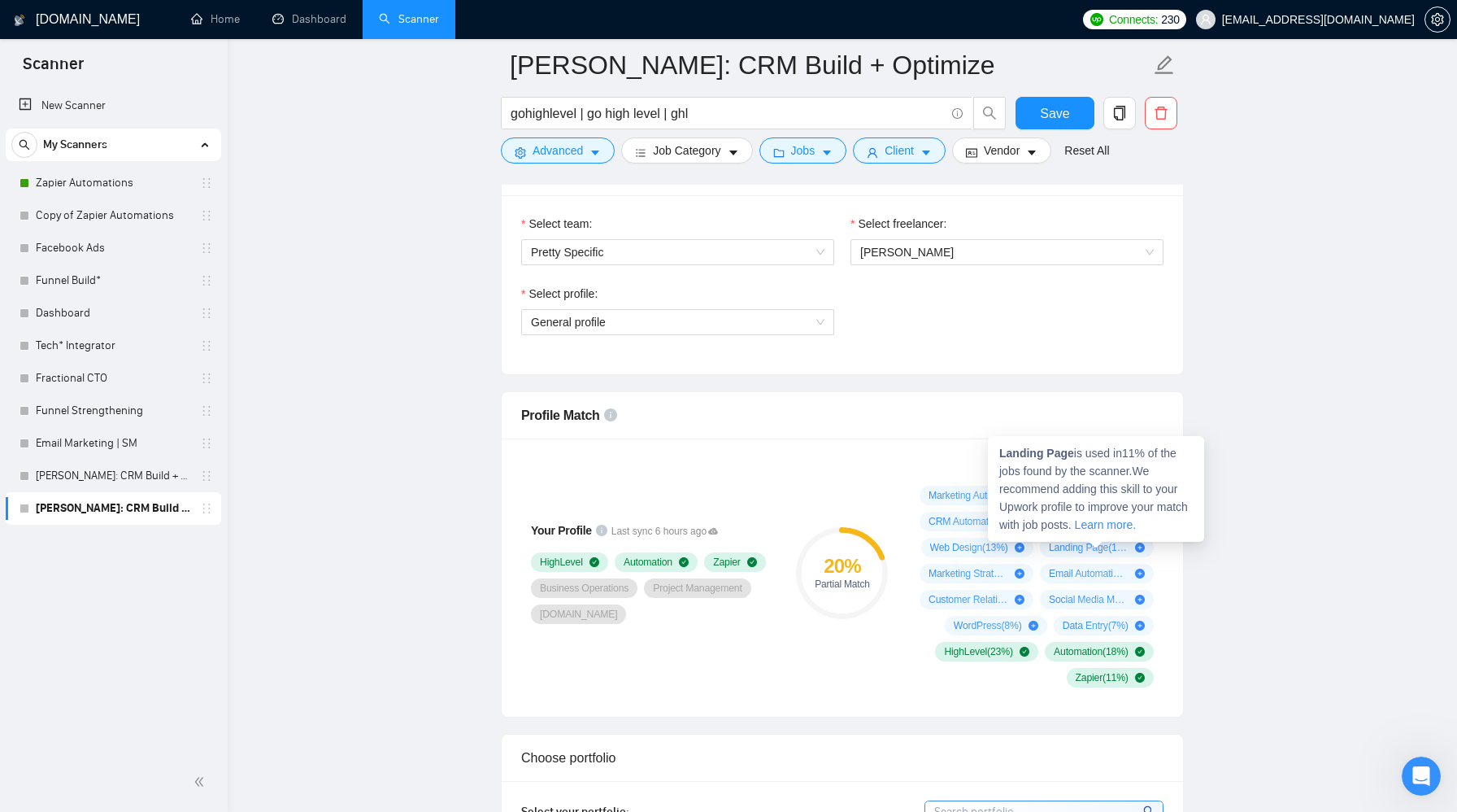
click at [1070, 550] on span "Landing Page ( 11 %)" at bounding box center [1089, 547] width 80 height 13
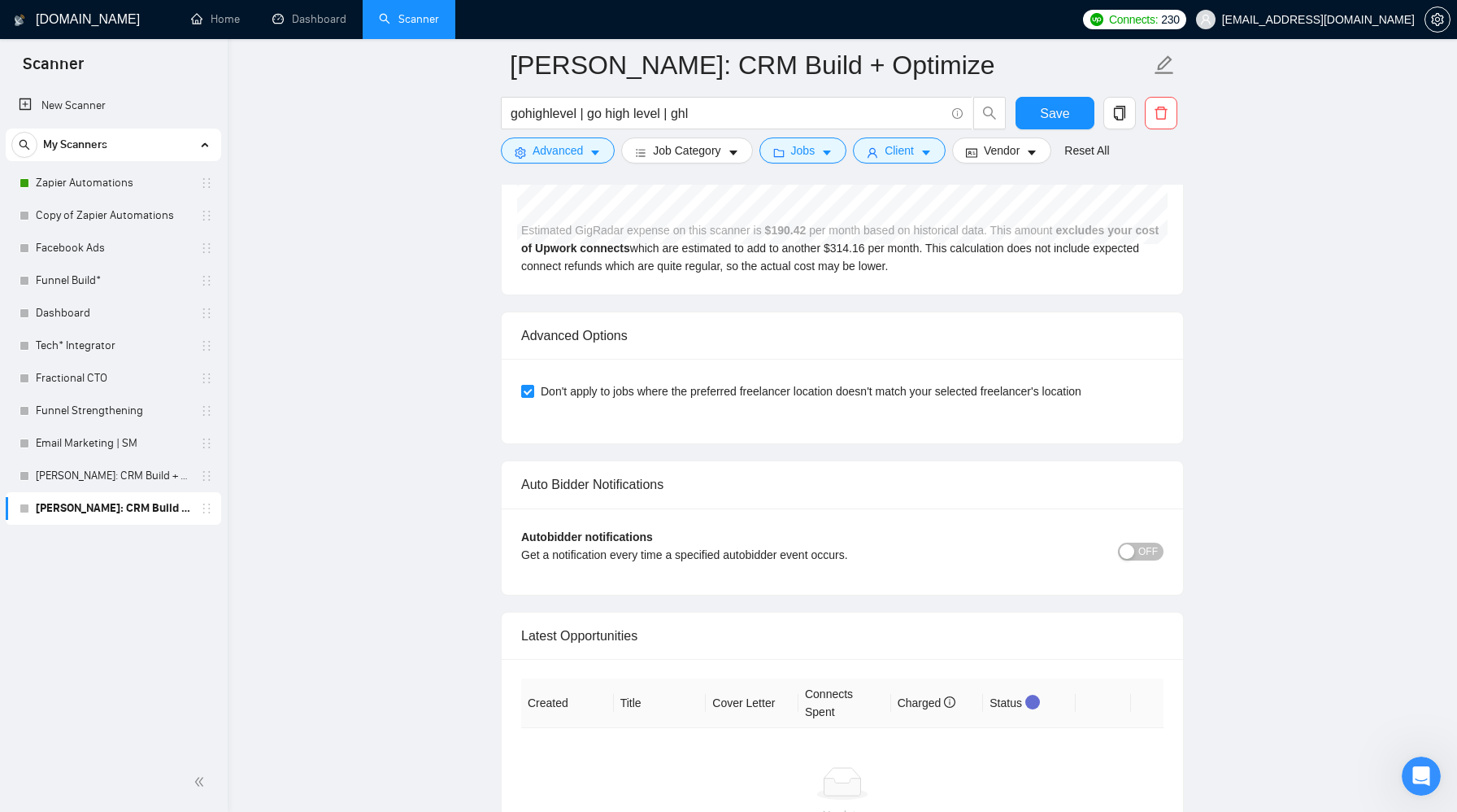
scroll to position [3566, 0]
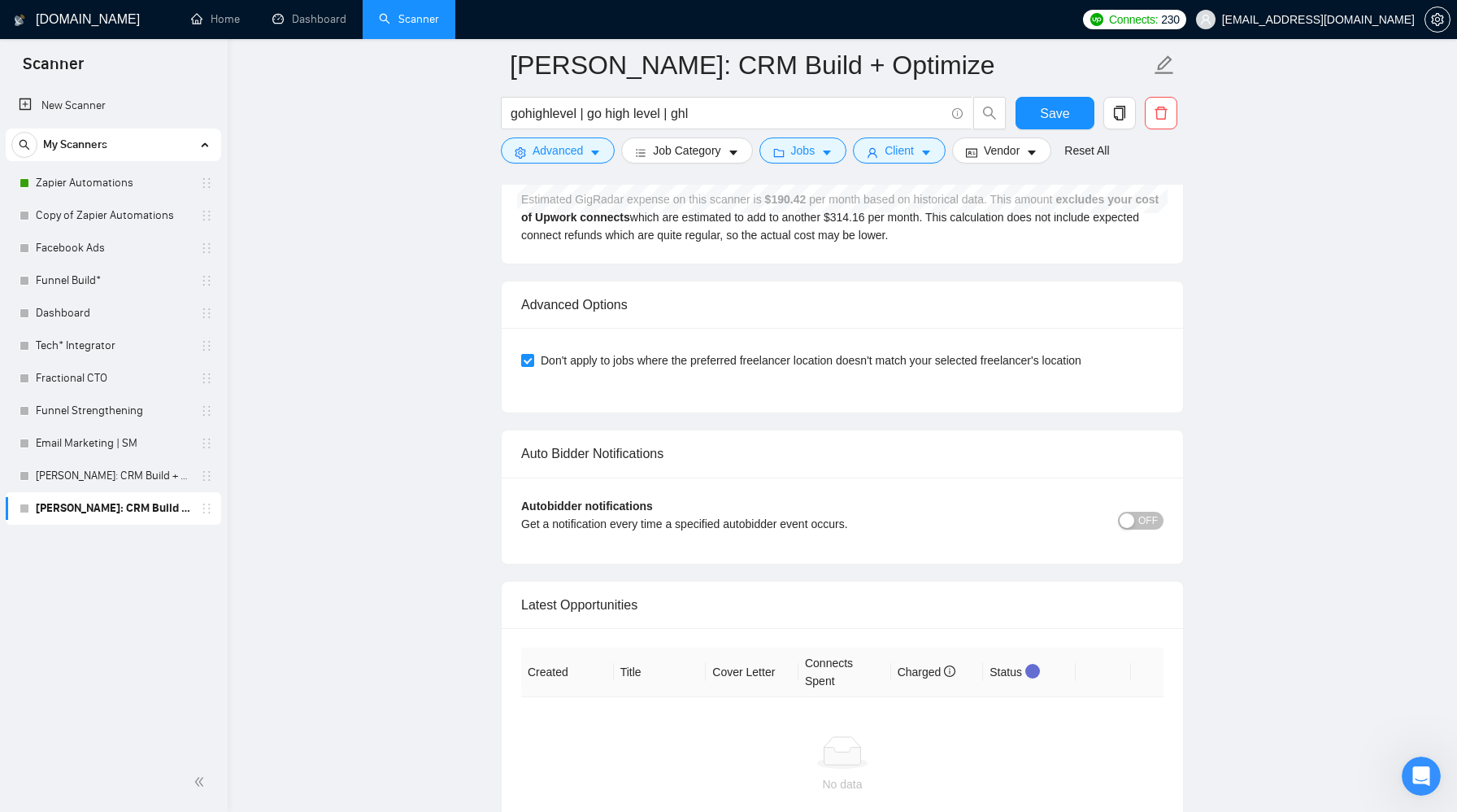
click at [120, 181] on link "Zapier Automations" at bounding box center [113, 183] width 155 height 32
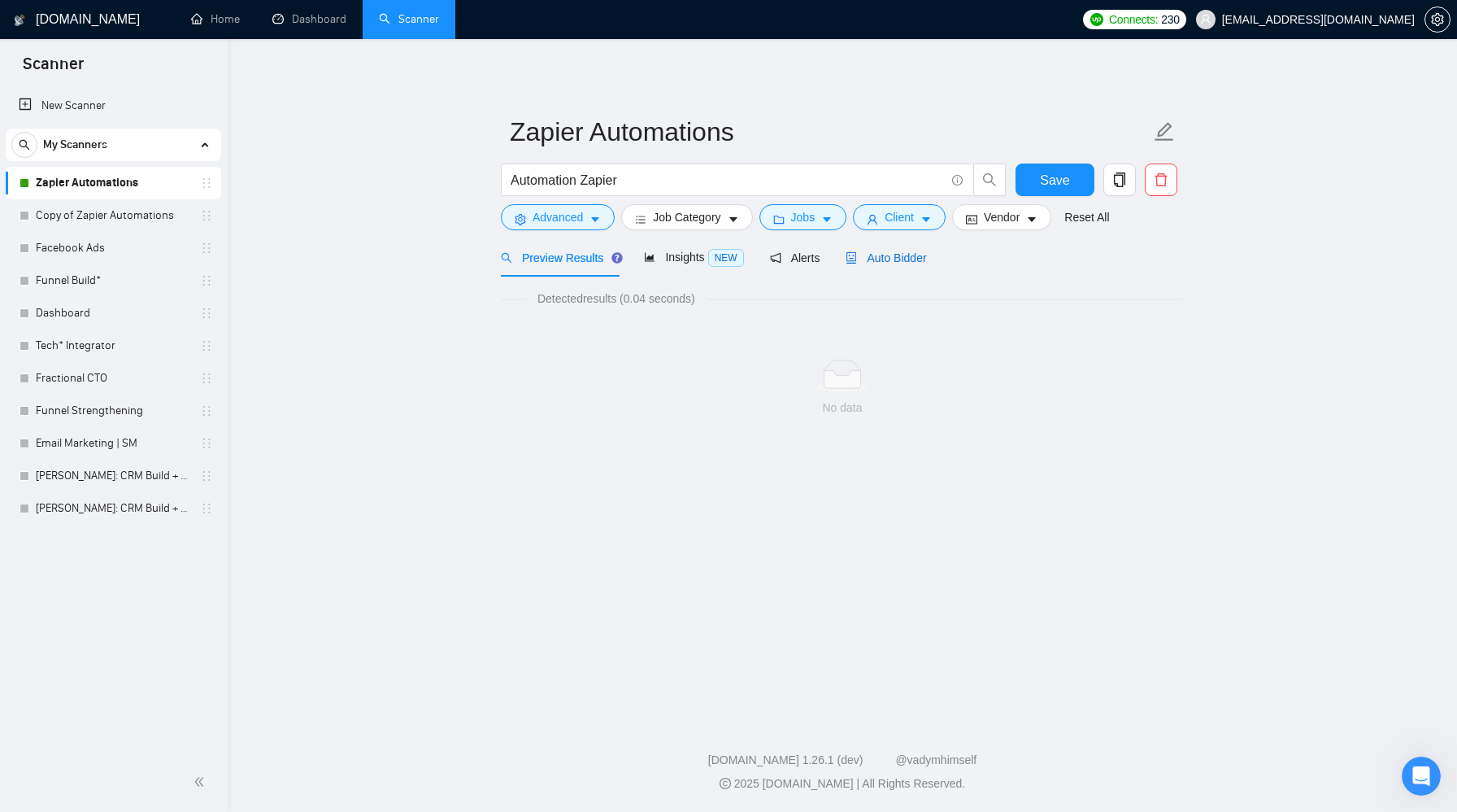
click at [884, 256] on span "Auto Bidder" at bounding box center [886, 257] width 81 height 13
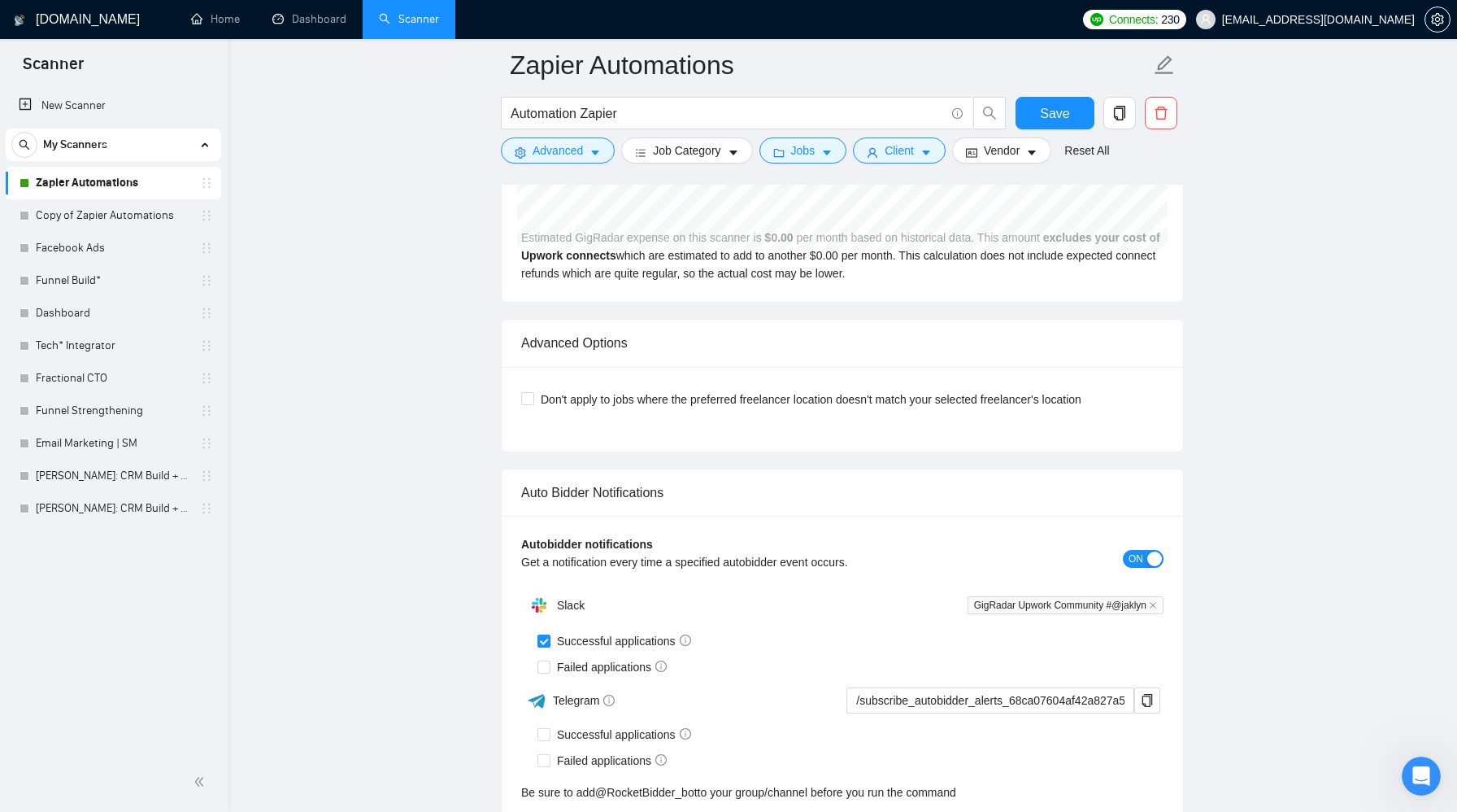
scroll to position [4034, 0]
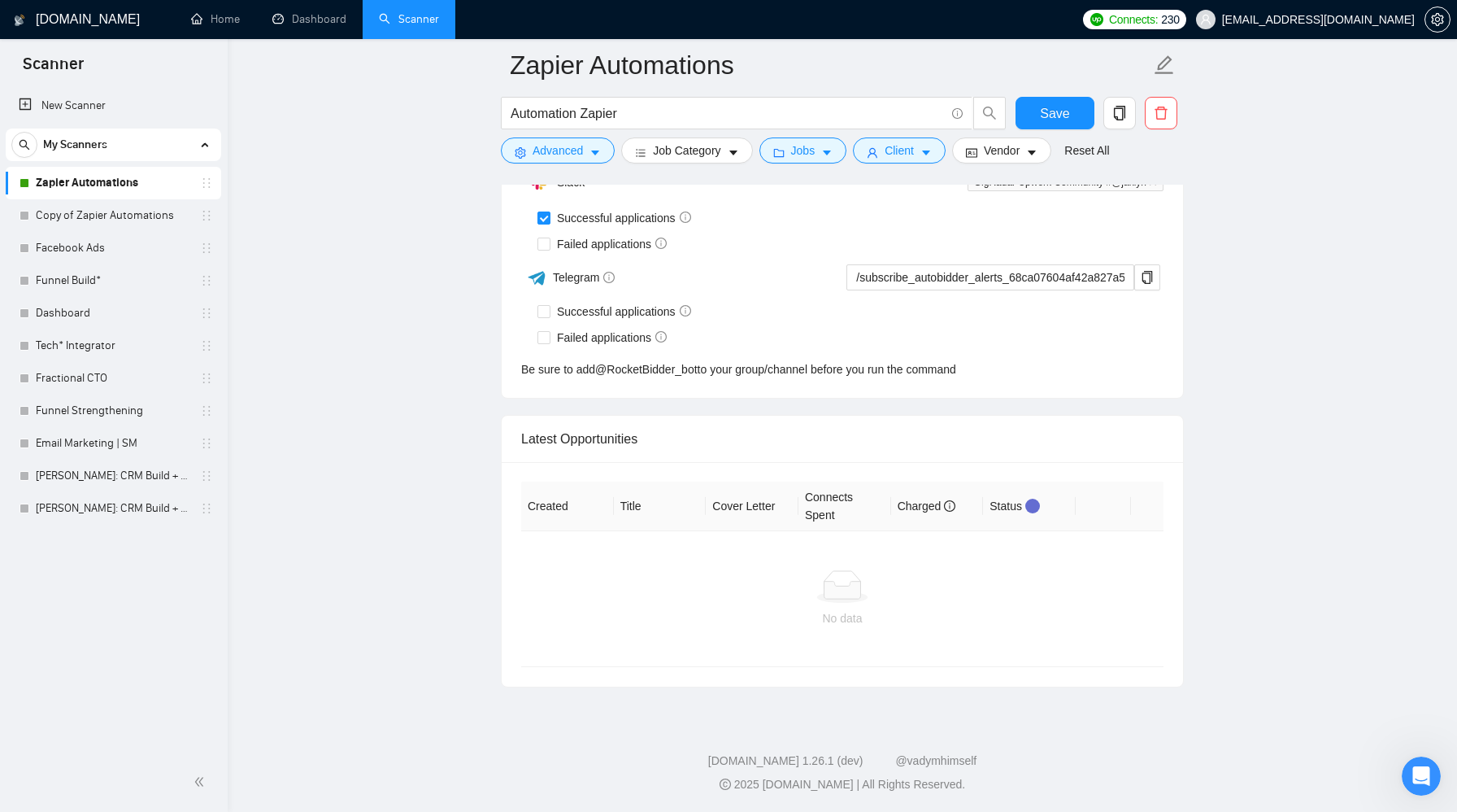
click at [812, 606] on div "No data" at bounding box center [843, 598] width 616 height 57
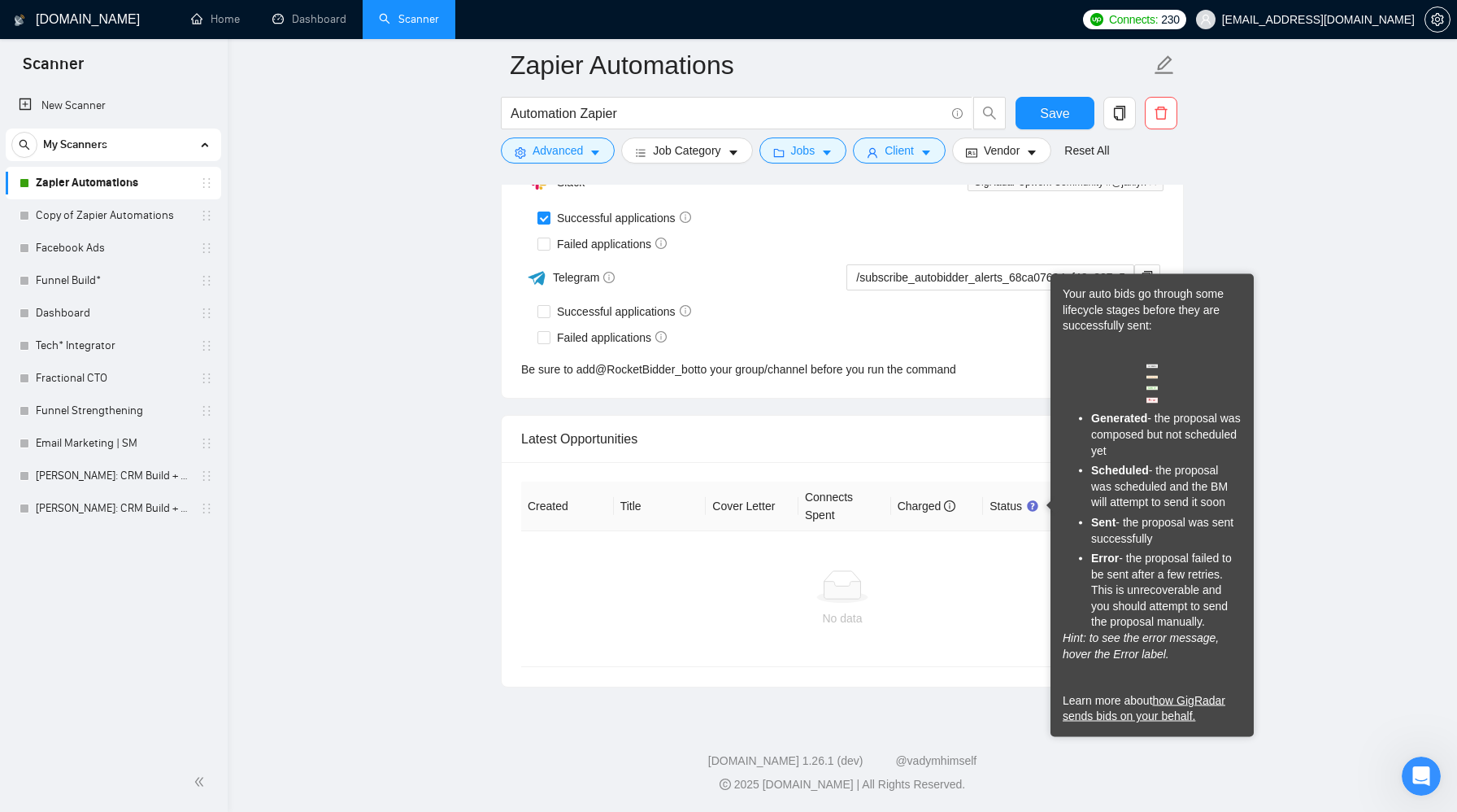
click at [1010, 594] on div at bounding box center [843, 586] width 616 height 32
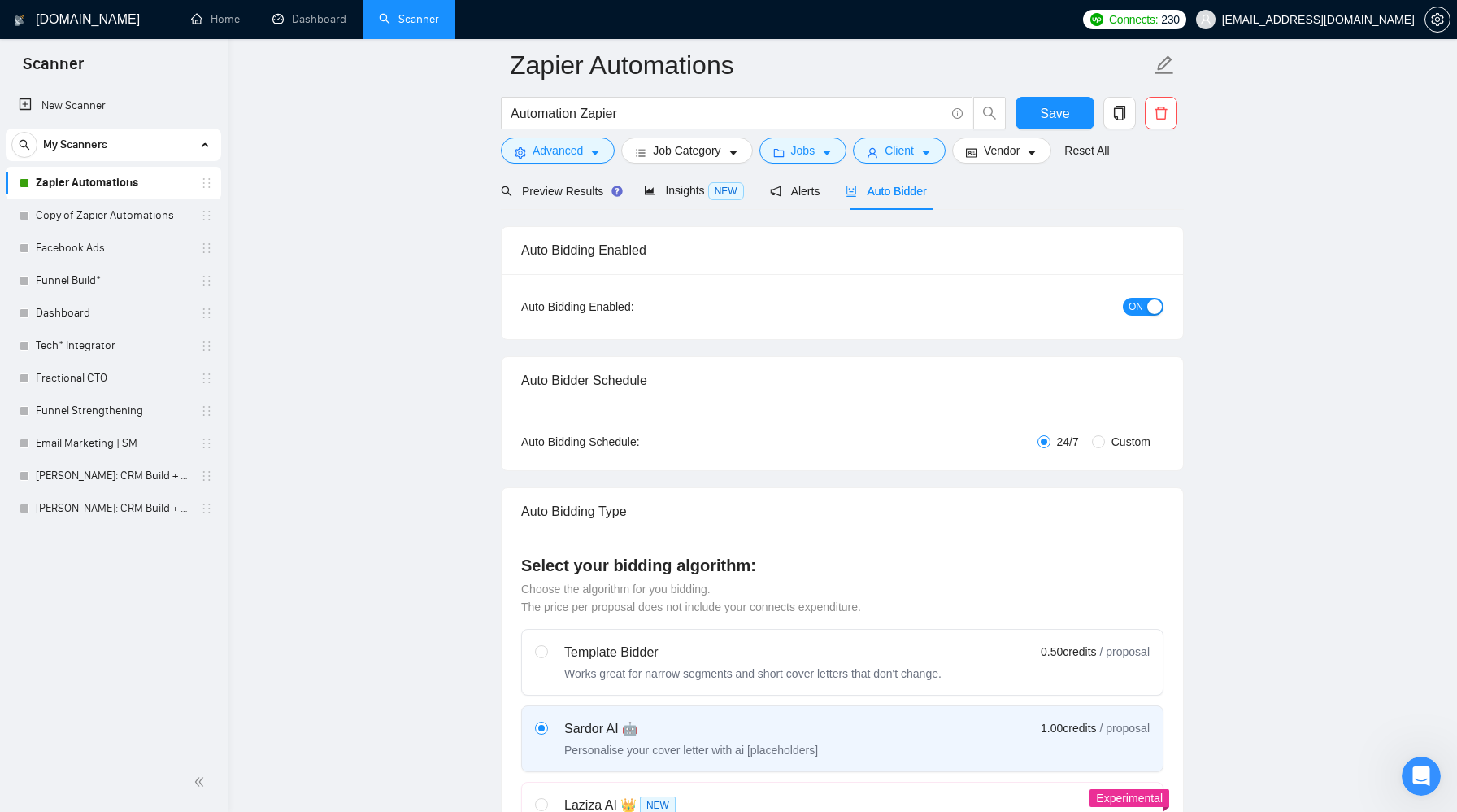
scroll to position [0, 0]
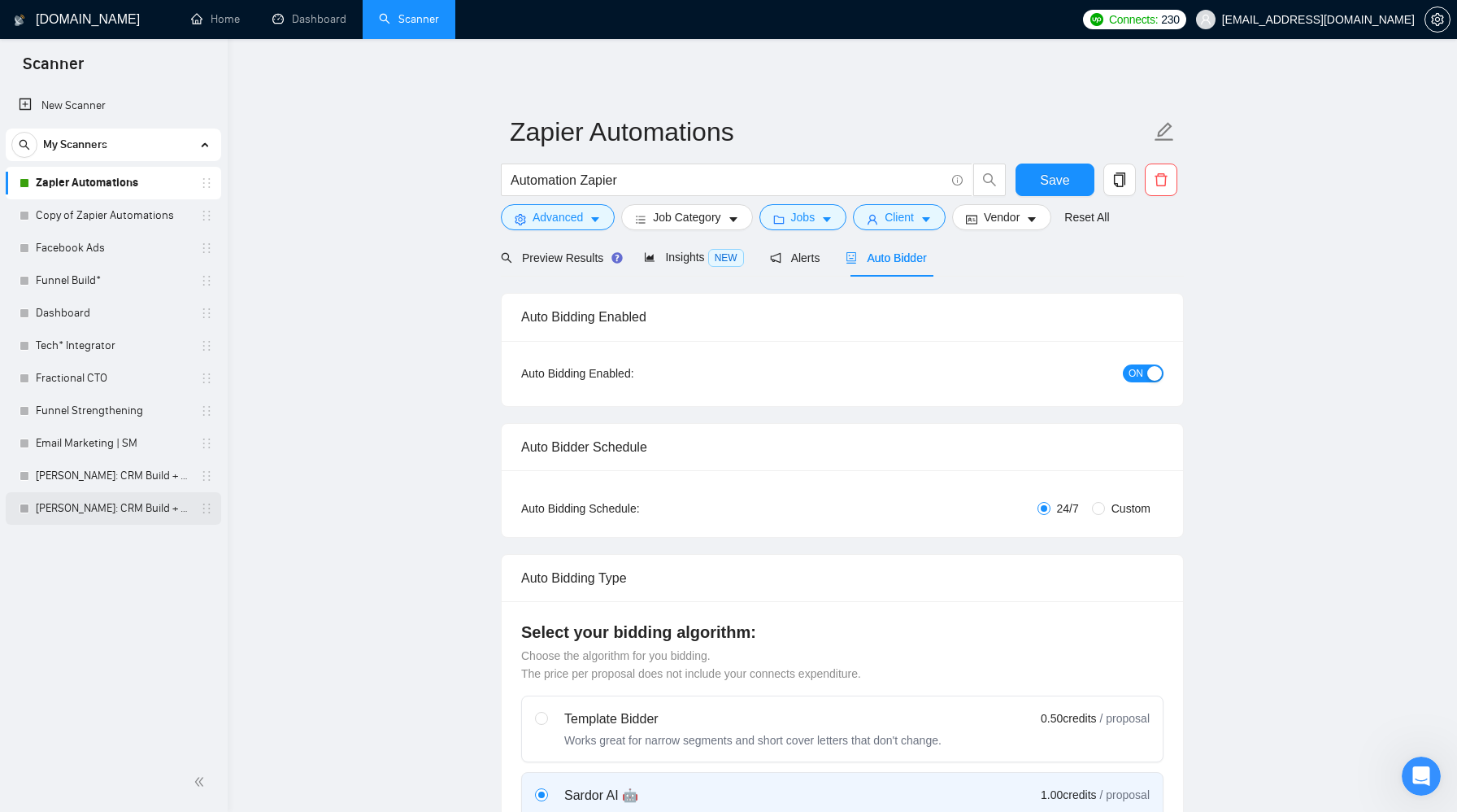
click at [132, 513] on link "[PERSON_NAME]: CRM Build + Optimize" at bounding box center [113, 508] width 155 height 32
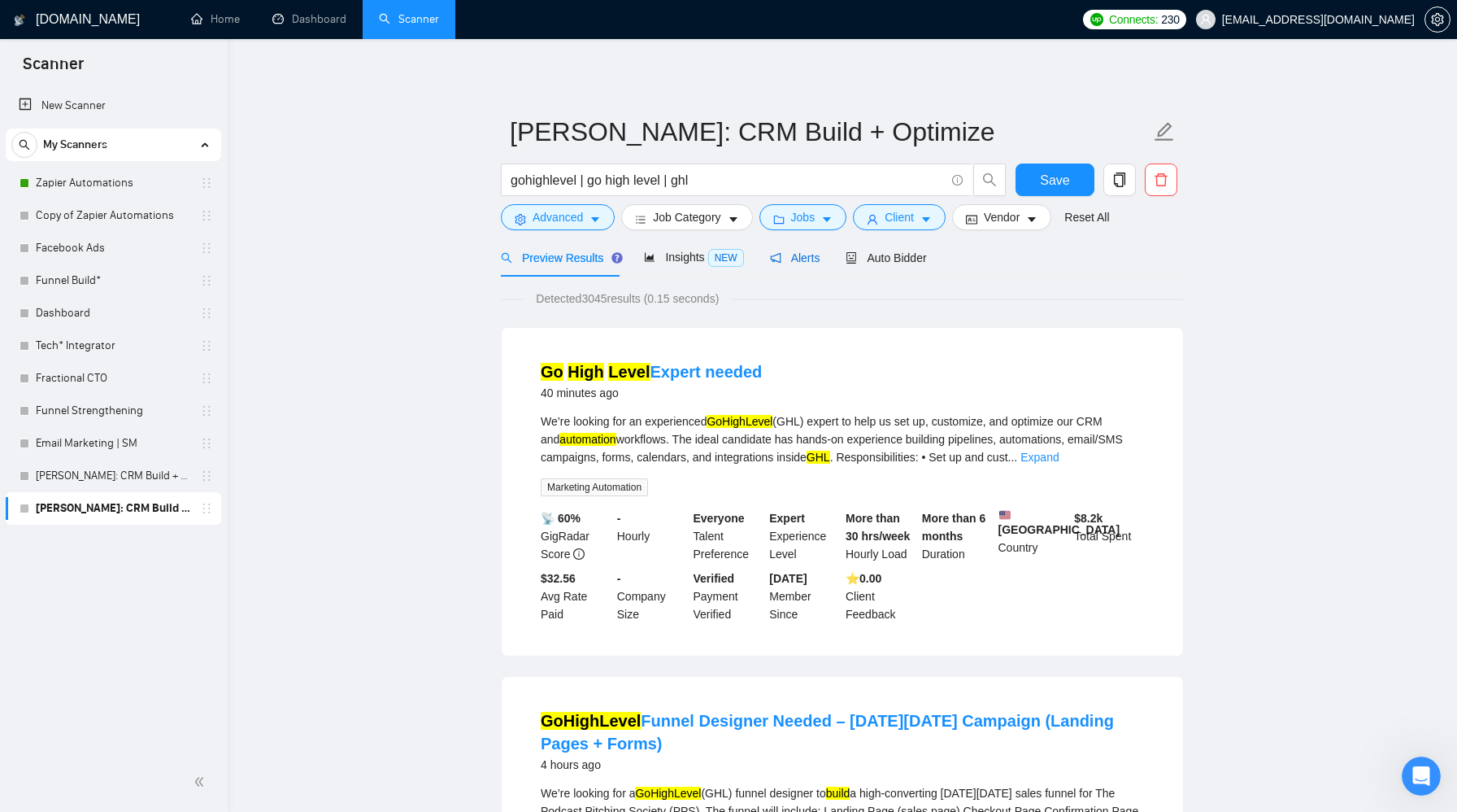
click at [812, 256] on span "Alerts" at bounding box center [795, 257] width 51 height 13
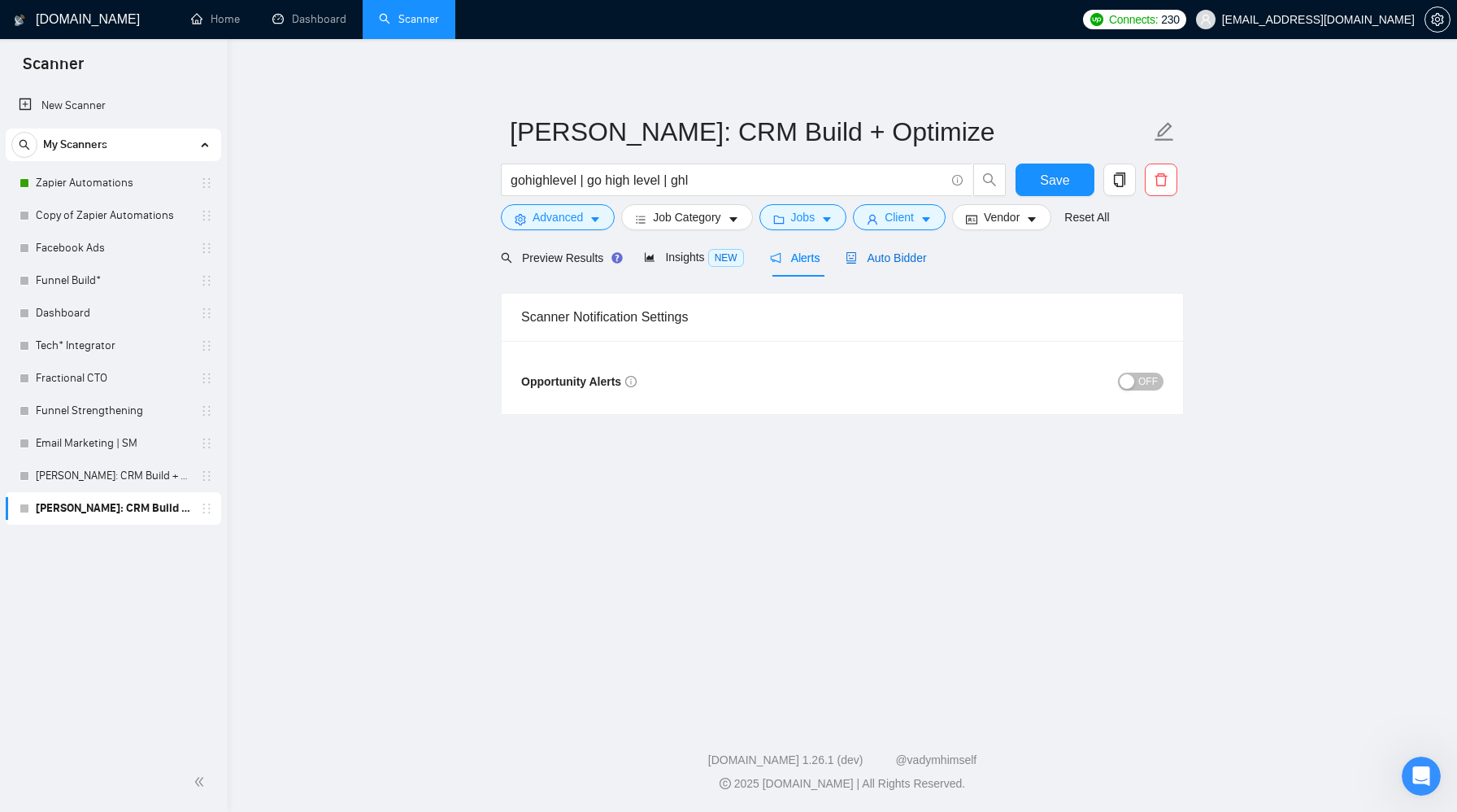
click at [895, 257] on span "Auto Bidder" at bounding box center [886, 257] width 81 height 13
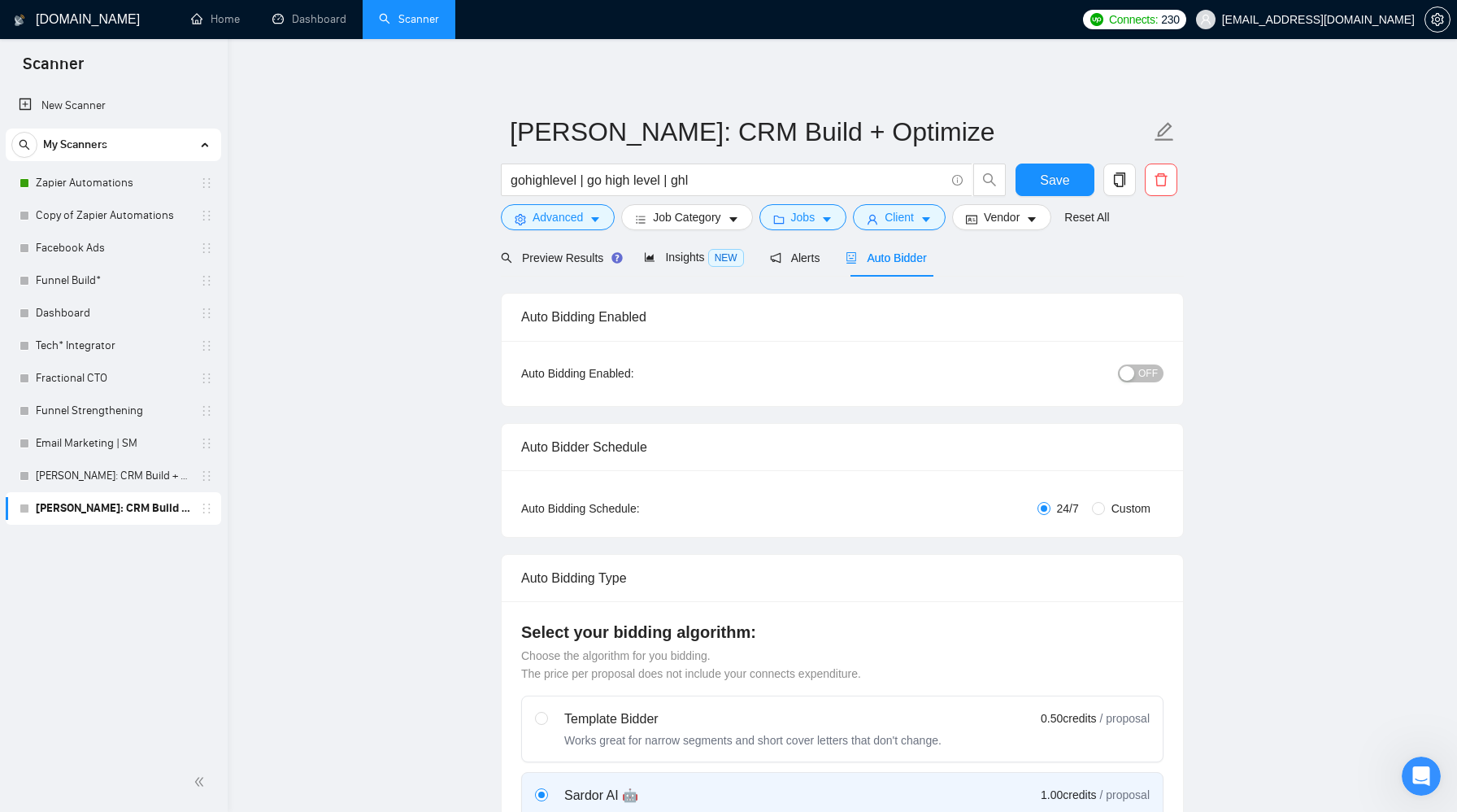
click at [1151, 376] on span "OFF" at bounding box center [1148, 373] width 19 height 18
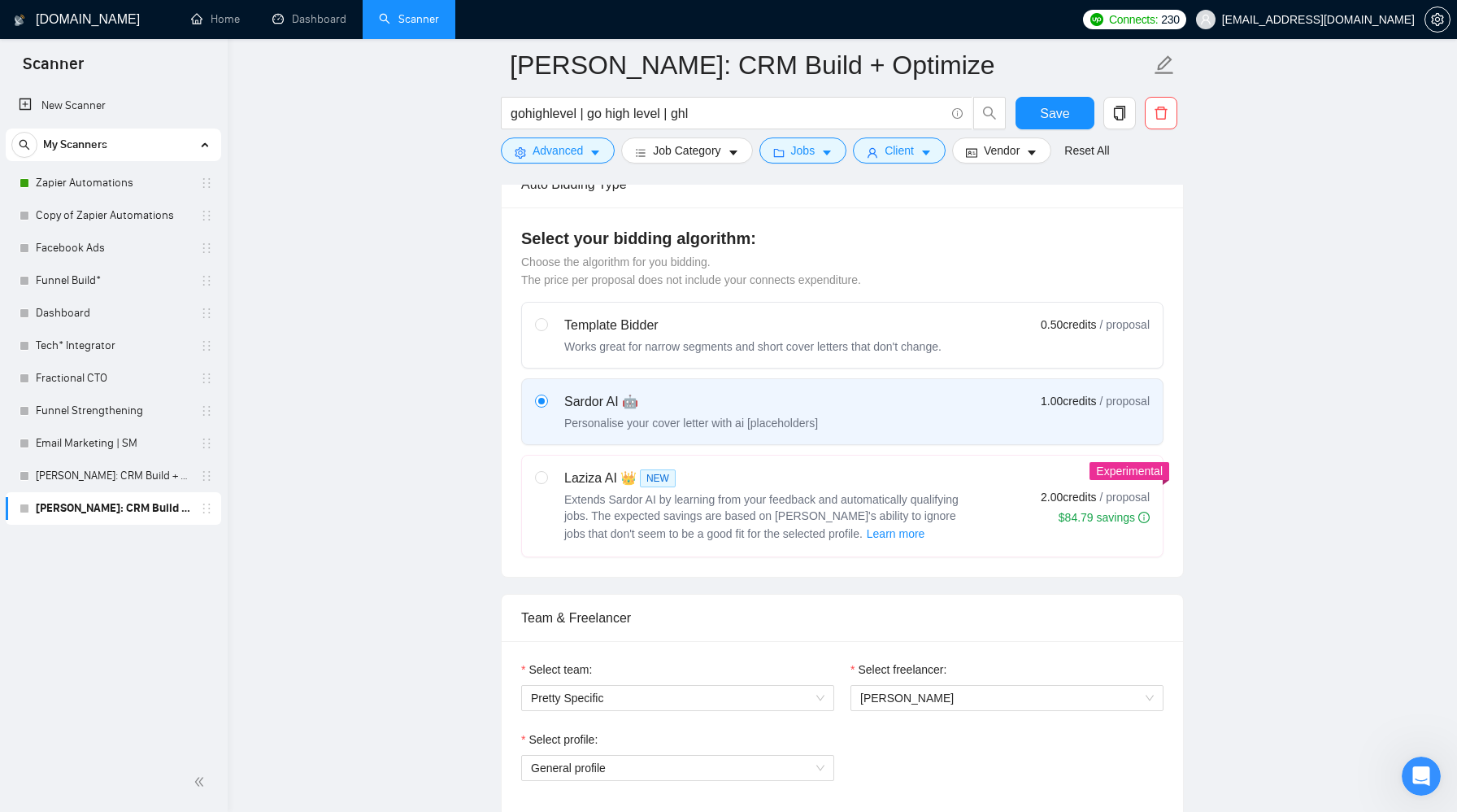
scroll to position [409, 0]
click at [801, 500] on span "Extends Sardor AI by learning from your feedback and automatically qualifying j…" at bounding box center [761, 514] width 395 height 47
click at [547, 480] on input "radio" at bounding box center [541, 474] width 11 height 11
radio input "true"
radio input "false"
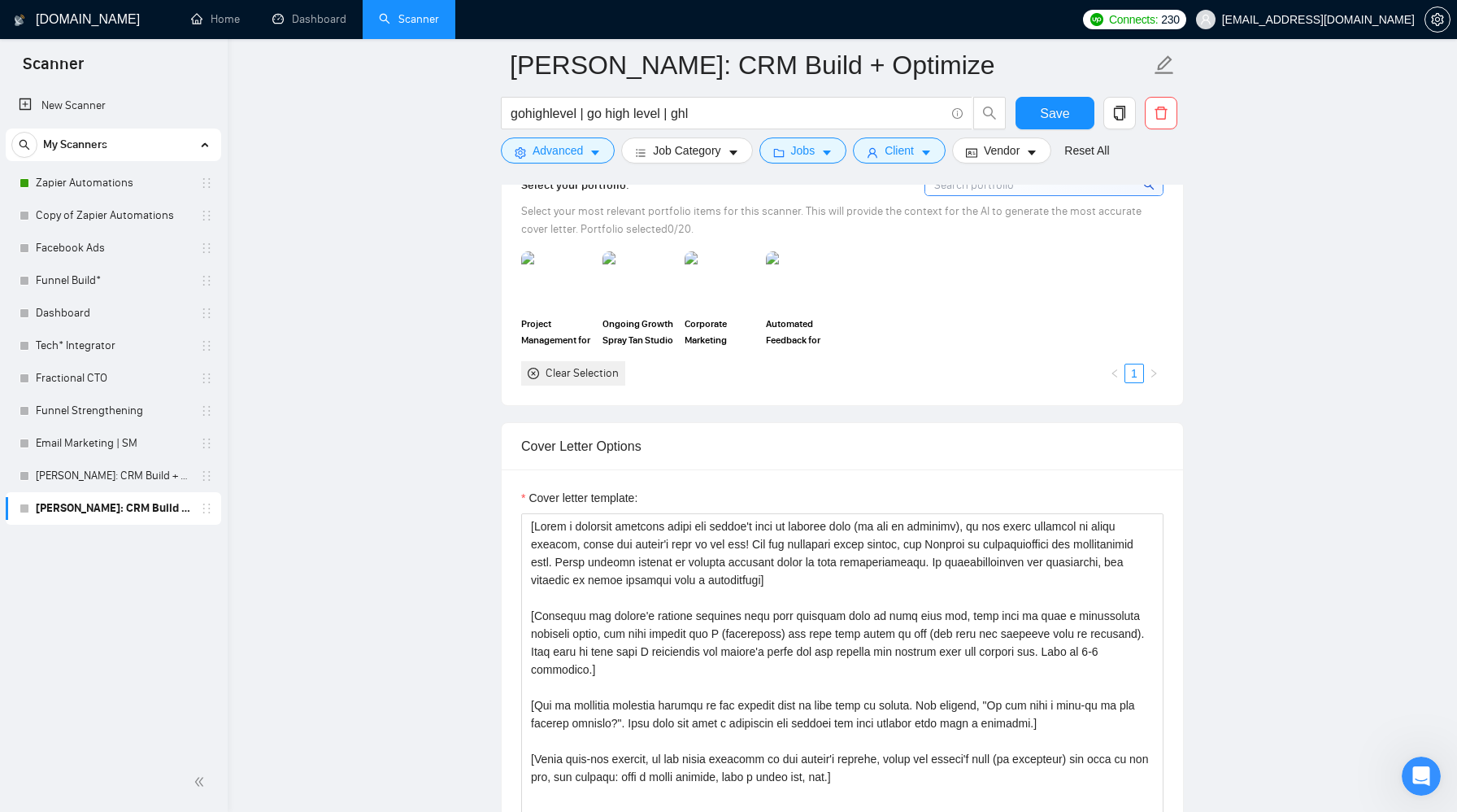
scroll to position [1505, 0]
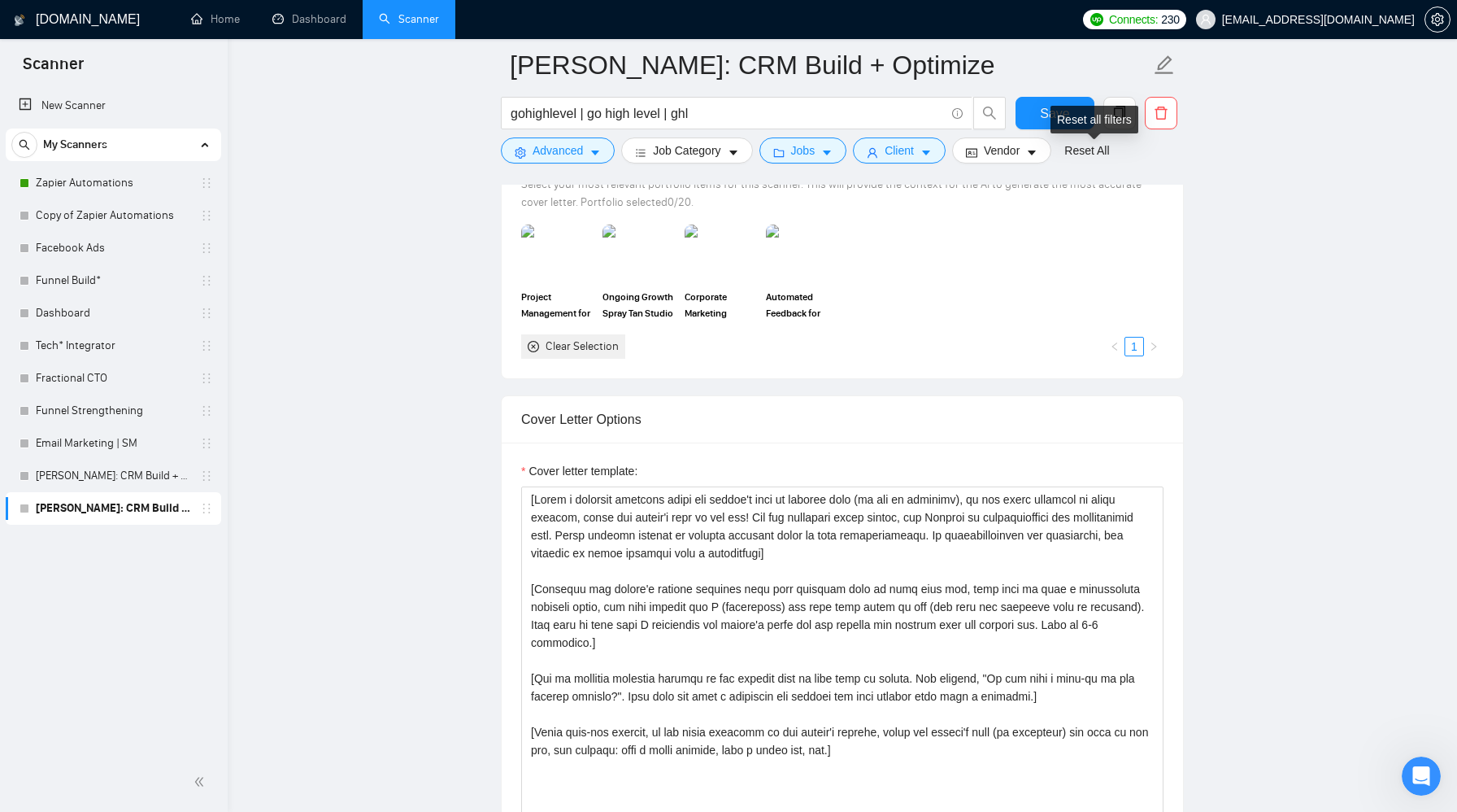
click at [1060, 109] on div "Reset all filters" at bounding box center [1095, 120] width 88 height 28
click at [1043, 105] on span "Save" at bounding box center [1054, 113] width 29 height 20
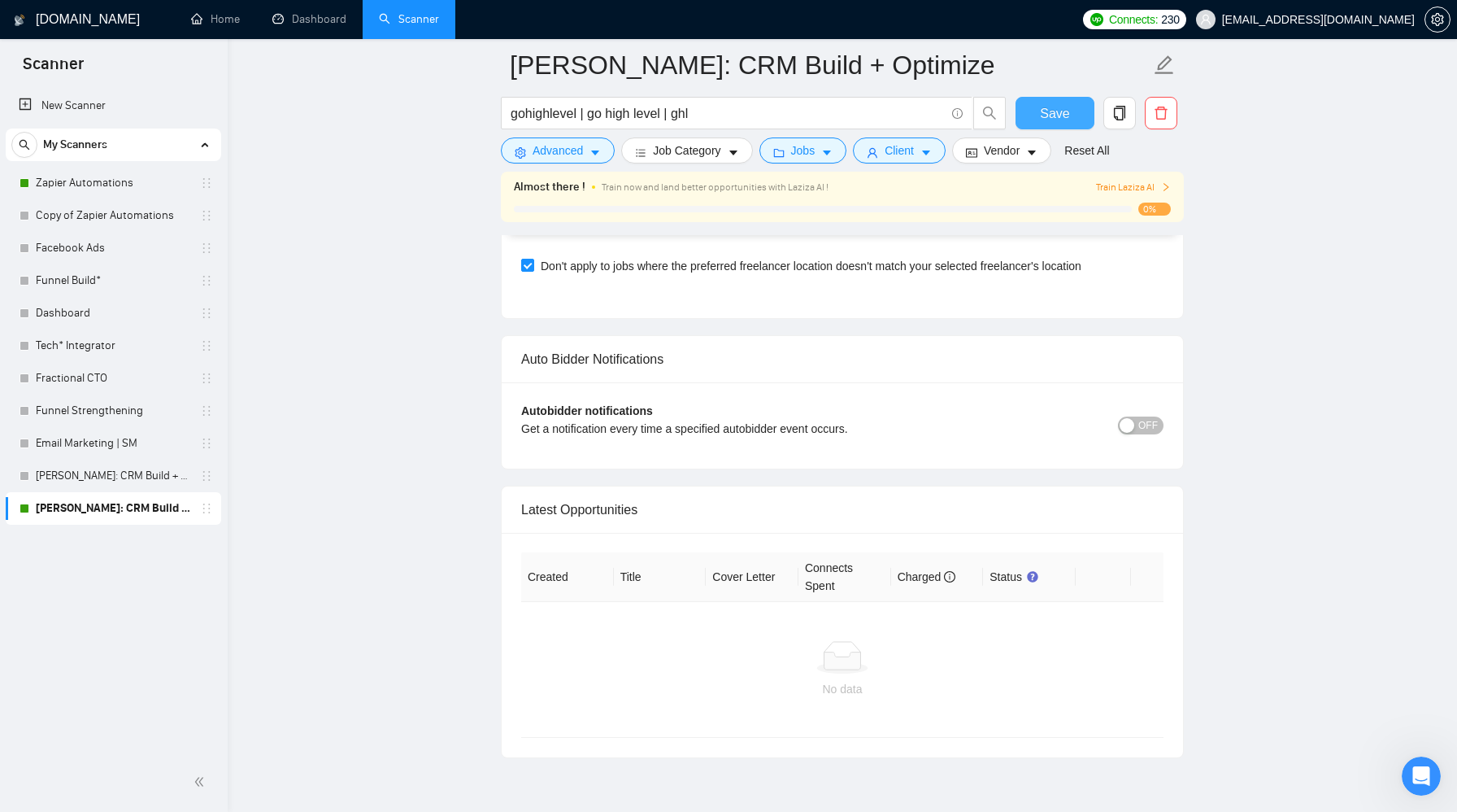
scroll to position [3587, 0]
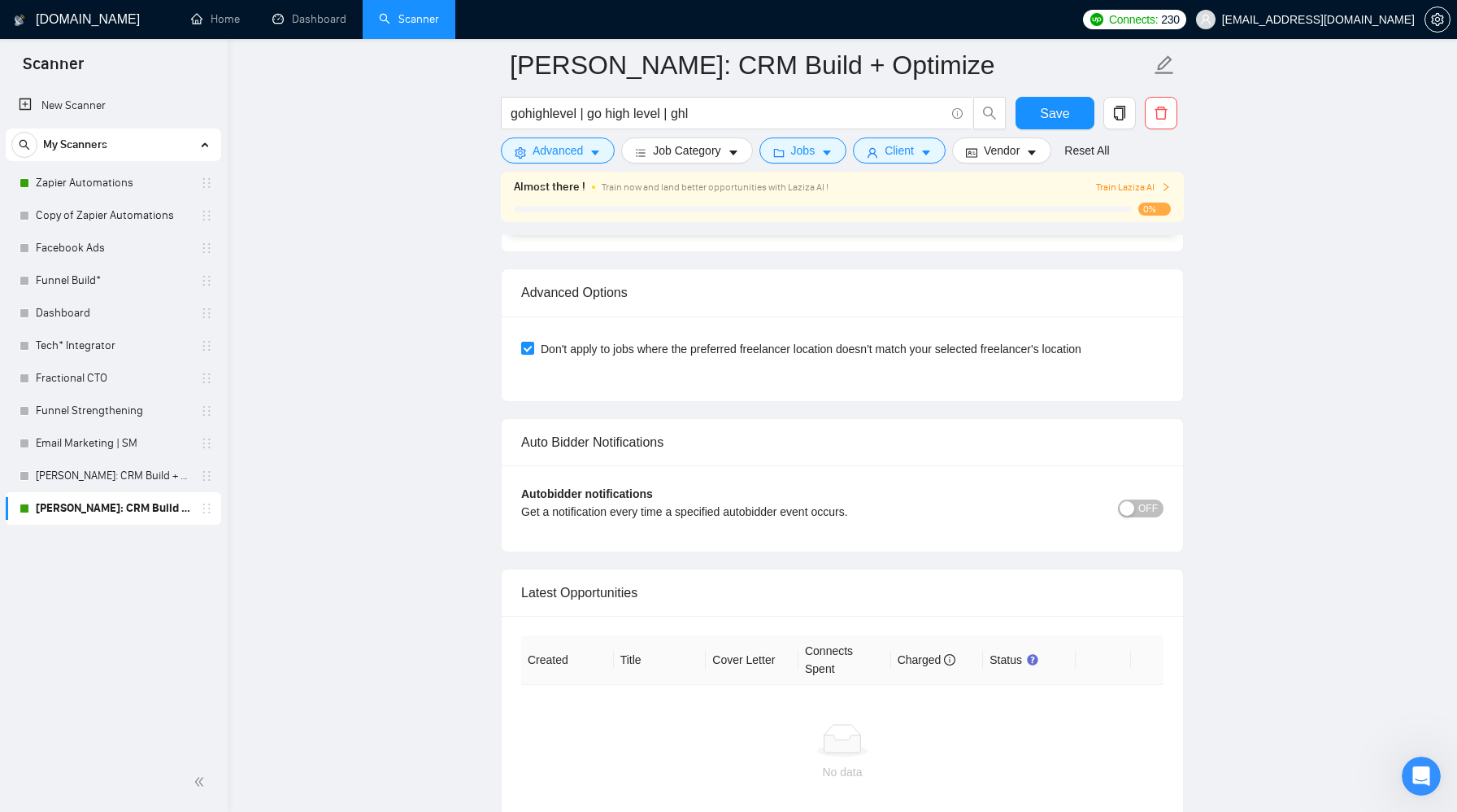
click at [1139, 508] on span "OFF" at bounding box center [1148, 508] width 19 height 18
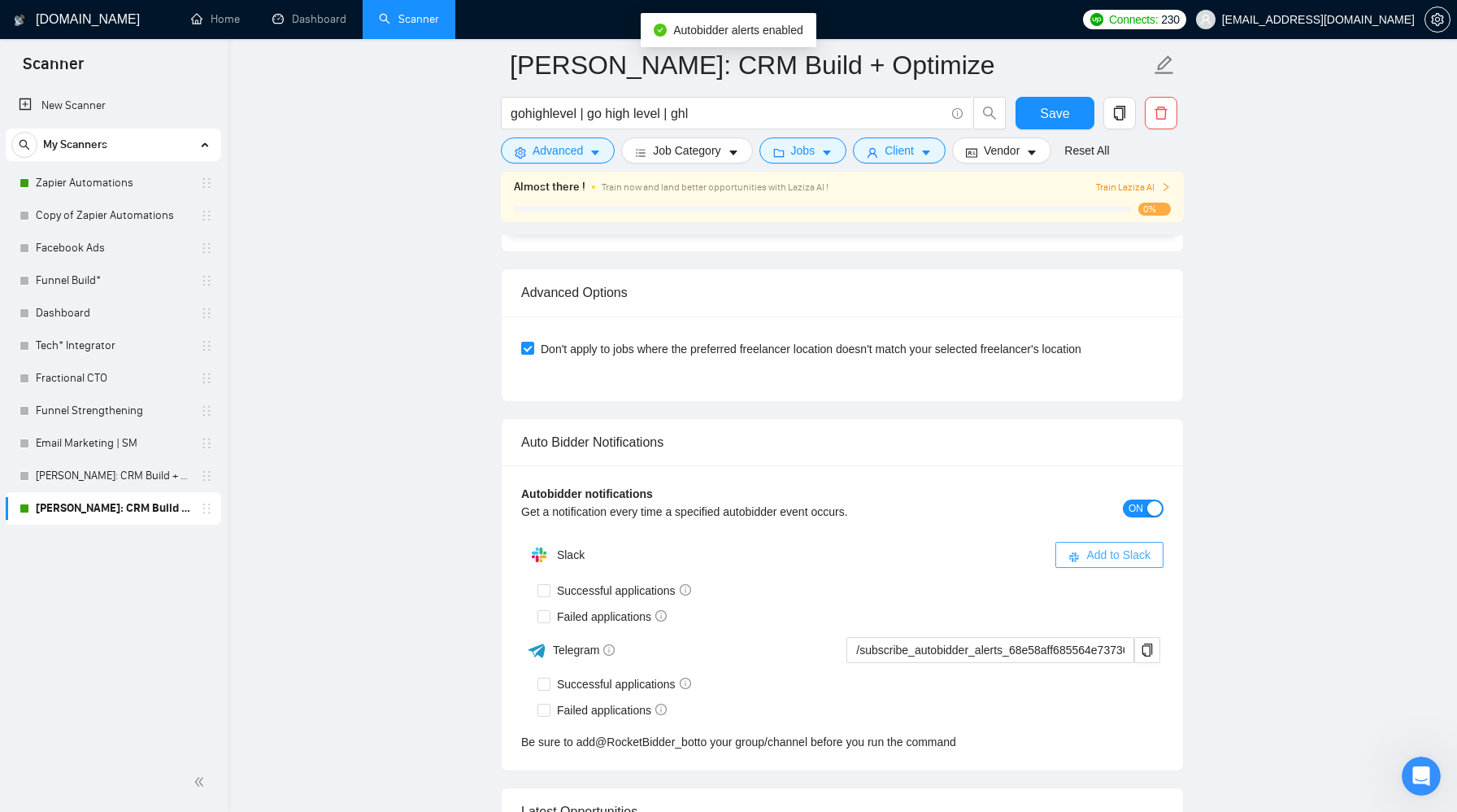
click at [1135, 564] on button "Add to Slack" at bounding box center [1110, 555] width 109 height 26
click at [543, 593] on input "Successful applications" at bounding box center [543, 589] width 11 height 11
checkbox input "true"
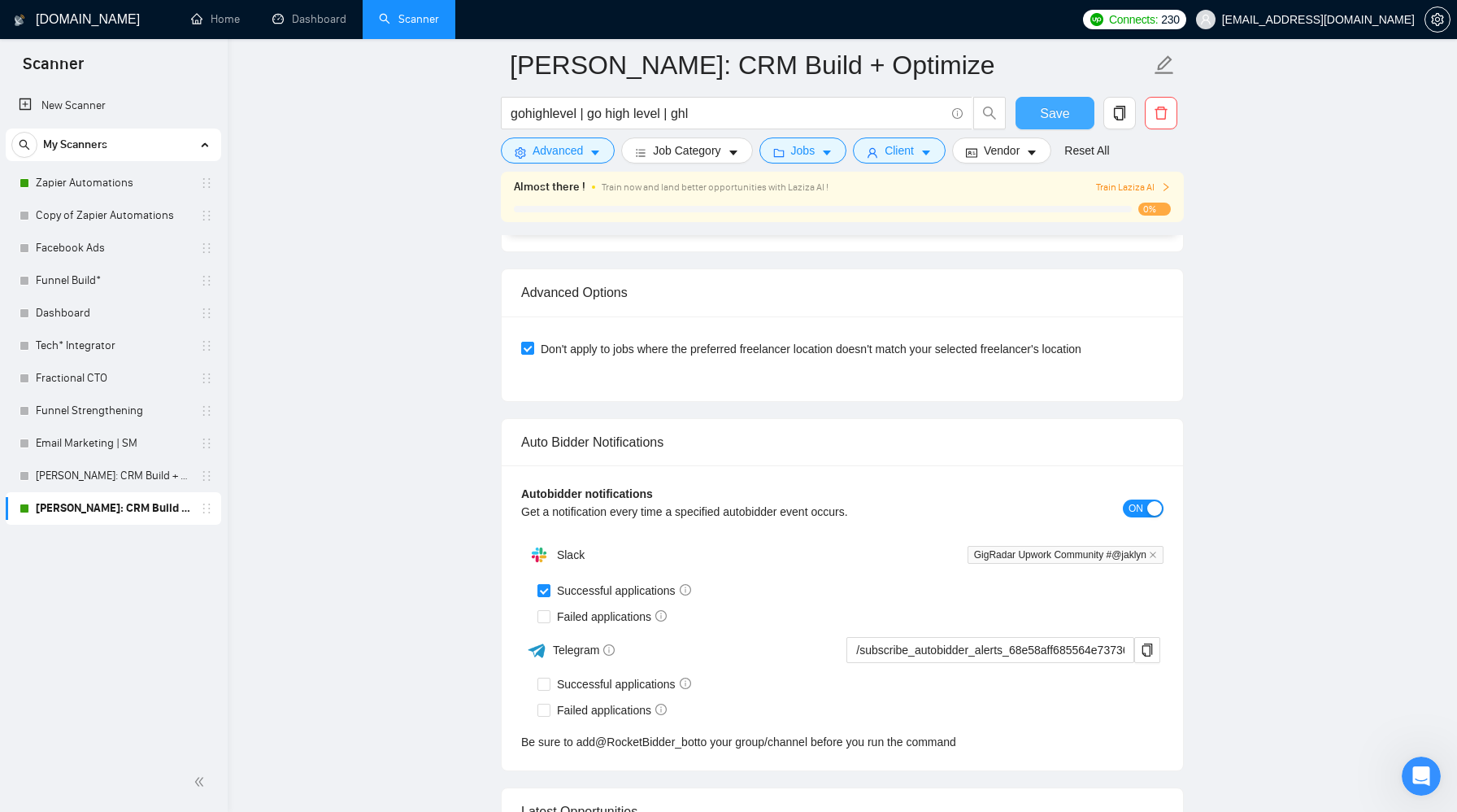
click at [1040, 118] on button "Save" at bounding box center [1055, 113] width 79 height 32
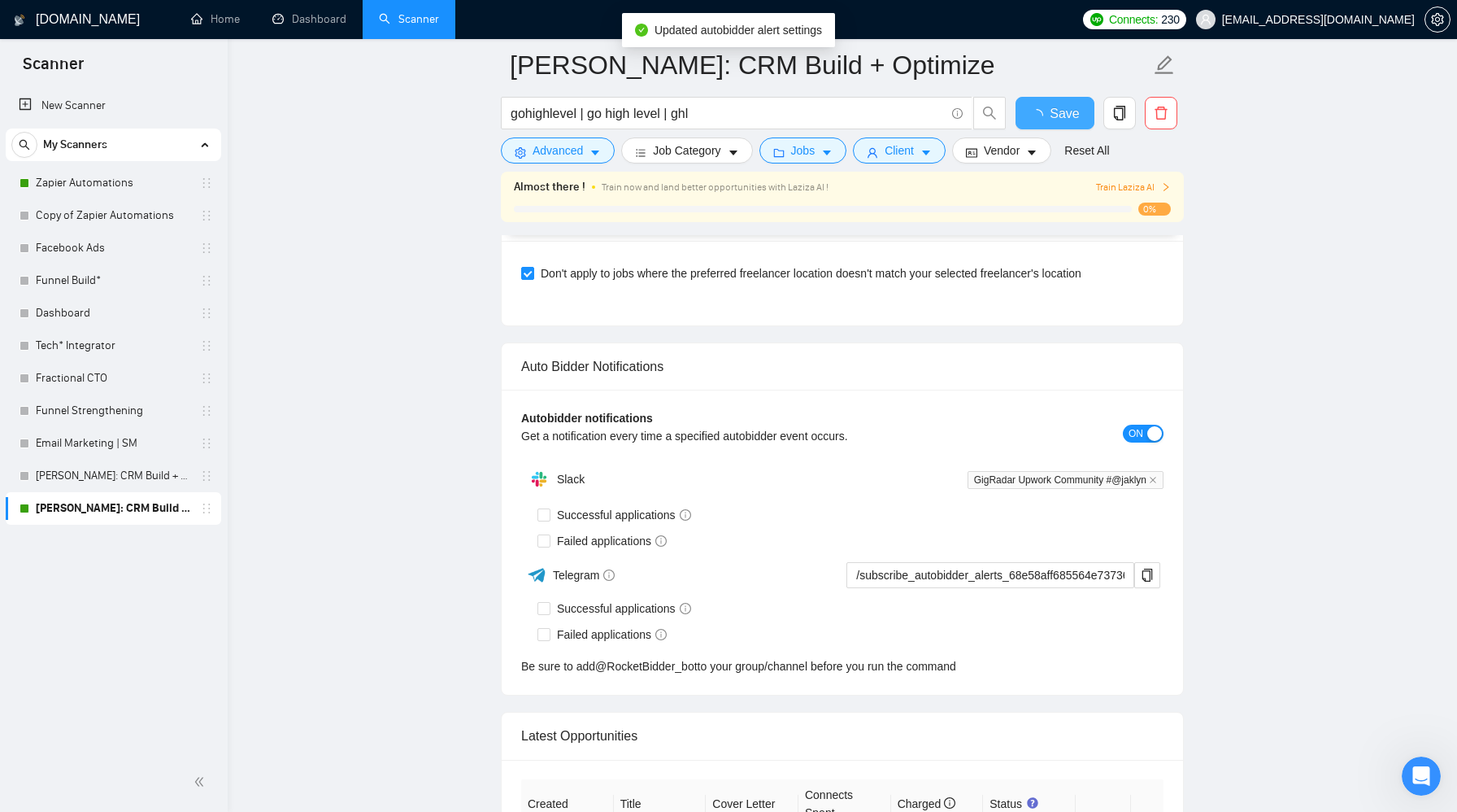
checkbox input "true"
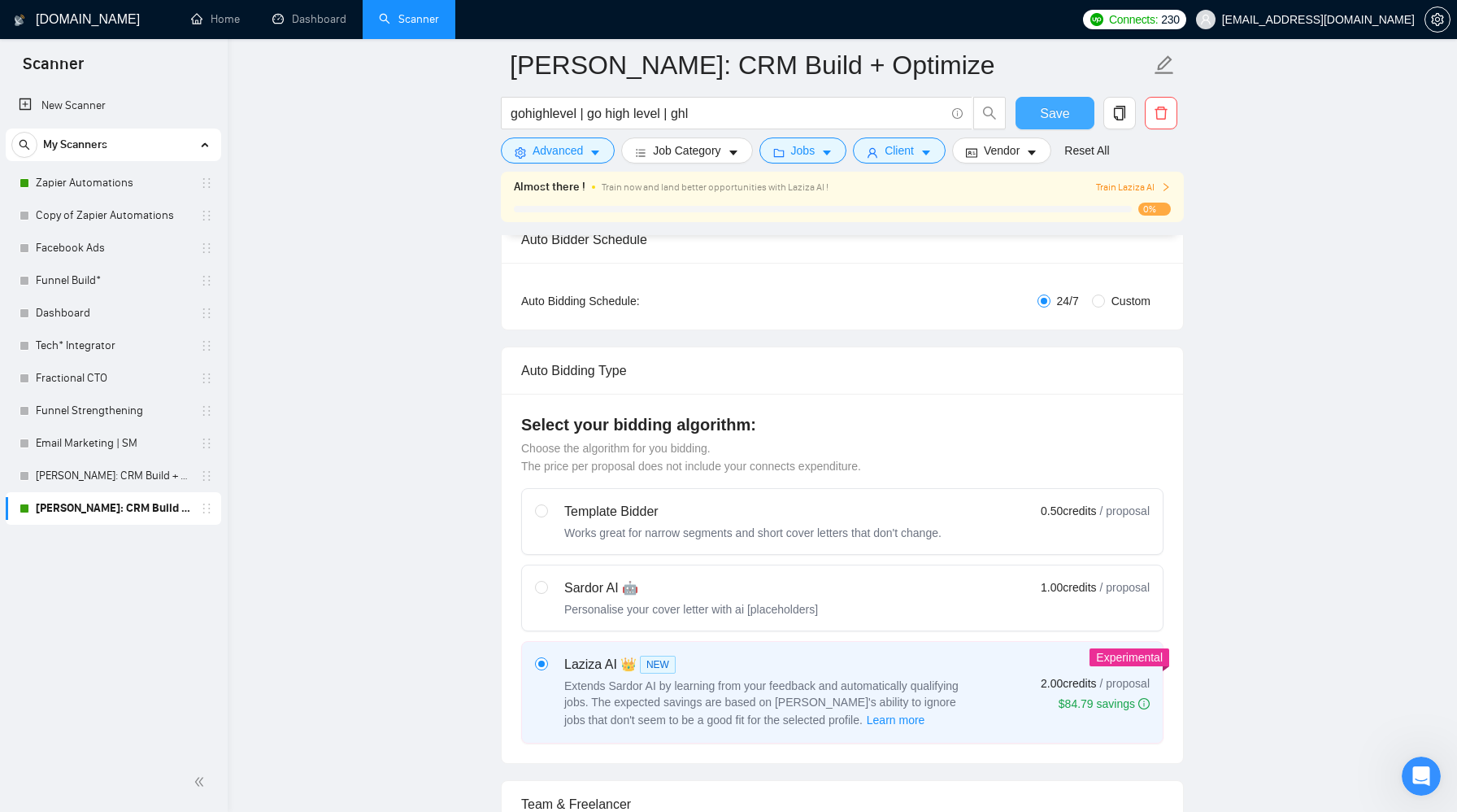
scroll to position [392, 0]
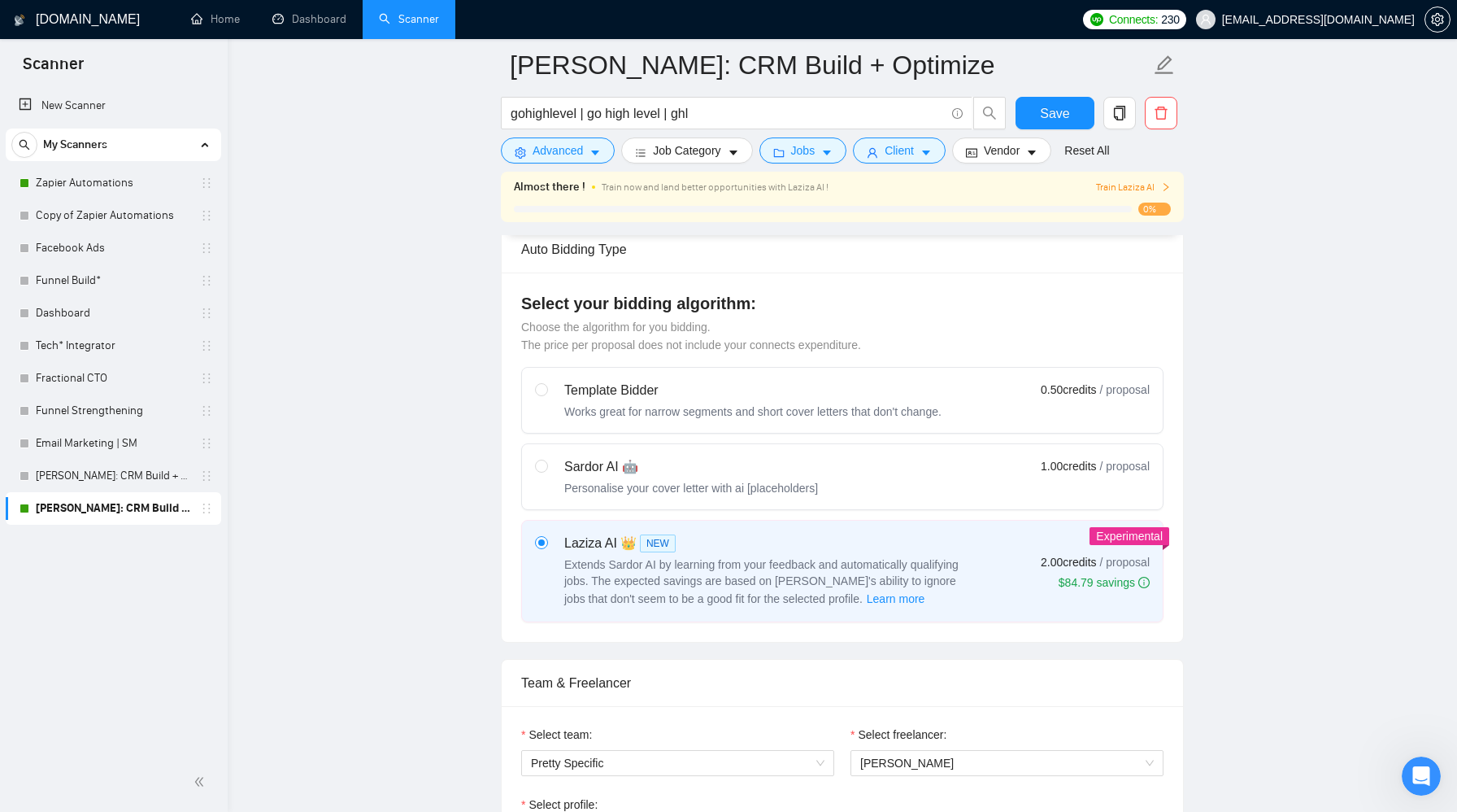
click at [1113, 184] on span "Train Laziza AI" at bounding box center [1134, 187] width 75 height 16
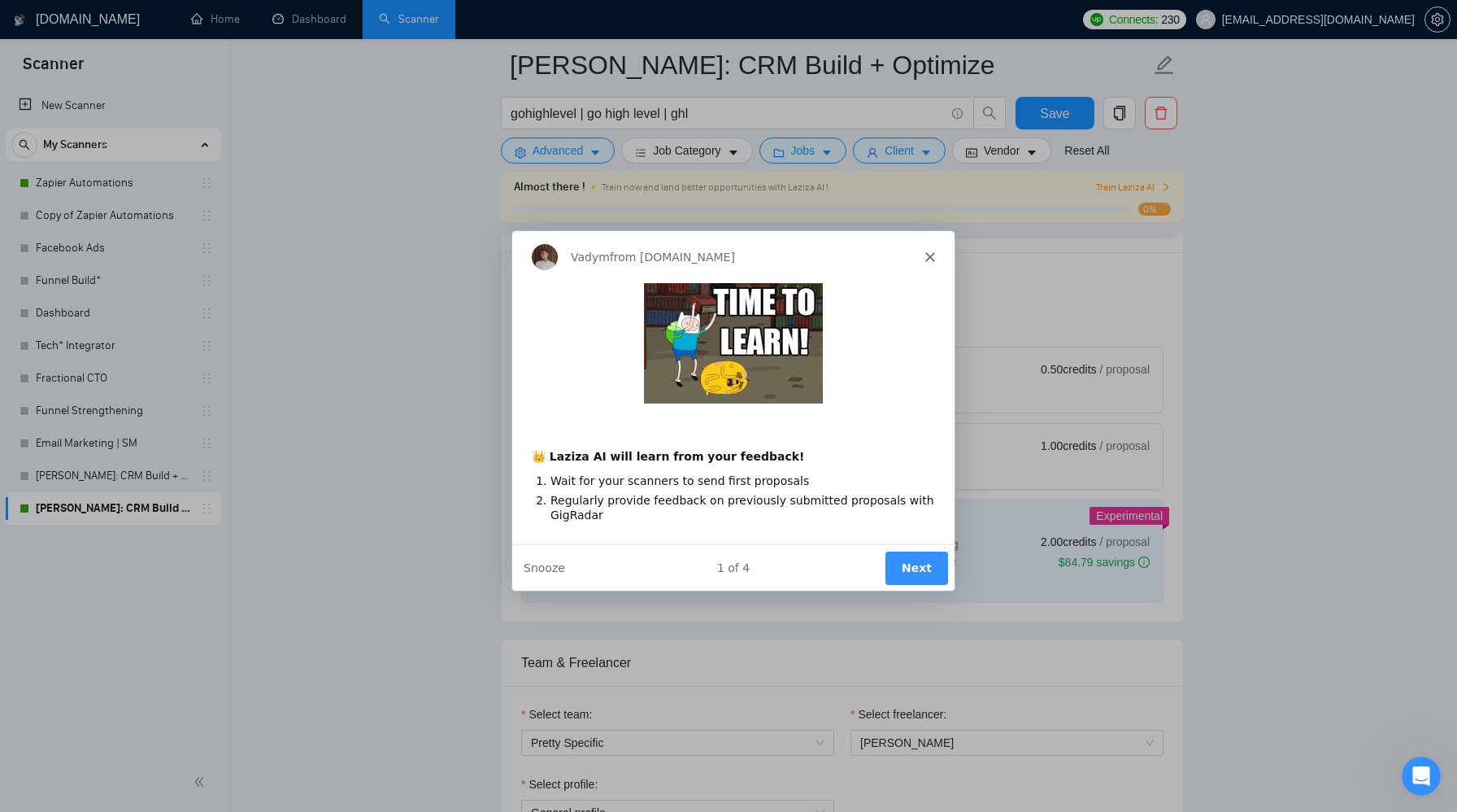
scroll to position [414, 0]
click at [924, 570] on button "Next" at bounding box center [916, 566] width 63 height 33
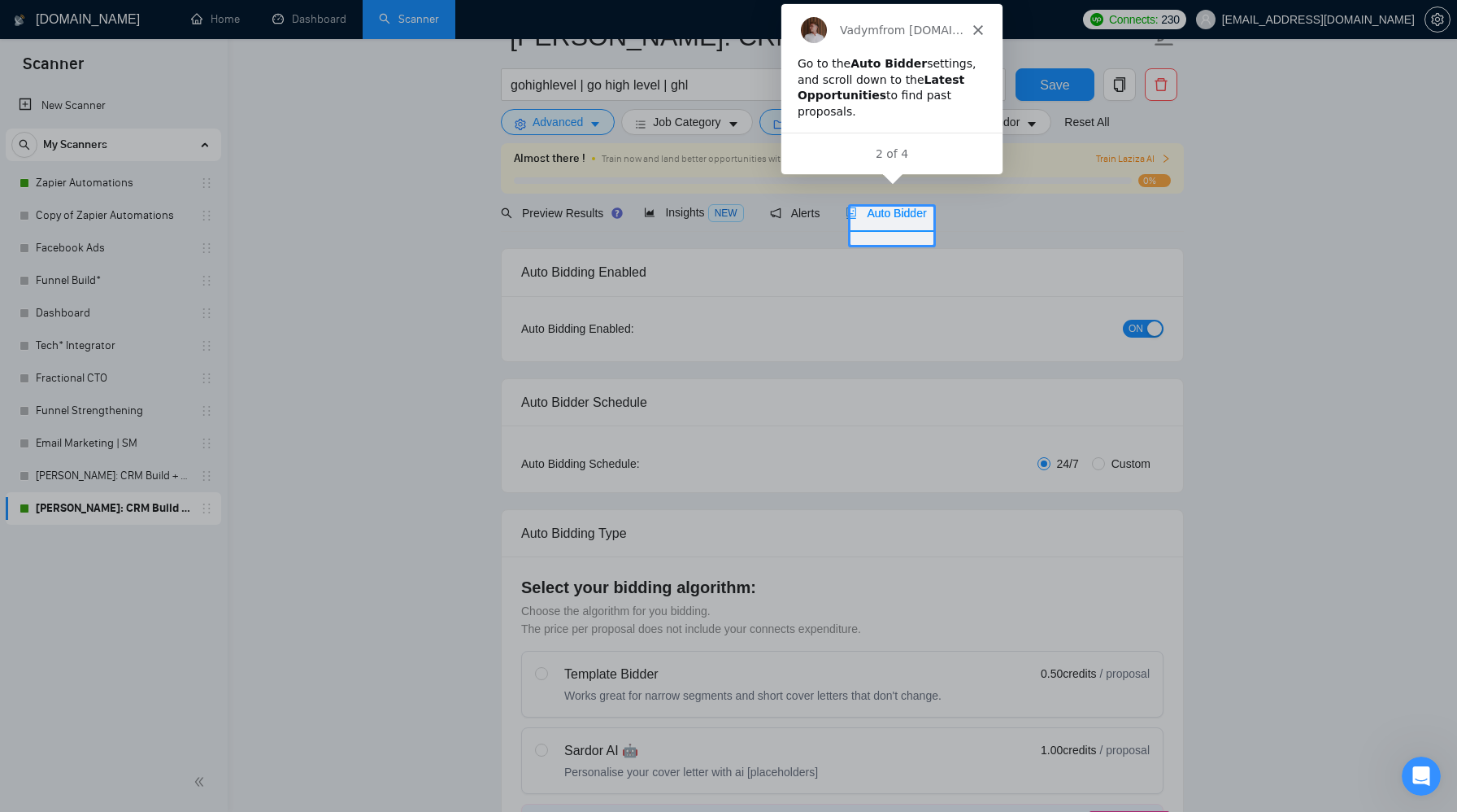
scroll to position [0, 0]
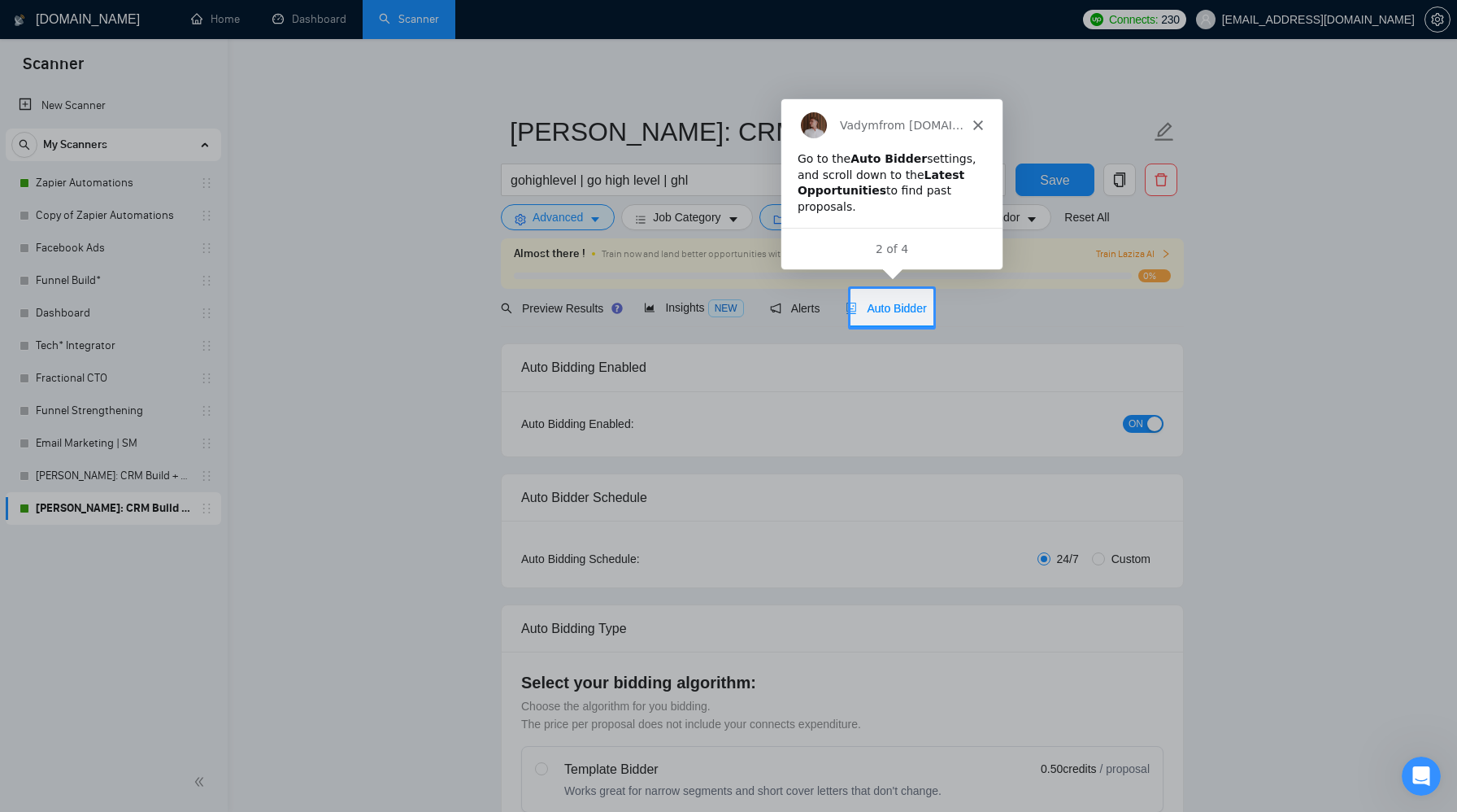
click at [886, 318] on div "Auto Bidder" at bounding box center [886, 308] width 81 height 38
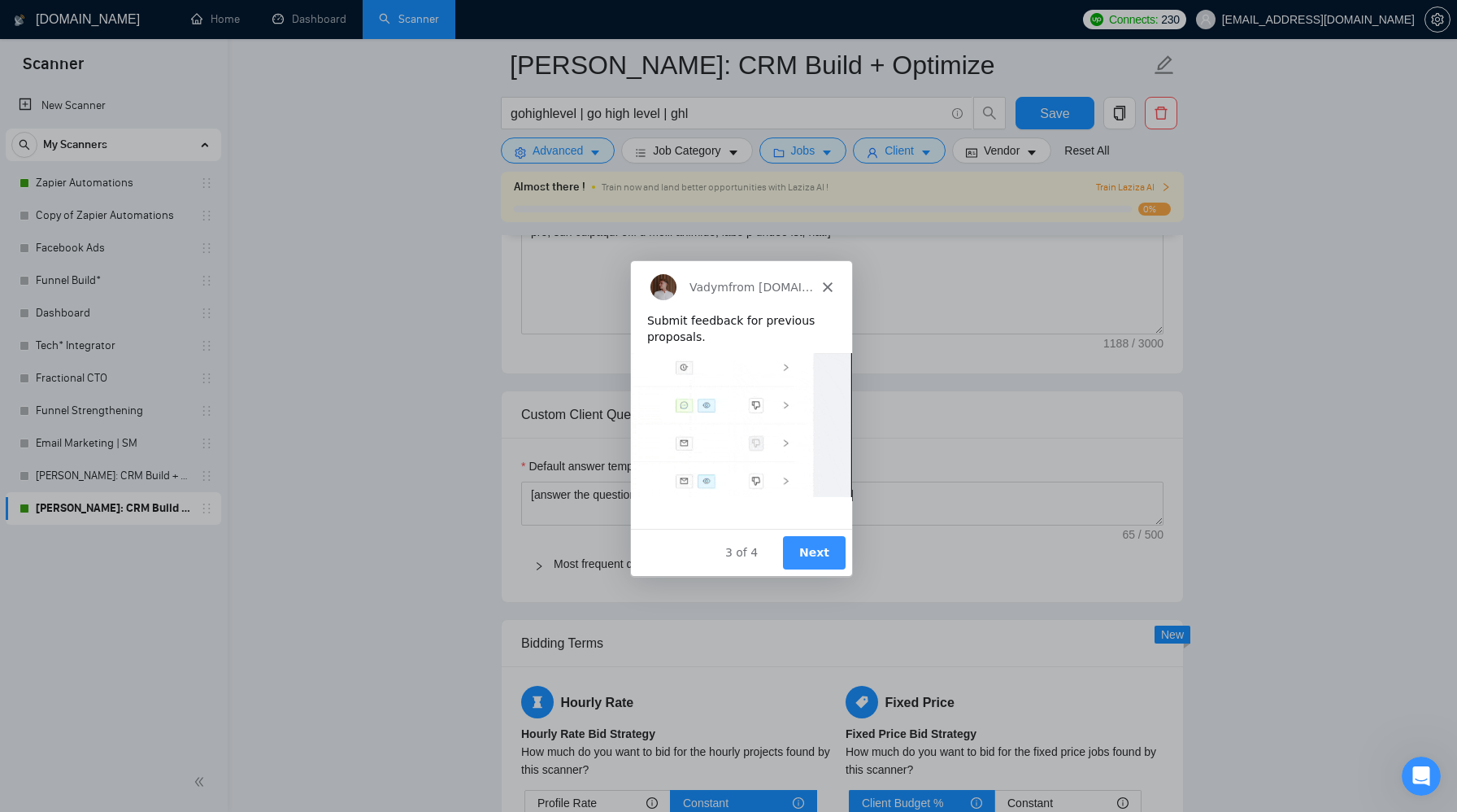
scroll to position [2182, 0]
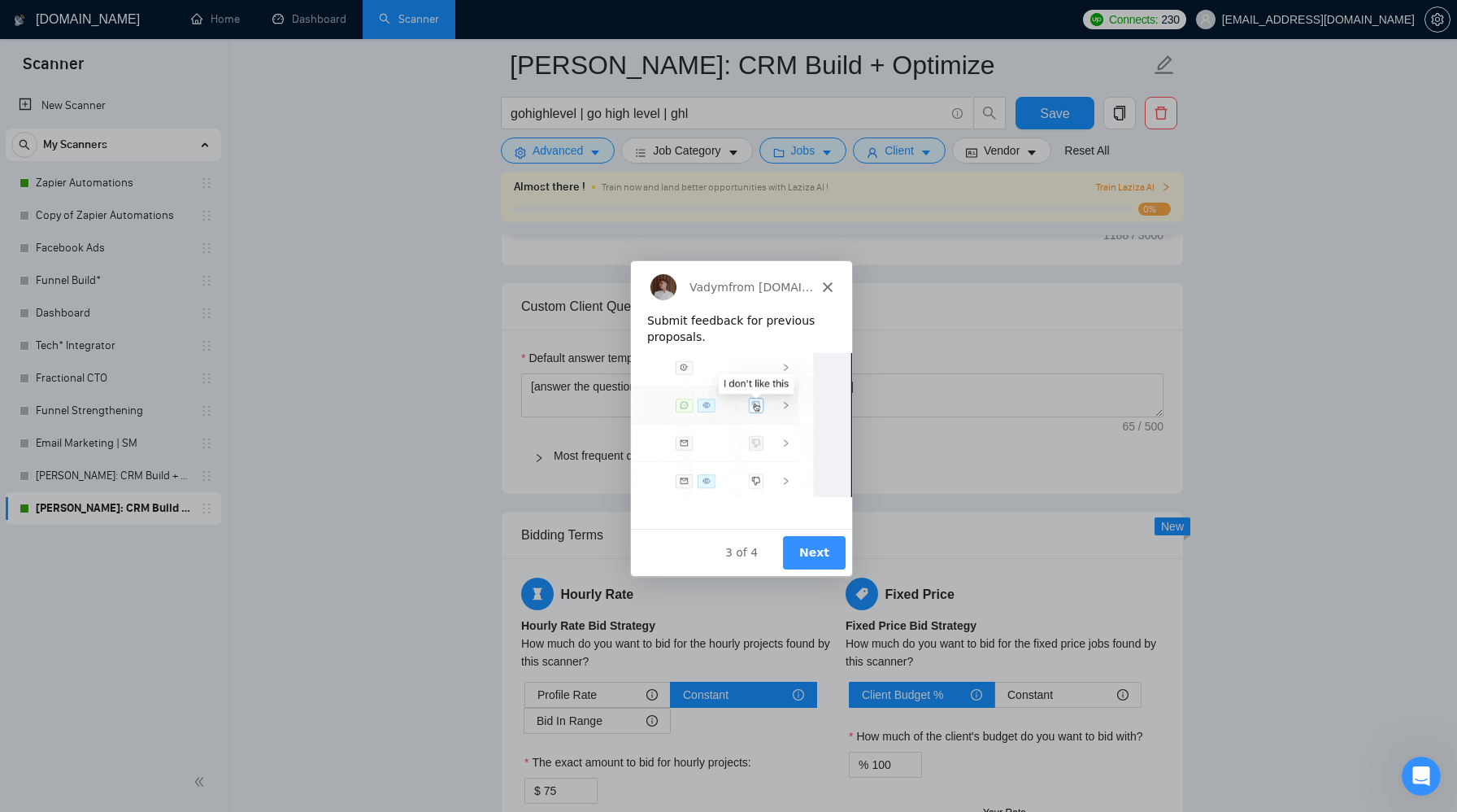
click at [813, 557] on button "Next" at bounding box center [814, 552] width 63 height 33
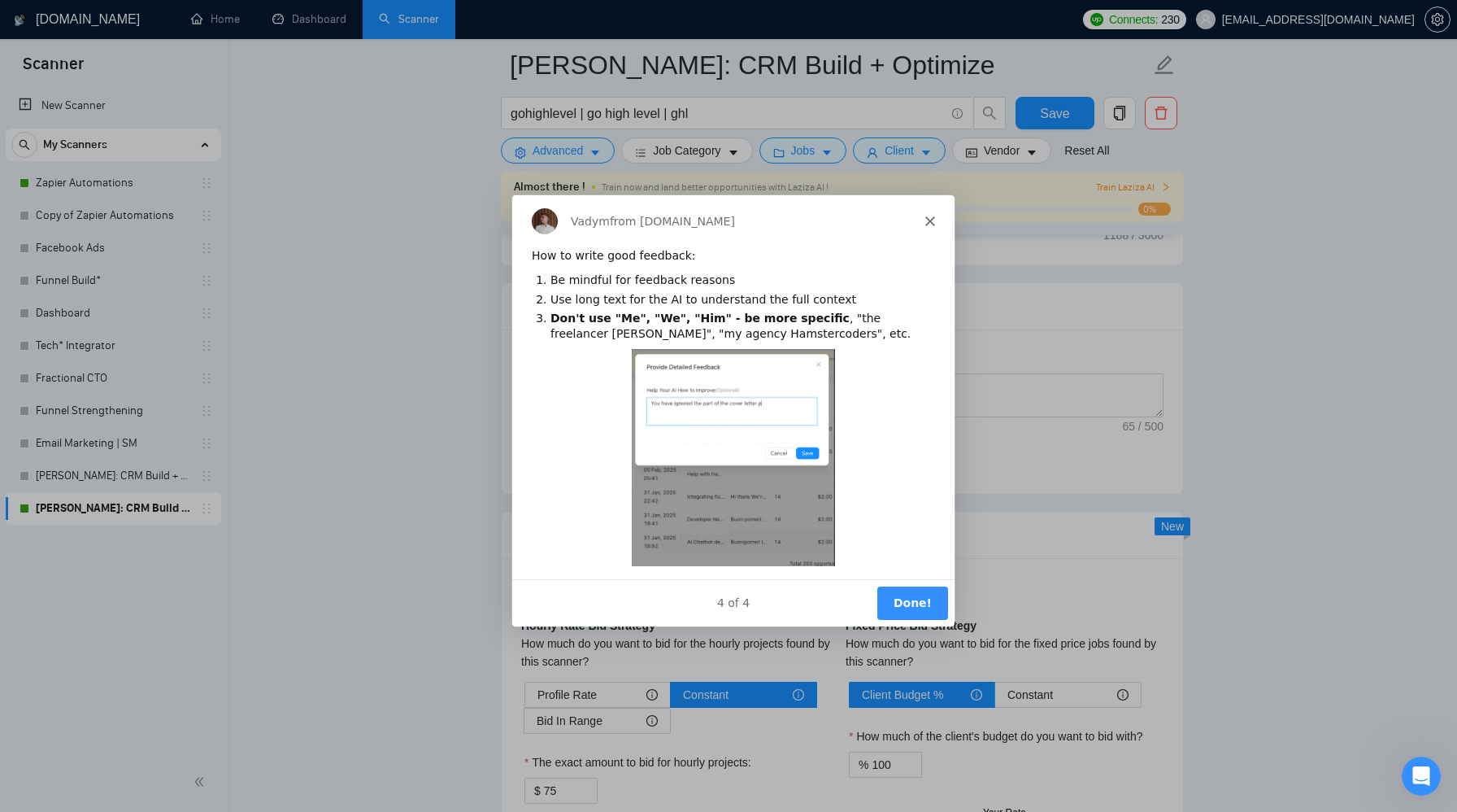
click at [906, 598] on button "Done!" at bounding box center [912, 601] width 71 height 33
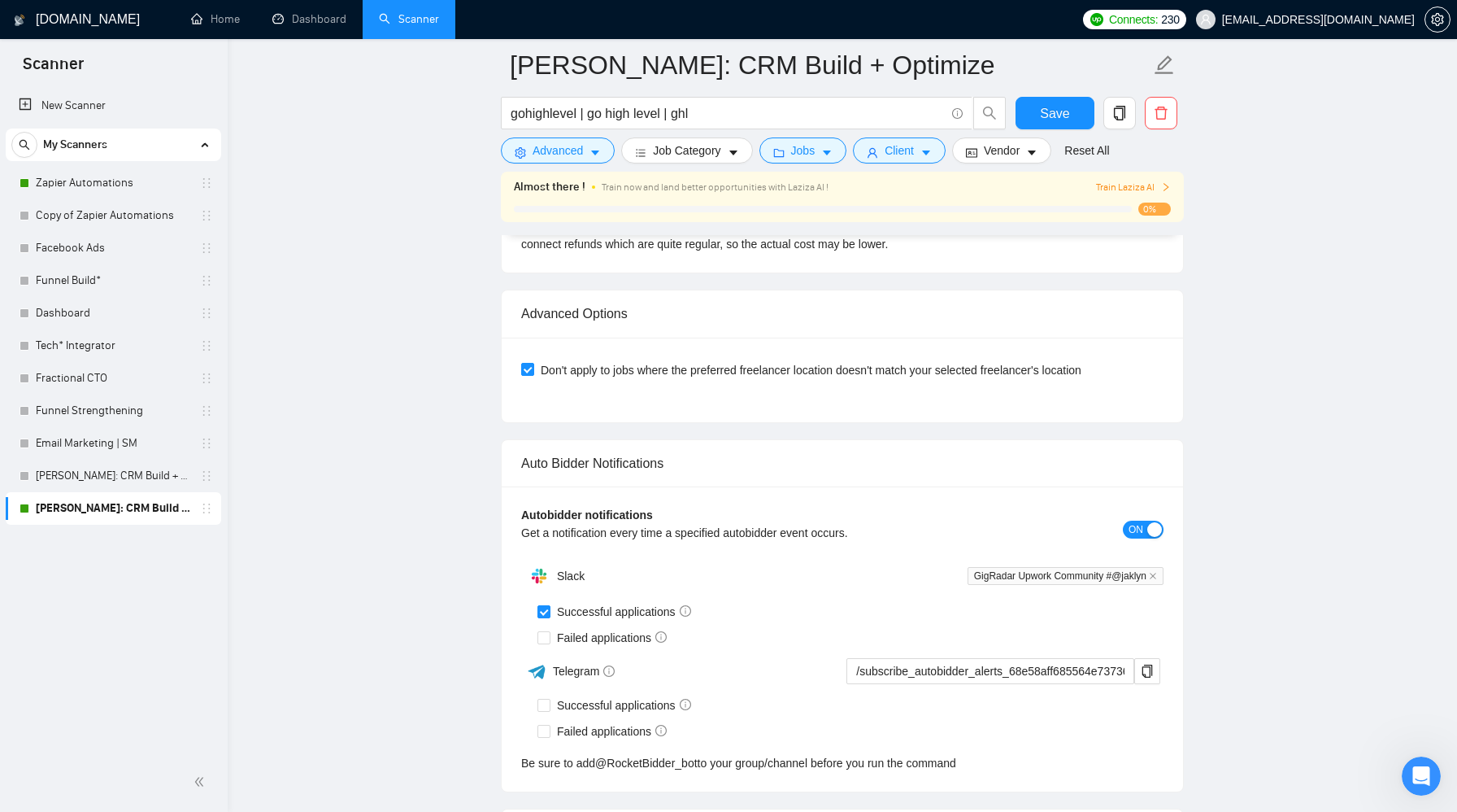
scroll to position [3958, 0]
